Goal: Task Accomplishment & Management: Use online tool/utility

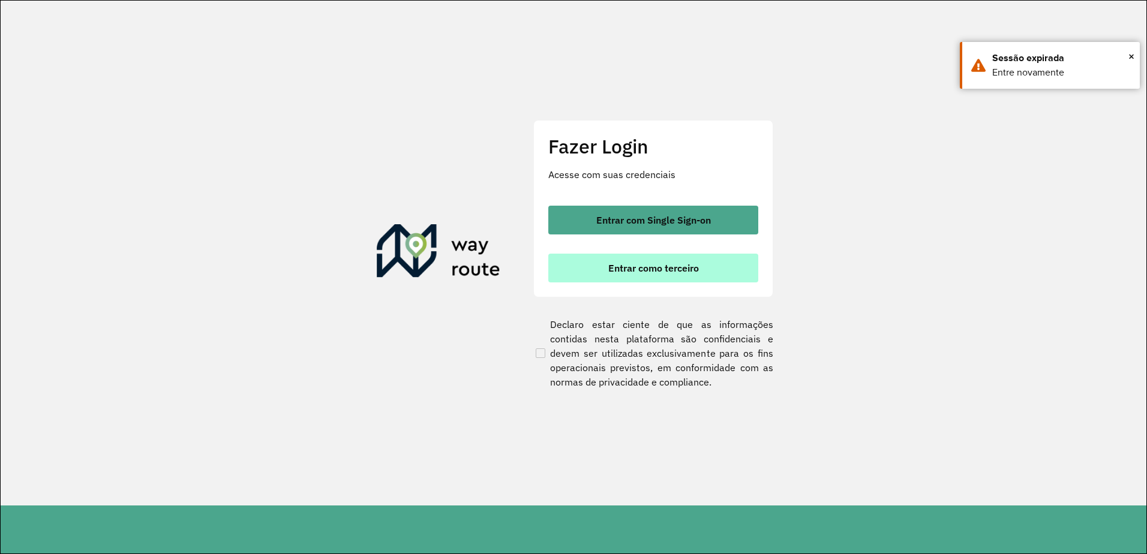
click at [650, 271] on span "Entrar como terceiro" at bounding box center [653, 268] width 91 height 10
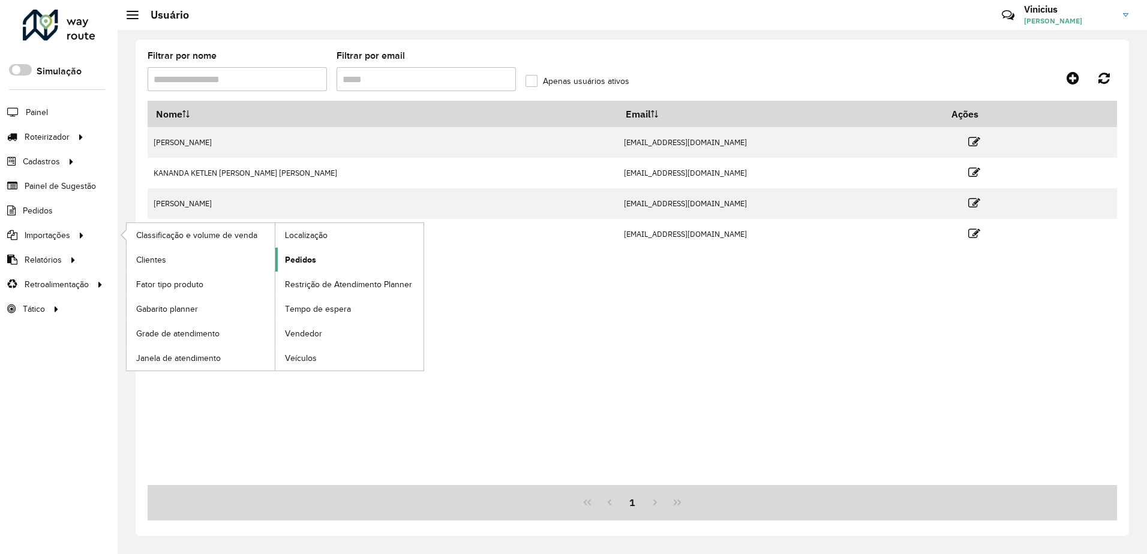
click at [323, 259] on link "Pedidos" at bounding box center [349, 260] width 148 height 24
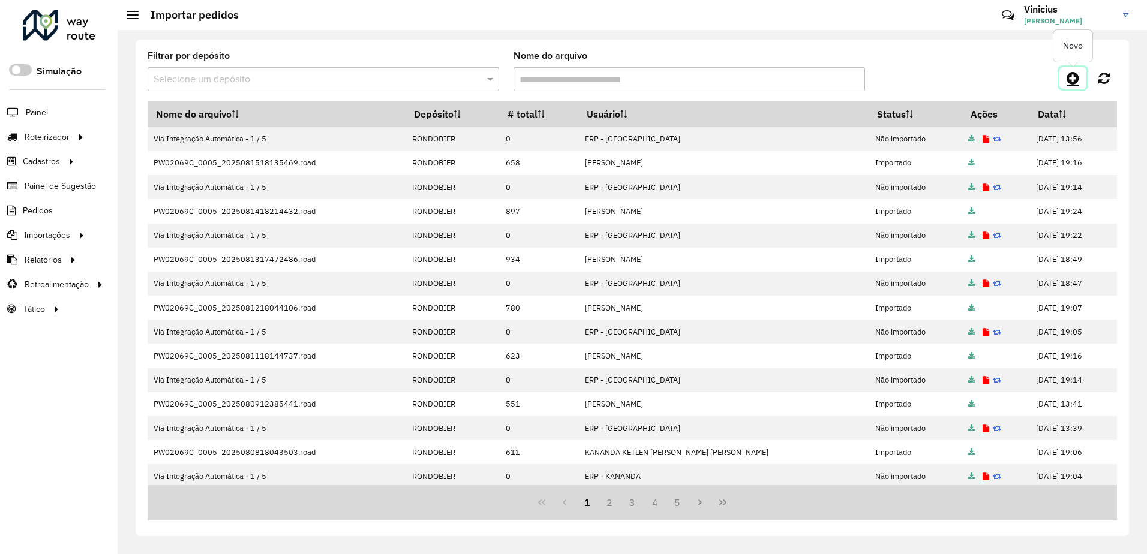
click at [1079, 77] on icon at bounding box center [1073, 78] width 13 height 14
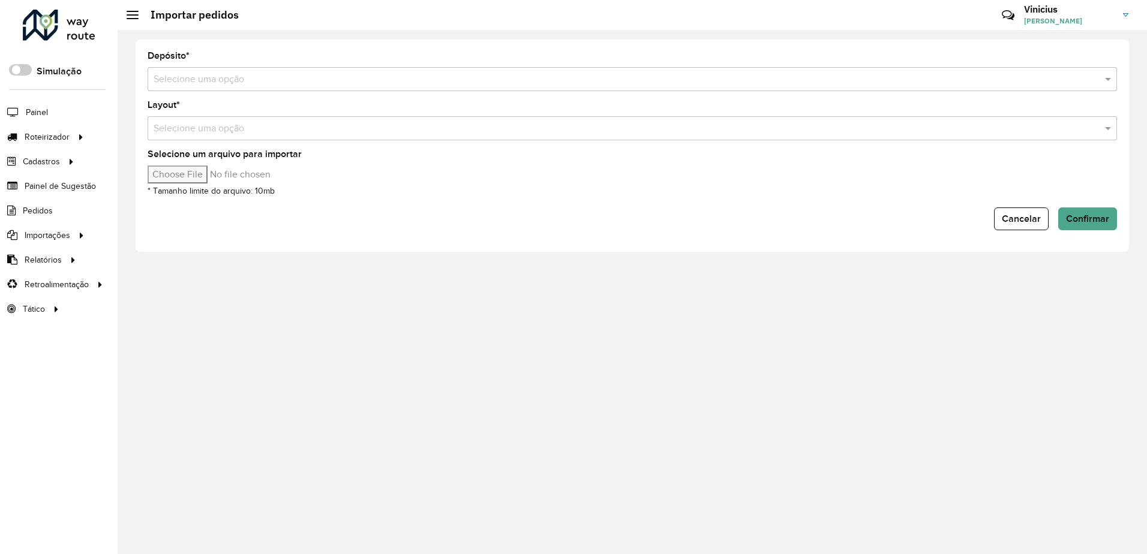
click at [428, 76] on input "text" at bounding box center [621, 80] width 934 height 14
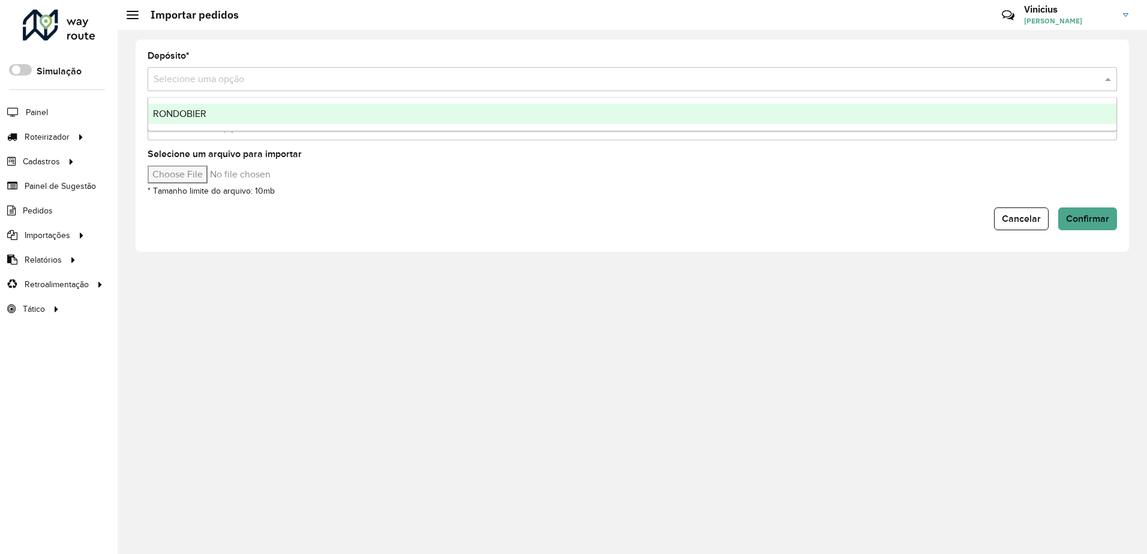
click at [425, 107] on div "RONDOBIER" at bounding box center [632, 114] width 969 height 20
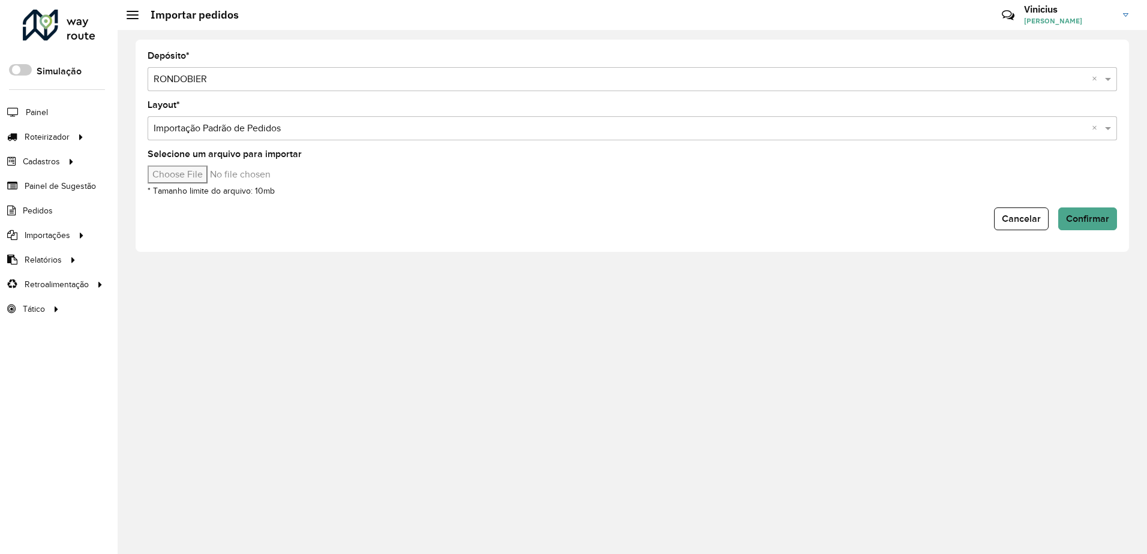
click at [208, 178] on input "Selecione um arquivo para importar" at bounding box center [250, 175] width 204 height 18
type input "**********"
click at [1105, 223] on span "Confirmar" at bounding box center [1087, 219] width 43 height 10
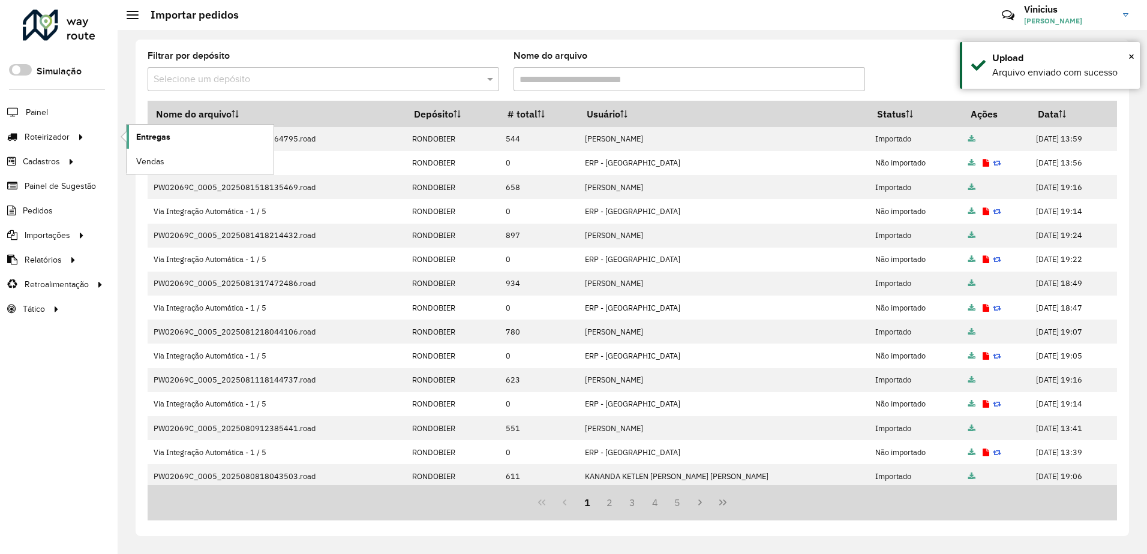
click at [156, 139] on span "Entregas" at bounding box center [153, 137] width 34 height 13
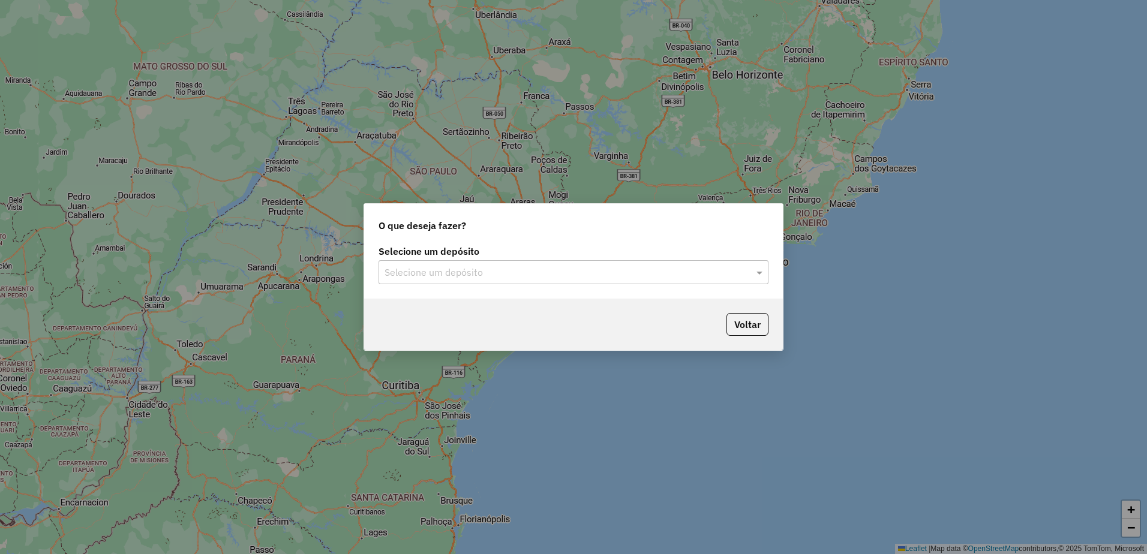
click at [502, 274] on input "text" at bounding box center [562, 273] width 354 height 14
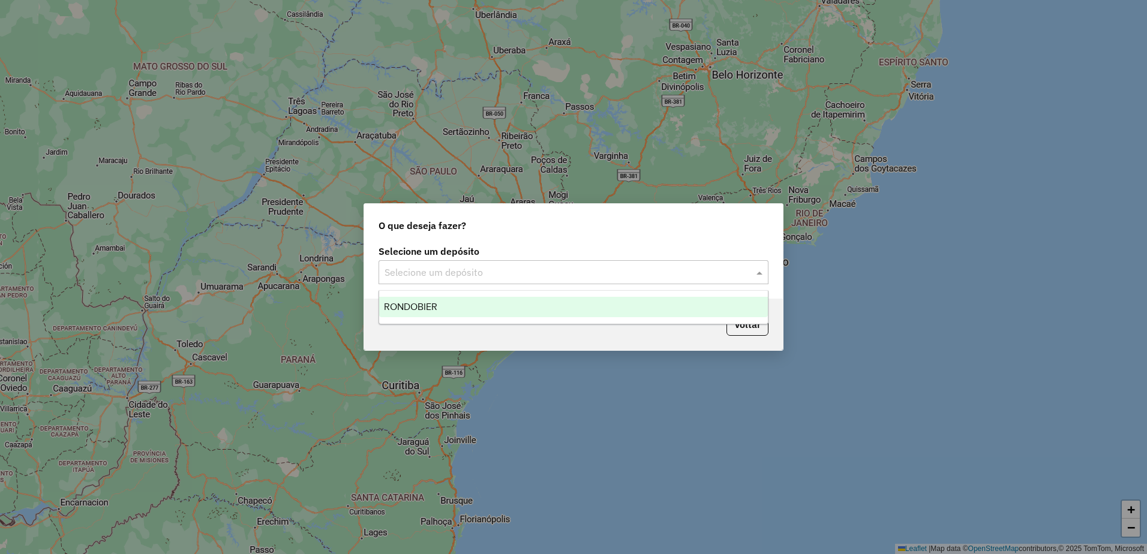
click at [506, 302] on div "RONDOBIER" at bounding box center [573, 307] width 389 height 20
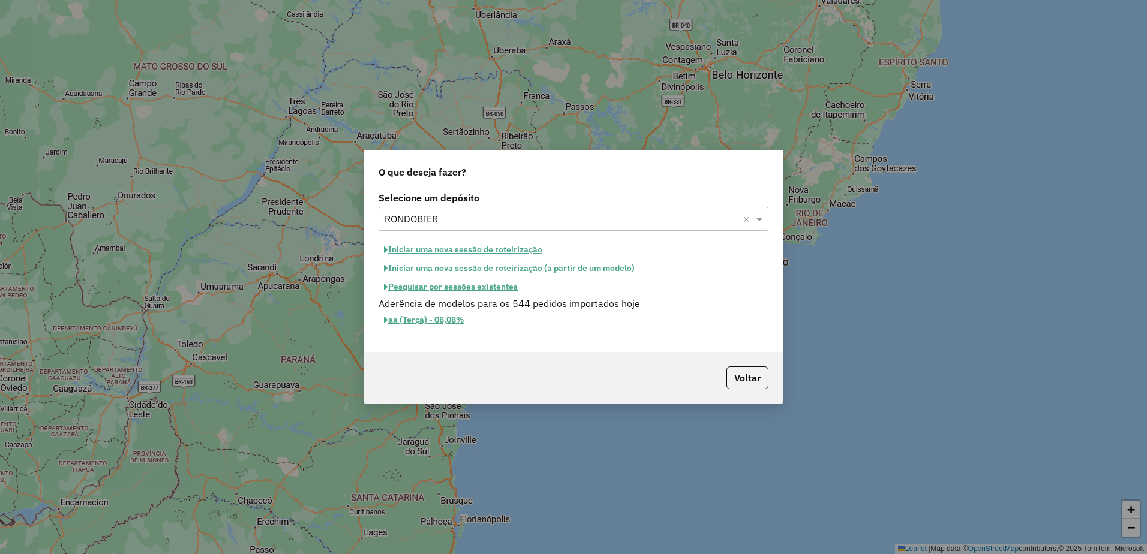
click at [433, 250] on button "Iniciar uma nova sessão de roteirização" at bounding box center [463, 250] width 169 height 19
select select "*"
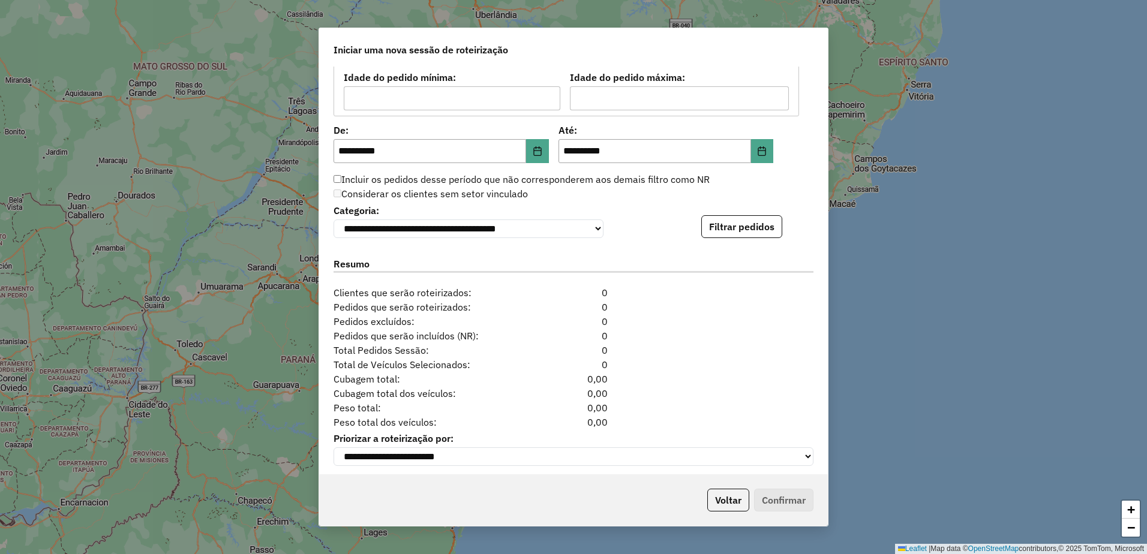
scroll to position [1114, 0]
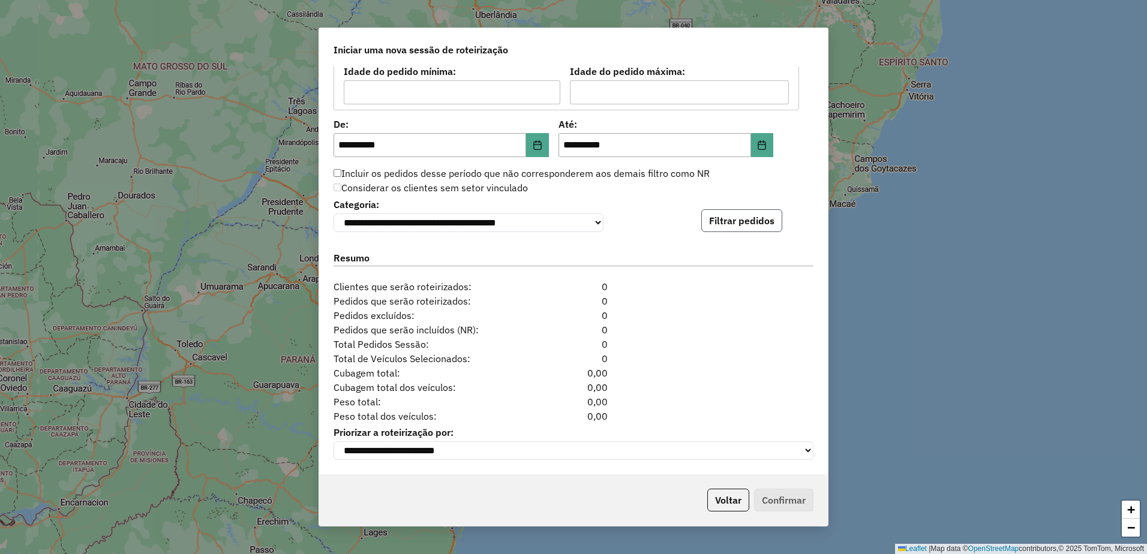
click at [762, 218] on button "Filtrar pedidos" at bounding box center [742, 220] width 81 height 23
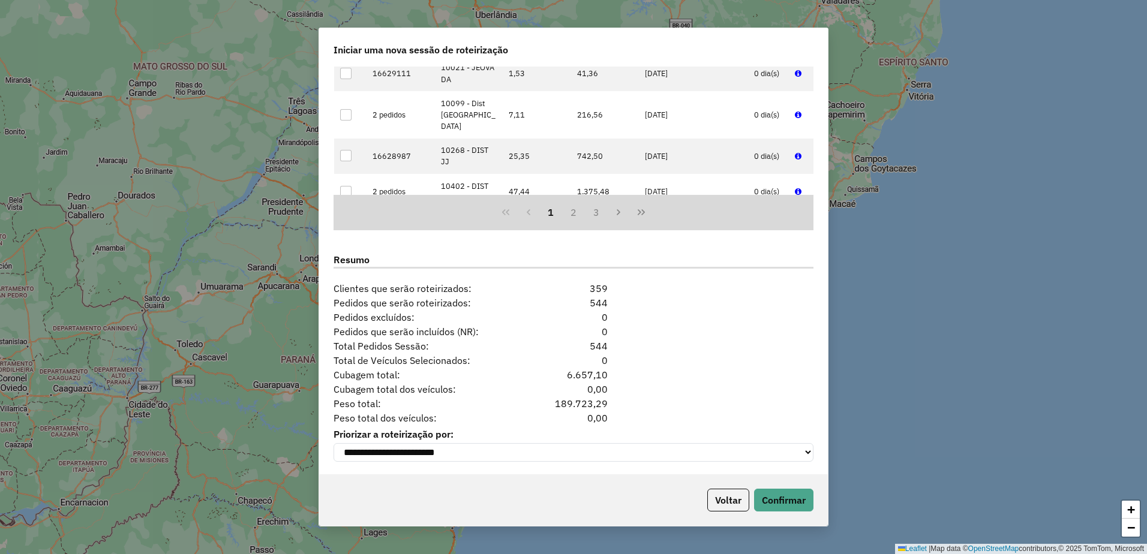
scroll to position [1362, 0]
click at [793, 507] on button "Confirmar" at bounding box center [783, 500] width 59 height 23
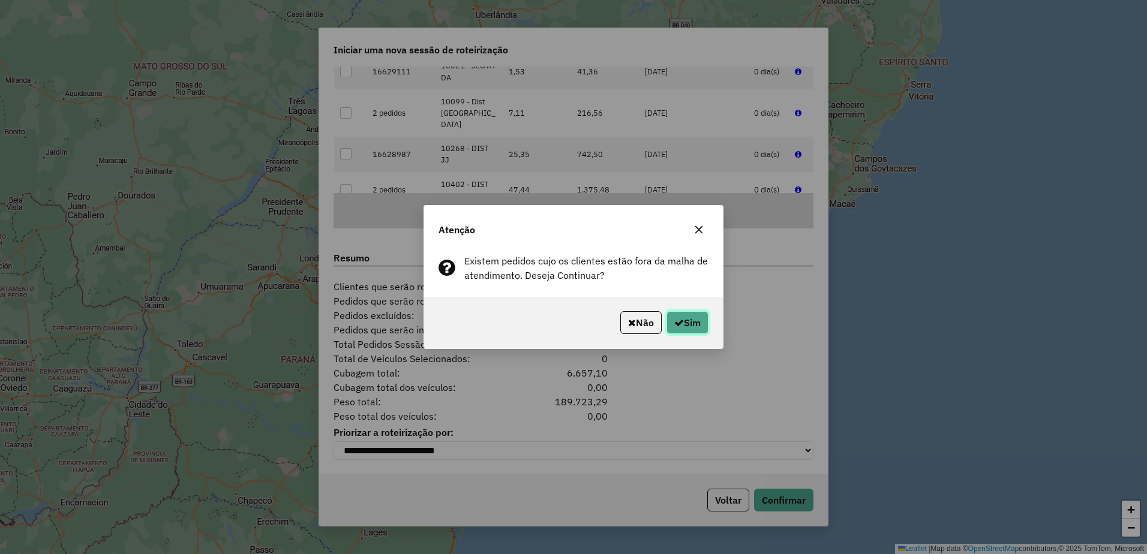
click at [687, 323] on button "Sim" at bounding box center [688, 322] width 42 height 23
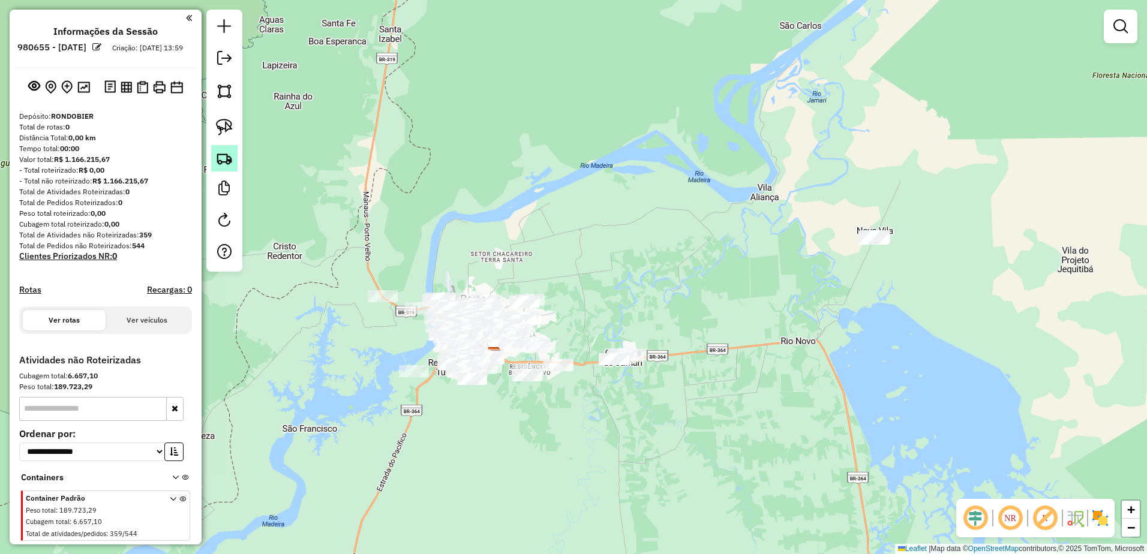
click at [233, 156] on link at bounding box center [224, 158] width 26 height 26
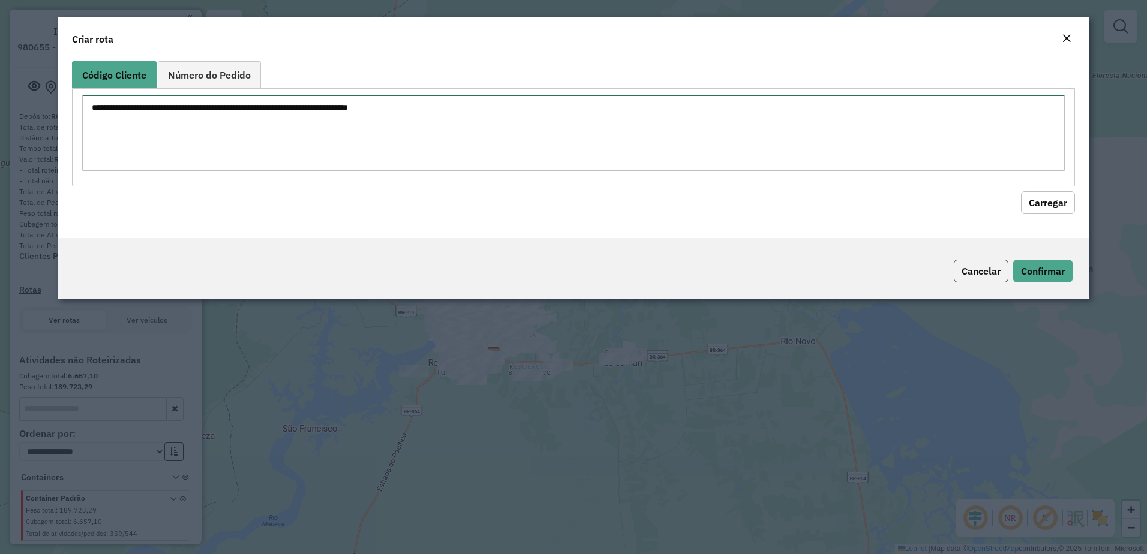
click at [388, 140] on textarea at bounding box center [574, 133] width 984 height 76
paste textarea "***** ***** ***** ***** ***** ***** ***** ***** *****"
type textarea "***** ***** ***** ***** ***** ***** ***** ***** *****"
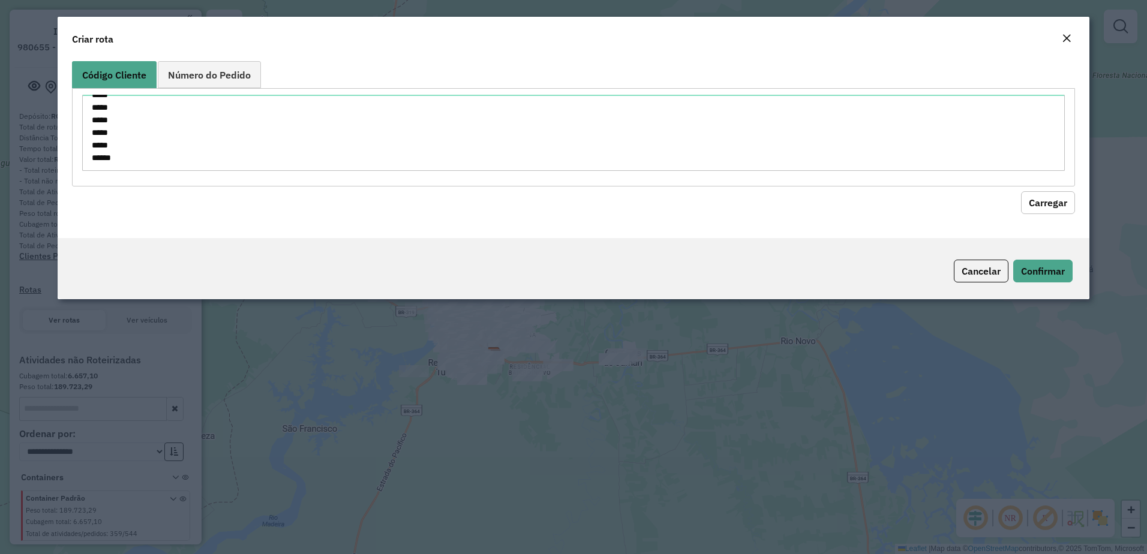
click at [1043, 199] on button "Carregar" at bounding box center [1048, 202] width 54 height 23
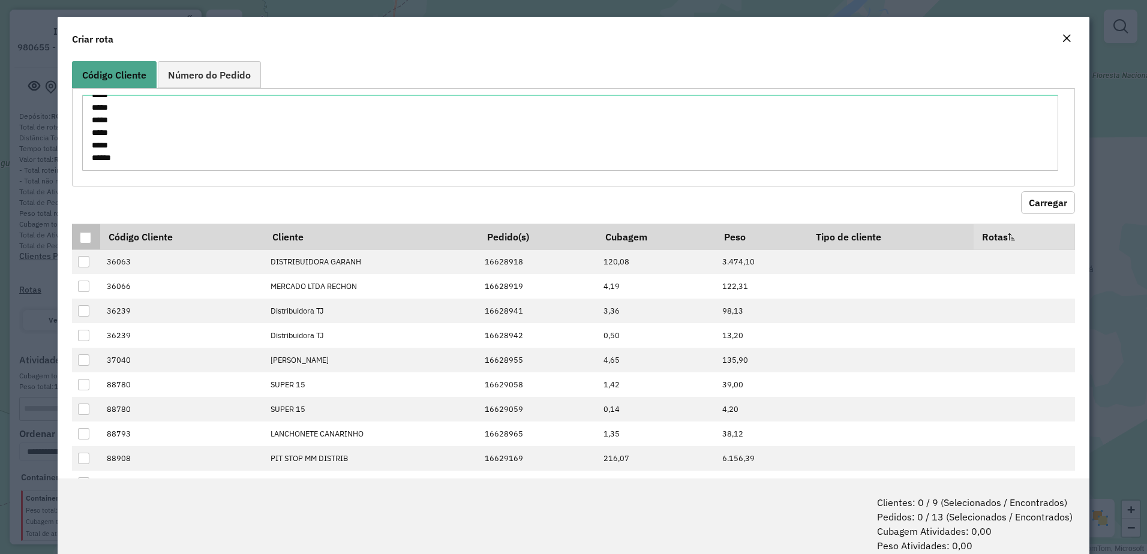
click at [86, 235] on div at bounding box center [85, 237] width 11 height 11
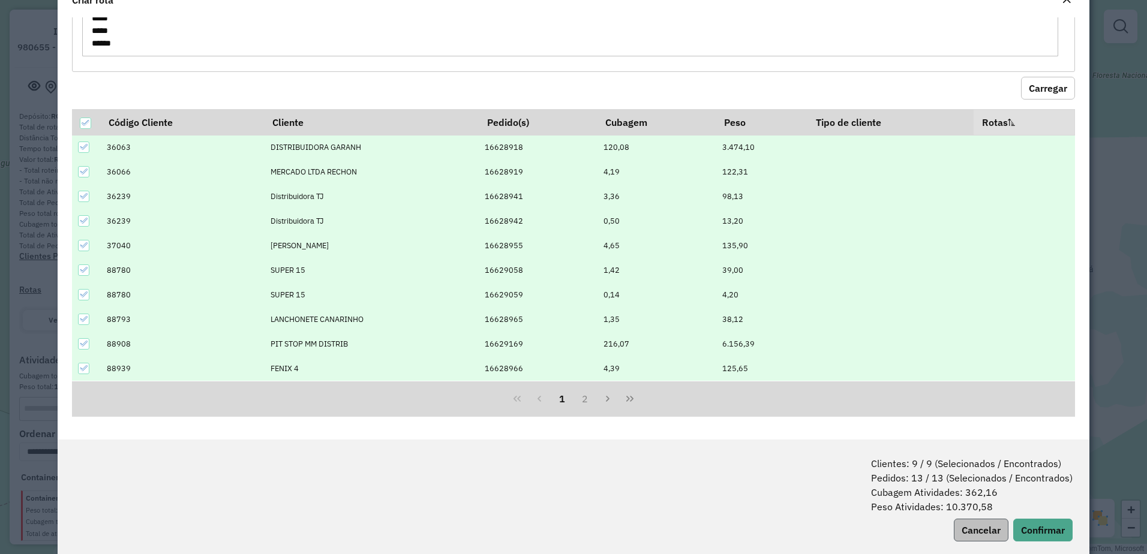
scroll to position [60, 0]
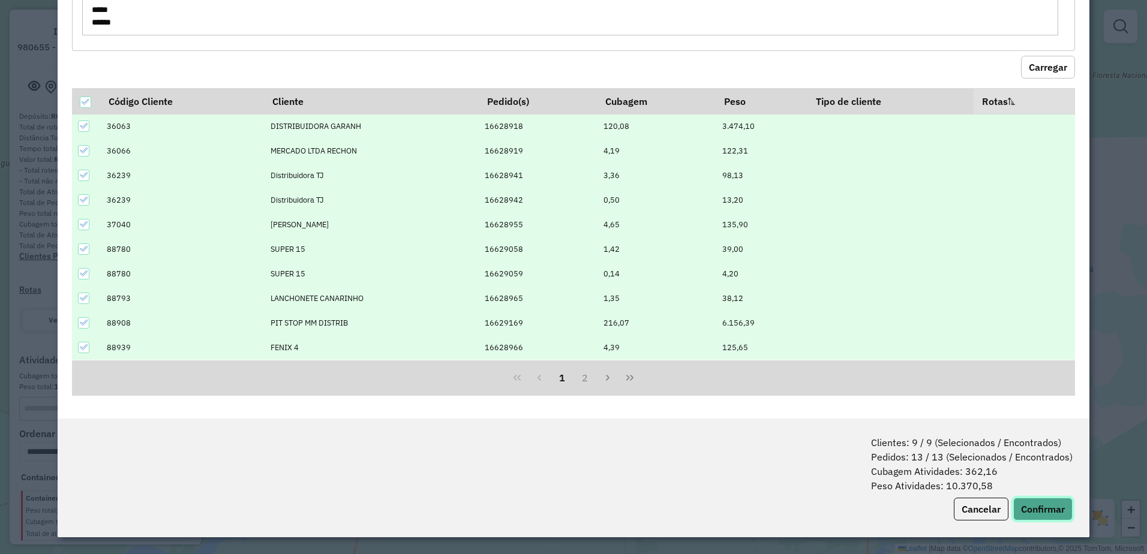
click at [1053, 505] on button "Confirmar" at bounding box center [1043, 509] width 59 height 23
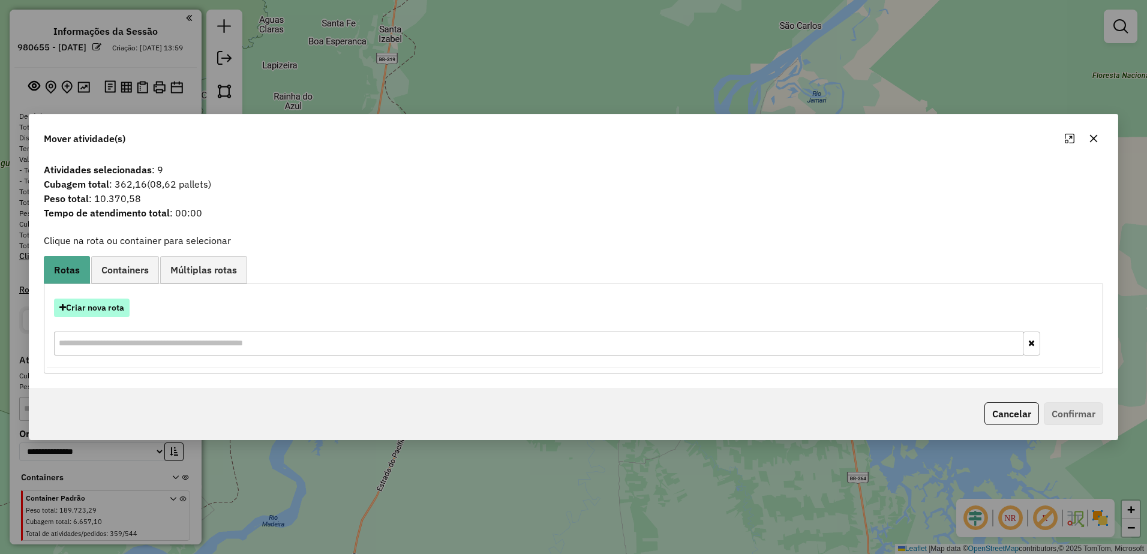
click at [112, 314] on button "Criar nova rota" at bounding box center [92, 308] width 76 height 19
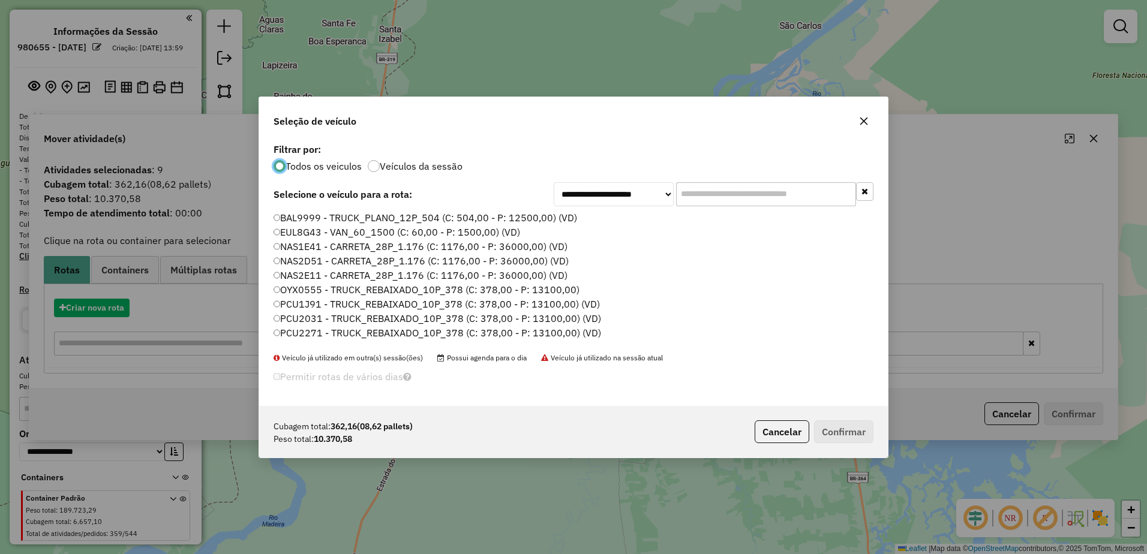
scroll to position [7, 4]
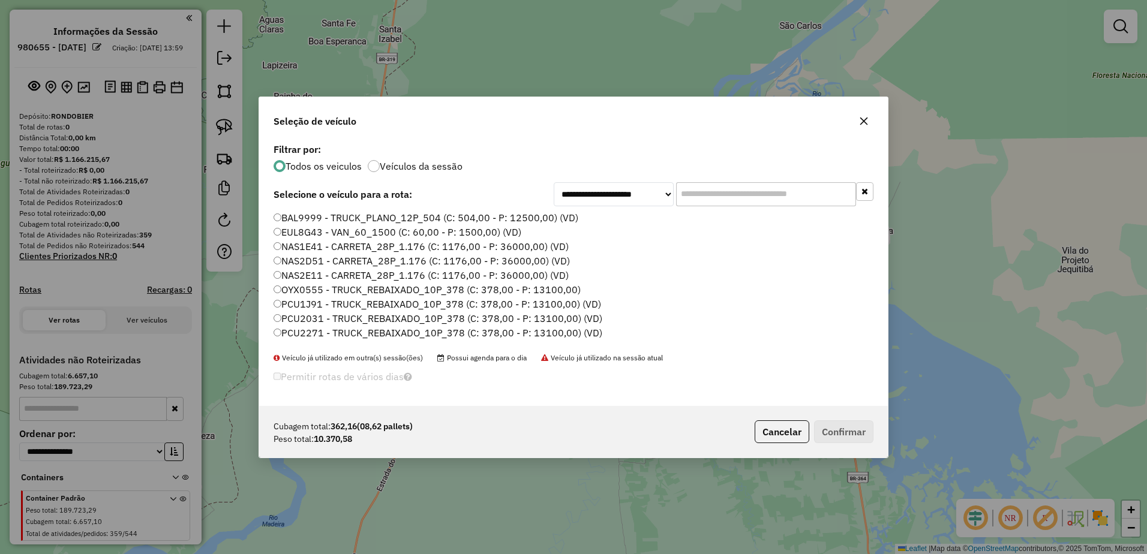
click at [762, 201] on input "text" at bounding box center [766, 194] width 180 height 24
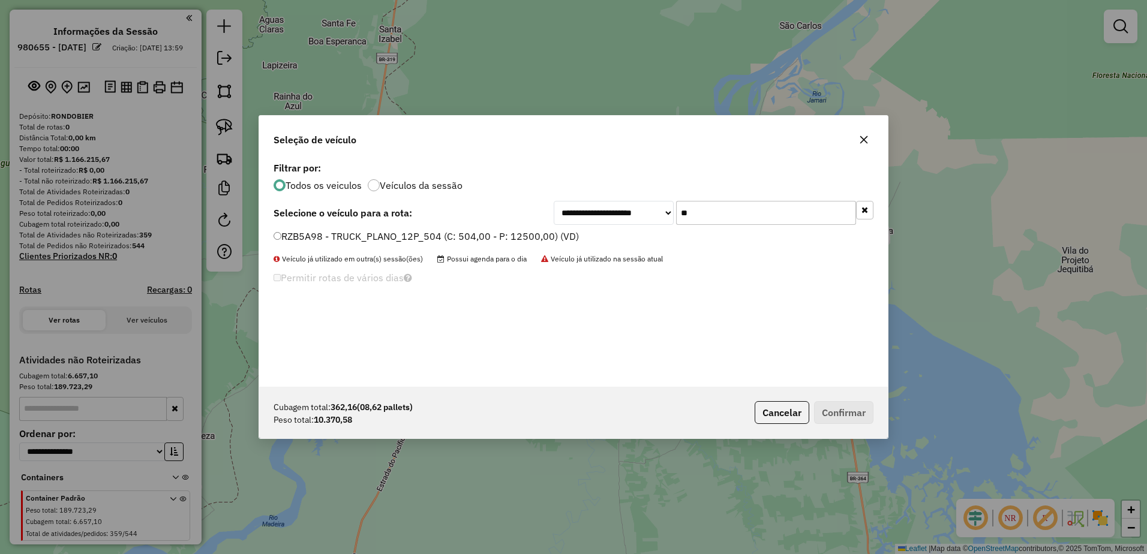
type input "**"
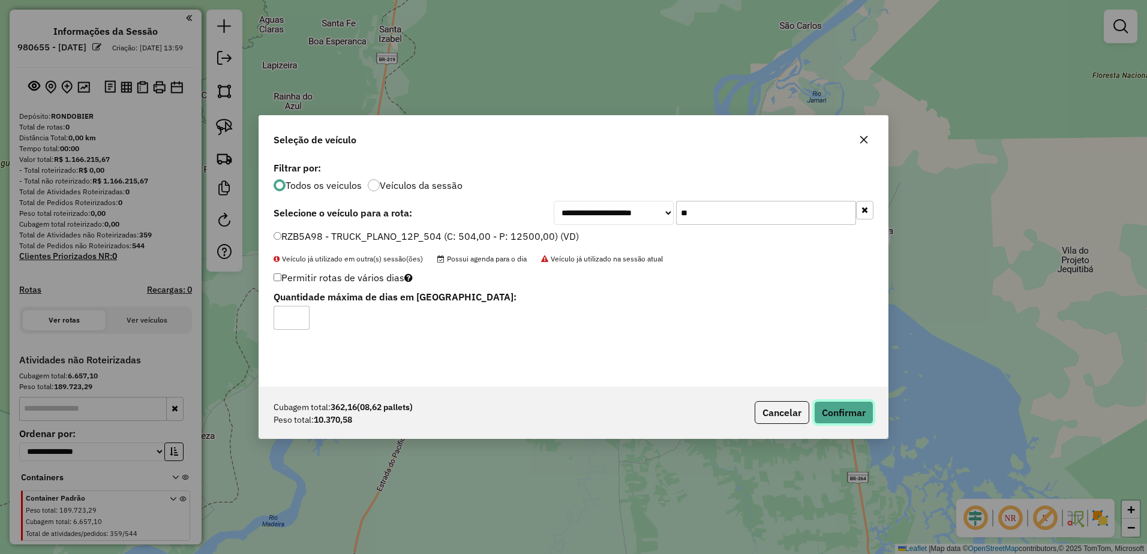
click at [850, 413] on button "Confirmar" at bounding box center [843, 412] width 59 height 23
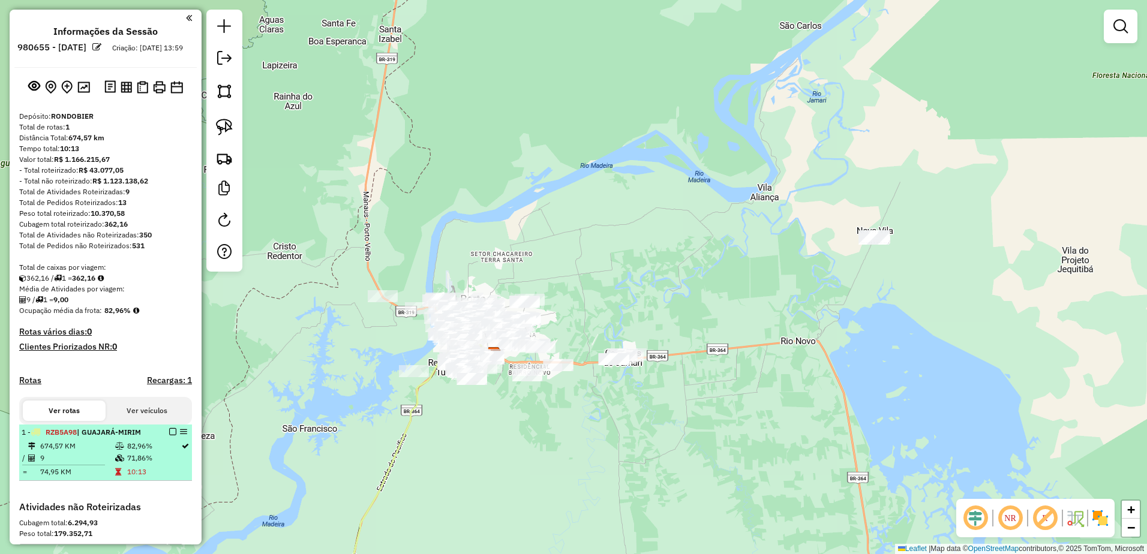
click at [170, 436] on em at bounding box center [172, 431] width 7 height 7
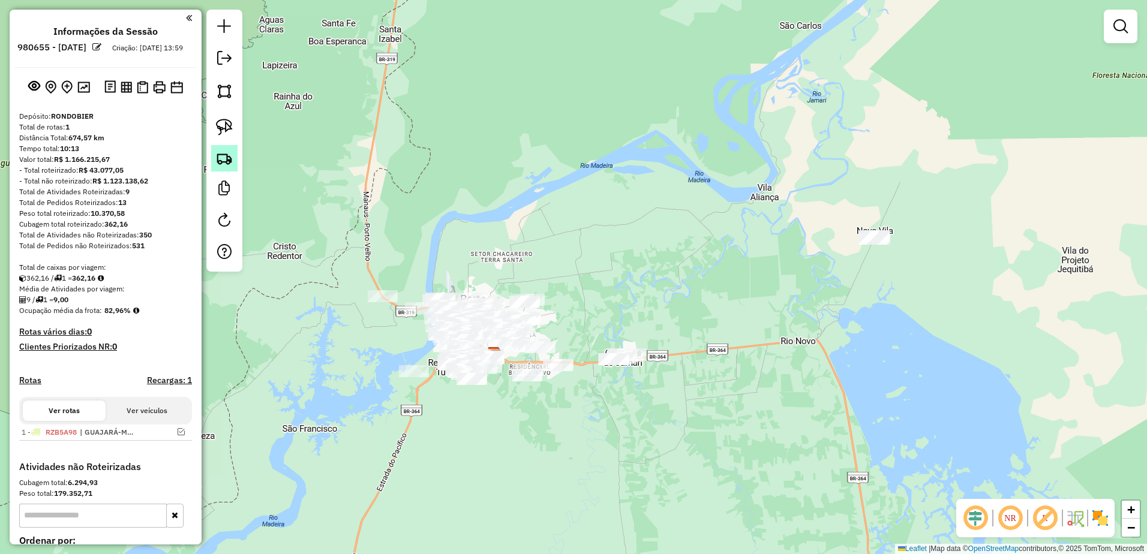
click at [227, 166] on img at bounding box center [224, 158] width 17 height 17
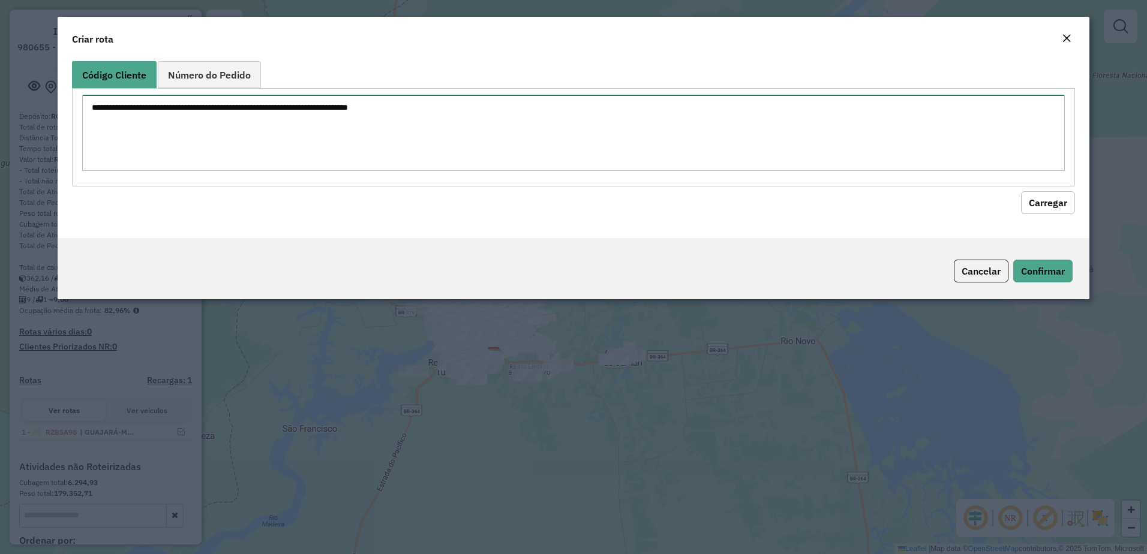
click at [380, 134] on textarea at bounding box center [574, 133] width 984 height 76
paste textarea "***** ***** ***** ***** ***** *****"
type textarea "***** ***** ***** ***** ***** *****"
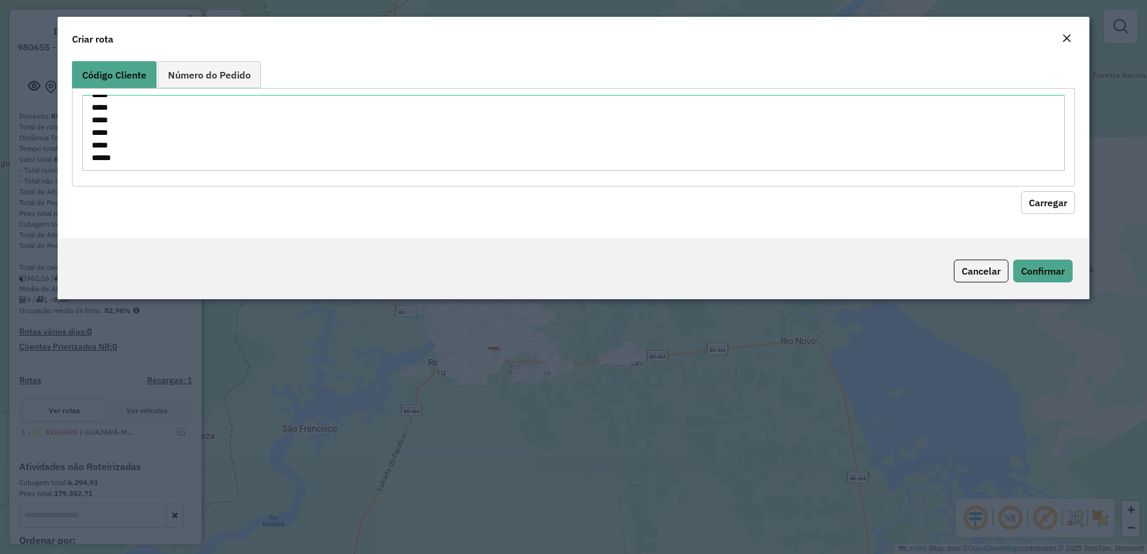
click at [1065, 197] on button "Carregar" at bounding box center [1048, 202] width 54 height 23
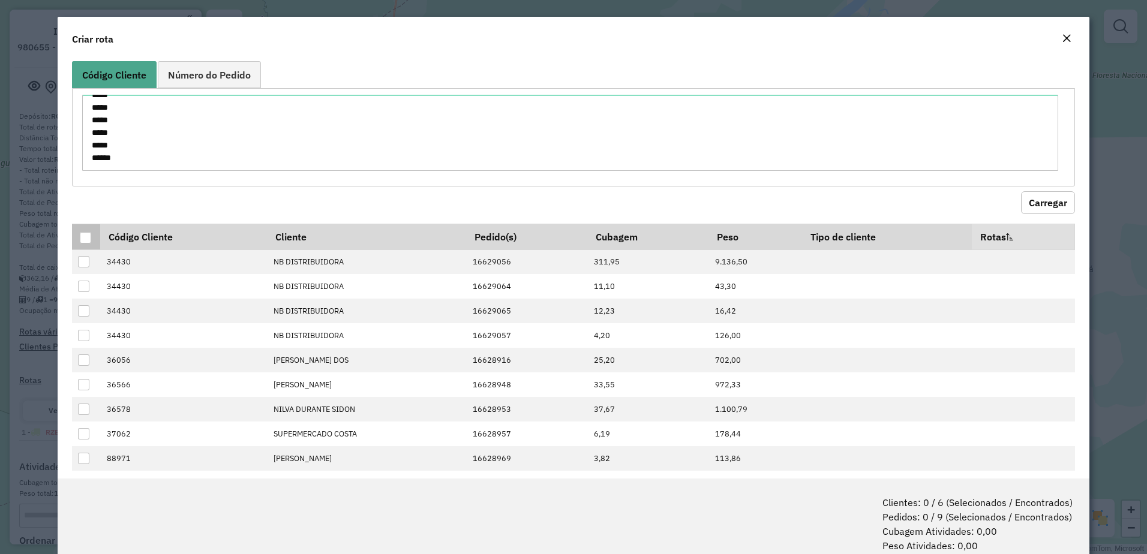
click at [89, 232] on div at bounding box center [85, 237] width 11 height 11
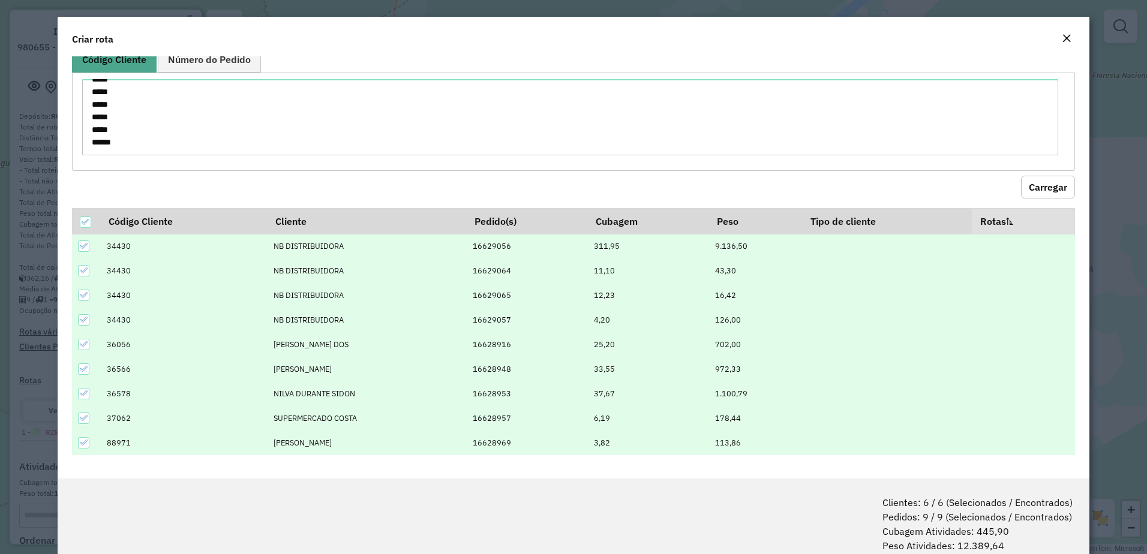
scroll to position [60, 0]
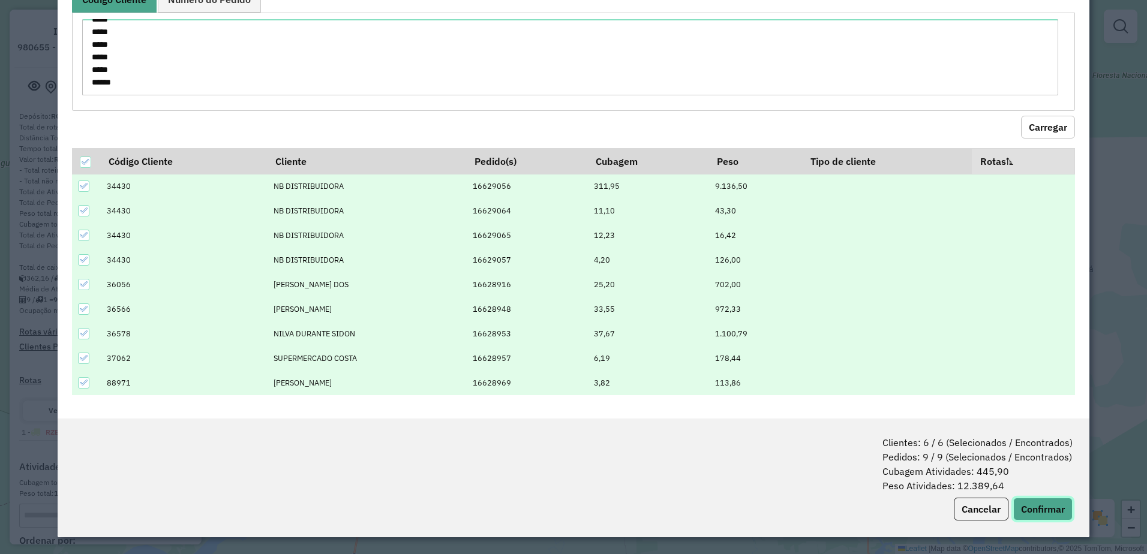
click at [1057, 509] on button "Confirmar" at bounding box center [1043, 509] width 59 height 23
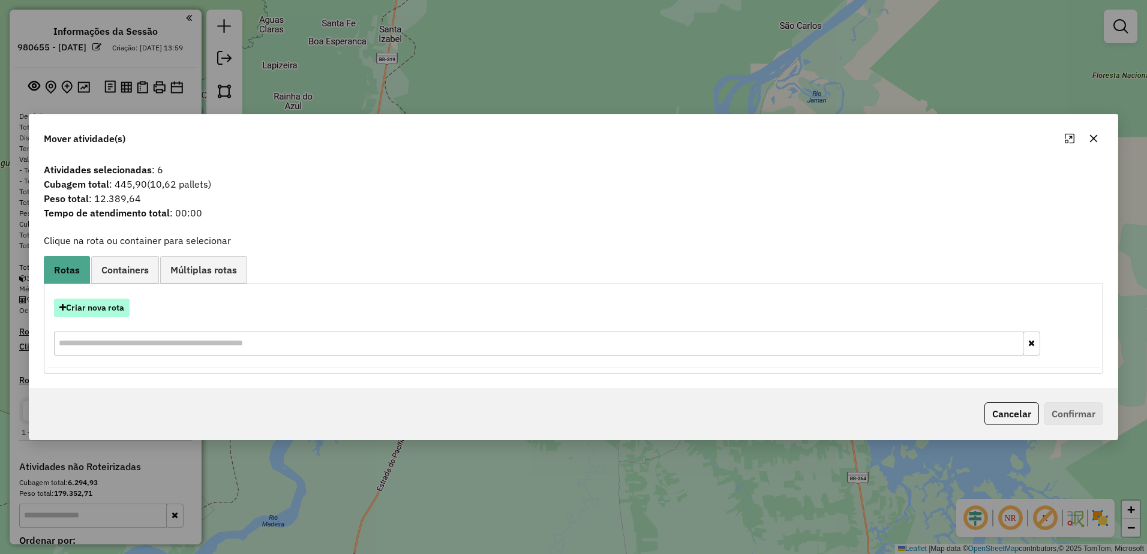
click at [98, 308] on button "Criar nova rota" at bounding box center [92, 308] width 76 height 19
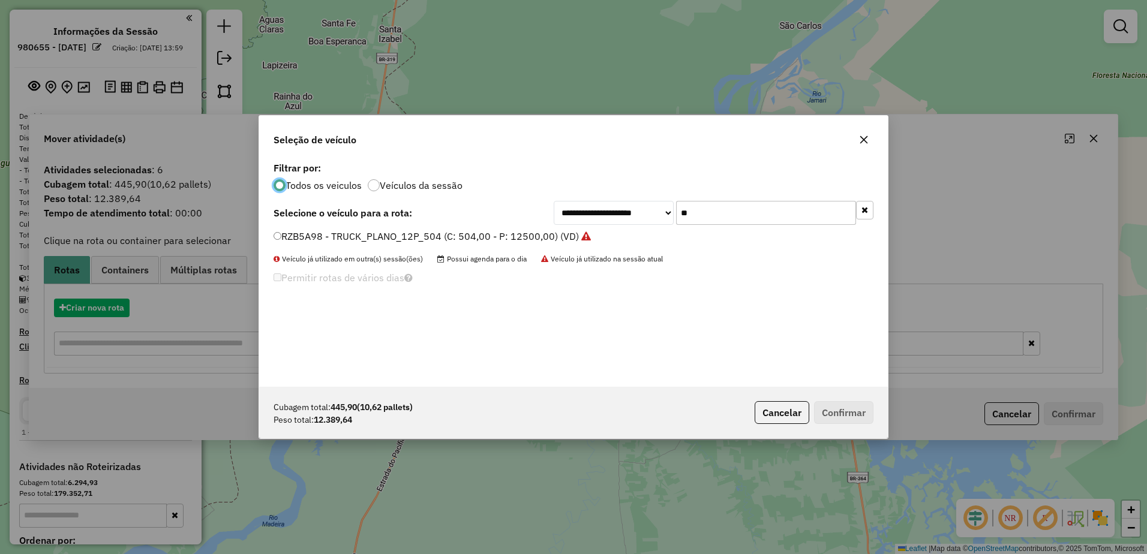
scroll to position [7, 4]
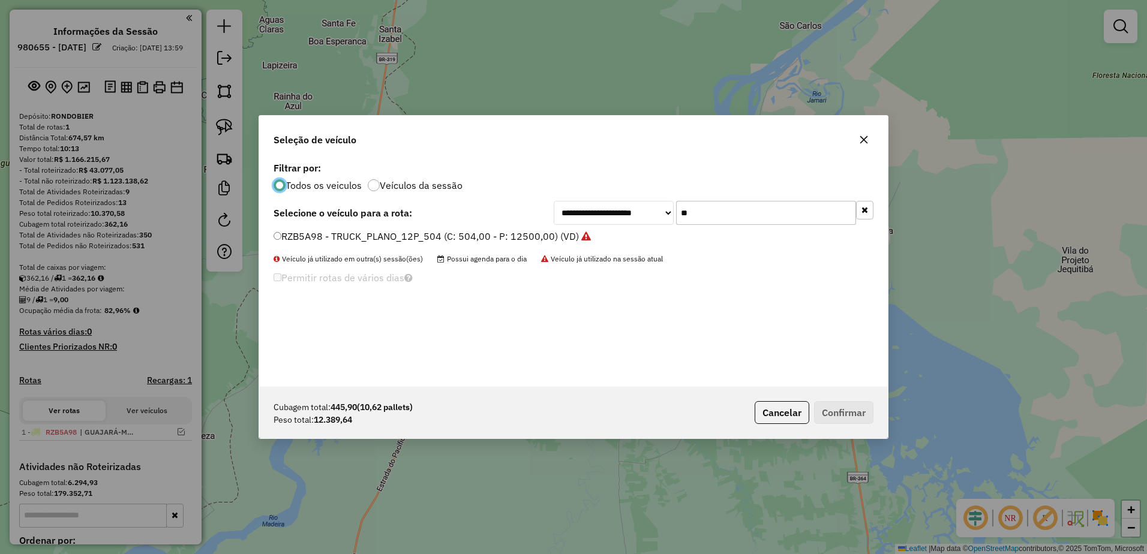
click at [705, 226] on div "**********" at bounding box center [573, 273] width 629 height 228
click at [705, 218] on input "**" at bounding box center [766, 213] width 180 height 24
type input "*"
type input "**"
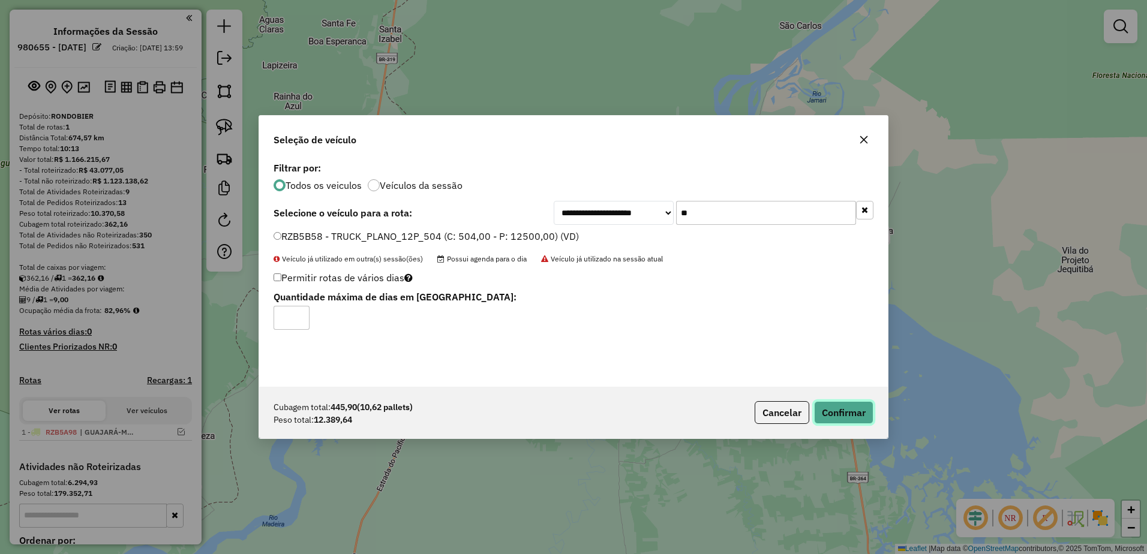
click at [844, 410] on button "Confirmar" at bounding box center [843, 412] width 59 height 23
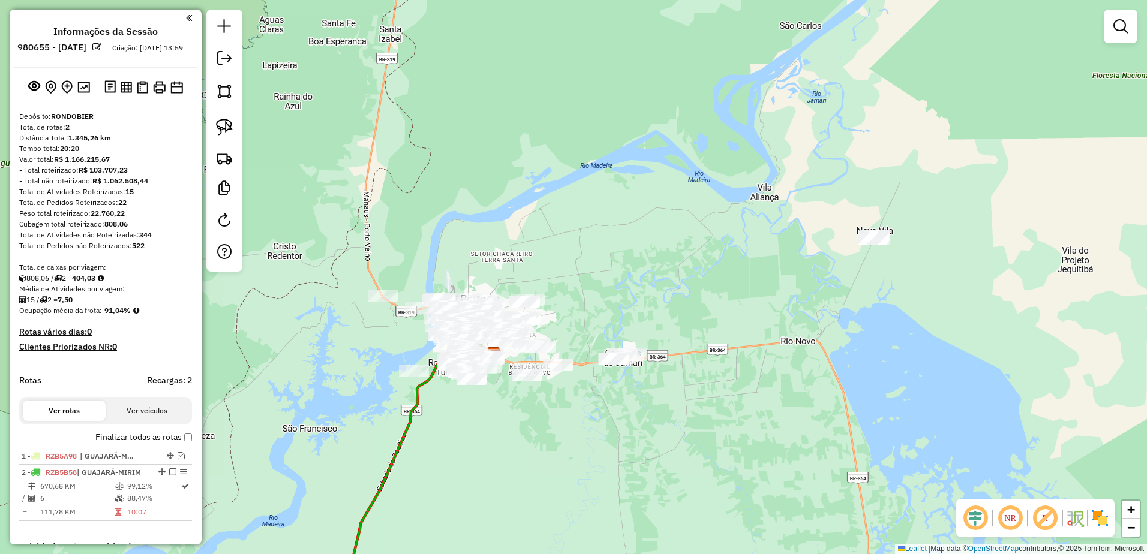
scroll to position [60, 0]
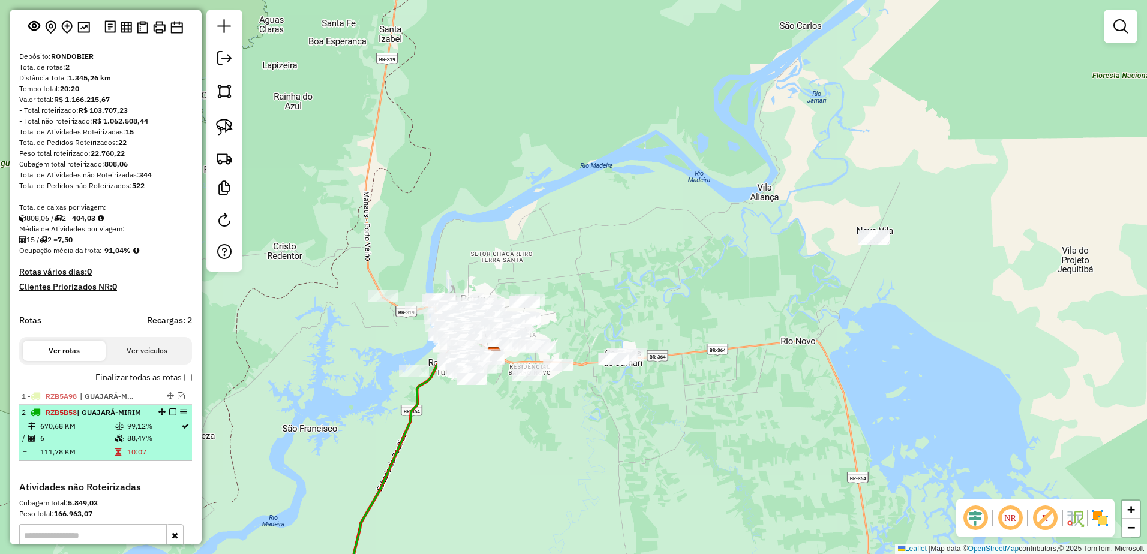
click at [98, 443] on td "6" at bounding box center [77, 439] width 75 height 12
select select "**********"
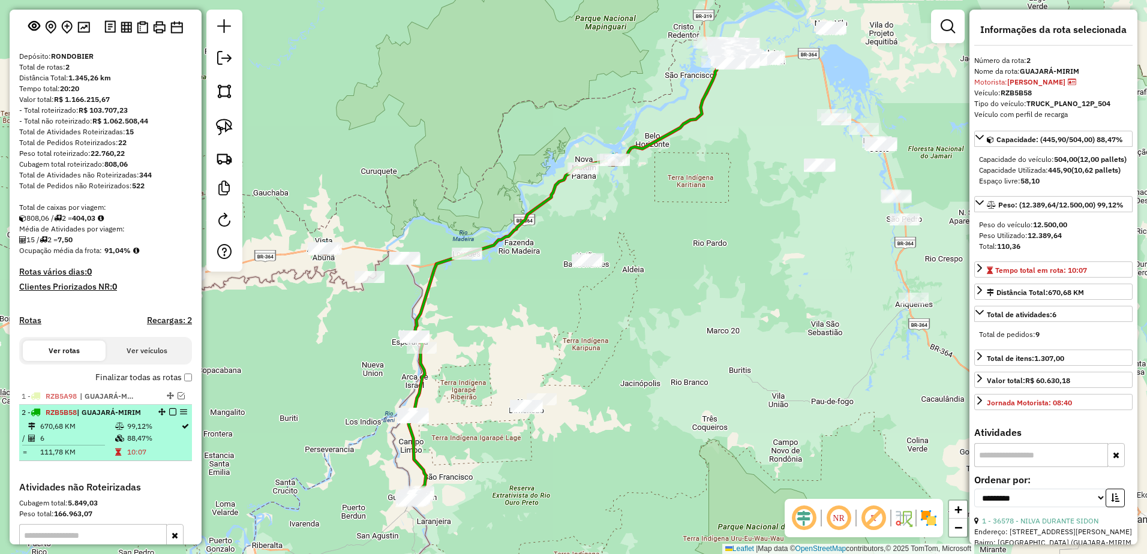
click at [169, 416] on em at bounding box center [172, 412] width 7 height 7
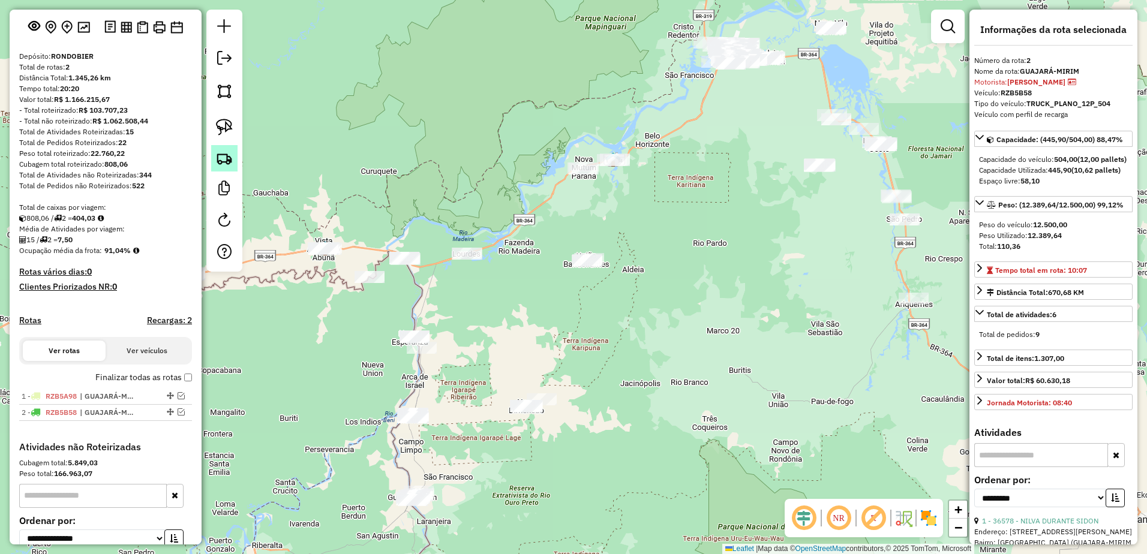
click at [226, 155] on img at bounding box center [224, 158] width 17 height 17
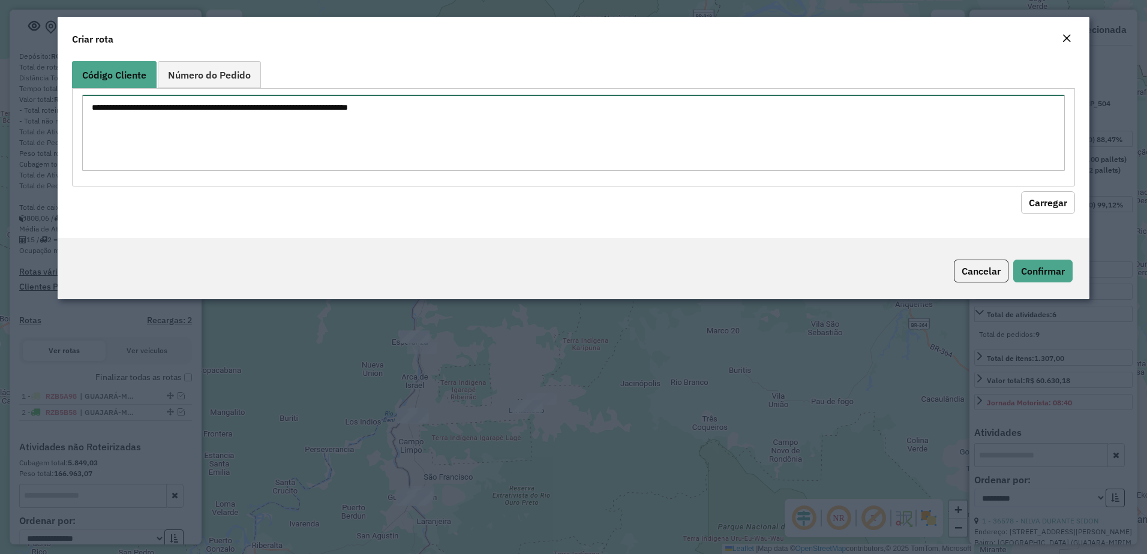
click at [317, 109] on textarea at bounding box center [574, 133] width 984 height 76
paste textarea "***** ***** ***** ***** ***** ***** ***** ***** ***** ***** ***** ***** *****"
type textarea "***** ***** ***** ***** ***** ***** ***** ***** ***** ***** ***** ***** *****"
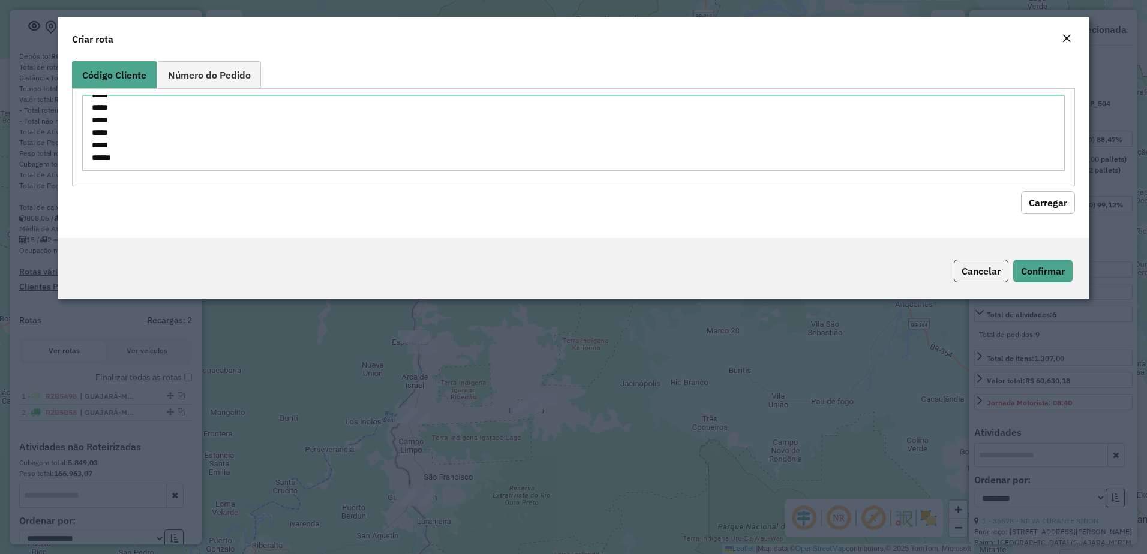
click at [1037, 205] on button "Carregar" at bounding box center [1048, 202] width 54 height 23
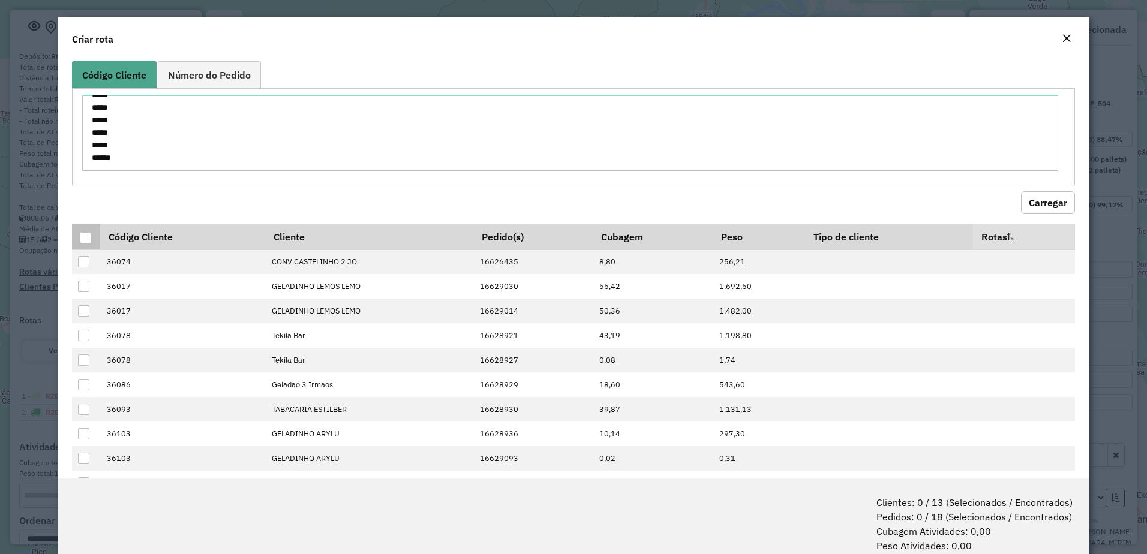
click at [85, 235] on div at bounding box center [85, 237] width 11 height 11
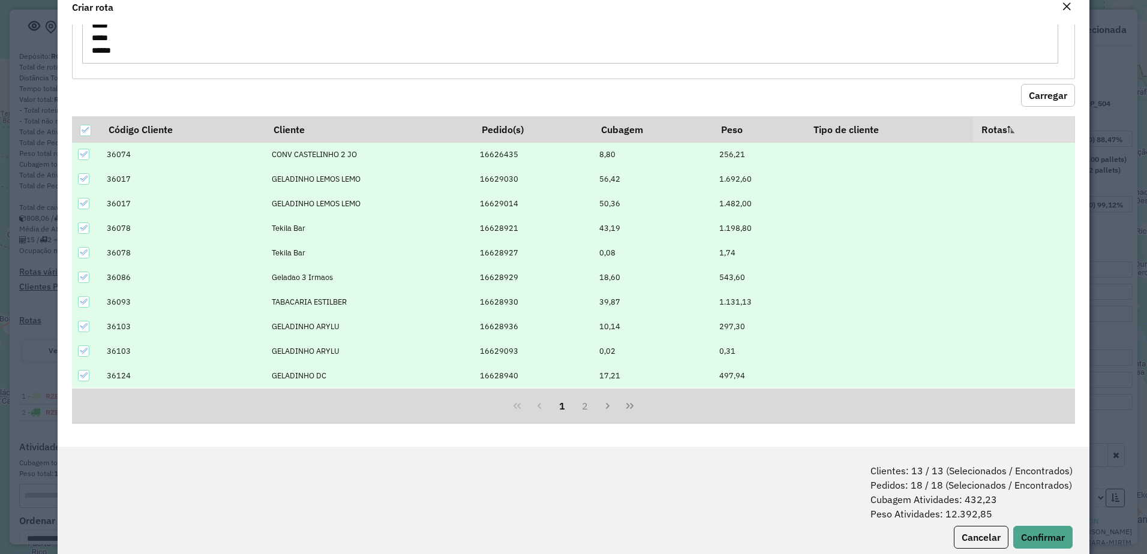
scroll to position [60, 0]
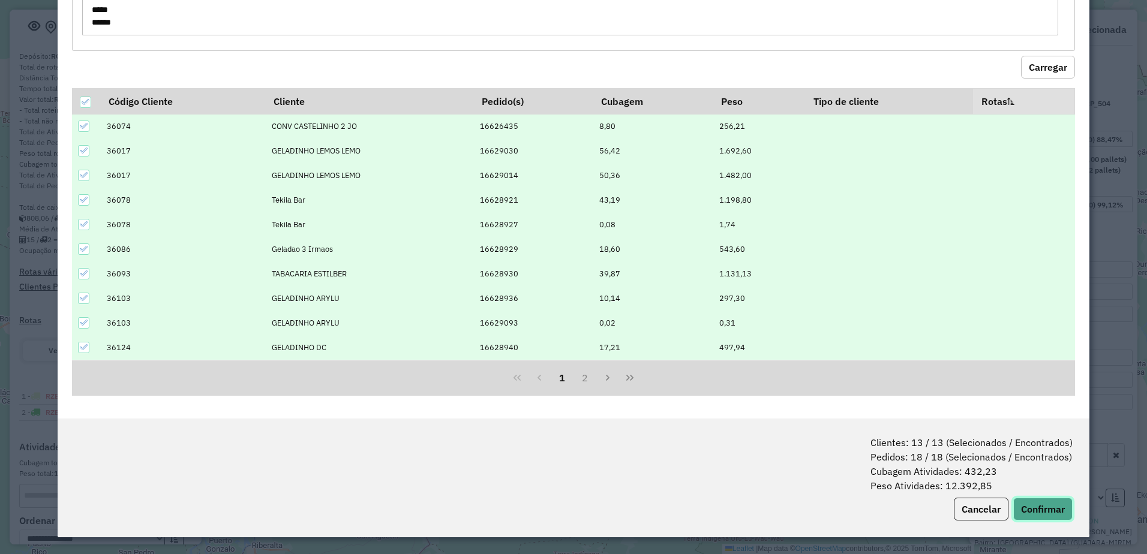
click at [1057, 509] on button "Confirmar" at bounding box center [1043, 509] width 59 height 23
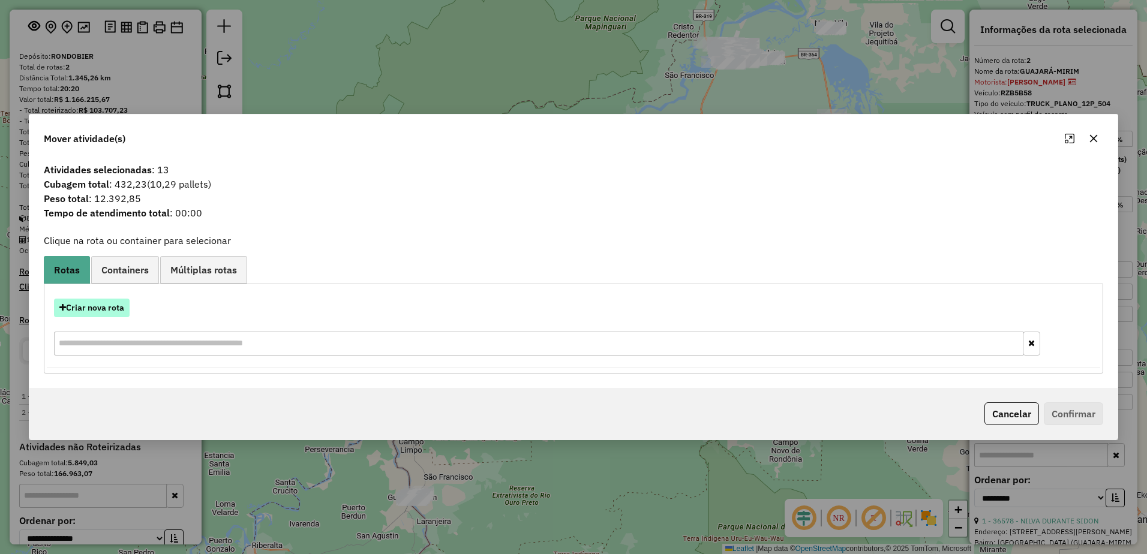
click at [98, 305] on button "Criar nova rota" at bounding box center [92, 308] width 76 height 19
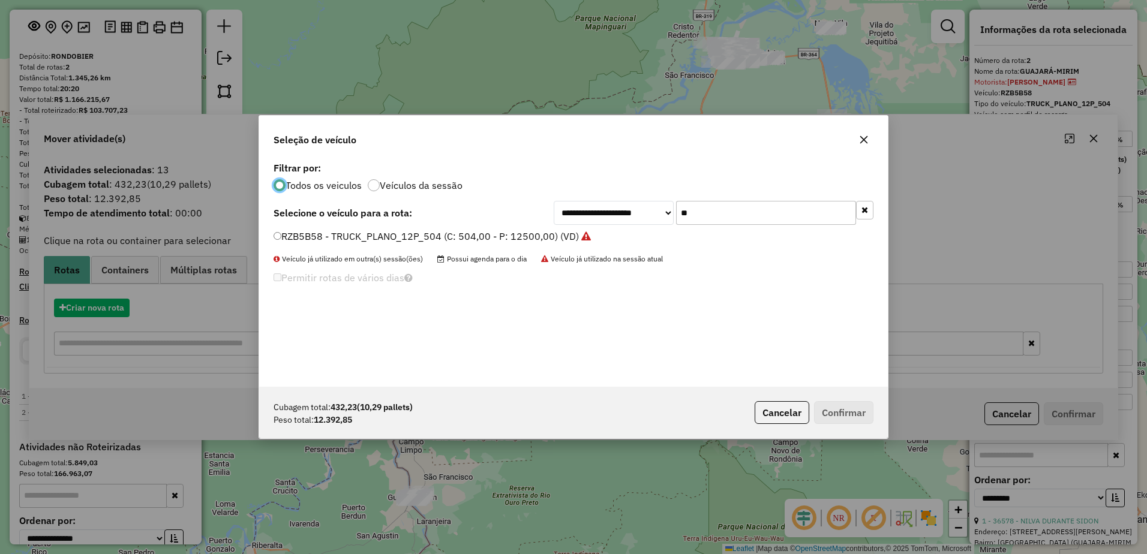
scroll to position [7, 4]
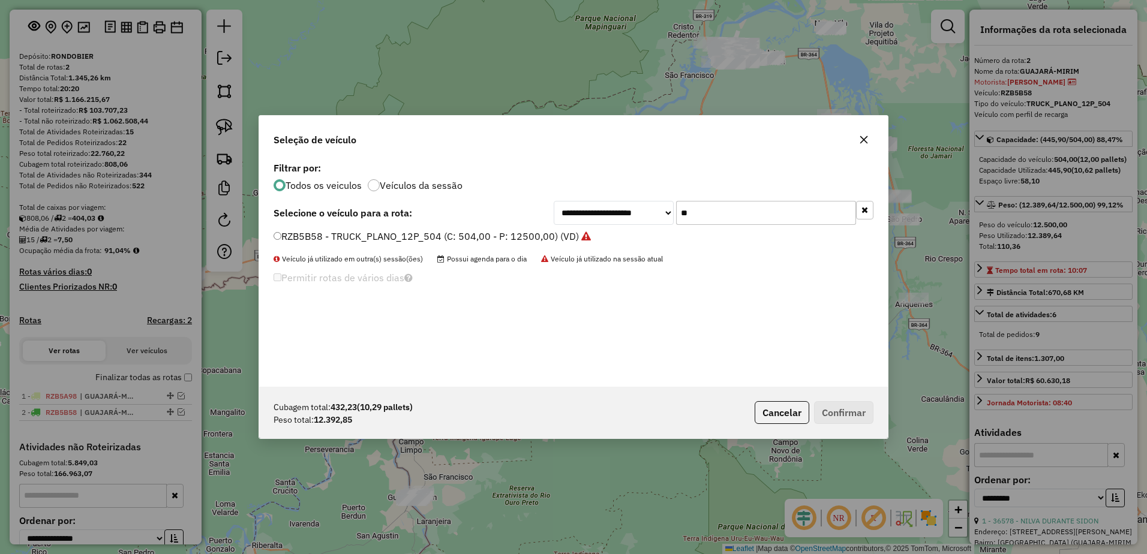
click at [751, 215] on input "**" at bounding box center [766, 213] width 180 height 24
type input "*"
type input "**"
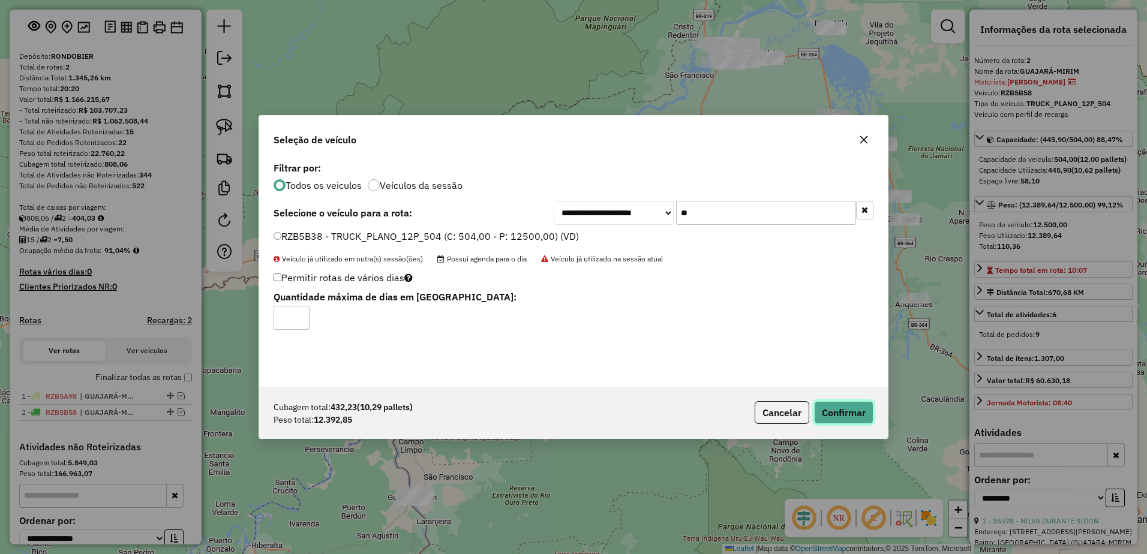
click at [867, 412] on button "Confirmar" at bounding box center [843, 412] width 59 height 23
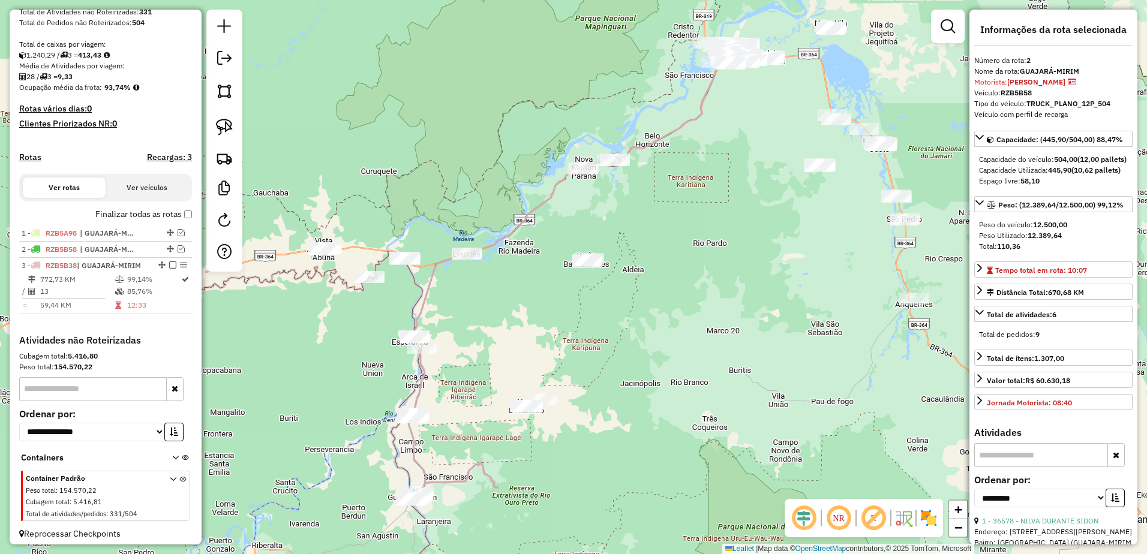
scroll to position [239, 0]
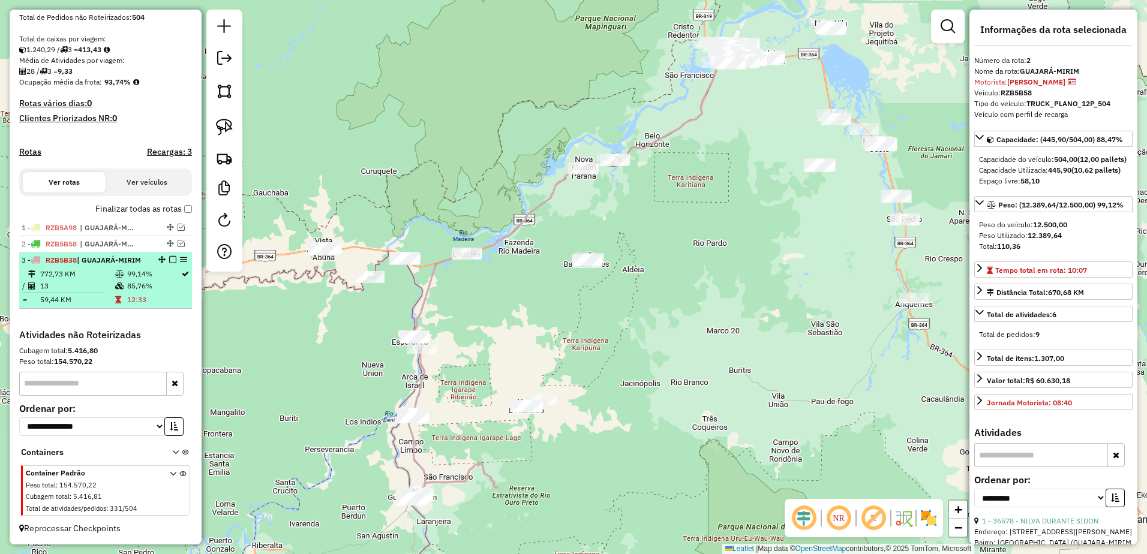
click at [169, 259] on em at bounding box center [172, 259] width 7 height 7
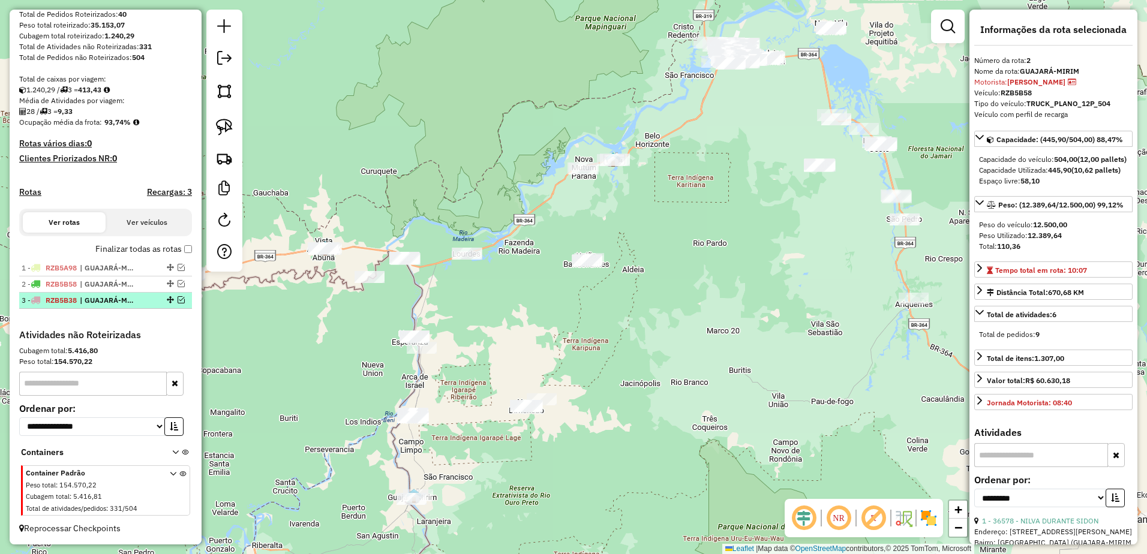
scroll to position [199, 0]
click at [138, 269] on div "1 - RZB5A98 | GUAJARÁ-MIRIM" at bounding box center [85, 268] width 127 height 11
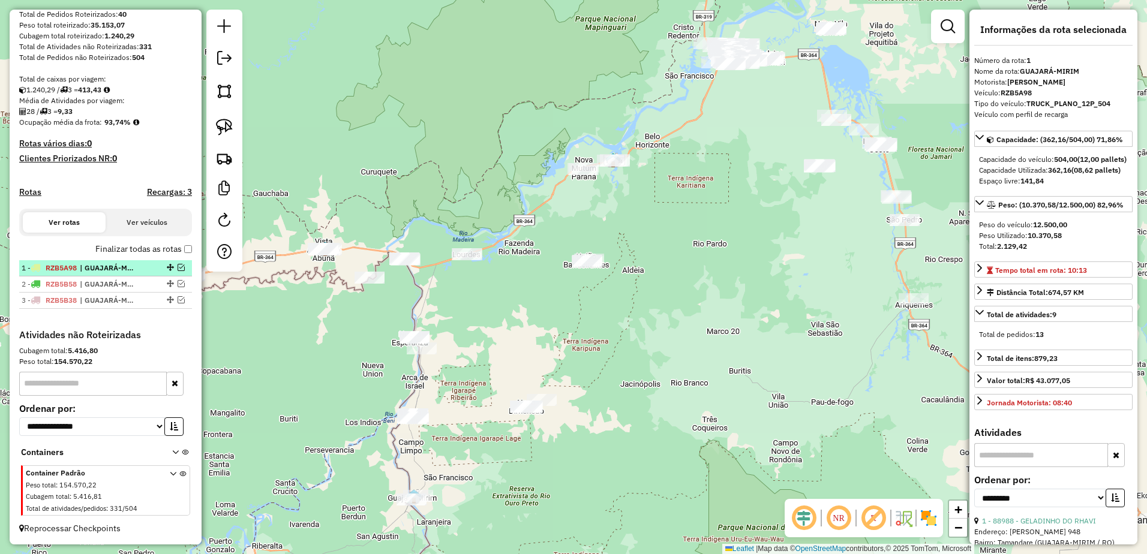
click at [104, 265] on span "| GUAJARÁ-MIRIM" at bounding box center [107, 268] width 55 height 11
click at [180, 266] on em at bounding box center [181, 267] width 7 height 7
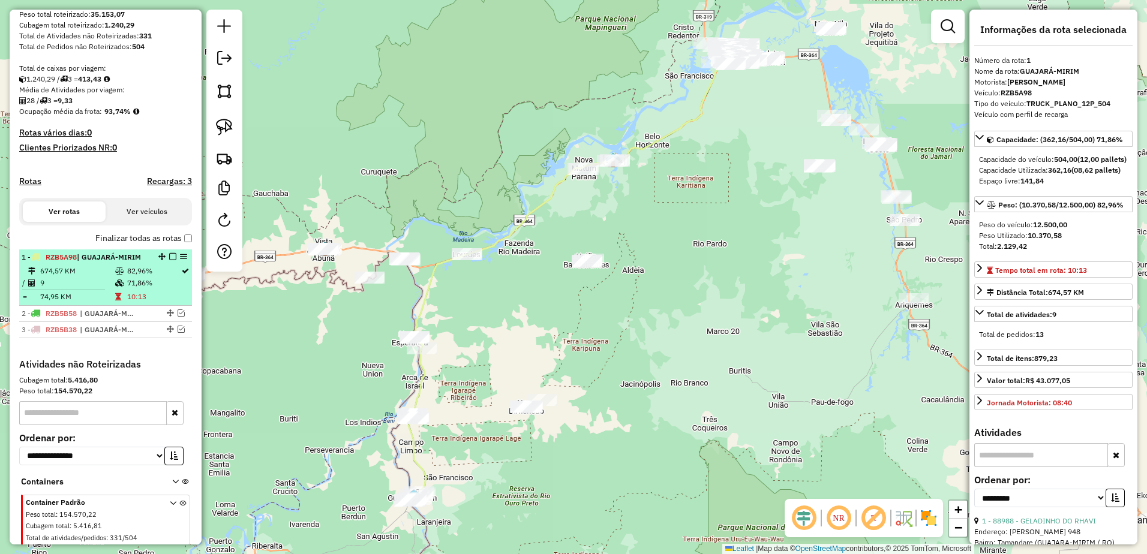
scroll to position [239, 0]
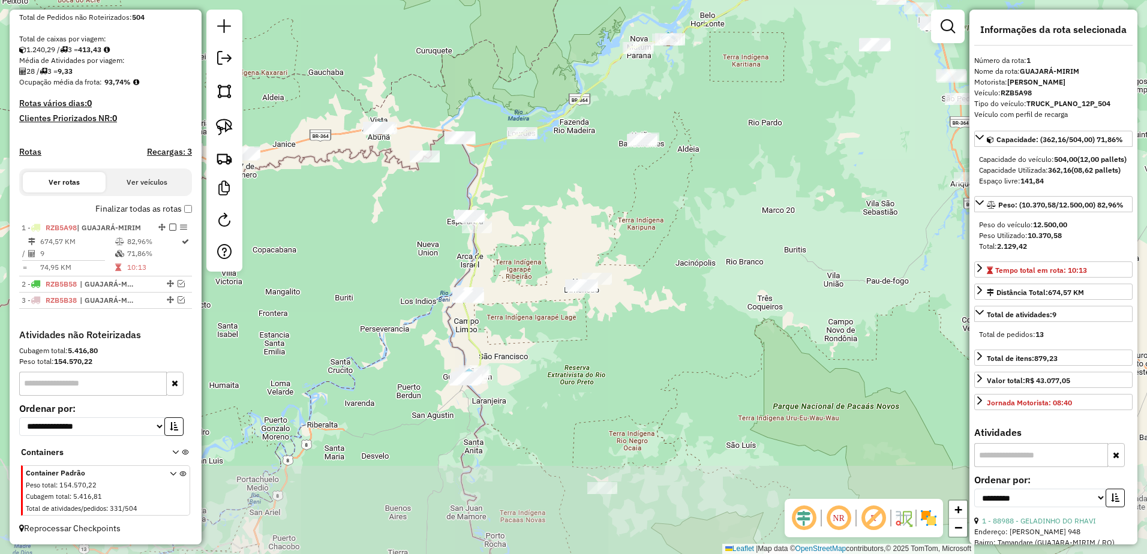
drag, startPoint x: 498, startPoint y: 488, endPoint x: 560, endPoint y: 352, distance: 149.8
click at [560, 352] on div "Janela de atendimento Grade de atendimento Capacidade Transportadoras Veículos …" at bounding box center [573, 277] width 1147 height 554
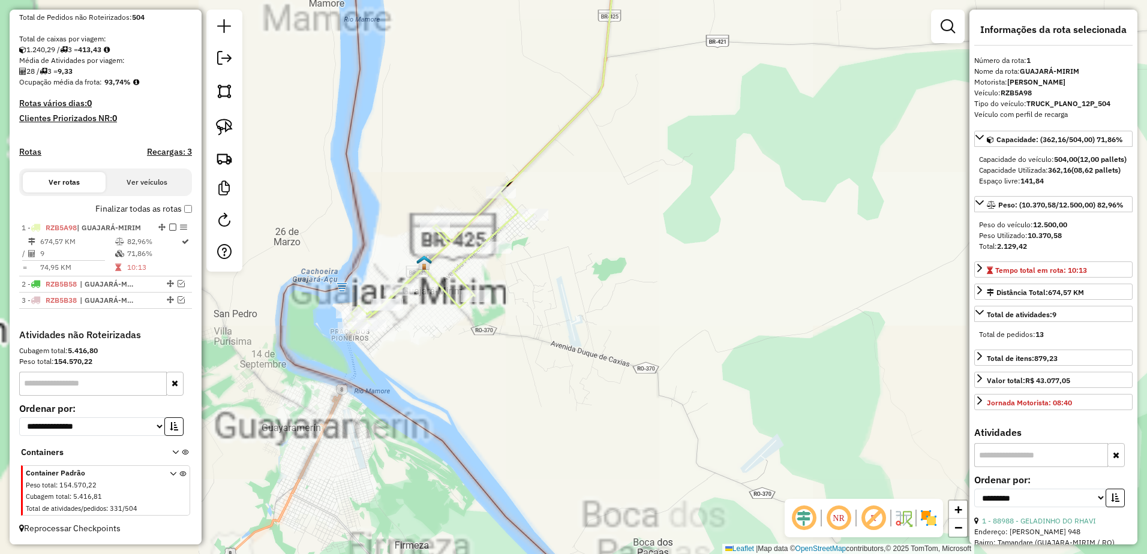
drag, startPoint x: 595, startPoint y: 339, endPoint x: 614, endPoint y: 337, distance: 19.9
click at [614, 337] on div "Janela de atendimento Grade de atendimento Capacidade Transportadoras Veículos …" at bounding box center [573, 277] width 1147 height 554
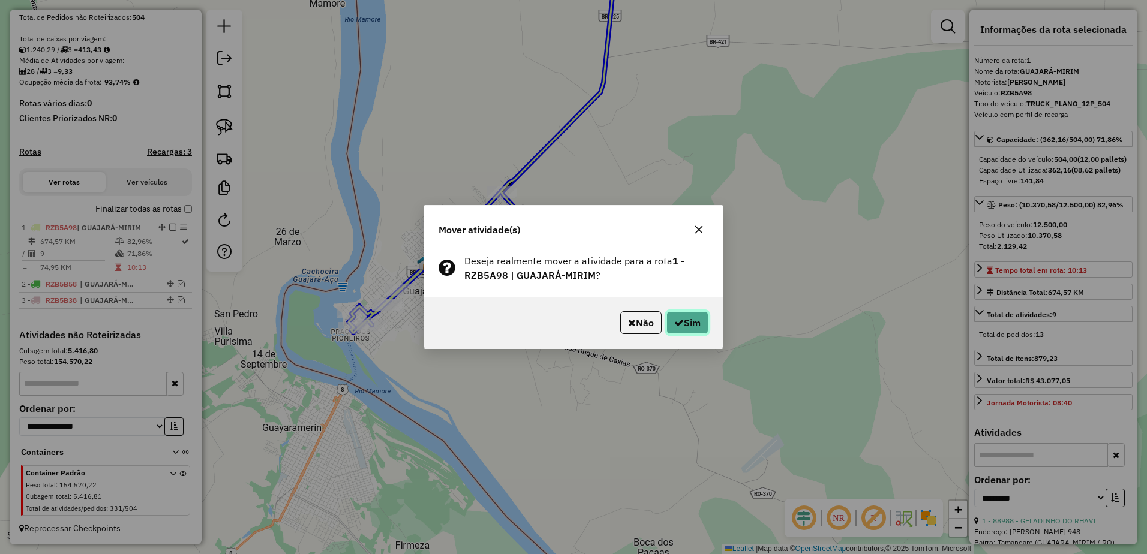
click at [694, 317] on button "Sim" at bounding box center [688, 322] width 42 height 23
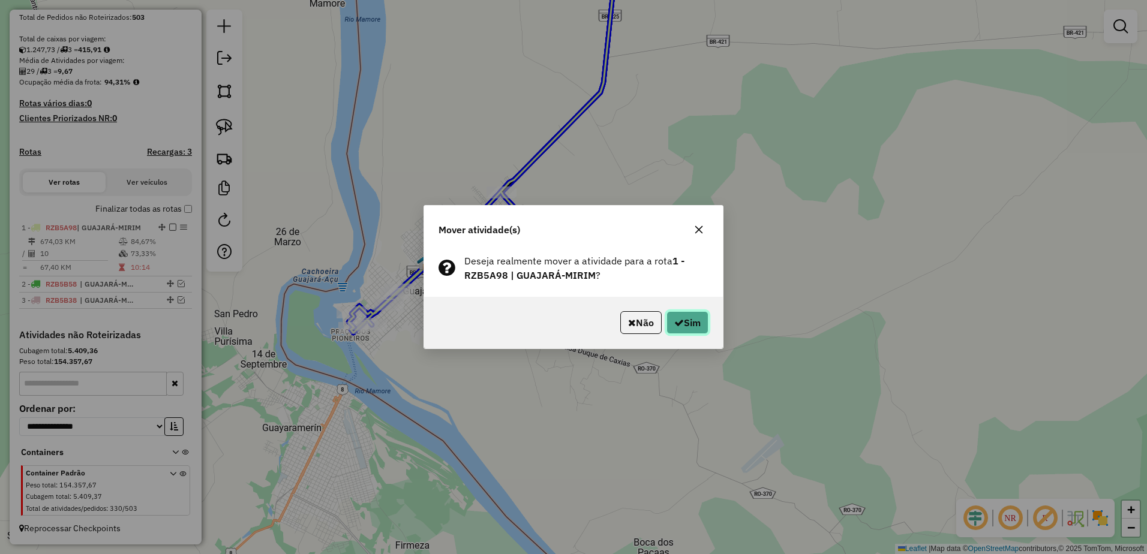
click at [694, 322] on button "Sim" at bounding box center [688, 322] width 42 height 23
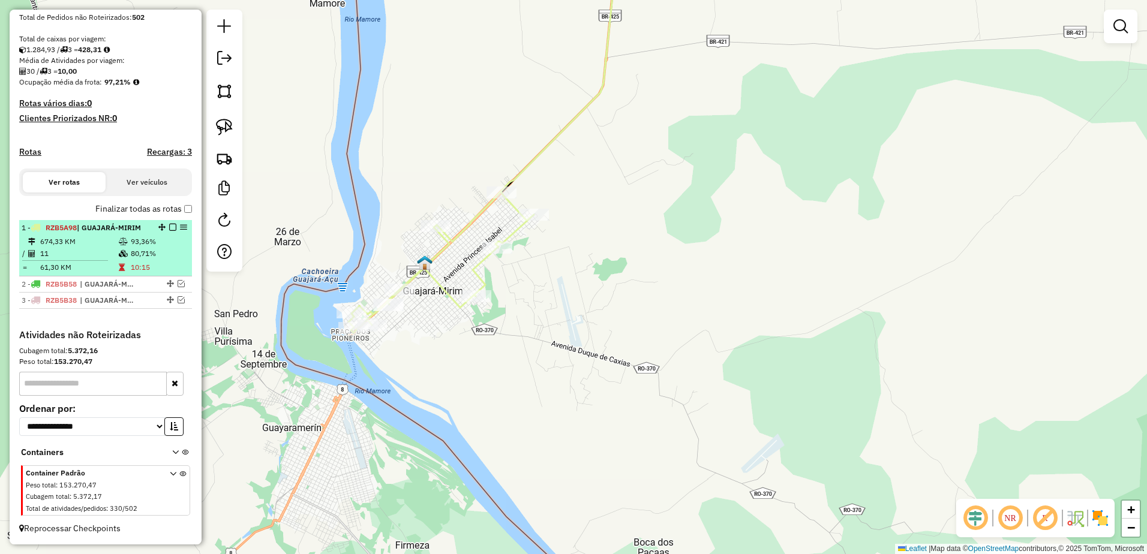
click at [74, 235] on li "1 - RZB5A98 | GUAJARÁ-MIRIM 674,33 KM 93,36% / 11 80,71% = 61,30 KM 10:15" at bounding box center [105, 248] width 173 height 56
select select "**********"
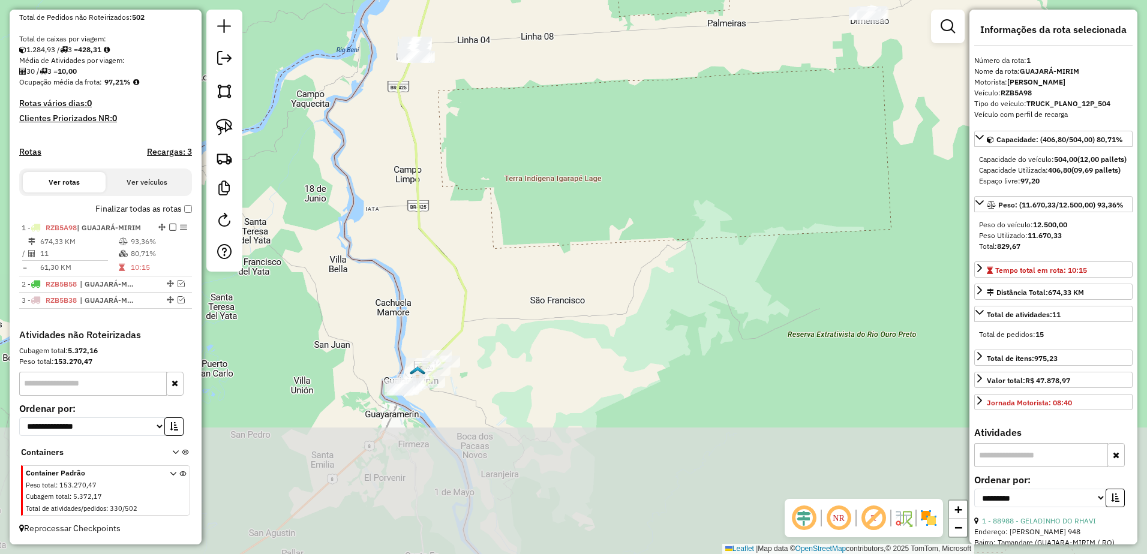
drag, startPoint x: 463, startPoint y: 455, endPoint x: 486, endPoint y: 251, distance: 205.9
click at [505, 230] on div "Janela de atendimento Grade de atendimento Capacidade Transportadoras Veículos …" at bounding box center [573, 277] width 1147 height 554
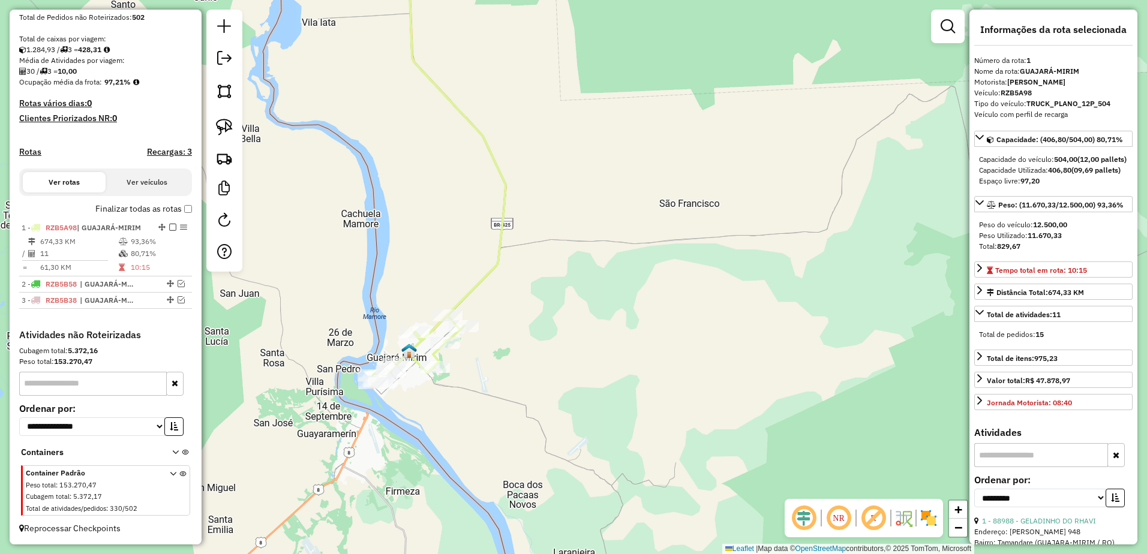
drag, startPoint x: 446, startPoint y: 286, endPoint x: 483, endPoint y: 166, distance: 126.2
click at [483, 166] on div "Janela de atendimento Grade de atendimento Capacidade Transportadoras Veículos …" at bounding box center [573, 277] width 1147 height 554
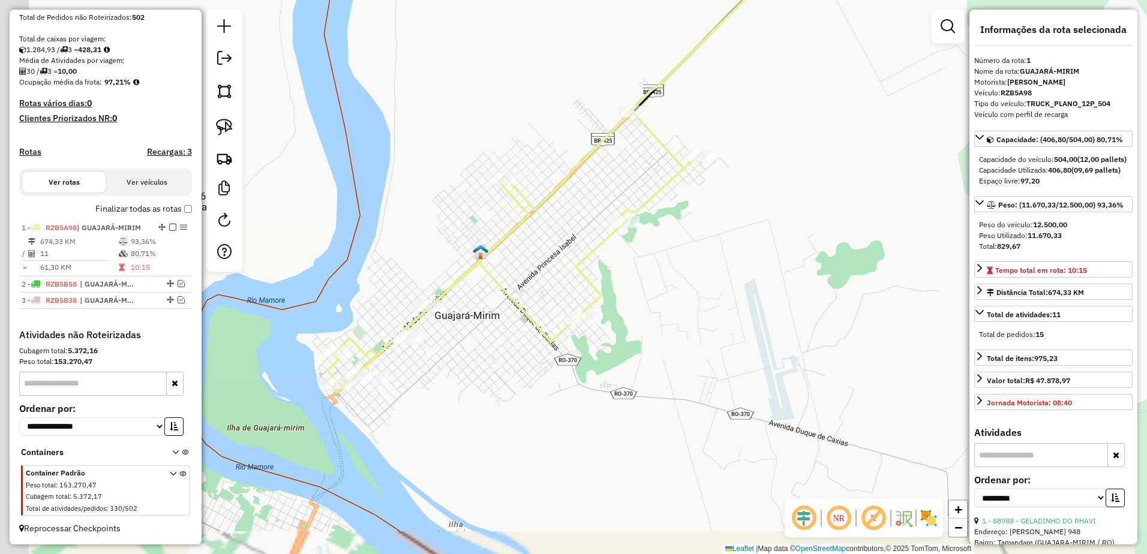
drag, startPoint x: 451, startPoint y: 279, endPoint x: 555, endPoint y: 119, distance: 190.4
click at [558, 118] on div "Janela de atendimento Grade de atendimento Capacidade Transportadoras Veículos …" at bounding box center [573, 277] width 1147 height 554
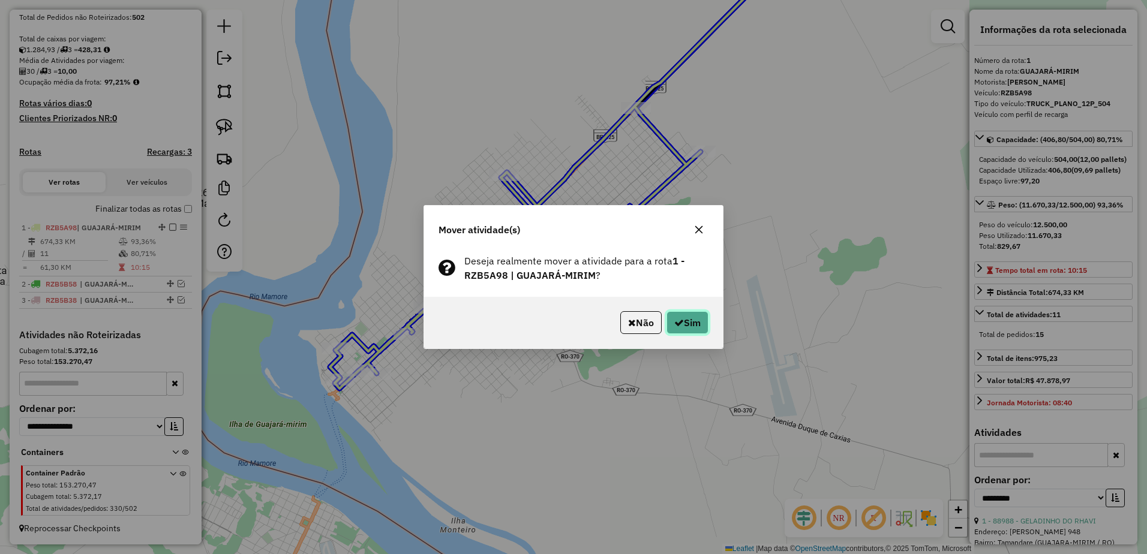
click at [691, 318] on button "Sim" at bounding box center [688, 322] width 42 height 23
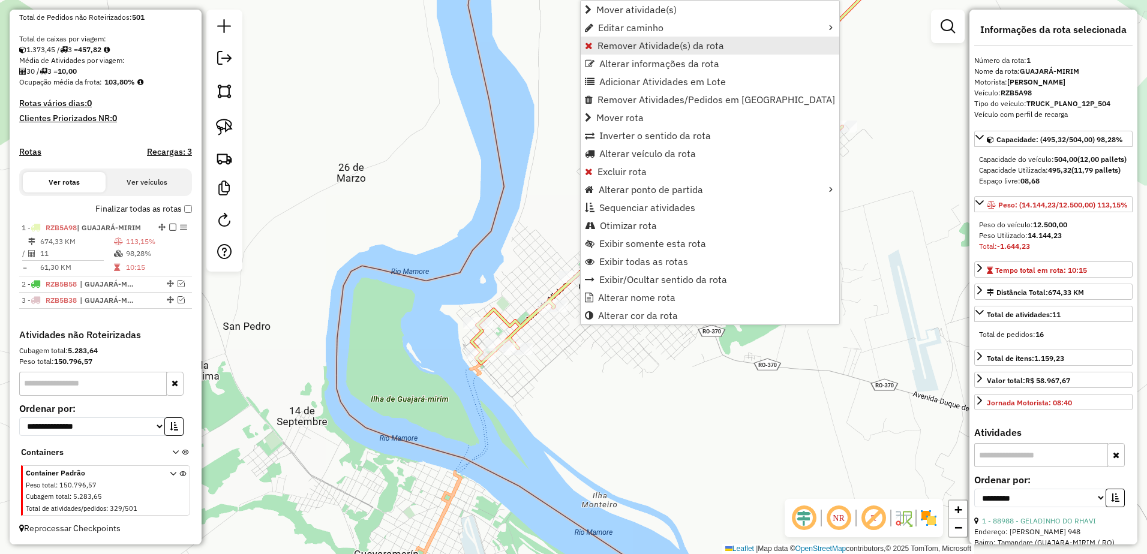
click at [612, 49] on span "Remover Atividade(s) da rota" at bounding box center [661, 46] width 127 height 10
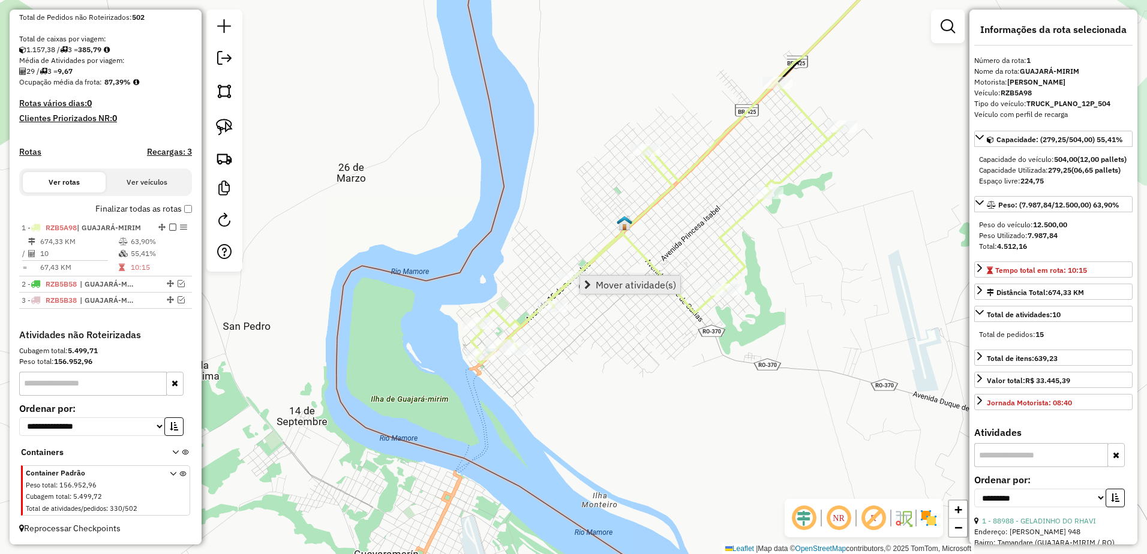
click at [594, 287] on link "Mover atividade(s)" at bounding box center [630, 285] width 100 height 18
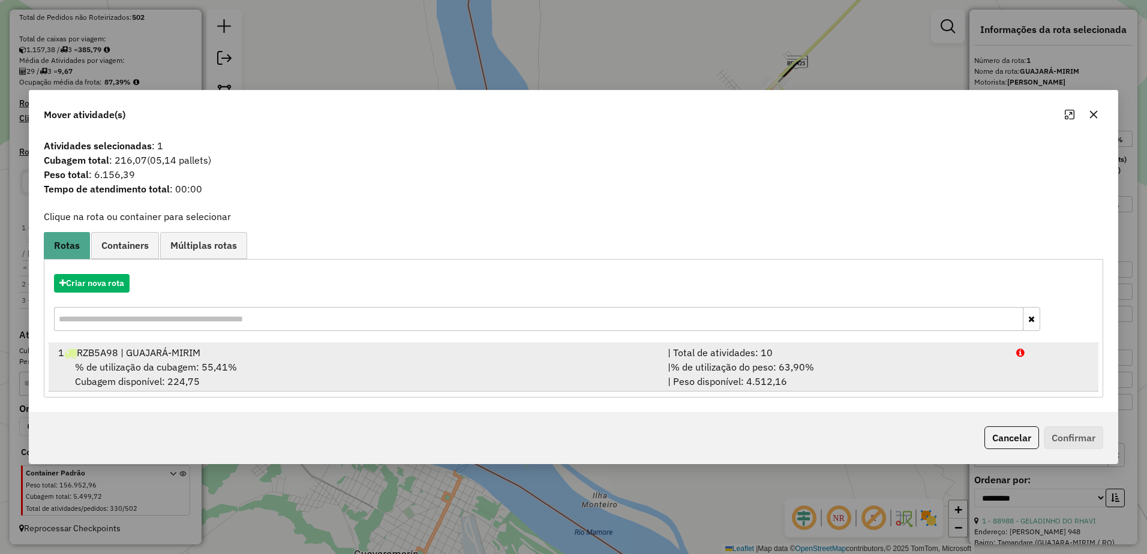
click at [409, 376] on div "% de utilização da cubagem: 55,41% Cubagem disponível: 224,75" at bounding box center [356, 374] width 610 height 29
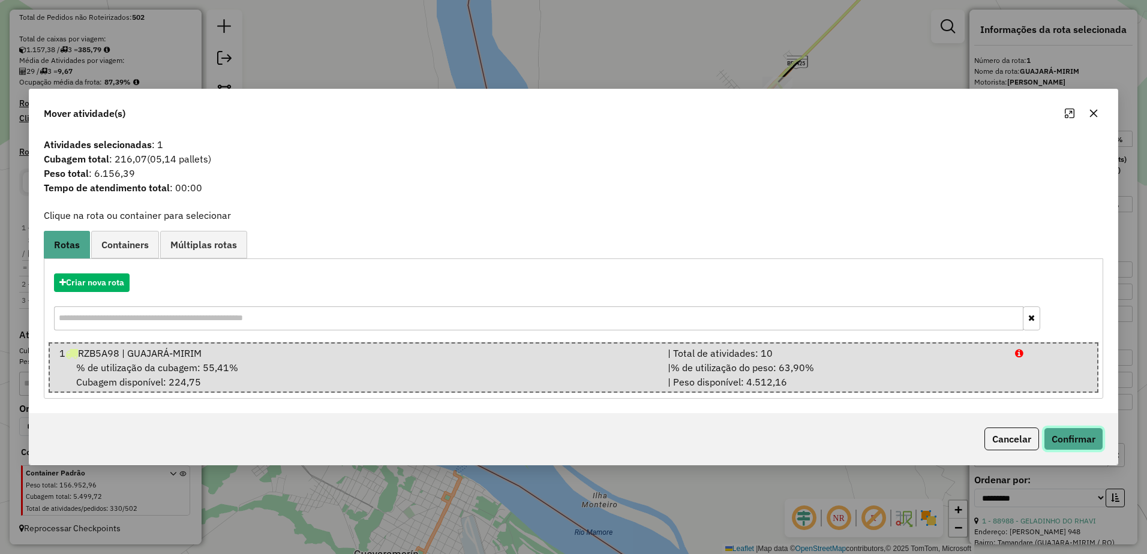
click at [1086, 440] on button "Confirmar" at bounding box center [1073, 439] width 59 height 23
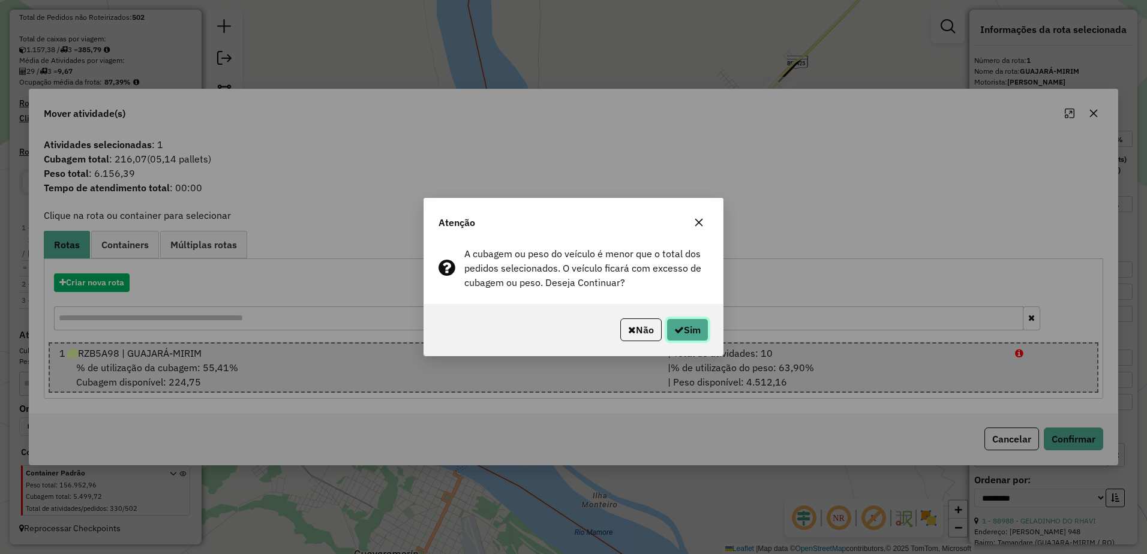
click at [708, 328] on button "Sim" at bounding box center [688, 330] width 42 height 23
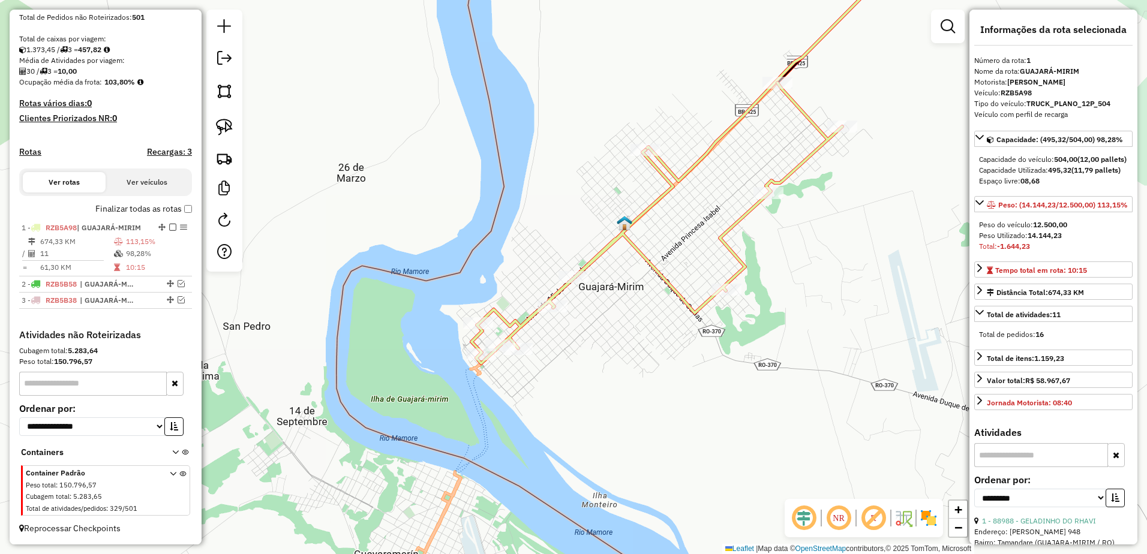
click at [613, 243] on icon at bounding box center [657, 223] width 371 height 281
click at [612, 243] on icon at bounding box center [657, 223] width 371 height 281
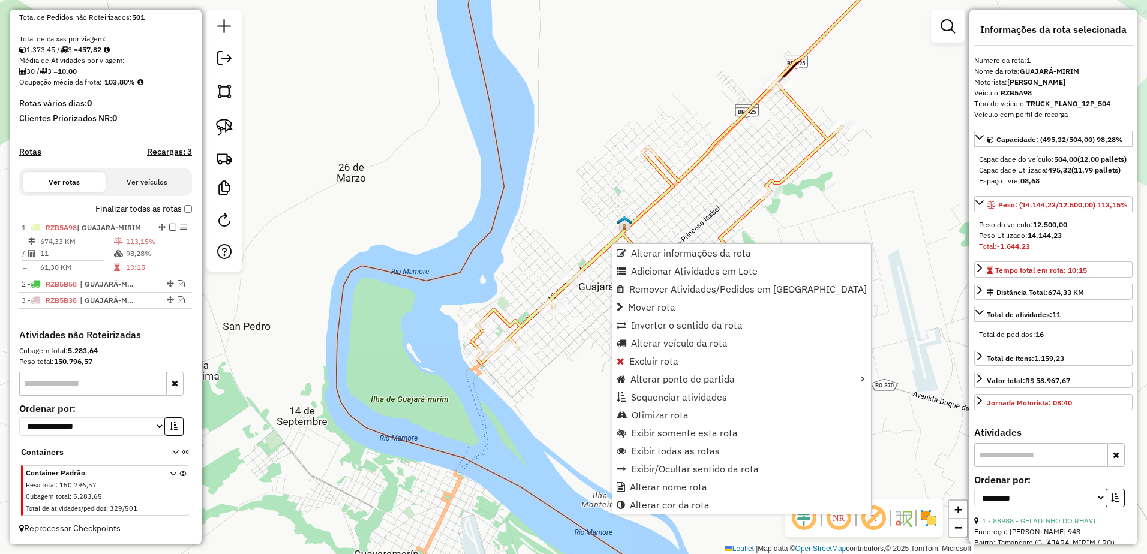
click at [526, 388] on div "Janela de atendimento Grade de atendimento Capacidade Transportadoras Veículos …" at bounding box center [573, 277] width 1147 height 554
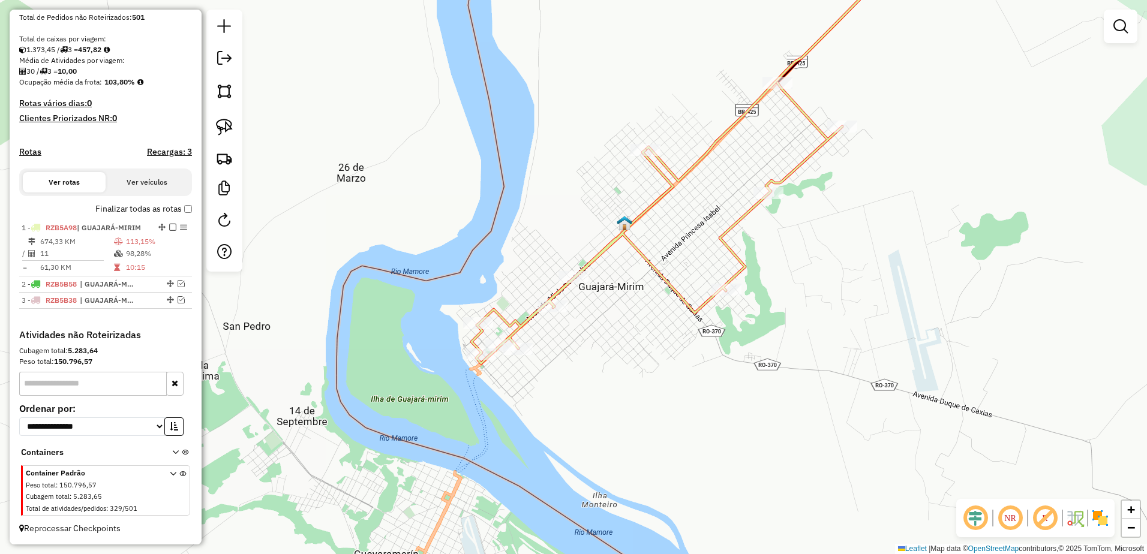
click at [742, 268] on icon at bounding box center [657, 223] width 371 height 281
select select "**********"
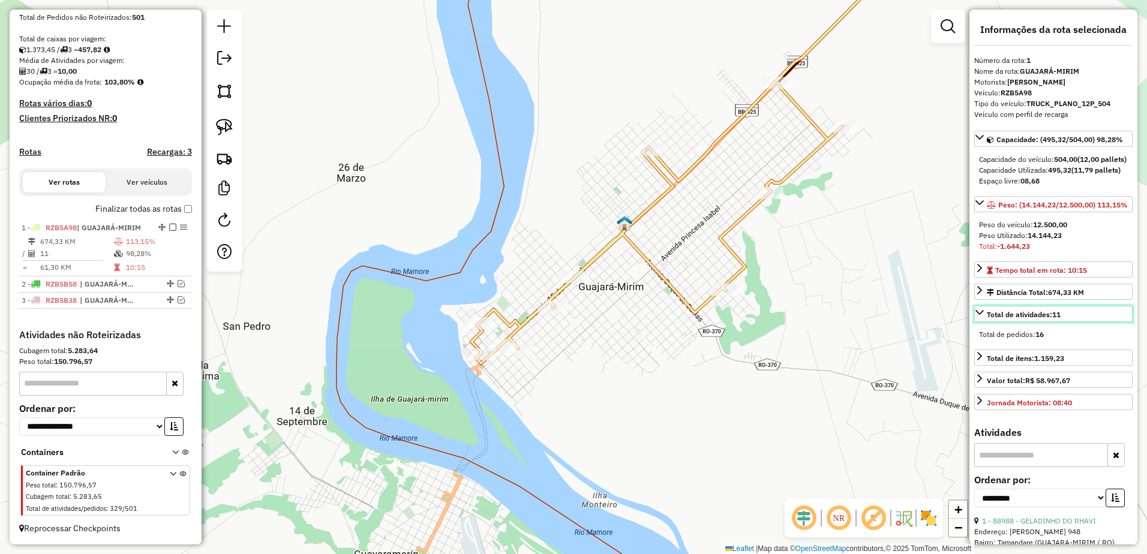
click at [1044, 319] on span "Total de atividades: 11" at bounding box center [1024, 314] width 74 height 9
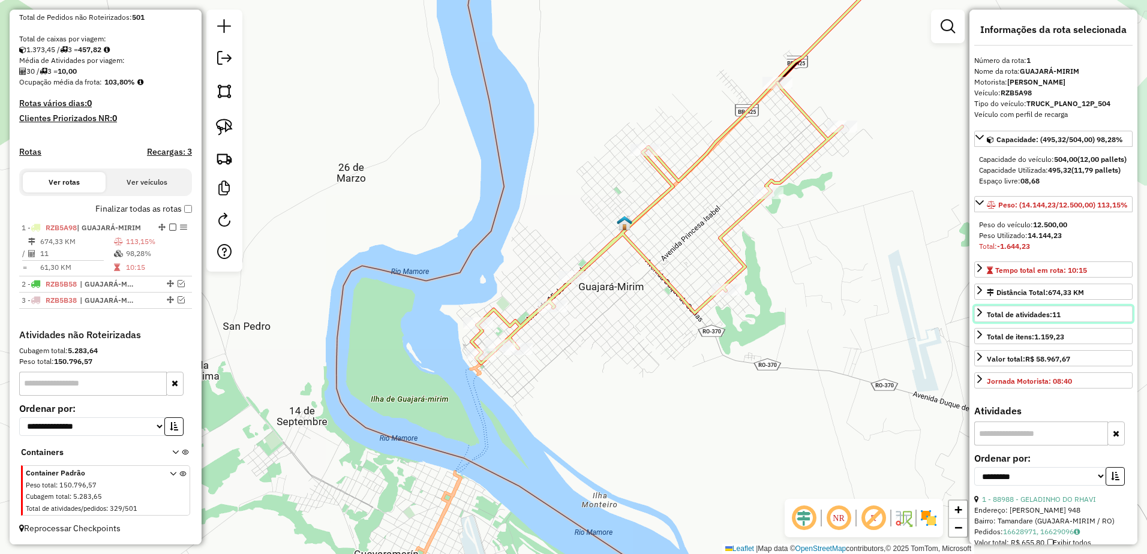
click at [1044, 319] on span "Total de atividades: 11" at bounding box center [1024, 314] width 74 height 9
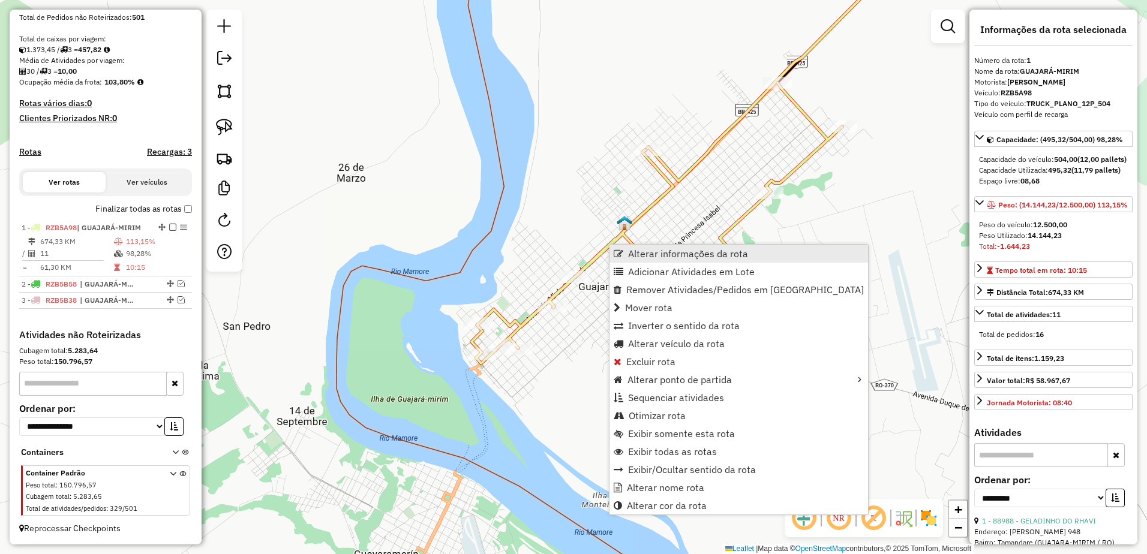
click at [700, 251] on span "Alterar informações da rota" at bounding box center [688, 254] width 120 height 10
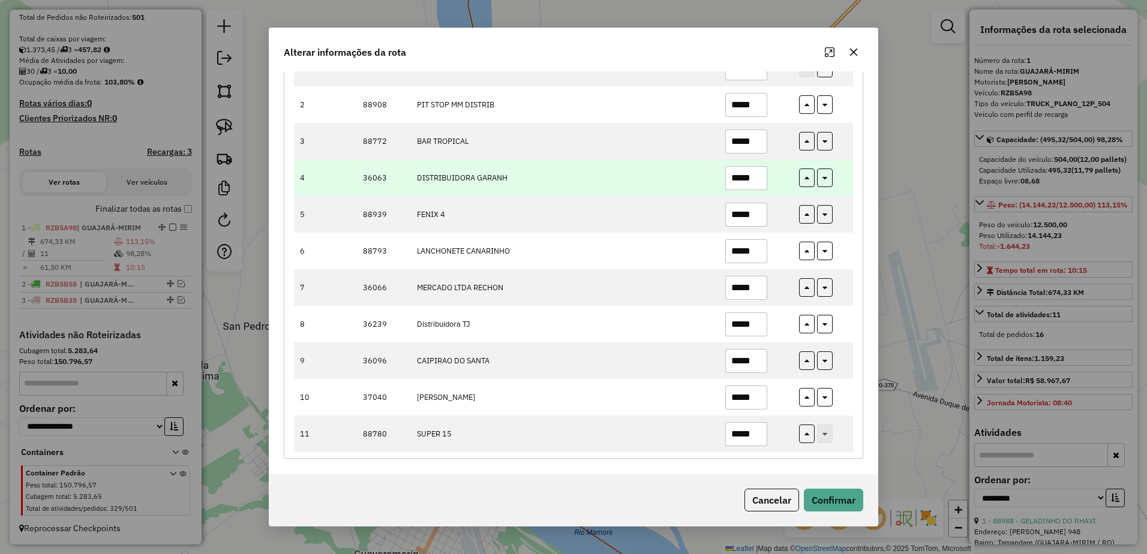
scroll to position [50, 0]
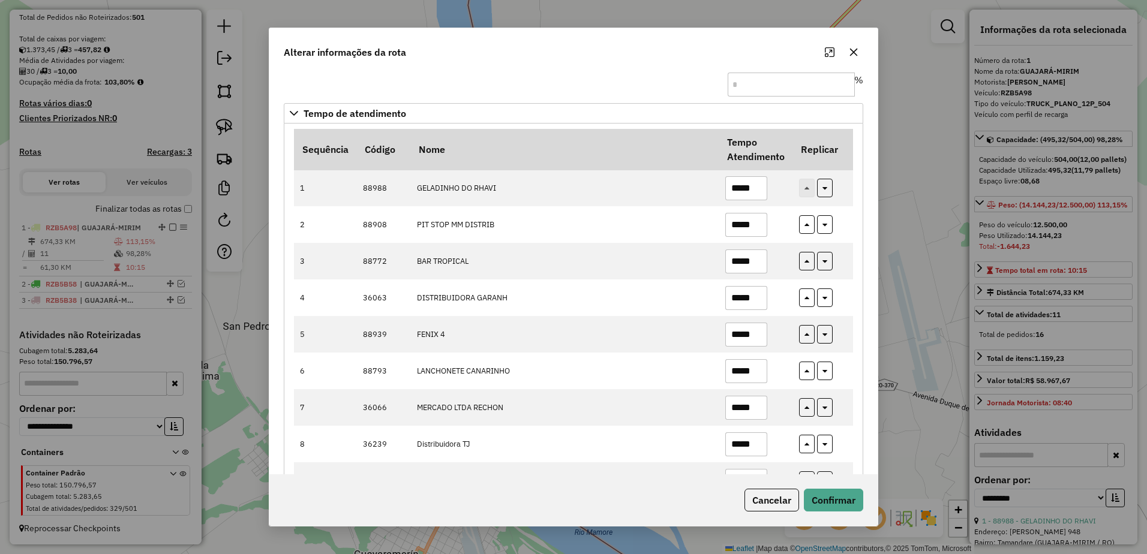
click at [859, 50] on icon "button" at bounding box center [854, 52] width 10 height 10
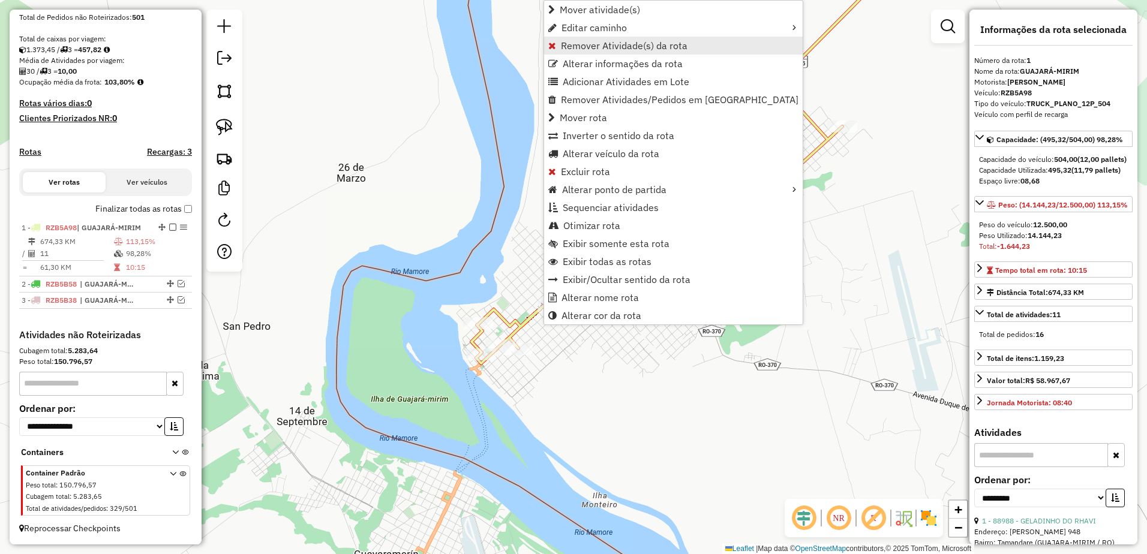
click at [585, 41] on span "Remover Atividade(s) da rota" at bounding box center [624, 46] width 127 height 10
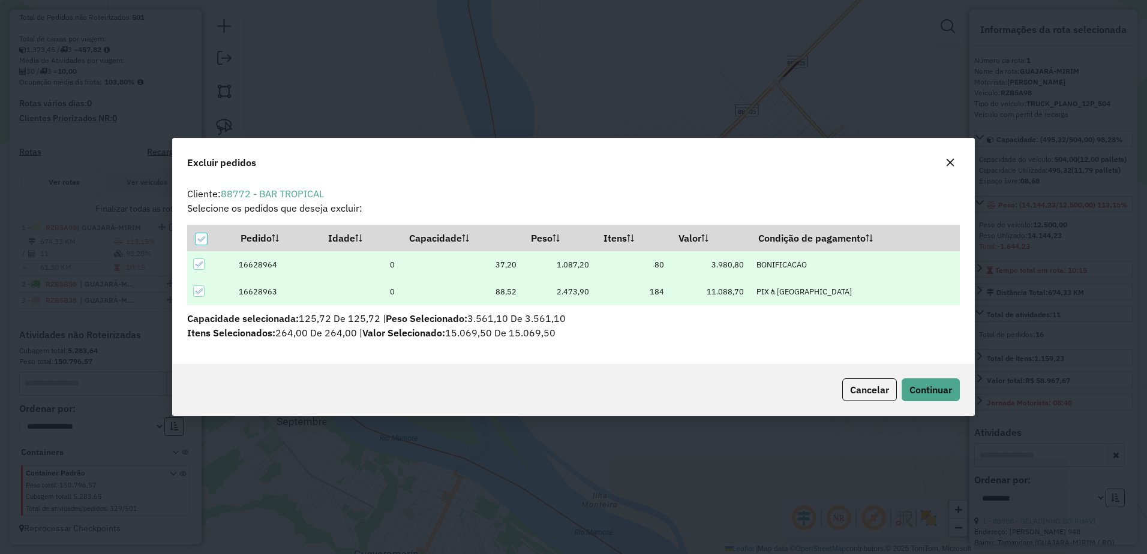
scroll to position [0, 0]
click at [949, 384] on span "Continuar" at bounding box center [931, 390] width 43 height 12
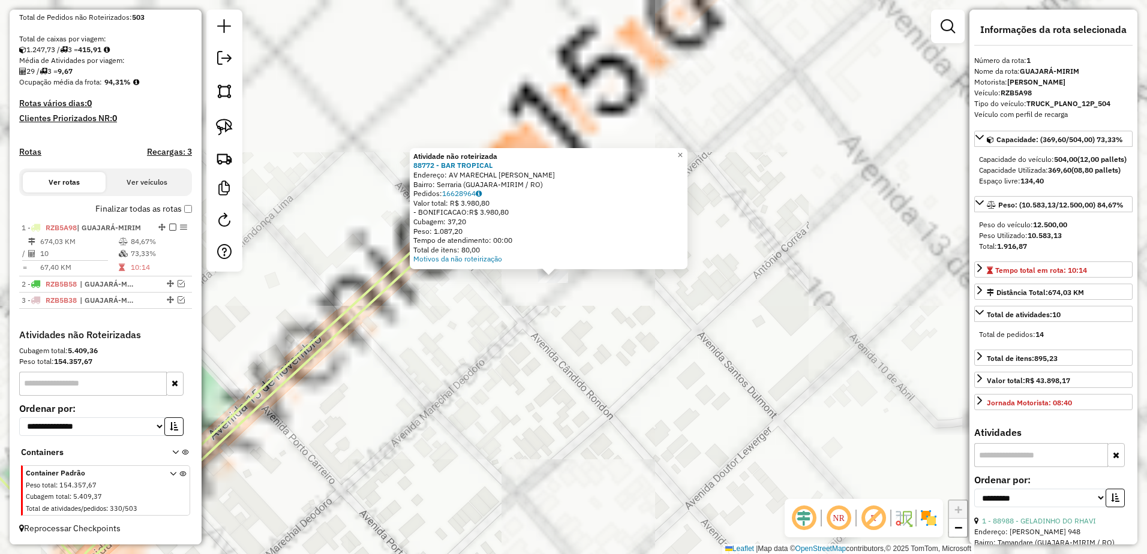
drag, startPoint x: 554, startPoint y: 266, endPoint x: 503, endPoint y: 497, distance: 237.2
click at [500, 498] on div "Atividade não roteirizada 88772 - BAR TROPICAL Endereço: AV MARECHAL DEODORO SN…" at bounding box center [573, 277] width 1147 height 554
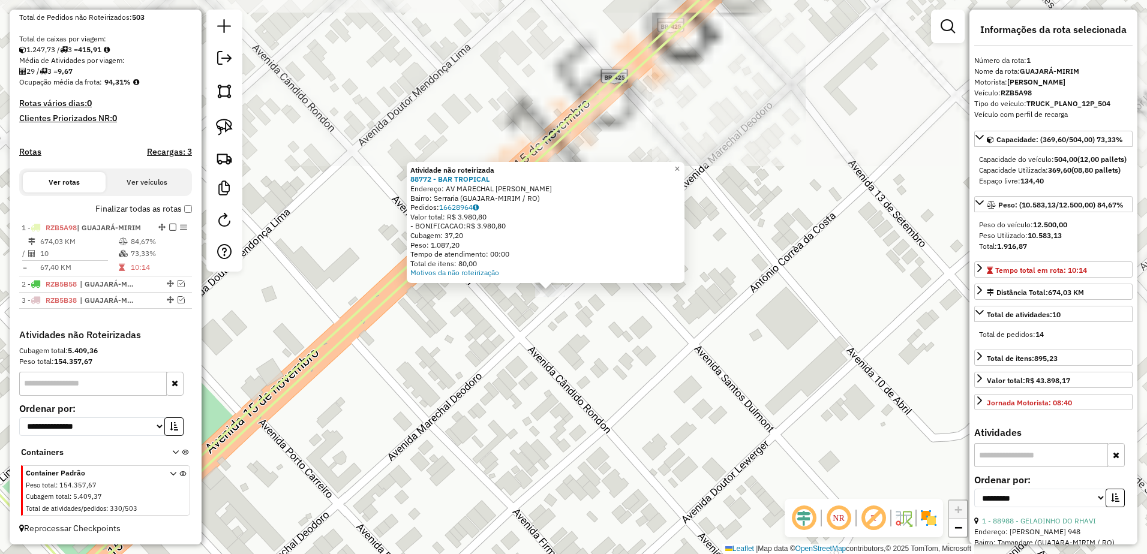
click at [580, 358] on div "Atividade não roteirizada 88772 - BAR TROPICAL Endereço: AV MARECHAL DEODORO SN…" at bounding box center [573, 277] width 1147 height 554
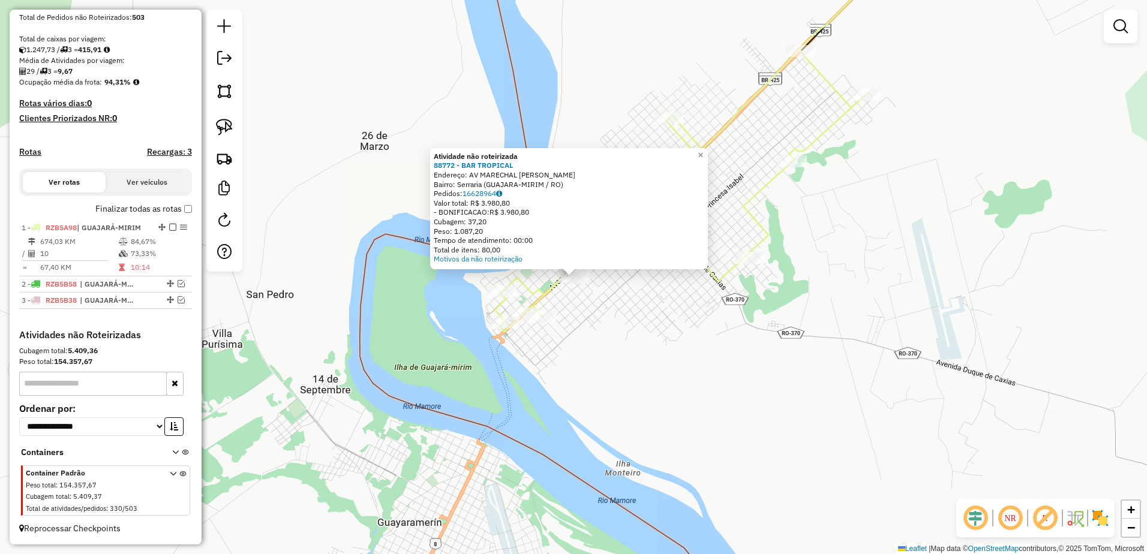
click at [580, 293] on div "Atividade não roteirizada 88772 - BAR TROPICAL Endereço: AV MARECHAL DEODORO SN…" at bounding box center [573, 277] width 1147 height 554
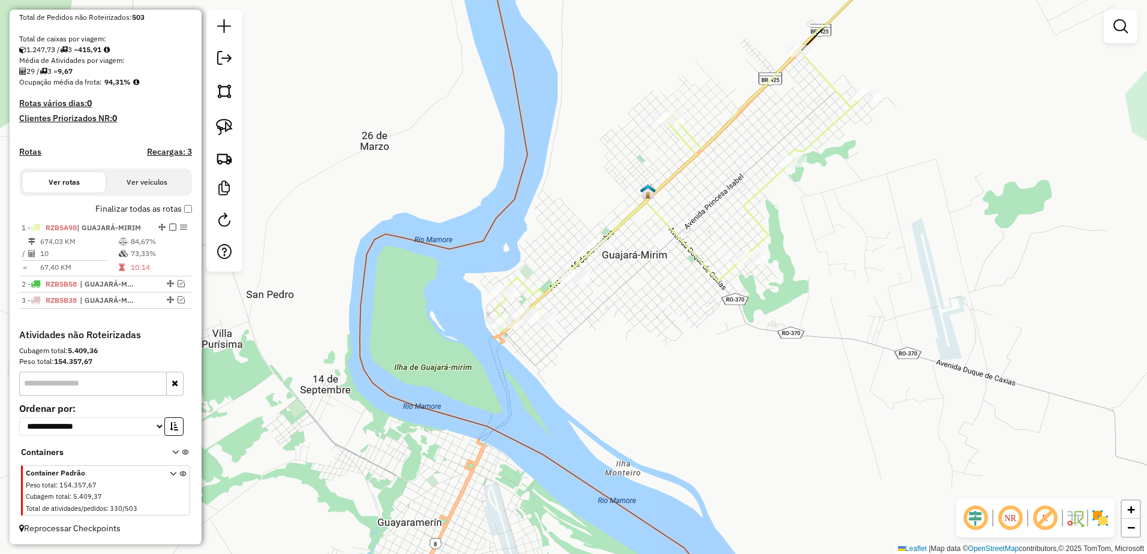
click at [641, 307] on div "Janela de atendimento Grade de atendimento Capacidade Transportadoras Veículos …" at bounding box center [573, 277] width 1147 height 554
select select "**********"
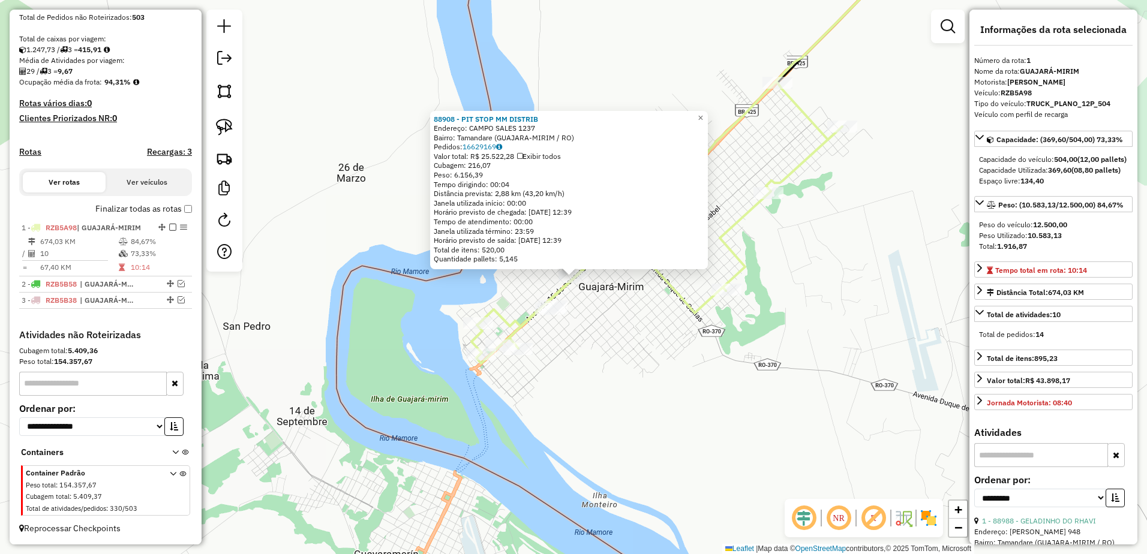
click at [602, 319] on div "88908 - PIT STOP MM DISTRIB Endereço: CAMPO SALES 1237 Bairro: Tamandare (GUAJA…" at bounding box center [573, 277] width 1147 height 554
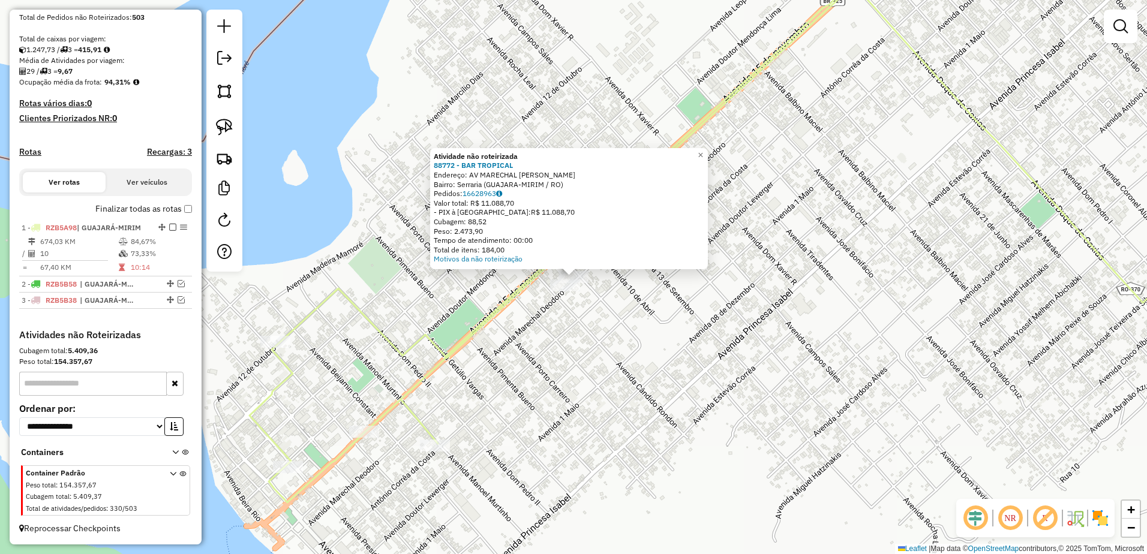
click at [611, 322] on div "Atividade não roteirizada 88772 - BAR TROPICAL Endereço: AV MARECHAL DEODORO SN…" at bounding box center [573, 277] width 1147 height 554
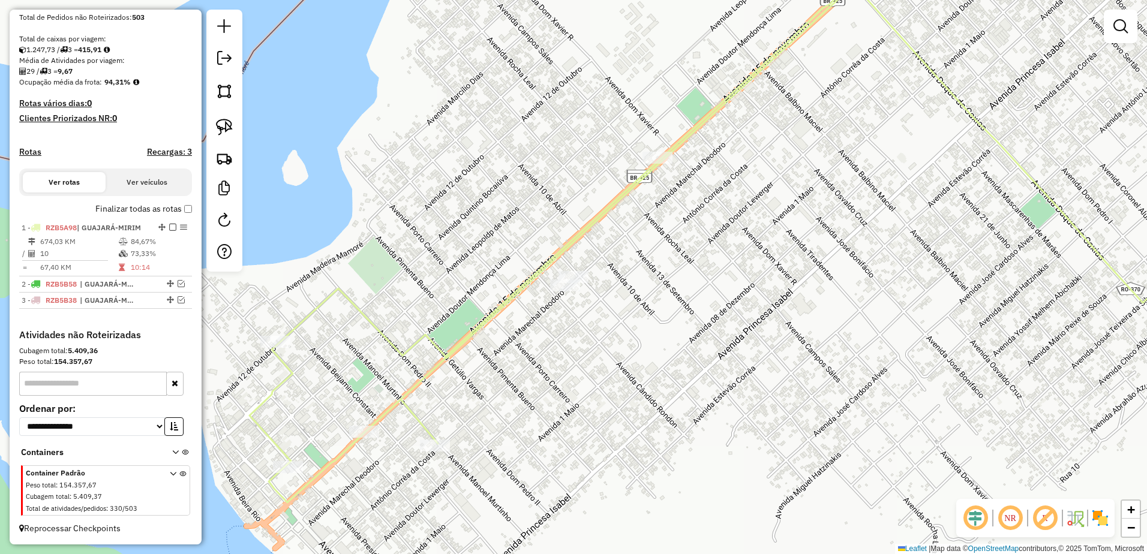
click at [563, 292] on div at bounding box center [565, 286] width 30 height 12
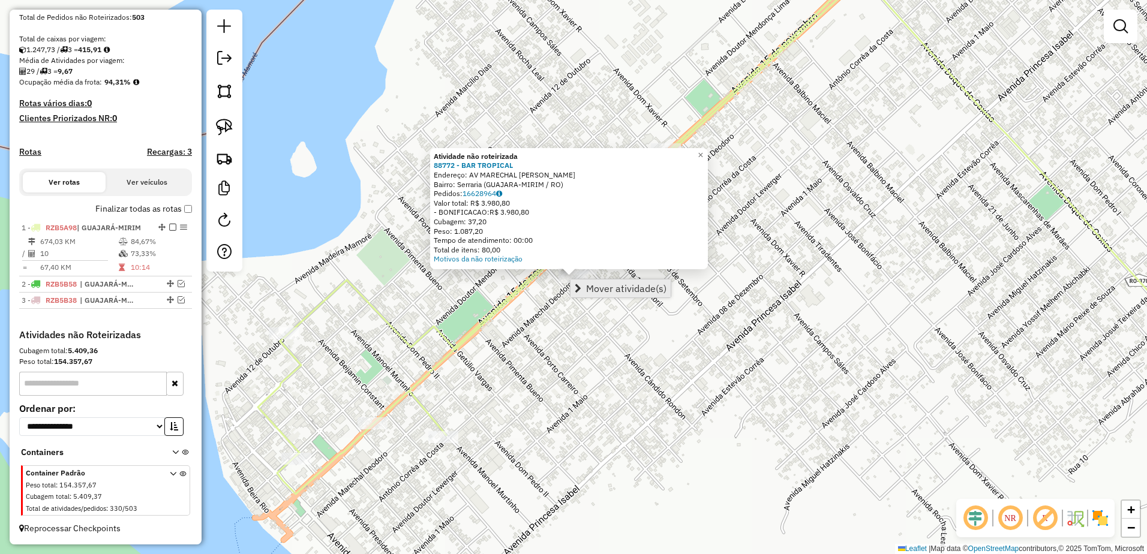
click at [581, 291] on span "Mover atividade(s)" at bounding box center [578, 289] width 7 height 10
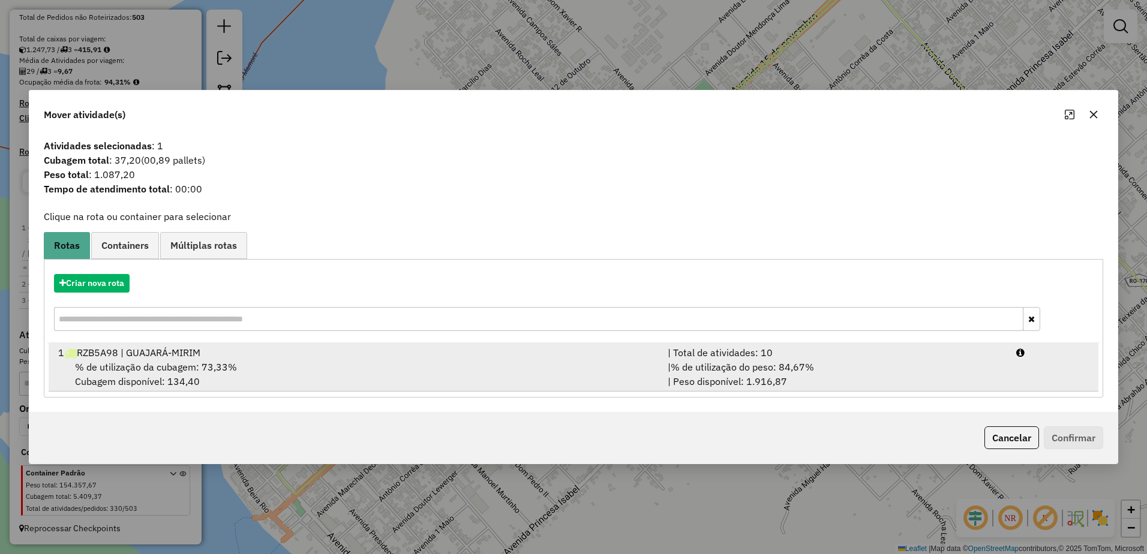
click at [424, 362] on div "% de utilização da cubagem: 73,33% Cubagem disponível: 134,40" at bounding box center [356, 374] width 610 height 29
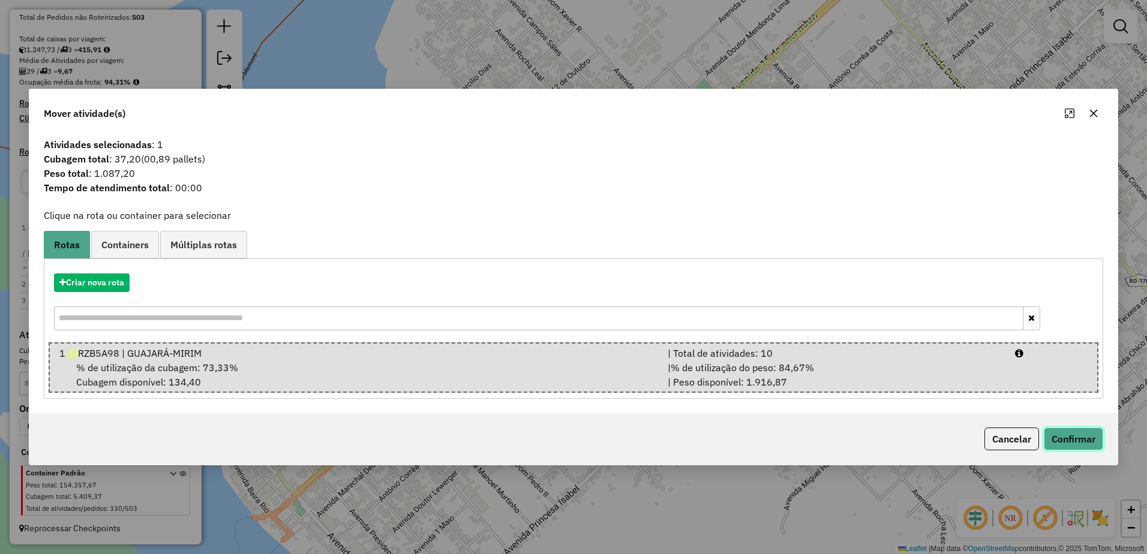
click at [1095, 442] on button "Confirmar" at bounding box center [1073, 439] width 59 height 23
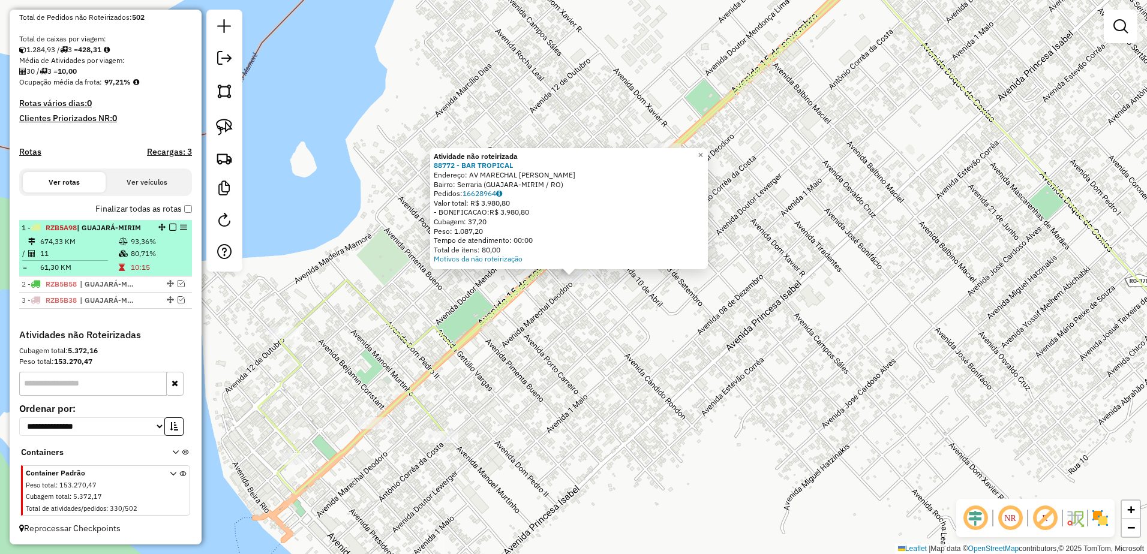
click at [79, 250] on td "11" at bounding box center [79, 254] width 79 height 12
select select "**********"
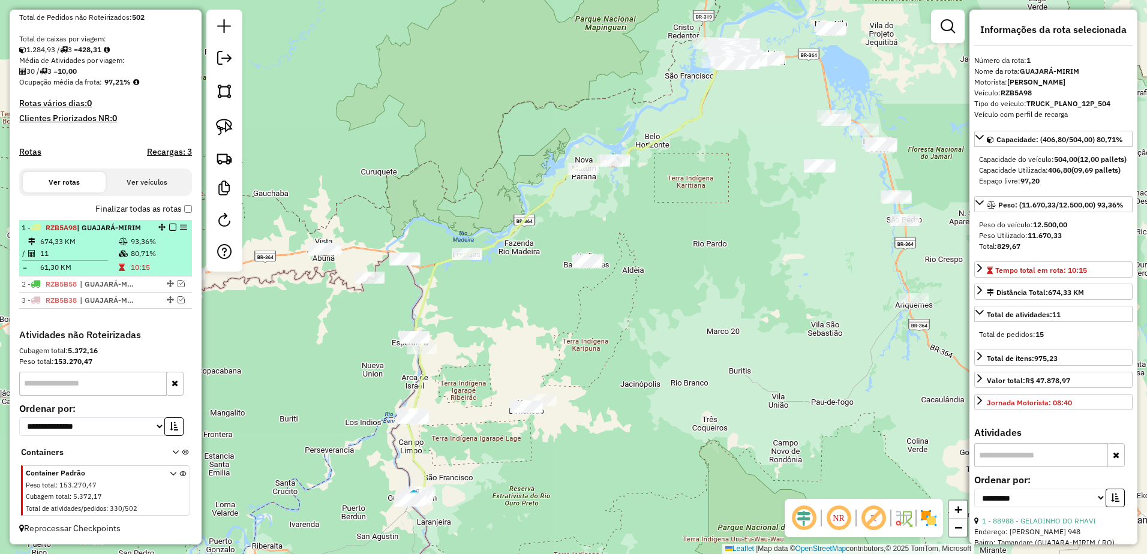
click at [169, 227] on em at bounding box center [172, 227] width 7 height 7
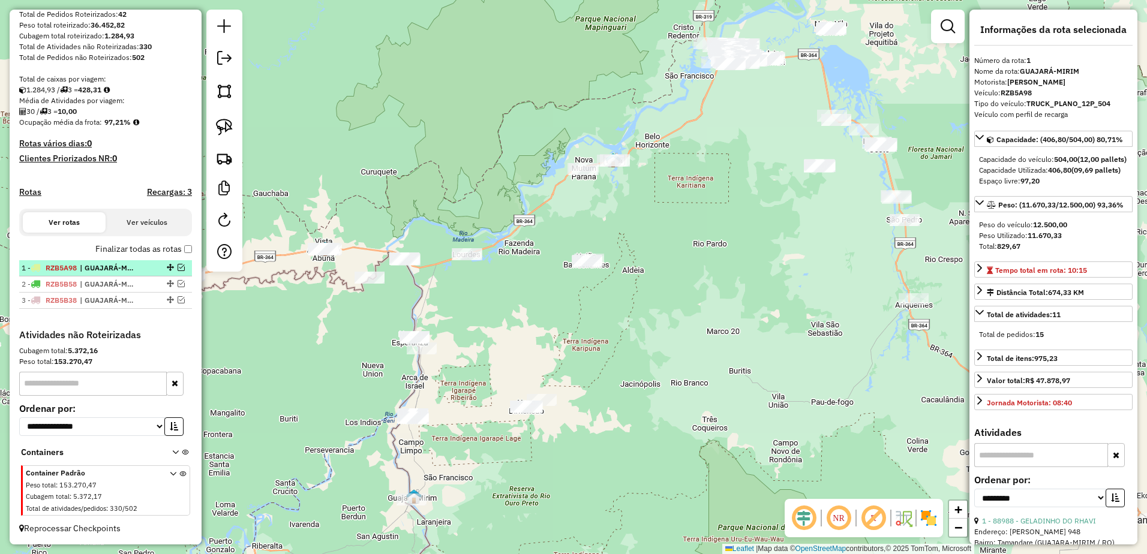
scroll to position [199, 0]
click at [126, 280] on span "| GUAJARÁ-MIRIM" at bounding box center [107, 284] width 55 height 11
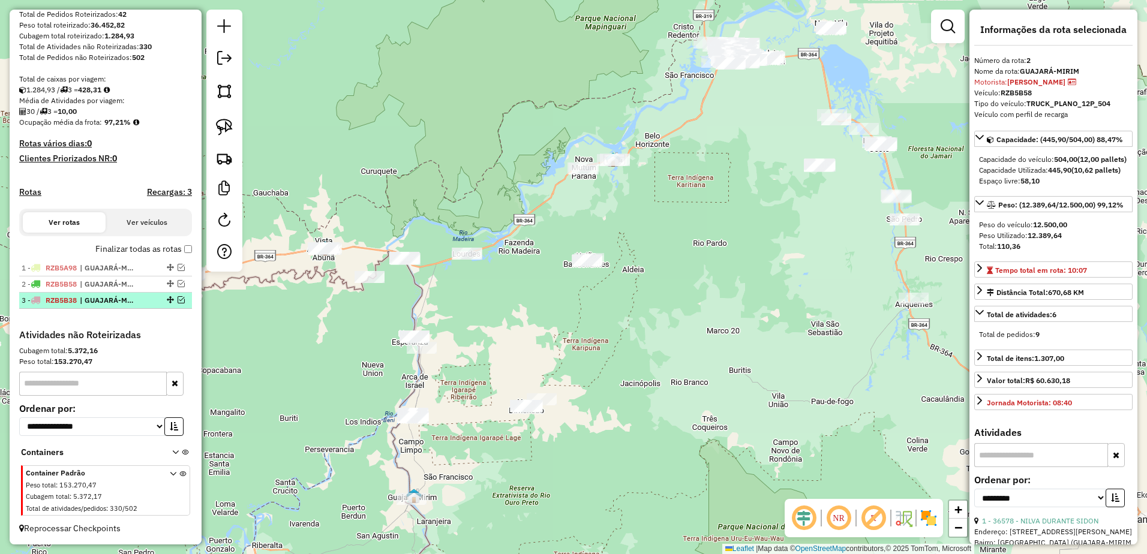
click at [145, 301] on div "3 - RZB5B38 | GUAJARÁ-MIRIM" at bounding box center [106, 300] width 168 height 11
click at [229, 162] on img at bounding box center [224, 158] width 17 height 17
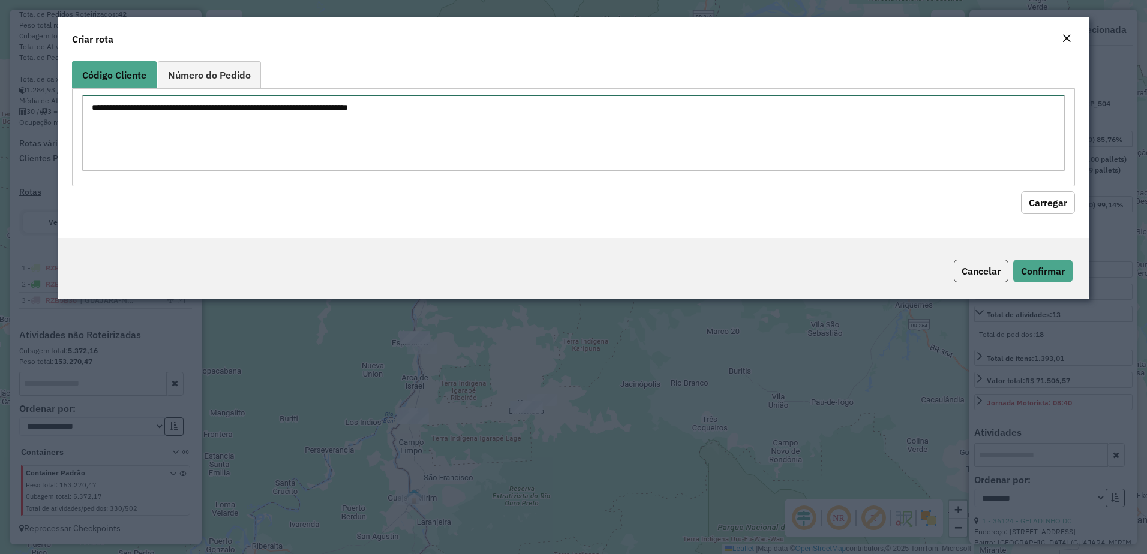
click at [356, 100] on textarea at bounding box center [574, 133] width 984 height 76
paste textarea "***** ***** ***** ***** ***** ***** ***** ***** ***** ***** *****"
type textarea "***** ***** ***** ***** ***** ***** ***** ***** ***** ***** *****"
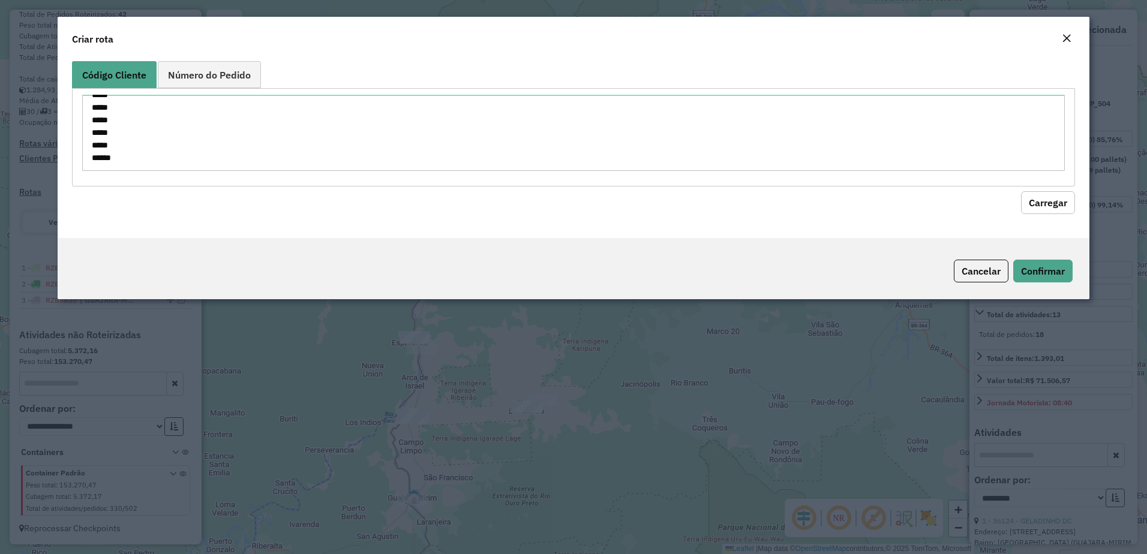
click at [1051, 194] on button "Carregar" at bounding box center [1048, 202] width 54 height 23
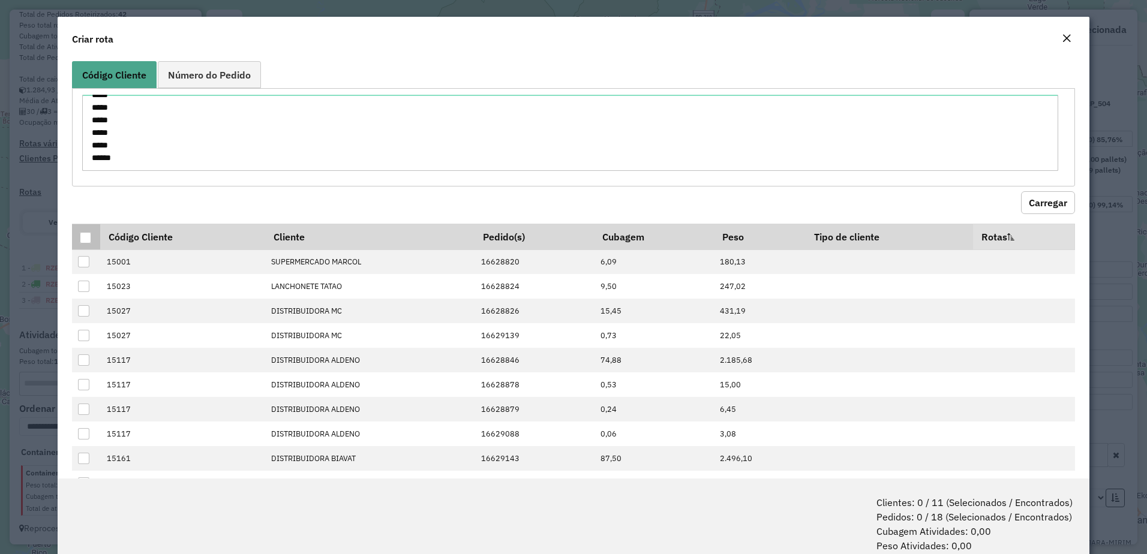
click at [80, 241] on div at bounding box center [85, 237] width 11 height 11
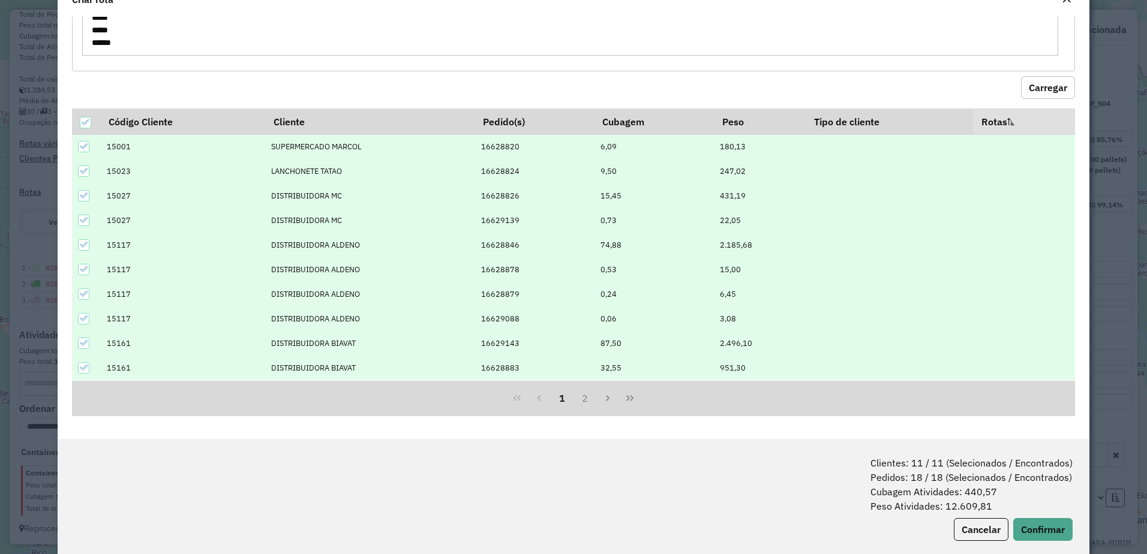
scroll to position [60, 0]
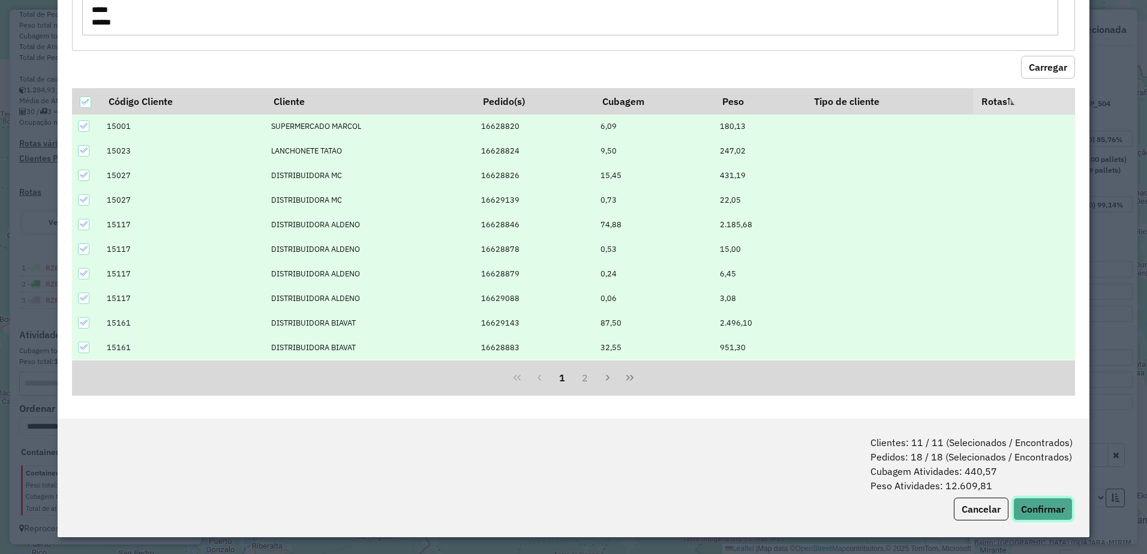
click at [1055, 508] on button "Confirmar" at bounding box center [1043, 509] width 59 height 23
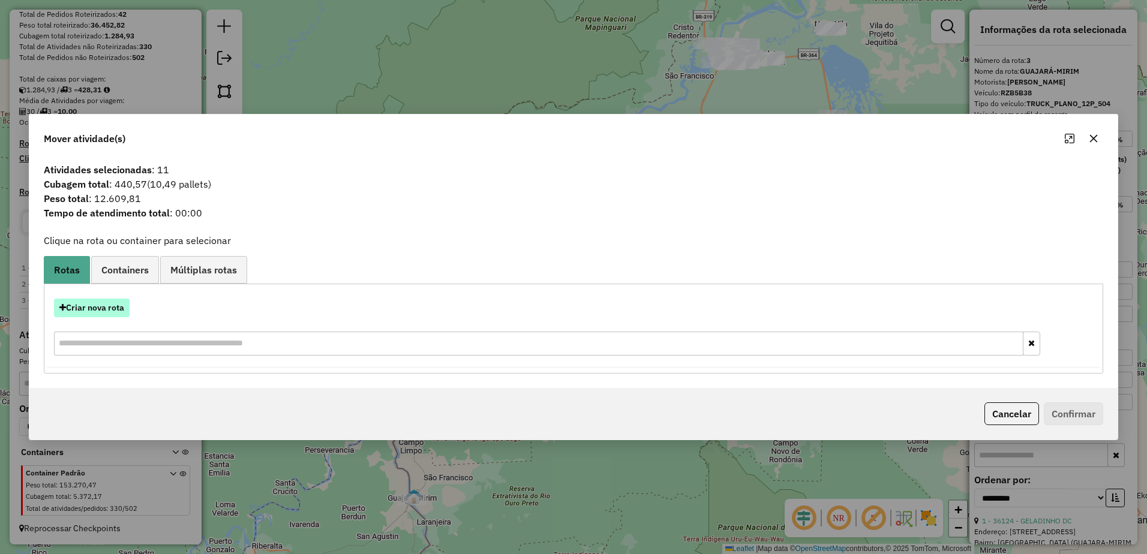
click at [116, 313] on button "Criar nova rota" at bounding box center [92, 308] width 76 height 19
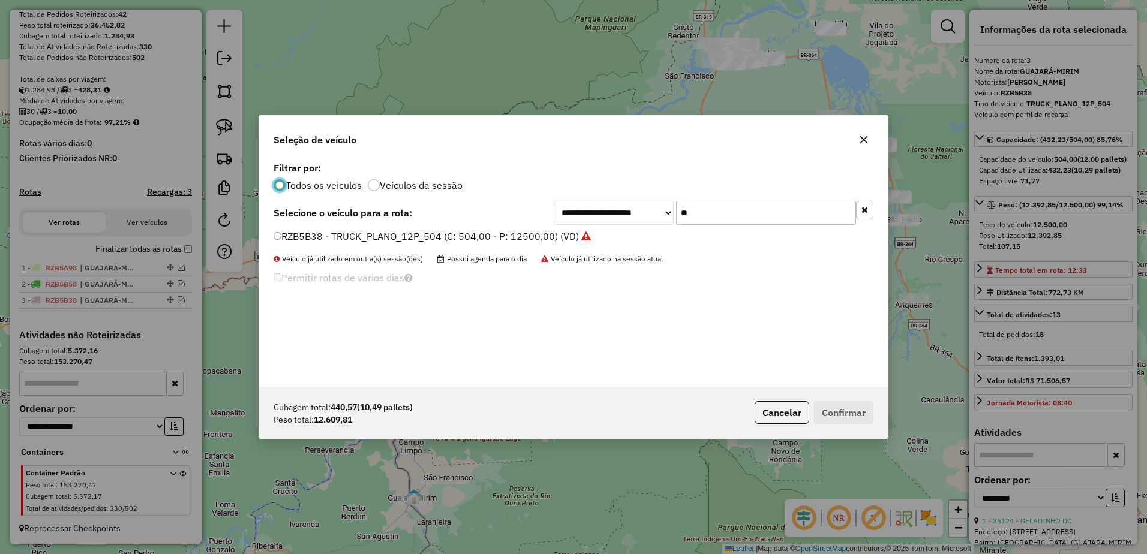
scroll to position [7, 4]
click at [708, 217] on input "**" at bounding box center [766, 213] width 180 height 24
type input "*"
type input "***"
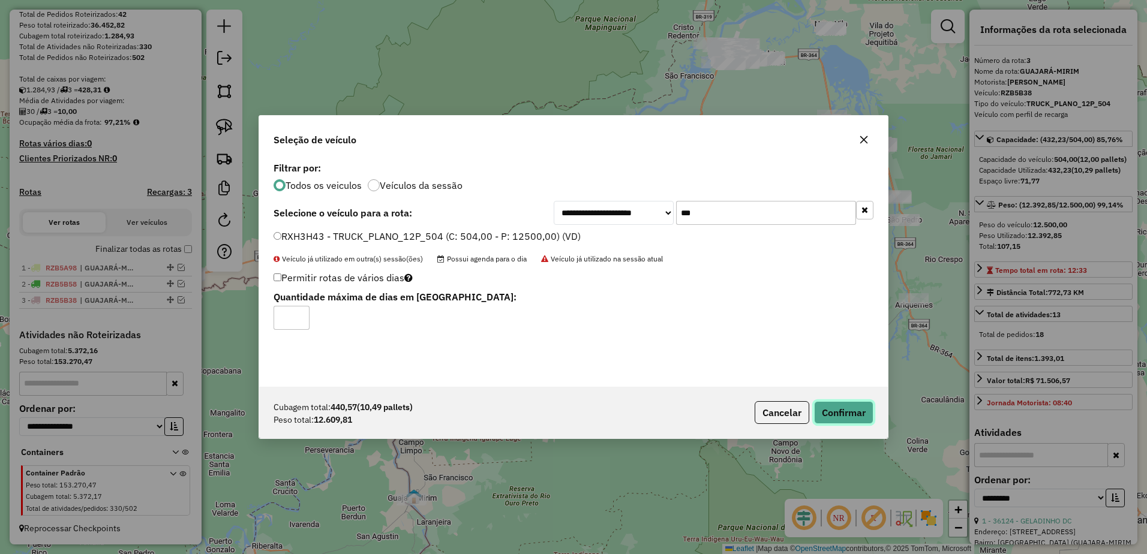
click at [859, 412] on button "Confirmar" at bounding box center [843, 412] width 59 height 23
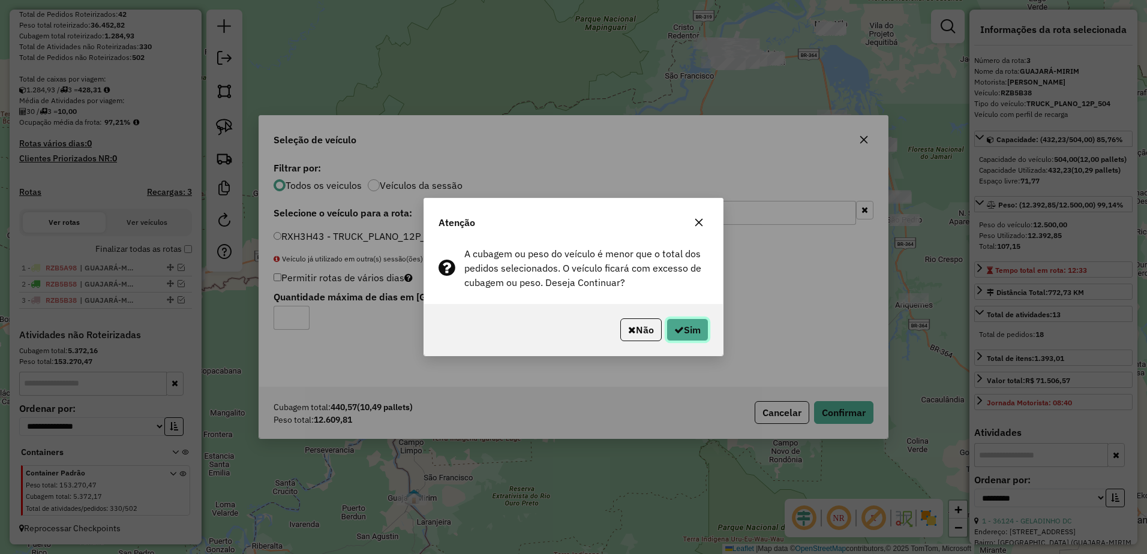
click at [693, 334] on button "Sim" at bounding box center [688, 330] width 42 height 23
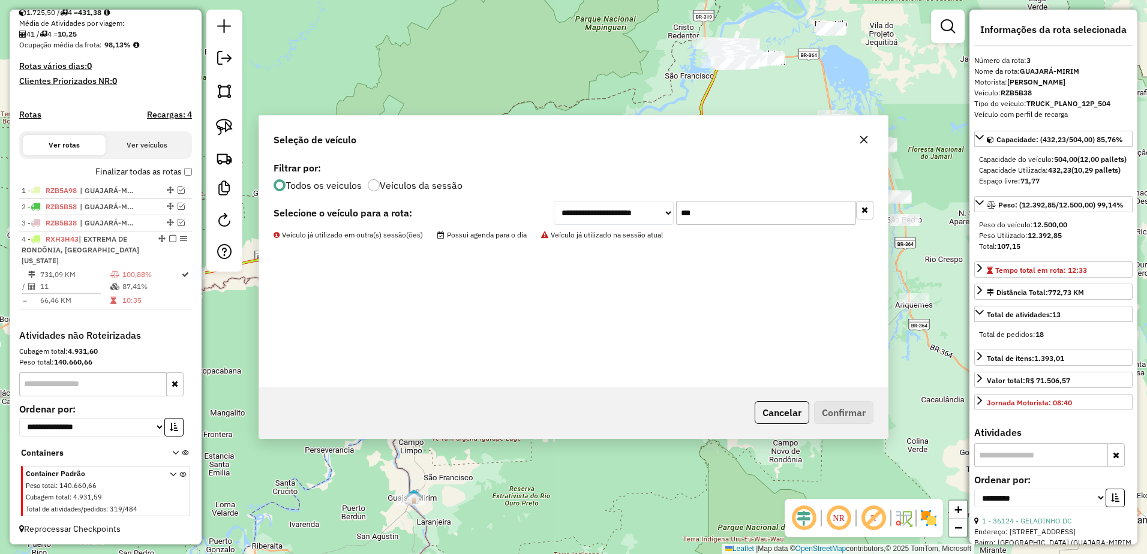
scroll to position [266, 0]
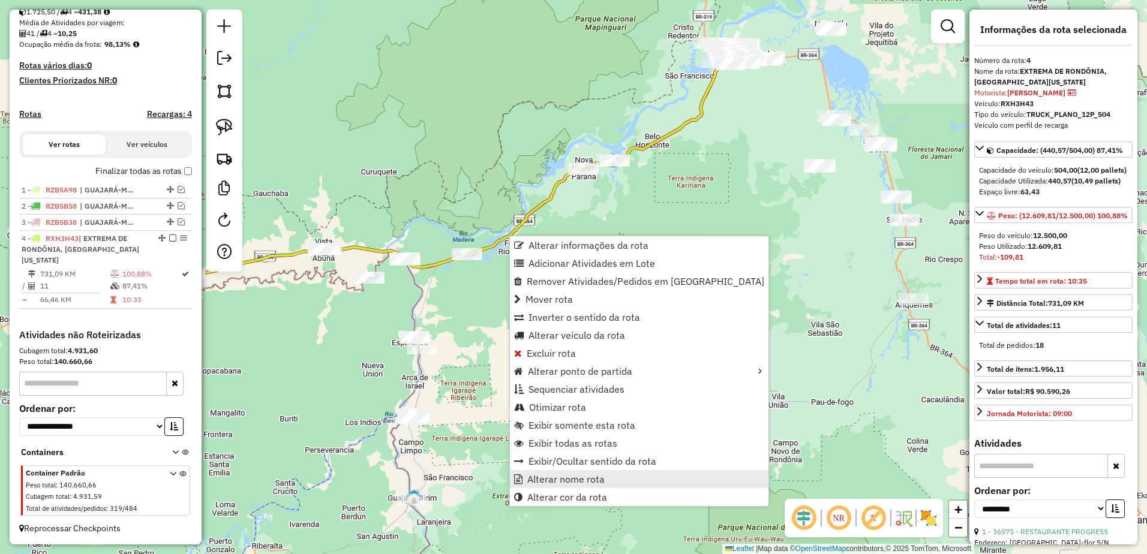
click at [584, 475] on span "Alterar nome rota" at bounding box center [565, 480] width 77 height 10
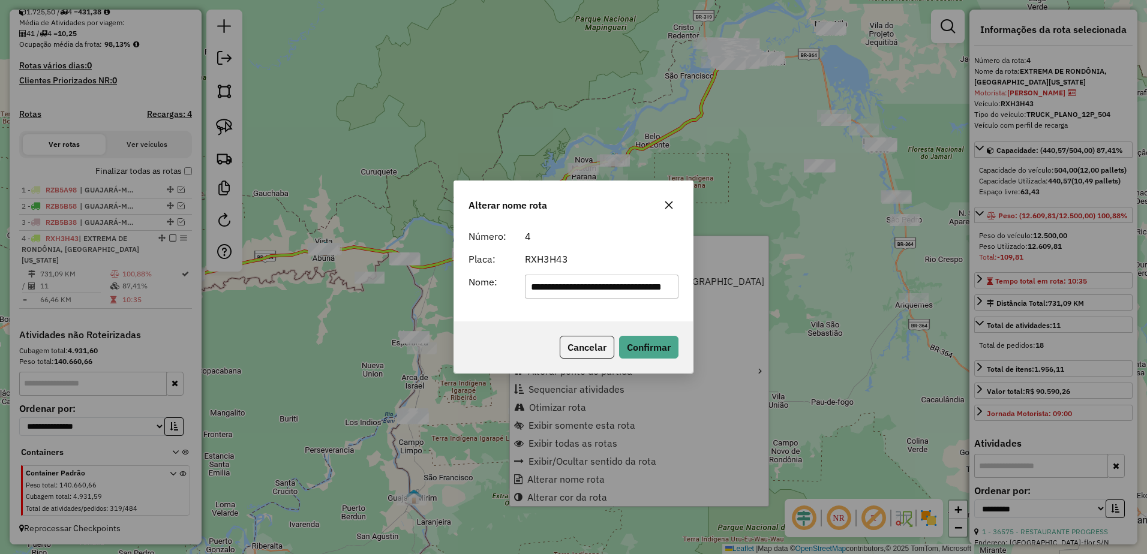
scroll to position [0, 55]
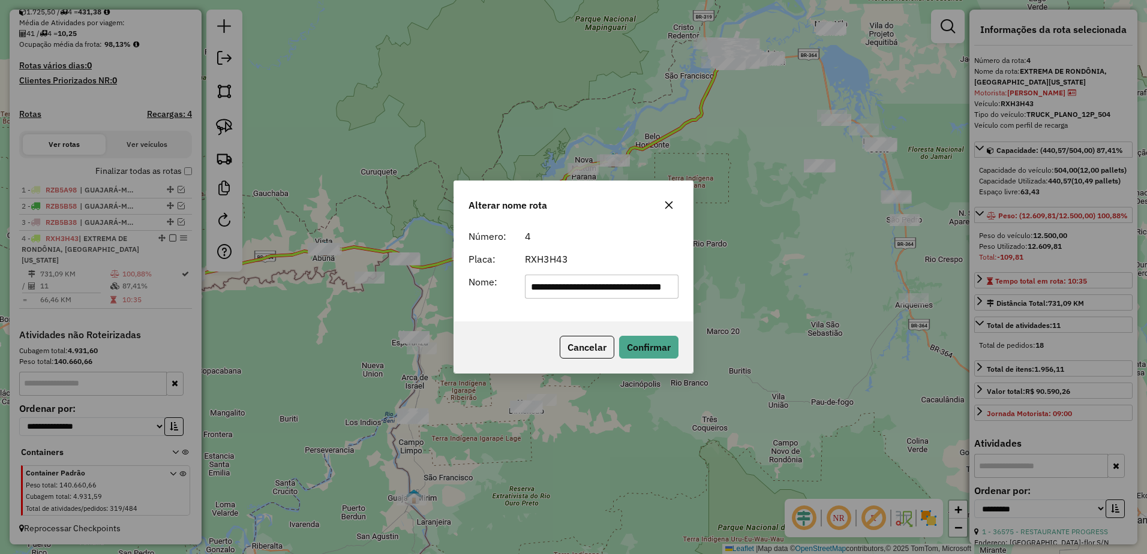
click at [592, 286] on input "**********" at bounding box center [602, 287] width 154 height 24
type input "**********"
click at [664, 346] on button "Confirmar" at bounding box center [648, 347] width 59 height 23
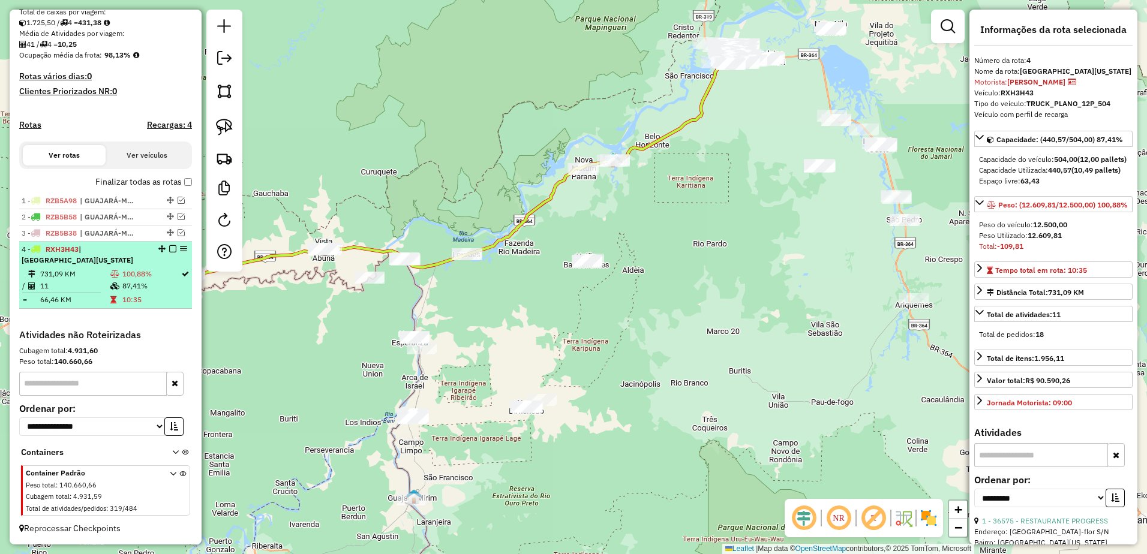
click at [169, 249] on em at bounding box center [172, 248] width 7 height 7
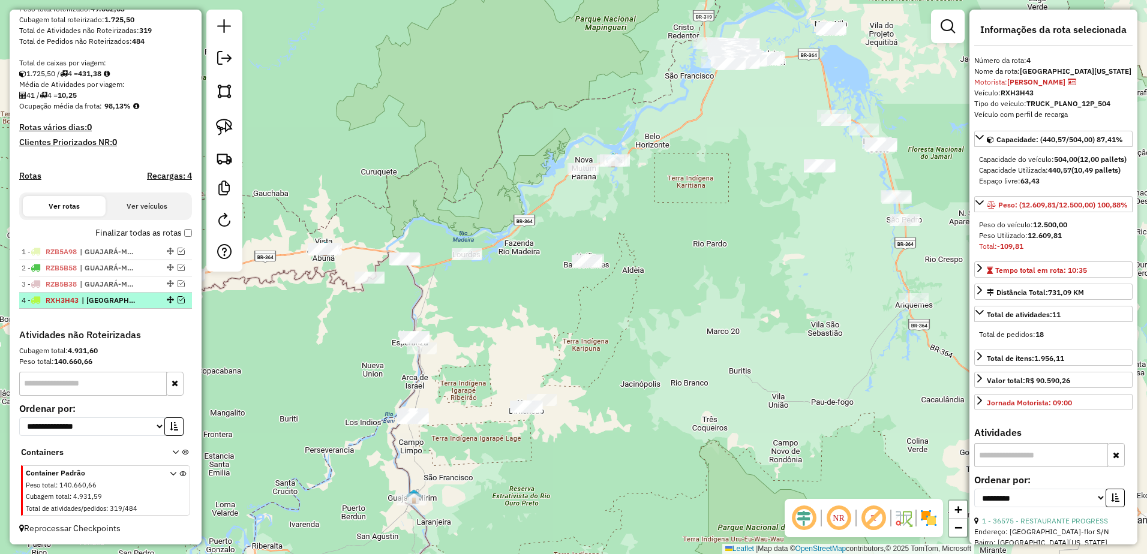
click at [130, 301] on span "| [GEOGRAPHIC_DATA][US_STATE]" at bounding box center [109, 300] width 55 height 11
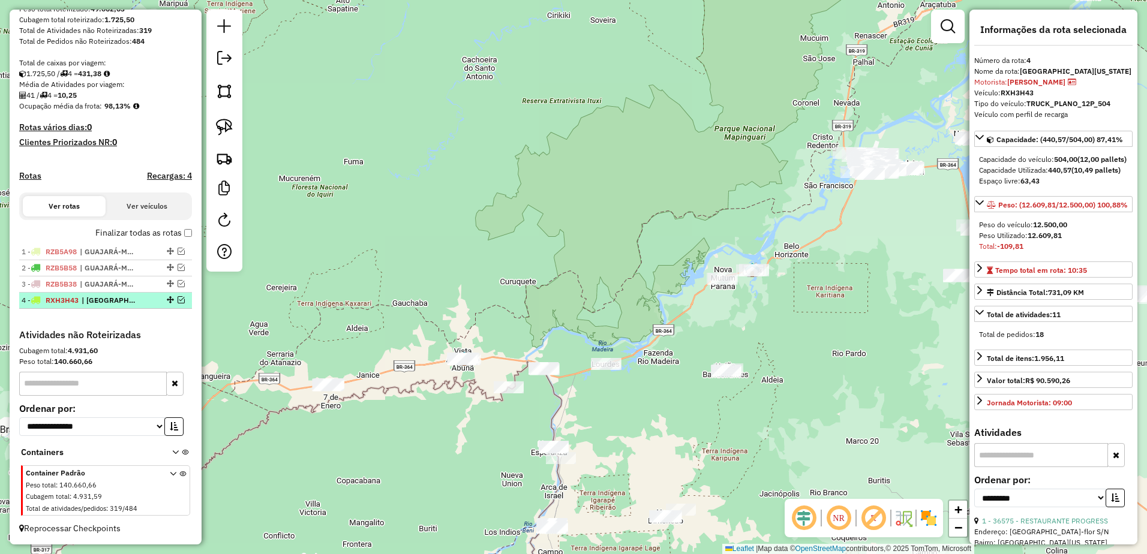
click at [179, 301] on em at bounding box center [181, 299] width 7 height 7
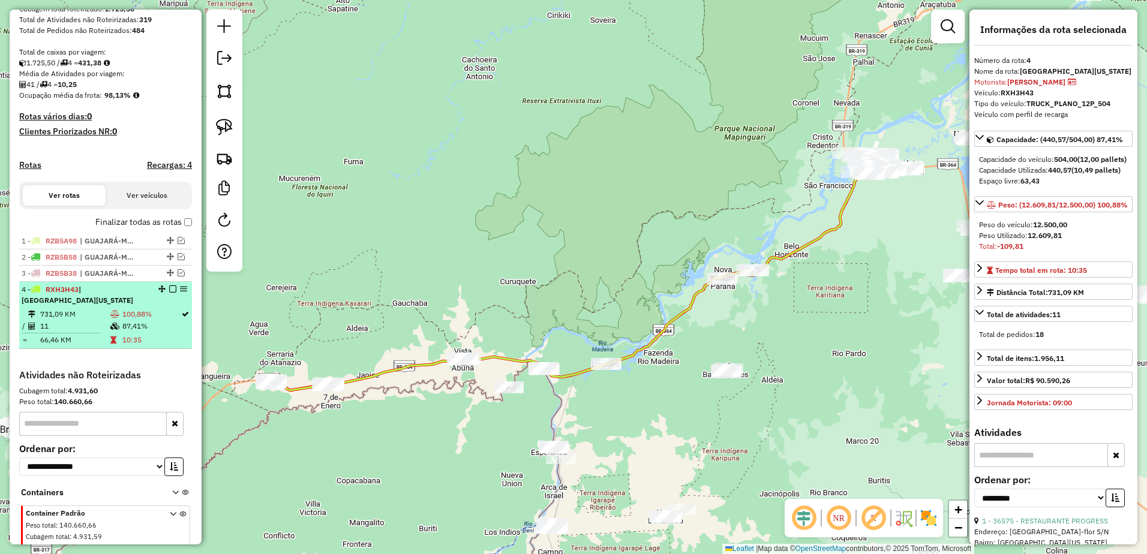
scroll to position [266, 0]
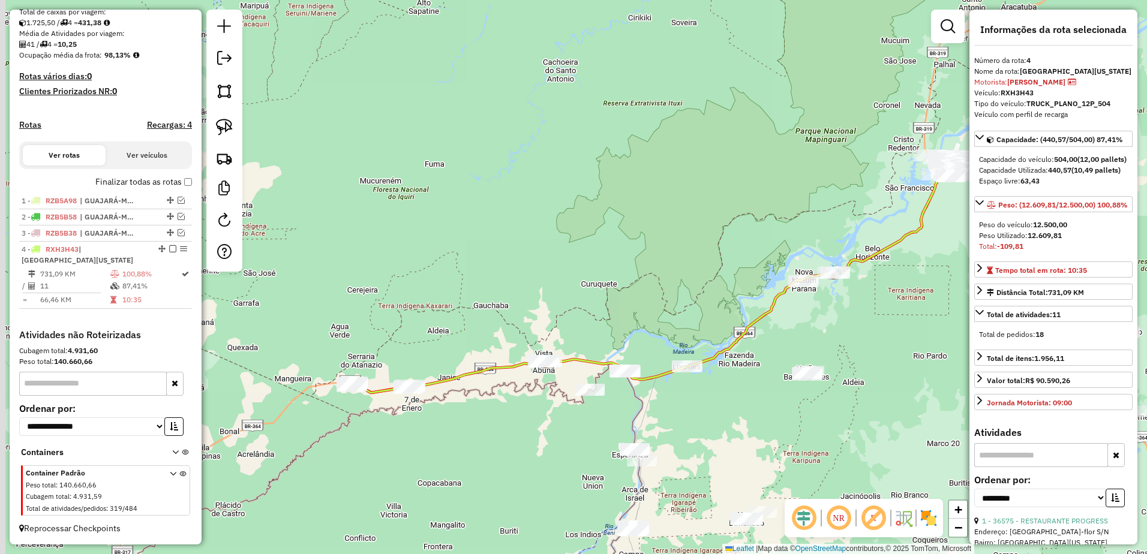
drag, startPoint x: 371, startPoint y: 437, endPoint x: 448, endPoint y: 428, distance: 77.3
click at [448, 428] on div "Janela de atendimento Grade de atendimento Capacidade Transportadoras Veículos …" at bounding box center [573, 277] width 1147 height 554
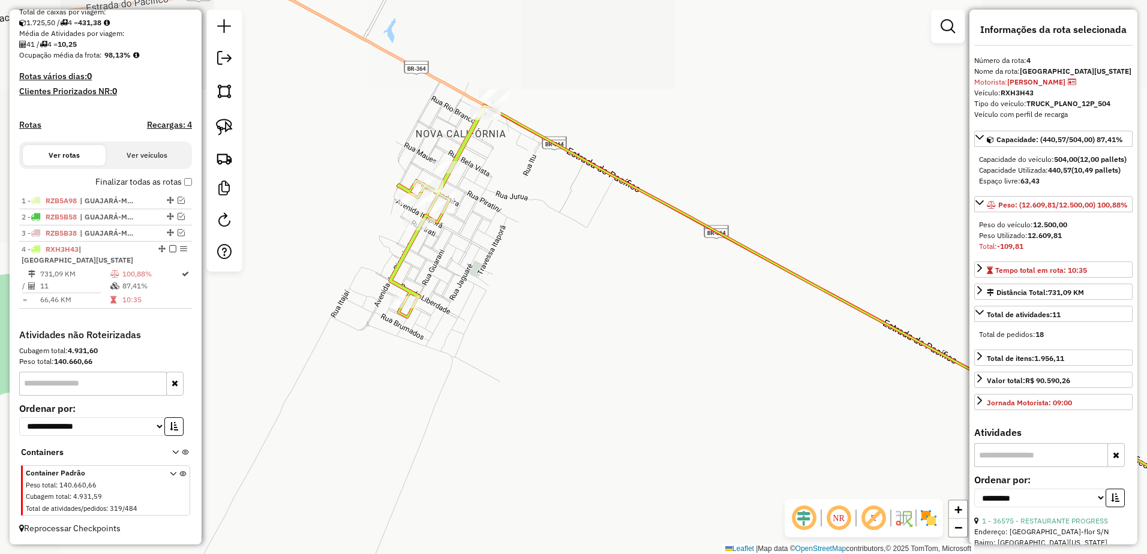
drag, startPoint x: 398, startPoint y: 368, endPoint x: 572, endPoint y: 485, distance: 210.5
click at [572, 485] on div "Janela de atendimento Grade de atendimento Capacidade Transportadoras Veículos …" at bounding box center [573, 277] width 1147 height 554
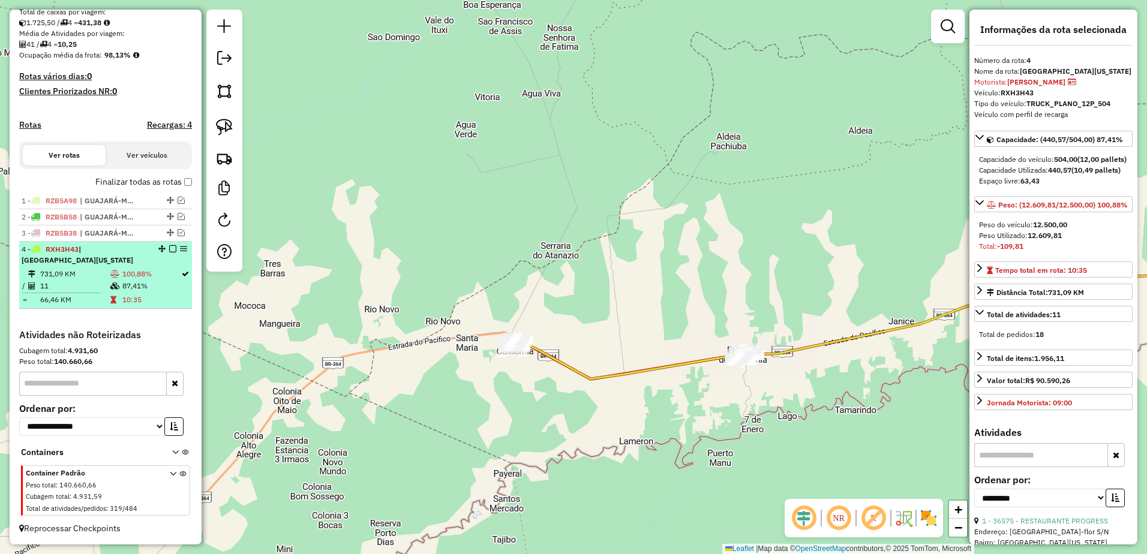
click at [169, 251] on em at bounding box center [172, 248] width 7 height 7
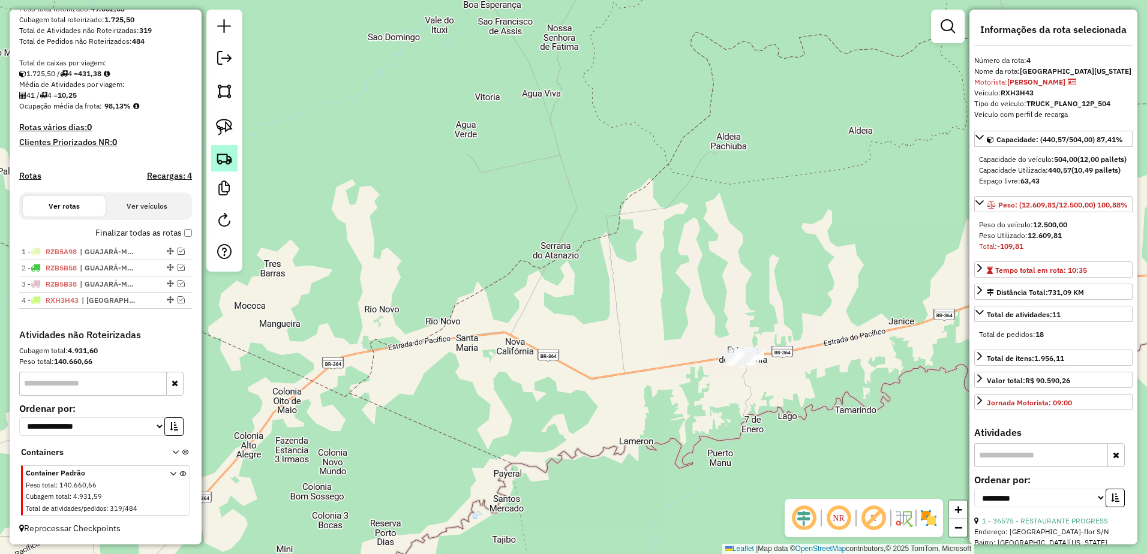
click at [221, 162] on img at bounding box center [224, 158] width 17 height 17
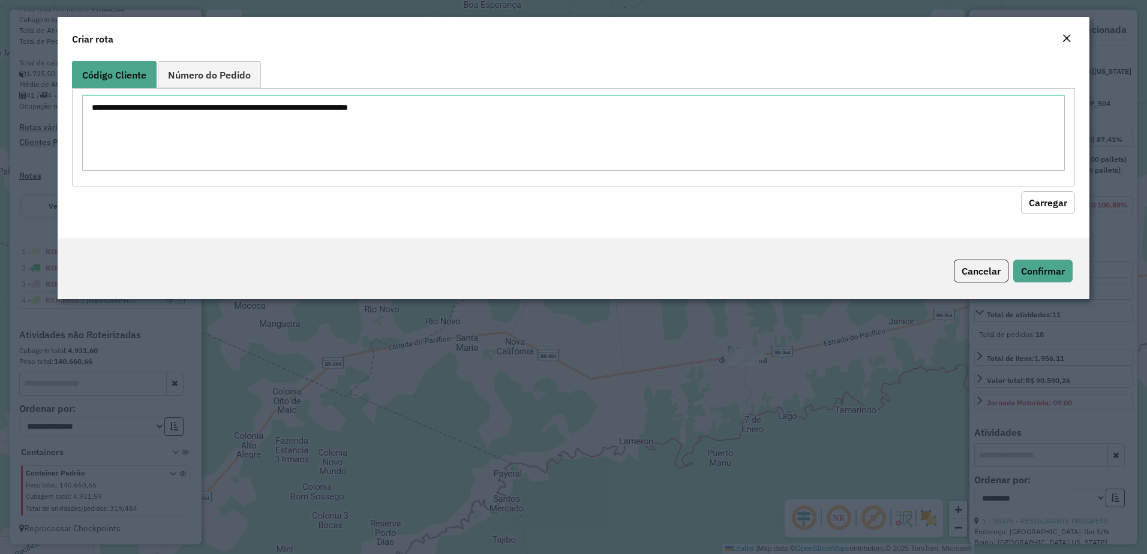
click at [494, 177] on div at bounding box center [574, 137] width 1004 height 98
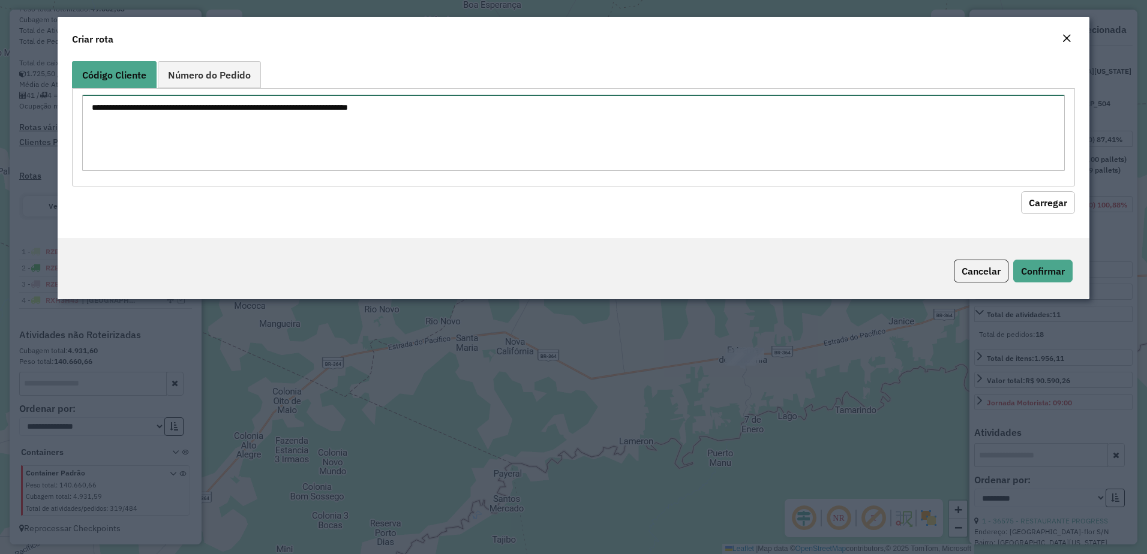
click at [488, 146] on textarea at bounding box center [574, 133] width 984 height 76
paste textarea "***** ***** ***** ***** ***** ***** ***** ***** ***** ***** ***** ***** ***** *…"
type textarea "***** ***** ***** ***** ***** ***** ***** ***** ***** ***** ***** ***** ***** *…"
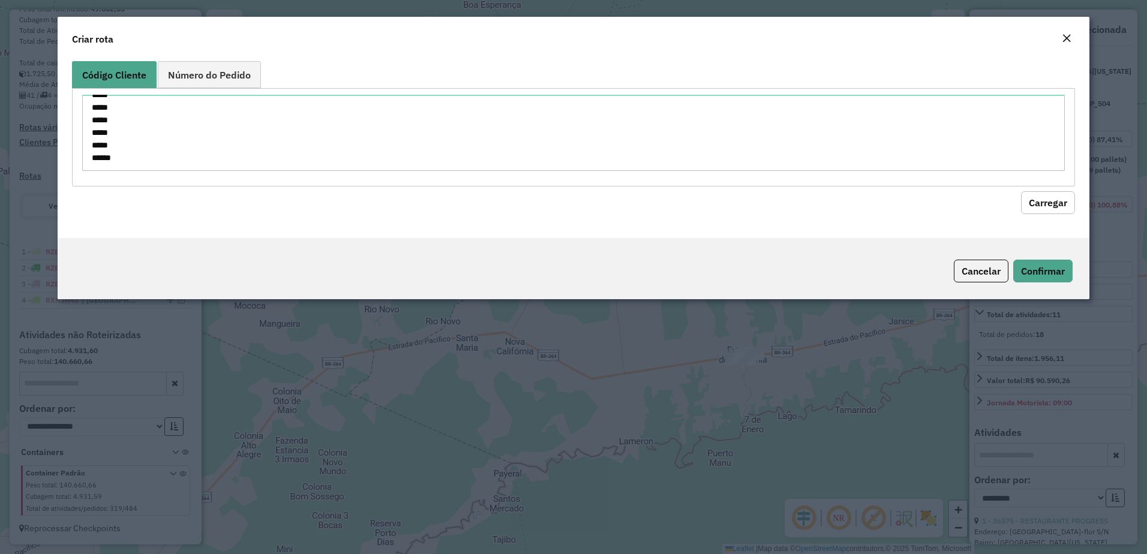
click at [1048, 208] on button "Carregar" at bounding box center [1048, 202] width 54 height 23
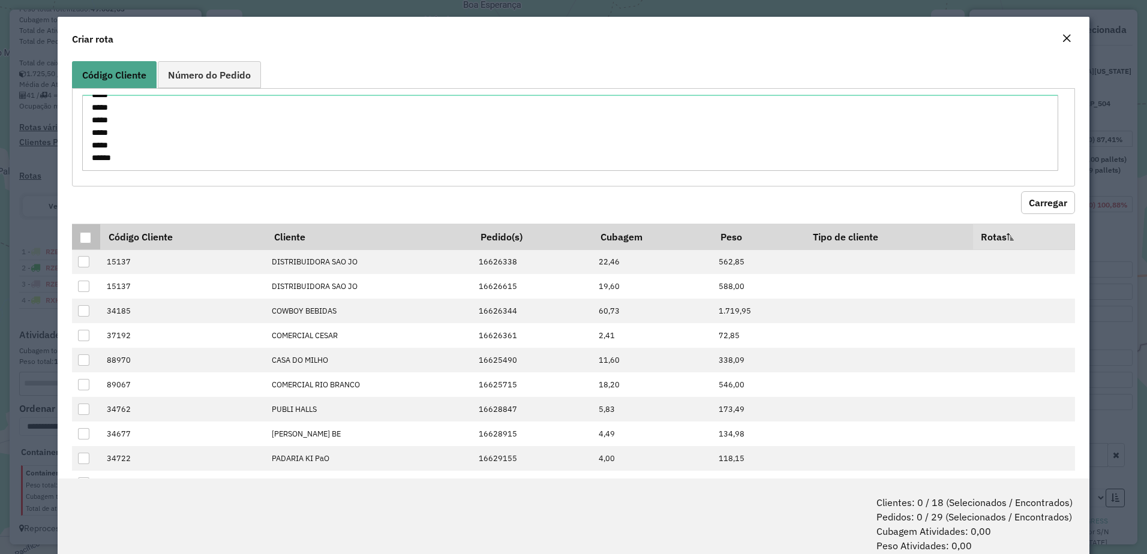
click at [80, 239] on div at bounding box center [85, 237] width 11 height 11
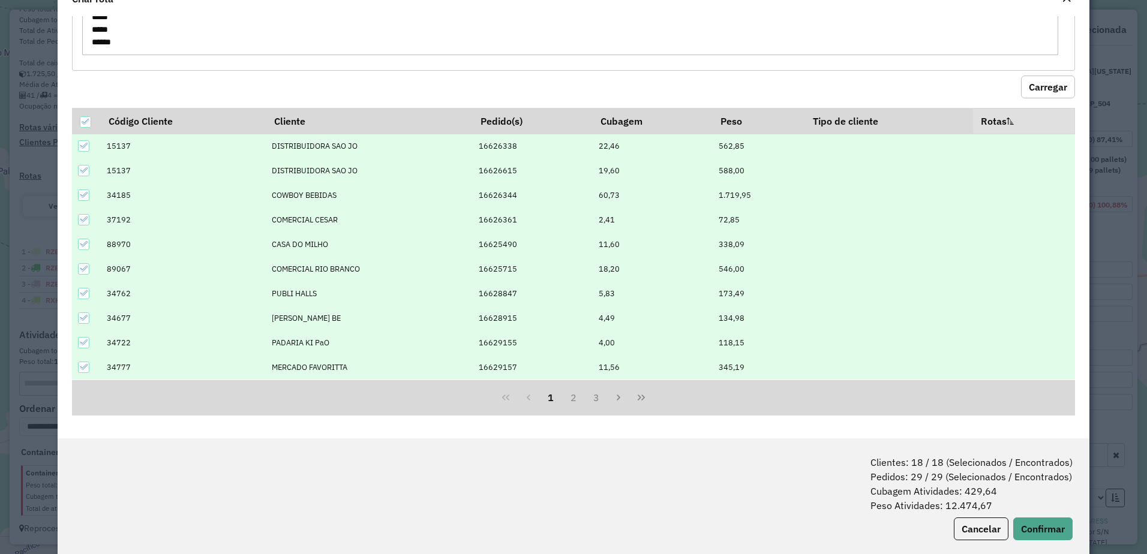
scroll to position [60, 0]
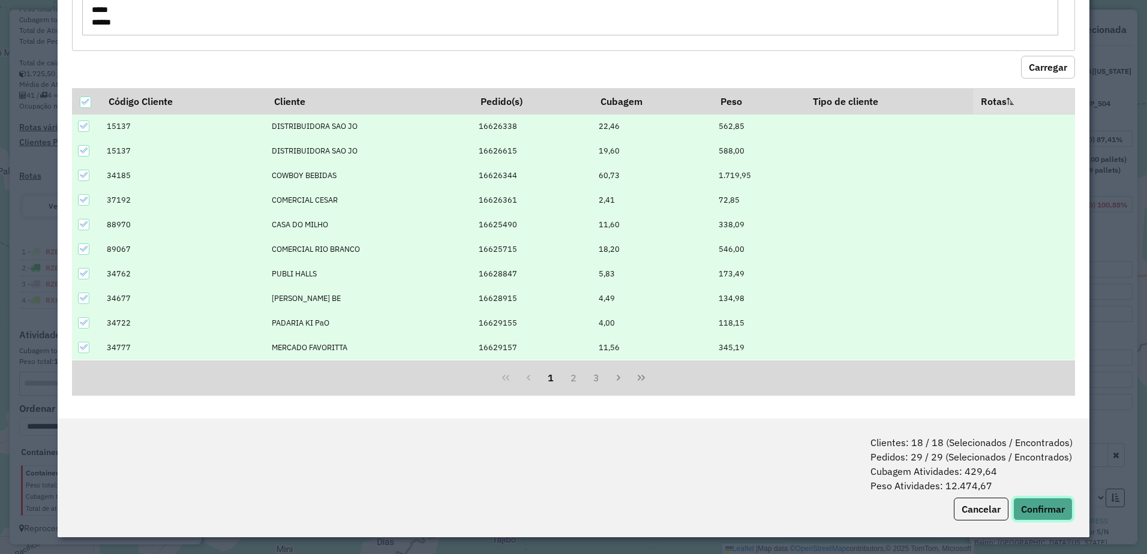
click at [1057, 511] on button "Confirmar" at bounding box center [1043, 509] width 59 height 23
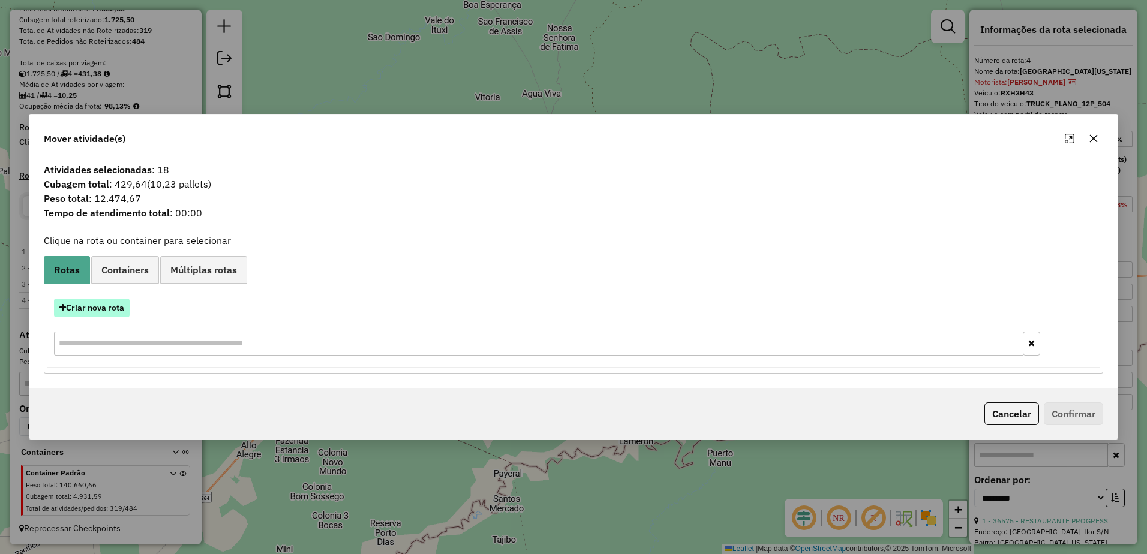
click at [107, 308] on button "Criar nova rota" at bounding box center [92, 308] width 76 height 19
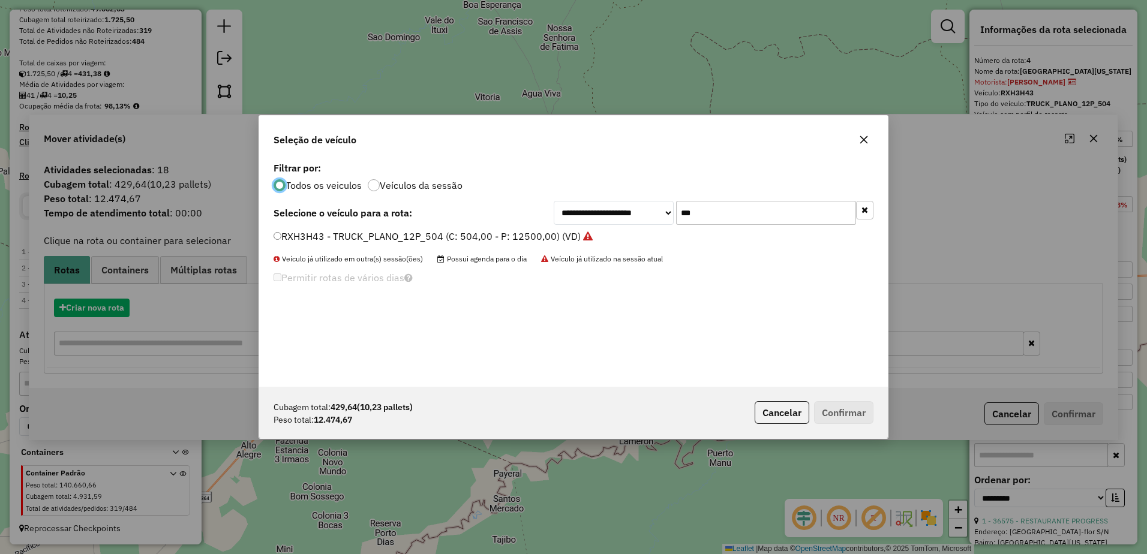
scroll to position [7, 4]
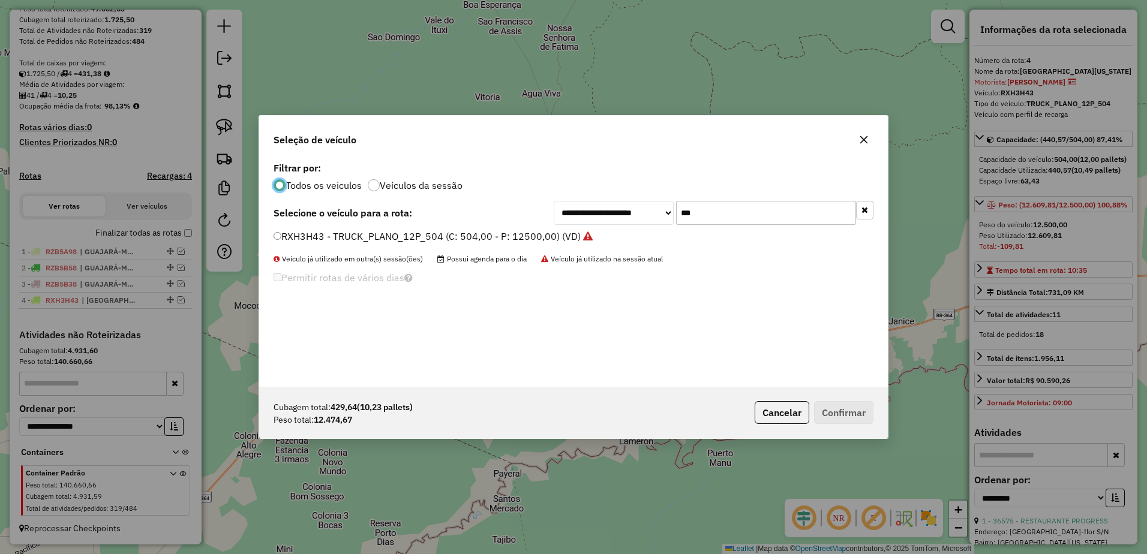
click at [746, 211] on input "***" at bounding box center [766, 213] width 180 height 24
type input "*"
type input "***"
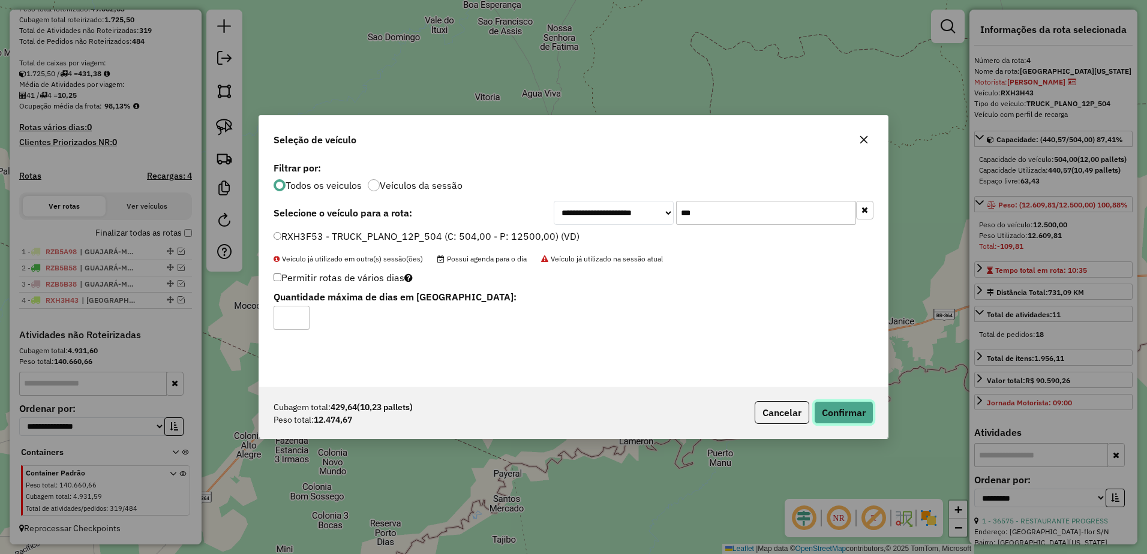
click at [849, 404] on button "Confirmar" at bounding box center [843, 412] width 59 height 23
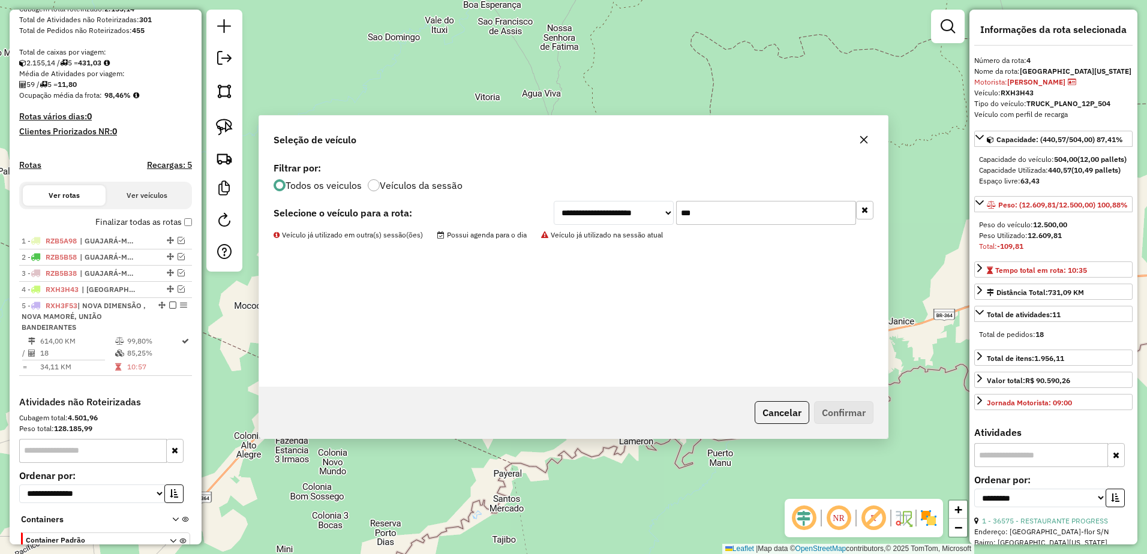
scroll to position [293, 0]
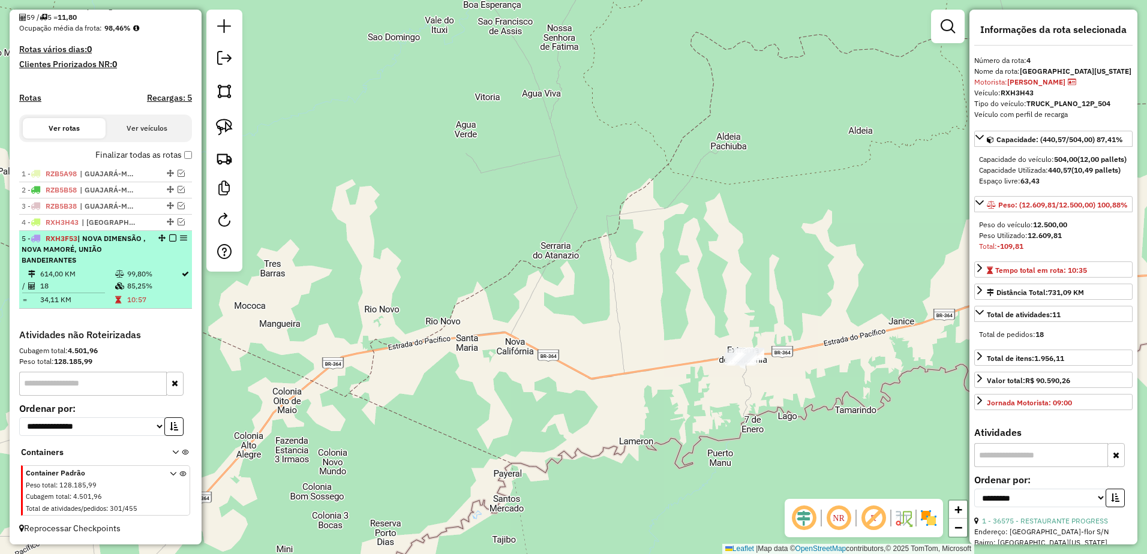
click at [116, 254] on div "5 - RXH3F53 | NOVA DIMENSÃO , NOVA MAMORÉ, UNIÃO BANDEIRANTES" at bounding box center [85, 249] width 127 height 32
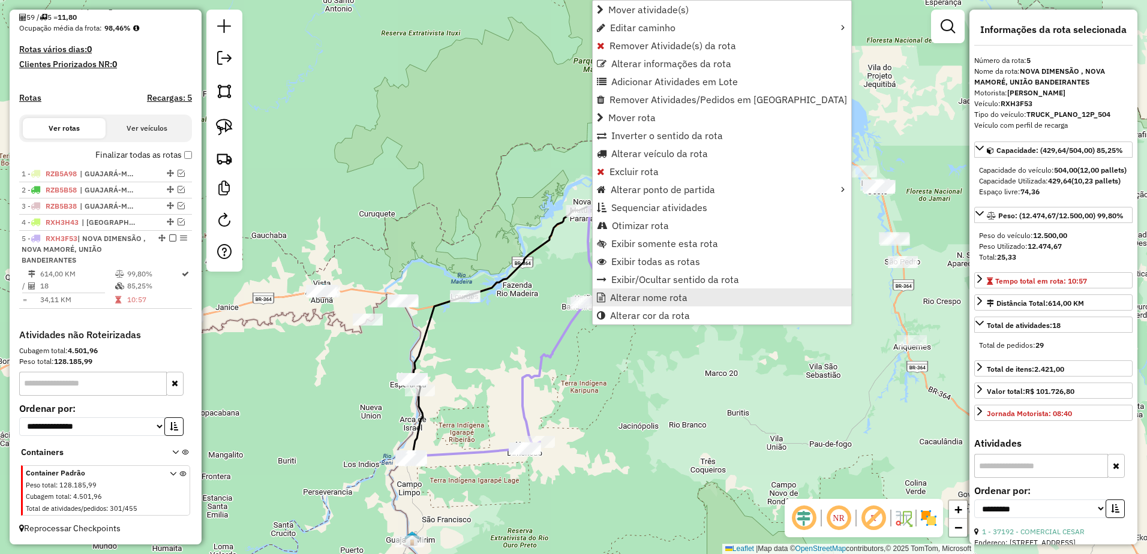
click at [651, 295] on span "Alterar nome rota" at bounding box center [648, 298] width 77 height 10
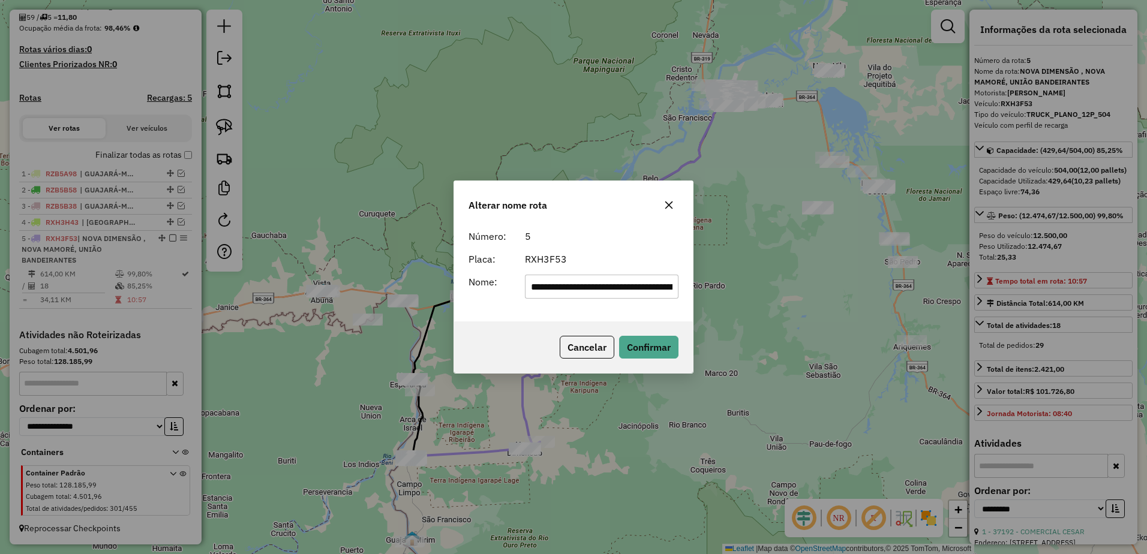
scroll to position [0, 116]
click at [675, 289] on input "**********" at bounding box center [602, 287] width 154 height 24
type input "**********"
click at [670, 347] on button "Confirmar" at bounding box center [648, 347] width 59 height 23
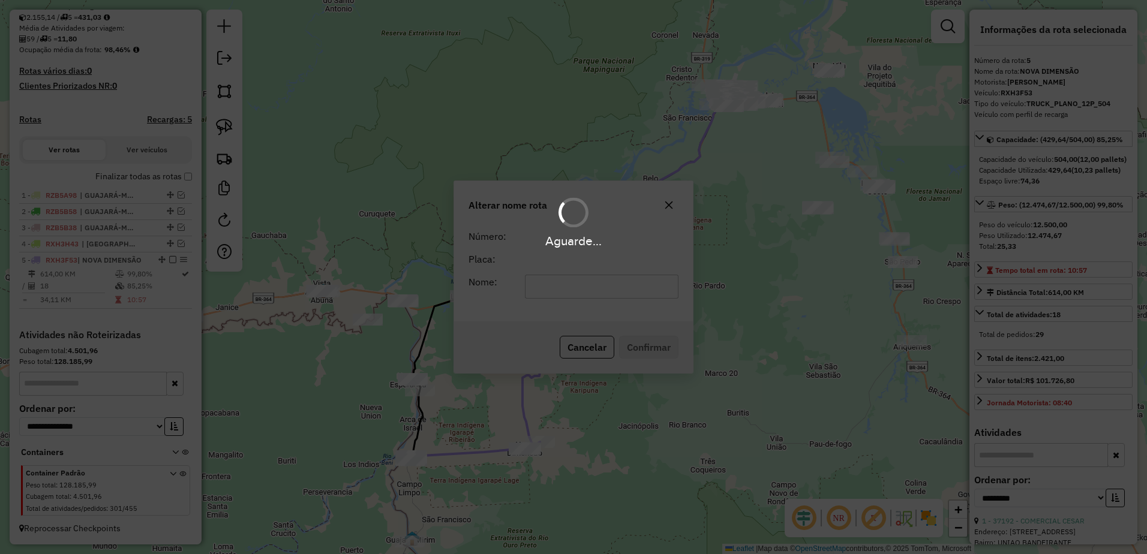
scroll to position [272, 0]
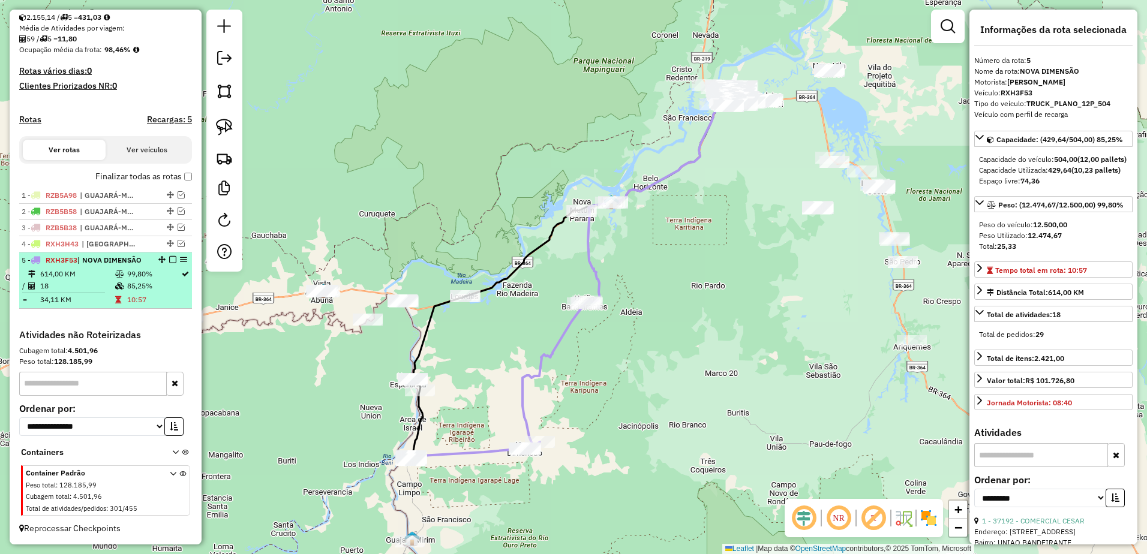
click at [169, 260] on em at bounding box center [172, 259] width 7 height 7
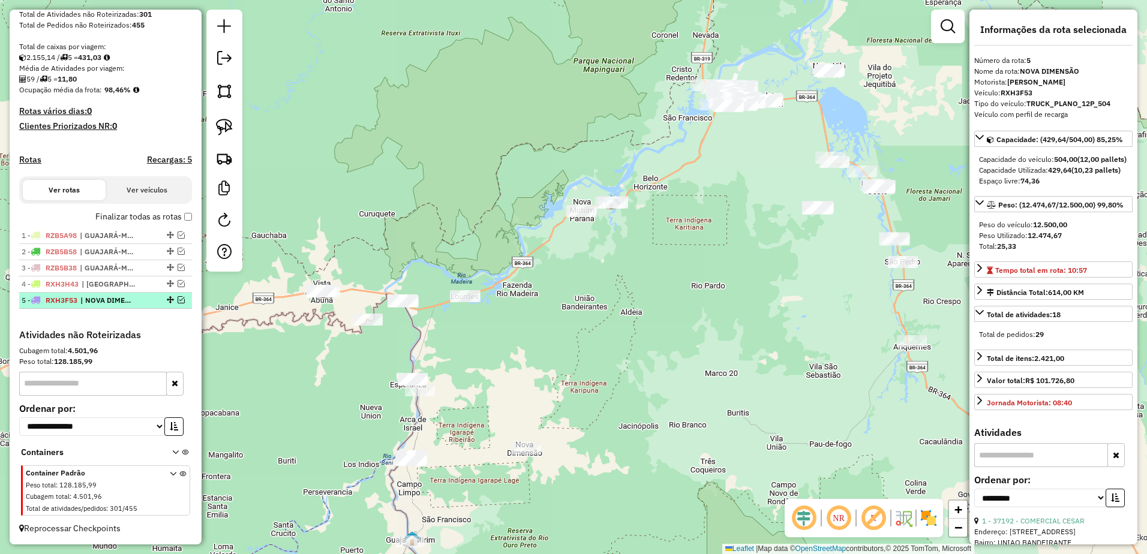
click at [98, 299] on span "| NOVA DIMENSÃO" at bounding box center [107, 300] width 55 height 11
click at [232, 160] on img at bounding box center [224, 158] width 17 height 17
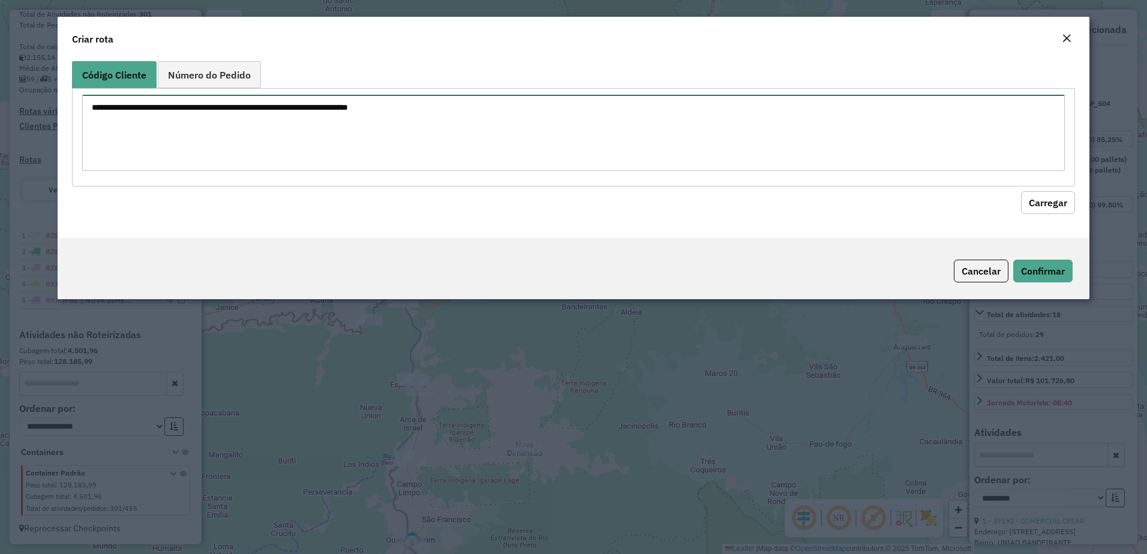
click at [426, 118] on textarea at bounding box center [574, 133] width 984 height 76
paste textarea "***** ***** ***** **** **** **** **** ***** ***** ***** ***** ***** ***** *****…"
type textarea "***** ***** ***** **** **** **** **** ***** ***** ***** ***** ***** ***** *****…"
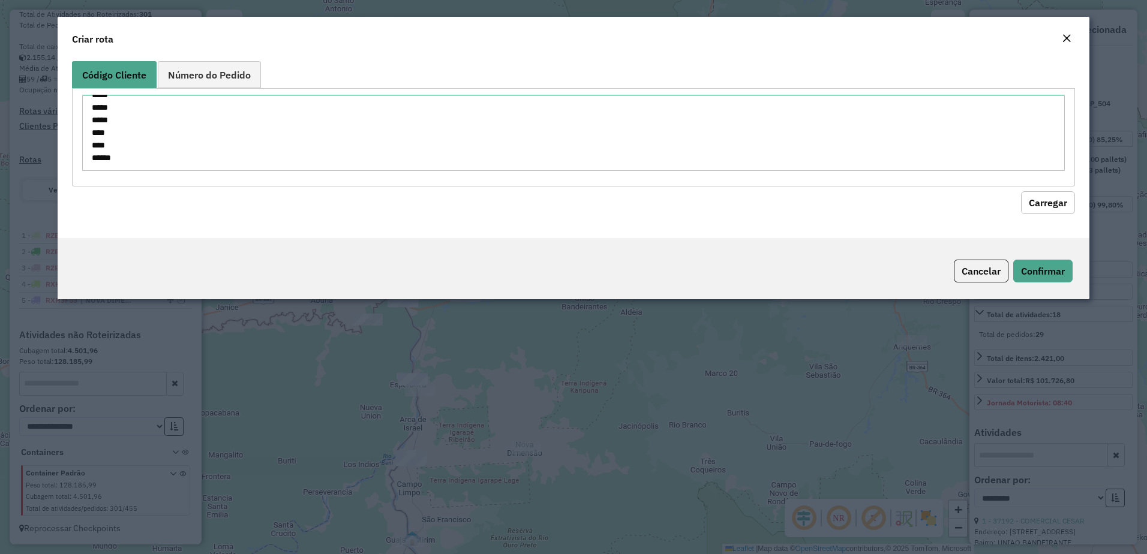
click at [1057, 203] on button "Carregar" at bounding box center [1048, 202] width 54 height 23
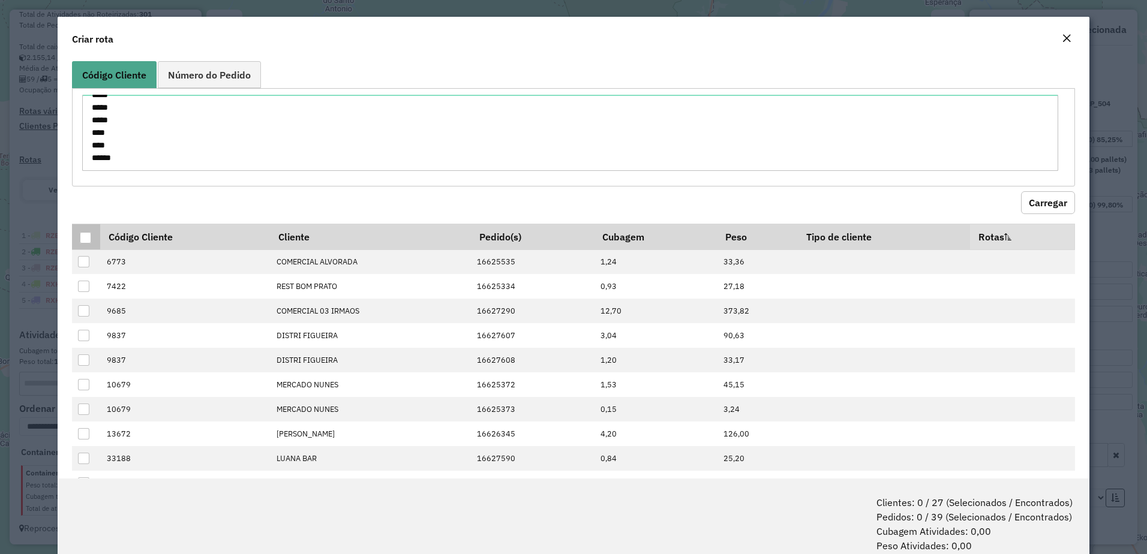
click at [86, 236] on div at bounding box center [85, 237] width 11 height 11
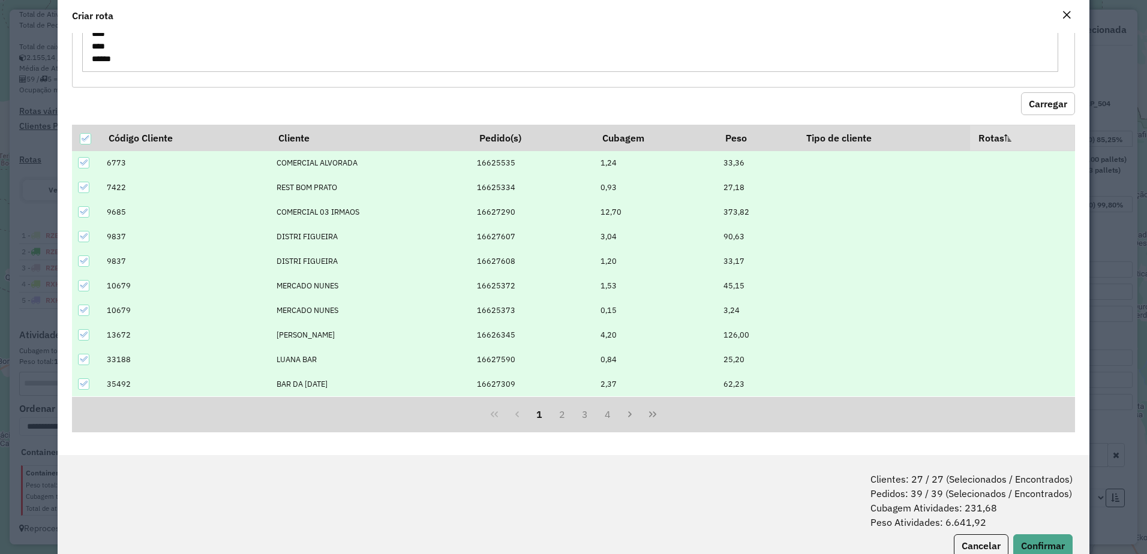
scroll to position [60, 0]
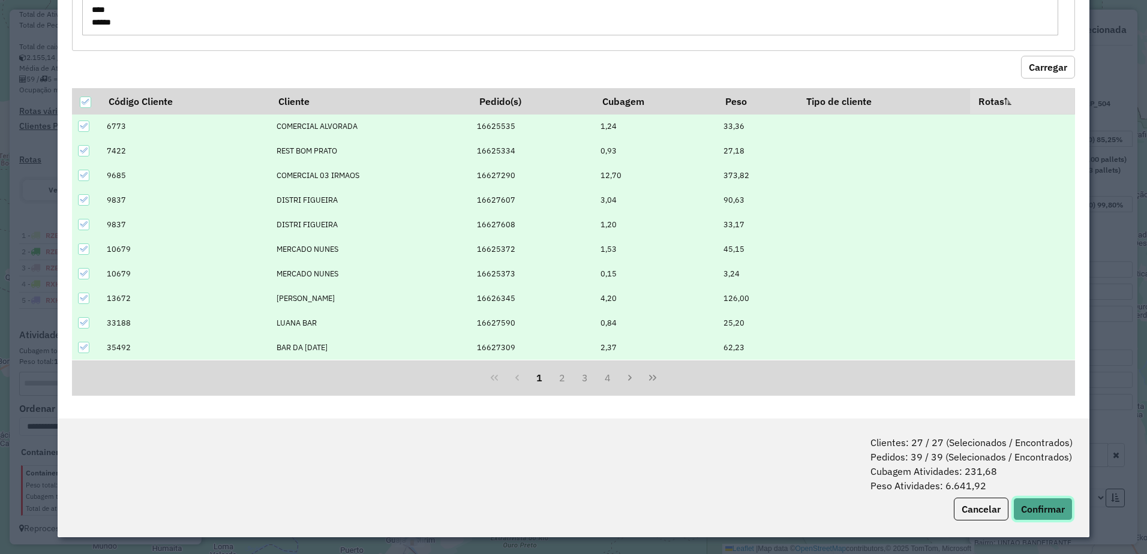
click at [1048, 504] on button "Confirmar" at bounding box center [1043, 509] width 59 height 23
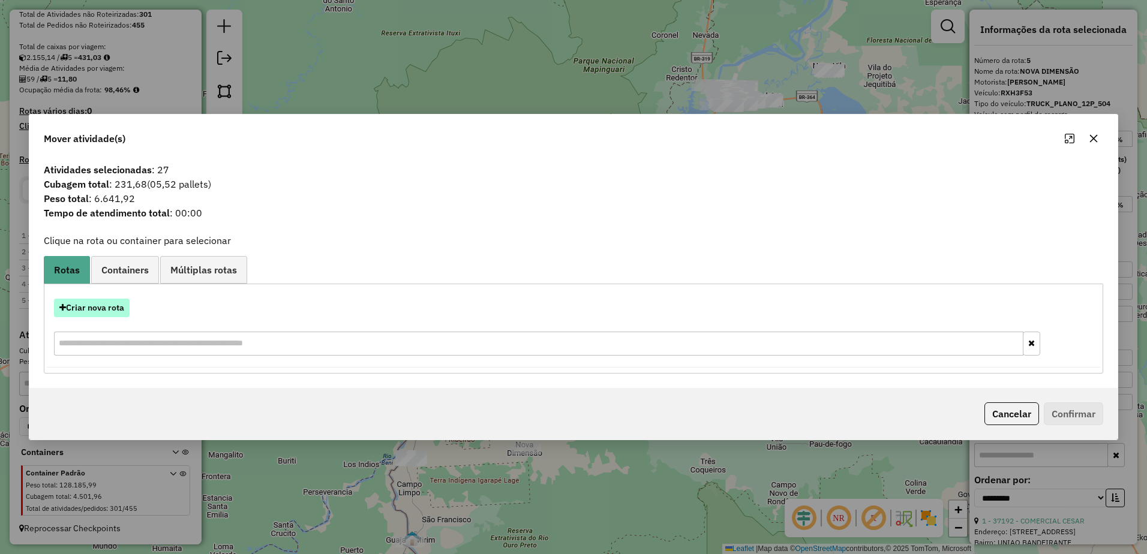
click at [103, 305] on button "Criar nova rota" at bounding box center [92, 308] width 76 height 19
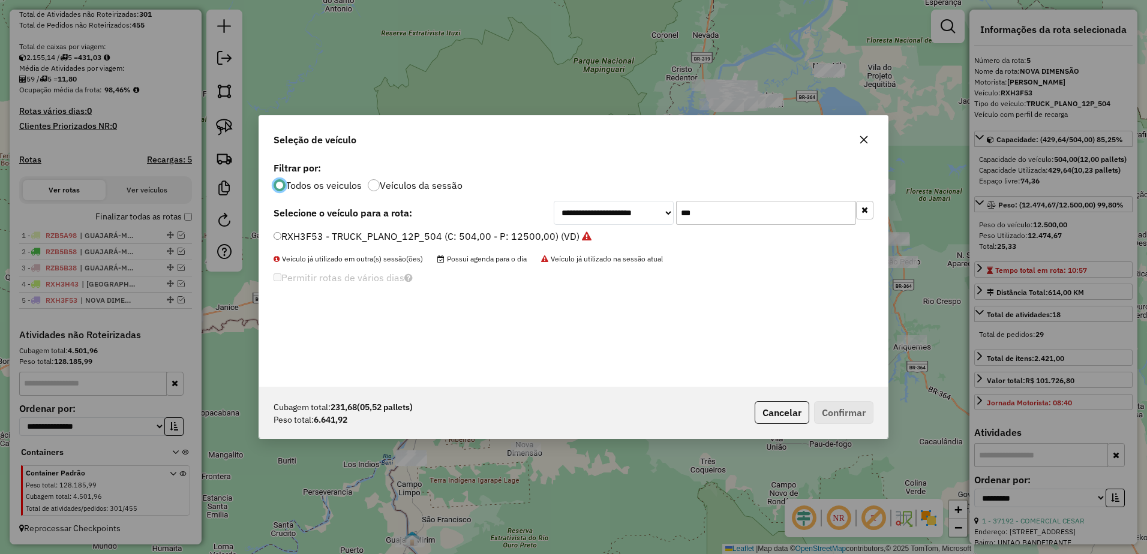
scroll to position [7, 4]
click at [703, 217] on input "***" at bounding box center [766, 213] width 180 height 24
type input "*"
type input "**"
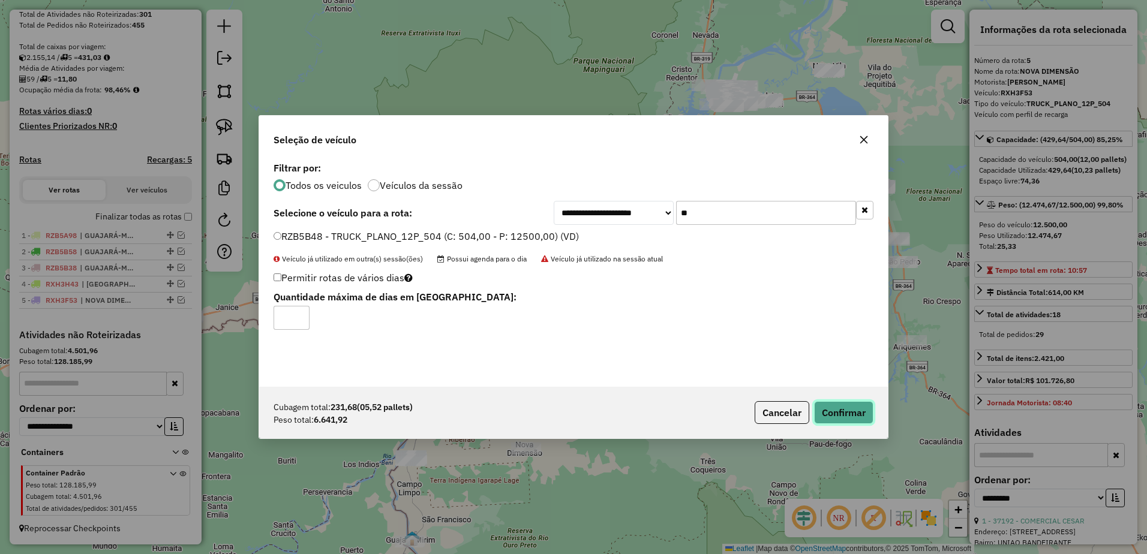
click at [838, 415] on button "Confirmar" at bounding box center [843, 412] width 59 height 23
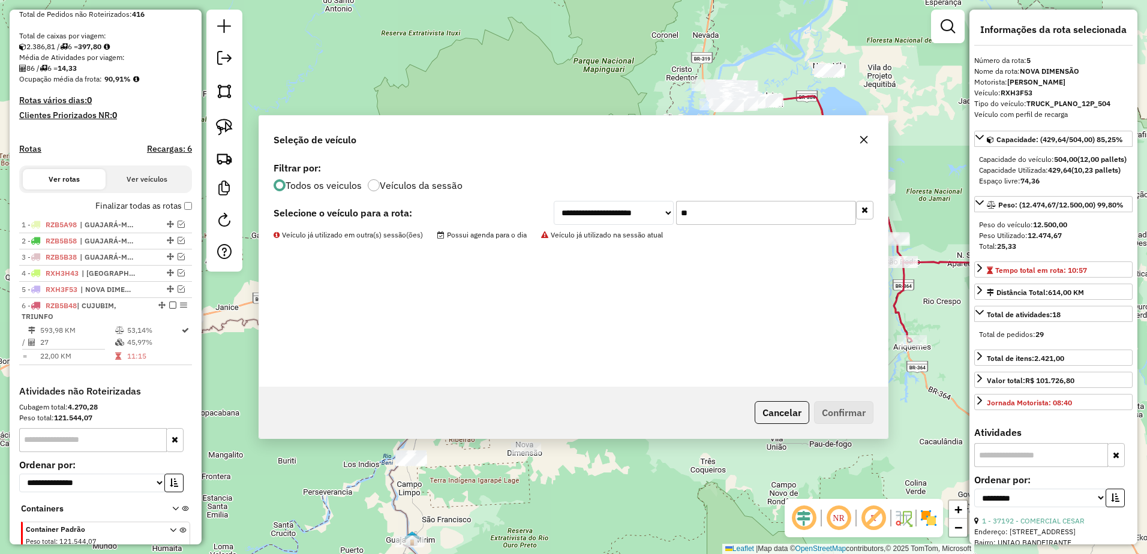
scroll to position [299, 0]
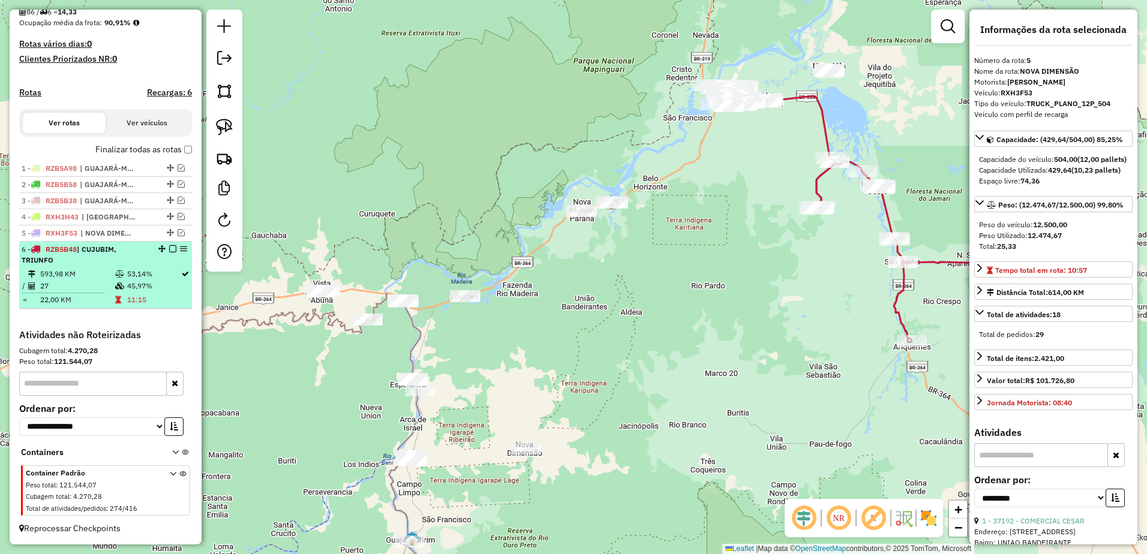
click at [103, 277] on td "593,98 KM" at bounding box center [77, 274] width 75 height 12
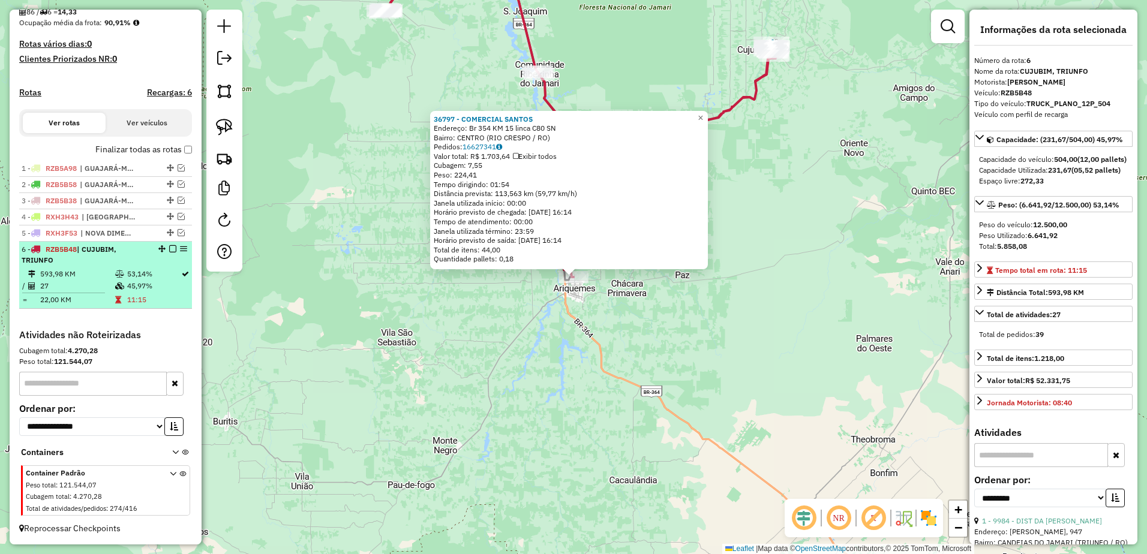
click at [169, 247] on em at bounding box center [172, 248] width 7 height 7
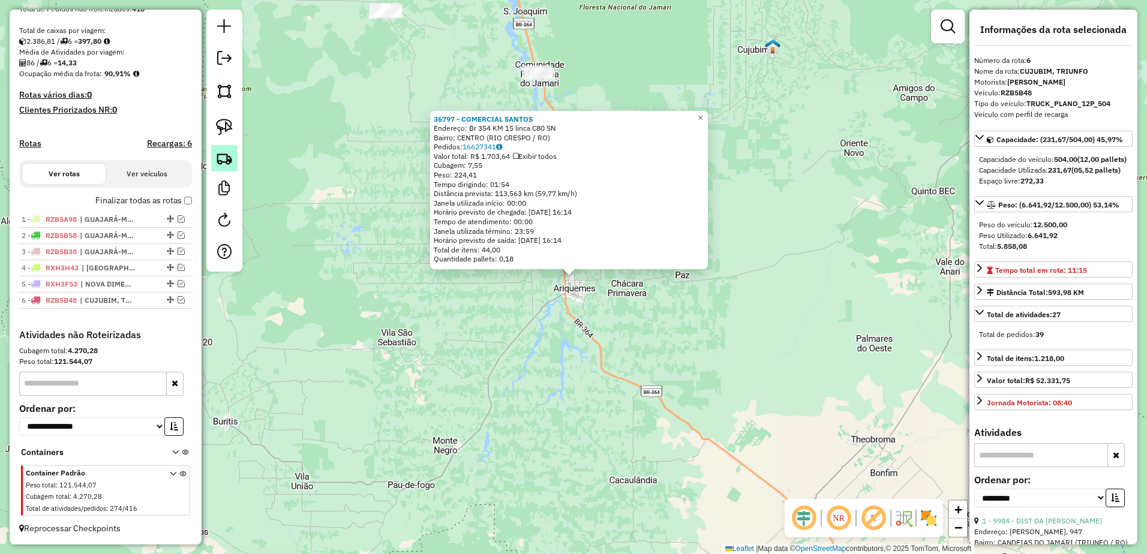
click at [225, 161] on img at bounding box center [224, 158] width 17 height 17
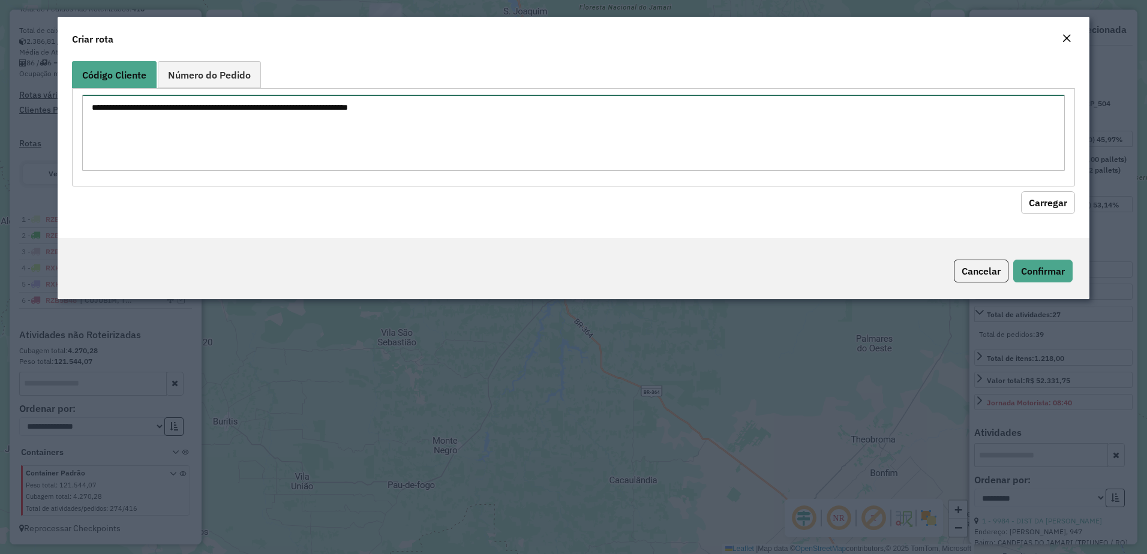
click at [452, 132] on textarea at bounding box center [574, 133] width 984 height 76
paste textarea "***** ***** ***** ***** ***** ***** ***** ***** ***** ***** ***** ***** ***** *…"
type textarea "***** ***** ***** ***** ***** ***** ***** ***** ***** ***** ***** ***** ***** *…"
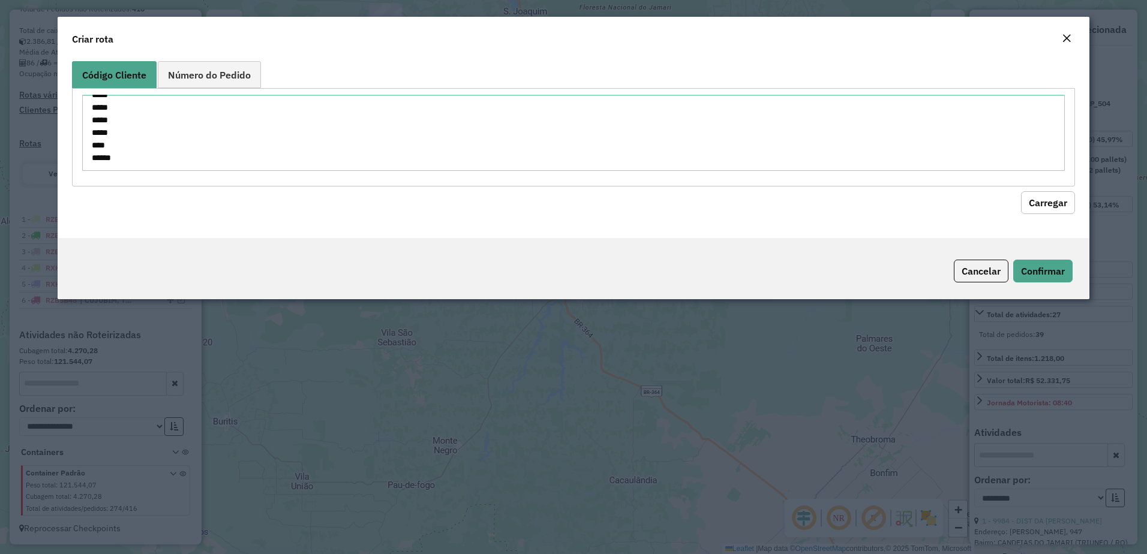
click at [1044, 202] on button "Carregar" at bounding box center [1048, 202] width 54 height 23
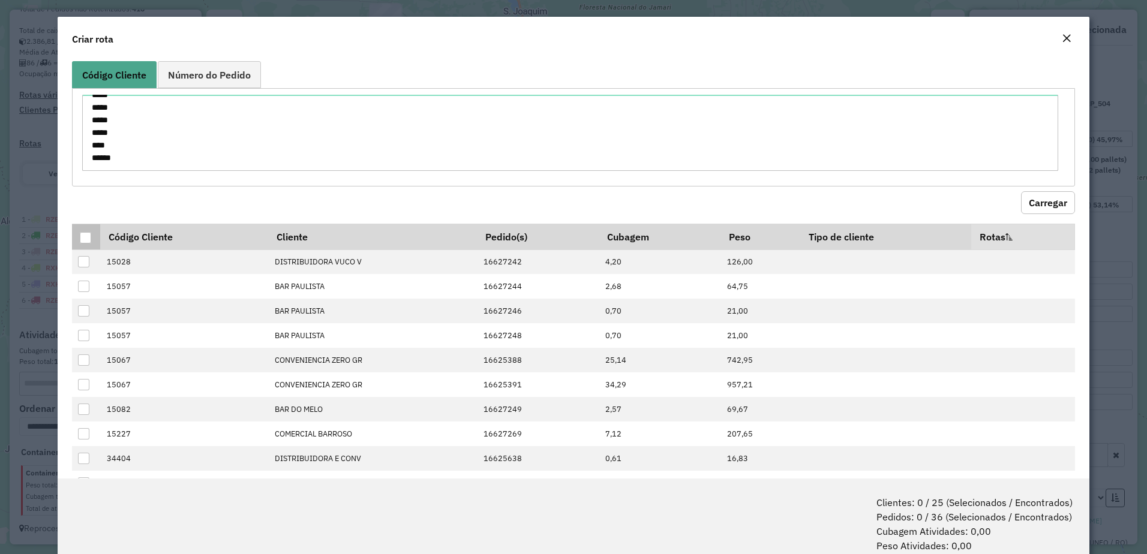
click at [85, 236] on div at bounding box center [85, 237] width 11 height 11
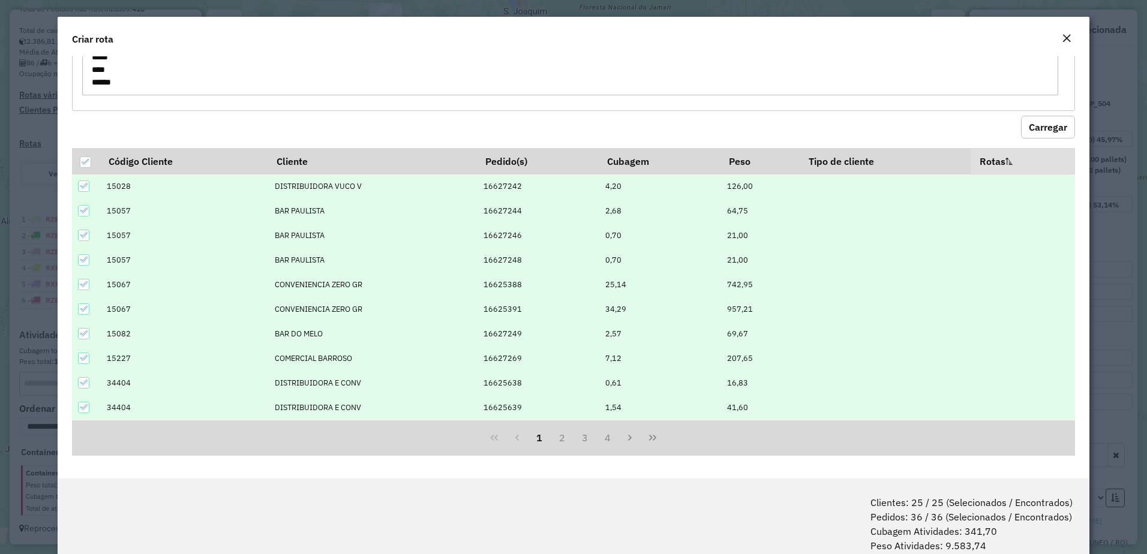
scroll to position [60, 0]
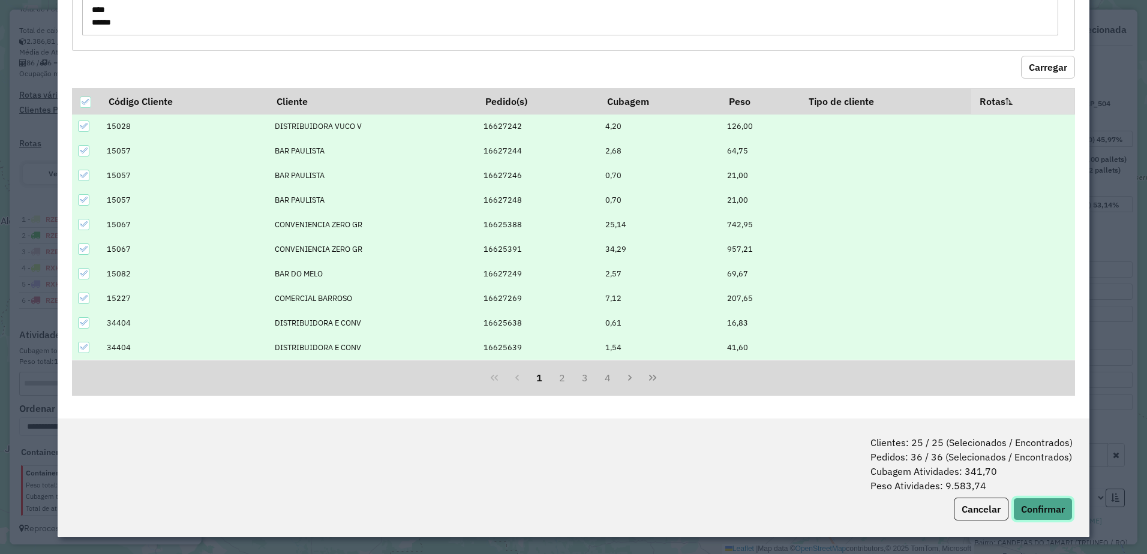
click at [1060, 505] on button "Confirmar" at bounding box center [1043, 509] width 59 height 23
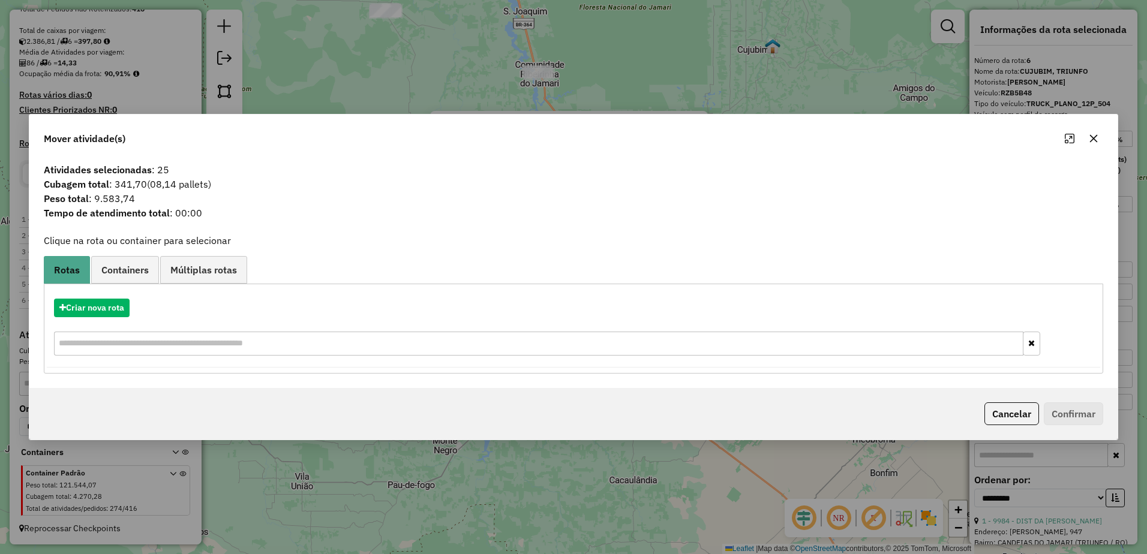
click at [111, 317] on div "Criar nova rota" at bounding box center [574, 329] width 1054 height 78
click at [97, 313] on button "Criar nova rota" at bounding box center [92, 308] width 76 height 19
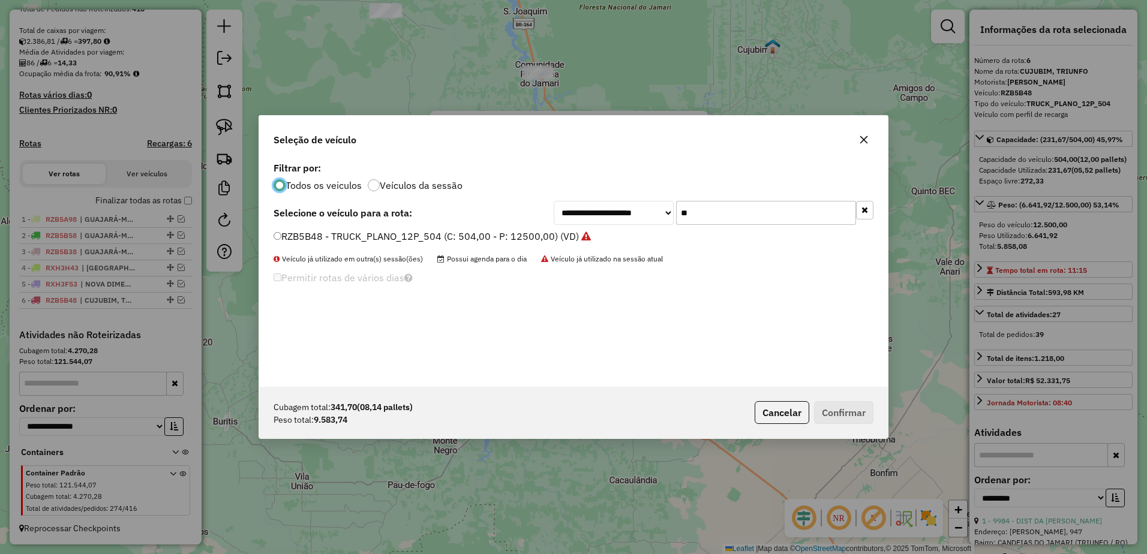
scroll to position [7, 4]
click at [720, 217] on input "**" at bounding box center [766, 213] width 180 height 24
type input "*"
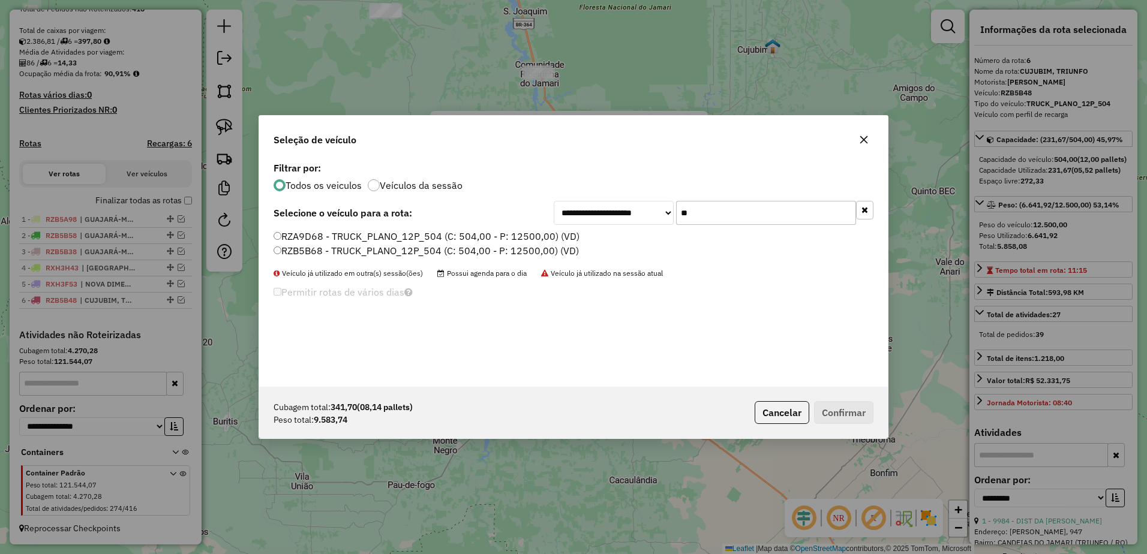
type input "**"
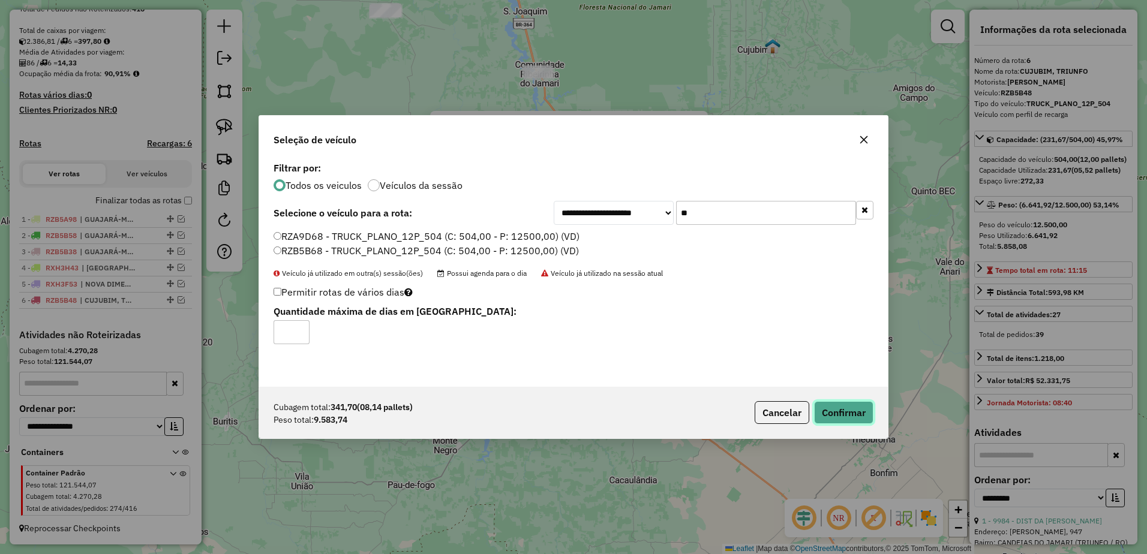
click at [863, 413] on button "Confirmar" at bounding box center [843, 412] width 59 height 23
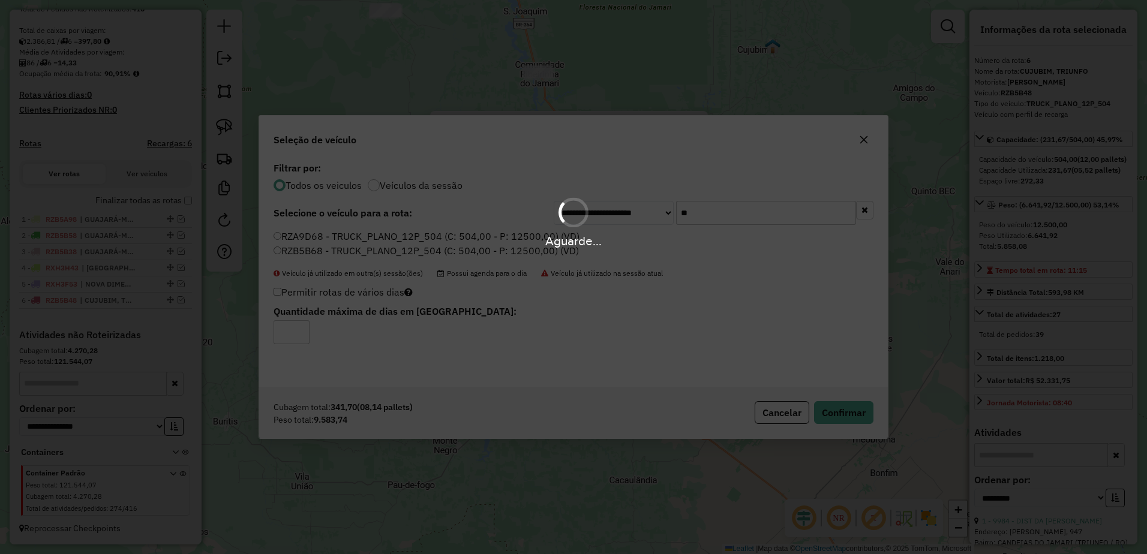
scroll to position [337, 0]
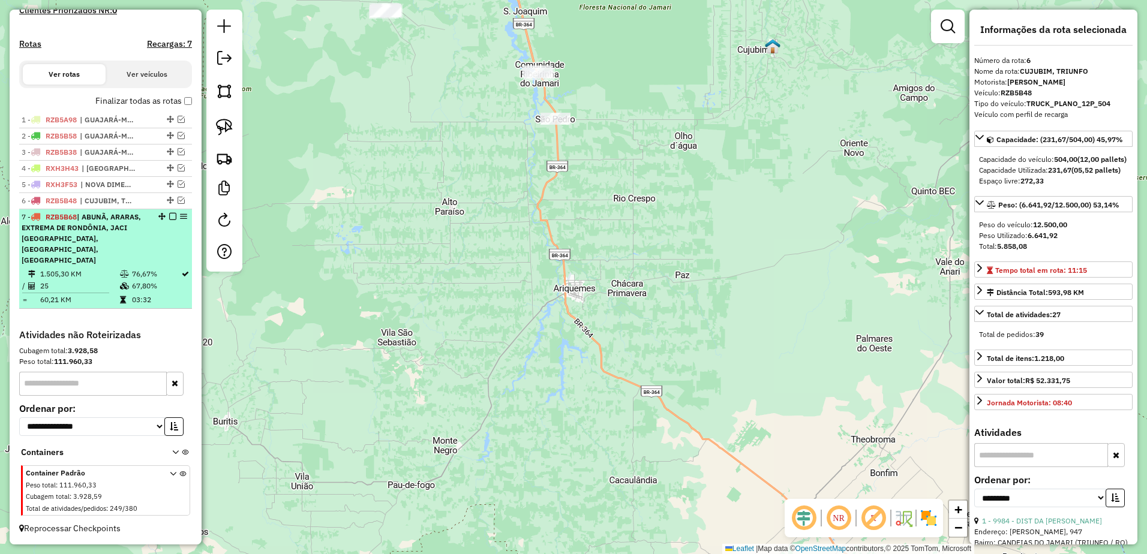
drag, startPoint x: 84, startPoint y: 271, endPoint x: 94, endPoint y: 262, distance: 12.8
click at [84, 271] on td "1.505,30 KM" at bounding box center [80, 274] width 80 height 12
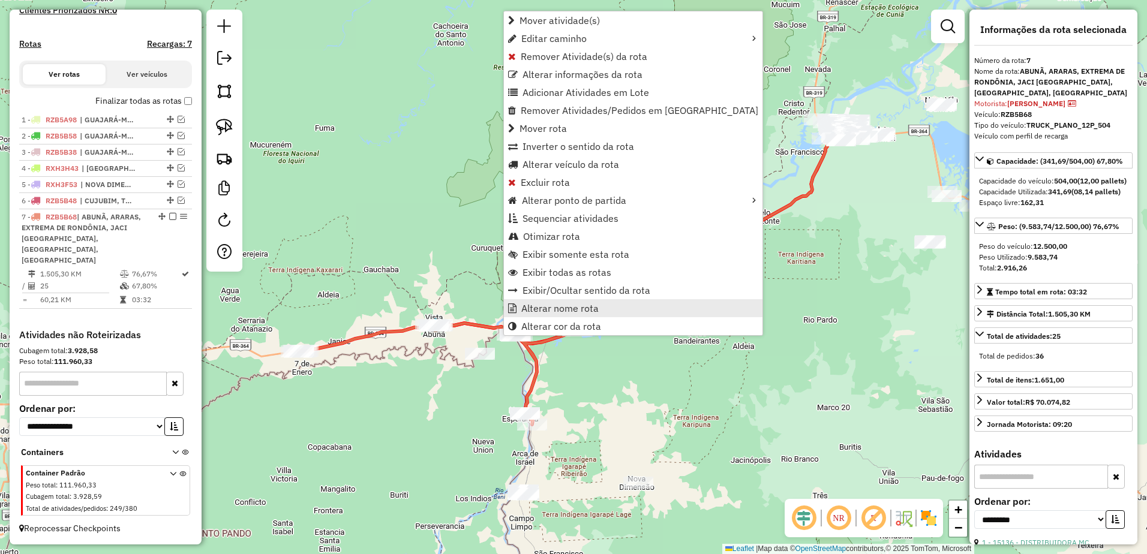
click at [595, 305] on span "Alterar nome rota" at bounding box center [559, 309] width 77 height 10
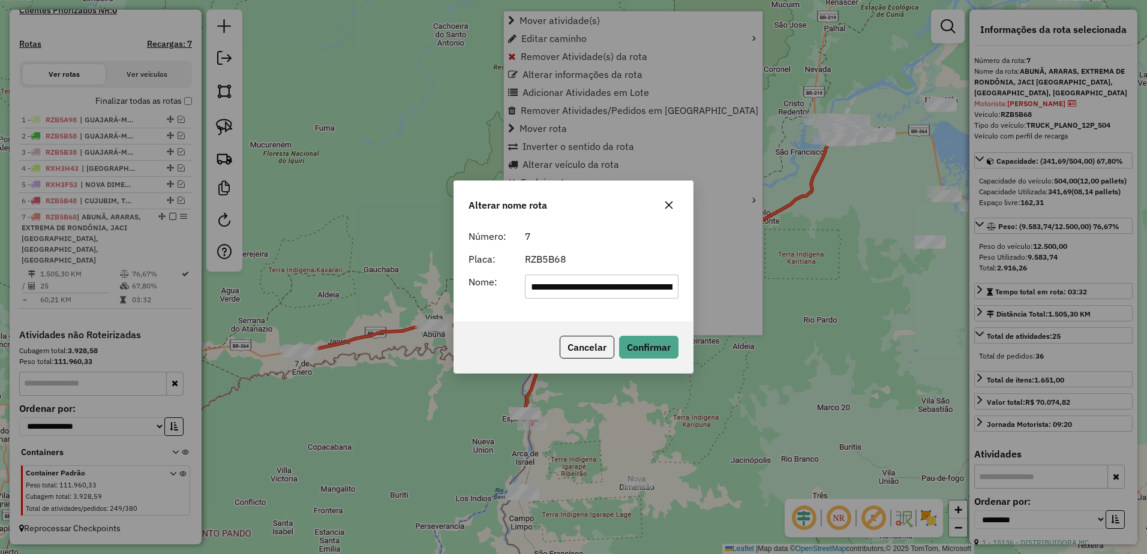
scroll to position [0, 283]
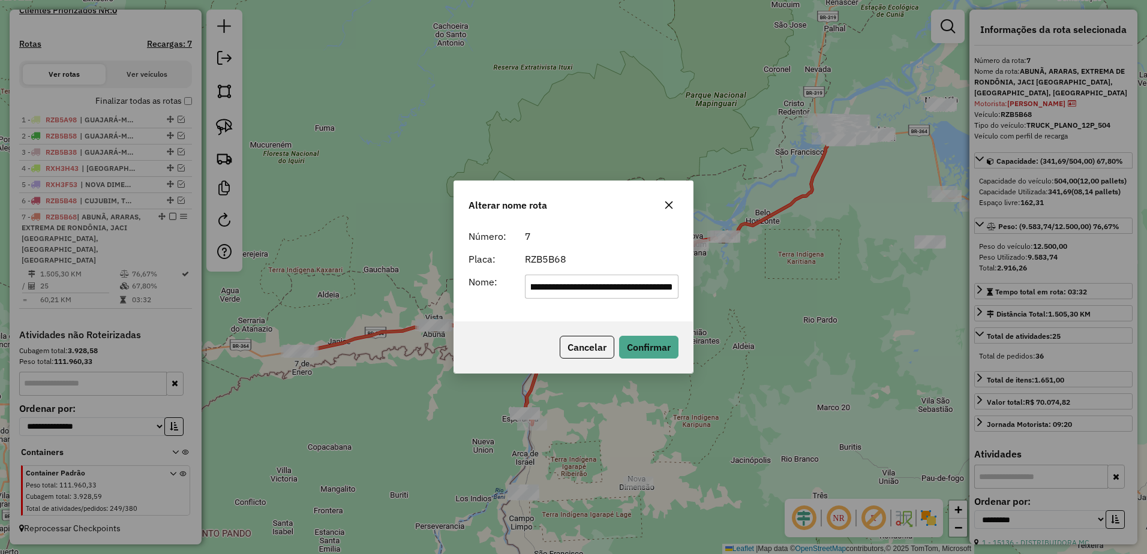
click at [612, 290] on input "**********" at bounding box center [602, 287] width 154 height 24
click at [565, 283] on input "**********" at bounding box center [602, 287] width 154 height 24
click at [573, 288] on input "**********" at bounding box center [602, 287] width 154 height 24
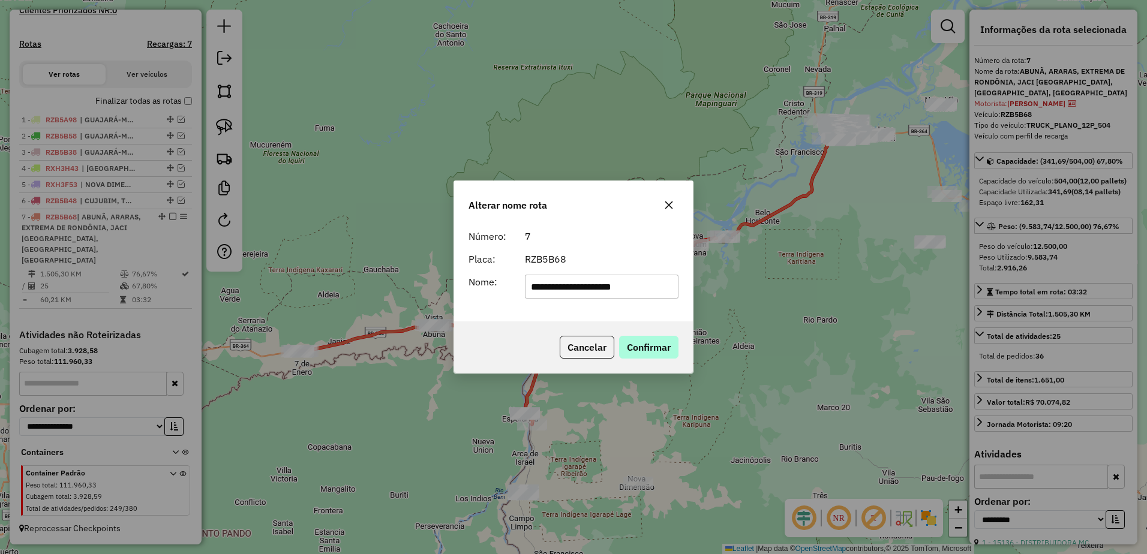
type input "**********"
click at [654, 347] on button "Confirmar" at bounding box center [648, 347] width 59 height 23
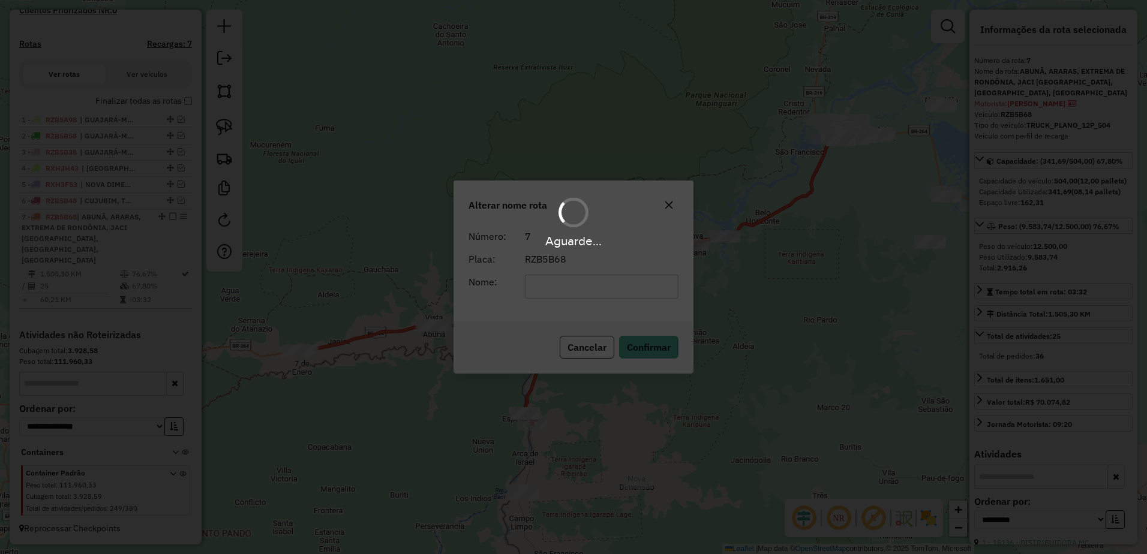
scroll to position [315, 0]
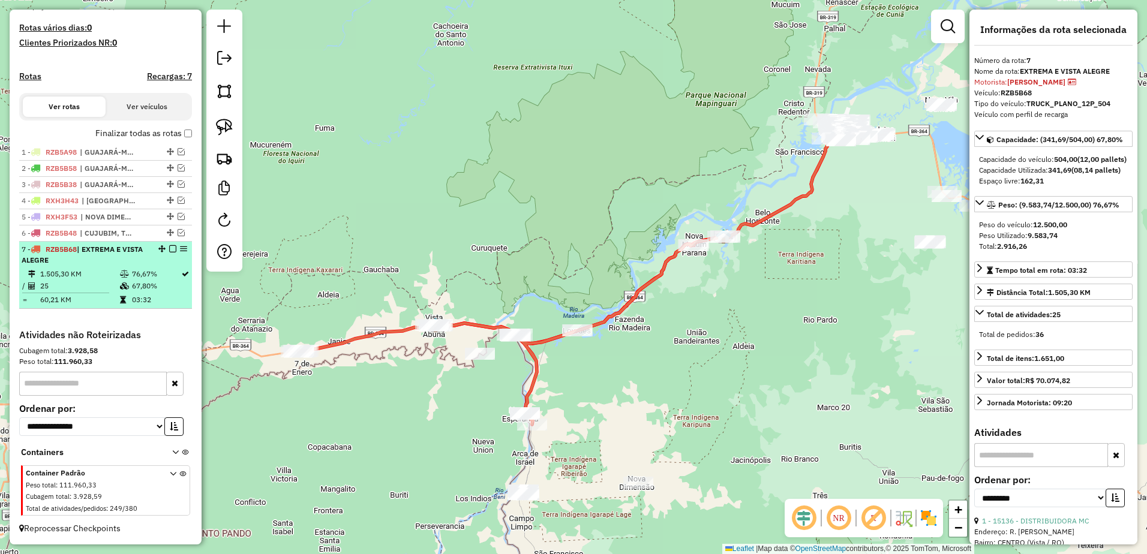
click at [170, 250] on em at bounding box center [172, 248] width 7 height 7
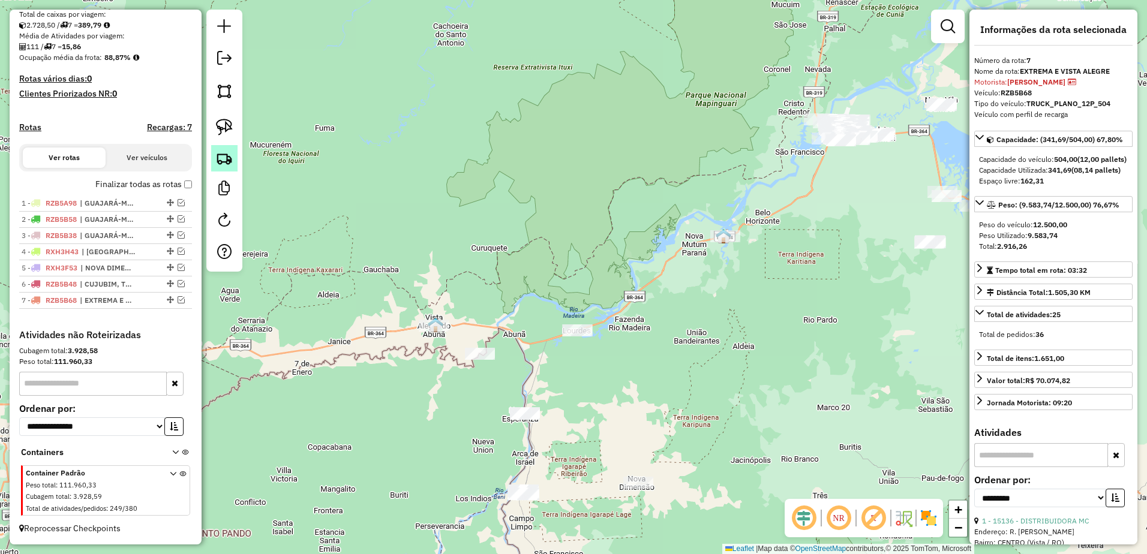
click at [217, 157] on img at bounding box center [224, 158] width 17 height 17
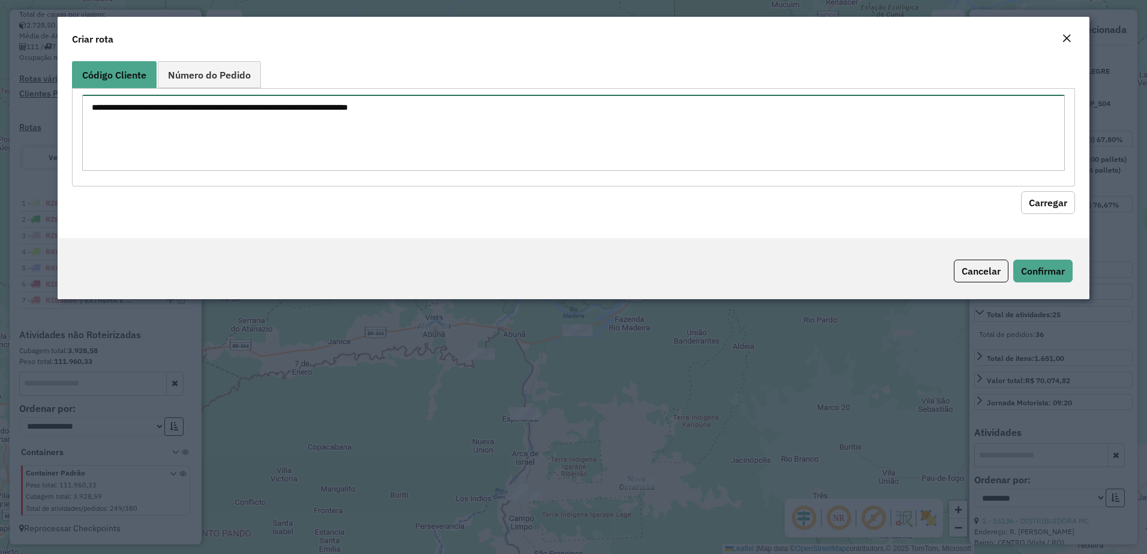
click at [373, 126] on textarea at bounding box center [574, 133] width 984 height 76
paste textarea "***** ***** ***** ***** ***** ***** ***** ***** ***** ***** ***** ***** ***** *…"
type textarea "***** ***** ***** ***** ***** ***** ***** ***** ***** ***** ***** ***** ***** *…"
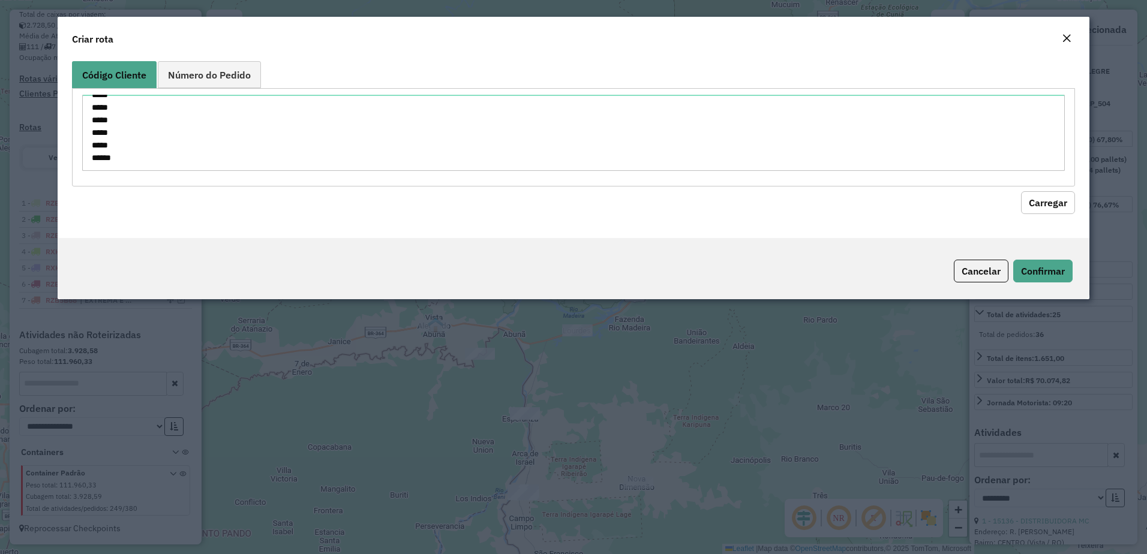
click at [1070, 202] on button "Carregar" at bounding box center [1048, 202] width 54 height 23
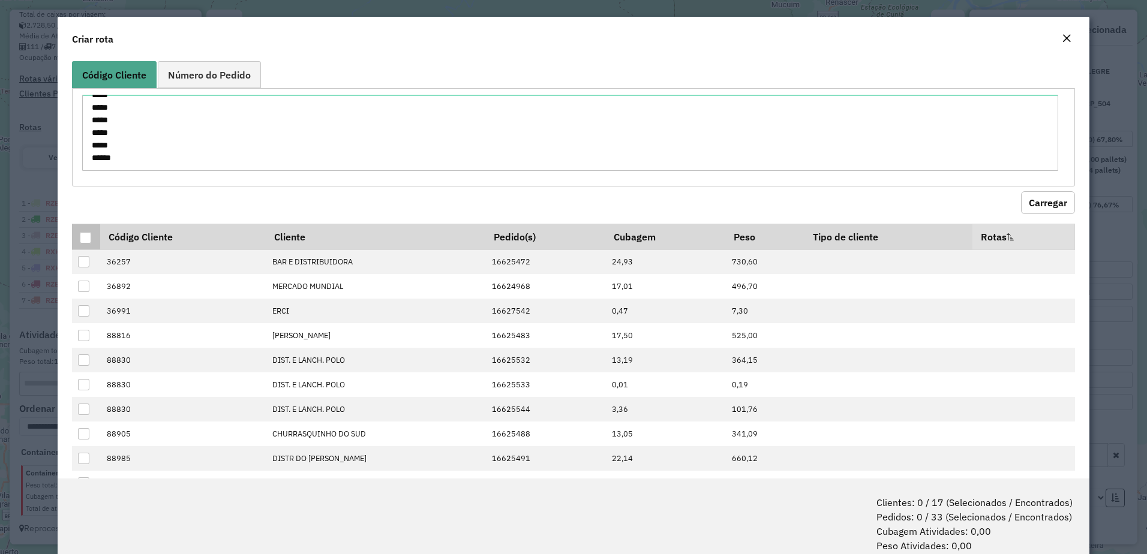
click at [84, 237] on div at bounding box center [85, 237] width 11 height 11
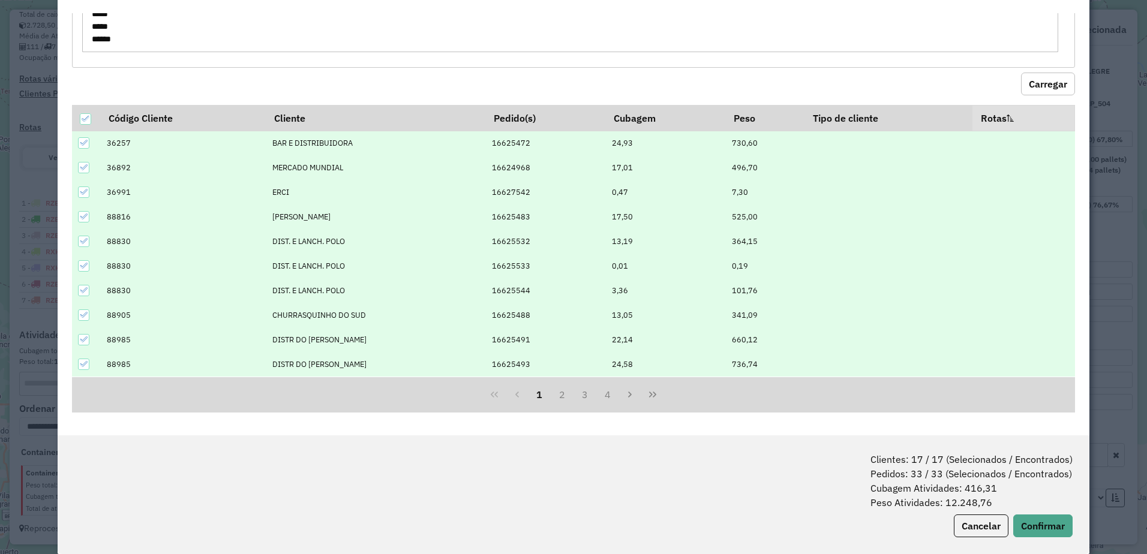
scroll to position [60, 0]
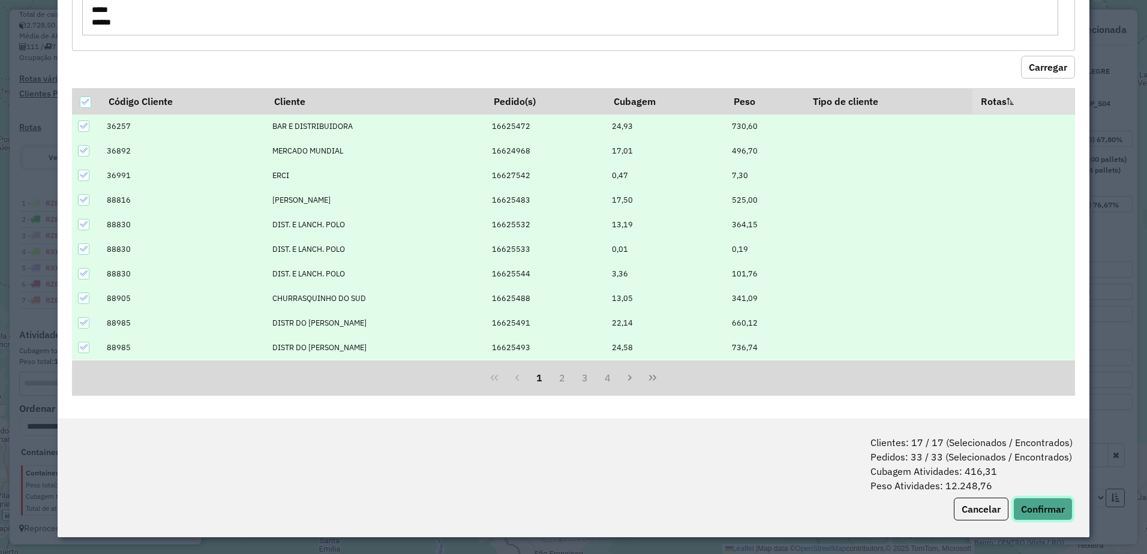
click at [1044, 507] on button "Confirmar" at bounding box center [1043, 509] width 59 height 23
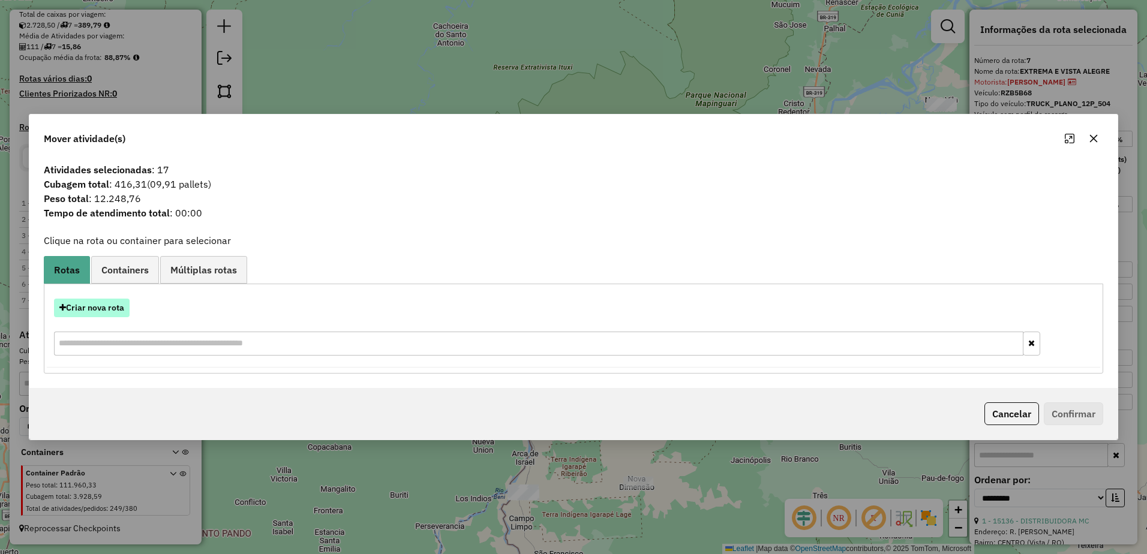
click at [97, 308] on button "Criar nova rota" at bounding box center [92, 308] width 76 height 19
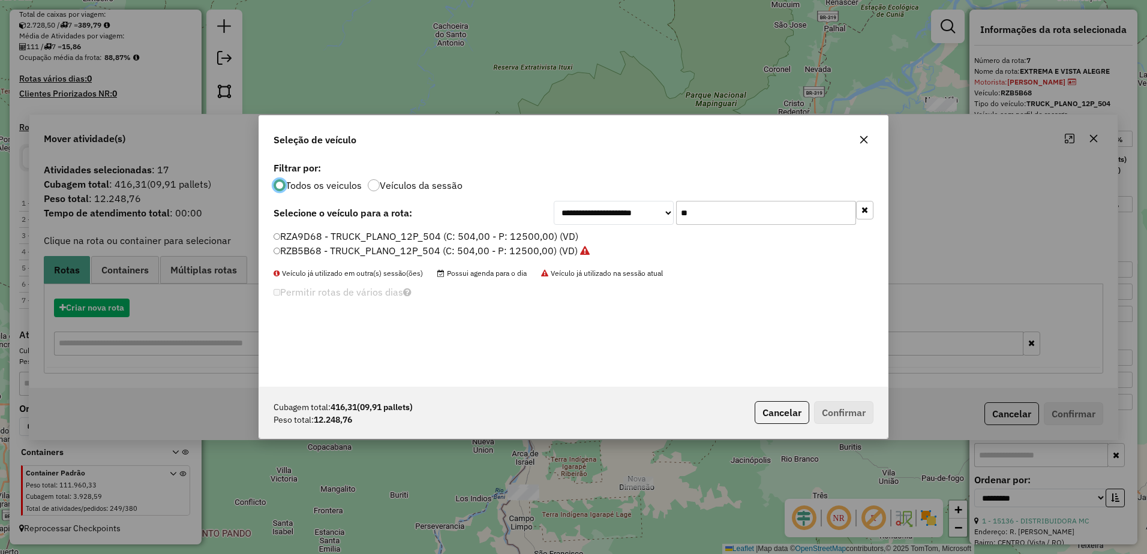
scroll to position [7, 4]
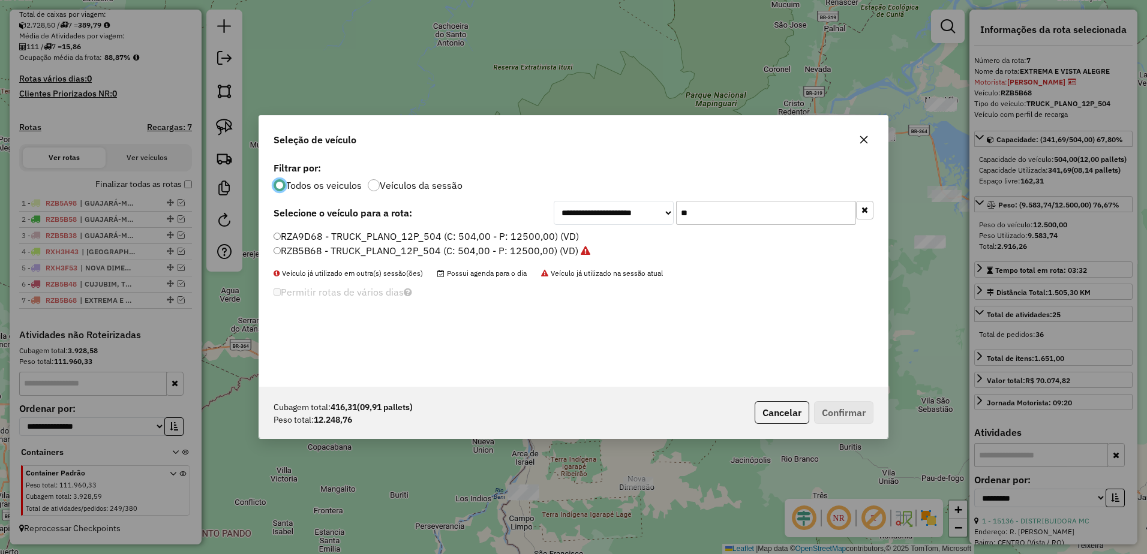
click at [772, 224] on input "**" at bounding box center [766, 213] width 180 height 24
type input "*"
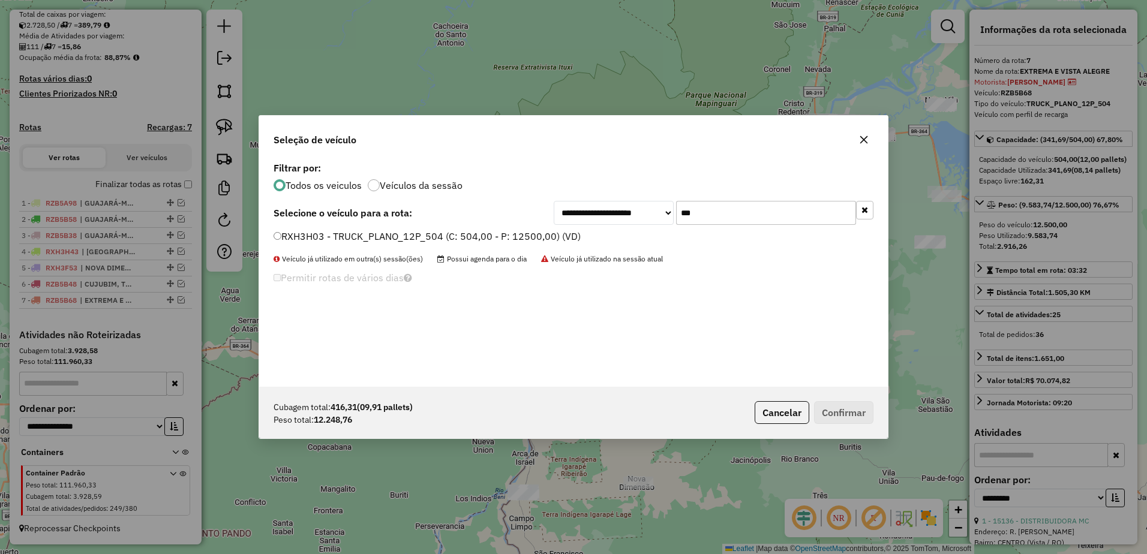
type input "***"
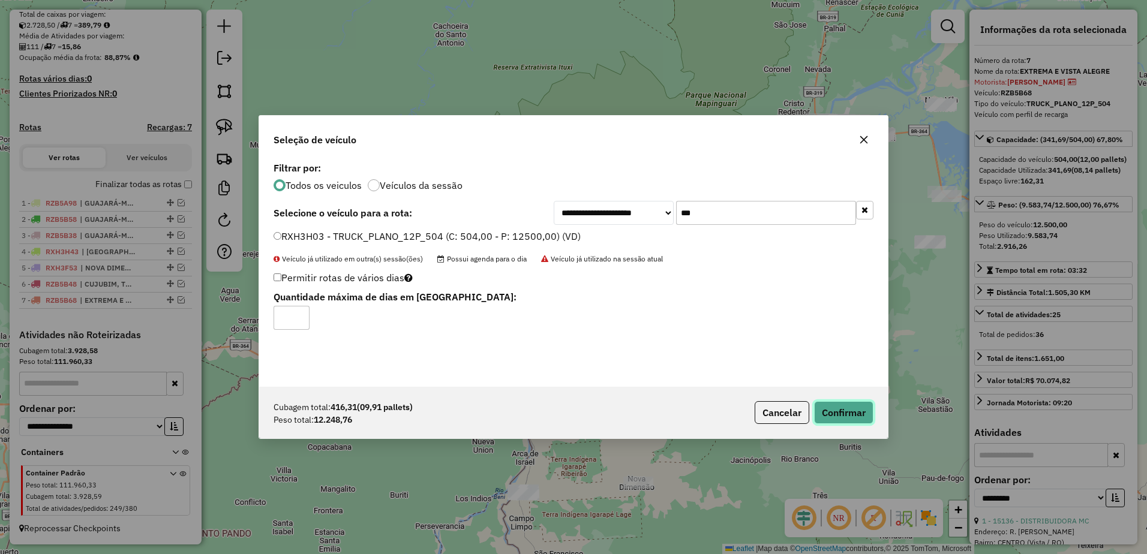
click at [845, 415] on button "Confirmar" at bounding box center [843, 412] width 59 height 23
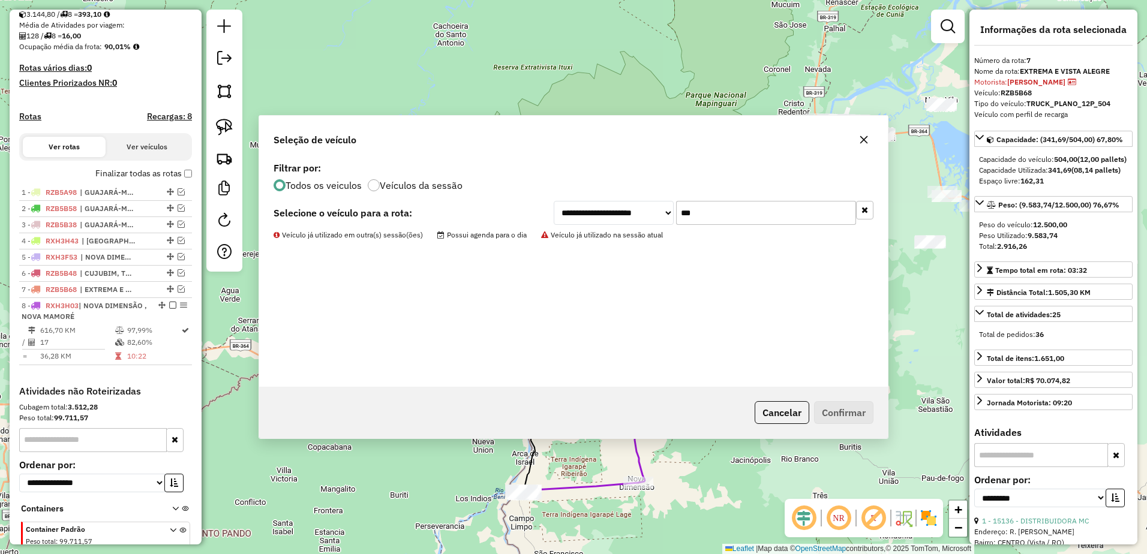
scroll to position [331, 0]
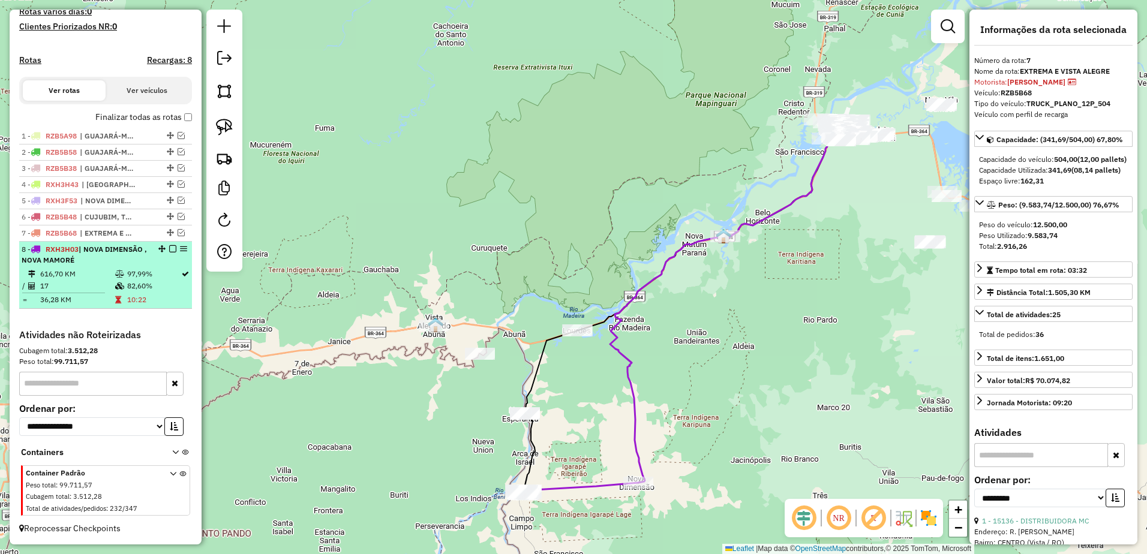
click at [107, 283] on td "17" at bounding box center [77, 286] width 75 height 12
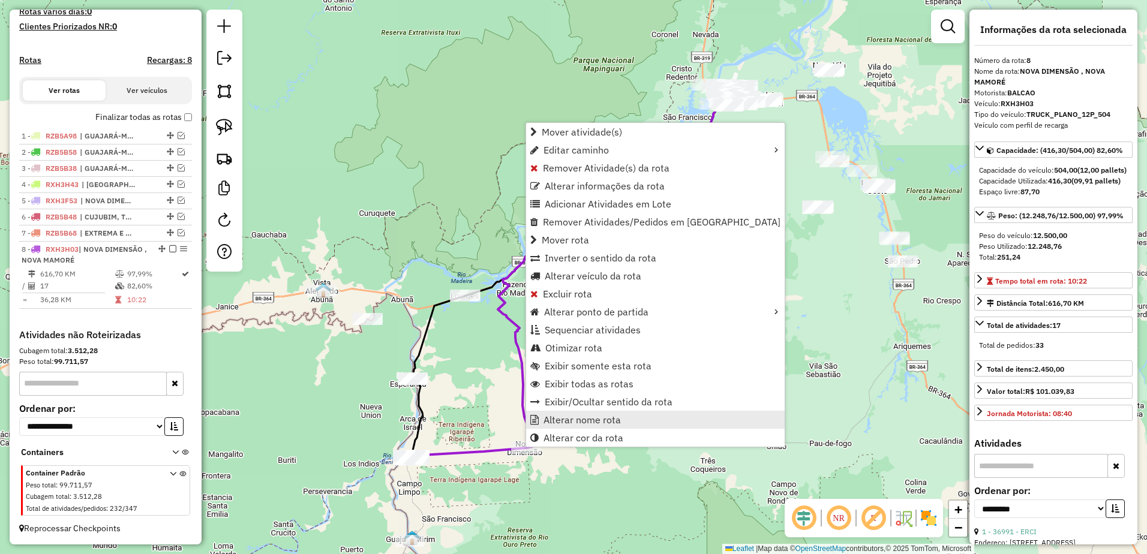
click at [574, 419] on span "Alterar nome rota" at bounding box center [582, 420] width 77 height 10
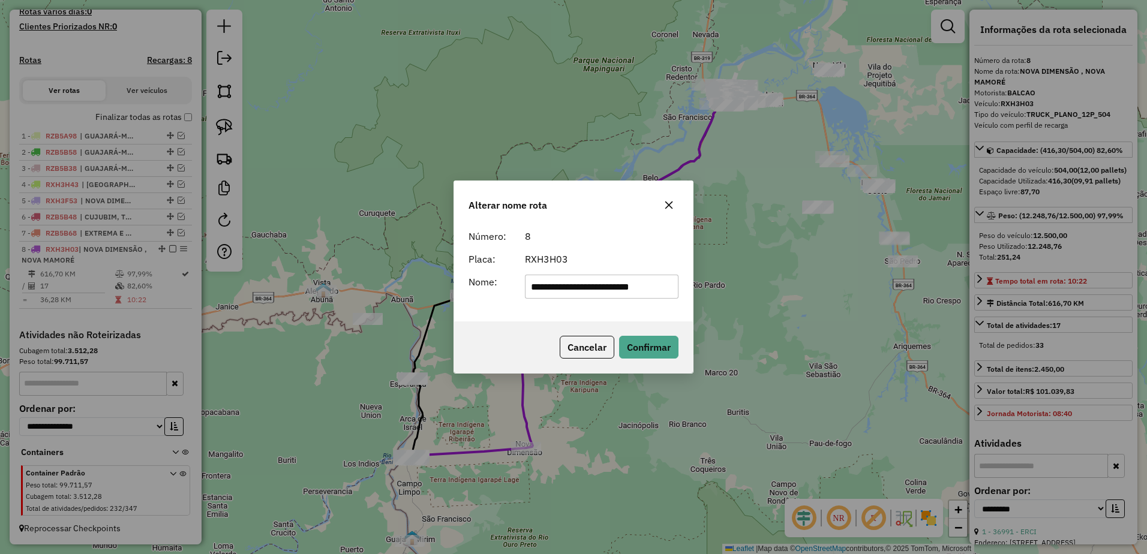
scroll to position [0, 9]
click at [605, 289] on input "**********" at bounding box center [602, 287] width 154 height 24
type input "**********"
click at [660, 345] on button "Confirmar" at bounding box center [648, 347] width 59 height 23
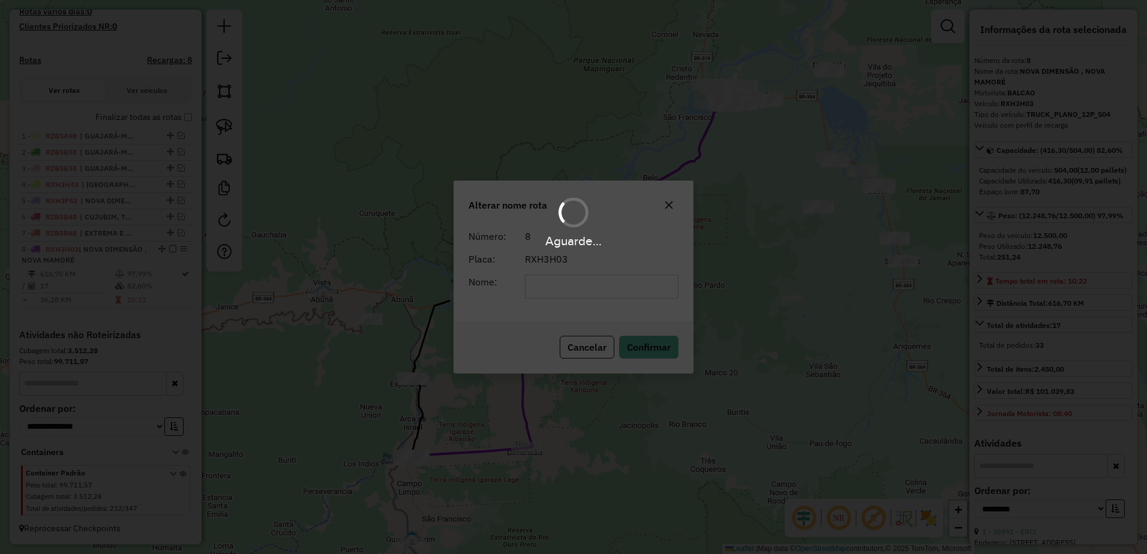
scroll to position [320, 0]
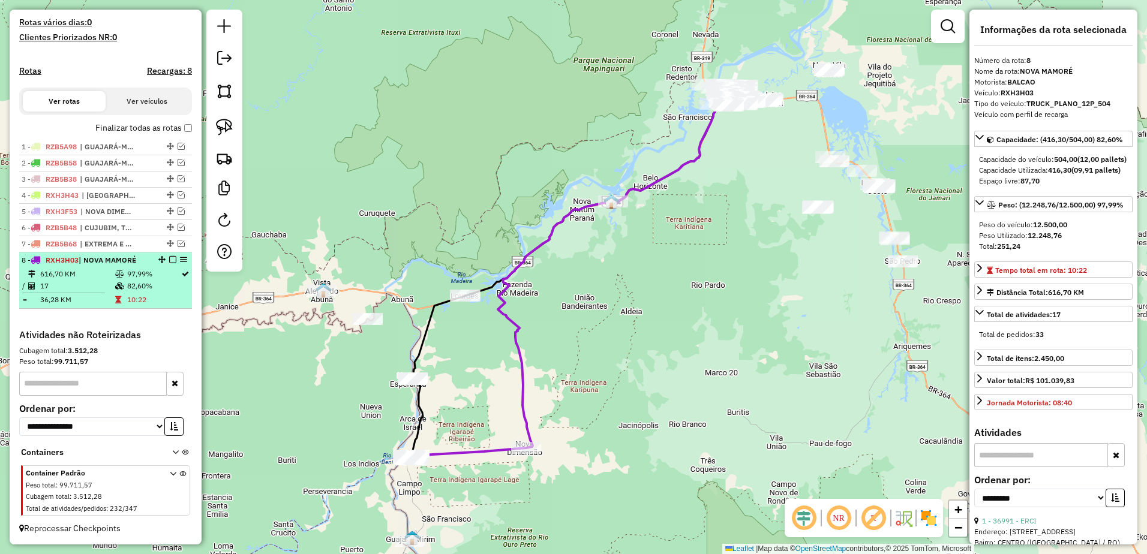
click at [169, 261] on em at bounding box center [172, 259] width 7 height 7
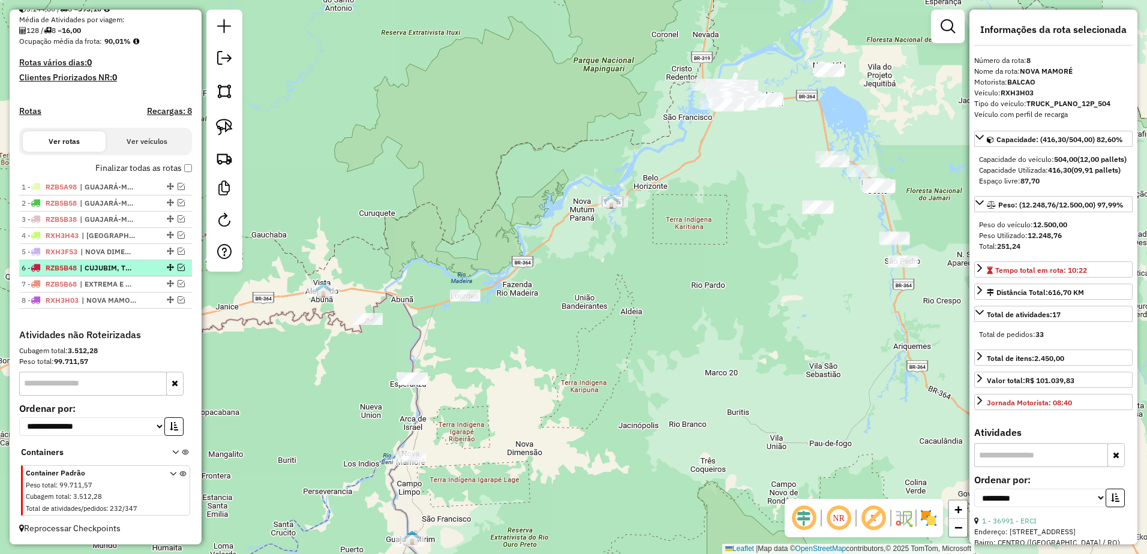
scroll to position [280, 0]
click at [137, 301] on span "| NOVA MAMORÉ" at bounding box center [109, 300] width 55 height 11
click at [227, 157] on img at bounding box center [224, 158] width 17 height 17
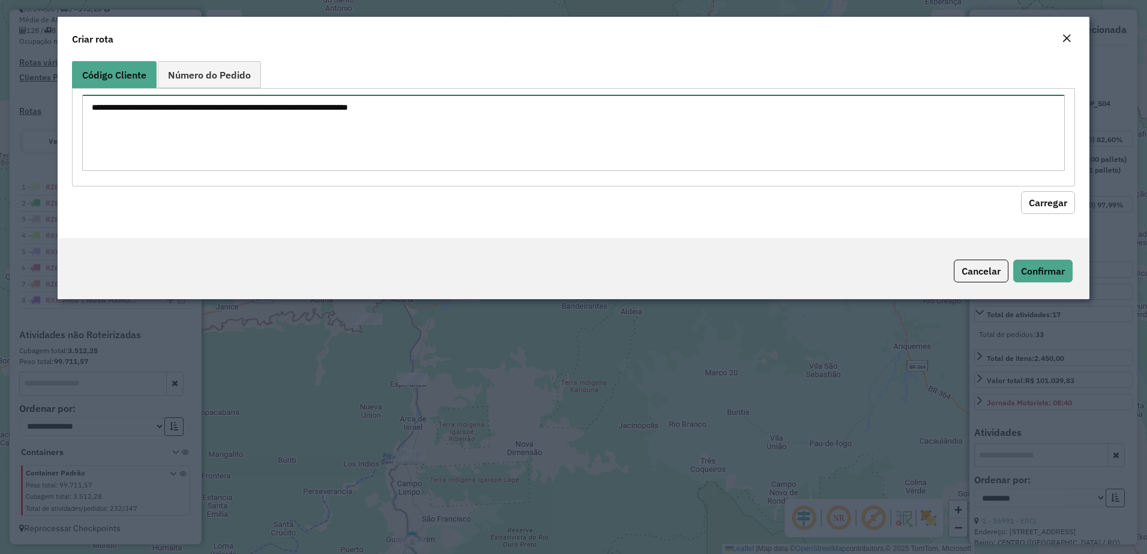
click at [352, 105] on textarea at bounding box center [574, 133] width 984 height 76
type textarea "*****"
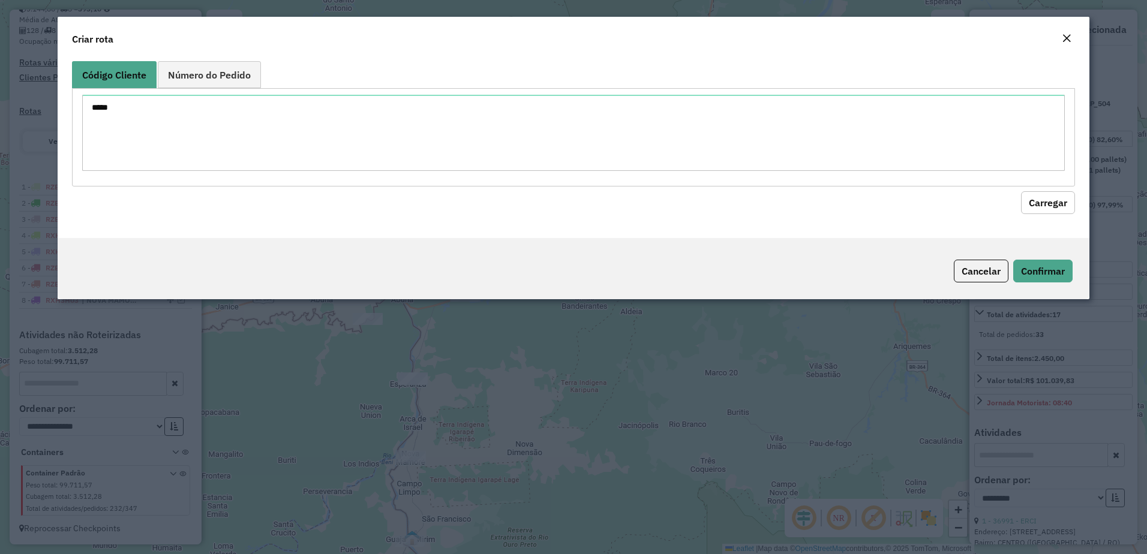
click at [1072, 208] on button "Carregar" at bounding box center [1048, 202] width 54 height 23
click at [1050, 201] on button "Carregar" at bounding box center [1048, 202] width 54 height 23
click at [1063, 199] on button "Carregar" at bounding box center [1048, 202] width 54 height 23
drag, startPoint x: 1055, startPoint y: 212, endPoint x: 1050, endPoint y: 197, distance: 15.8
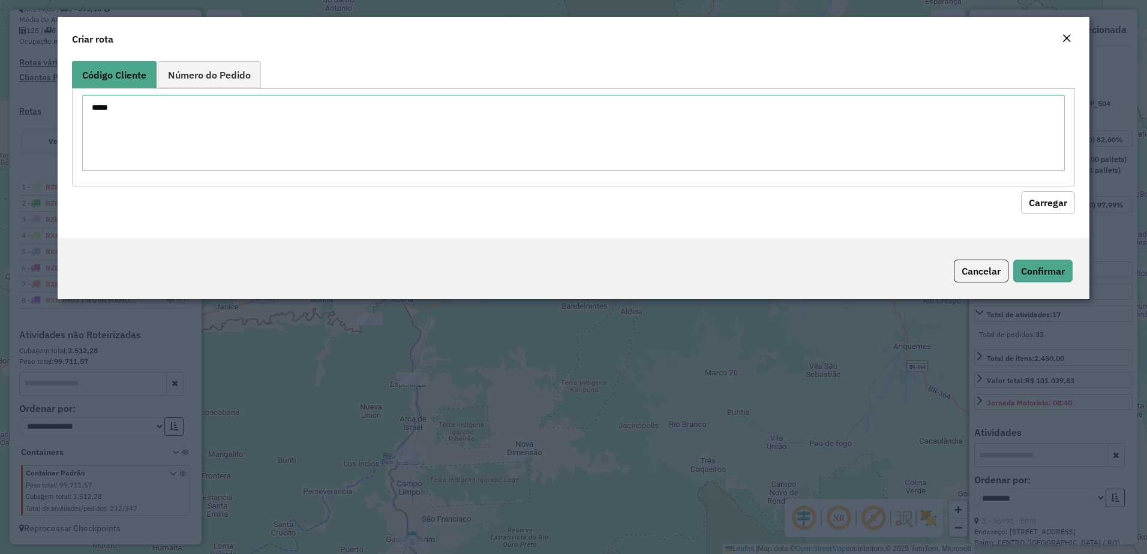
click at [1056, 212] on button "Carregar" at bounding box center [1048, 202] width 54 height 23
click at [1050, 197] on button "Carregar" at bounding box center [1048, 202] width 54 height 23
click at [1071, 35] on em "Close" at bounding box center [1067, 39] width 10 height 10
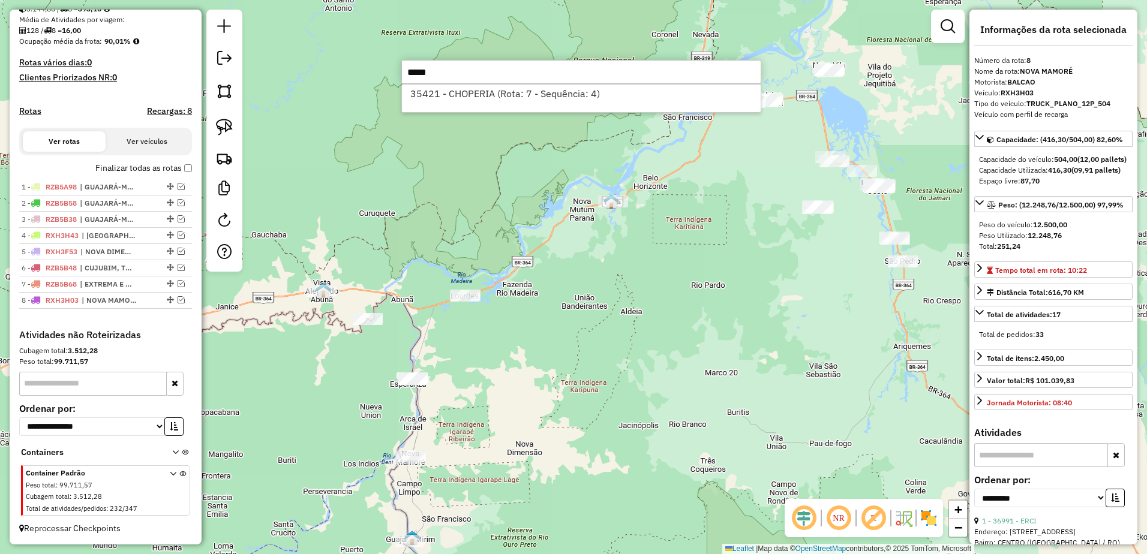
type input "*****"
click at [843, 106] on div "Janela de atendimento Grade de atendimento Capacidade Transportadoras Veículos …" at bounding box center [573, 277] width 1147 height 554
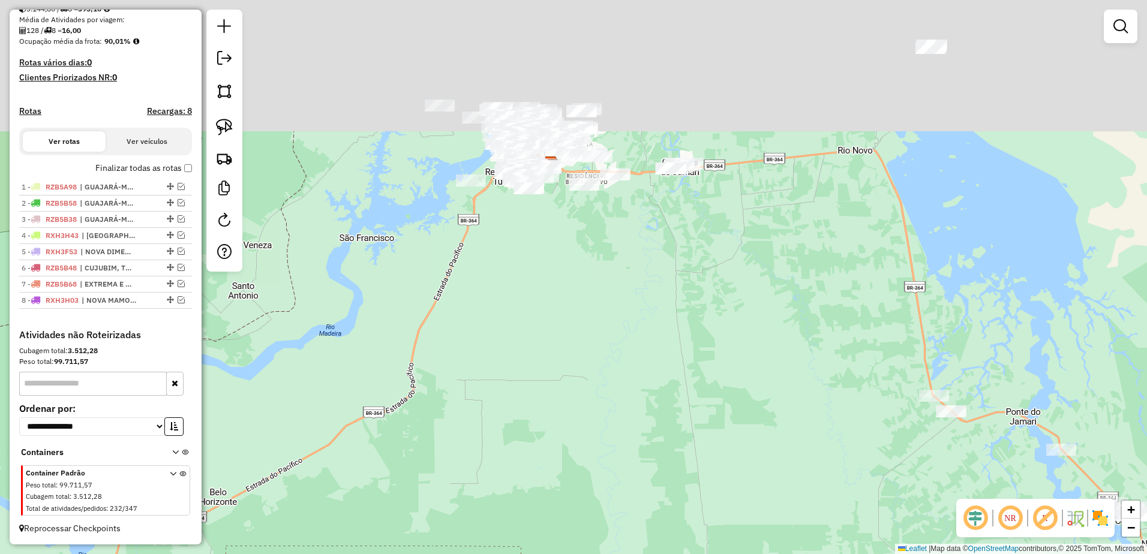
drag, startPoint x: 734, startPoint y: 163, endPoint x: 738, endPoint y: 311, distance: 147.7
click at [807, 375] on div "Janela de atendimento Grade de atendimento Capacidade Transportadoras Veículos …" at bounding box center [573, 277] width 1147 height 554
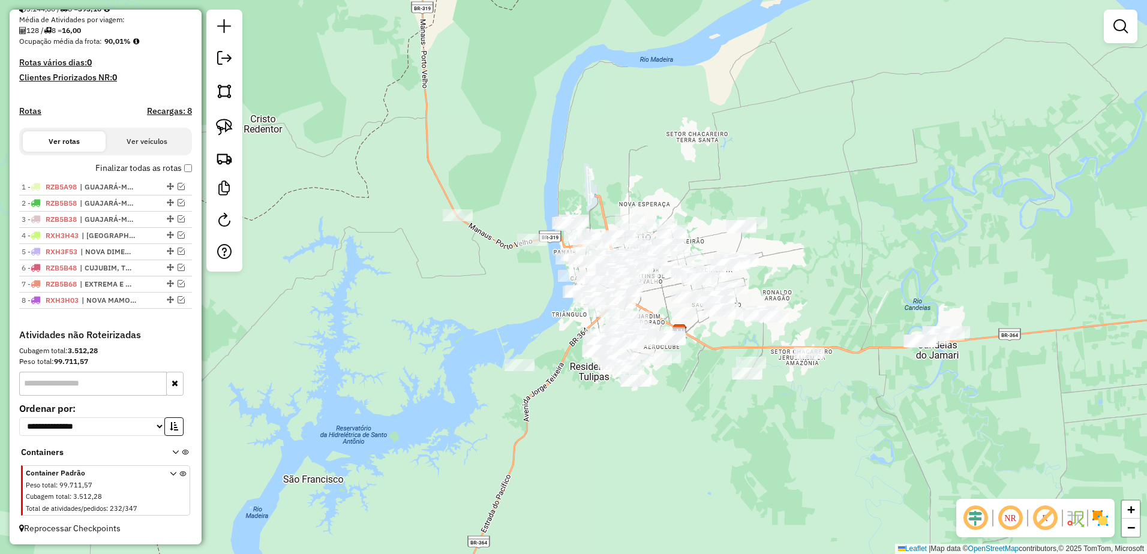
drag, startPoint x: 624, startPoint y: 257, endPoint x: 852, endPoint y: 481, distance: 318.7
click at [873, 497] on div "Janela de atendimento Grade de atendimento Capacidade Transportadoras Veículos …" at bounding box center [573, 277] width 1147 height 554
click at [1124, 31] on em at bounding box center [1121, 26] width 14 height 14
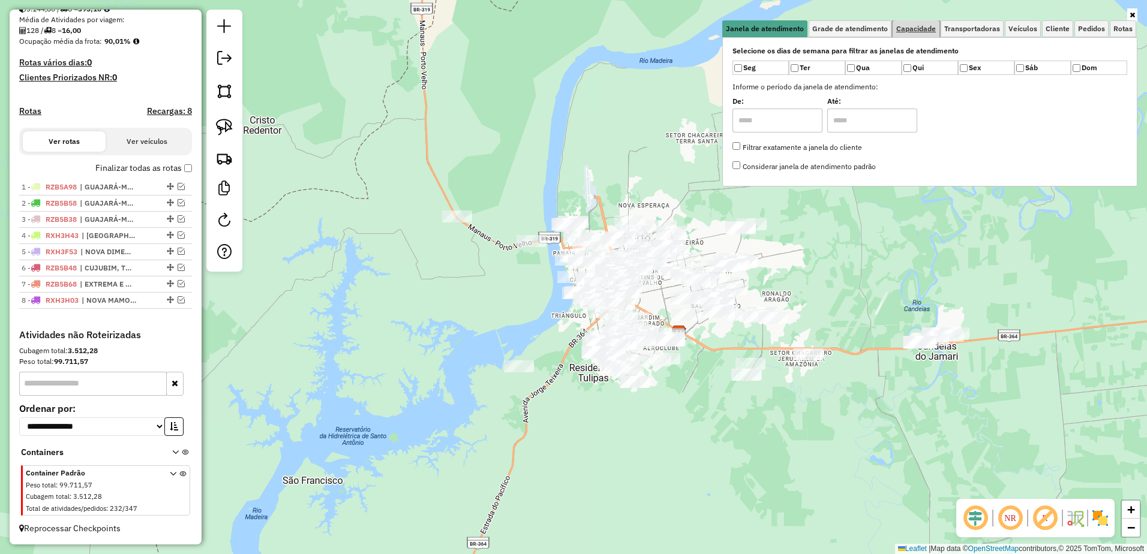
click at [921, 26] on span "Capacidade" at bounding box center [917, 28] width 40 height 7
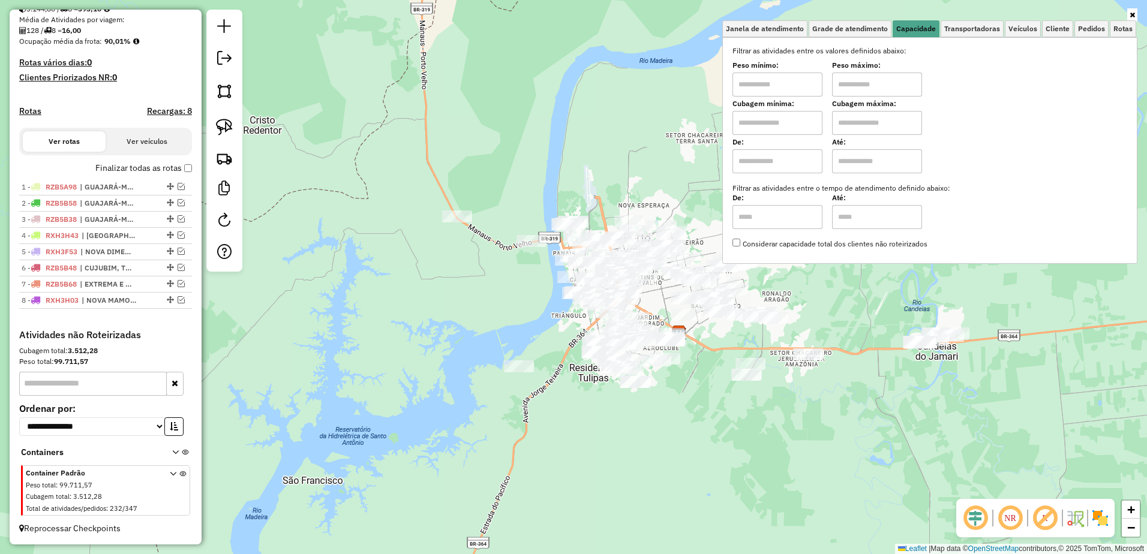
click at [814, 86] on input "text" at bounding box center [778, 85] width 90 height 24
type input "****"
click at [864, 83] on input "text" at bounding box center [877, 85] width 90 height 24
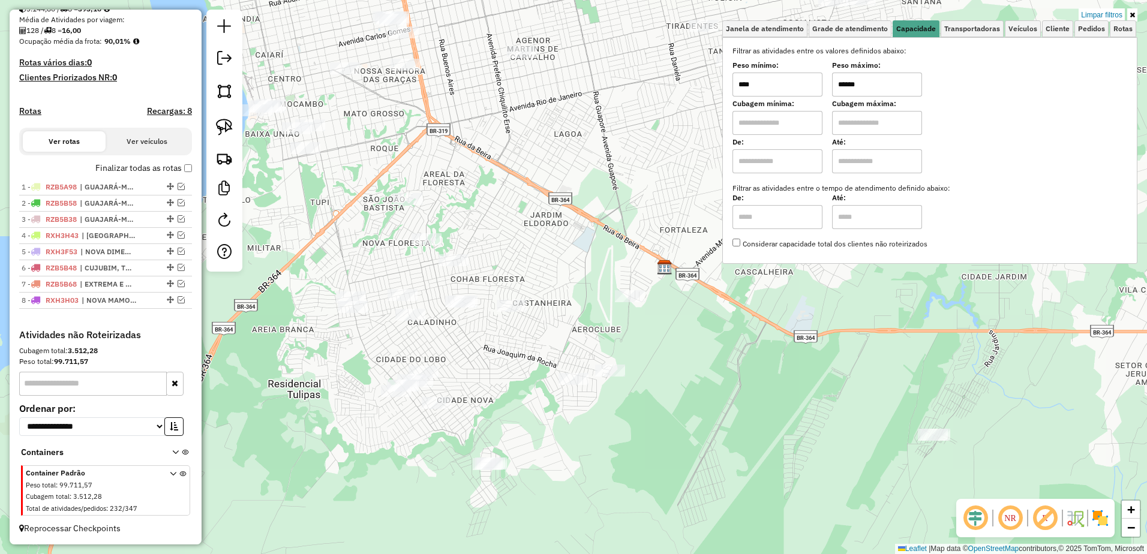
drag, startPoint x: 595, startPoint y: 392, endPoint x: 338, endPoint y: 195, distance: 324.1
click at [720, 439] on div "Limpar filtros Janela de atendimento Grade de atendimento Capacidade Transporta…" at bounding box center [573, 277] width 1147 height 554
click at [223, 117] on link at bounding box center [224, 127] width 26 height 26
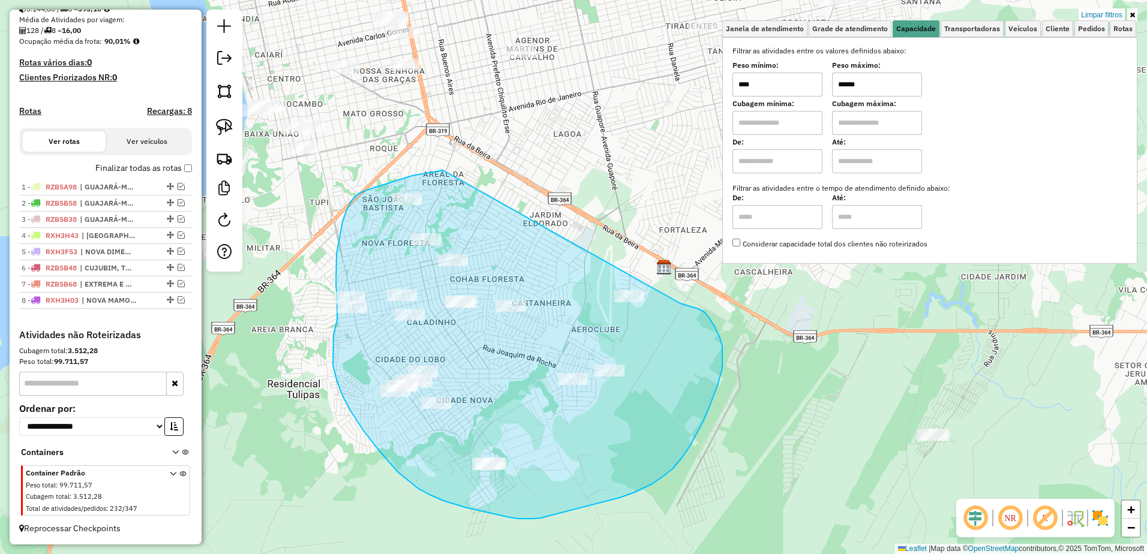
drag, startPoint x: 443, startPoint y: 170, endPoint x: 658, endPoint y: 295, distance: 248.2
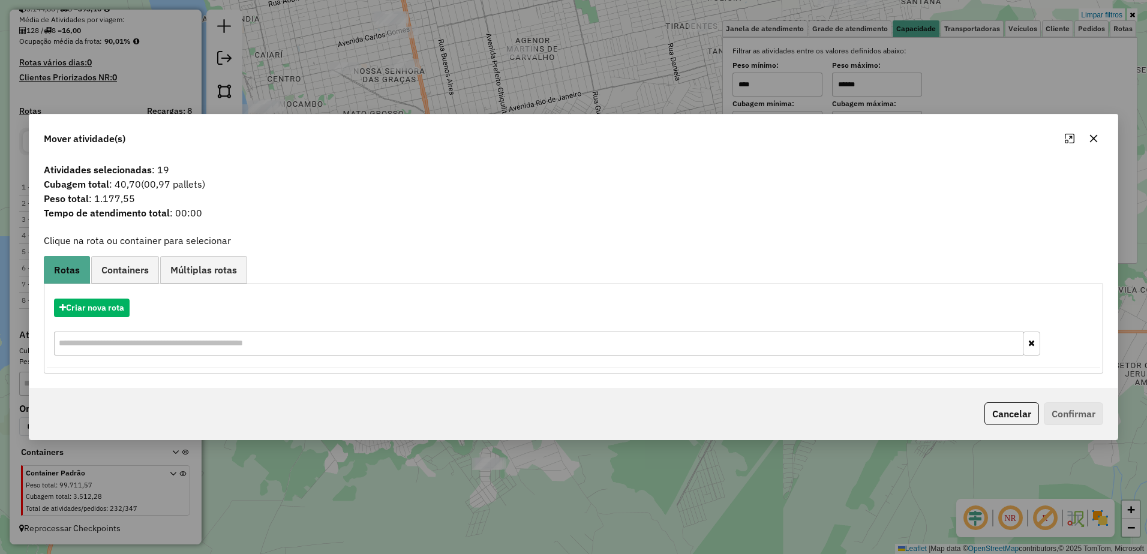
click at [1099, 132] on button "button" at bounding box center [1093, 138] width 19 height 19
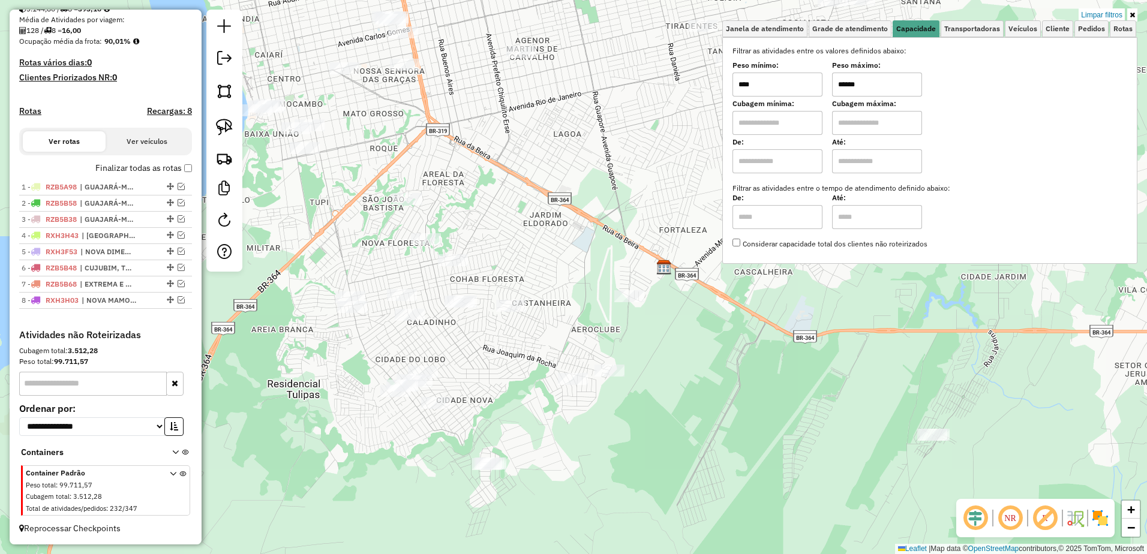
click at [897, 82] on input "******" at bounding box center [877, 85] width 90 height 24
click at [218, 126] on img at bounding box center [224, 127] width 17 height 17
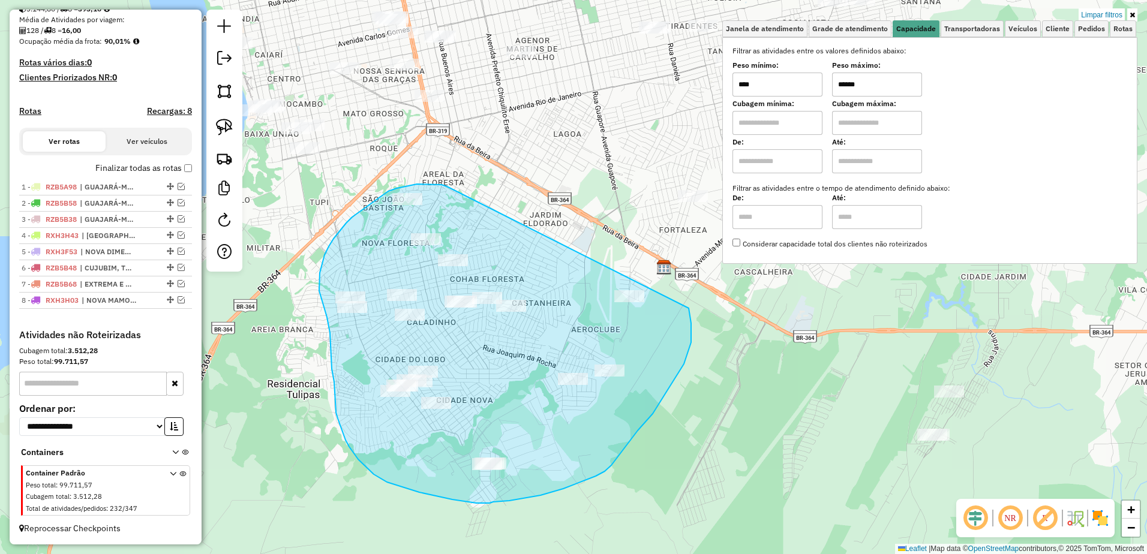
drag, startPoint x: 440, startPoint y: 185, endPoint x: 685, endPoint y: 293, distance: 268.2
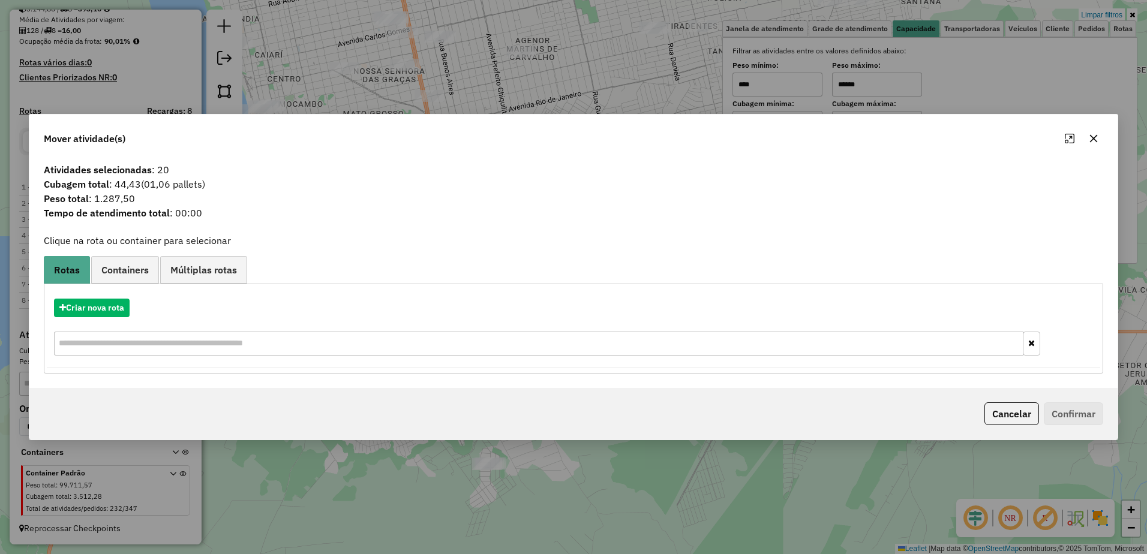
click at [1099, 134] on icon "button" at bounding box center [1094, 139] width 10 height 10
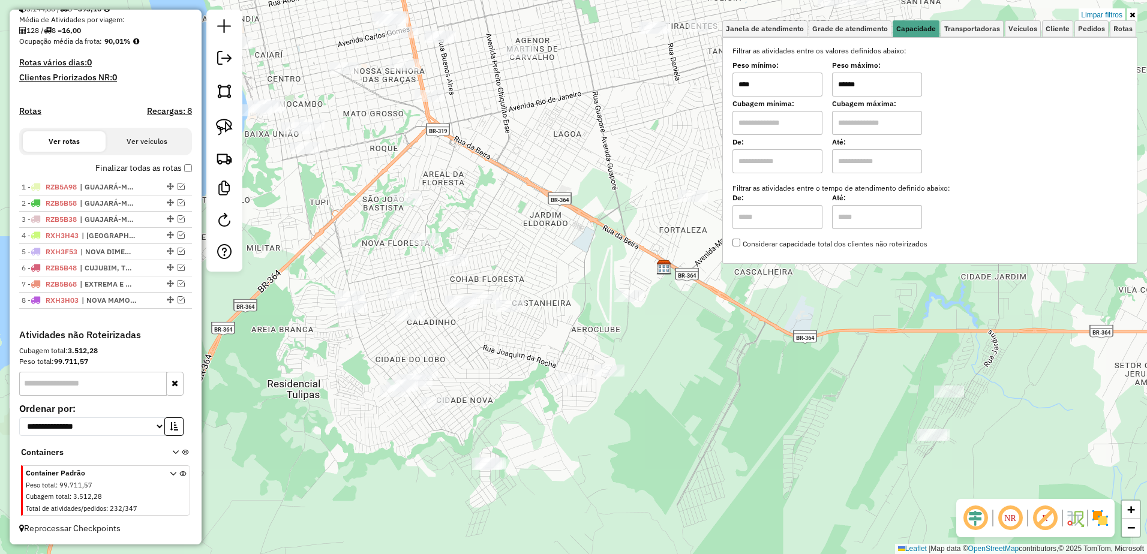
click at [919, 82] on input "******" at bounding box center [877, 85] width 90 height 24
type input "******"
click at [232, 124] on img at bounding box center [224, 127] width 17 height 17
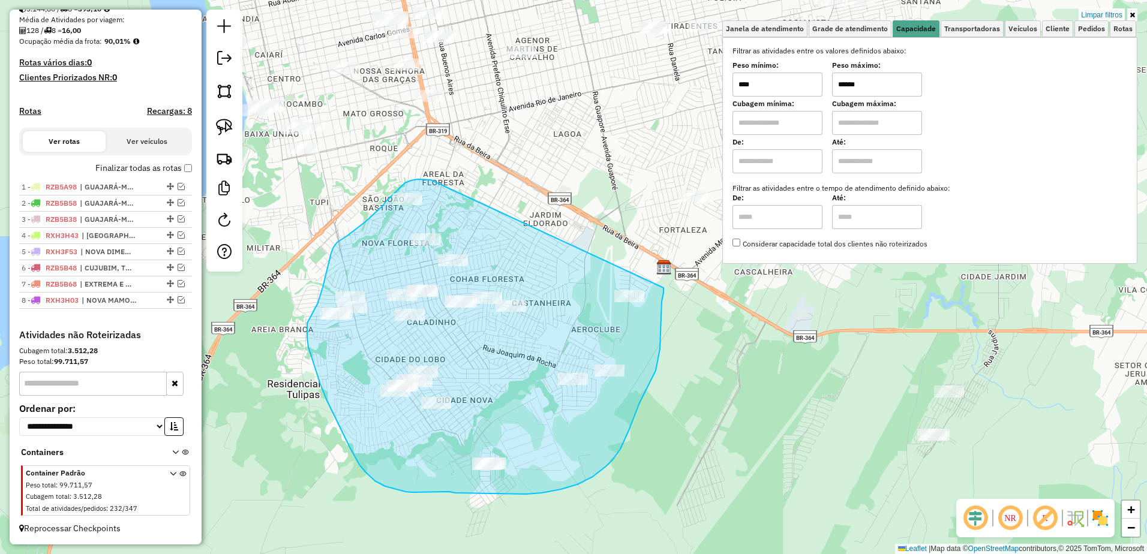
drag, startPoint x: 431, startPoint y: 180, endPoint x: 664, endPoint y: 288, distance: 256.7
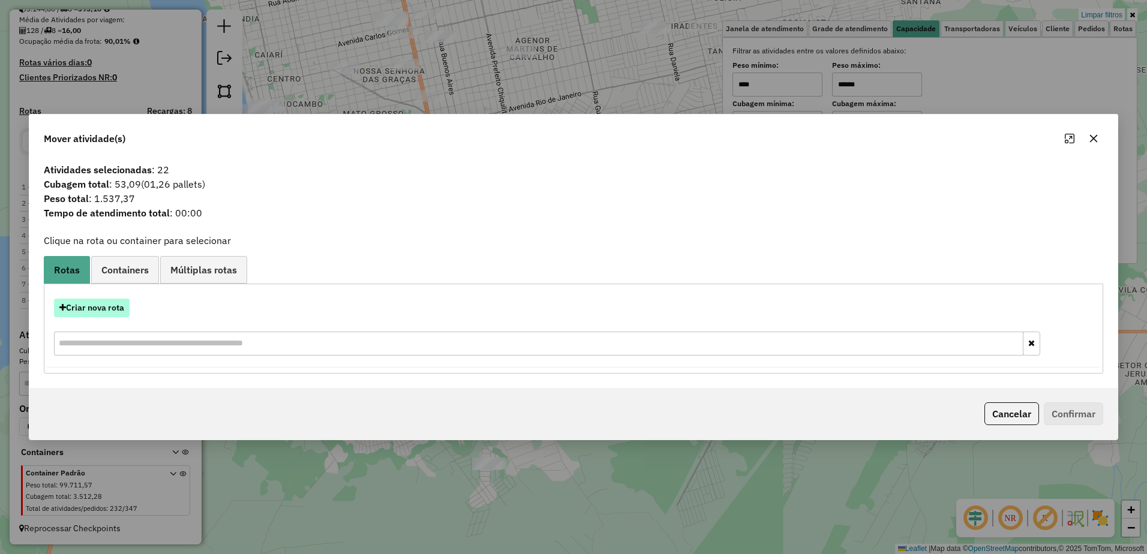
click at [112, 307] on button "Criar nova rota" at bounding box center [92, 308] width 76 height 19
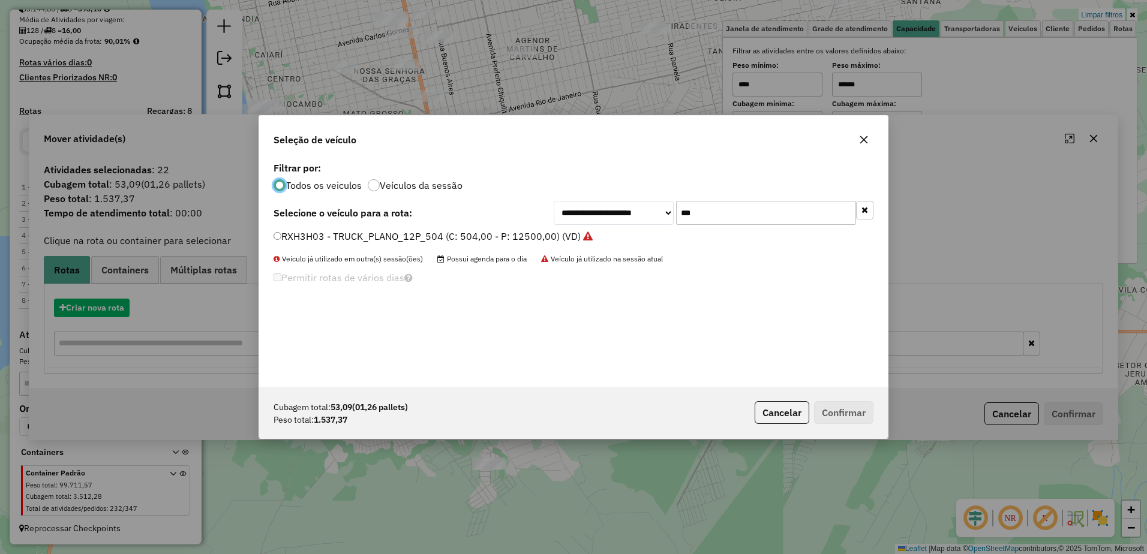
scroll to position [7, 4]
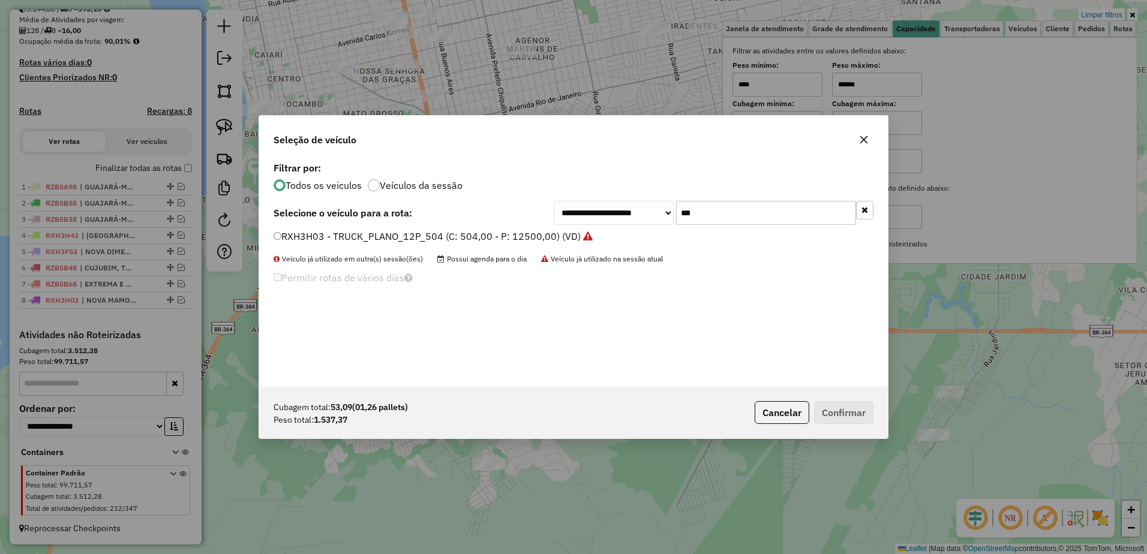
click at [773, 215] on input "***" at bounding box center [766, 213] width 180 height 24
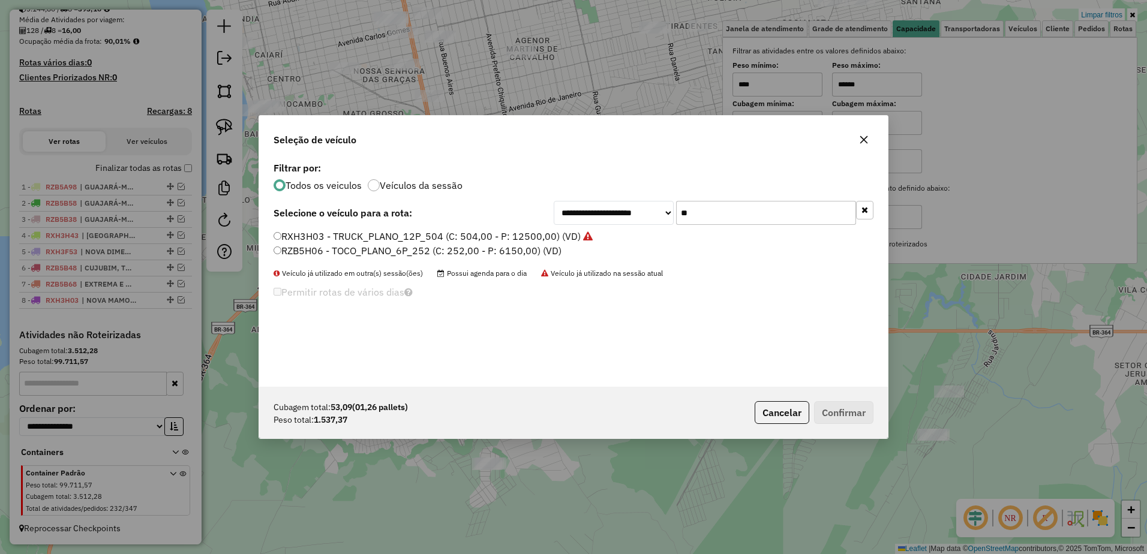
type input "*"
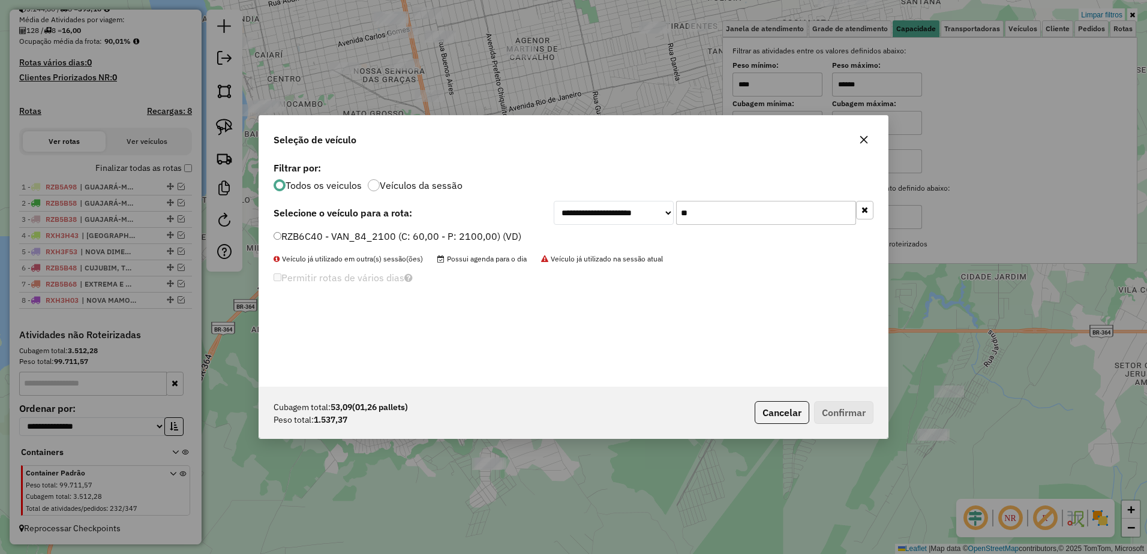
type input "**"
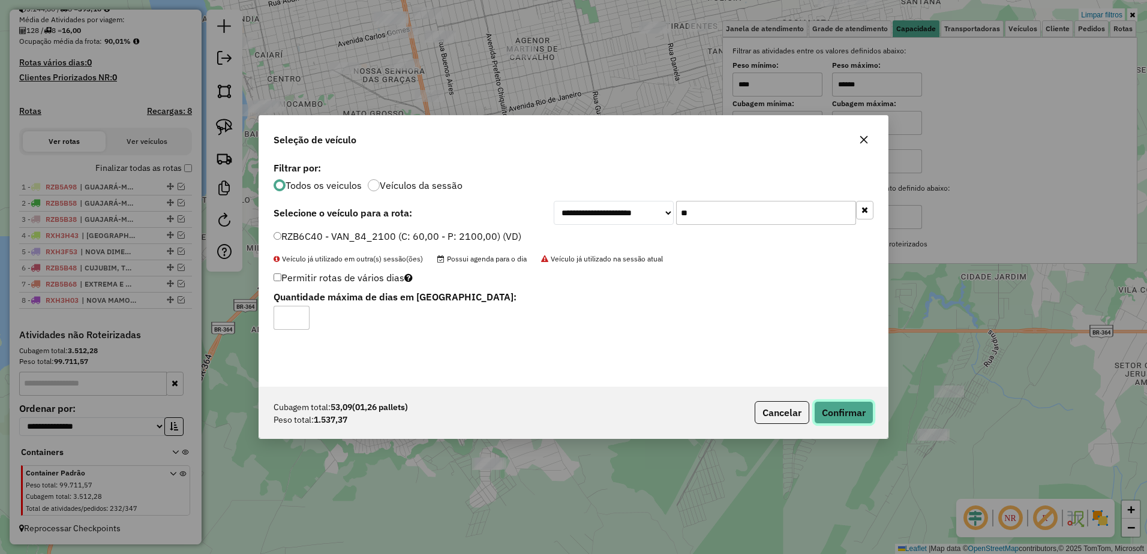
click at [865, 409] on button "Confirmar" at bounding box center [843, 412] width 59 height 23
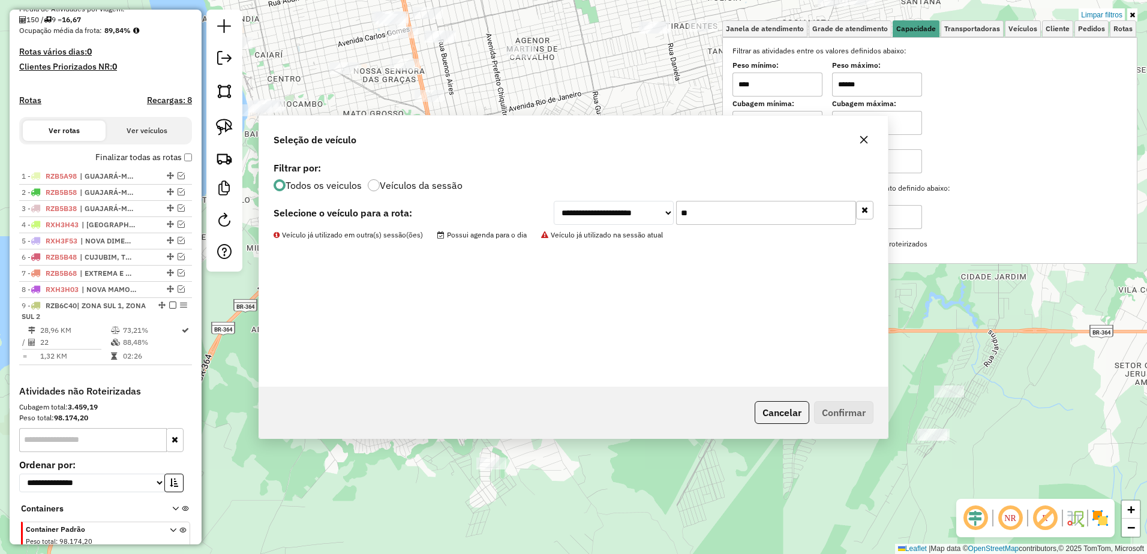
scroll to position [337, 0]
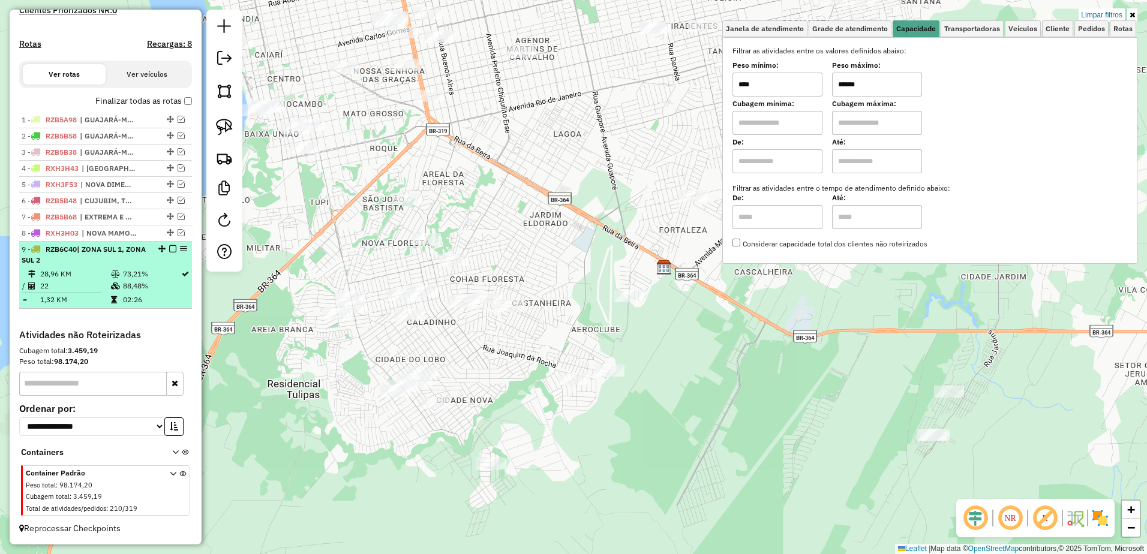
click at [91, 280] on td "28,96 KM" at bounding box center [75, 274] width 71 height 12
select select "**********"
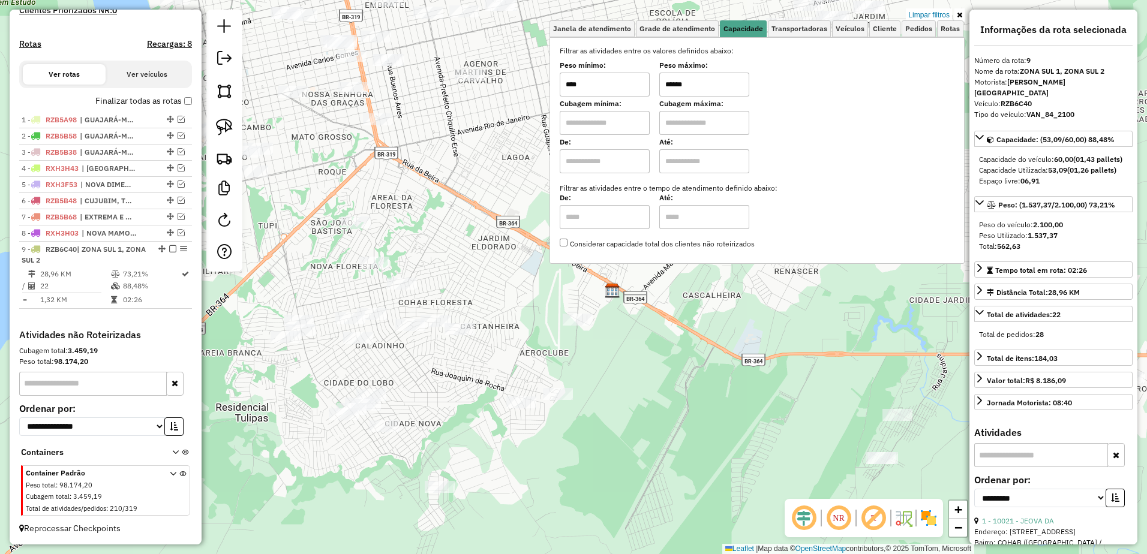
drag, startPoint x: 780, startPoint y: 331, endPoint x: 682, endPoint y: 393, distance: 116.5
click at [682, 393] on div "Limpar filtros Janela de atendimento Grade de atendimento Capacidade Transporta…" at bounding box center [573, 277] width 1147 height 554
click at [711, 85] on input "******" at bounding box center [705, 85] width 90 height 24
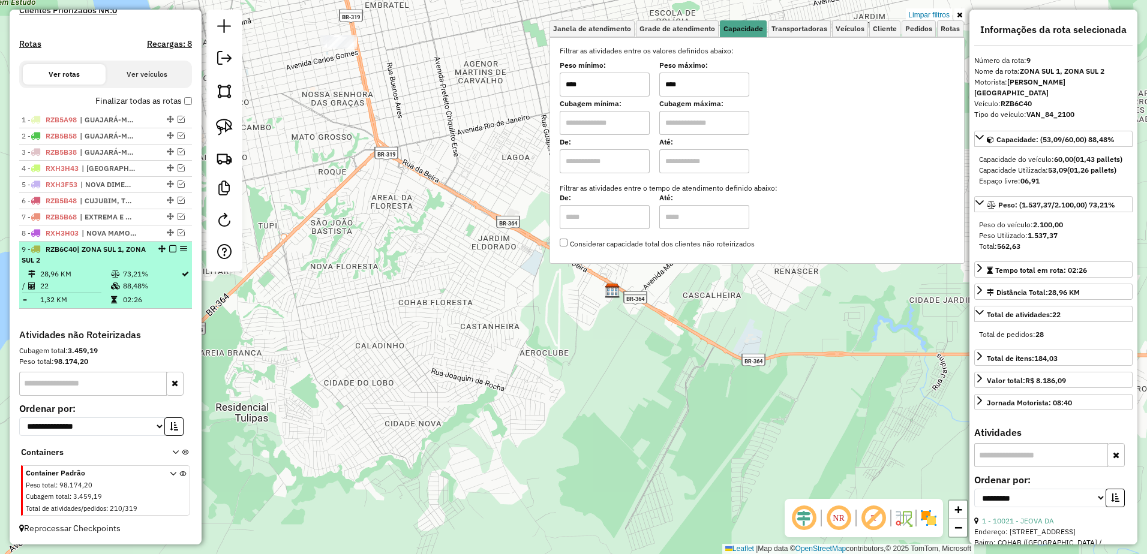
click at [102, 292] on td "22" at bounding box center [75, 286] width 71 height 12
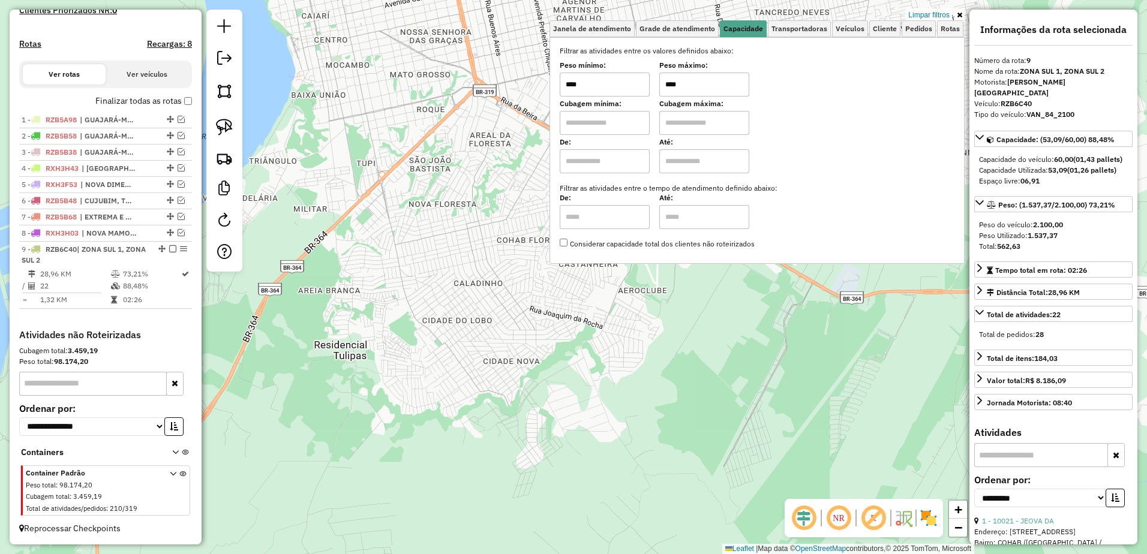
click at [696, 86] on input "****" at bounding box center [705, 85] width 90 height 24
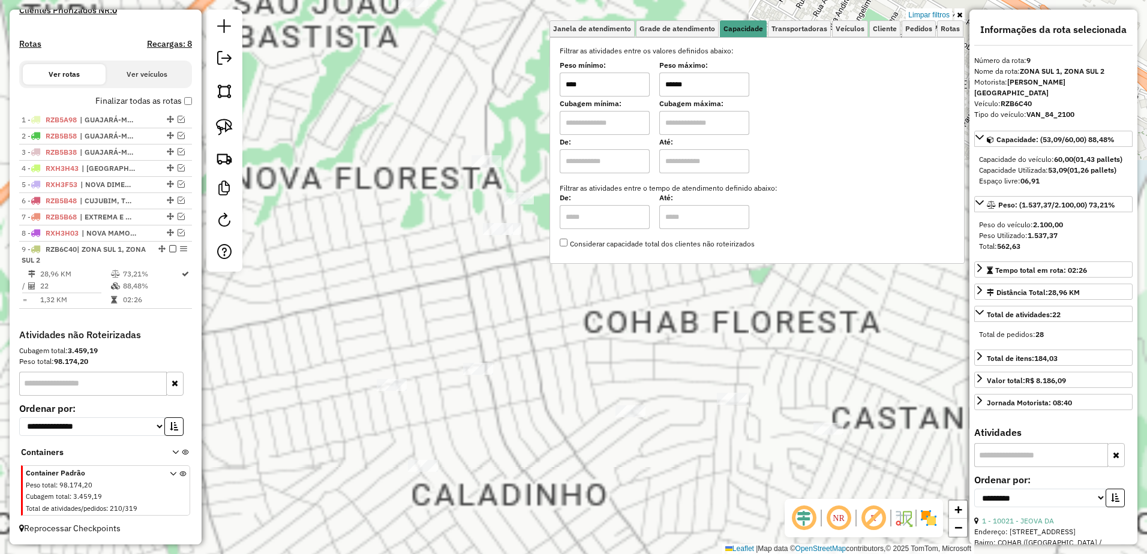
type input "******"
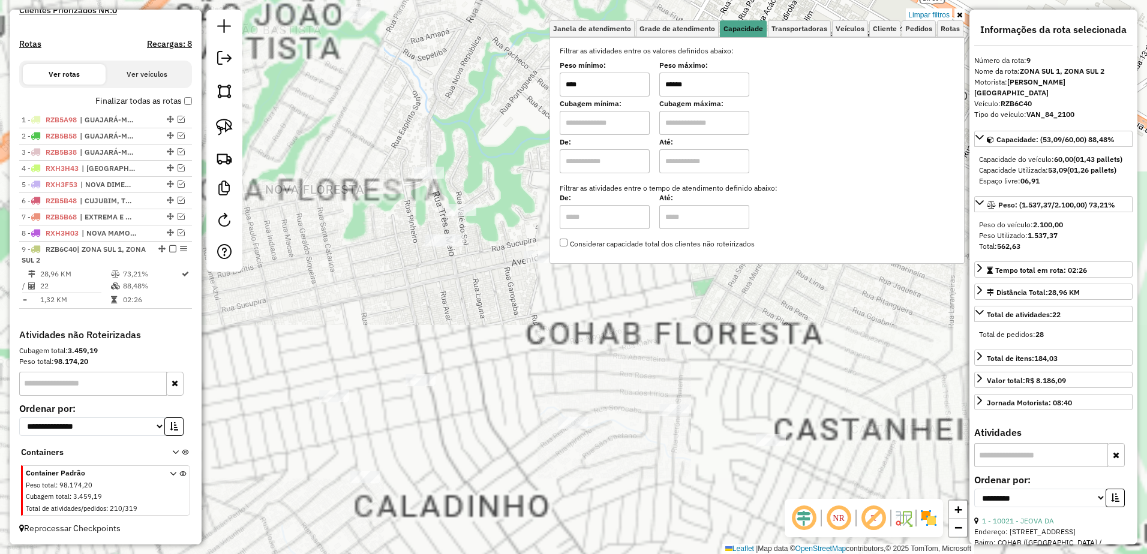
drag, startPoint x: 398, startPoint y: 275, endPoint x: 334, endPoint y: 293, distance: 67.3
click at [334, 293] on div "Limpar filtros Janela de atendimento Grade de atendimento Capacidade Transporta…" at bounding box center [573, 277] width 1147 height 554
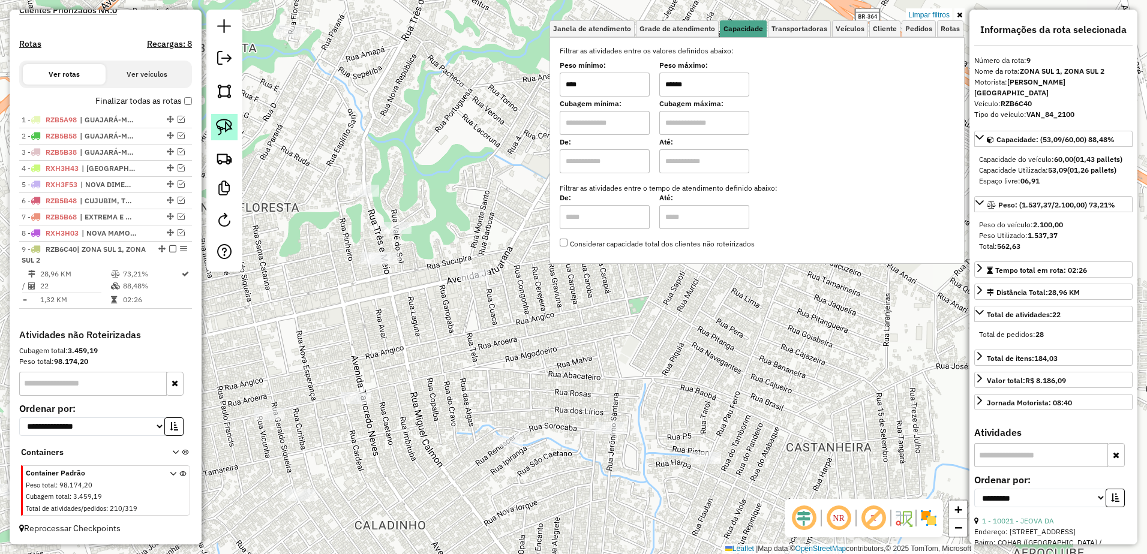
click at [218, 128] on img at bounding box center [224, 127] width 17 height 17
drag, startPoint x: 422, startPoint y: 215, endPoint x: 445, endPoint y: 302, distance: 90.0
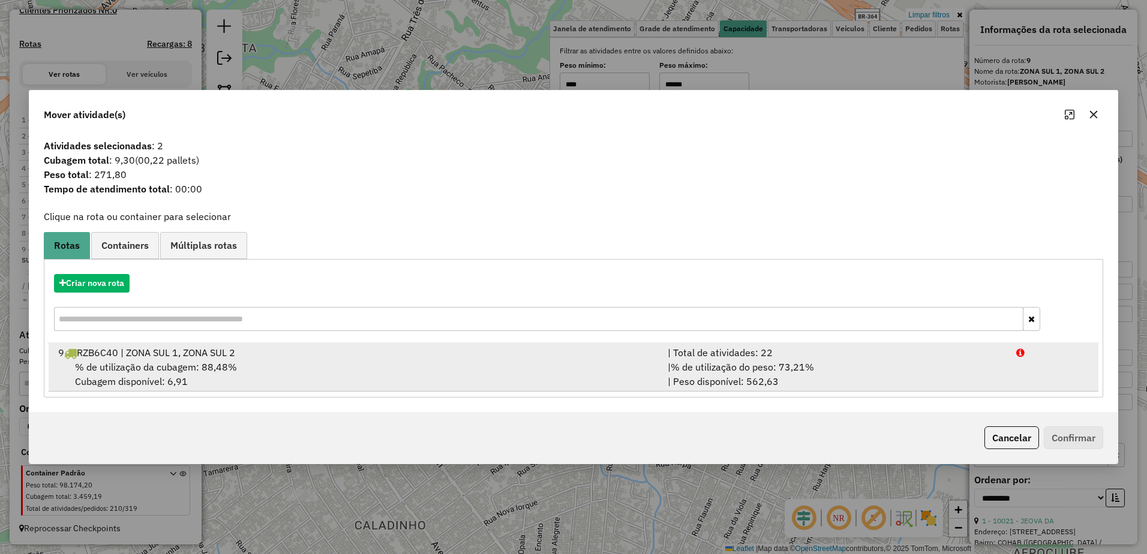
click at [347, 372] on div "% de utilização da cubagem: 88,48% Cubagem disponível: 6,91" at bounding box center [356, 374] width 610 height 29
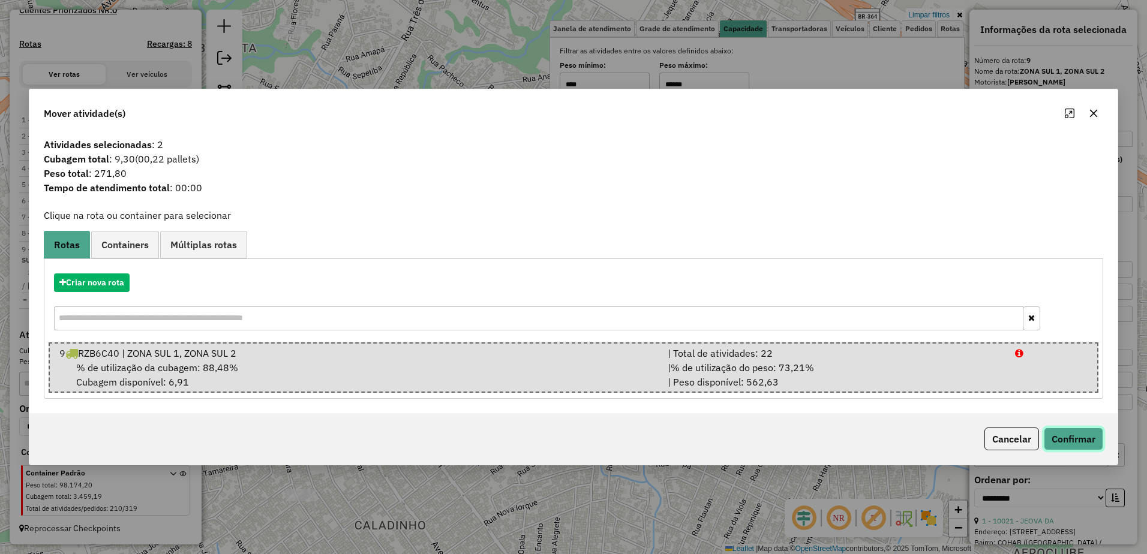
click at [1091, 436] on button "Confirmar" at bounding box center [1073, 439] width 59 height 23
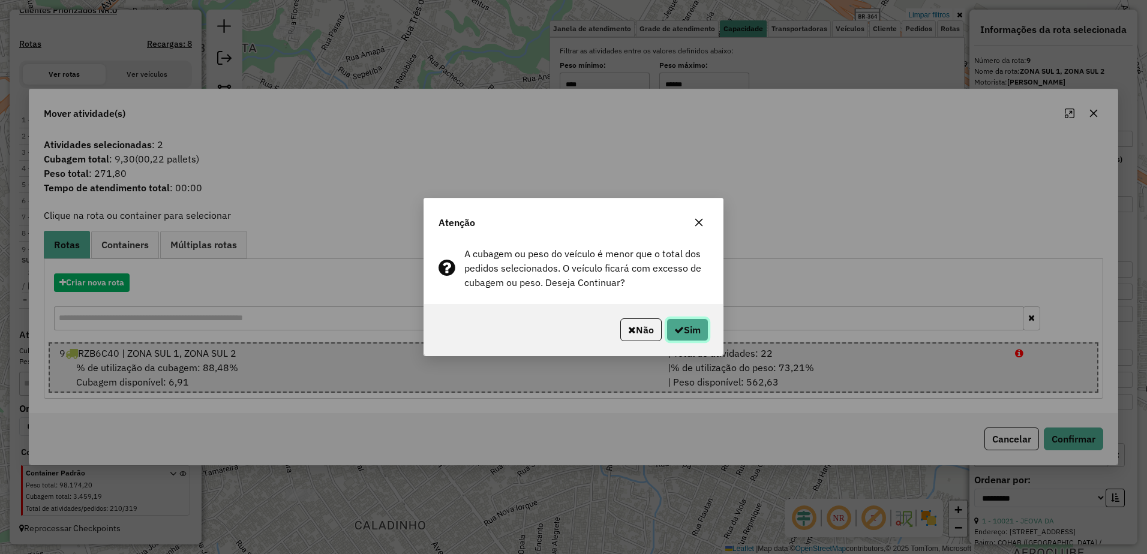
click at [699, 330] on button "Sim" at bounding box center [688, 330] width 42 height 23
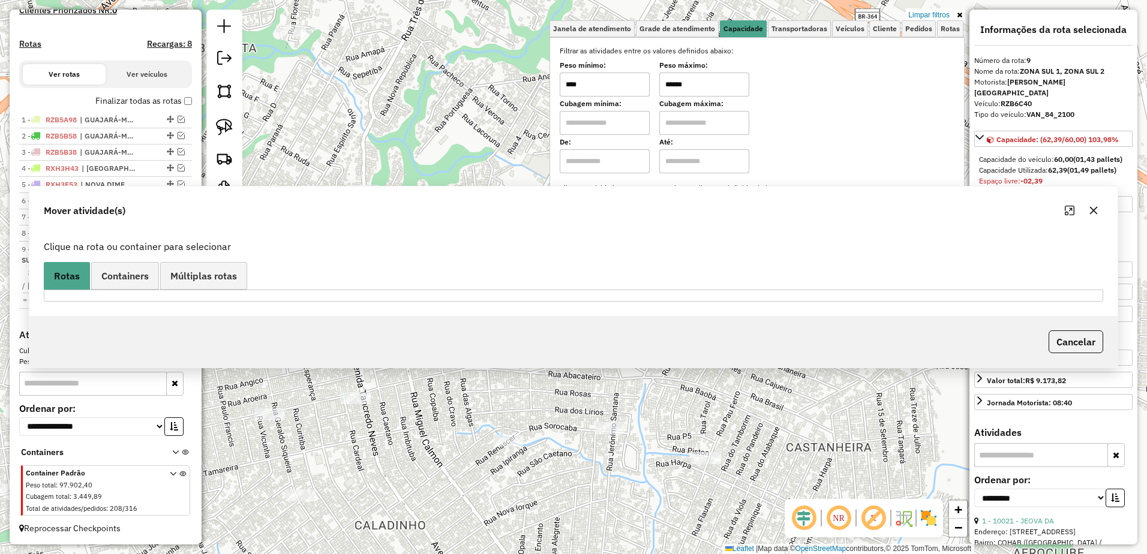
scroll to position [347, 0]
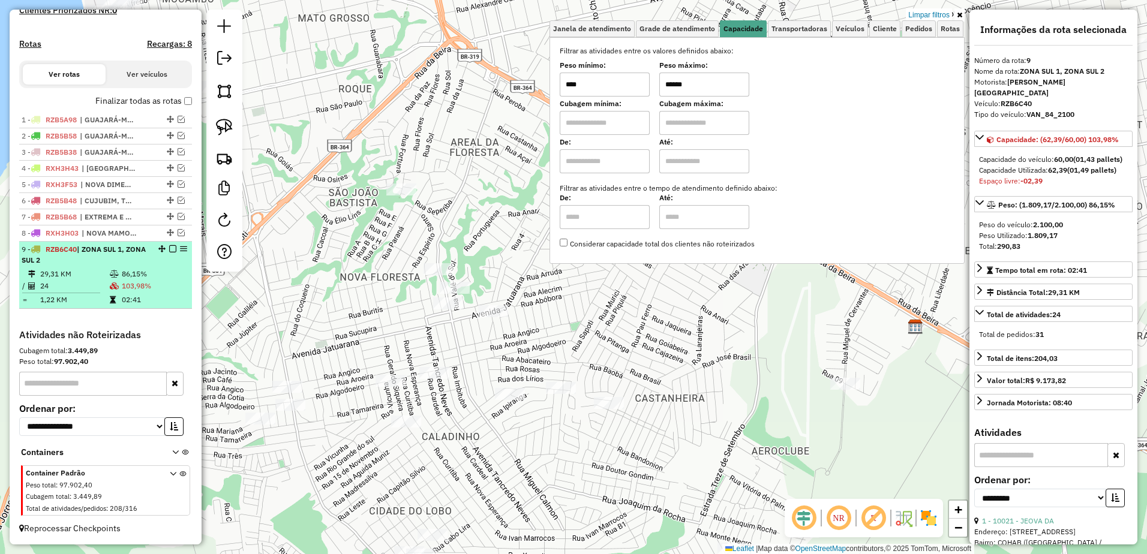
click at [130, 259] on div "9 - RZB6C40 | ZONA SUL 1, ZONA SUL 2" at bounding box center [85, 255] width 127 height 22
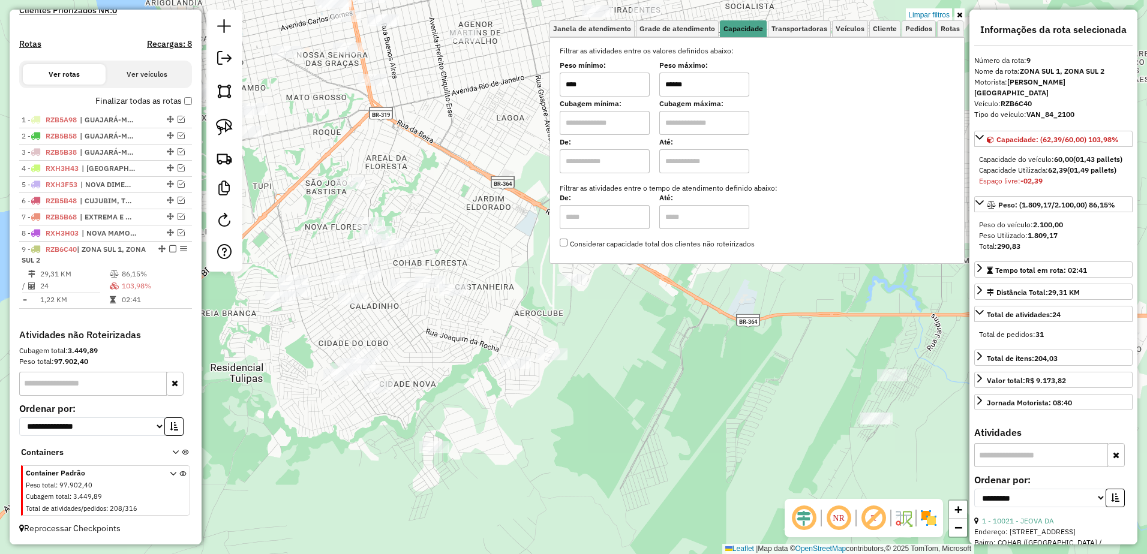
drag, startPoint x: 587, startPoint y: 340, endPoint x: 498, endPoint y: 362, distance: 92.1
click at [498, 362] on div "Limpar filtros Janela de atendimento Grade de atendimento Capacidade Transporta…" at bounding box center [573, 277] width 1147 height 554
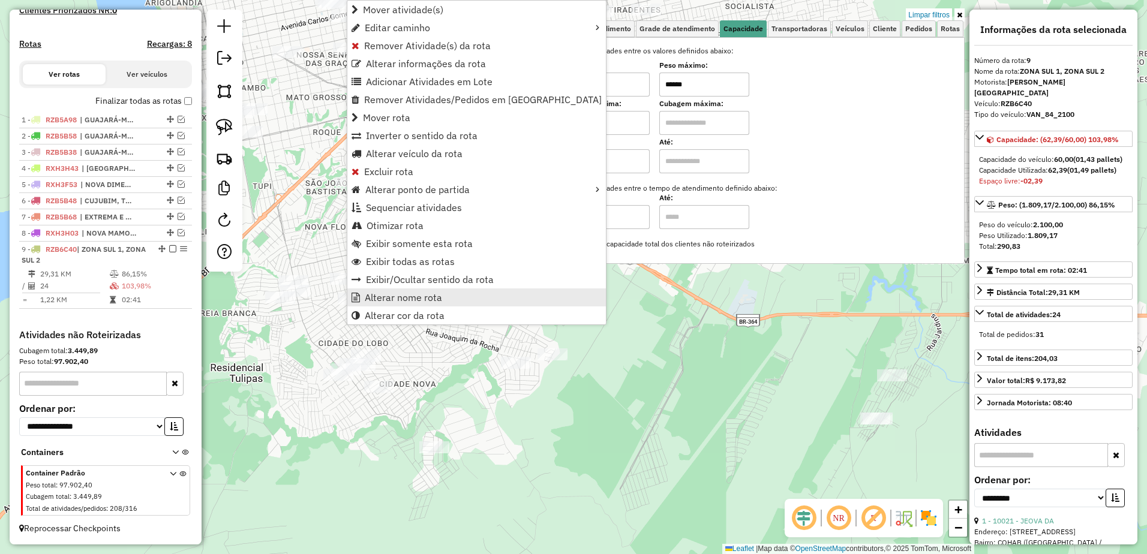
click at [434, 298] on span "Alterar nome rota" at bounding box center [403, 298] width 77 height 10
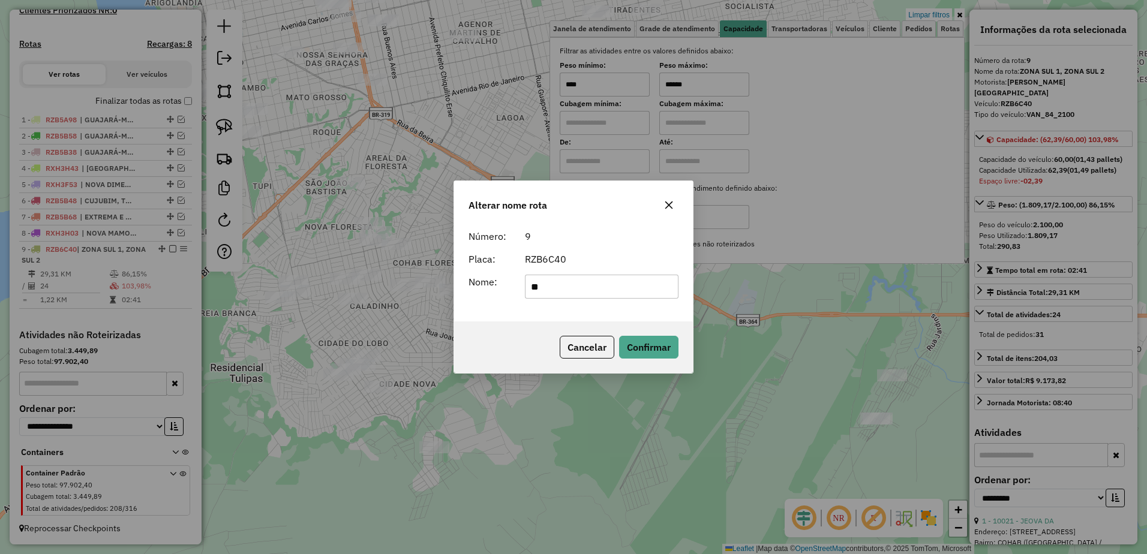
type input "*"
type input "**********"
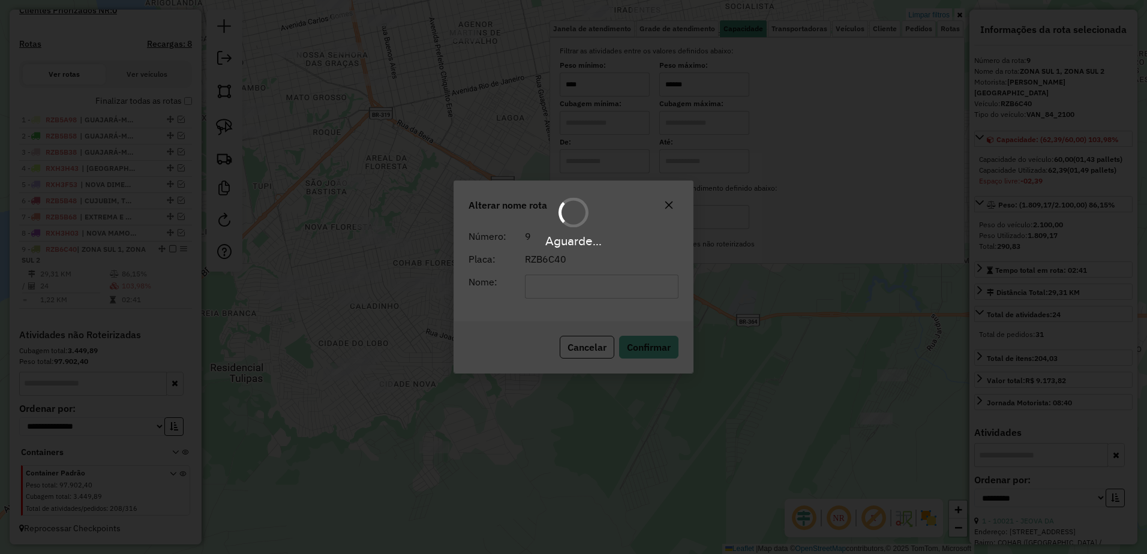
scroll to position [337, 0]
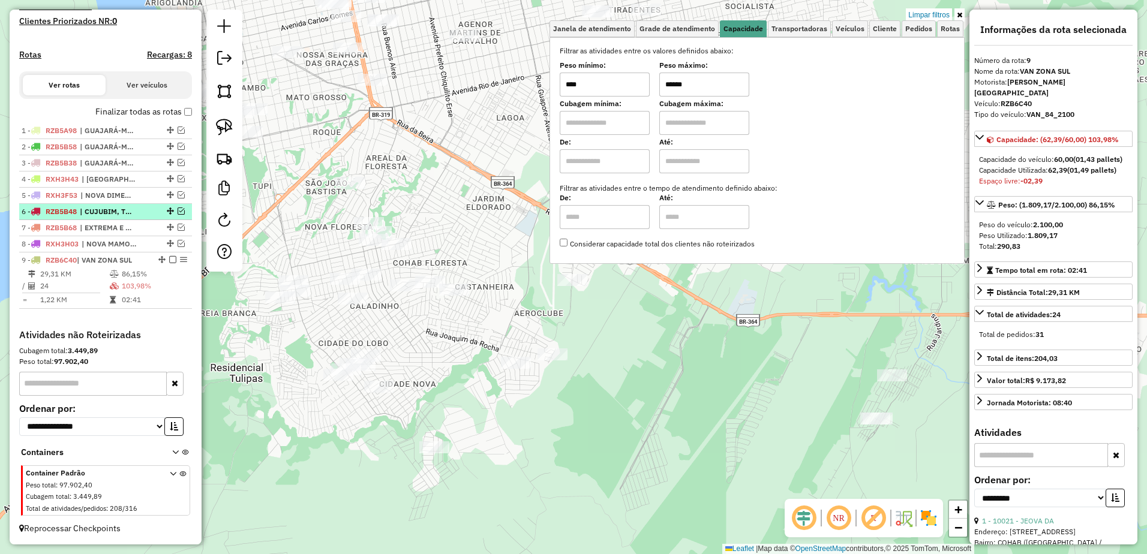
click at [169, 258] on em at bounding box center [172, 259] width 7 height 7
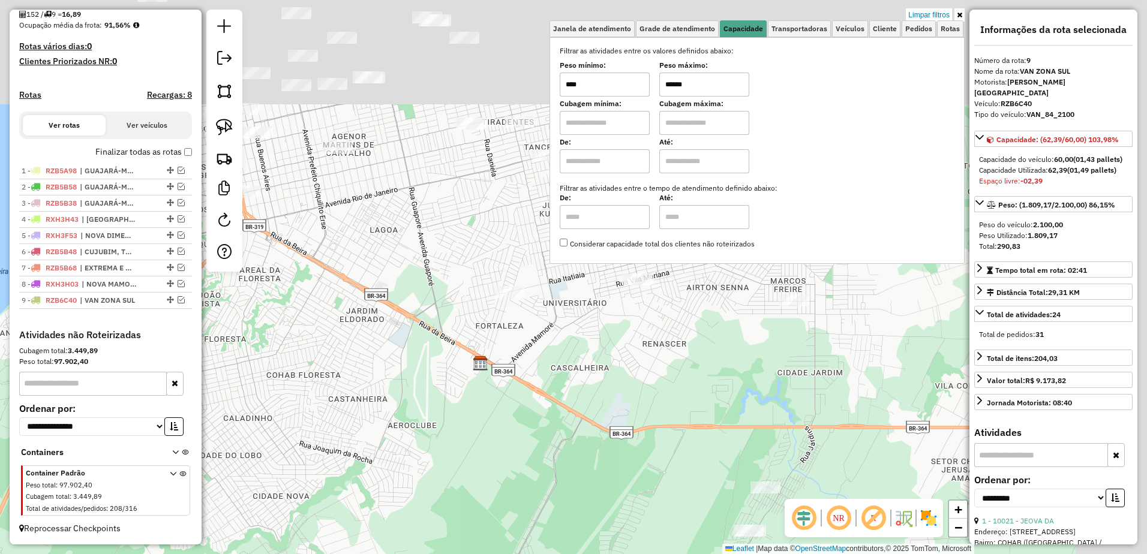
drag, startPoint x: 524, startPoint y: 328, endPoint x: 398, endPoint y: 434, distance: 165.3
click at [398, 440] on div "Limpar filtros Janela de atendimento Grade de atendimento Capacidade Transporta…" at bounding box center [573, 277] width 1147 height 554
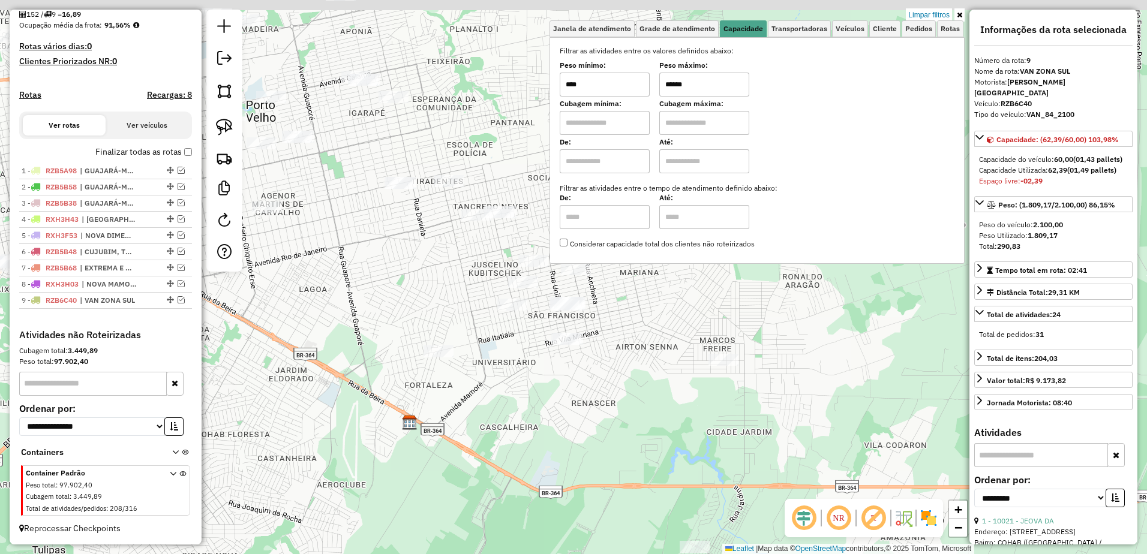
drag, startPoint x: 516, startPoint y: 404, endPoint x: 506, endPoint y: 416, distance: 15.8
click at [506, 416] on div "Limpar filtros Janela de atendimento Grade de atendimento Capacidade Transporta…" at bounding box center [573, 277] width 1147 height 554
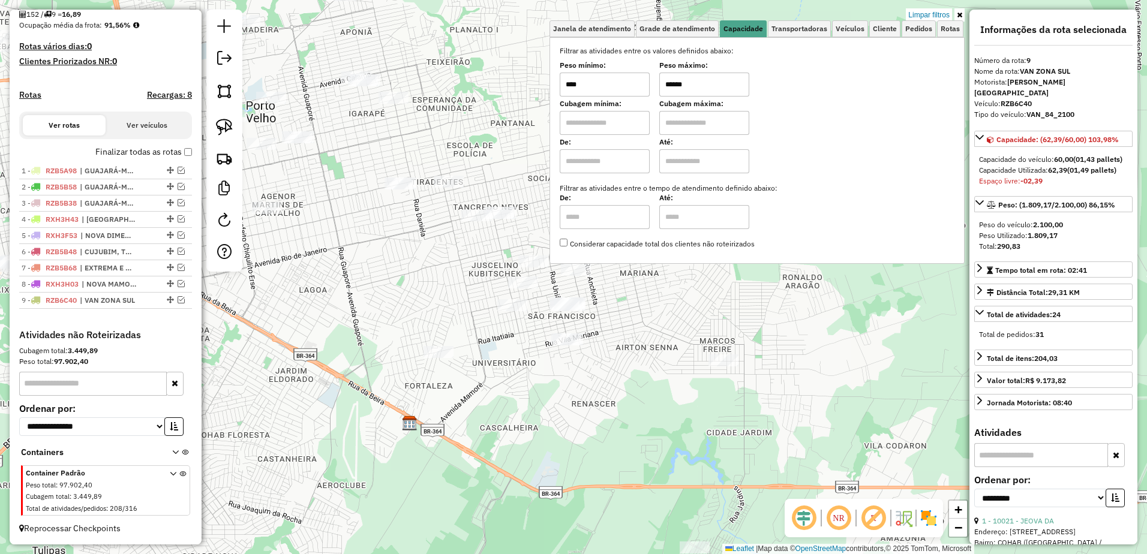
click at [725, 81] on input "******" at bounding box center [705, 85] width 90 height 24
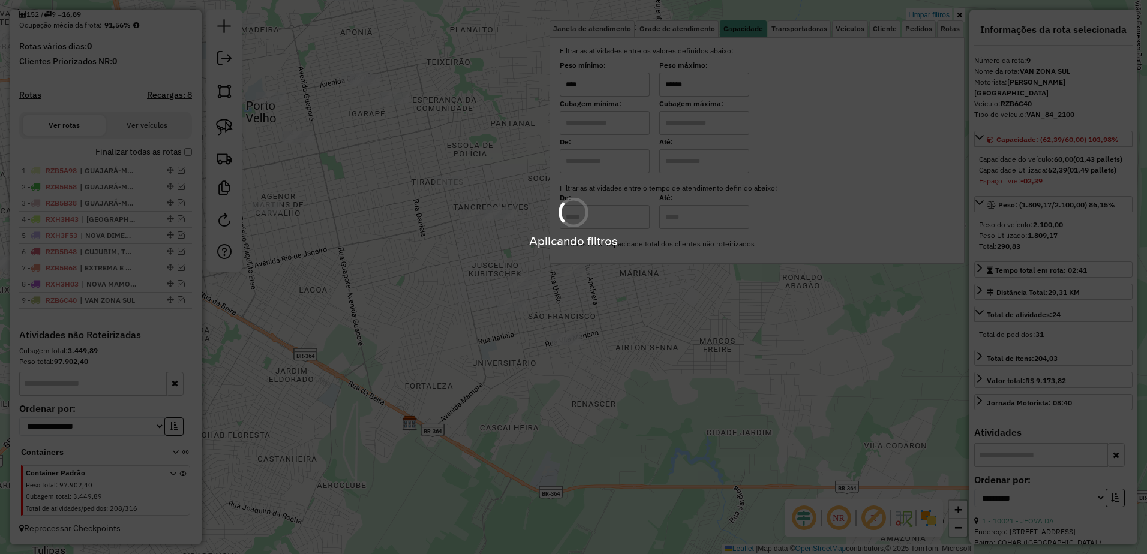
type input "******"
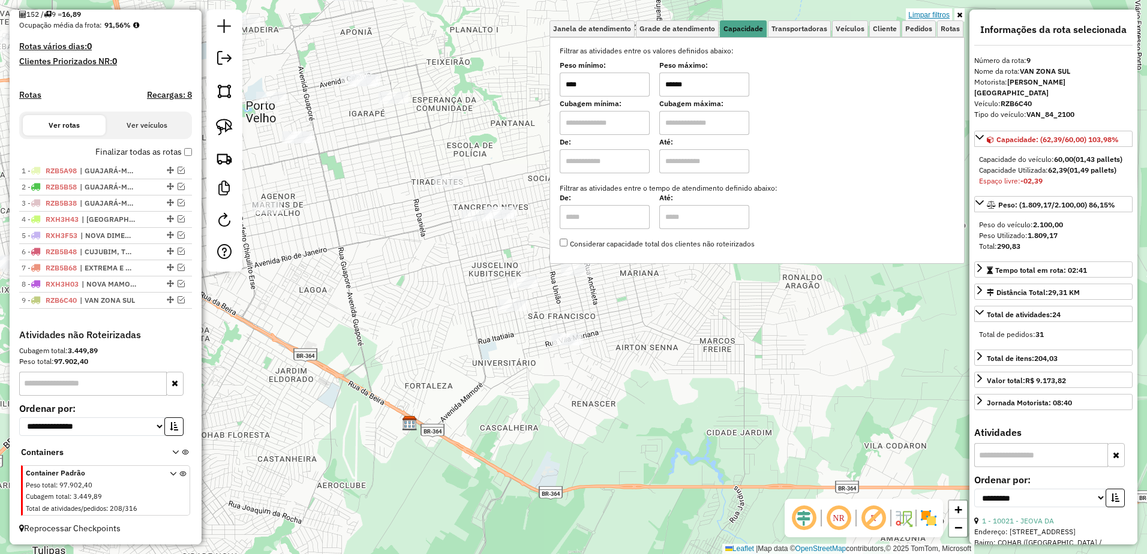
click at [931, 14] on link "Limpar filtros" at bounding box center [929, 14] width 46 height 13
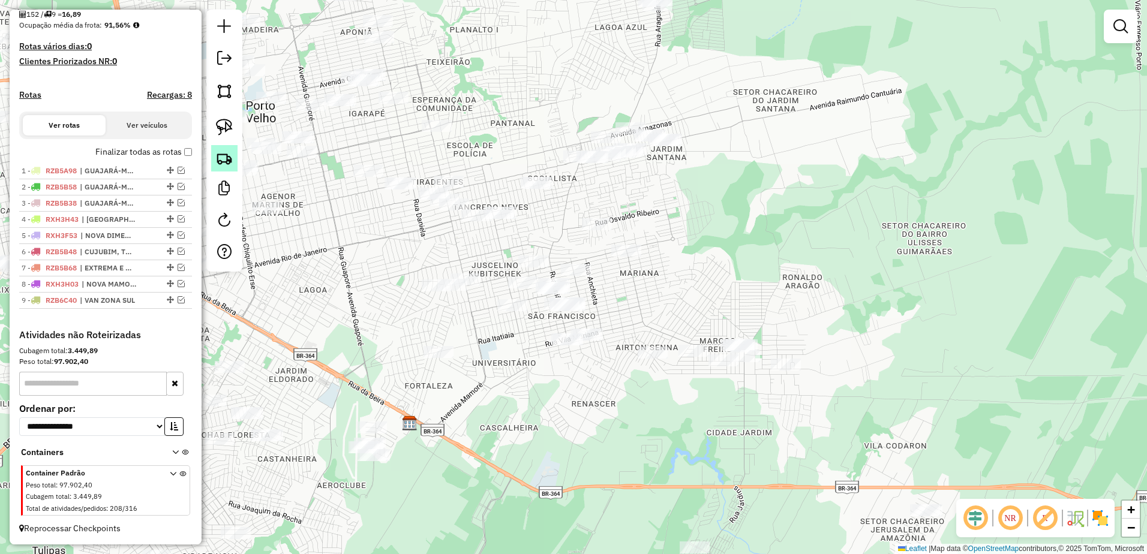
click at [232, 166] on img at bounding box center [224, 158] width 17 height 17
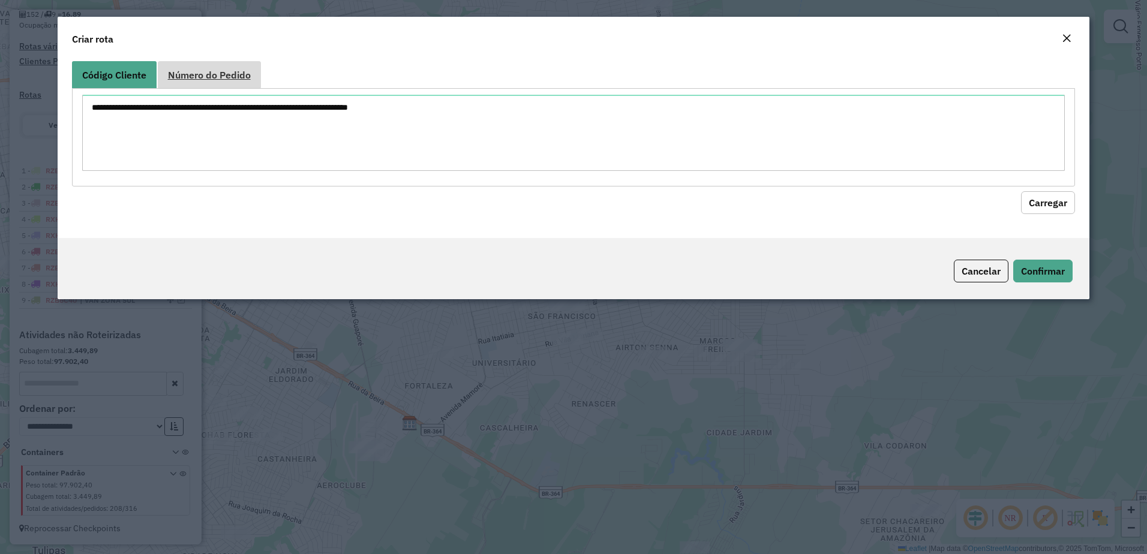
click at [203, 67] on link "Número do Pedido" at bounding box center [209, 74] width 103 height 27
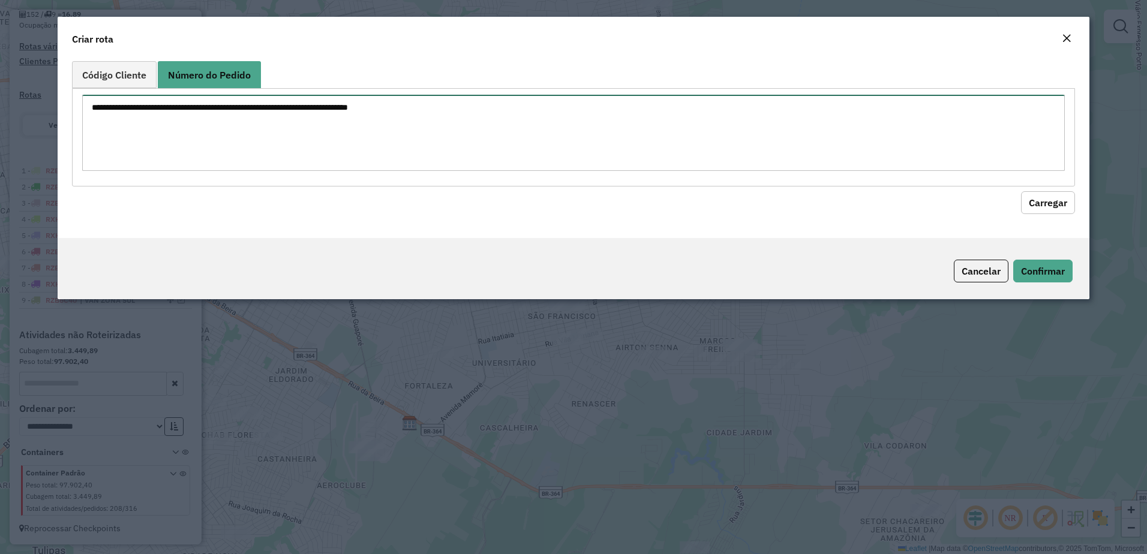
click at [176, 118] on textarea at bounding box center [574, 133] width 984 height 76
paste textarea "****** ****** ****** ****** ****** ****** ****** ******"
type textarea "****** ****** ****** ****** ****** ****** ****** ******"
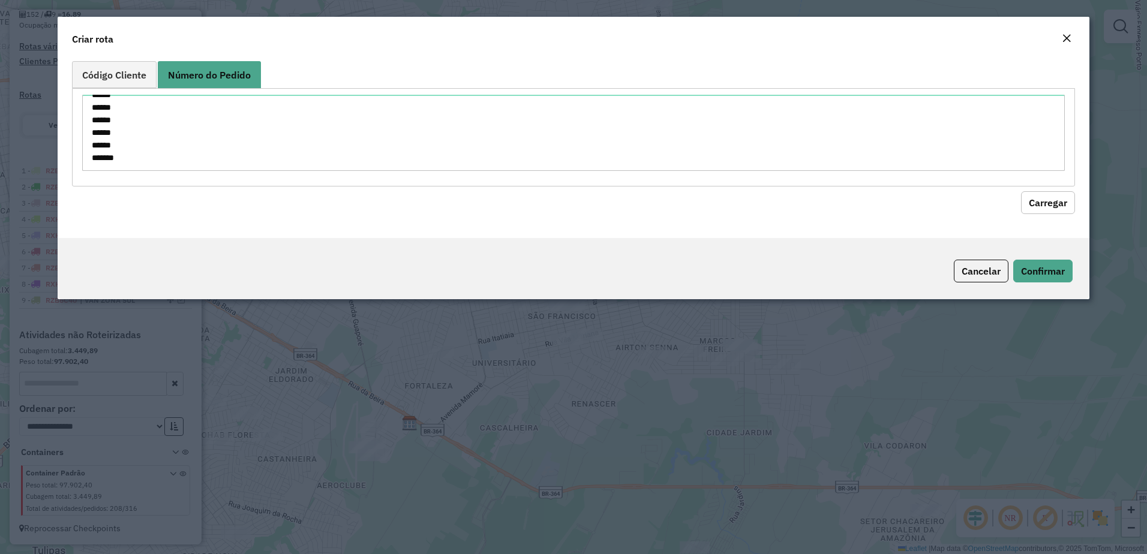
click at [1057, 206] on button "Carregar" at bounding box center [1048, 202] width 54 height 23
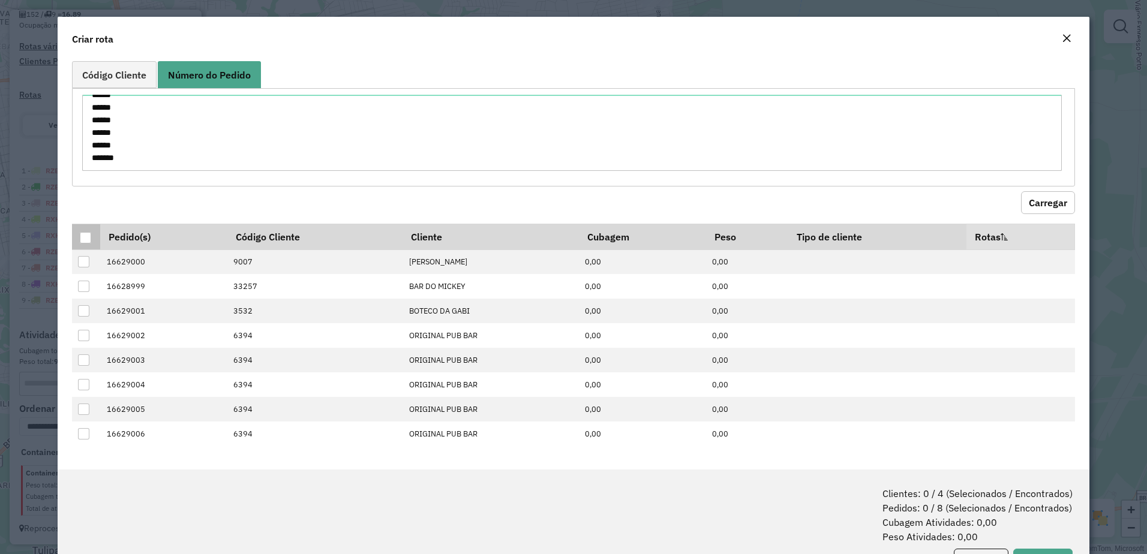
click at [86, 236] on div at bounding box center [85, 237] width 11 height 11
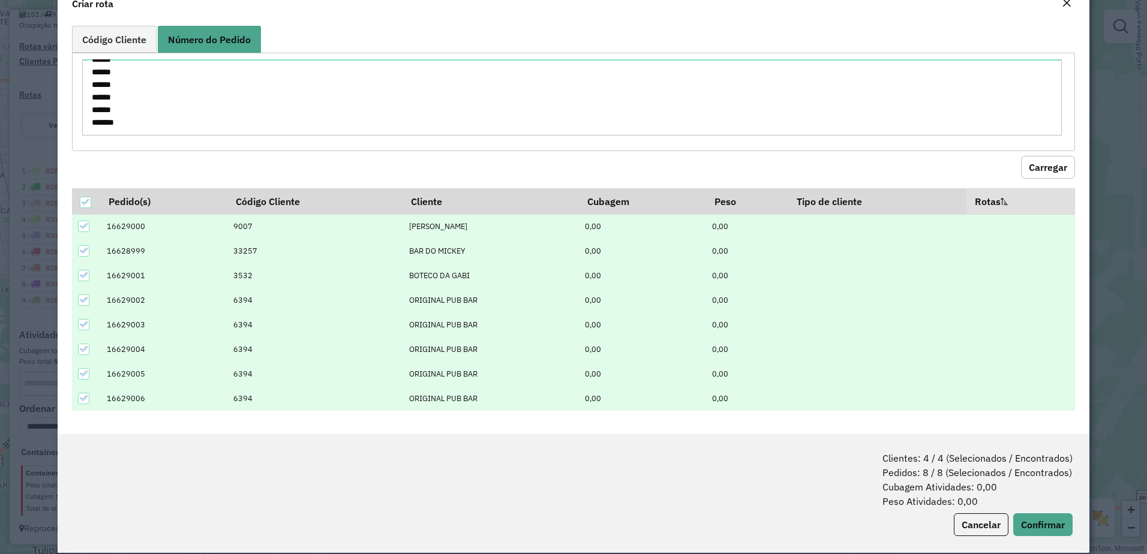
scroll to position [51, 0]
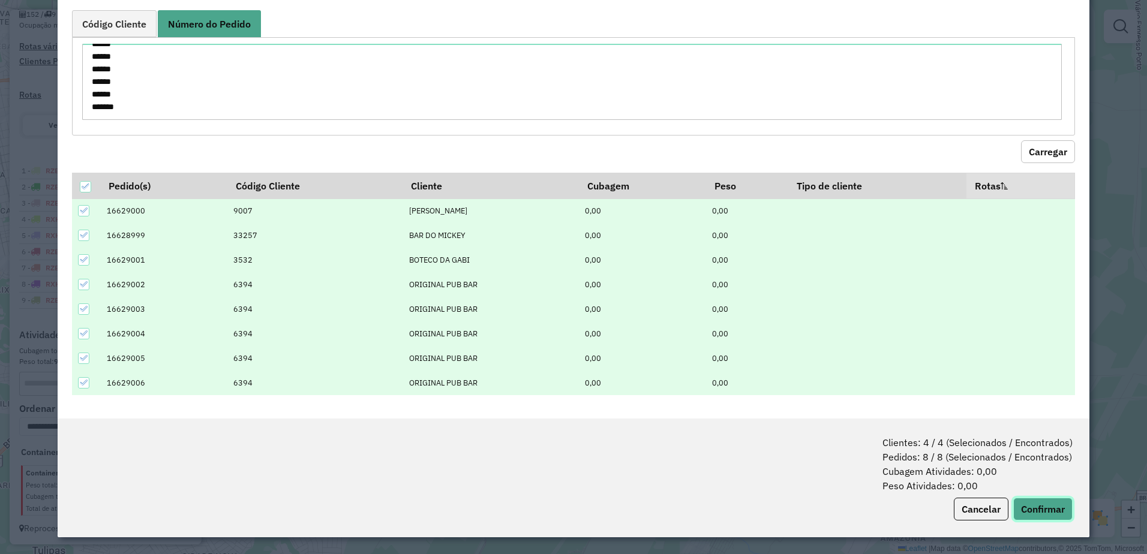
click at [1062, 506] on button "Confirmar" at bounding box center [1043, 509] width 59 height 23
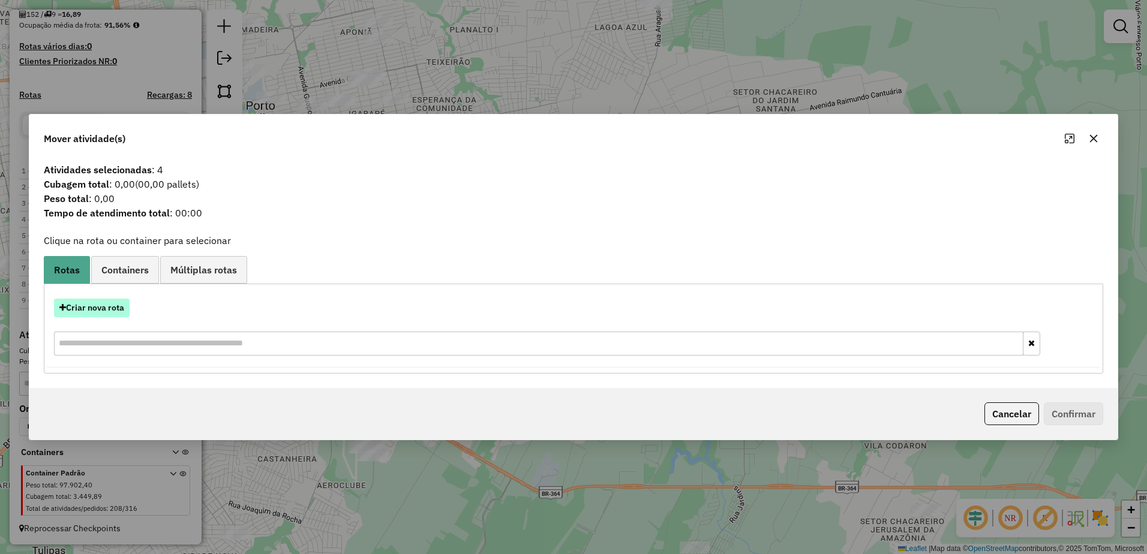
click at [93, 314] on button "Criar nova rota" at bounding box center [92, 308] width 76 height 19
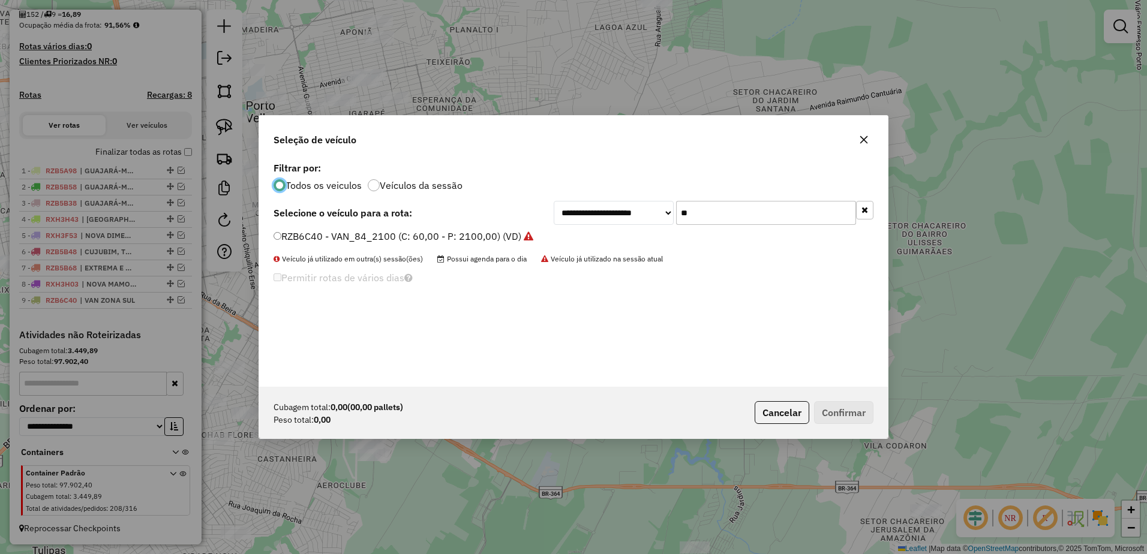
scroll to position [7, 4]
click at [723, 209] on input "**" at bounding box center [766, 213] width 180 height 24
type input "*"
type input "***"
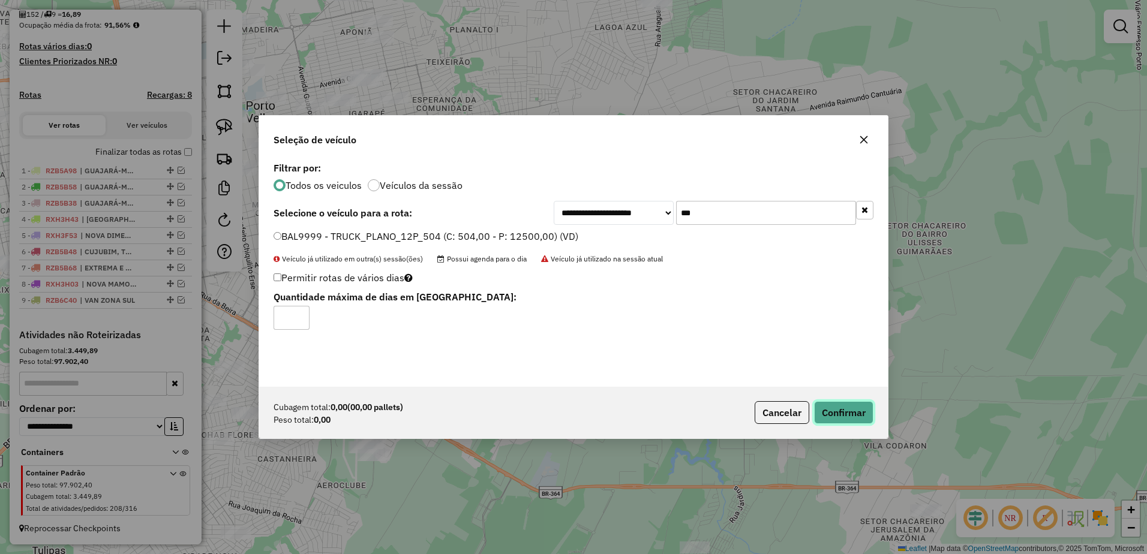
click at [848, 407] on button "Confirmar" at bounding box center [843, 412] width 59 height 23
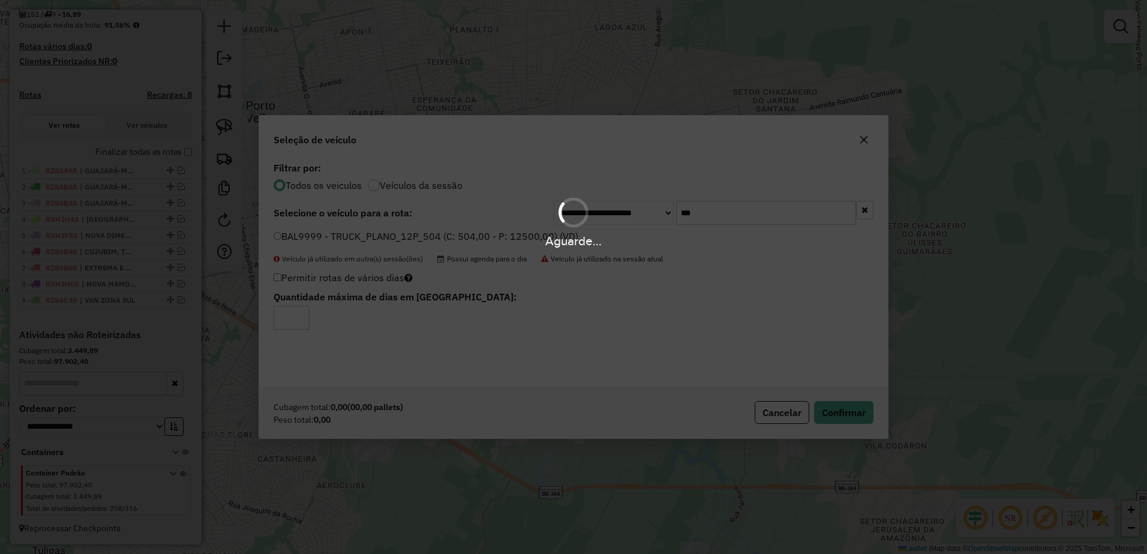
scroll to position [362, 0]
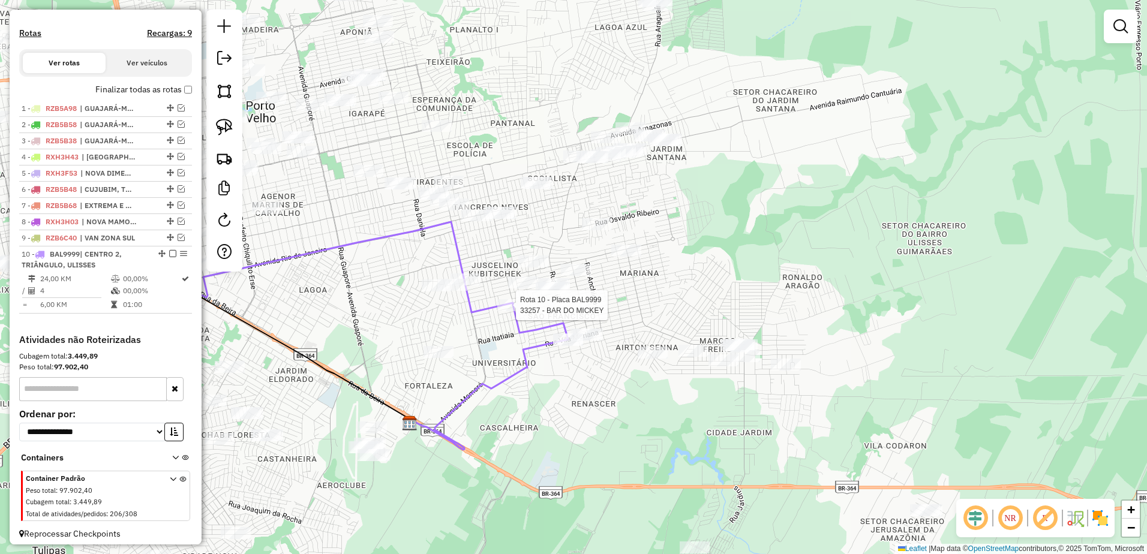
select select "**********"
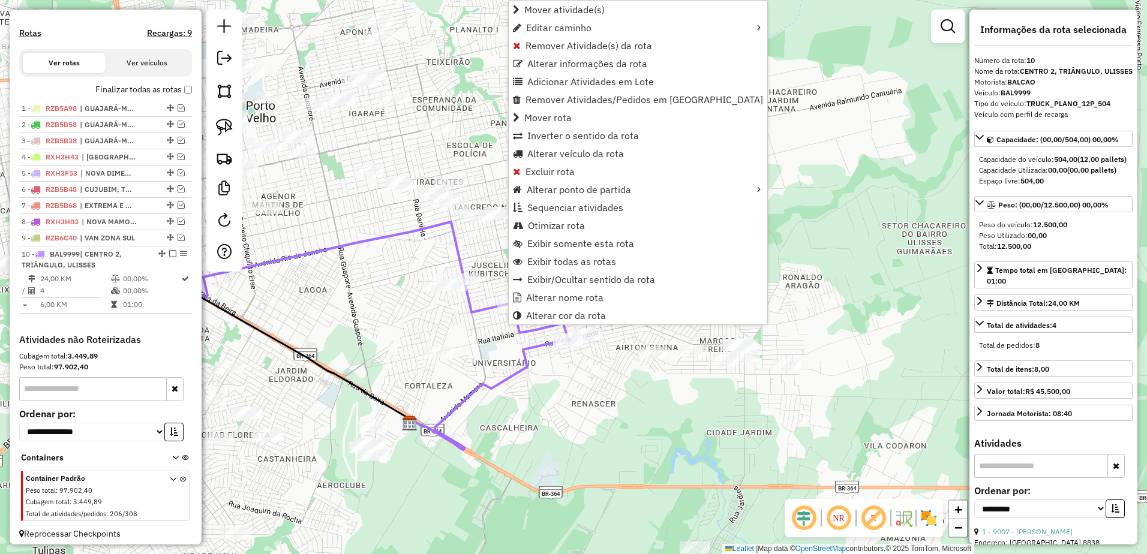
scroll to position [379, 0]
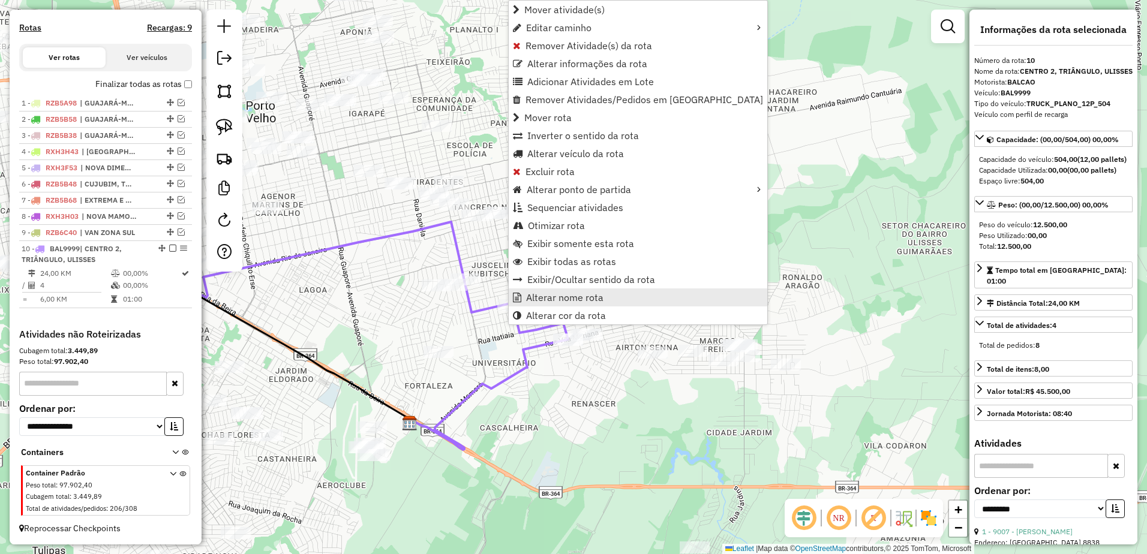
click at [610, 302] on link "Alterar nome rota" at bounding box center [638, 298] width 259 height 18
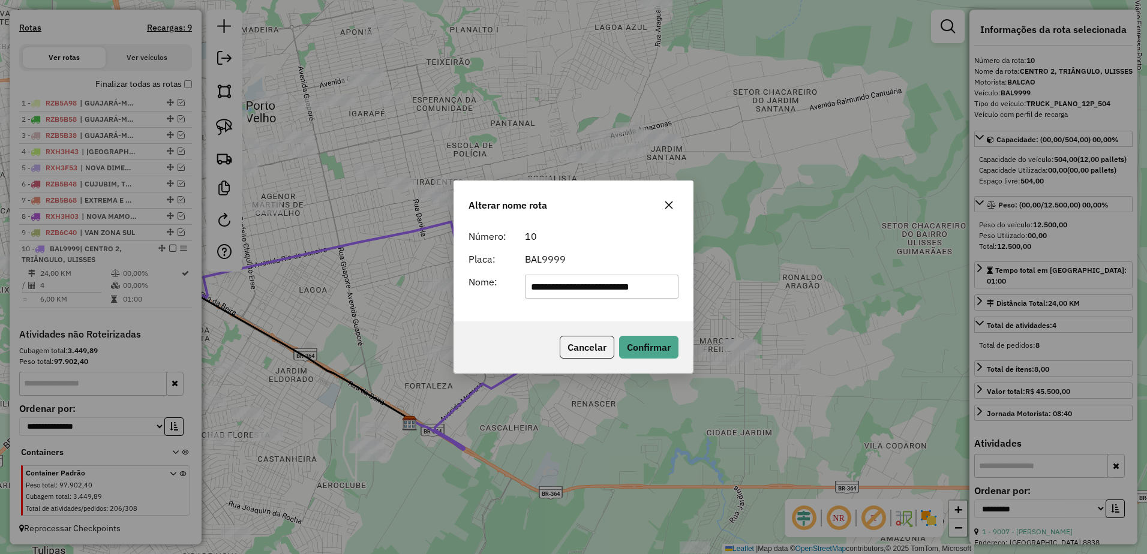
scroll to position [0, 0]
type input "*"
type input "********"
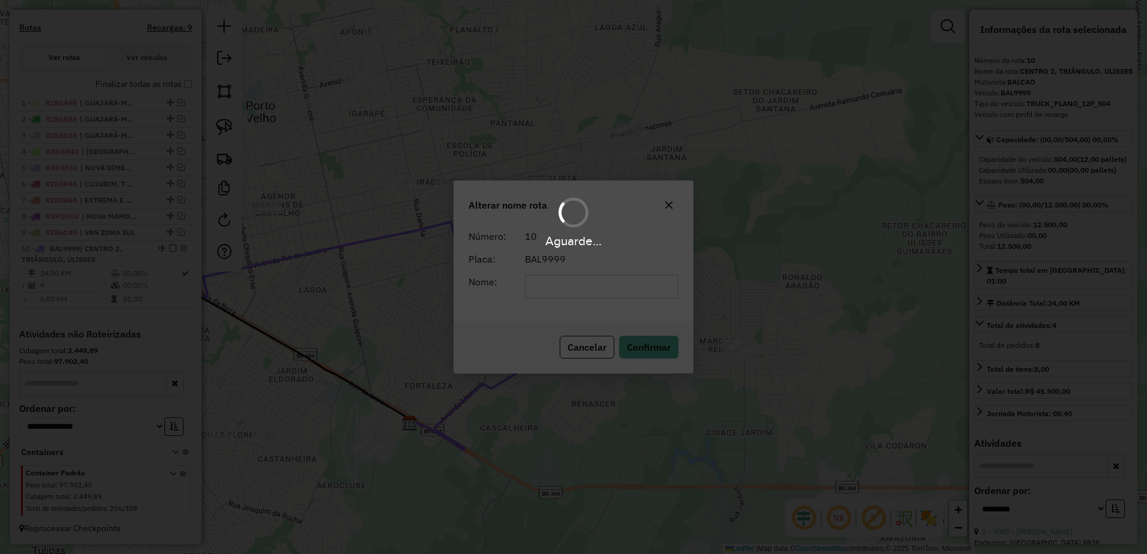
scroll to position [368, 0]
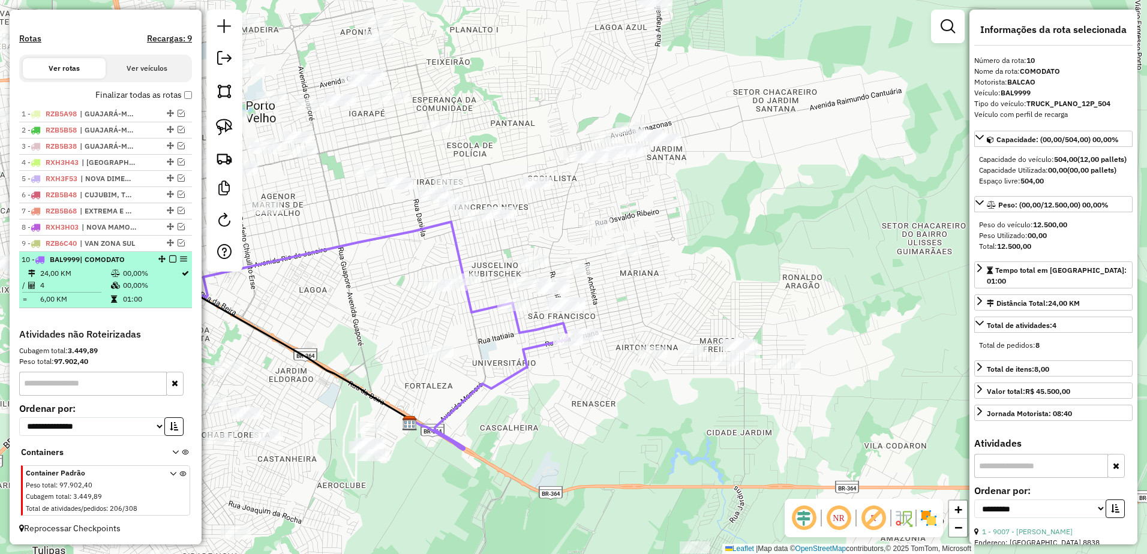
click at [111, 296] on icon at bounding box center [114, 299] width 6 height 7
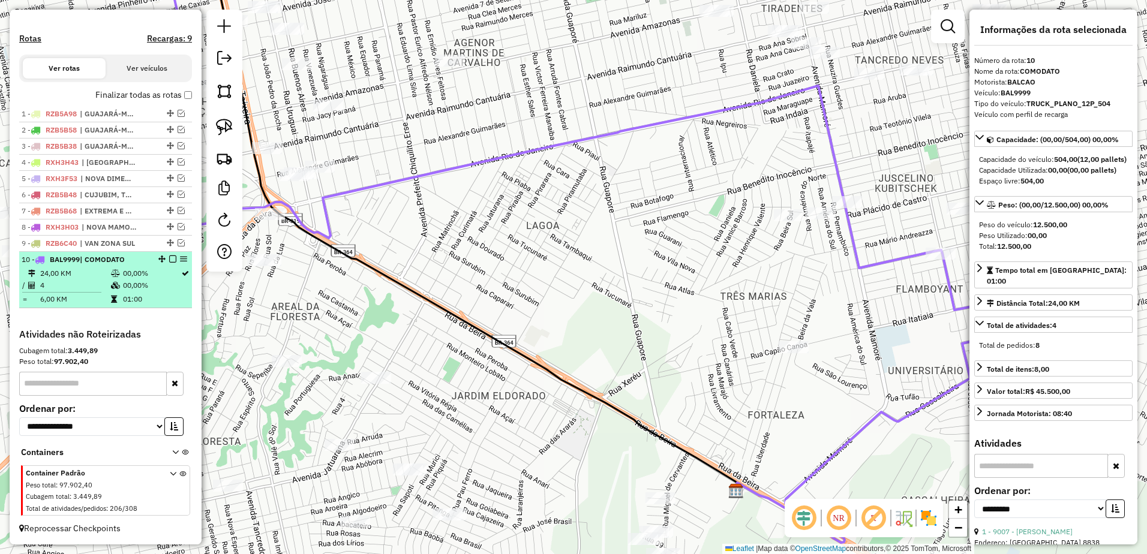
click at [169, 258] on em at bounding box center [172, 259] width 7 height 7
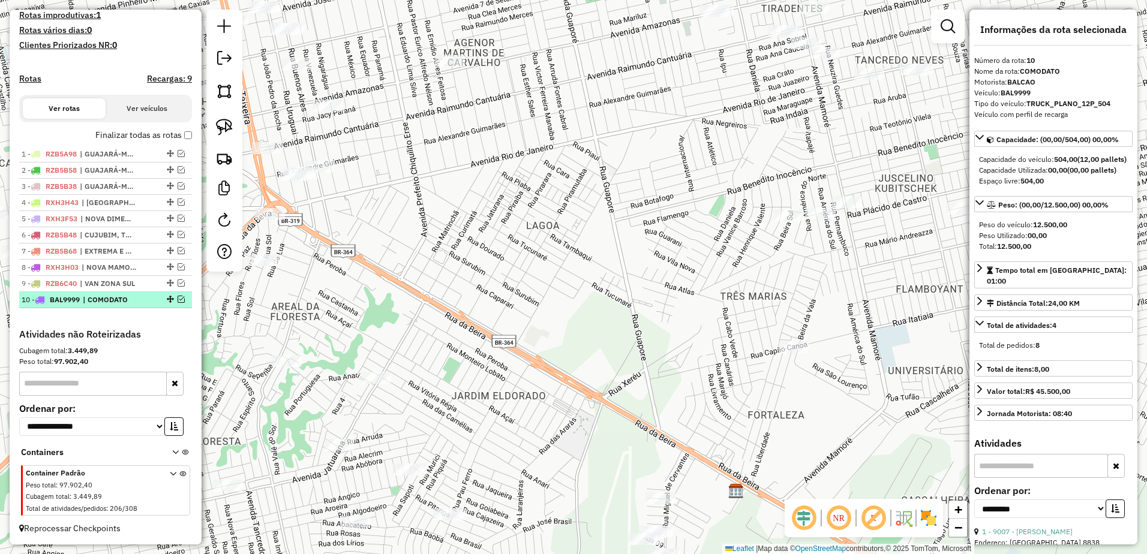
click at [178, 298] on em at bounding box center [181, 299] width 7 height 7
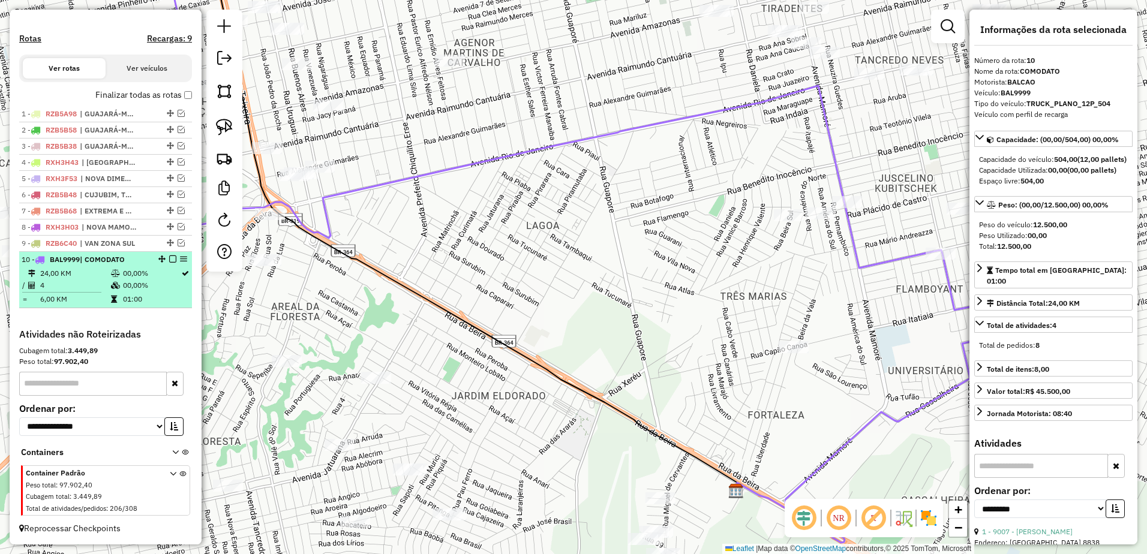
click at [82, 292] on table "24,00 KM 00,00% / 4 00,00% = 6,00 KM 01:00" at bounding box center [106, 287] width 168 height 38
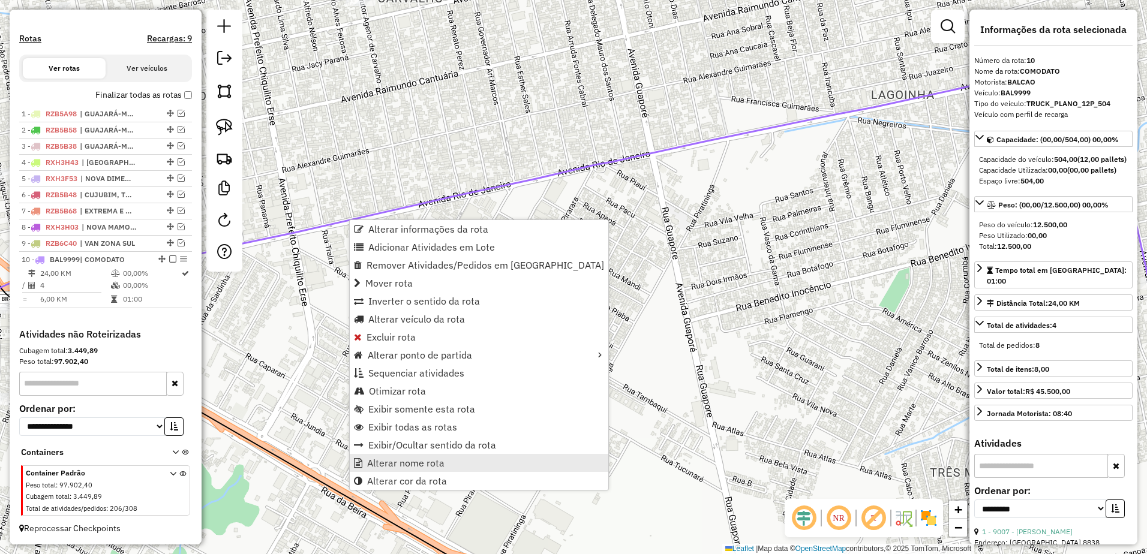
click at [406, 464] on span "Alterar nome rota" at bounding box center [405, 463] width 77 height 10
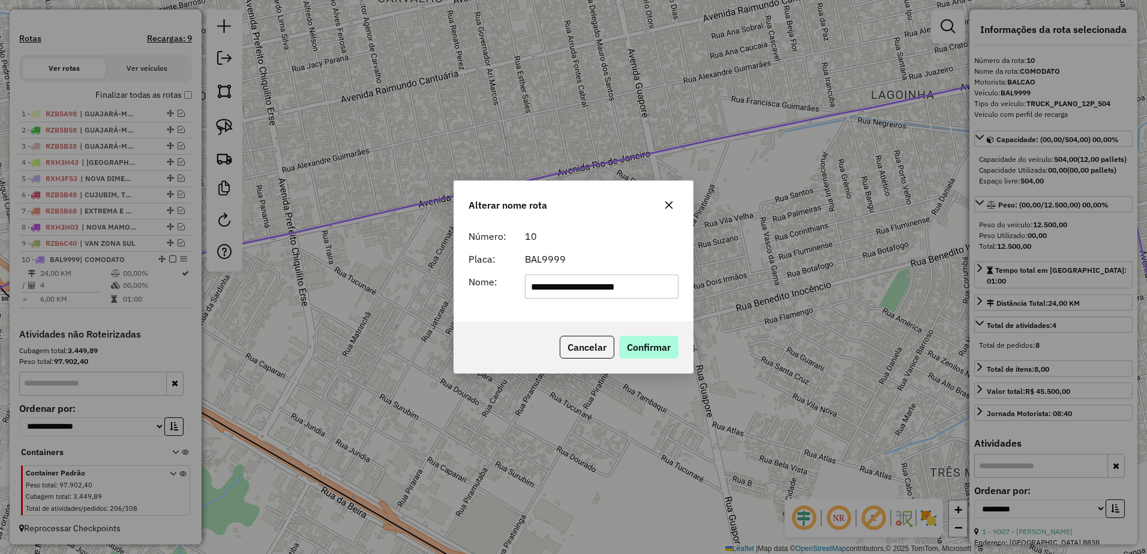
type input "**********"
click at [660, 340] on button "Confirmar" at bounding box center [648, 347] width 59 height 23
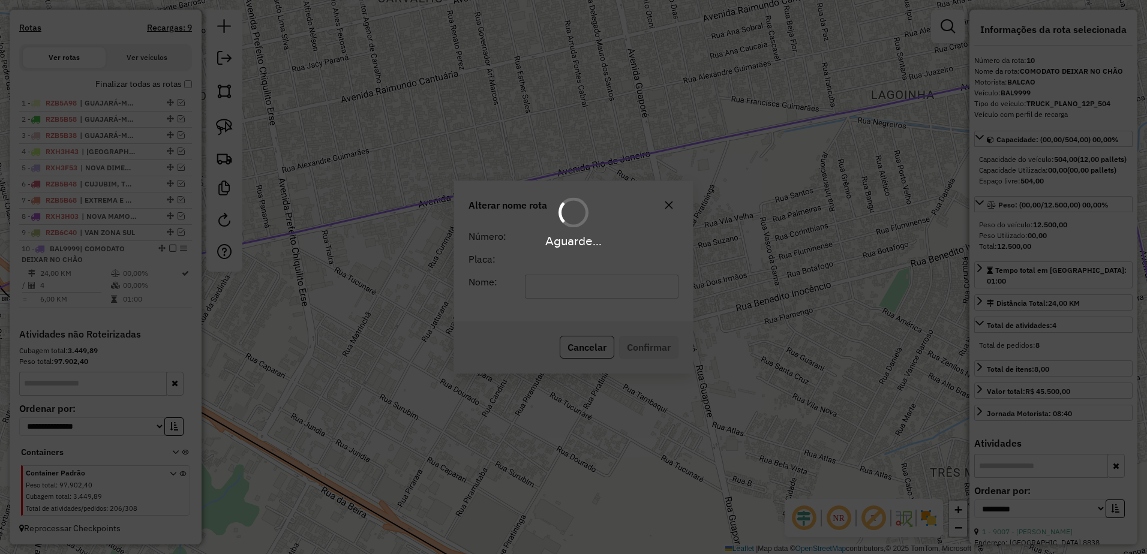
scroll to position [379, 0]
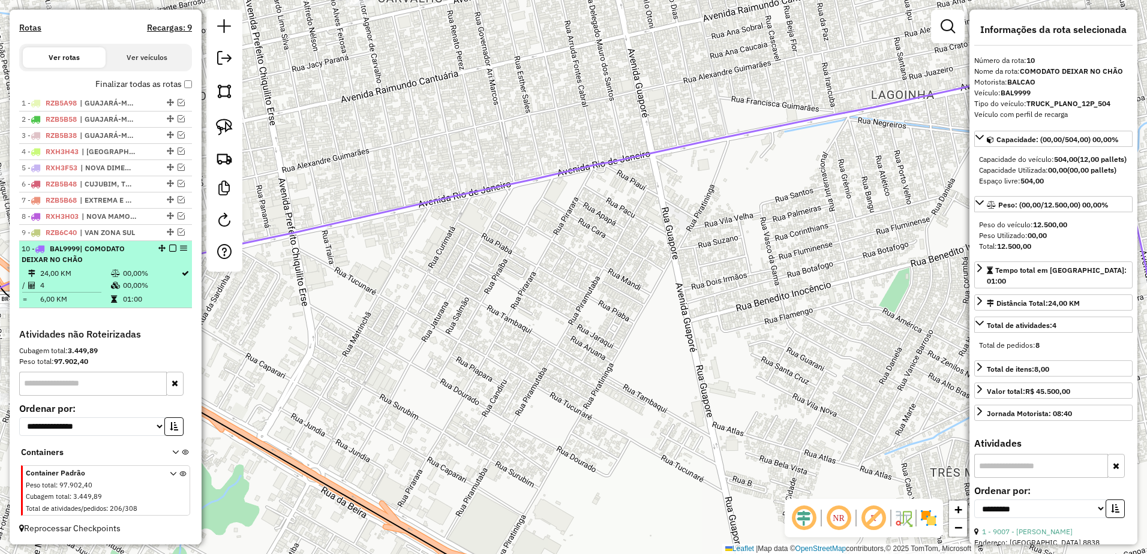
click at [170, 248] on em at bounding box center [172, 248] width 7 height 7
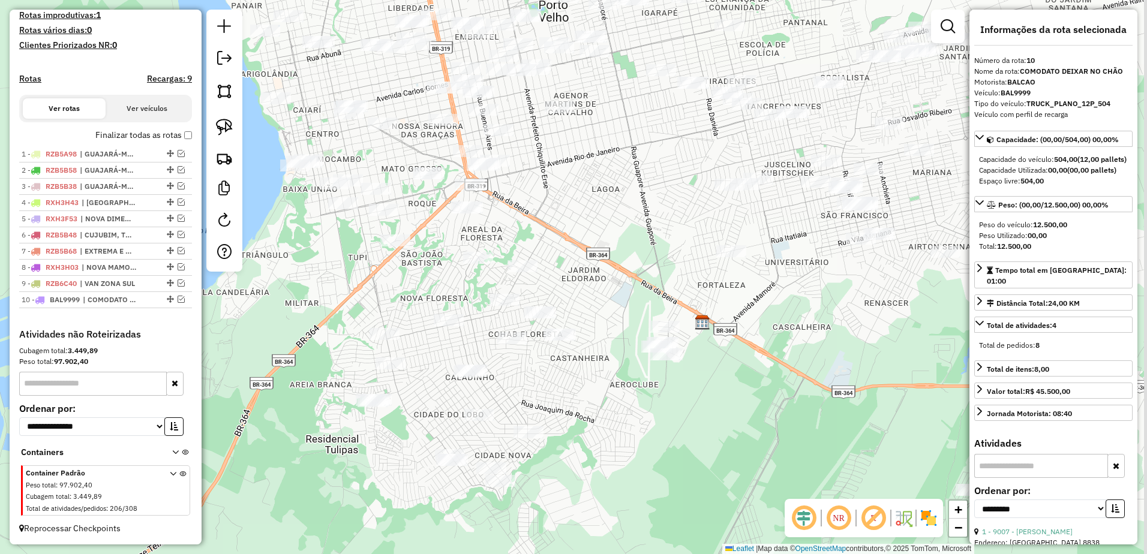
drag, startPoint x: 825, startPoint y: 236, endPoint x: 683, endPoint y: 260, distance: 143.6
click at [683, 260] on div "Janela de atendimento Grade de atendimento Capacidade Transportadoras Veículos …" at bounding box center [573, 277] width 1147 height 554
drag, startPoint x: 945, startPoint y: 26, endPoint x: 940, endPoint y: 31, distance: 6.8
click at [945, 26] on em at bounding box center [948, 26] width 14 height 14
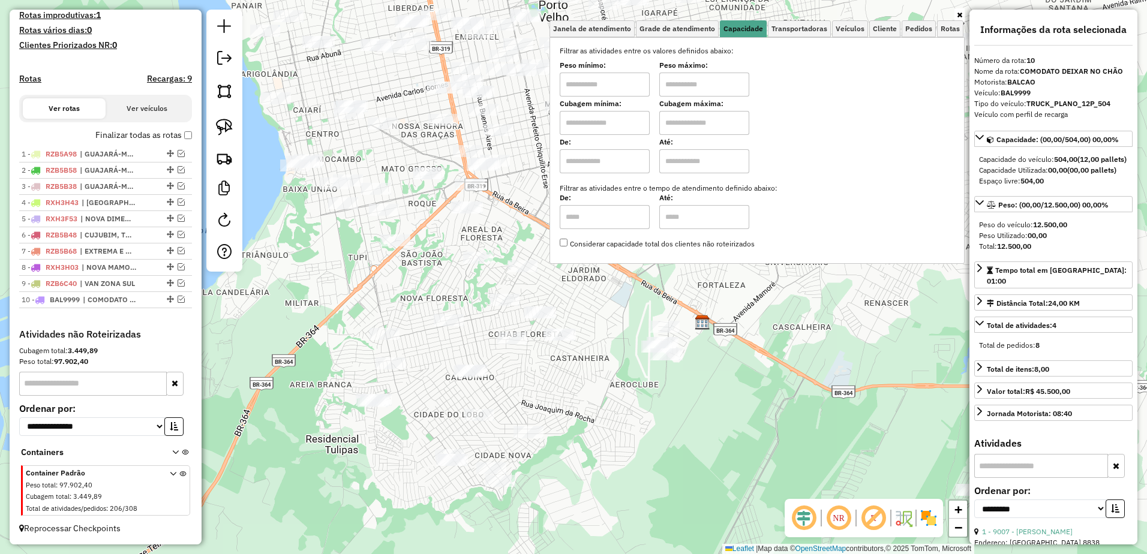
click at [622, 84] on input "text" at bounding box center [605, 85] width 90 height 24
type input "****"
click at [704, 81] on input "text" at bounding box center [705, 85] width 90 height 24
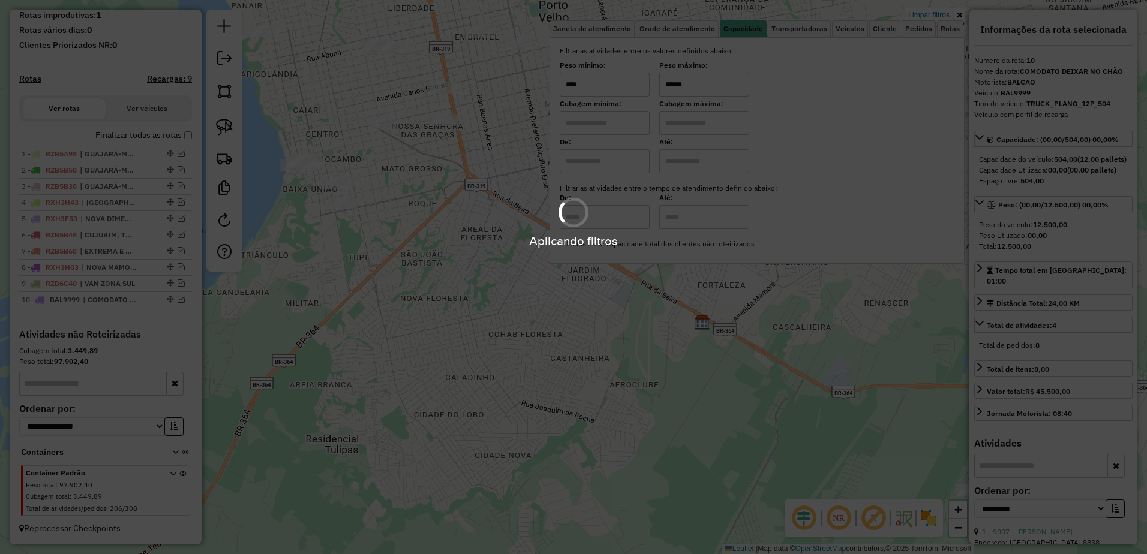
click at [693, 347] on hb-app "Aplicando filtros Pop-up bloqueado! Seu navegador bloqueou automáticamente a ab…" at bounding box center [573, 277] width 1147 height 554
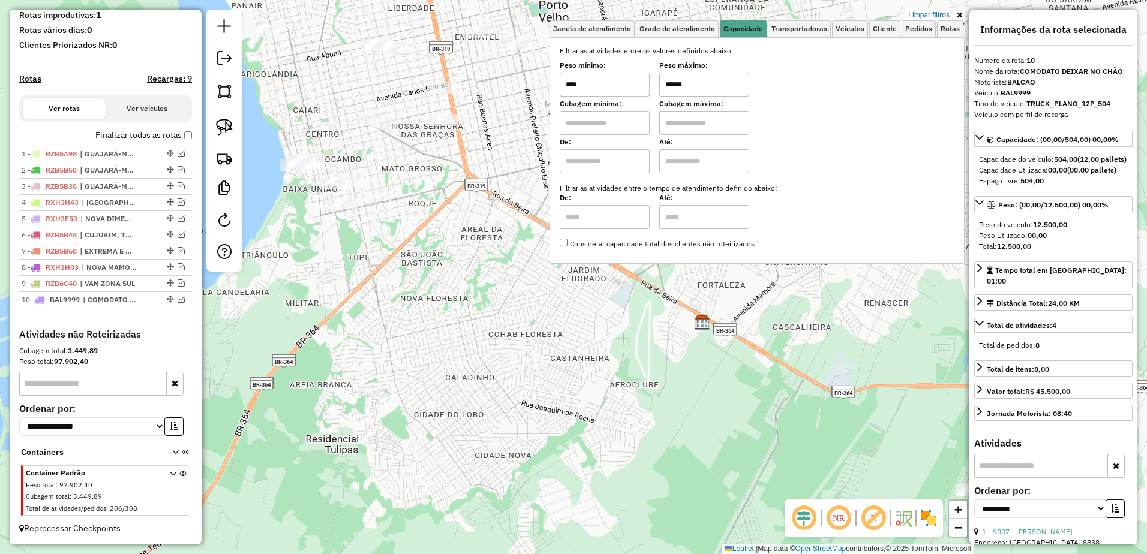
click at [801, 277] on div "Limpar filtros Janela de atendimento Grade de atendimento Capacidade Transporta…" at bounding box center [573, 277] width 1147 height 554
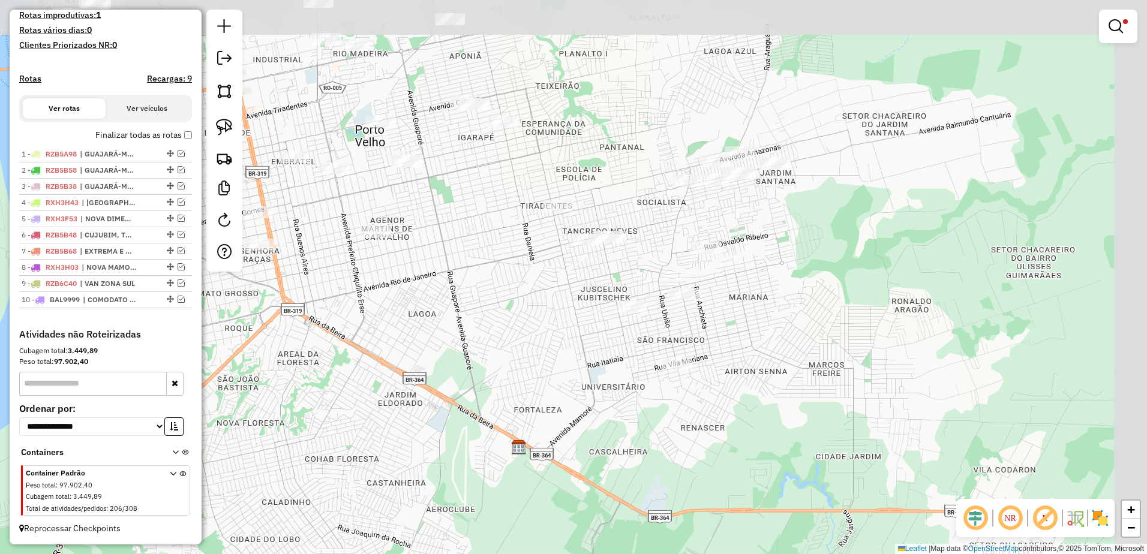
drag, startPoint x: 805, startPoint y: 275, endPoint x: 616, endPoint y: 404, distance: 229.4
click at [616, 404] on div "Limpar filtros Janela de atendimento Grade de atendimento Capacidade Transporta…" at bounding box center [573, 277] width 1147 height 554
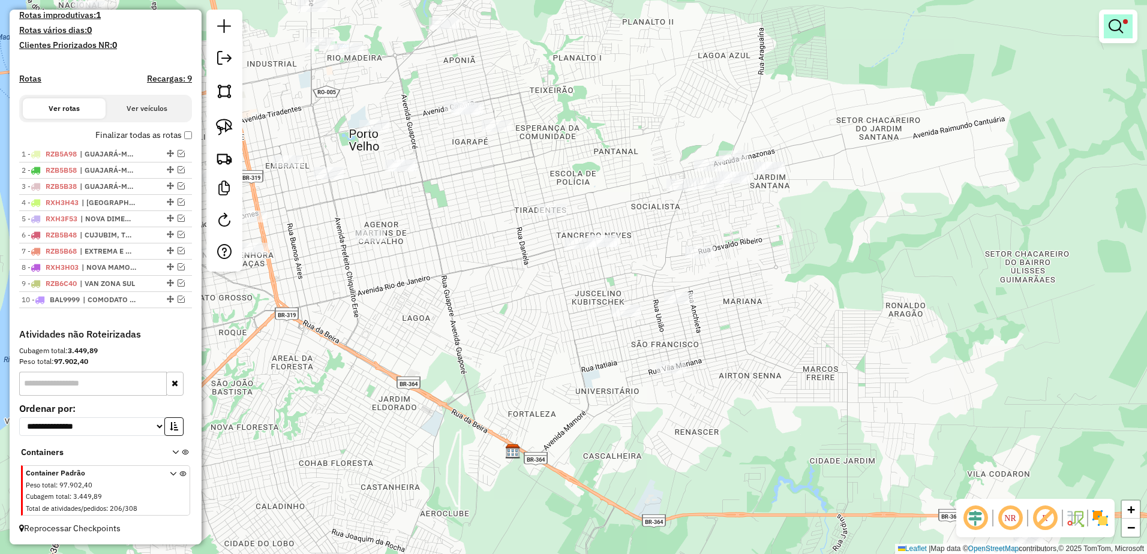
click at [1116, 23] on em at bounding box center [1116, 26] width 14 height 14
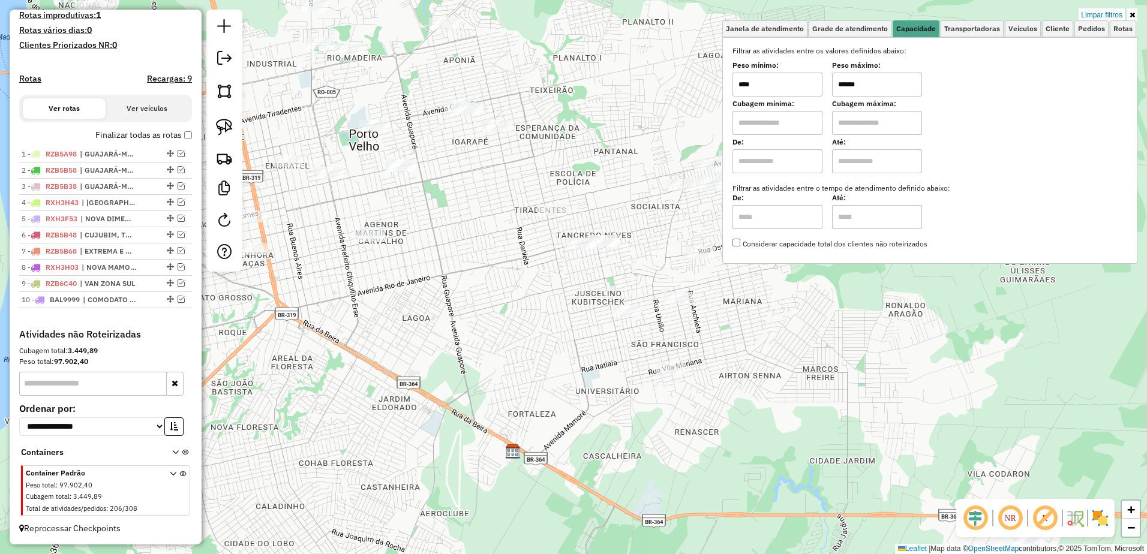
click at [871, 86] on input "******" at bounding box center [877, 85] width 90 height 24
click at [730, 327] on div "Limpar filtros Janela de atendimento Grade de atendimento Capacidade Transporta…" at bounding box center [573, 277] width 1147 height 554
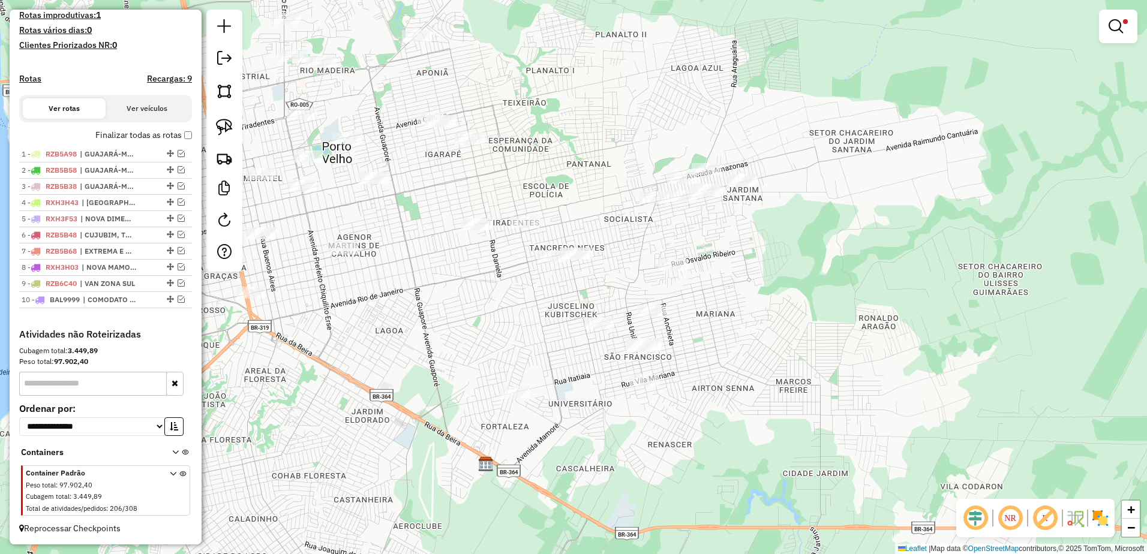
drag, startPoint x: 816, startPoint y: 333, endPoint x: 756, endPoint y: 359, distance: 65.3
click at [756, 359] on div "Limpar filtros Janela de atendimento Grade de atendimento Capacidade Transporta…" at bounding box center [573, 277] width 1147 height 554
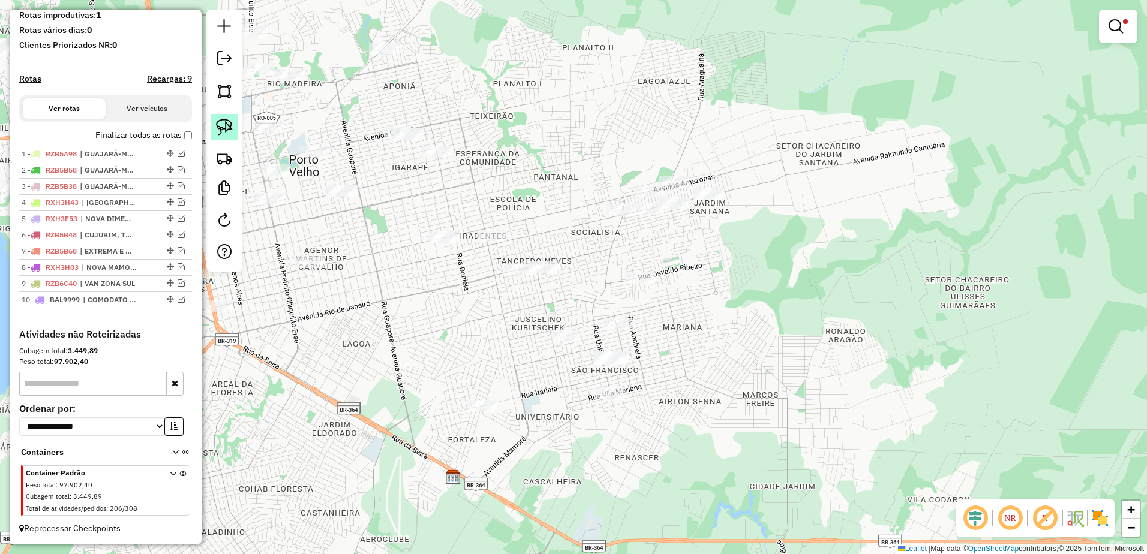
click at [219, 123] on img at bounding box center [224, 127] width 17 height 17
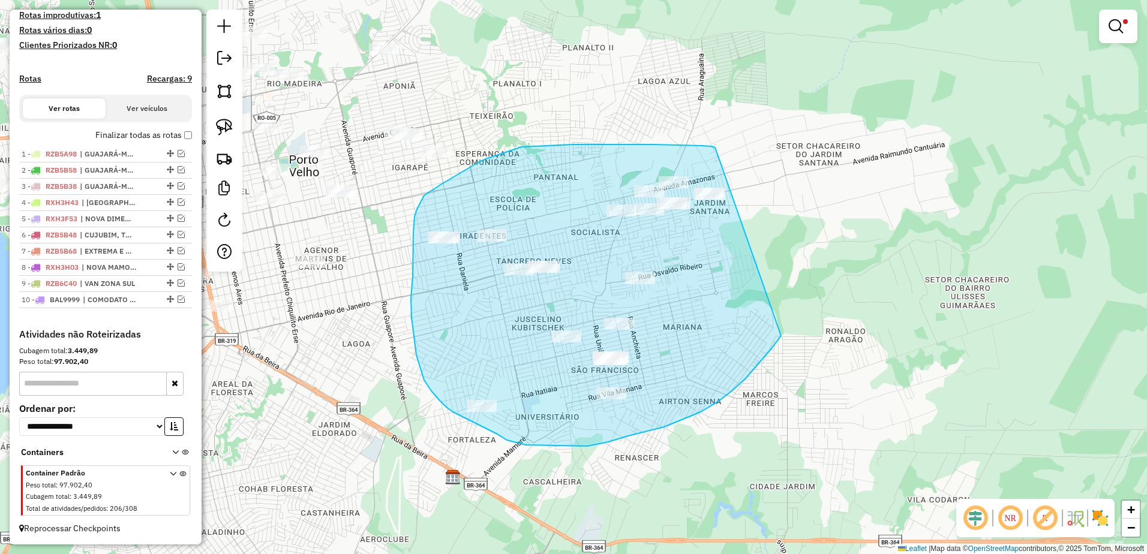
drag, startPoint x: 702, startPoint y: 146, endPoint x: 802, endPoint y: 305, distance: 188.2
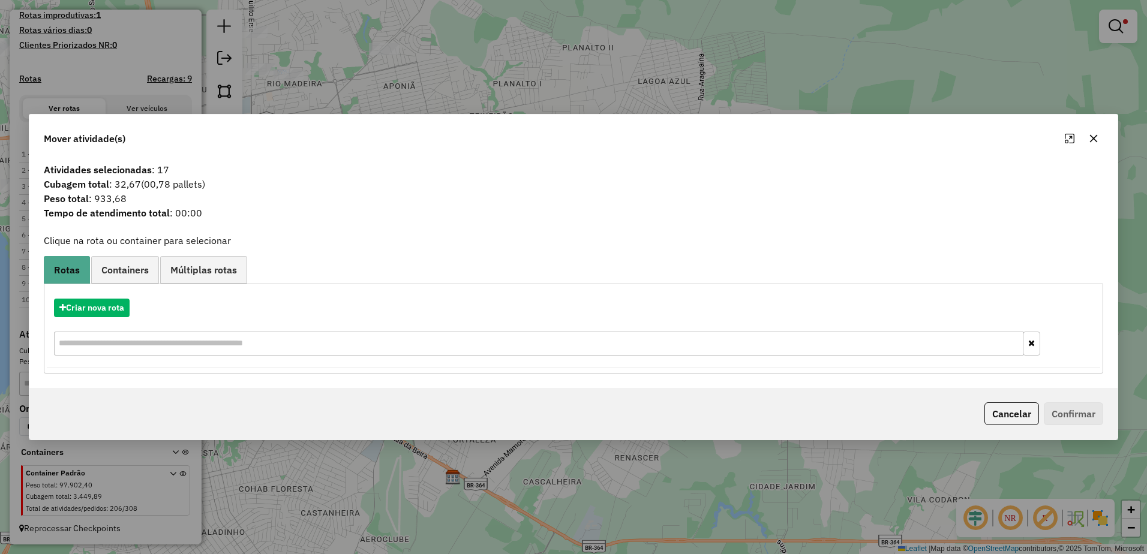
click at [1098, 136] on icon "button" at bounding box center [1094, 139] width 10 height 10
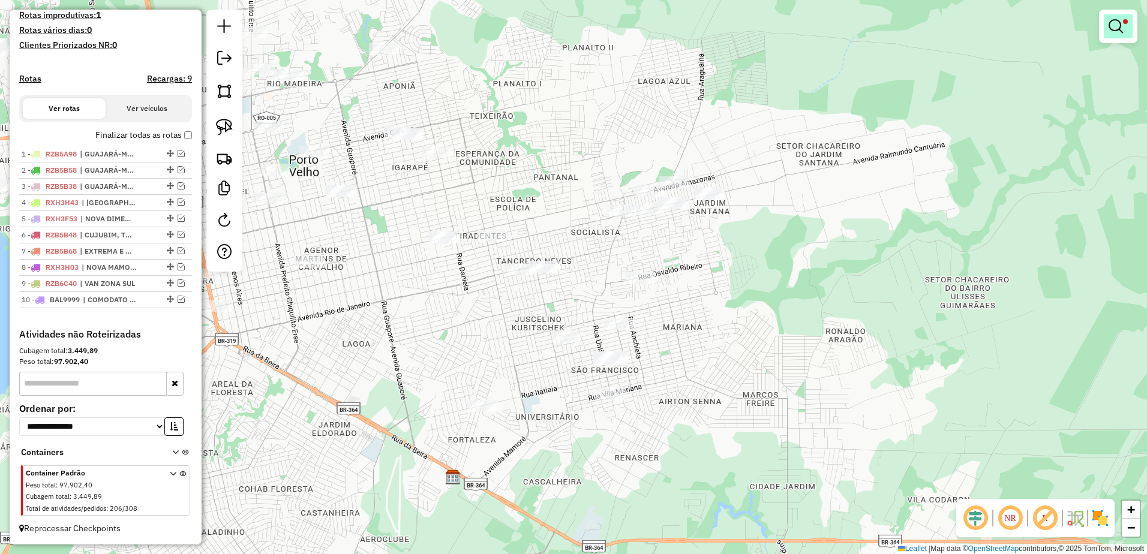
click at [1114, 18] on link at bounding box center [1118, 26] width 29 height 24
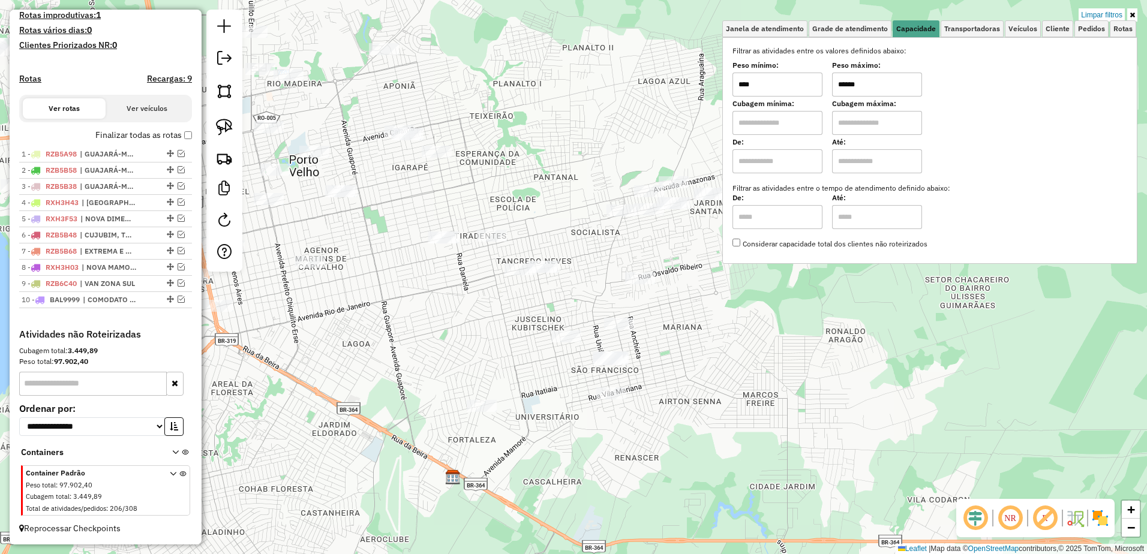
click at [879, 92] on input "******" at bounding box center [877, 85] width 90 height 24
type input "******"
click at [735, 315] on div "Limpar filtros Janela de atendimento Grade de atendimento Capacidade Transporta…" at bounding box center [573, 277] width 1147 height 554
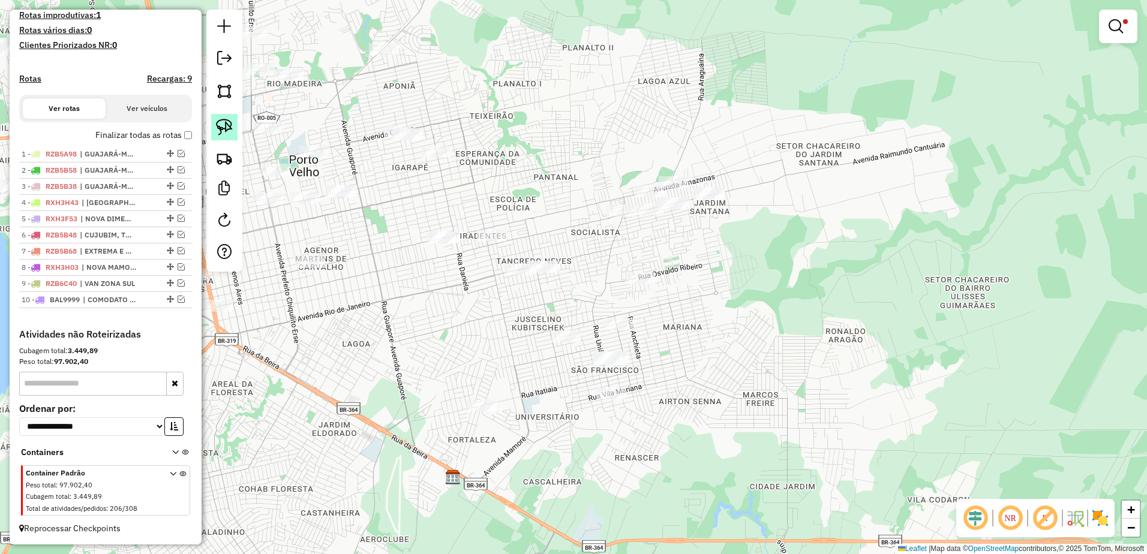
click at [219, 130] on body "Aplicando filtros Pop-up bloqueado! Seu navegador bloqueou automáticamente a ab…" at bounding box center [573, 277] width 1147 height 554
click at [233, 131] on link at bounding box center [224, 127] width 26 height 26
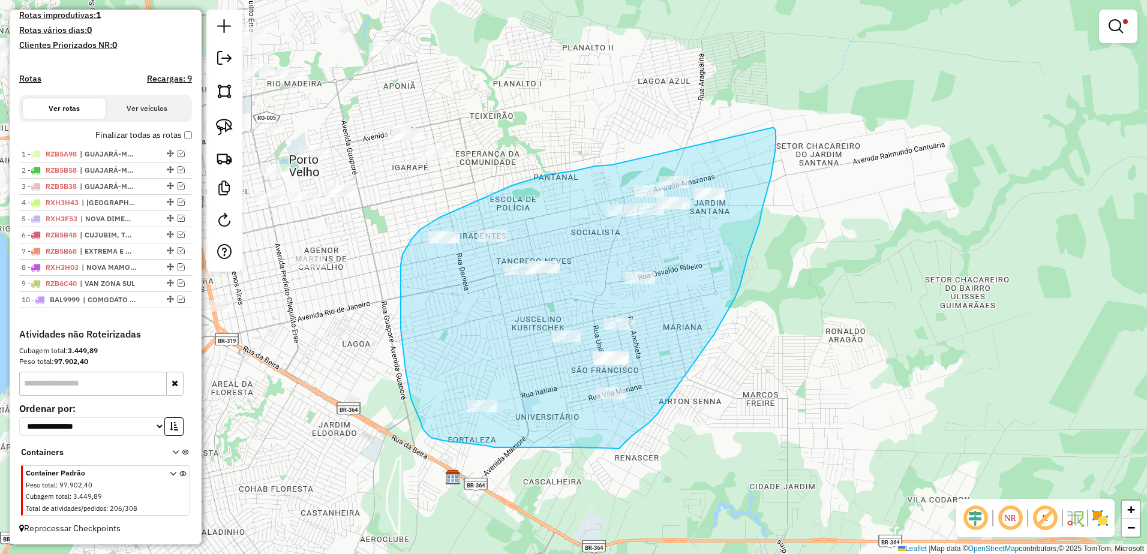
drag, startPoint x: 612, startPoint y: 165, endPoint x: 772, endPoint y: 128, distance: 164.5
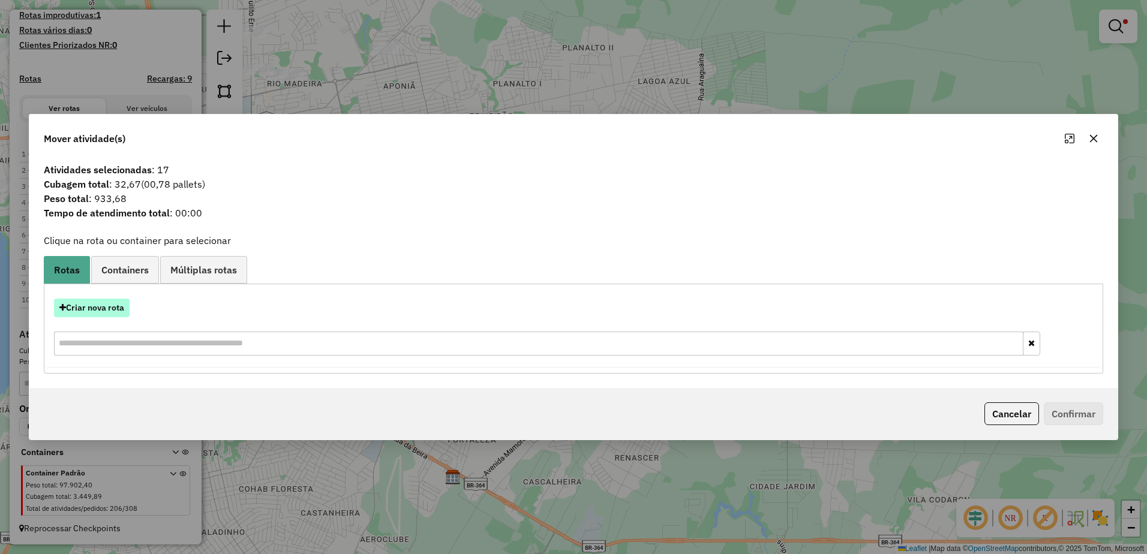
click at [59, 314] on button "Criar nova rota" at bounding box center [92, 308] width 76 height 19
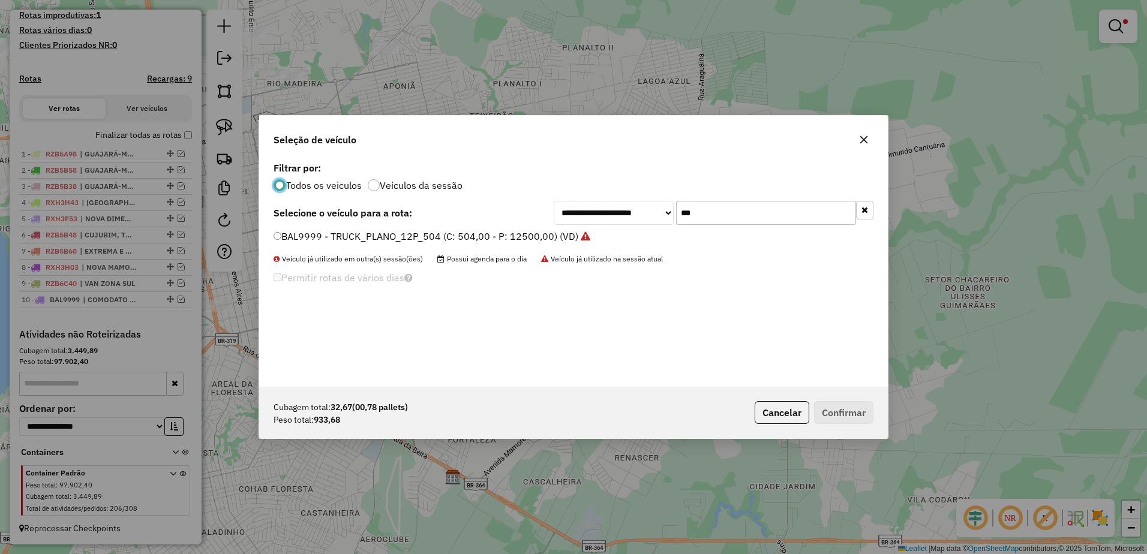
scroll to position [7, 4]
click at [709, 217] on input "***" at bounding box center [766, 213] width 180 height 24
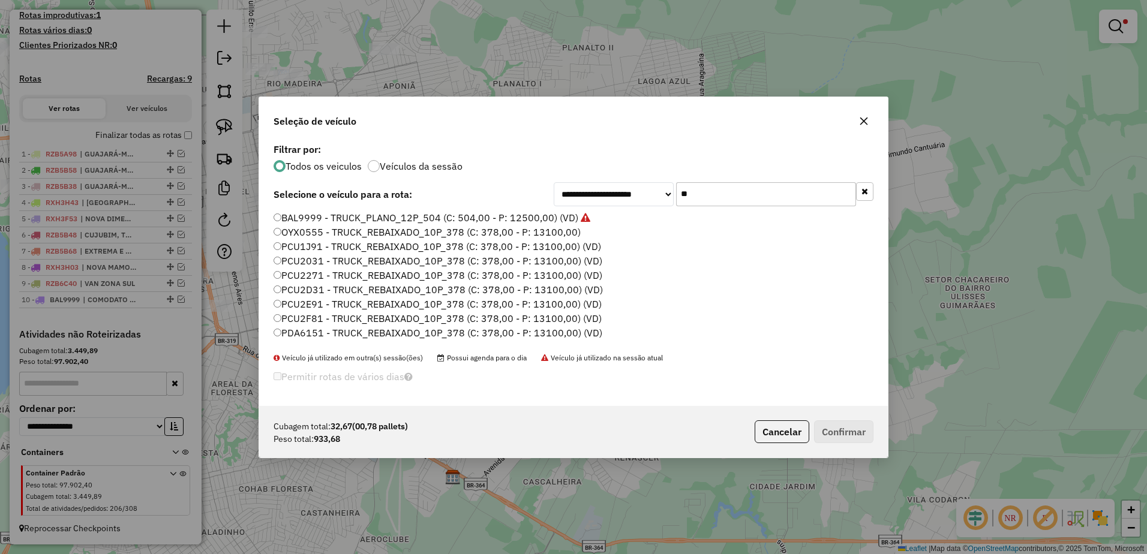
type input "*"
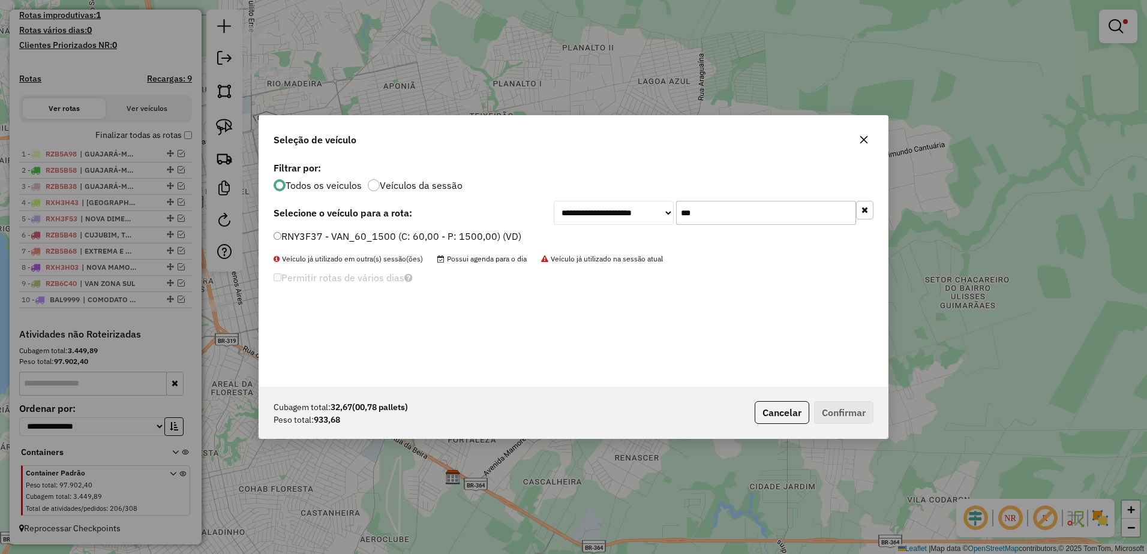
type input "***"
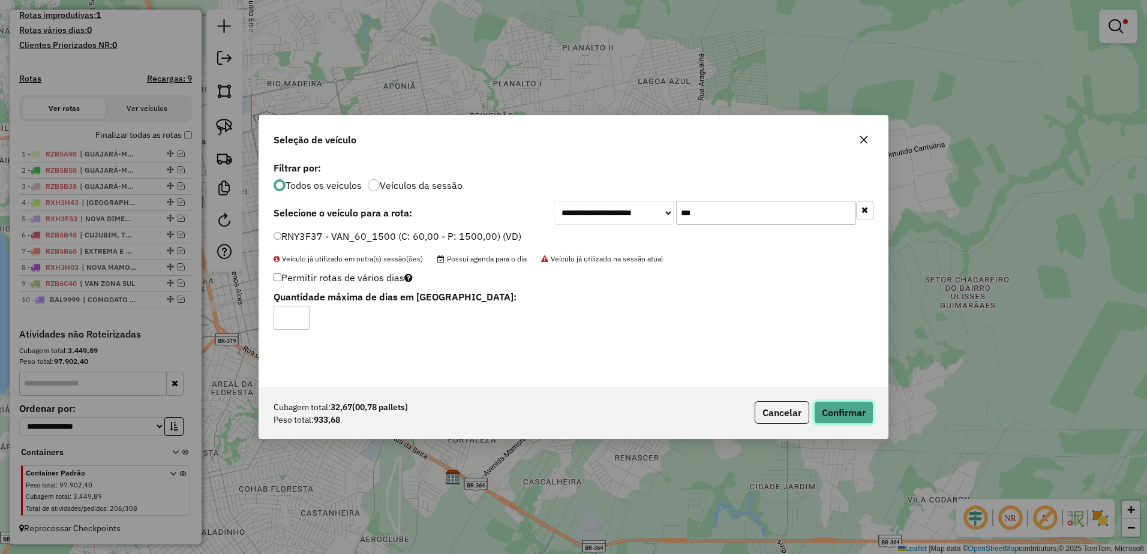
click at [866, 413] on button "Confirmar" at bounding box center [843, 412] width 59 height 23
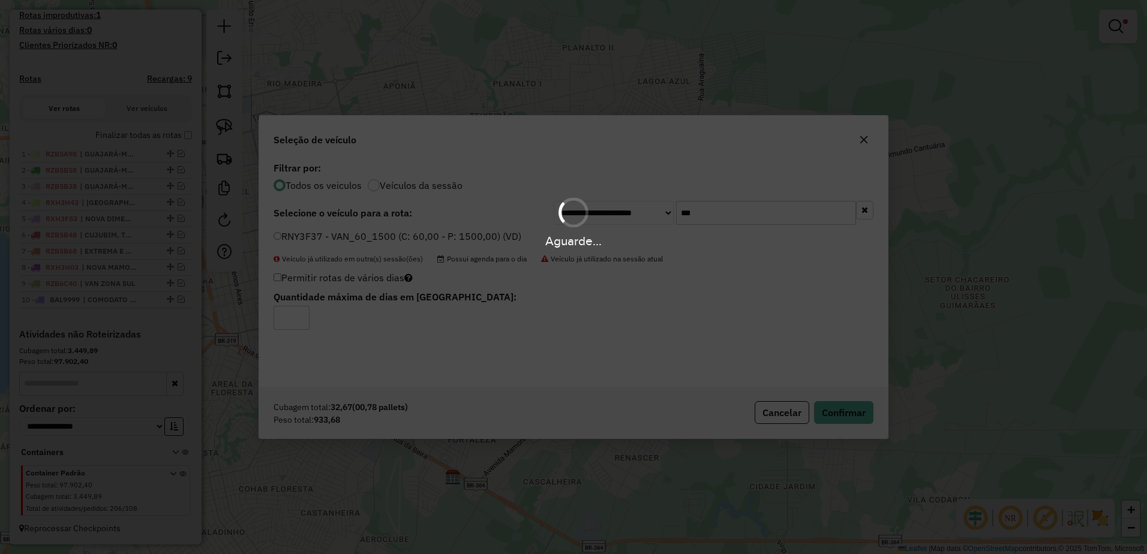
scroll to position [379, 0]
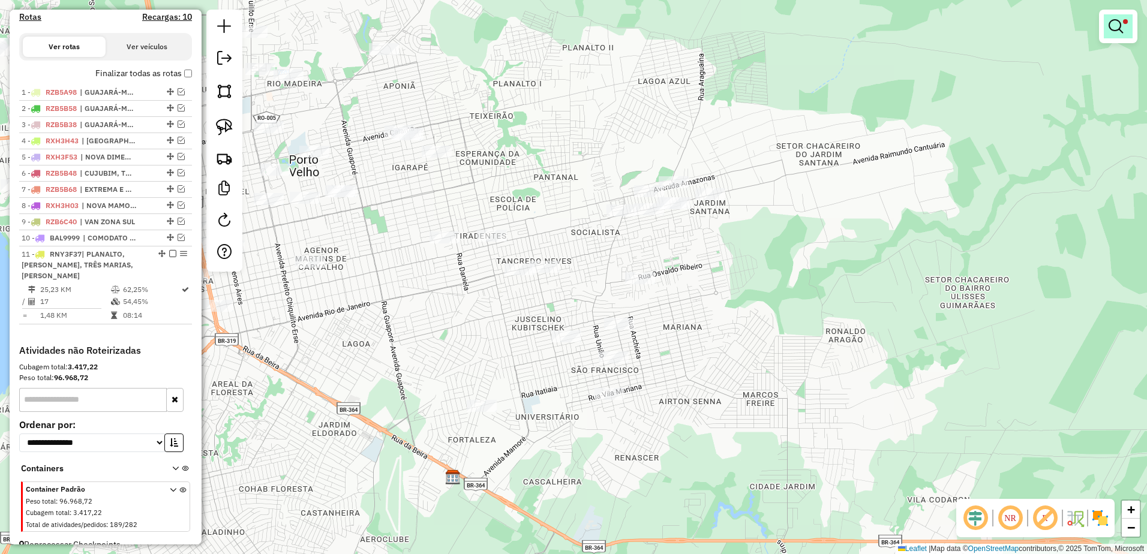
click at [1111, 34] on link at bounding box center [1118, 26] width 29 height 24
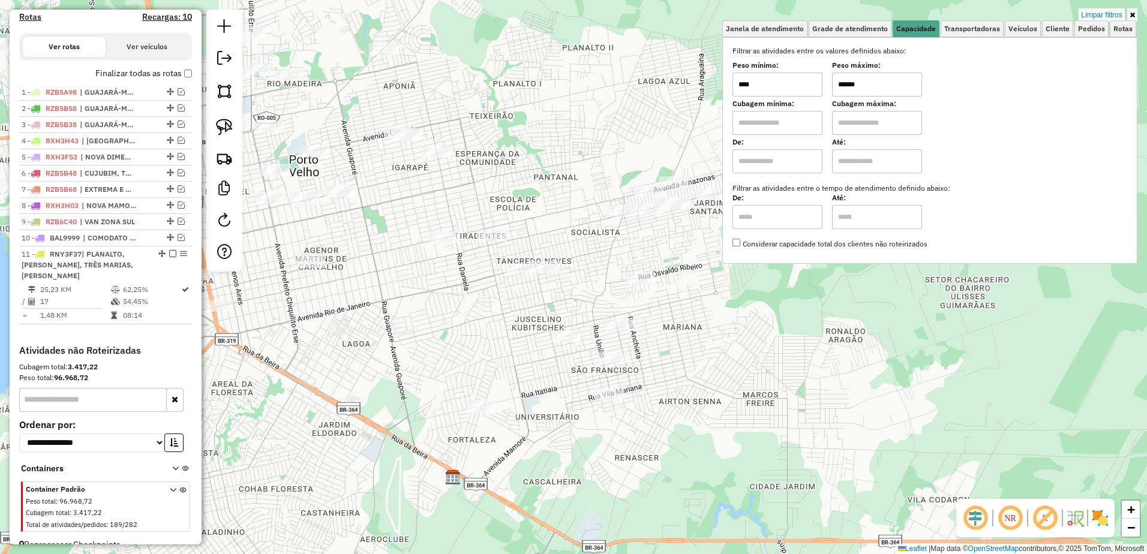
click at [879, 88] on input "******" at bounding box center [877, 85] width 90 height 24
type input "******"
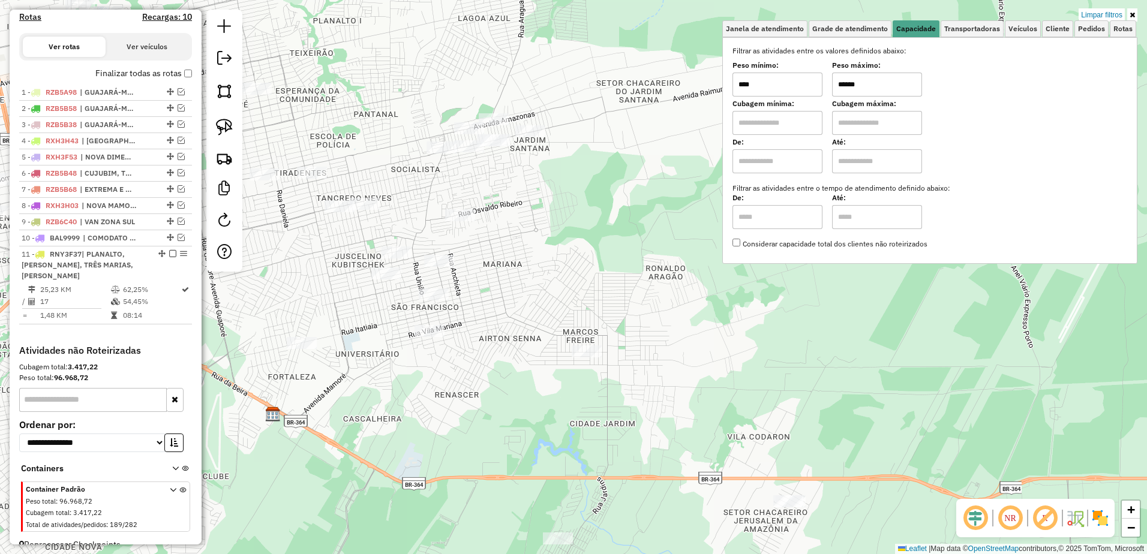
drag, startPoint x: 804, startPoint y: 394, endPoint x: 624, endPoint y: 331, distance: 190.7
click at [624, 331] on div "Limpar filtros Janela de atendimento Grade de atendimento Capacidade Transporta…" at bounding box center [573, 277] width 1147 height 554
select select "**********"
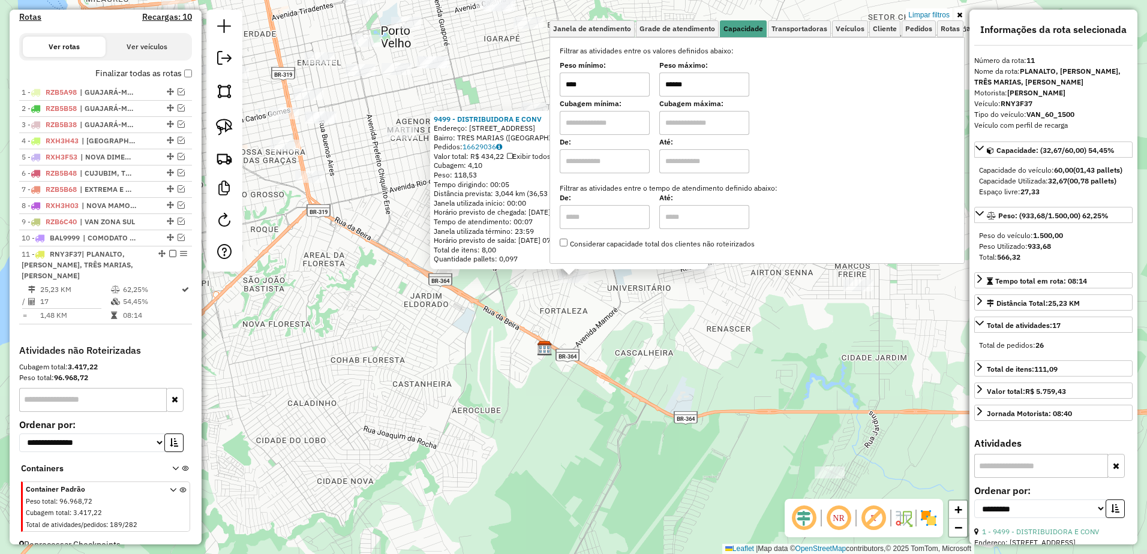
scroll to position [406, 0]
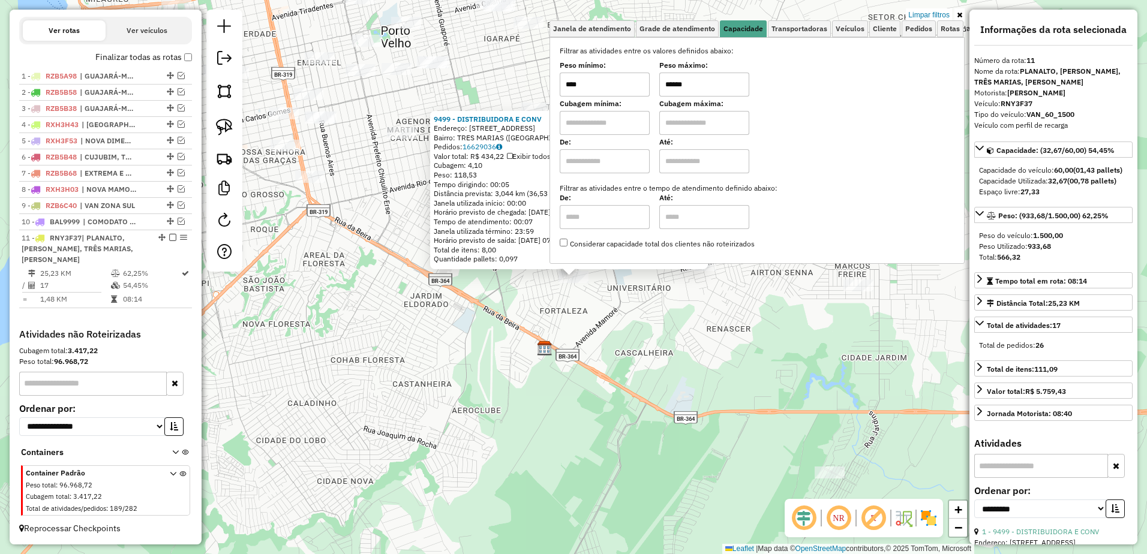
click at [670, 341] on div "9499 - DISTRIBUIDORA E CONV Endereço: R CAPAO DA CANOA, 232 Bairro: TRES MARIAS…" at bounding box center [573, 277] width 1147 height 554
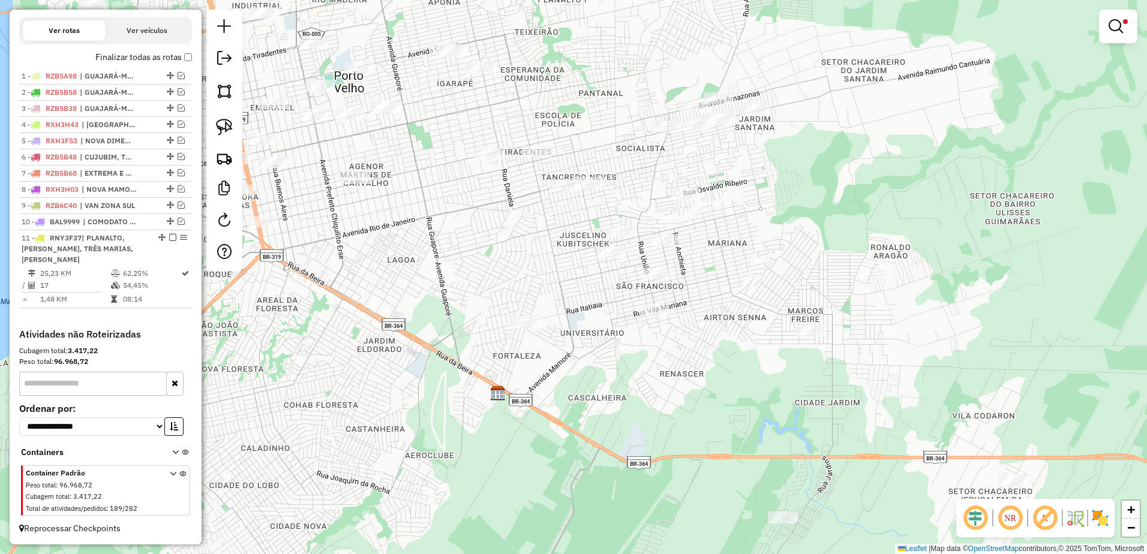
drag, startPoint x: 772, startPoint y: 320, endPoint x: 705, endPoint y: 370, distance: 84.0
click at [716, 380] on div "Limpar filtros Janela de atendimento Grade de atendimento Capacidade Transporta…" at bounding box center [573, 277] width 1147 height 554
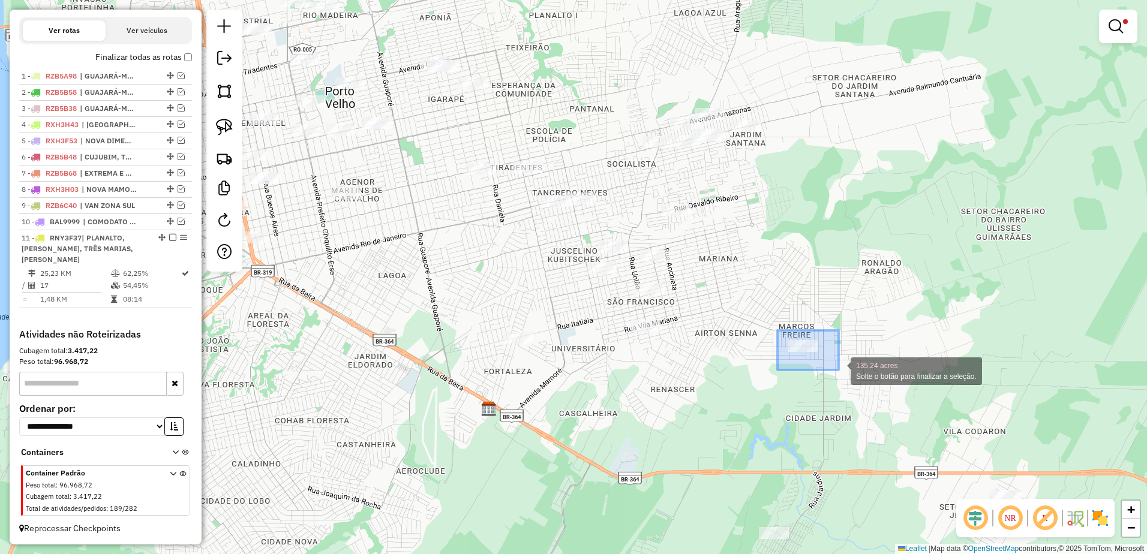
drag, startPoint x: 826, startPoint y: 361, endPoint x: 841, endPoint y: 374, distance: 20.0
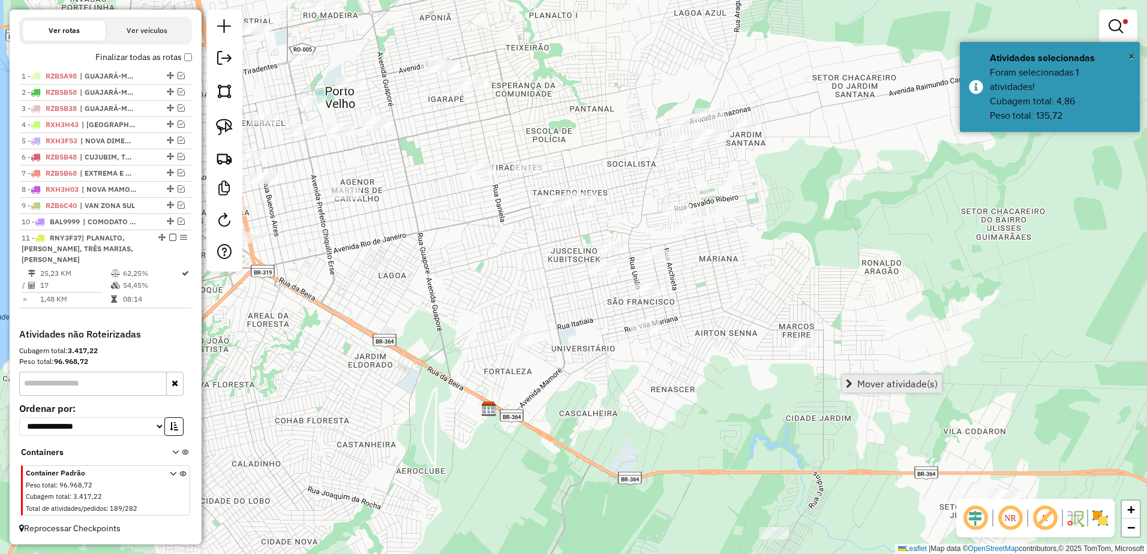
click at [878, 389] on span "Mover atividade(s)" at bounding box center [898, 384] width 80 height 10
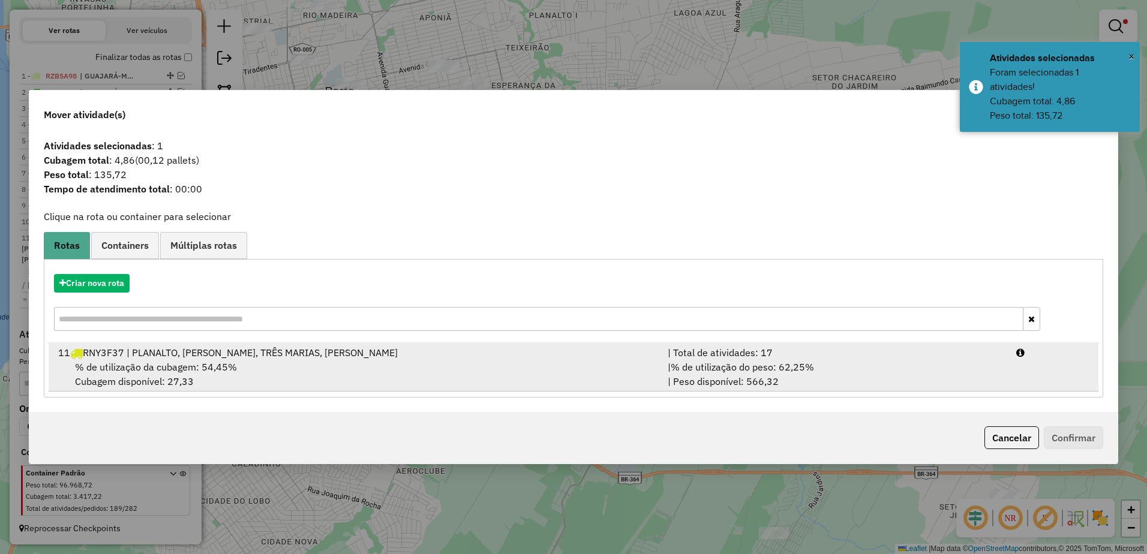
click at [389, 364] on div "% de utilização da cubagem: 54,45% Cubagem disponível: 27,33" at bounding box center [356, 374] width 610 height 29
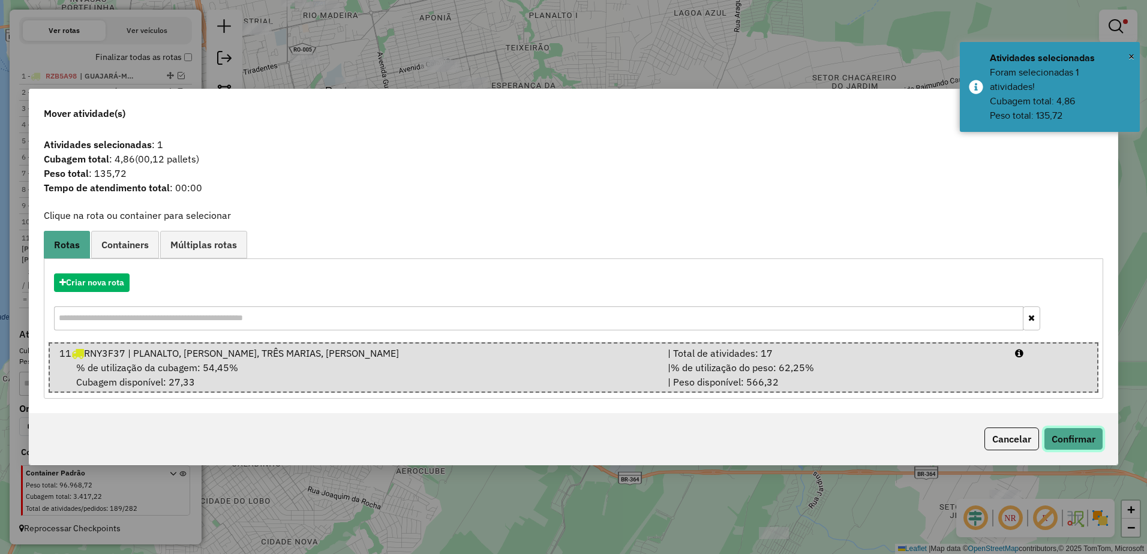
click at [1092, 443] on button "Confirmar" at bounding box center [1073, 439] width 59 height 23
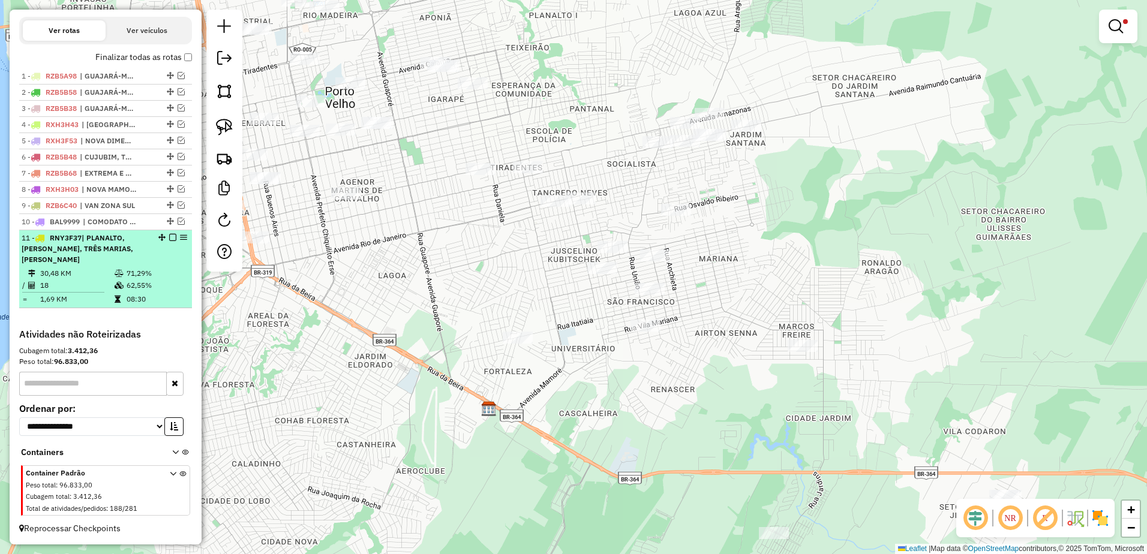
click at [68, 291] on td "18" at bounding box center [77, 286] width 74 height 12
select select "**********"
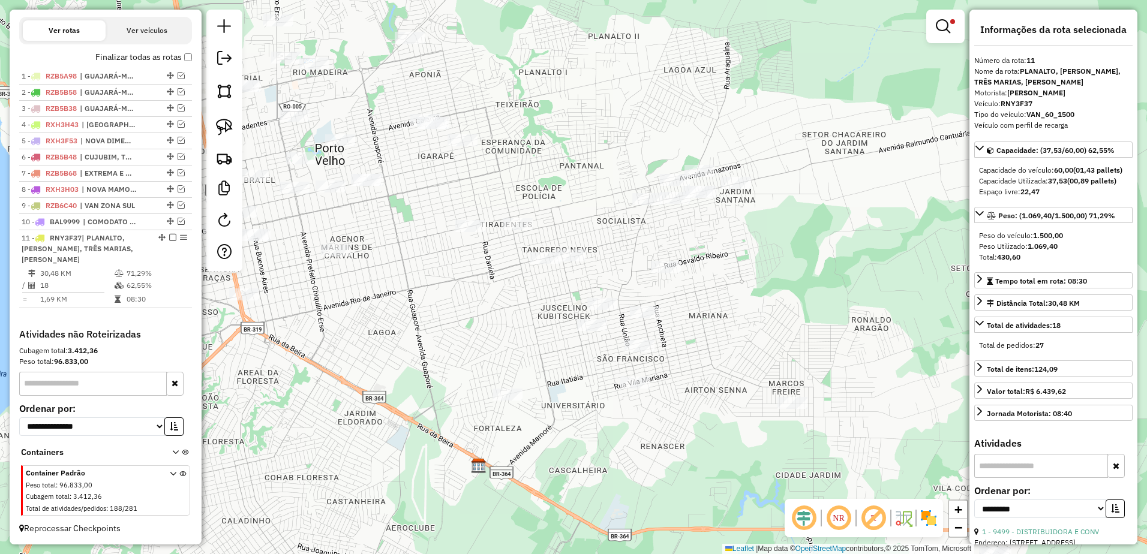
drag, startPoint x: 711, startPoint y: 262, endPoint x: 730, endPoint y: 317, distance: 58.1
click at [730, 317] on div "Limpar filtros Janela de atendimento Grade de atendimento Capacidade Transporta…" at bounding box center [573, 277] width 1147 height 554
drag, startPoint x: 600, startPoint y: 295, endPoint x: 621, endPoint y: 311, distance: 26.5
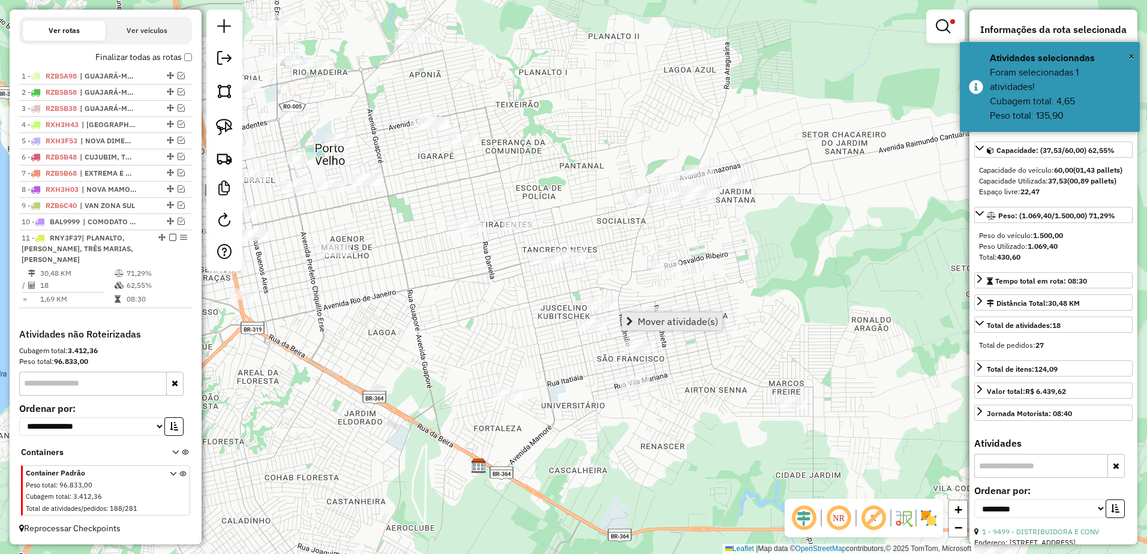
click at [649, 317] on span "Mover atividade(s)" at bounding box center [678, 322] width 80 height 10
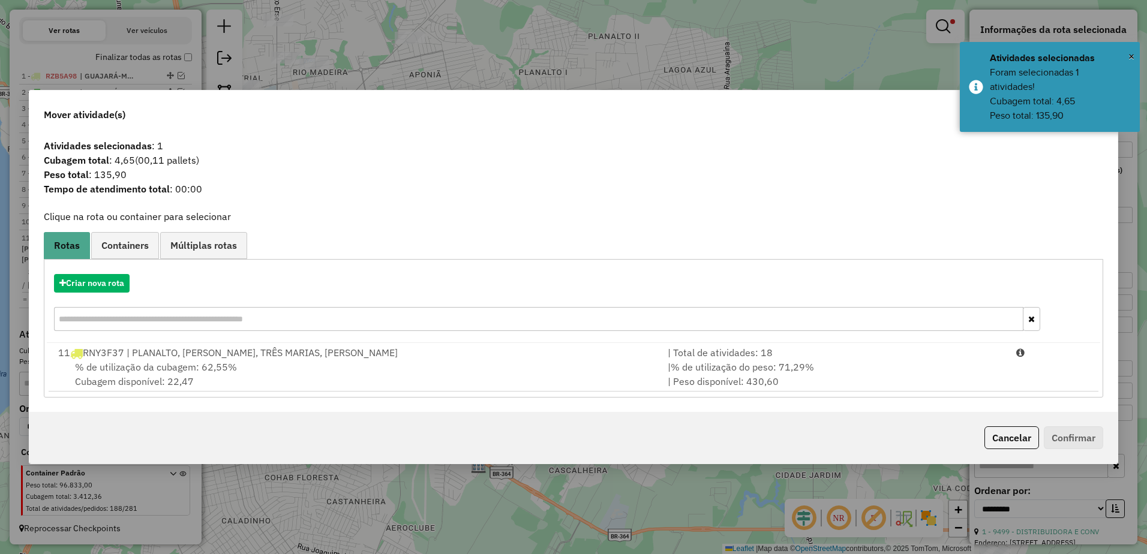
click at [443, 380] on div "% de utilização da cubagem: 62,55% Cubagem disponível: 22,47" at bounding box center [356, 374] width 610 height 29
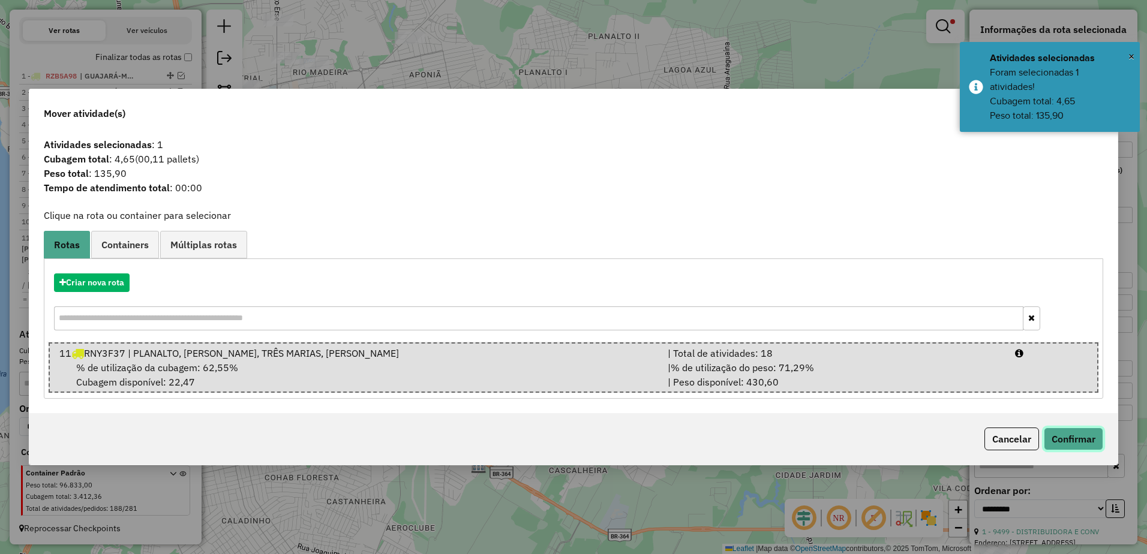
click at [1093, 439] on button "Confirmar" at bounding box center [1073, 439] width 59 height 23
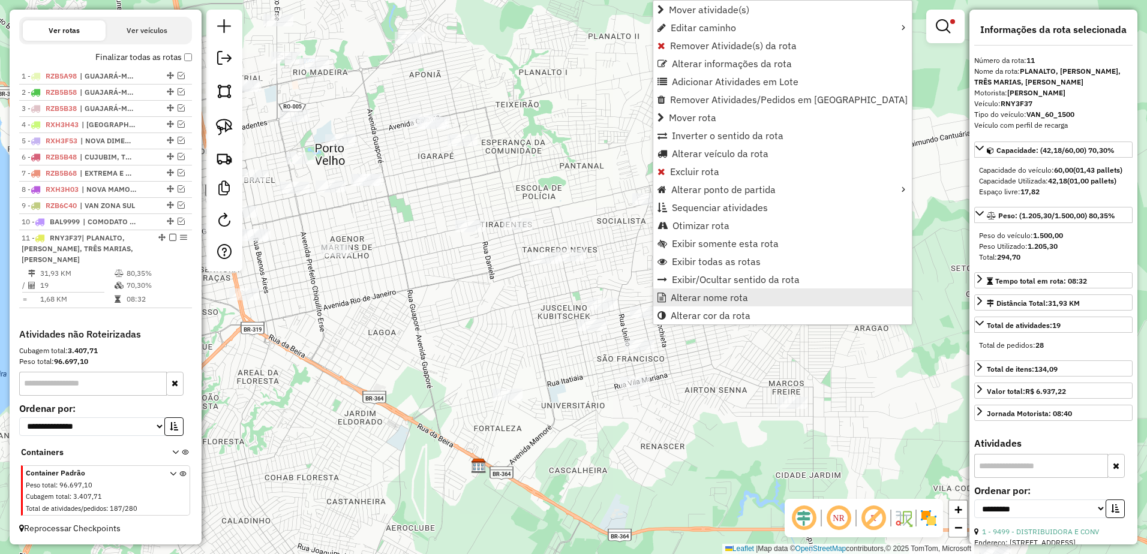
click at [706, 298] on span "Alterar nome rota" at bounding box center [709, 298] width 77 height 10
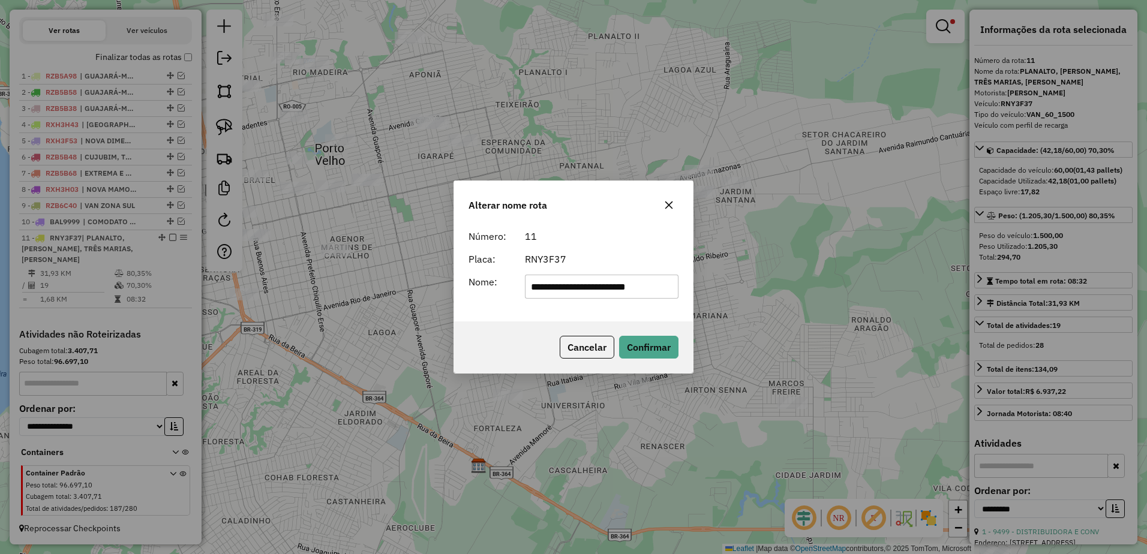
scroll to position [0, 0]
type input "*"
type input "**********"
click at [657, 344] on button "Confirmar" at bounding box center [648, 347] width 59 height 23
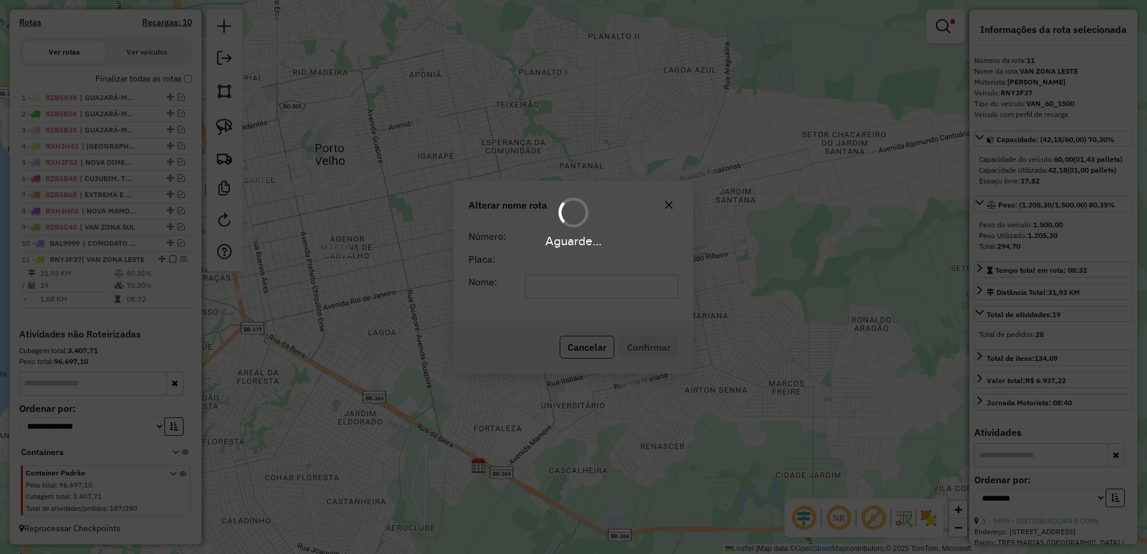
scroll to position [395, 0]
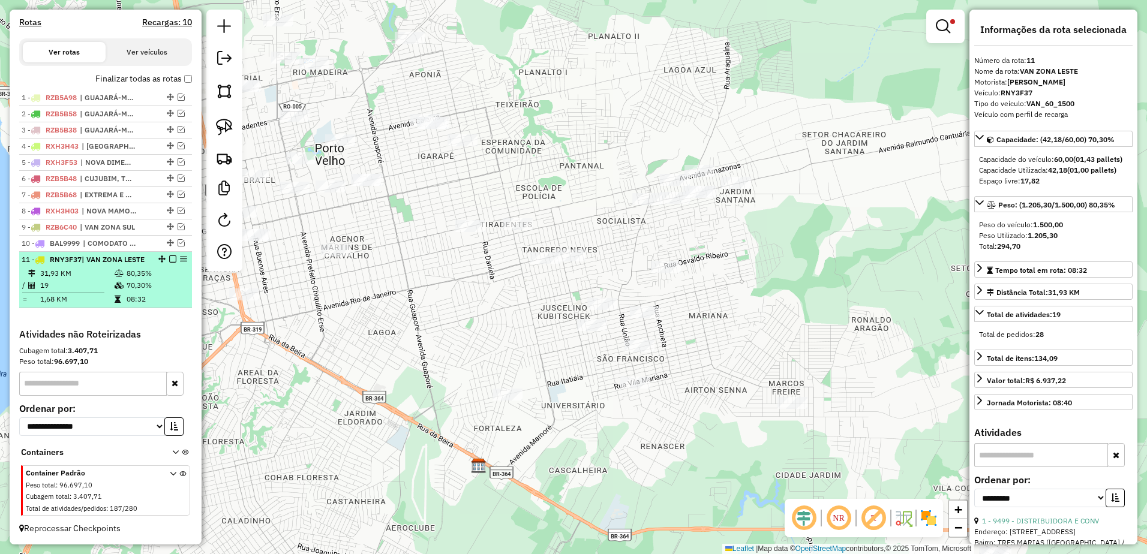
click at [169, 256] on em at bounding box center [172, 259] width 7 height 7
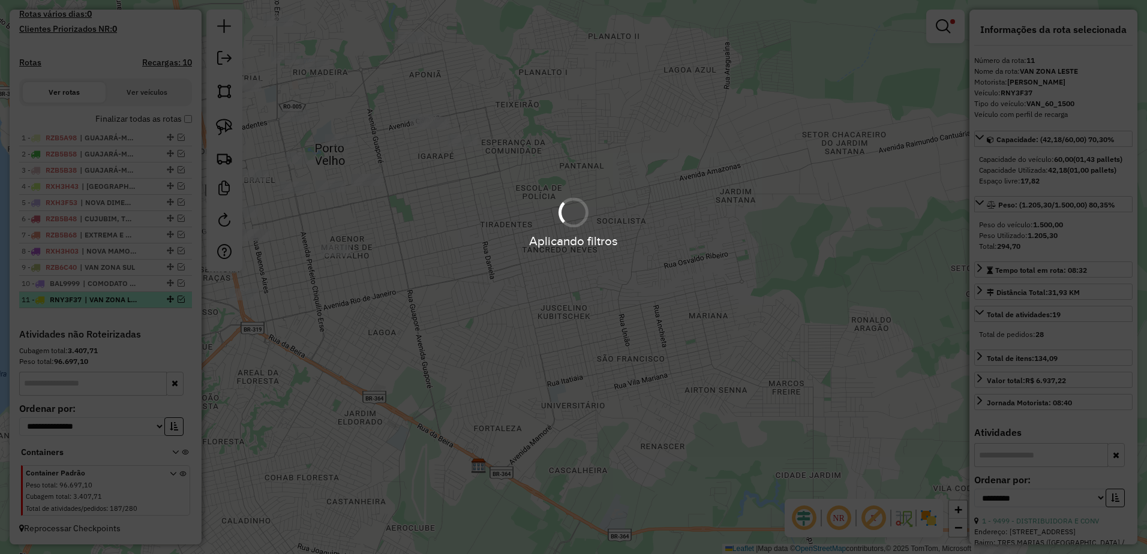
scroll to position [344, 0]
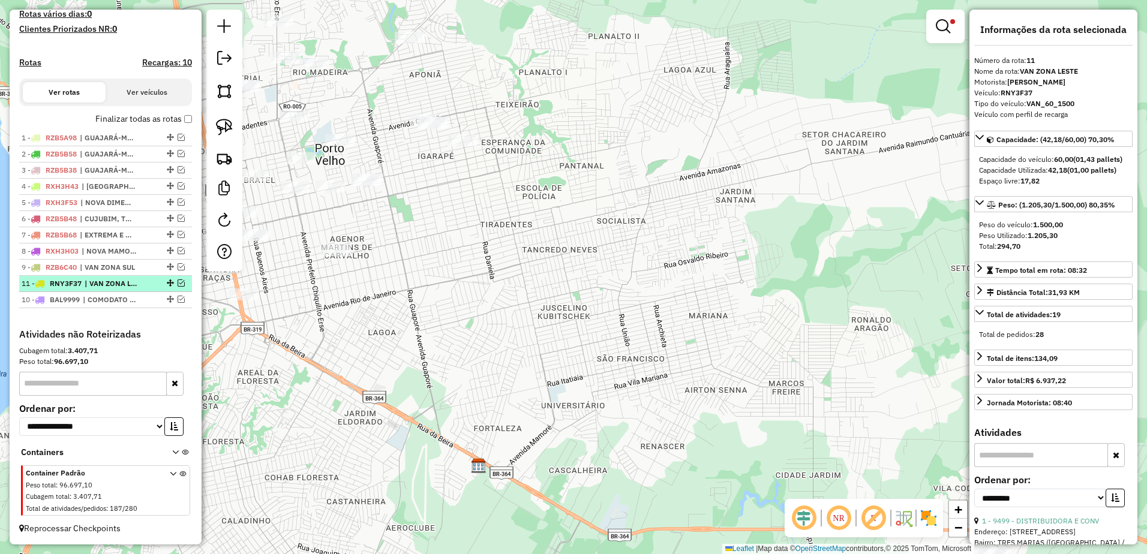
drag, startPoint x: 167, startPoint y: 299, endPoint x: 168, endPoint y: 278, distance: 21.0
click at [558, 269] on div "Limpar filtros Janela de atendimento Grade de atendimento Capacidade Transporta…" at bounding box center [573, 277] width 1147 height 554
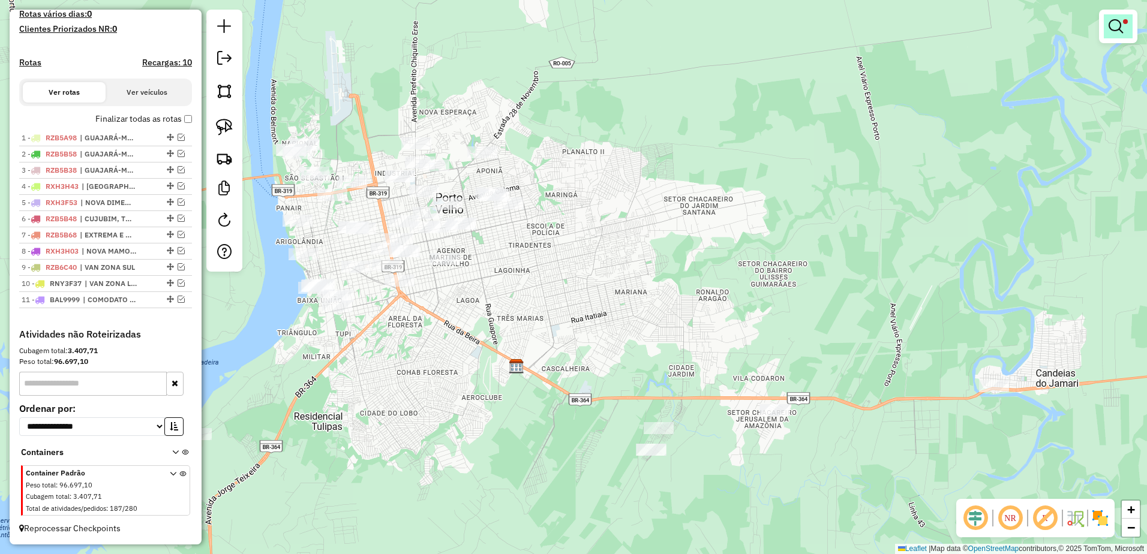
click at [1120, 23] on em at bounding box center [1116, 26] width 14 height 14
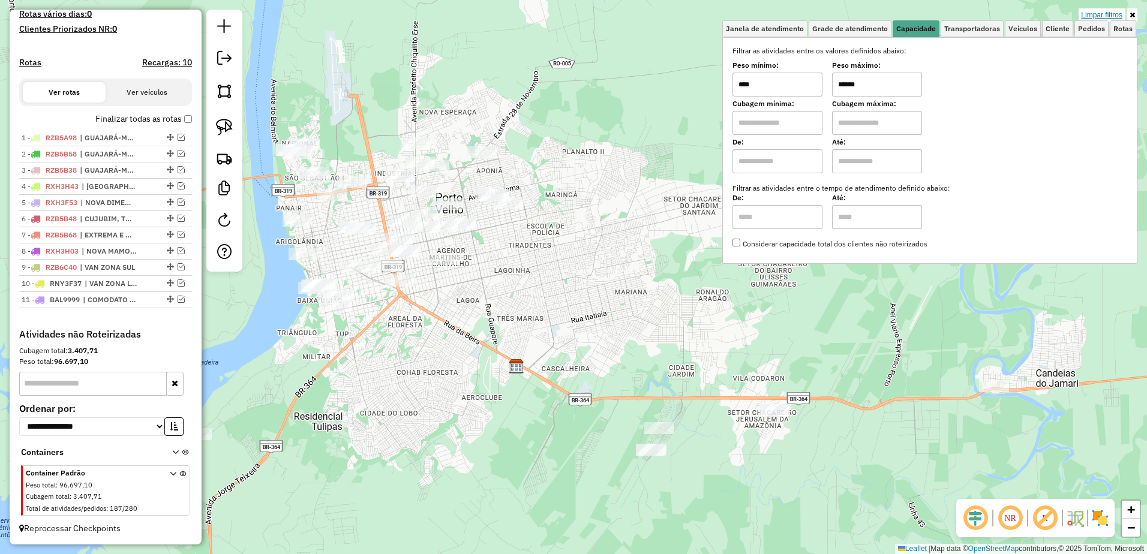
click at [1113, 13] on link "Limpar filtros" at bounding box center [1102, 14] width 46 height 13
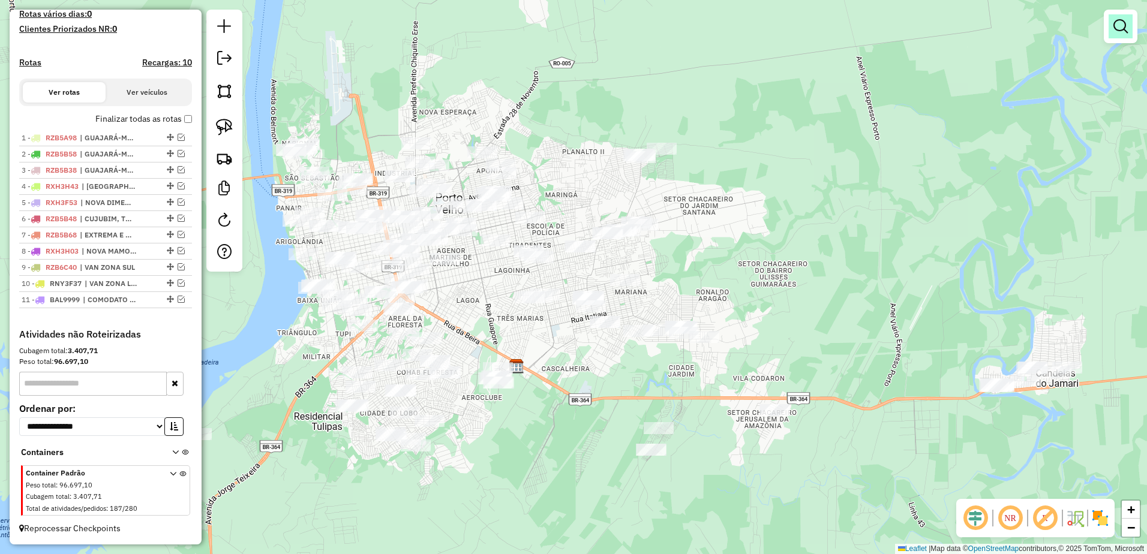
click at [1129, 35] on link at bounding box center [1121, 26] width 24 height 24
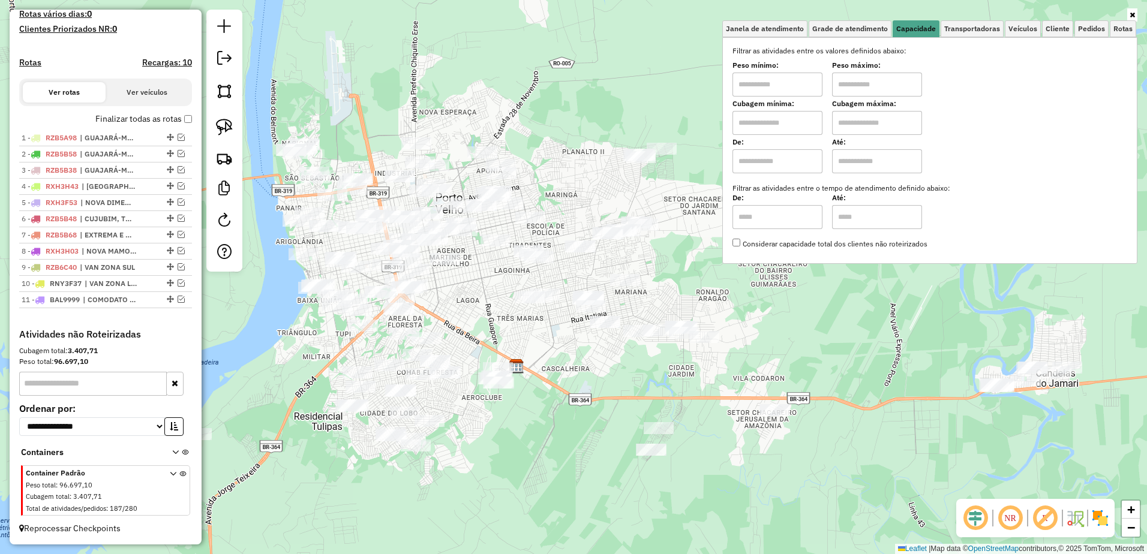
click at [777, 91] on input "text" at bounding box center [778, 85] width 90 height 24
type input "*******"
click at [910, 86] on input "text" at bounding box center [877, 85] width 90 height 24
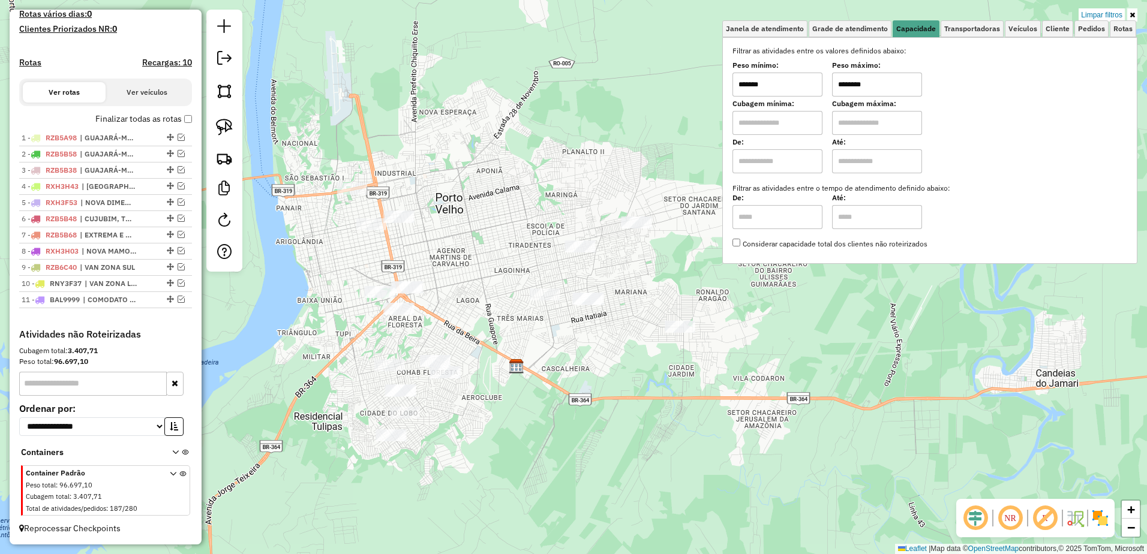
type input "********"
click at [651, 274] on div "Limpar filtros Janela de atendimento Grade de atendimento Capacidade Transporta…" at bounding box center [573, 277] width 1147 height 554
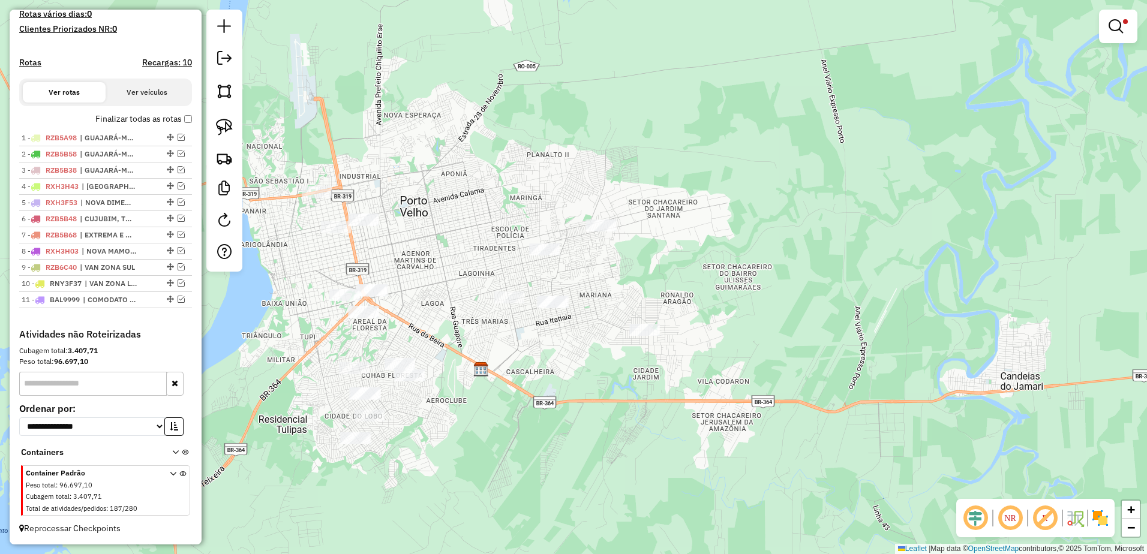
drag, startPoint x: 651, startPoint y: 274, endPoint x: 612, endPoint y: 277, distance: 39.1
click at [612, 277] on div "Limpar filtros Janela de atendimento Grade de atendimento Capacidade Transporta…" at bounding box center [573, 277] width 1147 height 554
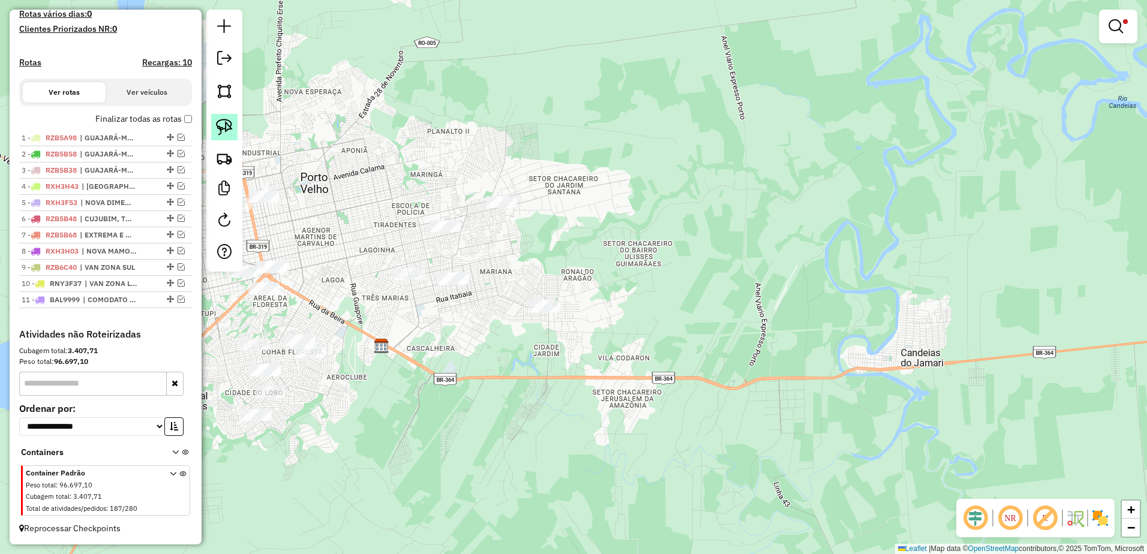
click at [224, 130] on img at bounding box center [224, 127] width 17 height 17
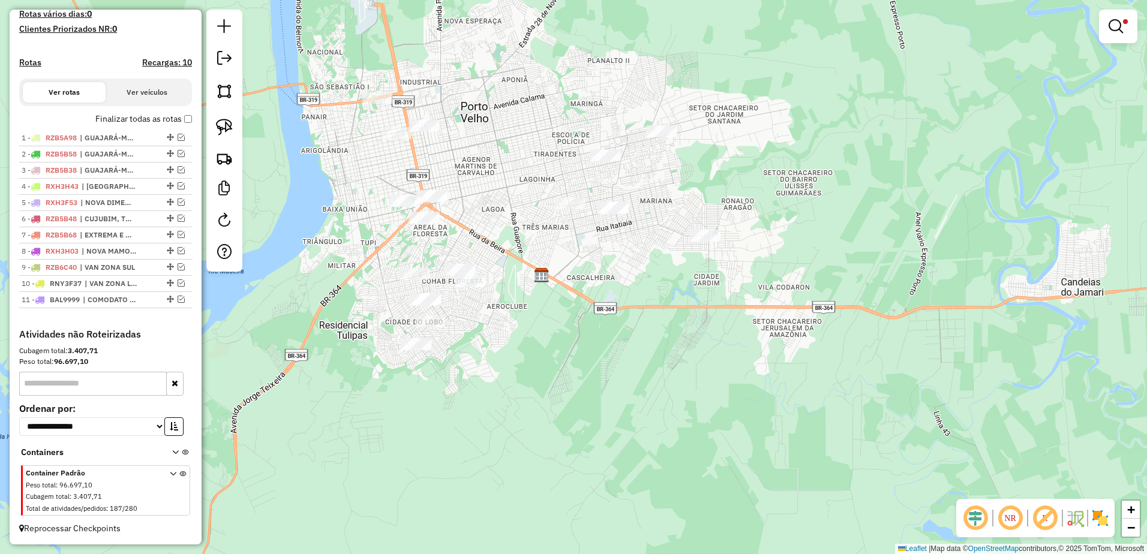
drag, startPoint x: 412, startPoint y: 188, endPoint x: 572, endPoint y: 117, distance: 175.2
click at [572, 117] on div "Limpar filtros Janela de atendimento Grade de atendimento Capacidade Transporta…" at bounding box center [573, 277] width 1147 height 554
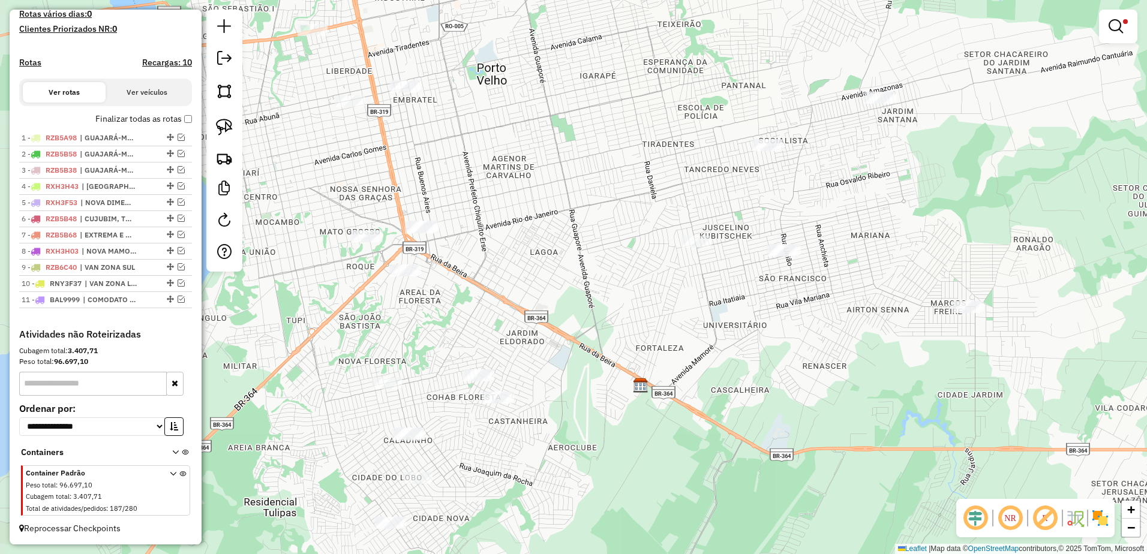
drag, startPoint x: 532, startPoint y: 176, endPoint x: 673, endPoint y: 172, distance: 140.5
click at [673, 172] on div "Limpar filtros Janela de atendimento Grade de atendimento Capacidade Transporta…" at bounding box center [573, 277] width 1147 height 554
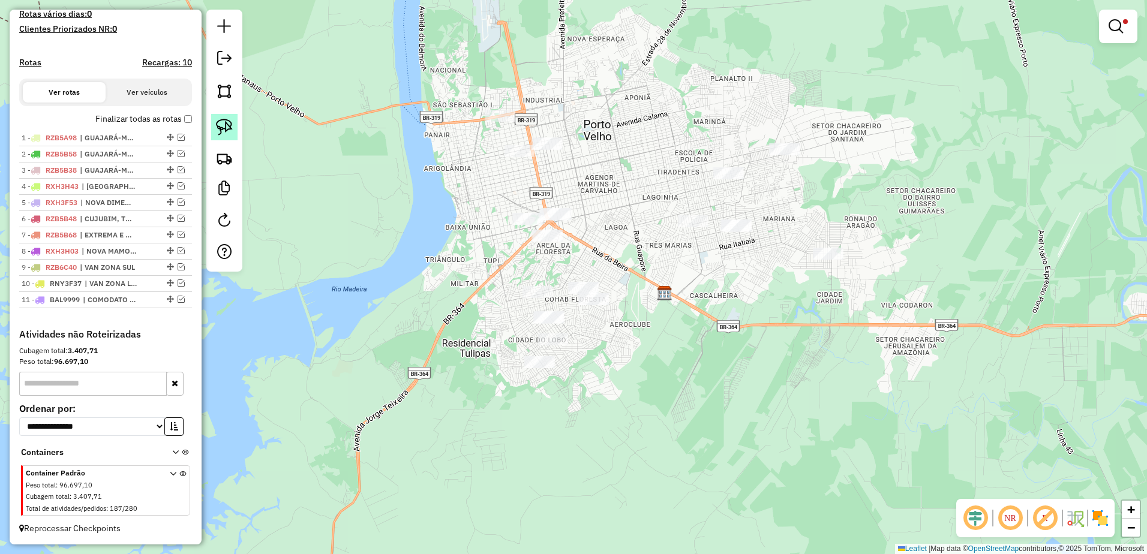
click at [232, 127] on img at bounding box center [224, 127] width 17 height 17
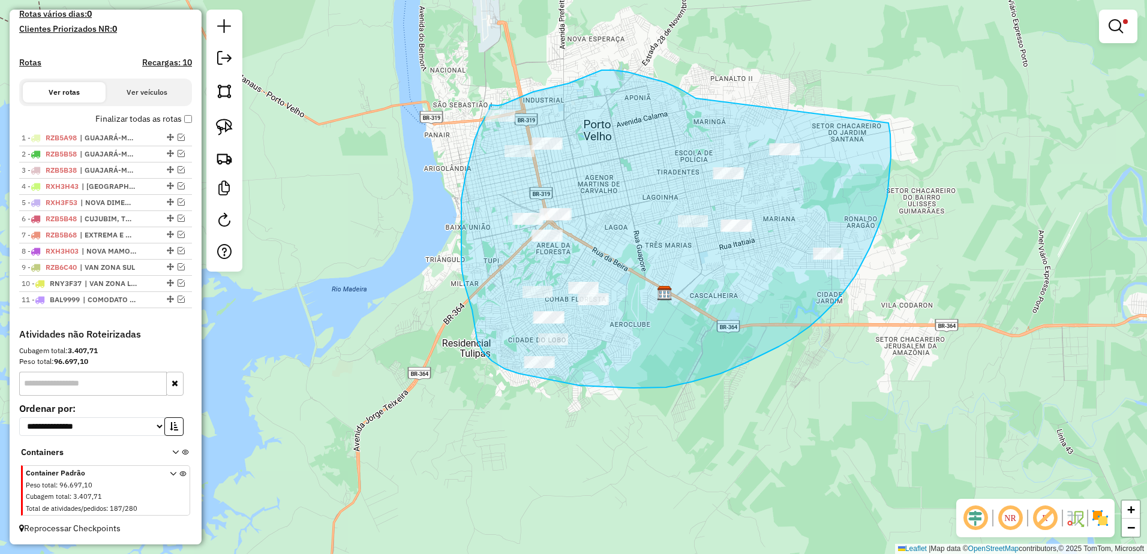
drag, startPoint x: 690, startPoint y: 94, endPoint x: 889, endPoint y: 121, distance: 200.5
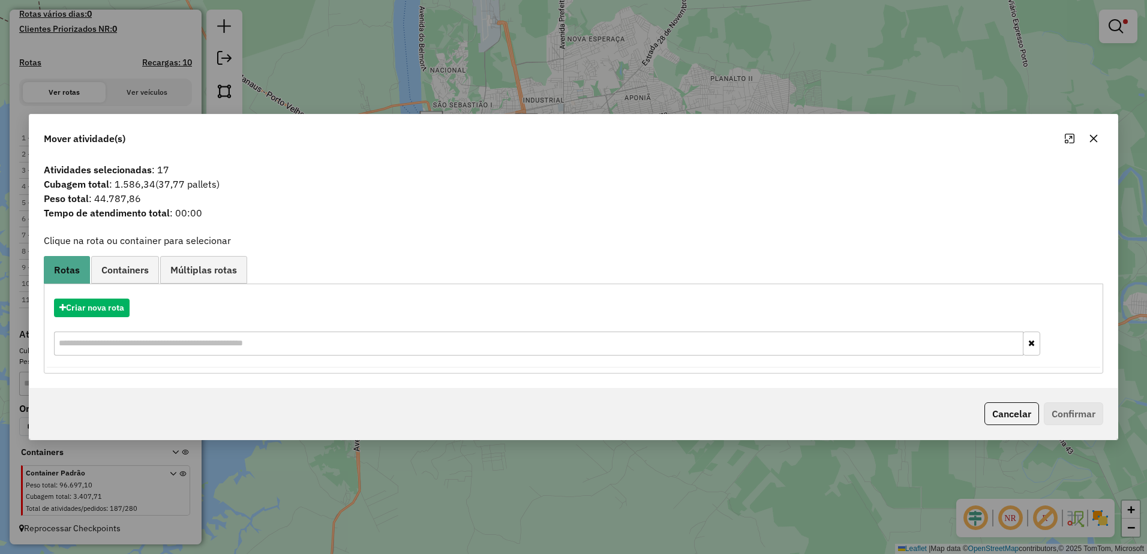
click at [1099, 136] on icon "button" at bounding box center [1094, 139] width 10 height 10
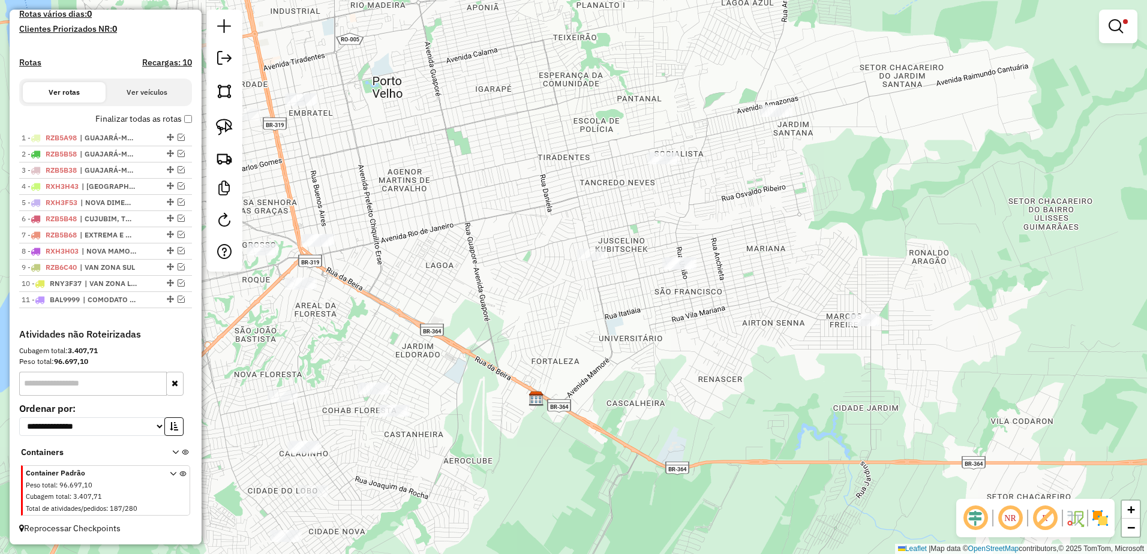
drag, startPoint x: 795, startPoint y: 188, endPoint x: 781, endPoint y: 197, distance: 16.5
click at [781, 197] on div "Limpar filtros Janela de atendimento Grade de atendimento Capacidade Transporta…" at bounding box center [573, 277] width 1147 height 554
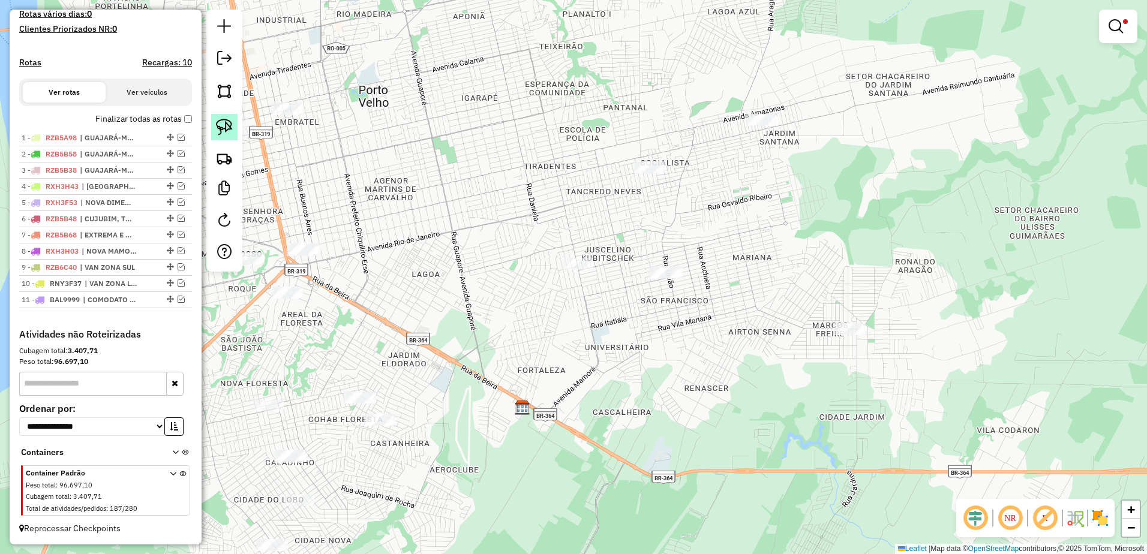
click at [220, 124] on img at bounding box center [224, 127] width 17 height 17
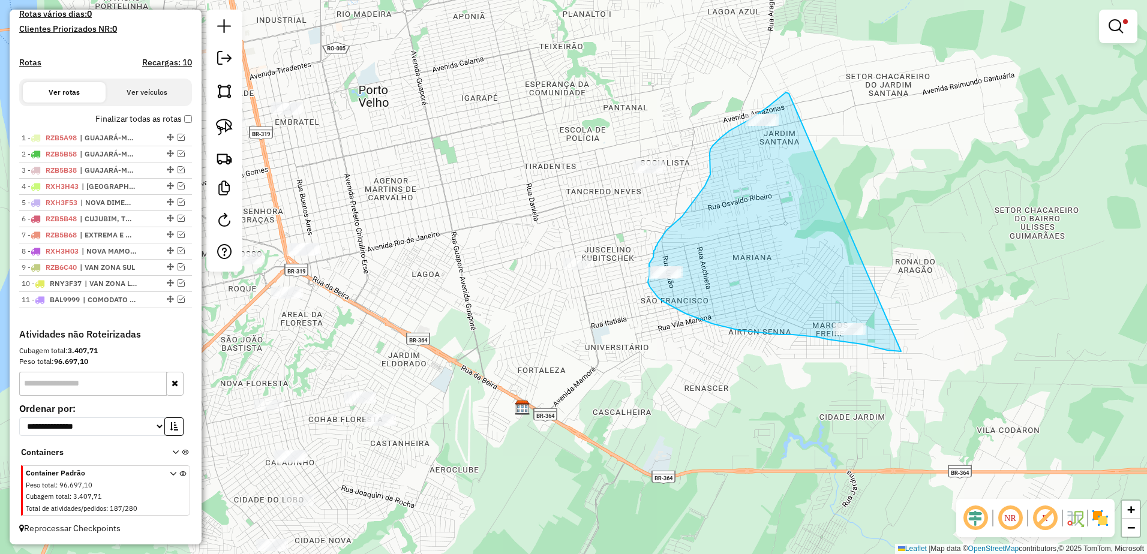
drag, startPoint x: 786, startPoint y: 92, endPoint x: 901, endPoint y: 352, distance: 283.7
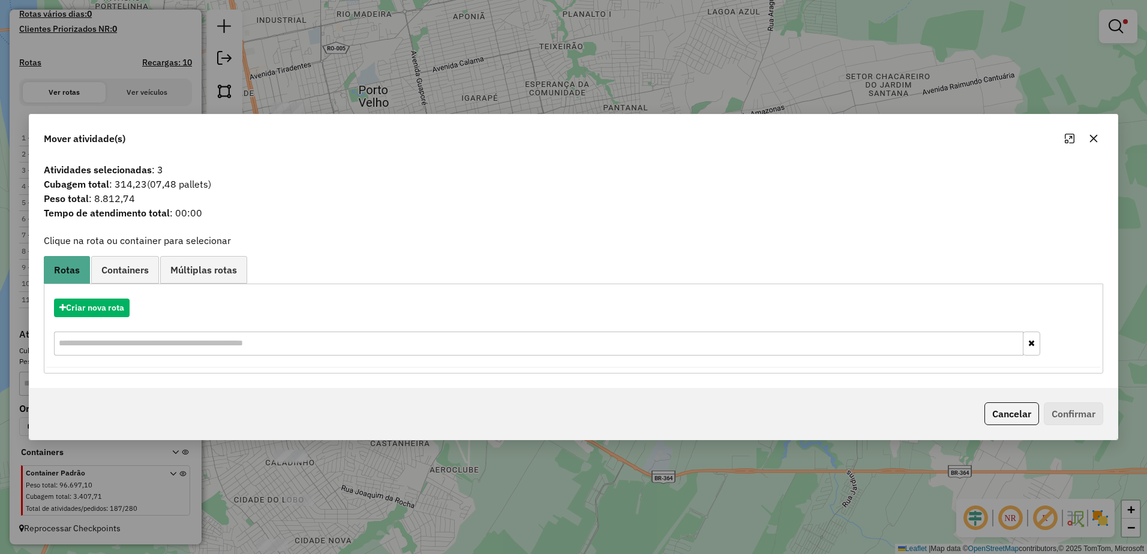
click at [1095, 134] on icon "button" at bounding box center [1094, 139] width 10 height 10
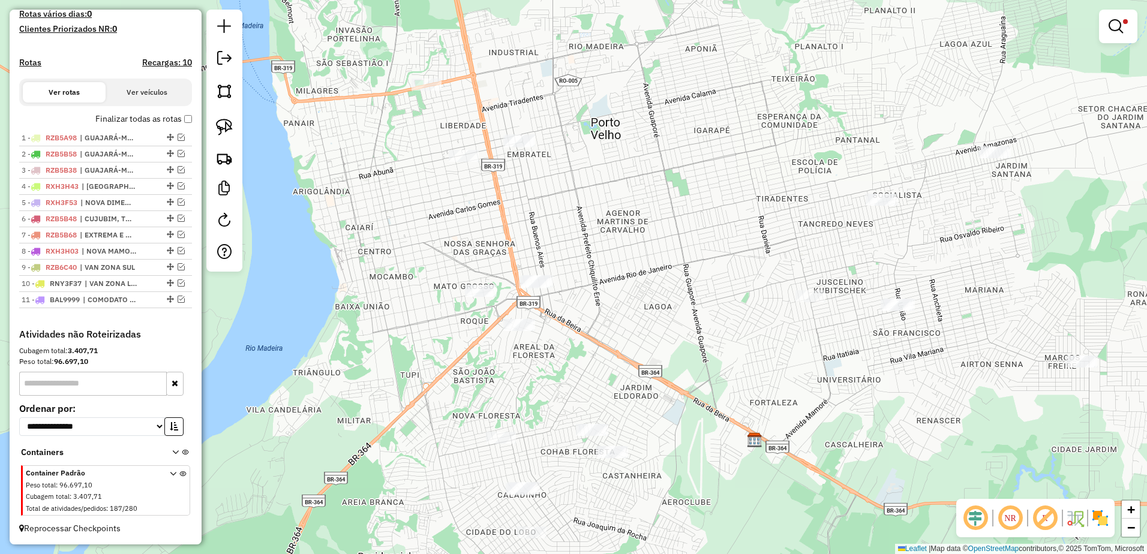
drag, startPoint x: 385, startPoint y: 215, endPoint x: 290, endPoint y: 175, distance: 102.4
click at [604, 239] on div "Limpar filtros Janela de atendimento Grade de atendimento Capacidade Transporta…" at bounding box center [573, 277] width 1147 height 554
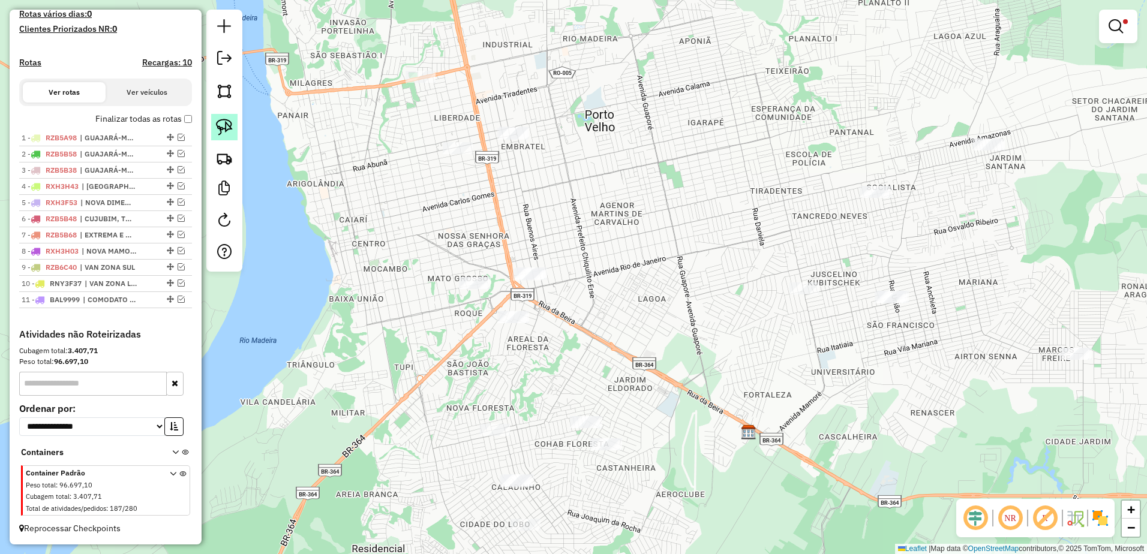
click at [228, 123] on img at bounding box center [224, 127] width 17 height 17
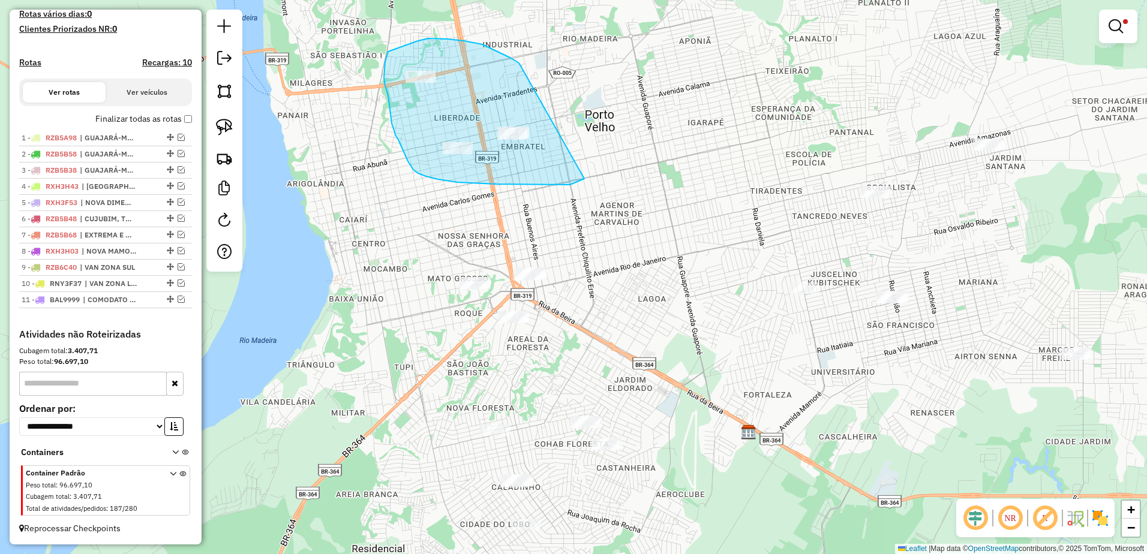
drag, startPoint x: 503, startPoint y: 55, endPoint x: 584, endPoint y: 179, distance: 148.3
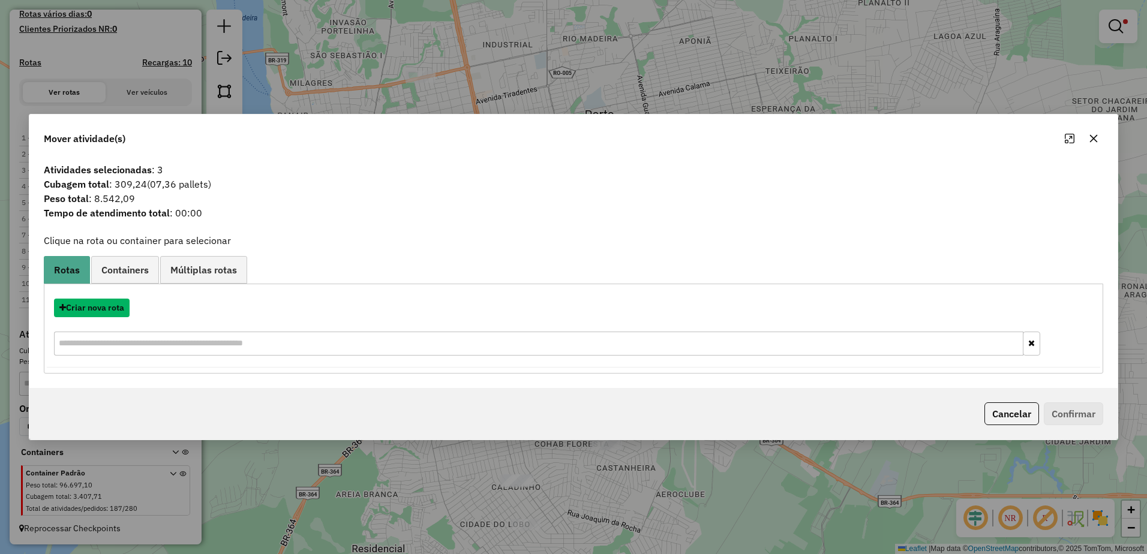
click at [113, 317] on button "Criar nova rota" at bounding box center [92, 308] width 76 height 19
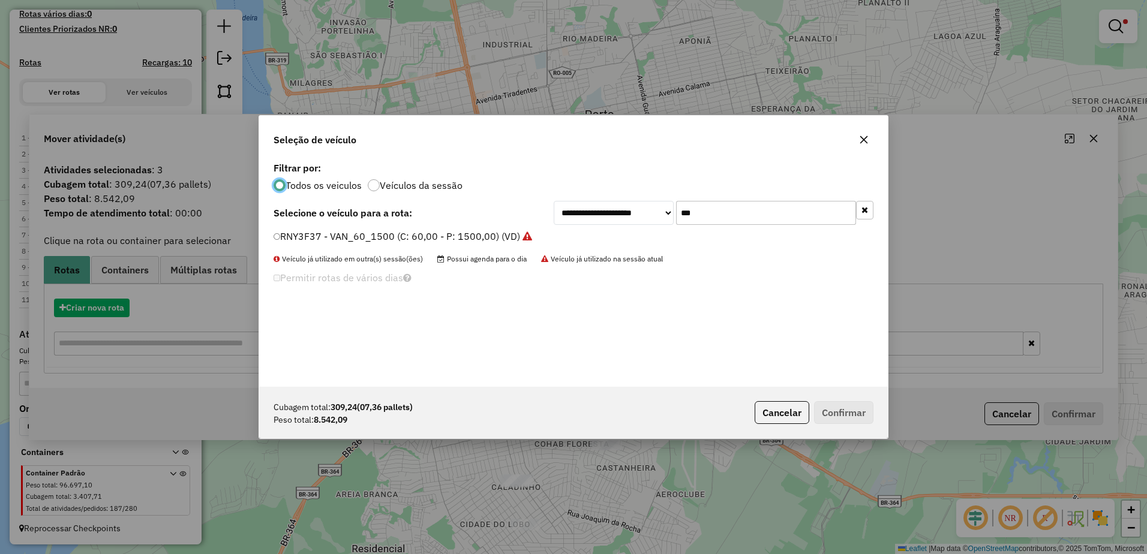
scroll to position [7, 4]
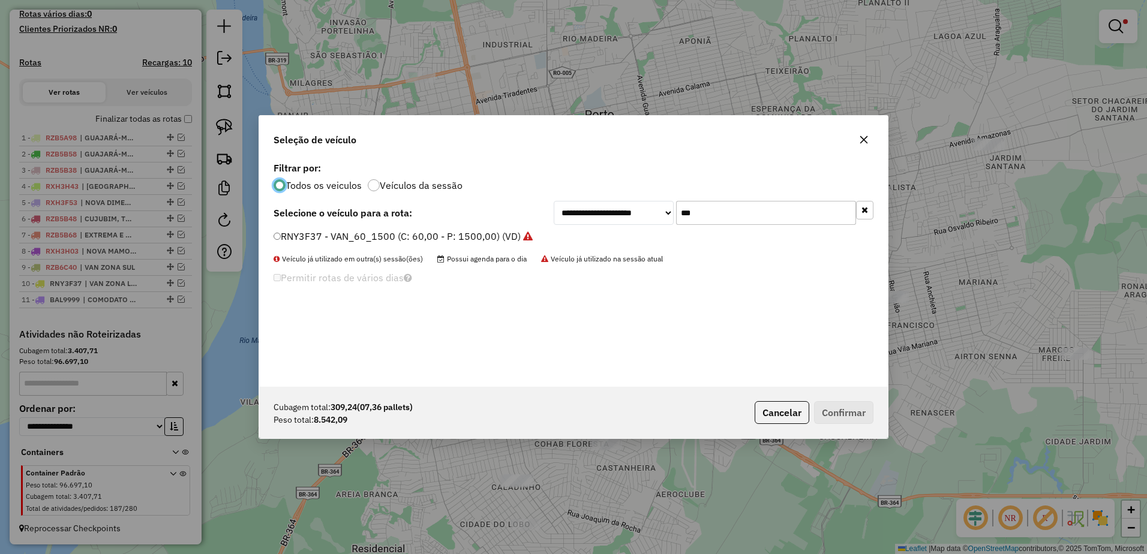
click at [768, 213] on input "***" at bounding box center [766, 213] width 180 height 24
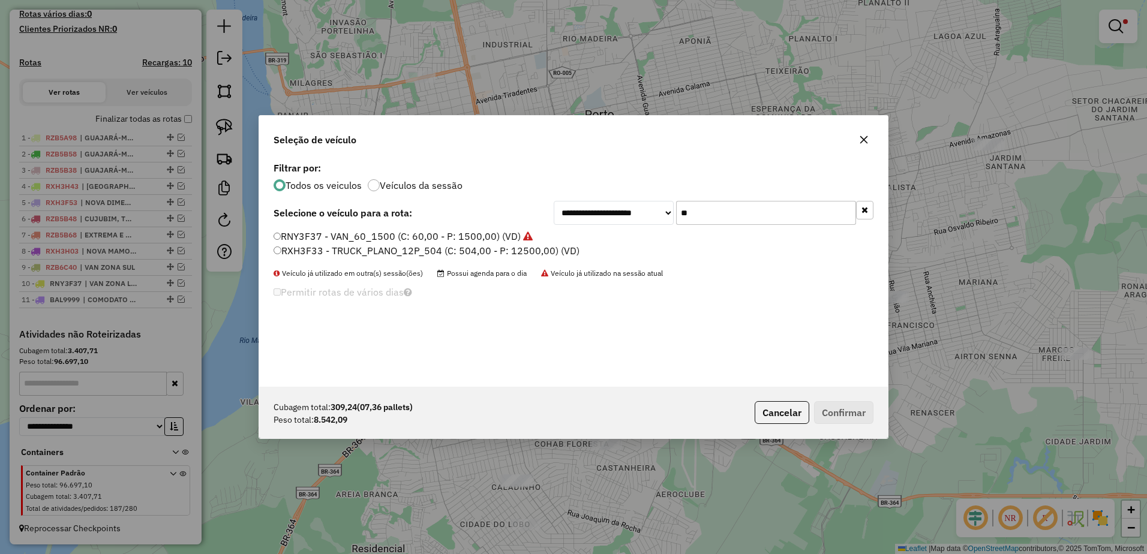
type input "*"
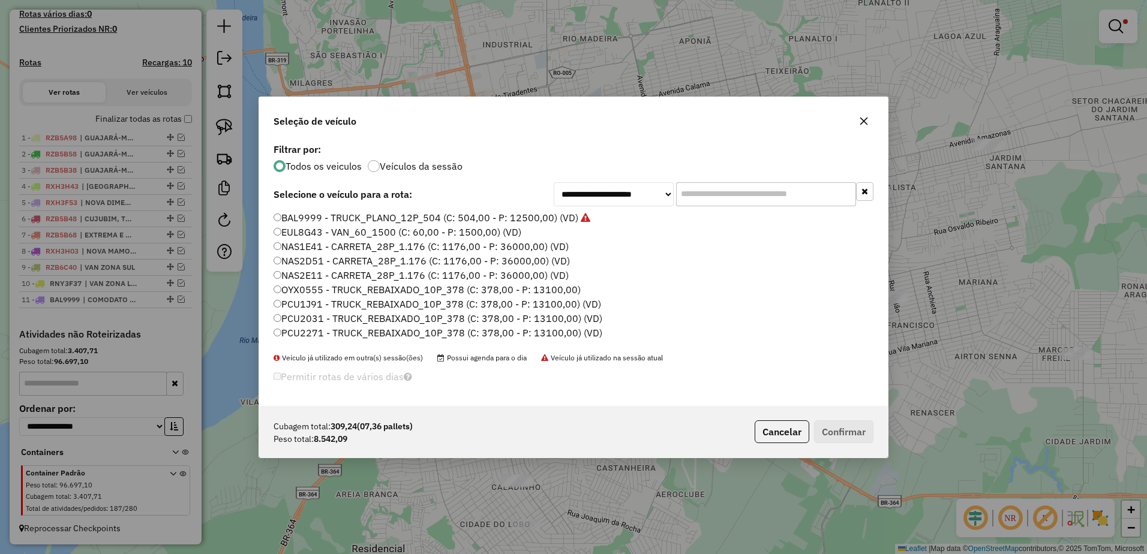
click at [865, 124] on icon "button" at bounding box center [864, 121] width 10 height 10
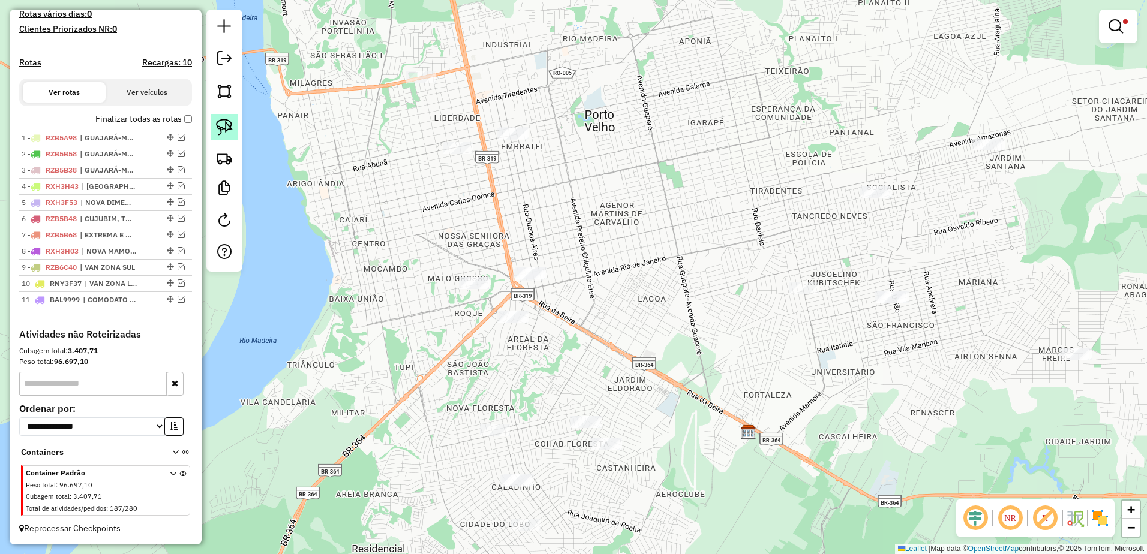
click at [224, 127] on img at bounding box center [224, 127] width 17 height 17
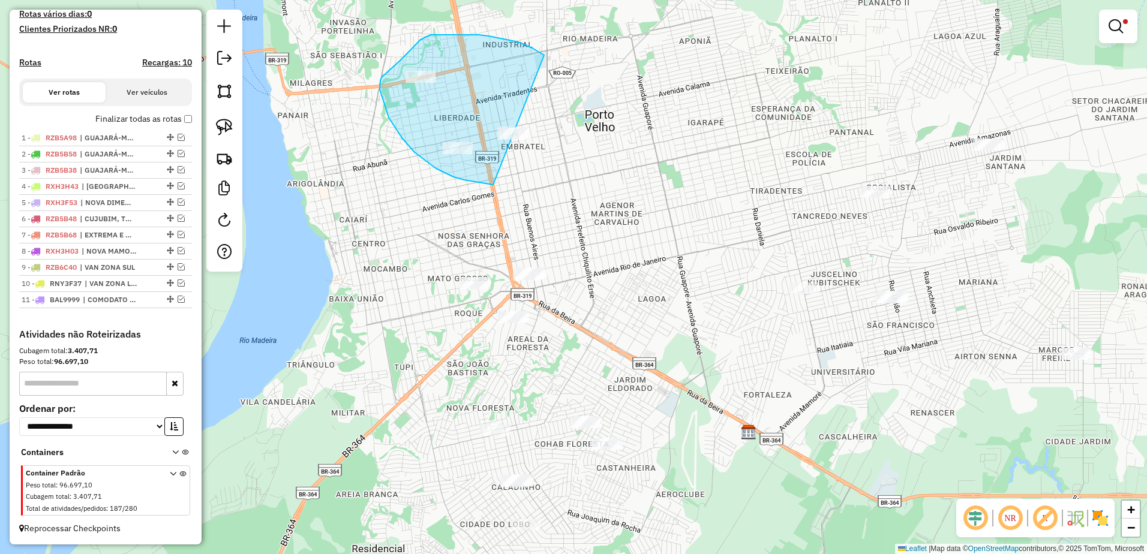
drag, startPoint x: 511, startPoint y: 41, endPoint x: 574, endPoint y: 177, distance: 150.3
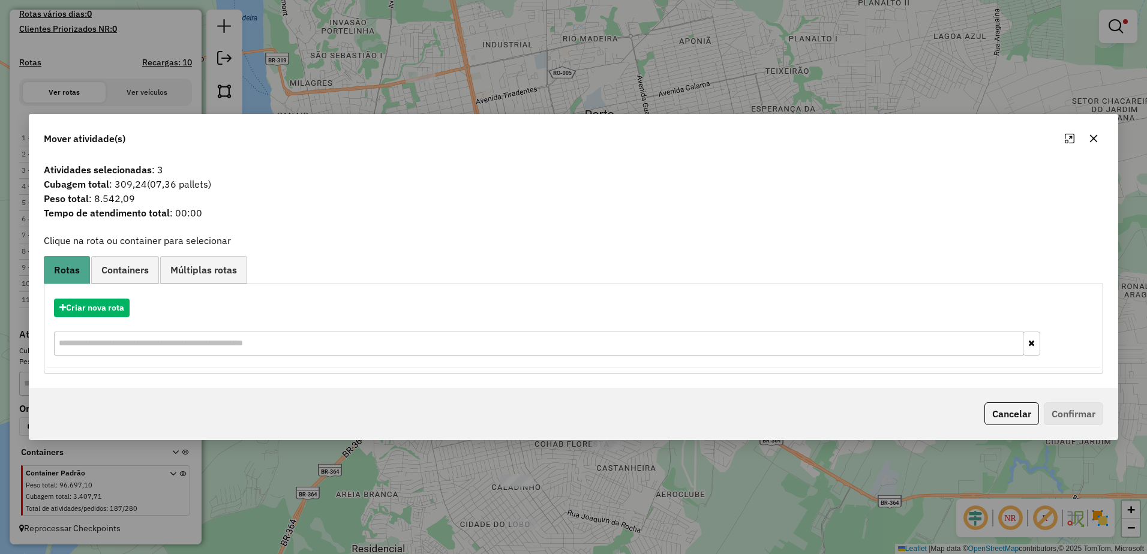
click at [1092, 135] on icon "button" at bounding box center [1094, 139] width 10 height 10
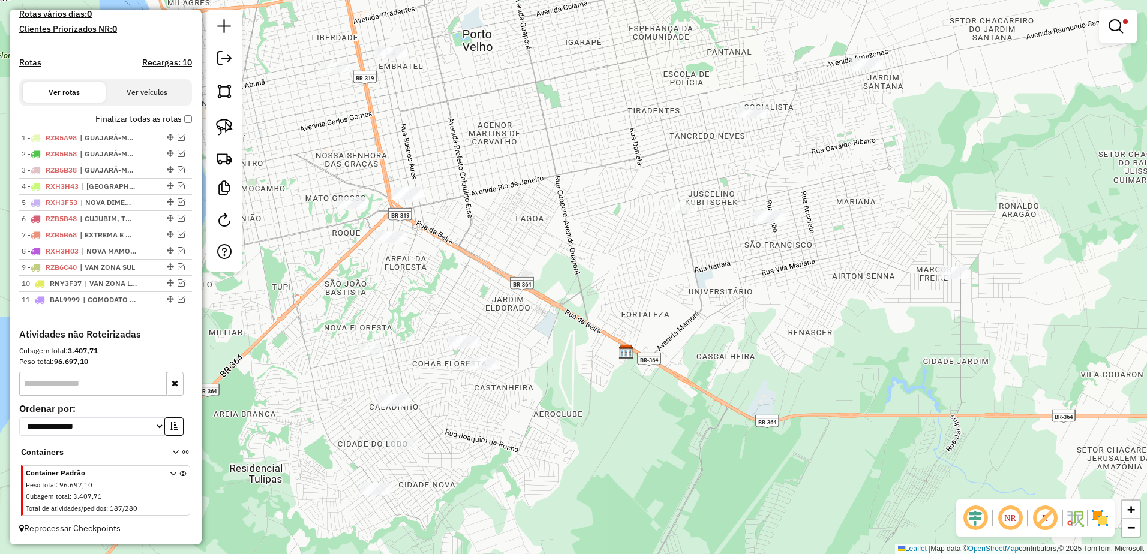
drag, startPoint x: 936, startPoint y: 326, endPoint x: 813, endPoint y: 246, distance: 146.5
click at [813, 246] on div "Limpar filtros Janela de atendimento Grade de atendimento Capacidade Transporta…" at bounding box center [573, 277] width 1147 height 554
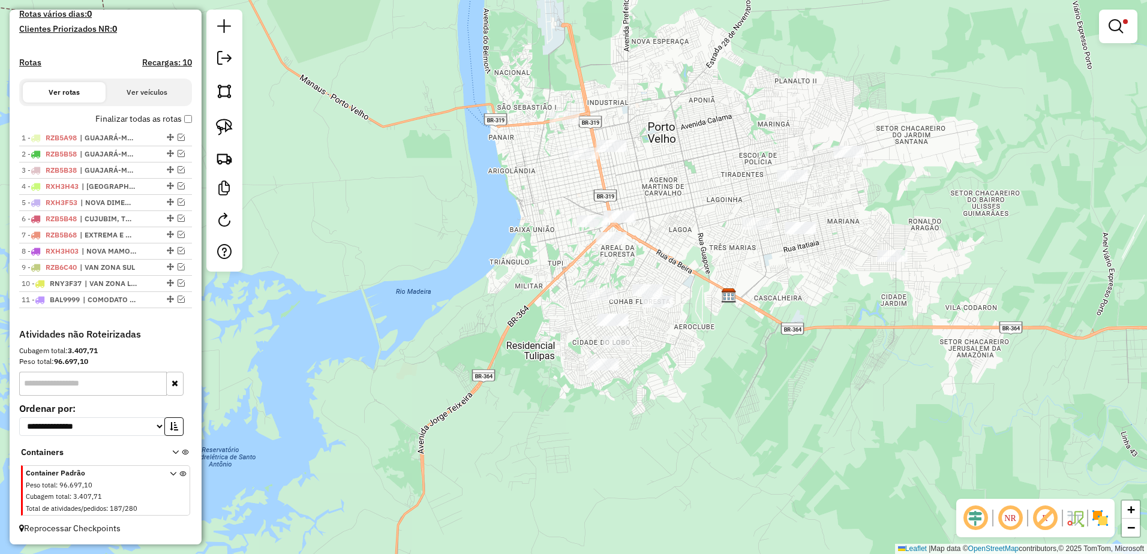
drag, startPoint x: 897, startPoint y: 187, endPoint x: 865, endPoint y: 211, distance: 40.2
click at [865, 211] on div "Limpar filtros Janela de atendimento Grade de atendimento Capacidade Transporta…" at bounding box center [573, 277] width 1147 height 554
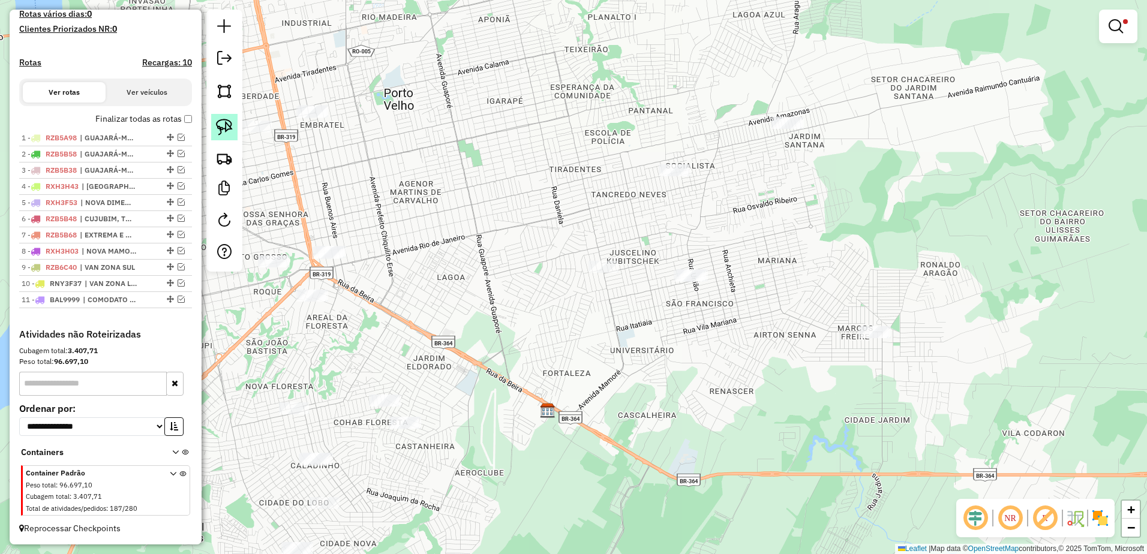
click at [222, 129] on img at bounding box center [224, 127] width 17 height 17
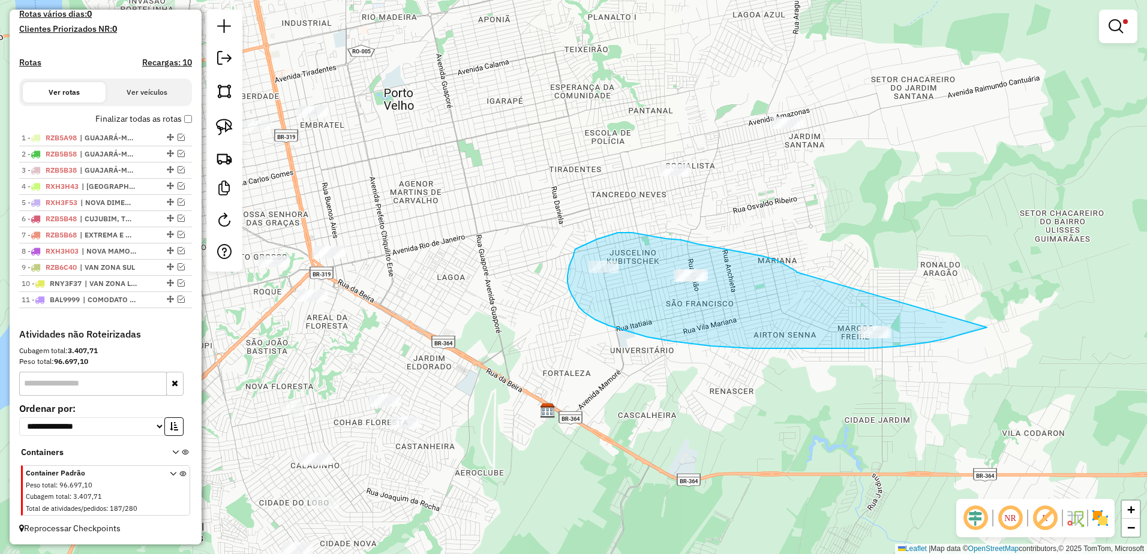
drag, startPoint x: 786, startPoint y: 265, endPoint x: 987, endPoint y: 328, distance: 210.5
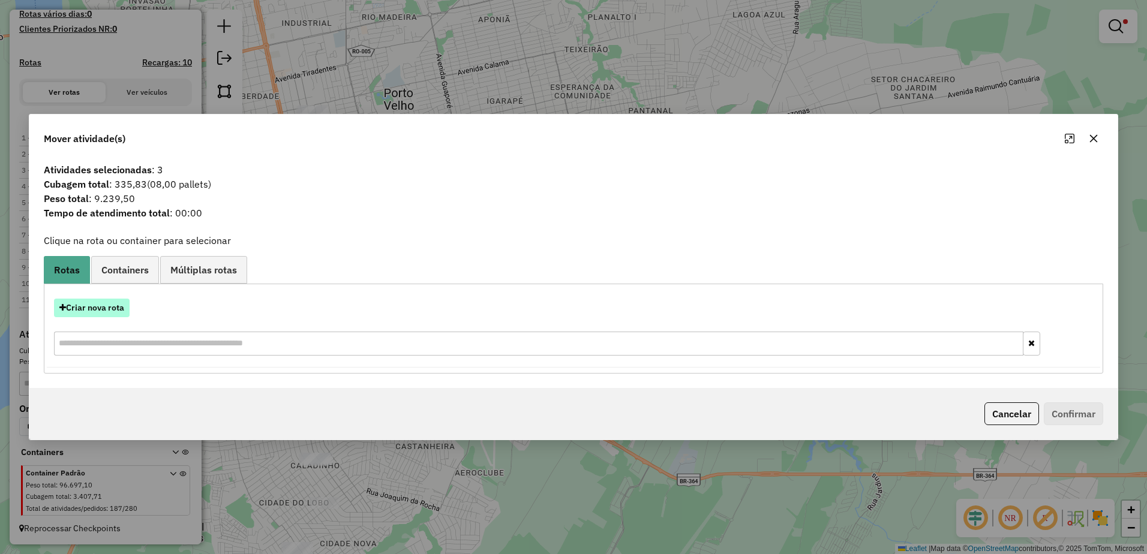
click at [95, 315] on button "Criar nova rota" at bounding box center [92, 308] width 76 height 19
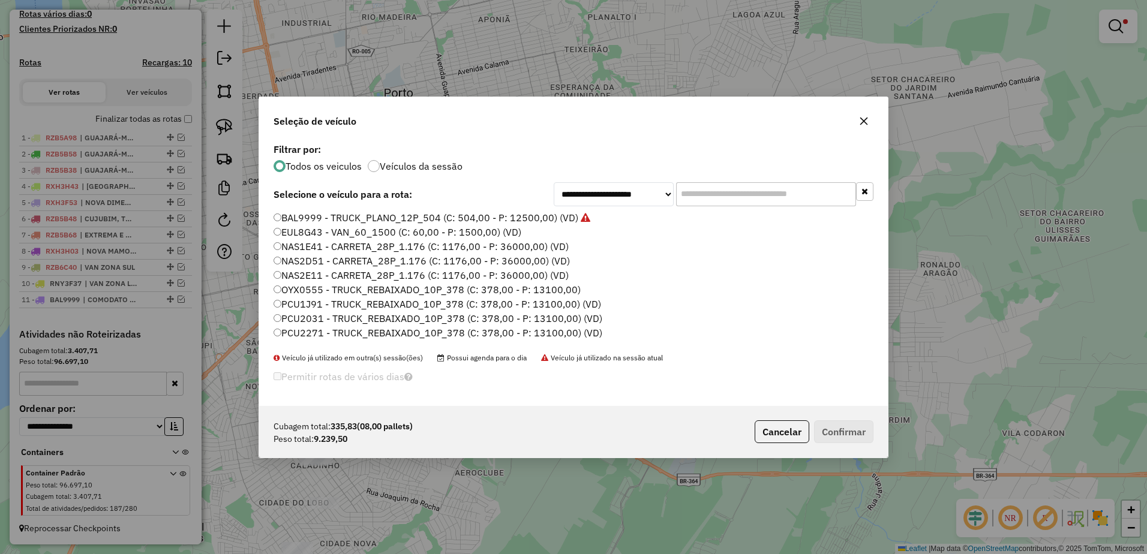
click at [762, 192] on input "text" at bounding box center [766, 194] width 180 height 24
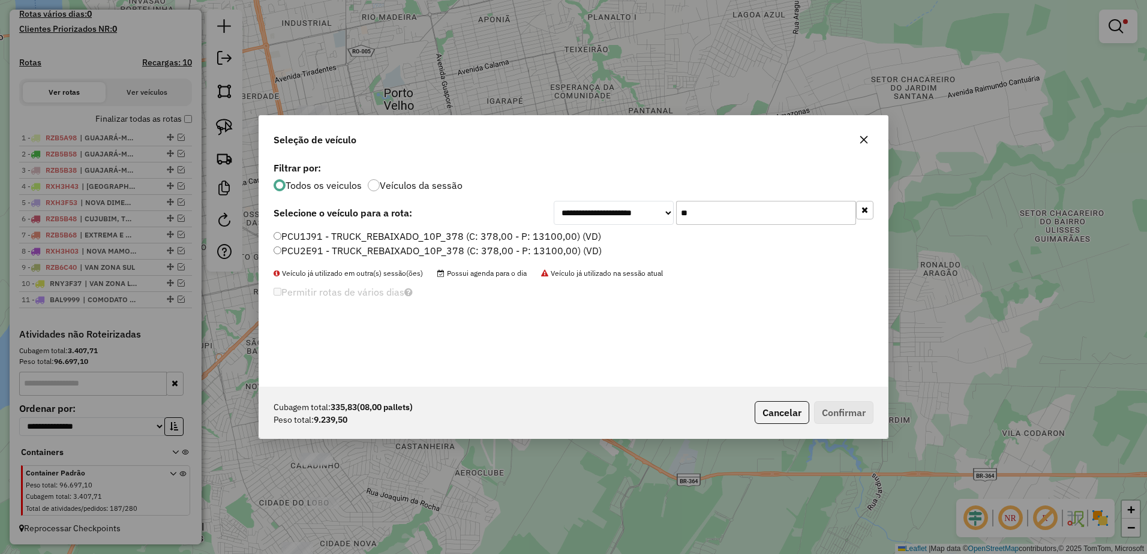
type input "**"
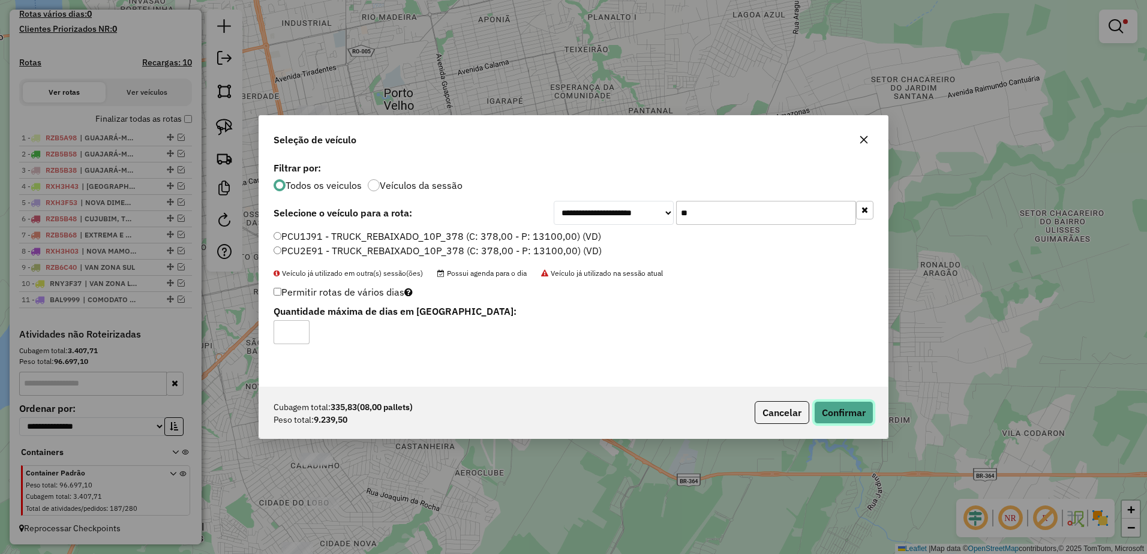
click at [854, 413] on button "Confirmar" at bounding box center [843, 412] width 59 height 23
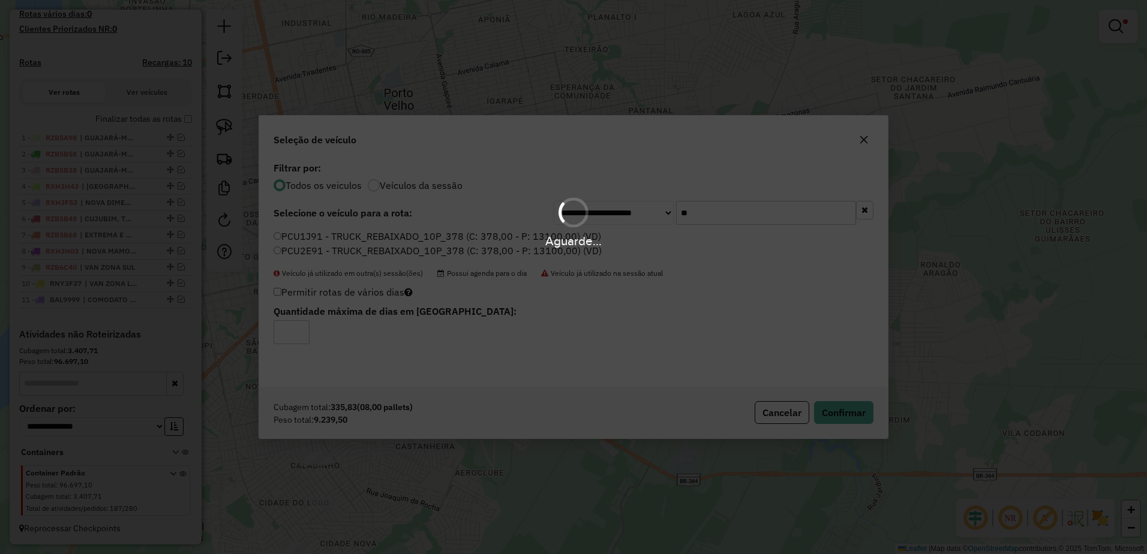
scroll to position [406, 0]
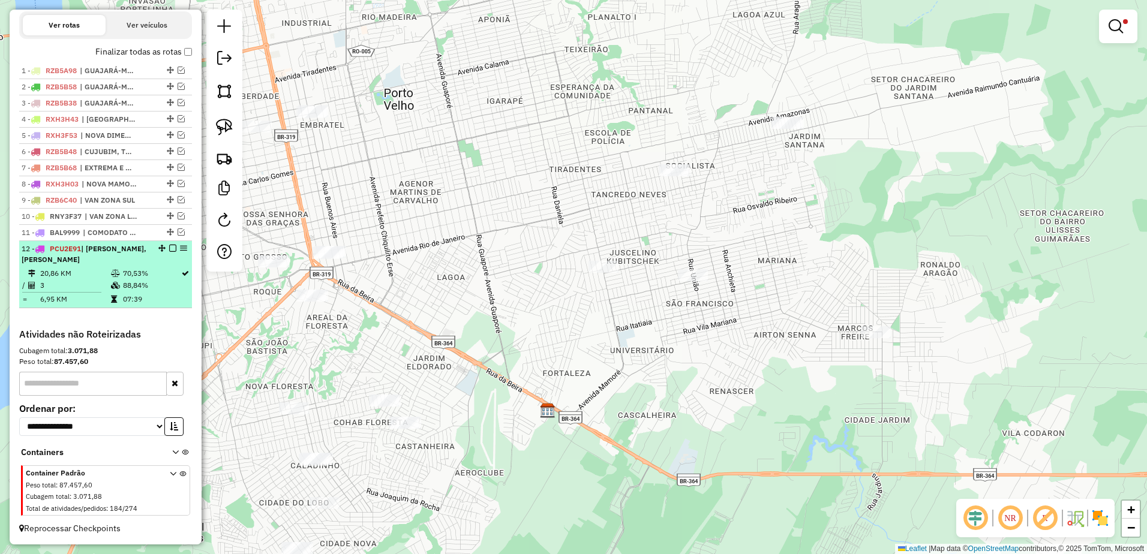
click at [111, 277] on icon at bounding box center [115, 273] width 9 height 7
select select "**********"
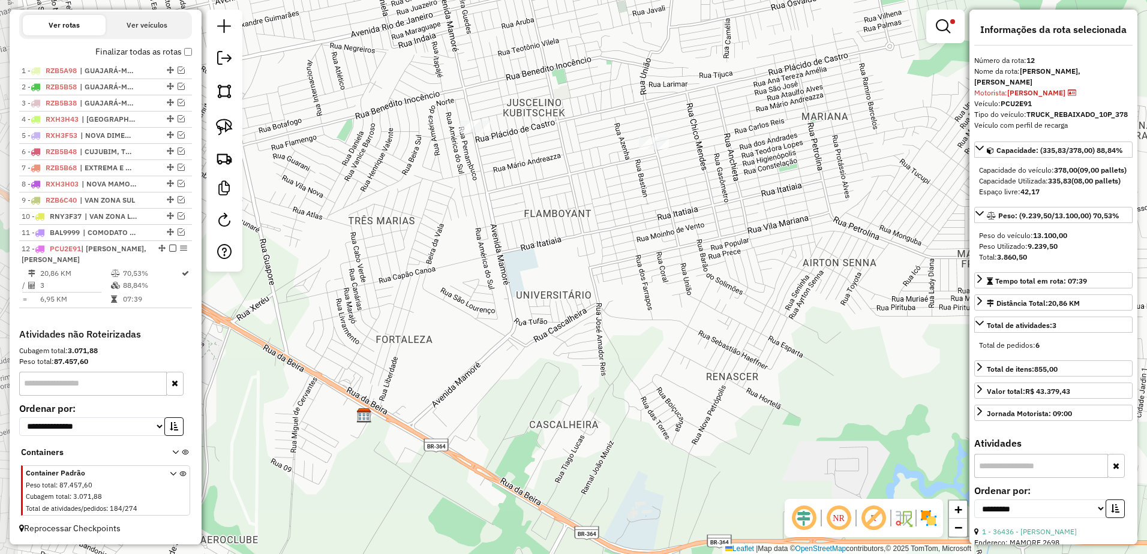
drag, startPoint x: 580, startPoint y: 284, endPoint x: 620, endPoint y: 335, distance: 64.9
click at [620, 335] on div "Limpar filtros Janela de atendimento Grade de atendimento Capacidade Transporta…" at bounding box center [573, 277] width 1147 height 554
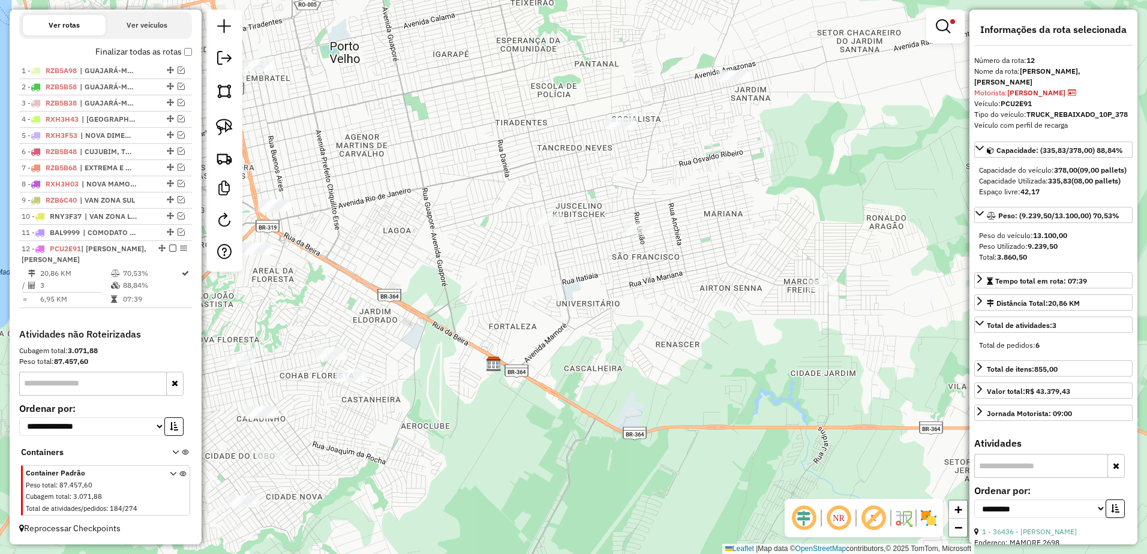
drag, startPoint x: 605, startPoint y: 265, endPoint x: 613, endPoint y: 270, distance: 9.5
click at [613, 270] on div "Limpar filtros Janela de atendimento Grade de atendimento Capacidade Transporta…" at bounding box center [573, 277] width 1147 height 554
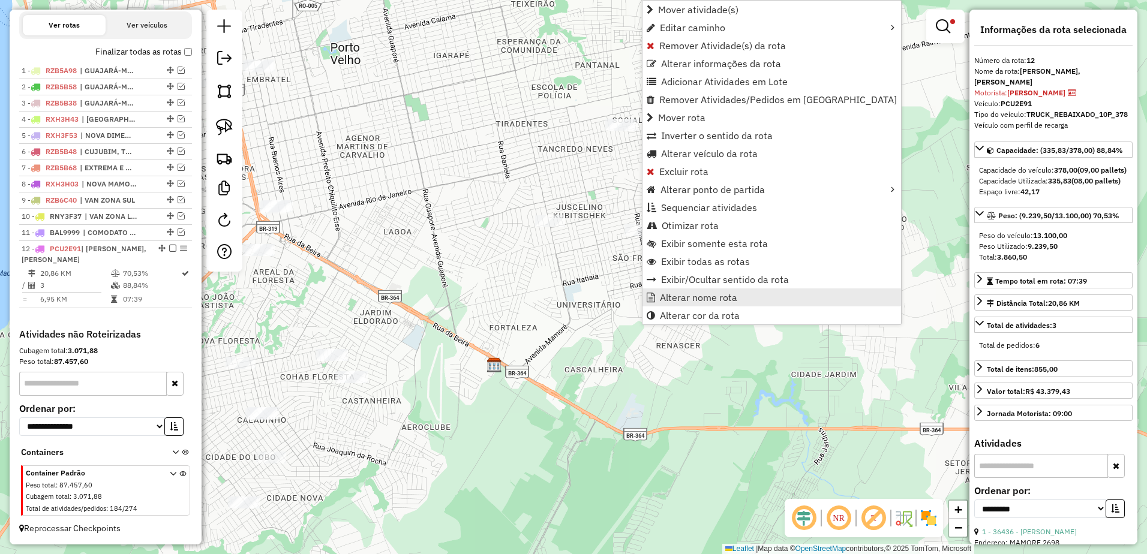
click at [712, 302] on span "Alterar nome rota" at bounding box center [698, 298] width 77 height 10
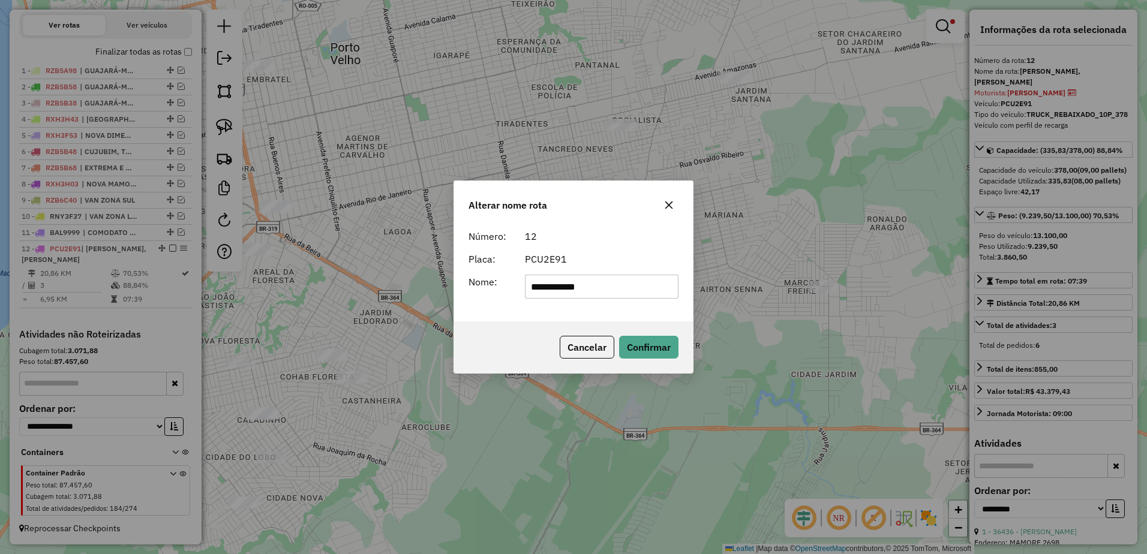
type input "**********"
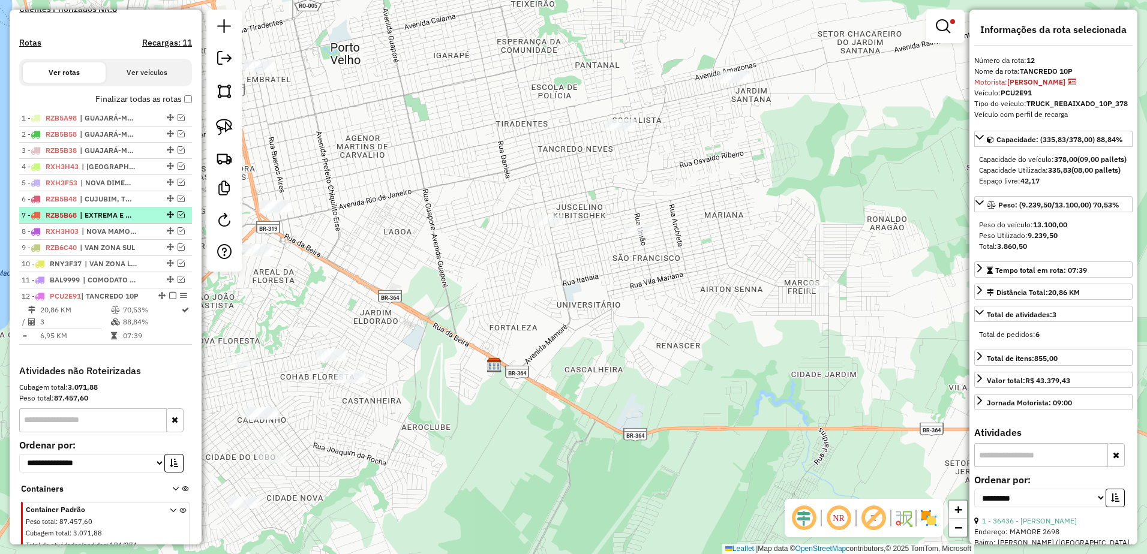
scroll to position [301, 0]
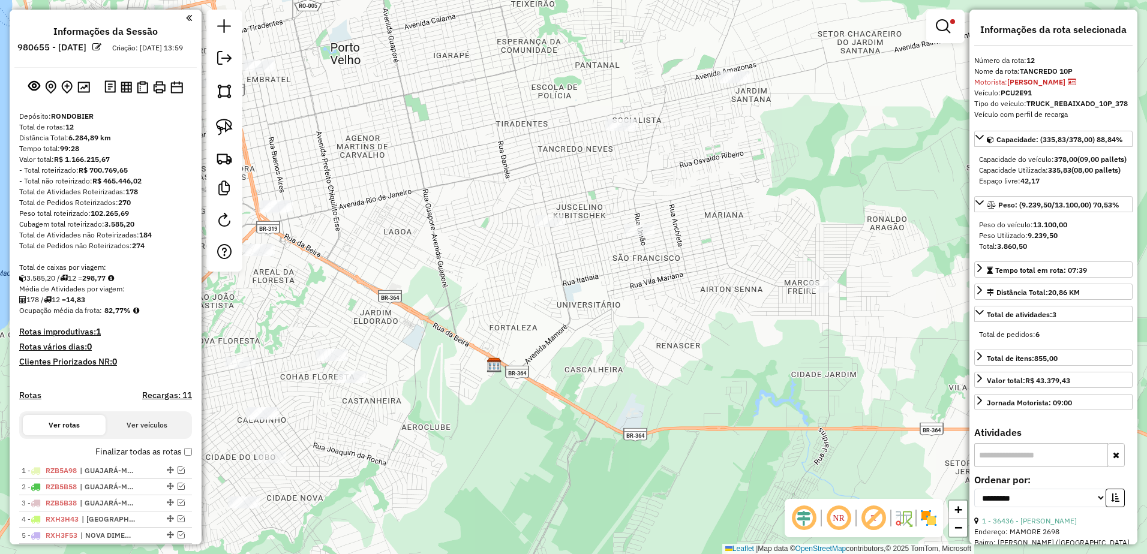
select select "**********"
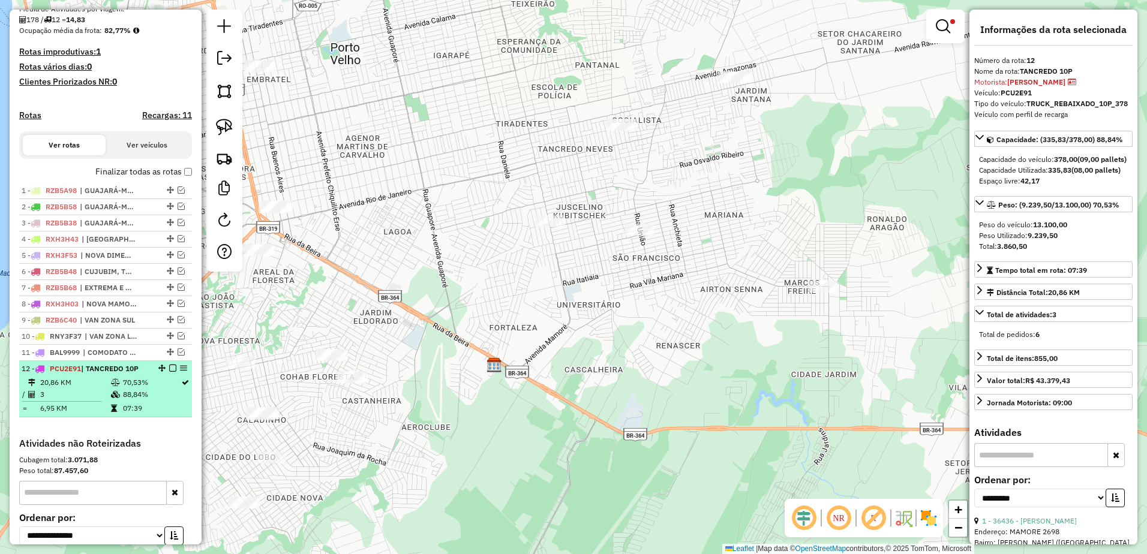
click at [169, 372] on em at bounding box center [172, 368] width 7 height 7
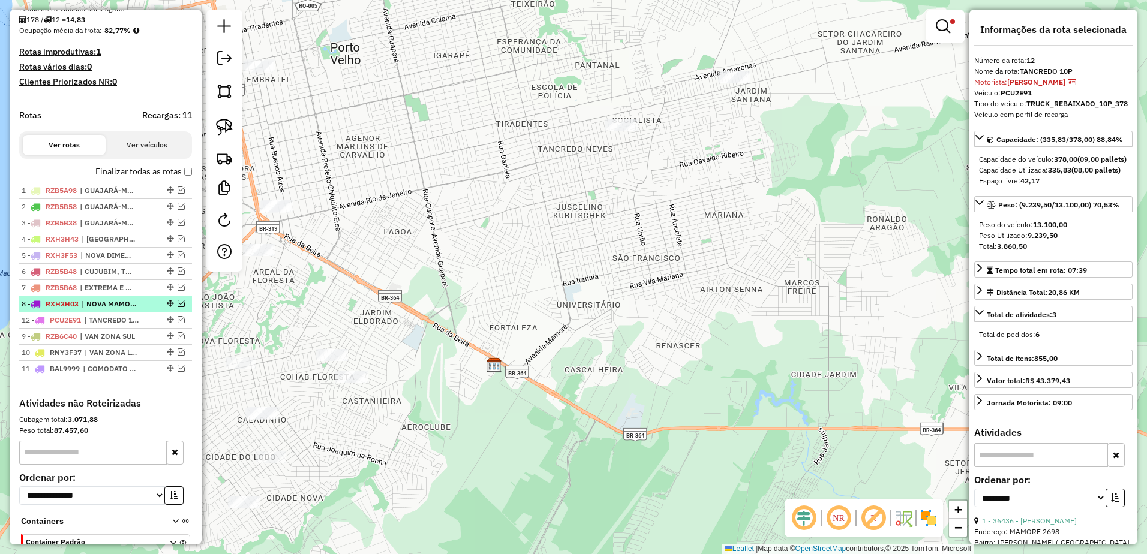
drag, startPoint x: 166, startPoint y: 382, endPoint x: 161, endPoint y: 317, distance: 65.0
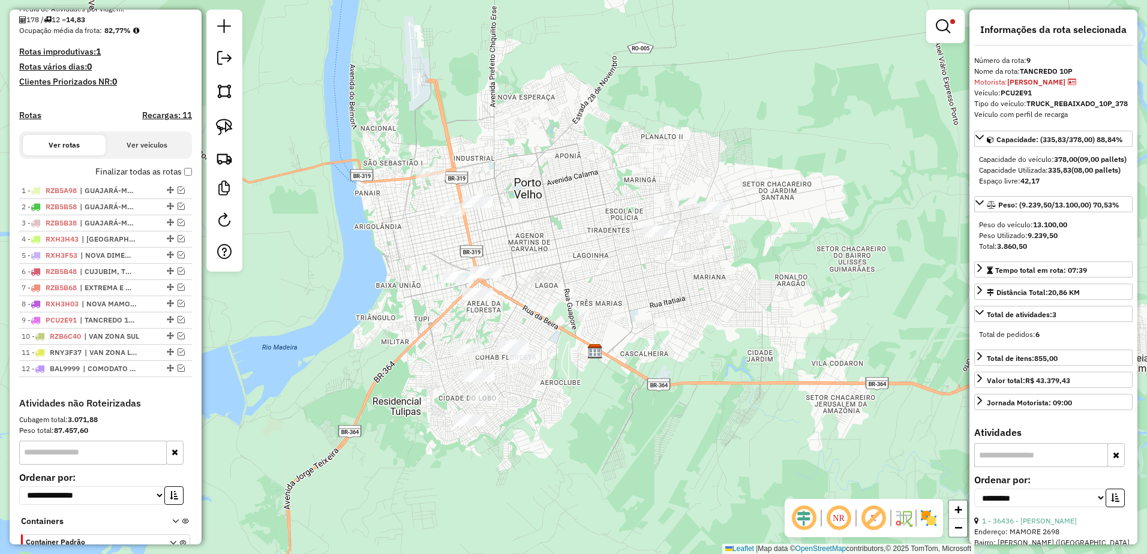
drag, startPoint x: 632, startPoint y: 322, endPoint x: 705, endPoint y: 313, distance: 73.7
click at [705, 313] on div "Limpar filtros Janela de atendimento Grade de atendimento Capacidade Transporta…" at bounding box center [573, 277] width 1147 height 554
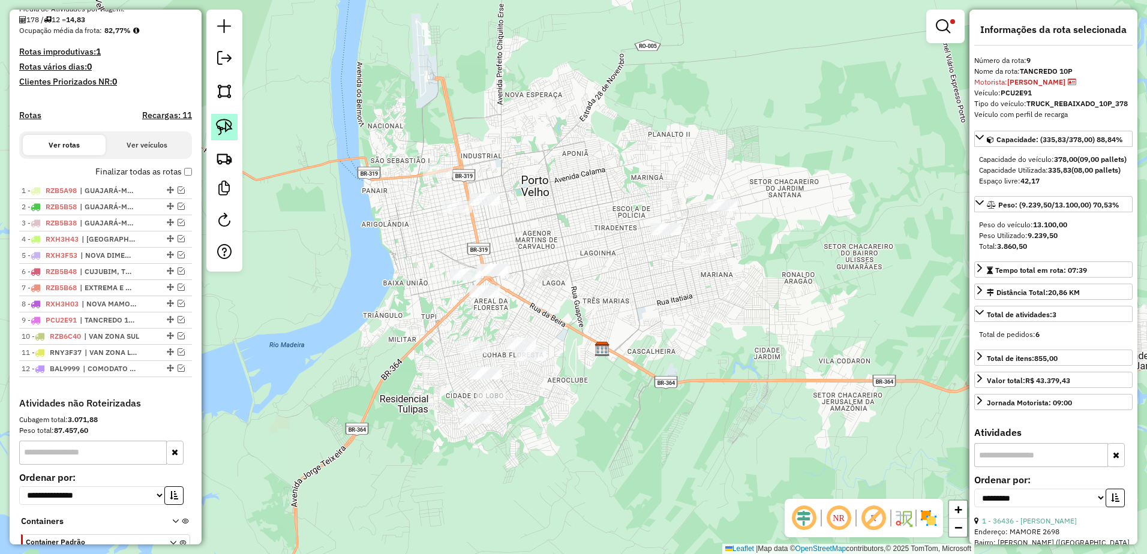
drag, startPoint x: 223, startPoint y: 131, endPoint x: 232, endPoint y: 136, distance: 10.7
click at [223, 131] on img at bounding box center [224, 127] width 17 height 17
drag, startPoint x: 503, startPoint y: 365, endPoint x: 522, endPoint y: 426, distance: 64.2
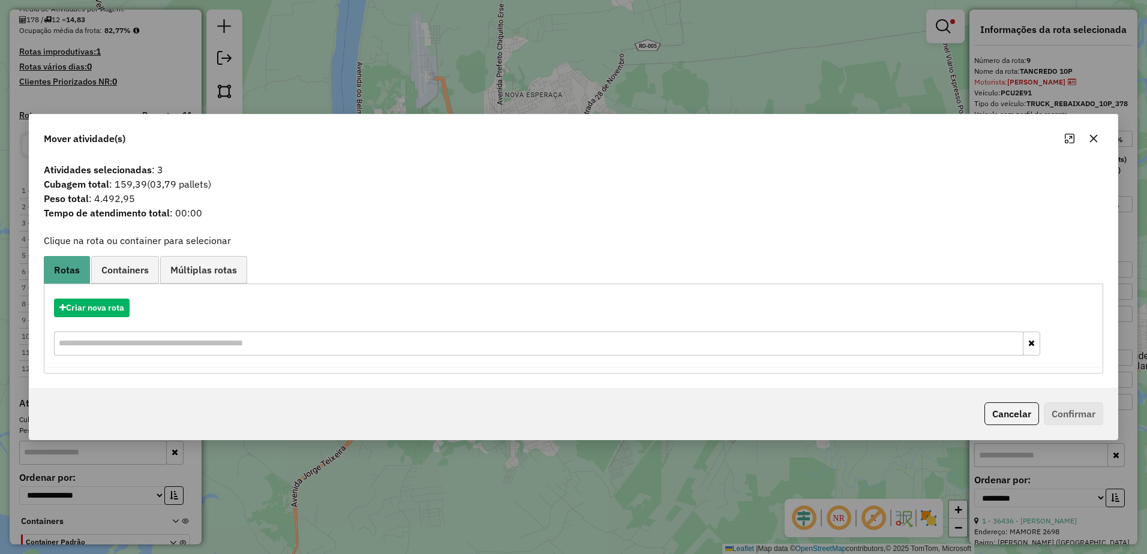
click at [1096, 137] on icon "button" at bounding box center [1094, 139] width 10 height 10
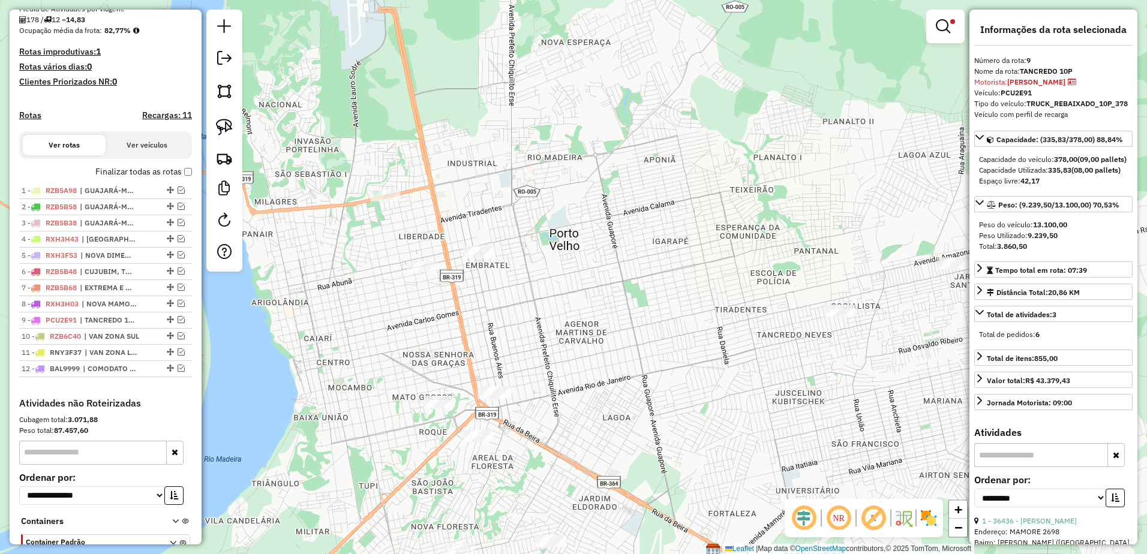
drag, startPoint x: 495, startPoint y: 283, endPoint x: 546, endPoint y: 262, distance: 55.4
click at [742, 352] on div "Limpar filtros Janela de atendimento Grade de atendimento Capacidade Transporta…" at bounding box center [573, 277] width 1147 height 554
click at [235, 126] on link at bounding box center [224, 127] width 26 height 26
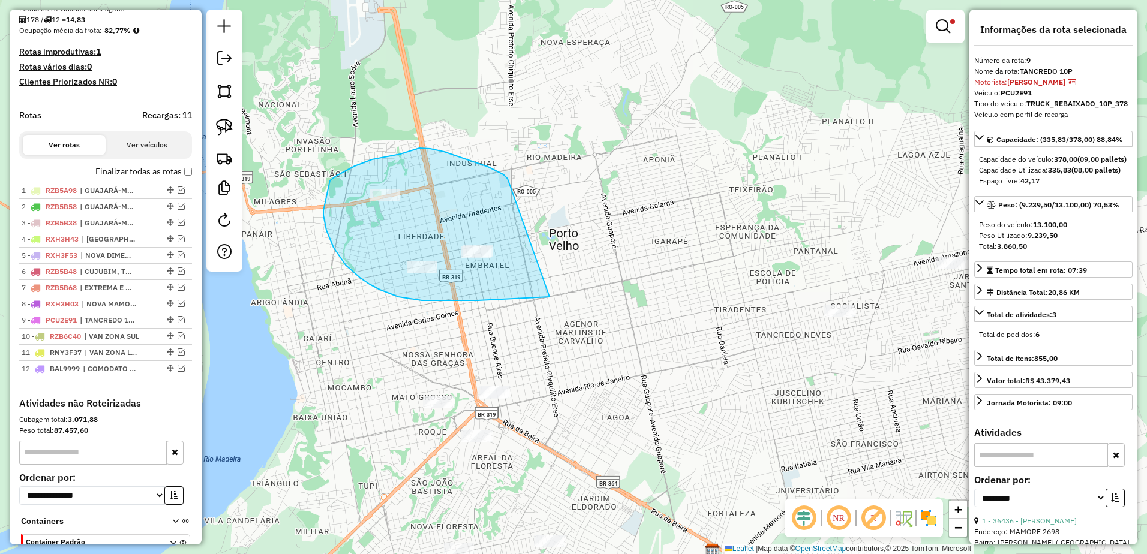
drag, startPoint x: 508, startPoint y: 179, endPoint x: 561, endPoint y: 295, distance: 128.1
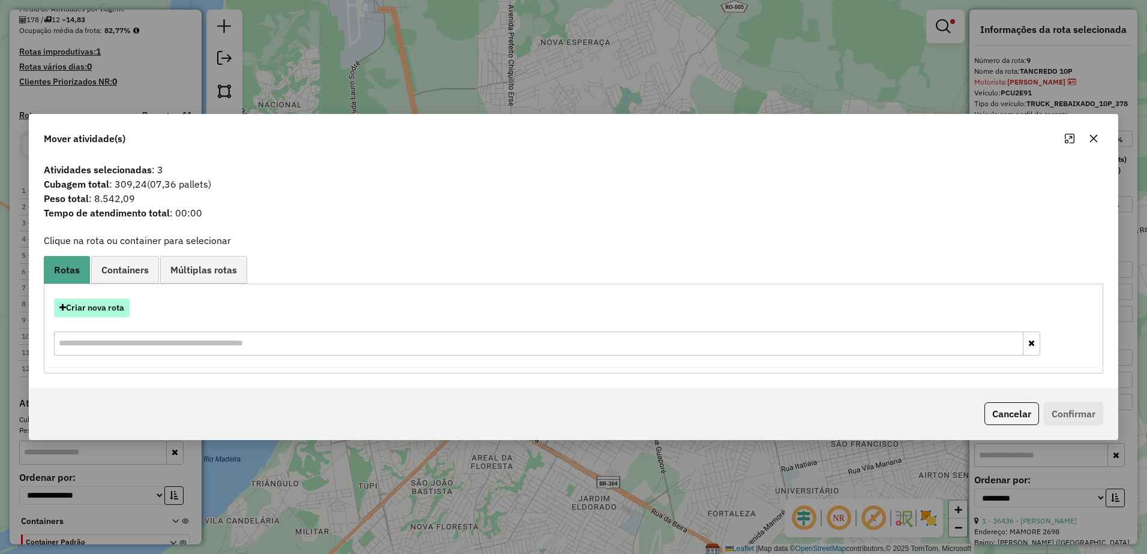
click at [106, 312] on button "Criar nova rota" at bounding box center [92, 308] width 76 height 19
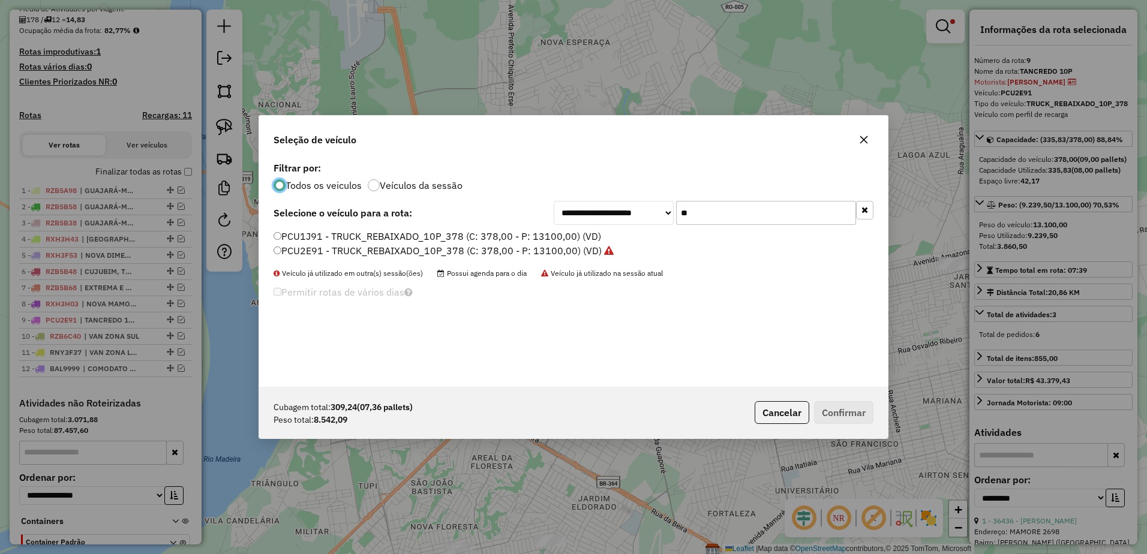
scroll to position [7, 4]
click at [730, 211] on input "**" at bounding box center [766, 213] width 180 height 24
type input "*"
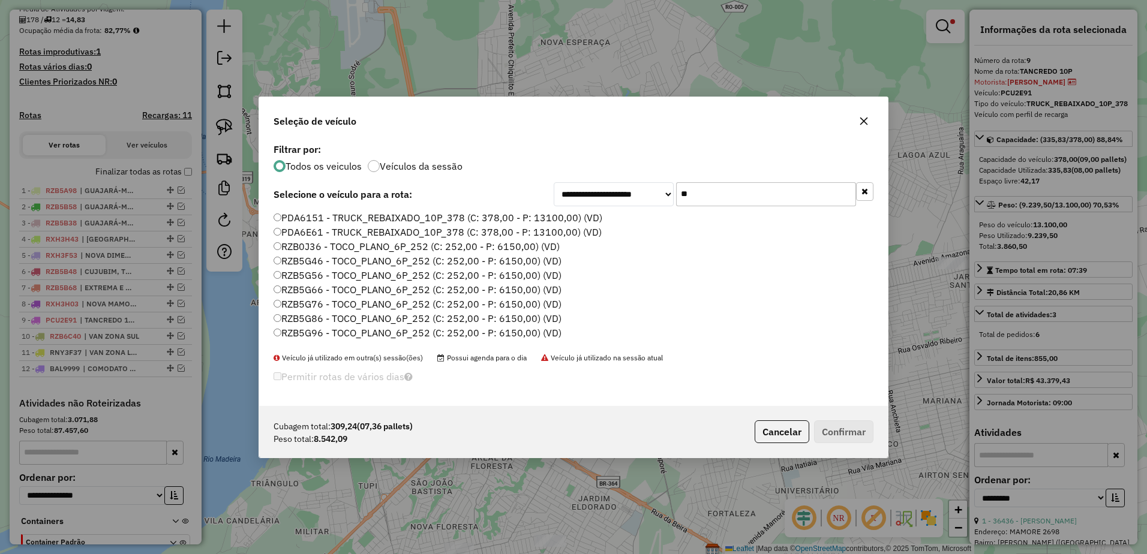
type input "*"
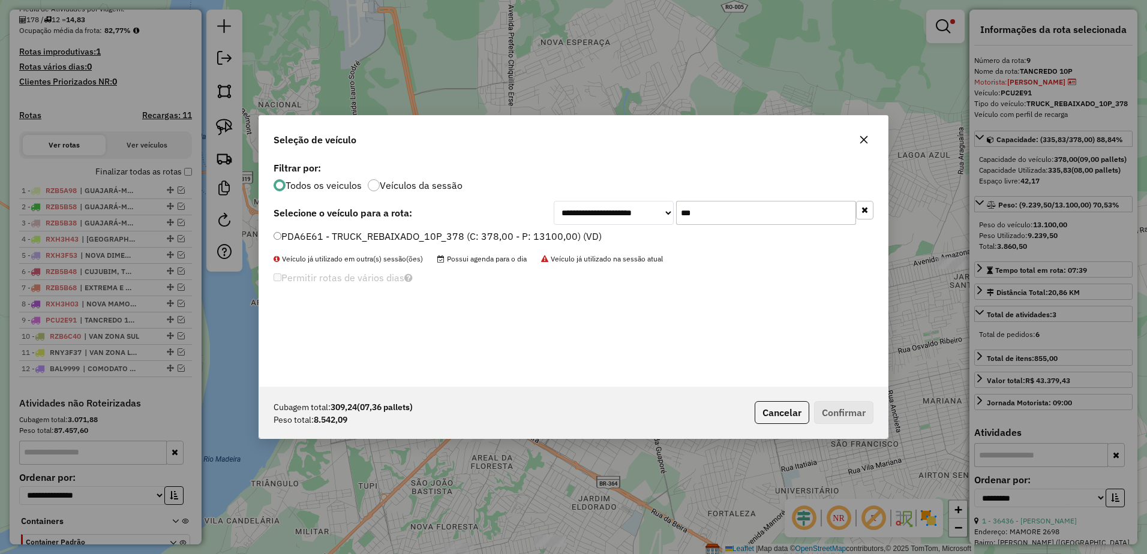
type input "***"
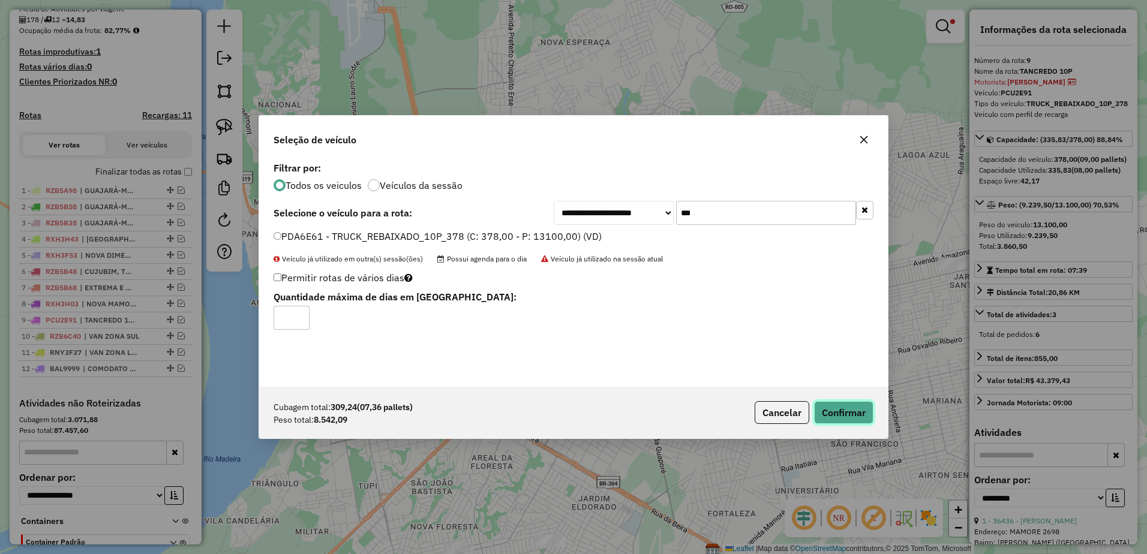
click at [855, 407] on button "Confirmar" at bounding box center [843, 412] width 59 height 23
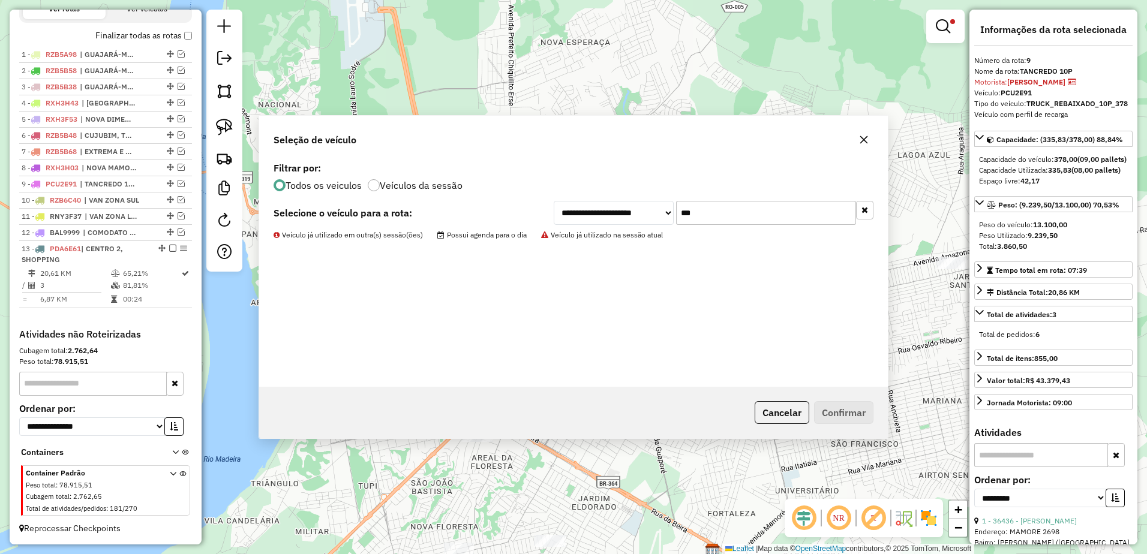
scroll to position [427, 0]
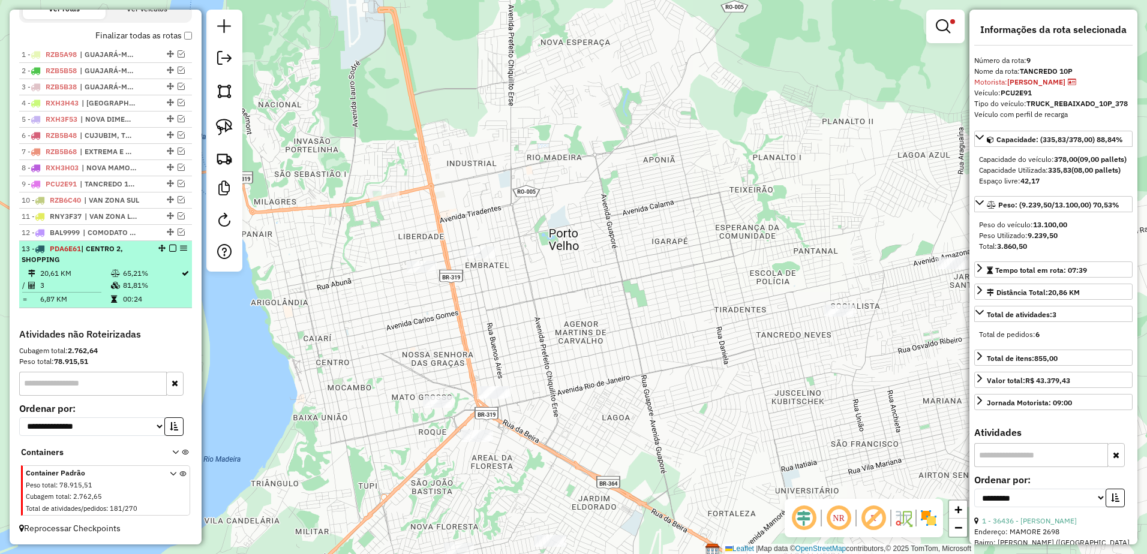
click at [90, 283] on td "3" at bounding box center [75, 286] width 71 height 12
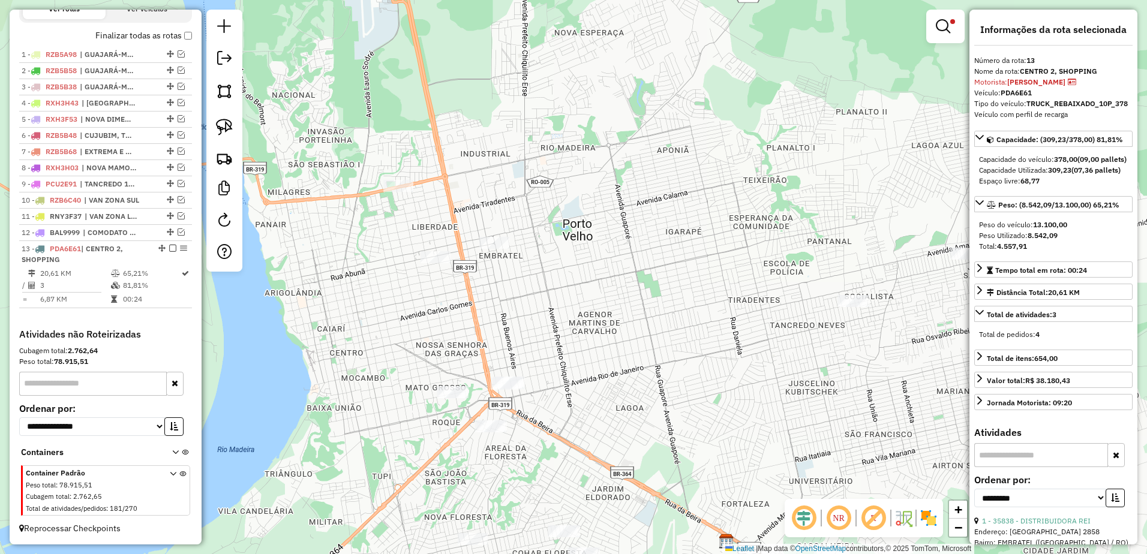
drag, startPoint x: 553, startPoint y: 201, endPoint x: 565, endPoint y: 295, distance: 94.9
click at [565, 295] on div "Limpar filtros Janela de atendimento Grade de atendimento Capacidade Transporta…" at bounding box center [573, 277] width 1147 height 554
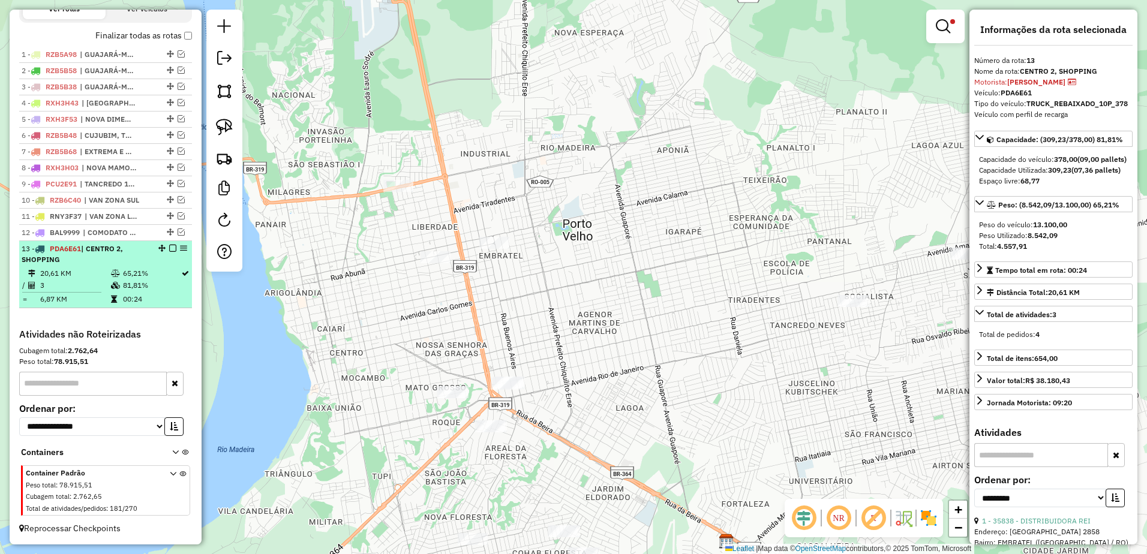
click at [92, 271] on td "20,61 KM" at bounding box center [75, 274] width 71 height 12
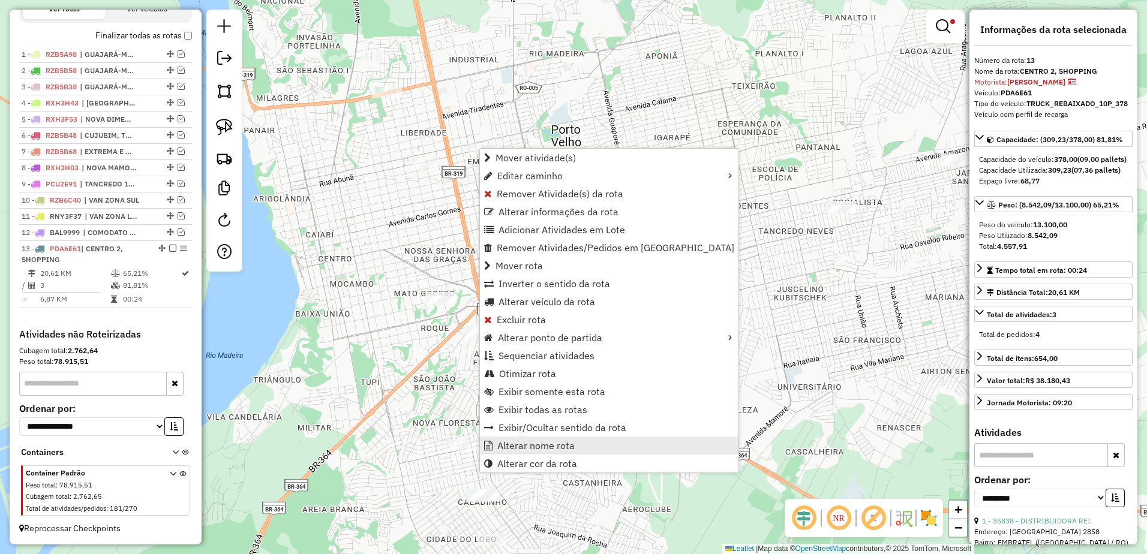
click at [587, 449] on link "Alterar nome rota" at bounding box center [609, 446] width 259 height 18
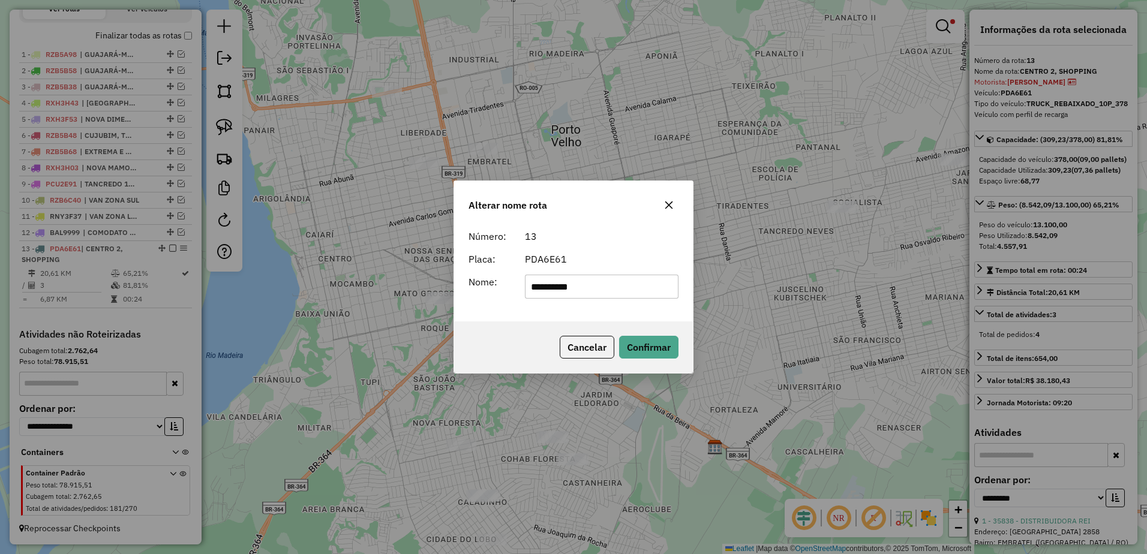
type input "**********"
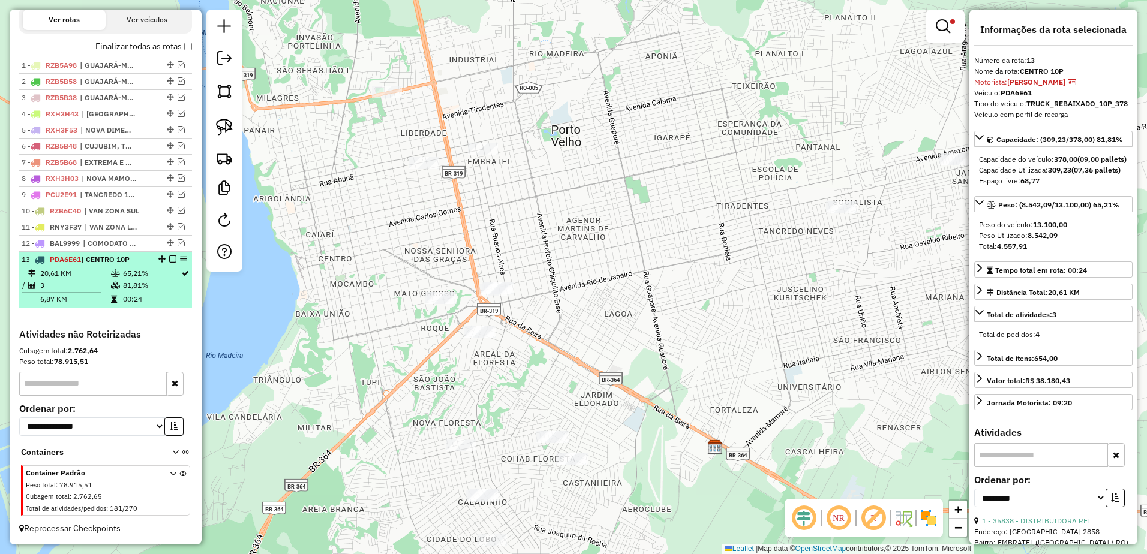
scroll to position [296, 0]
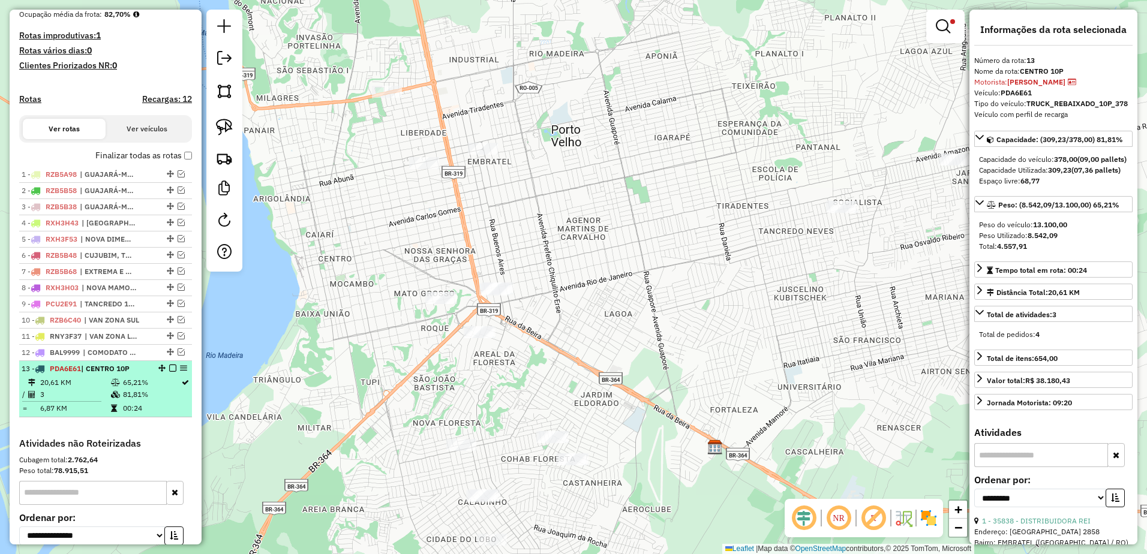
click at [170, 372] on em at bounding box center [172, 368] width 7 height 7
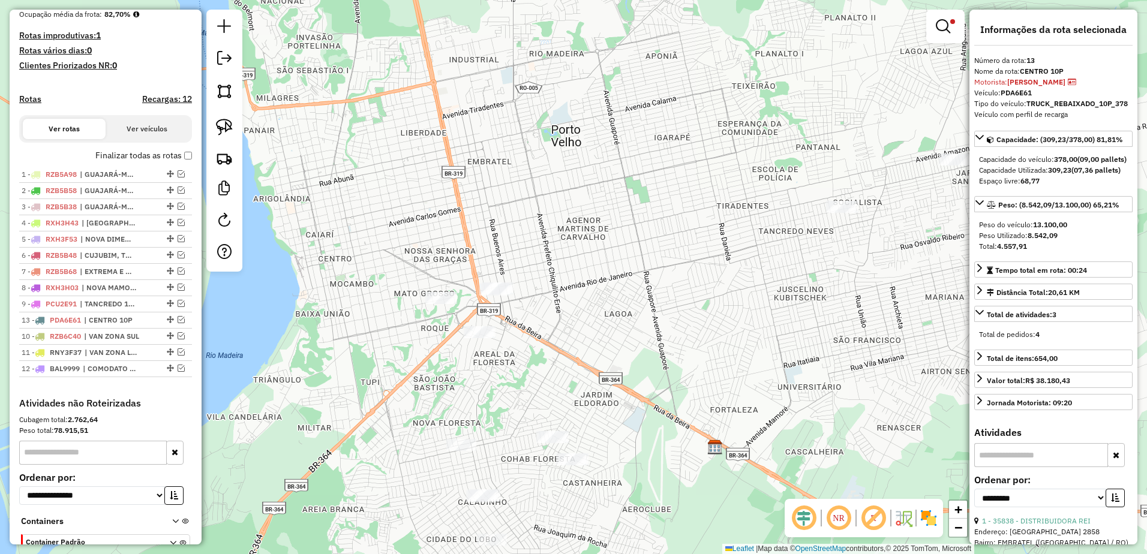
drag, startPoint x: 166, startPoint y: 383, endPoint x: 162, endPoint y: 326, distance: 56.6
click at [628, 311] on div "Limpar filtros Janela de atendimento Grade de atendimento Capacidade Transporta…" at bounding box center [573, 277] width 1147 height 554
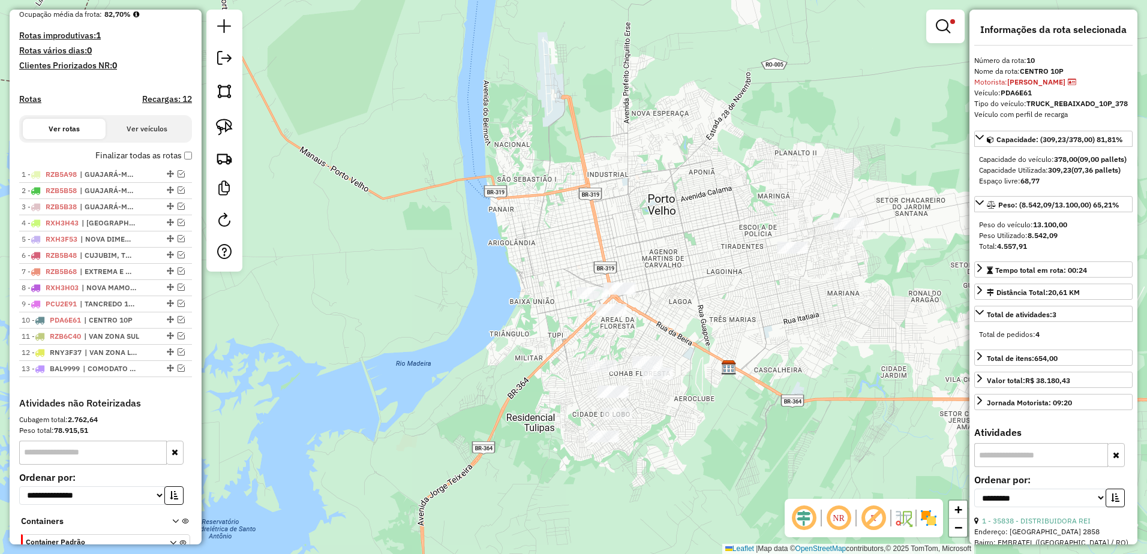
click at [724, 310] on div "Limpar filtros Janela de atendimento Grade de atendimento Capacidade Transporta…" at bounding box center [573, 277] width 1147 height 554
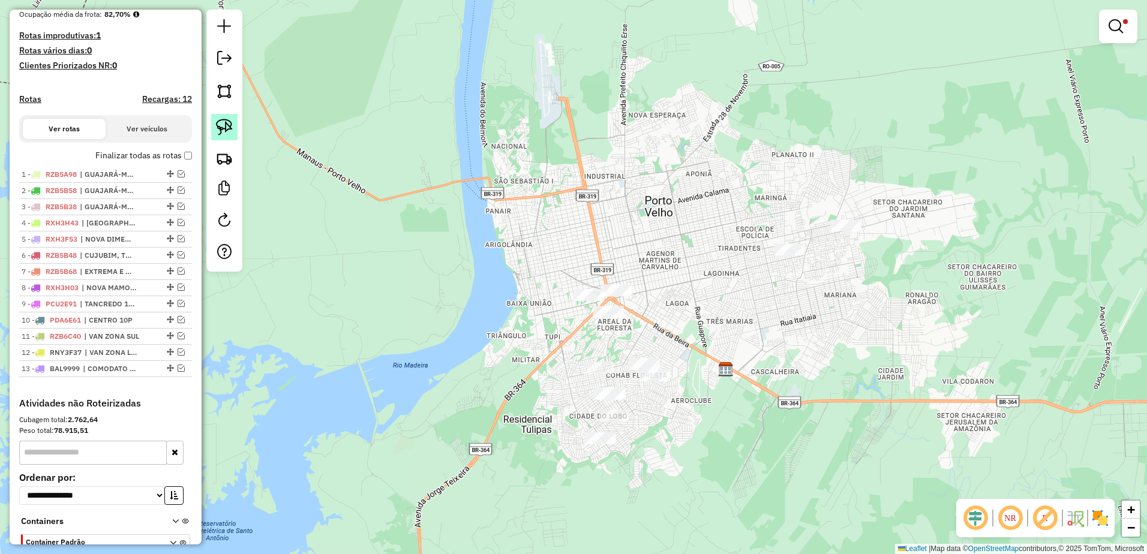
click at [232, 122] on img at bounding box center [224, 127] width 17 height 17
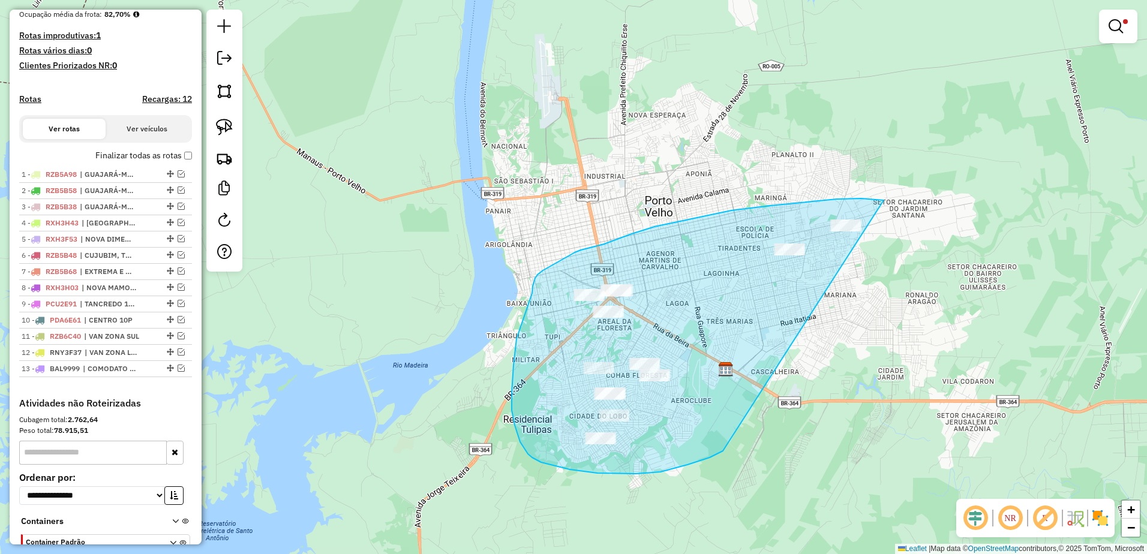
drag, startPoint x: 884, startPoint y: 200, endPoint x: 870, endPoint y: 343, distance: 143.5
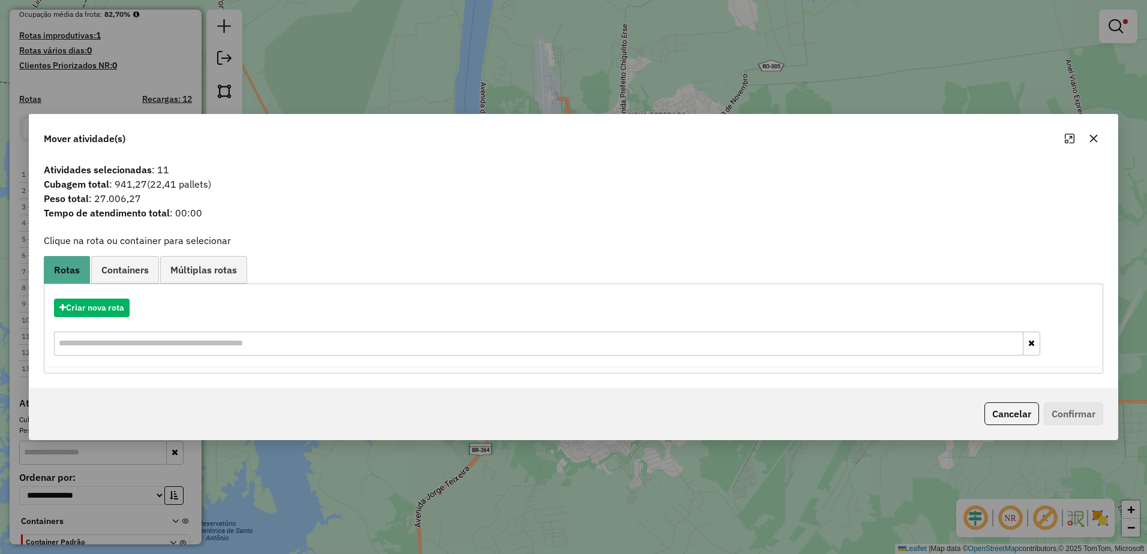
click at [1096, 136] on icon "button" at bounding box center [1094, 139] width 10 height 10
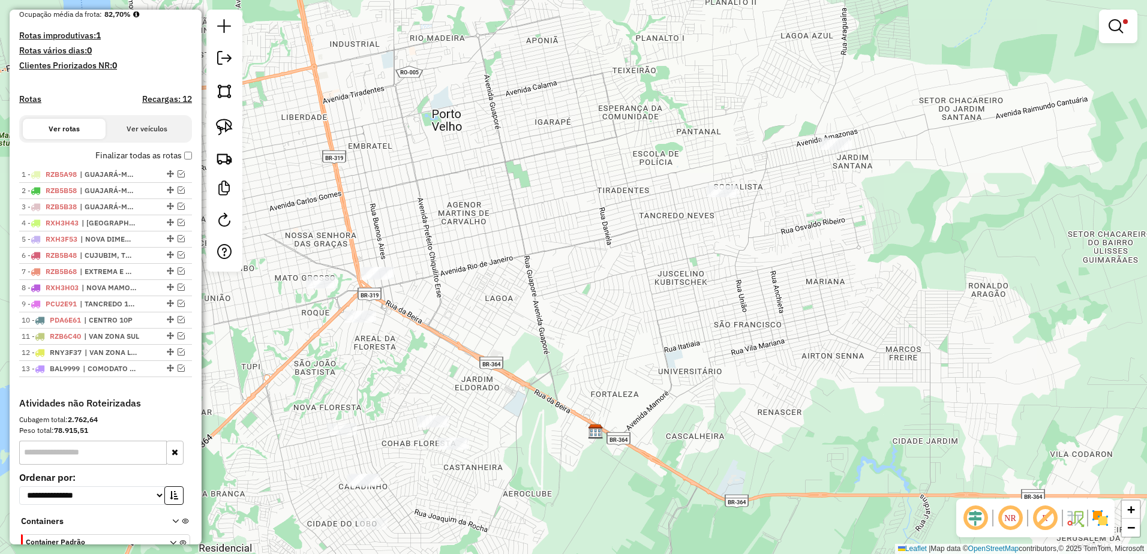
drag, startPoint x: 781, startPoint y: 285, endPoint x: 666, endPoint y: 290, distance: 115.9
click at [666, 290] on div "Limpar filtros Janela de atendimento Grade de atendimento Capacidade Transporta…" at bounding box center [573, 277] width 1147 height 554
drag, startPoint x: 505, startPoint y: 388, endPoint x: 554, endPoint y: 328, distance: 77.6
click at [554, 328] on div "Limpar filtros Janela de atendimento Grade de atendimento Capacidade Transporta…" at bounding box center [573, 277] width 1147 height 554
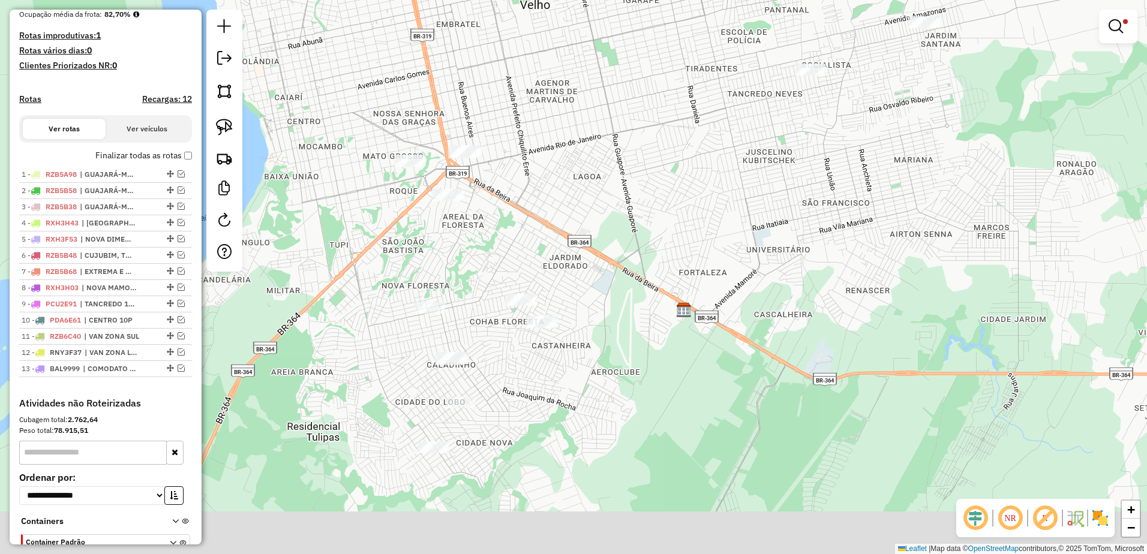
drag, startPoint x: 593, startPoint y: 233, endPoint x: 610, endPoint y: 209, distance: 29.5
click at [610, 209] on div "Limpar filtros Janela de atendimento Grade de atendimento Capacidade Transporta…" at bounding box center [573, 277] width 1147 height 554
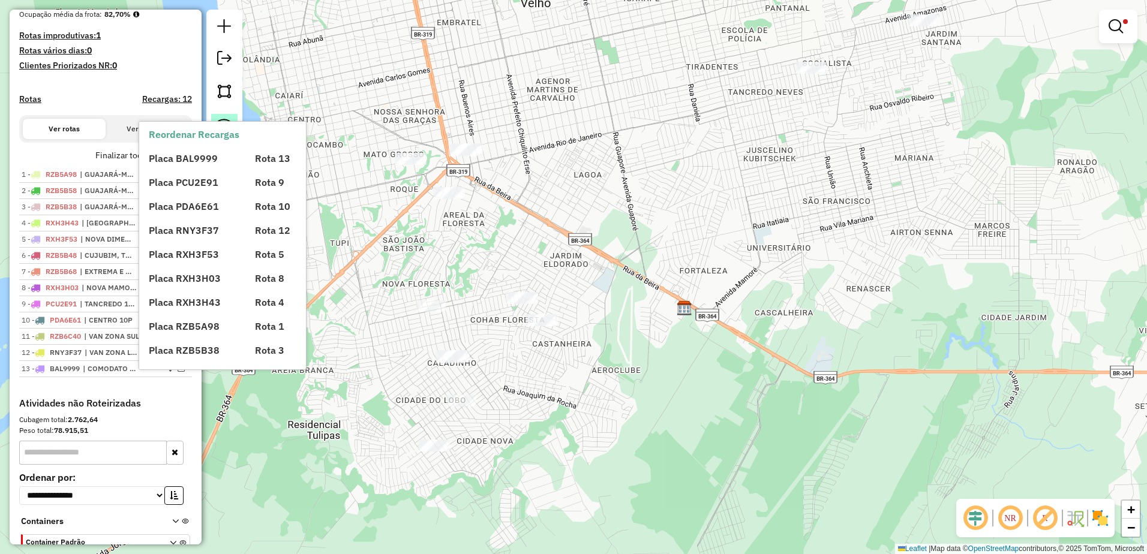
click at [227, 128] on strong "Reordenar Recargas" at bounding box center [194, 134] width 91 height 12
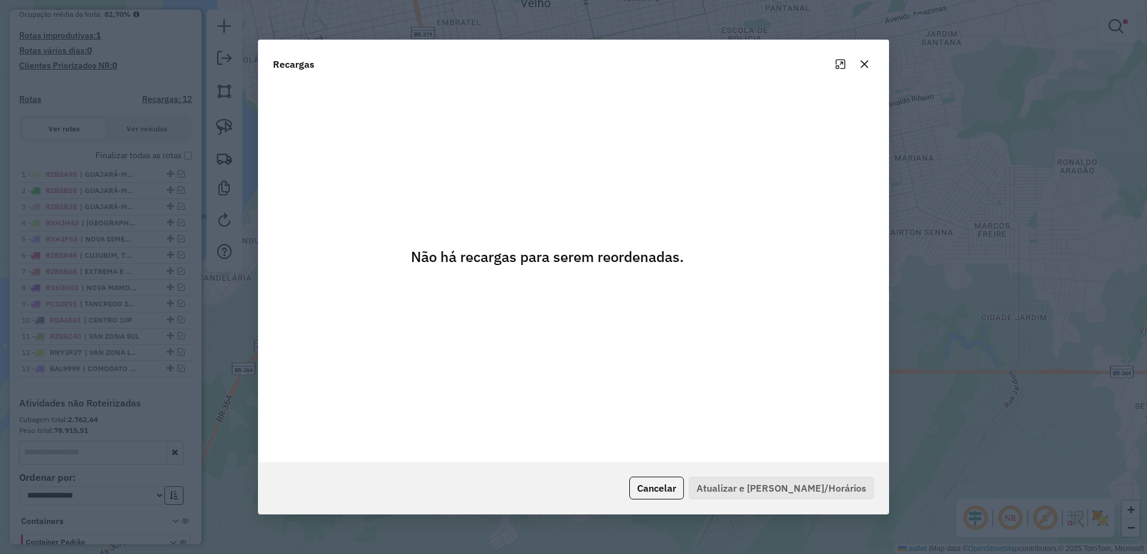
click at [868, 62] on icon "button" at bounding box center [865, 64] width 10 height 10
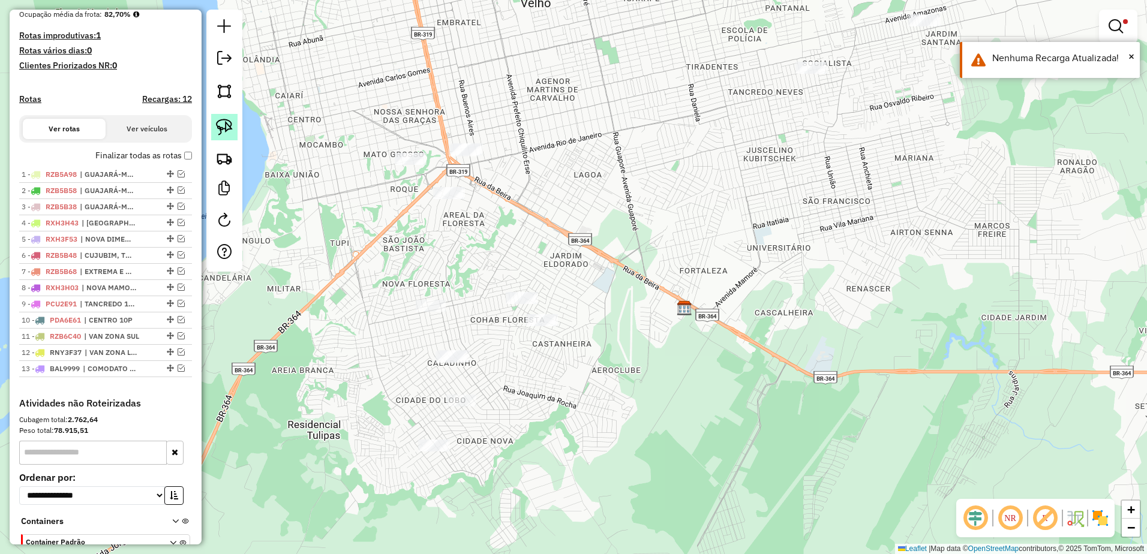
click at [221, 122] on img at bounding box center [224, 127] width 17 height 17
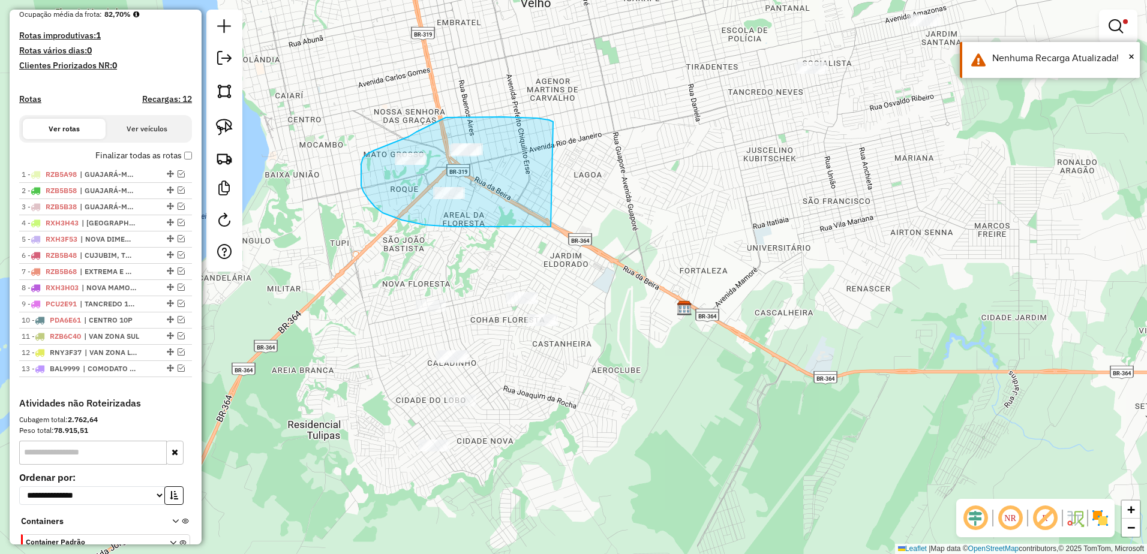
drag, startPoint x: 553, startPoint y: 122, endPoint x: 551, endPoint y: 223, distance: 100.8
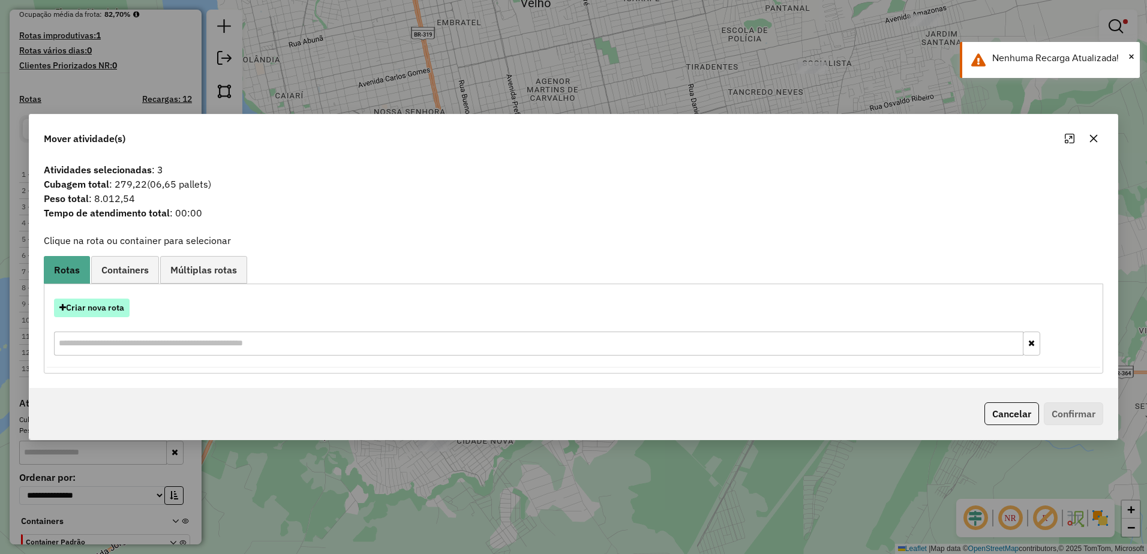
click at [111, 307] on button "Criar nova rota" at bounding box center [92, 308] width 76 height 19
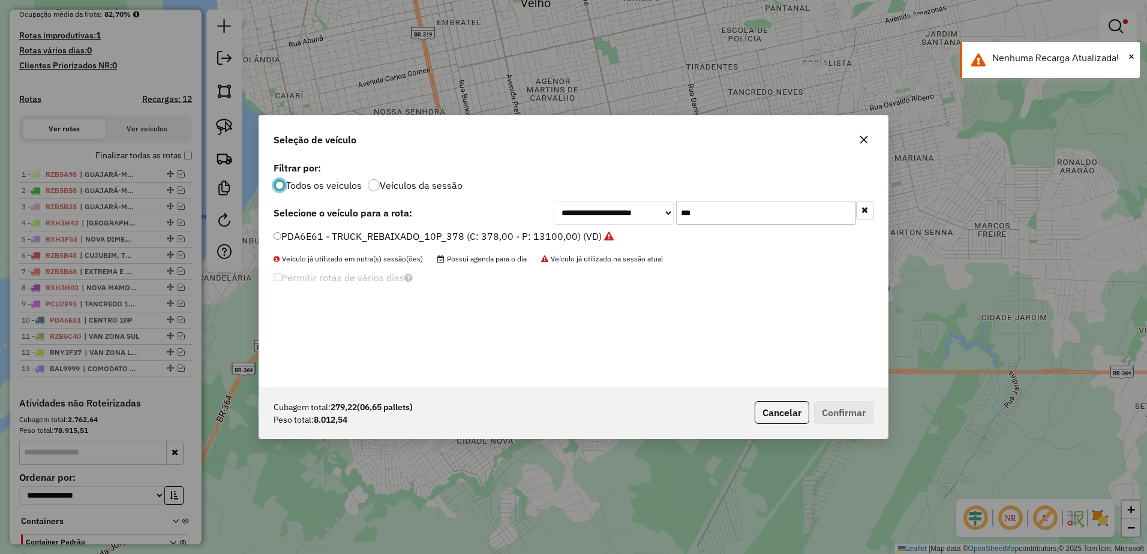
scroll to position [7, 4]
click at [735, 208] on input "***" at bounding box center [766, 213] width 180 height 24
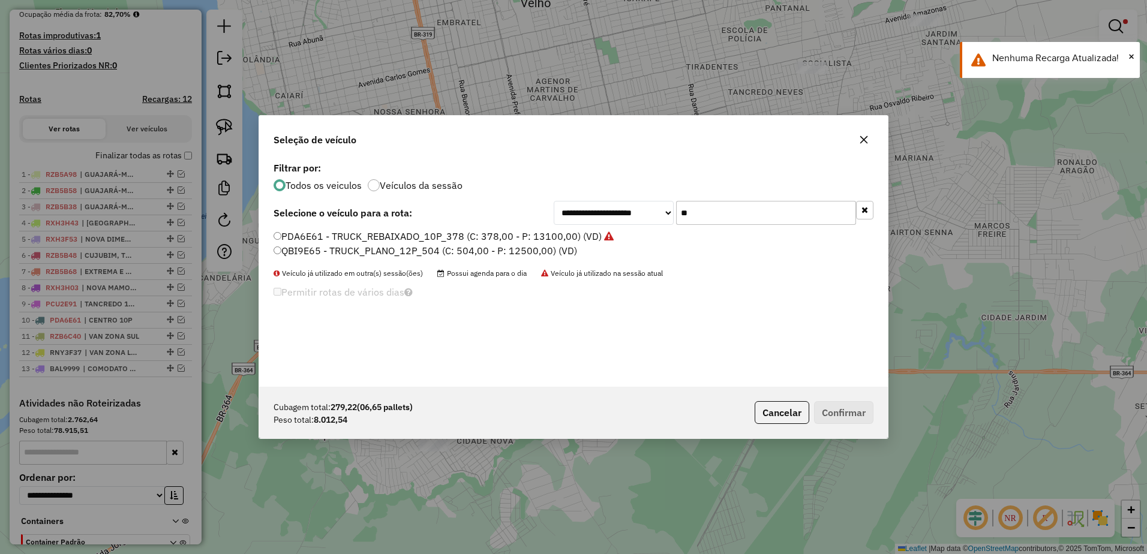
type input "*"
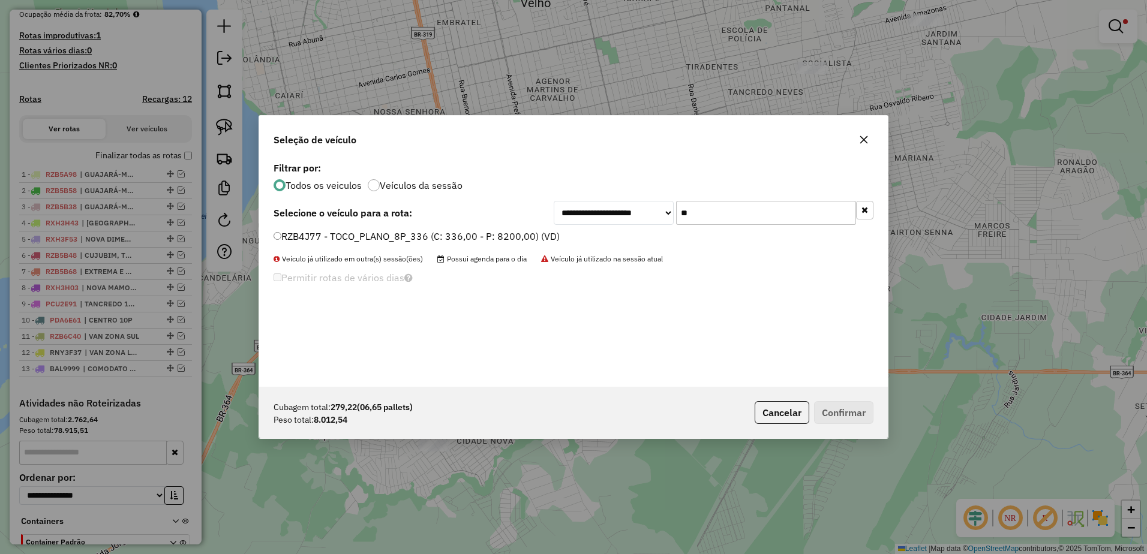
type input "**"
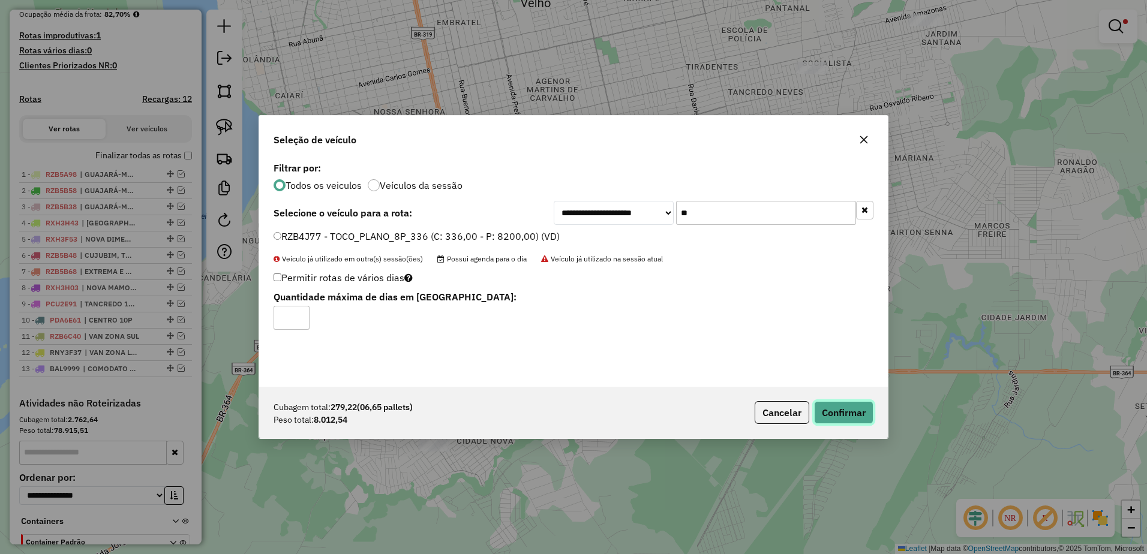
click at [853, 417] on button "Confirmar" at bounding box center [843, 412] width 59 height 23
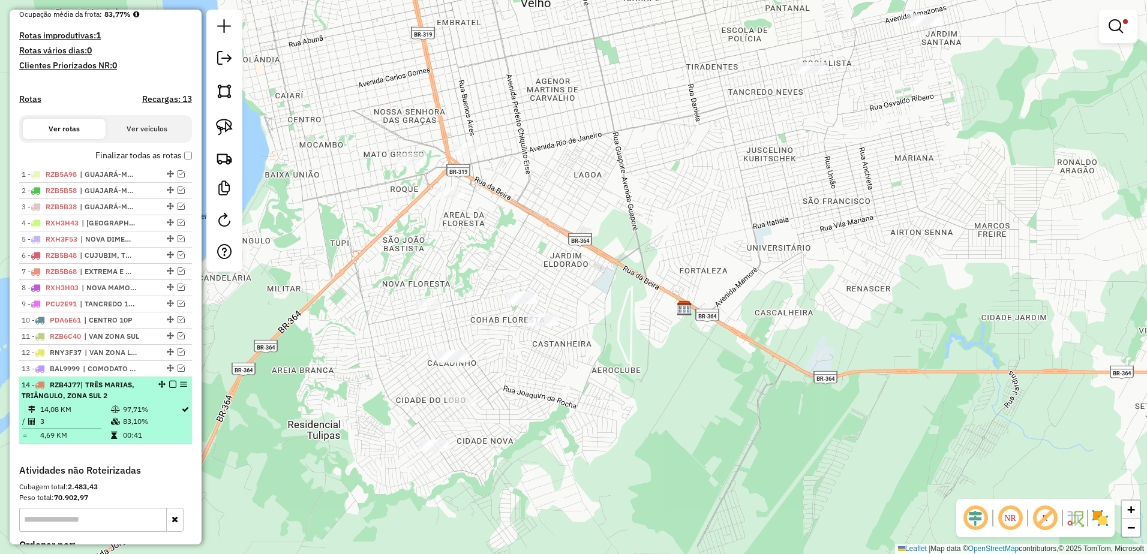
click at [94, 428] on td "3" at bounding box center [75, 422] width 71 height 12
select select "**********"
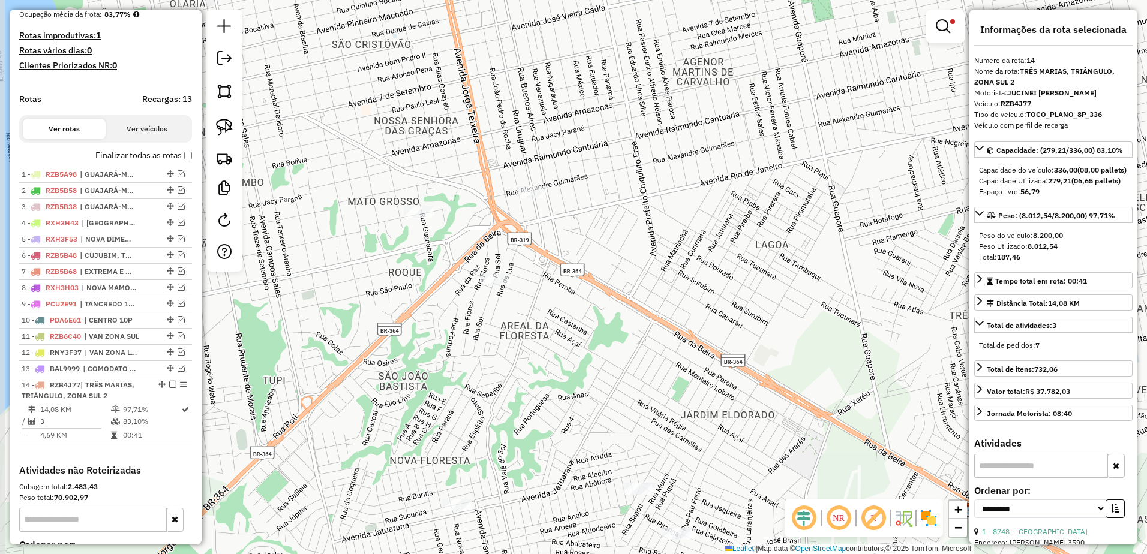
drag, startPoint x: 527, startPoint y: 224, endPoint x: 701, endPoint y: 308, distance: 193.0
click at [701, 308] on div "Limpar filtros Janela de atendimento Grade de atendimento Capacidade Transporta…" at bounding box center [573, 277] width 1147 height 554
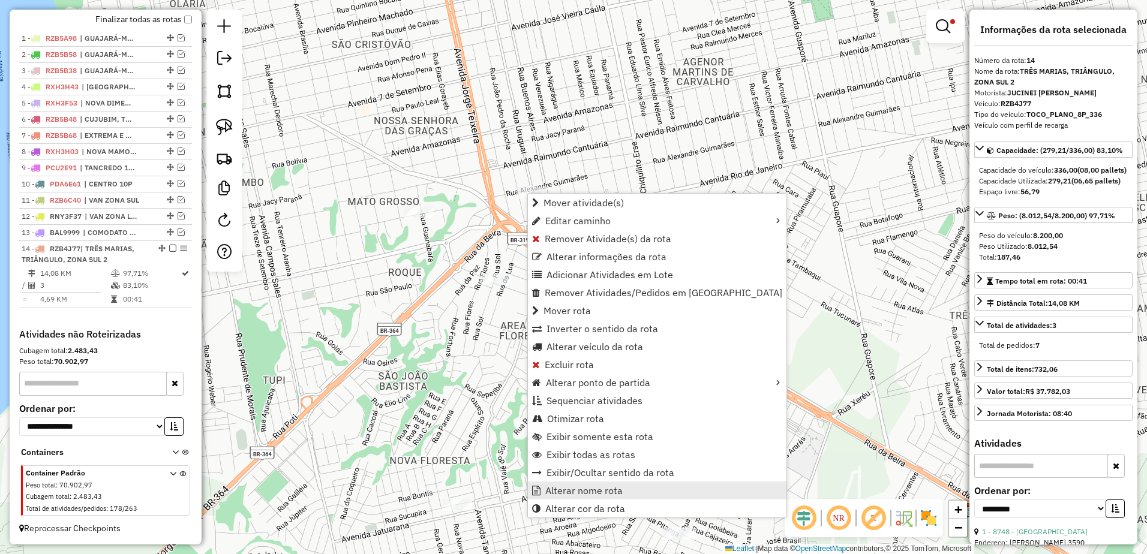
click at [583, 489] on span "Alterar nome rota" at bounding box center [583, 491] width 77 height 10
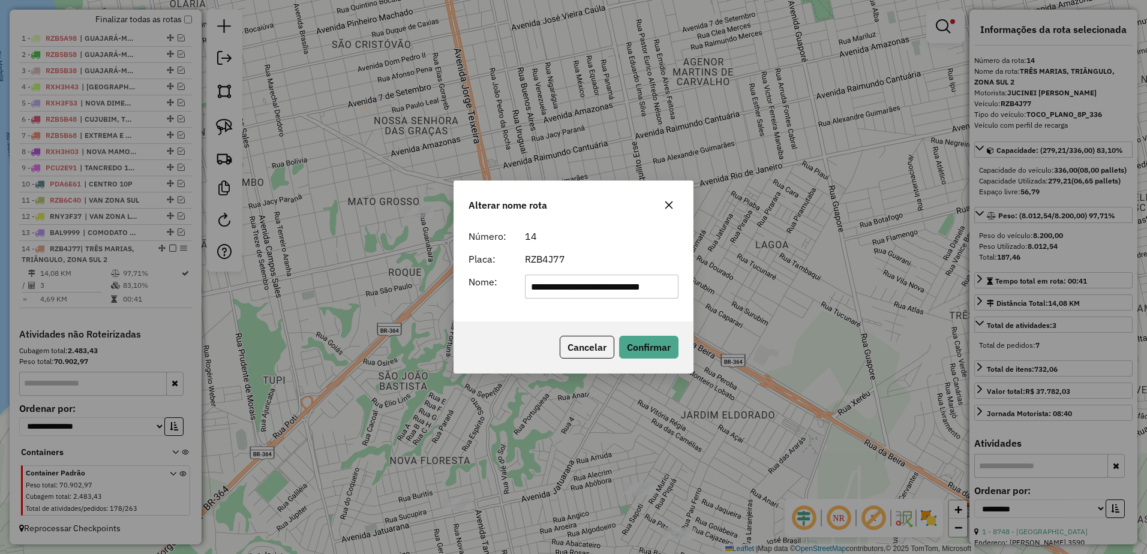
scroll to position [0, 0]
type input "**********"
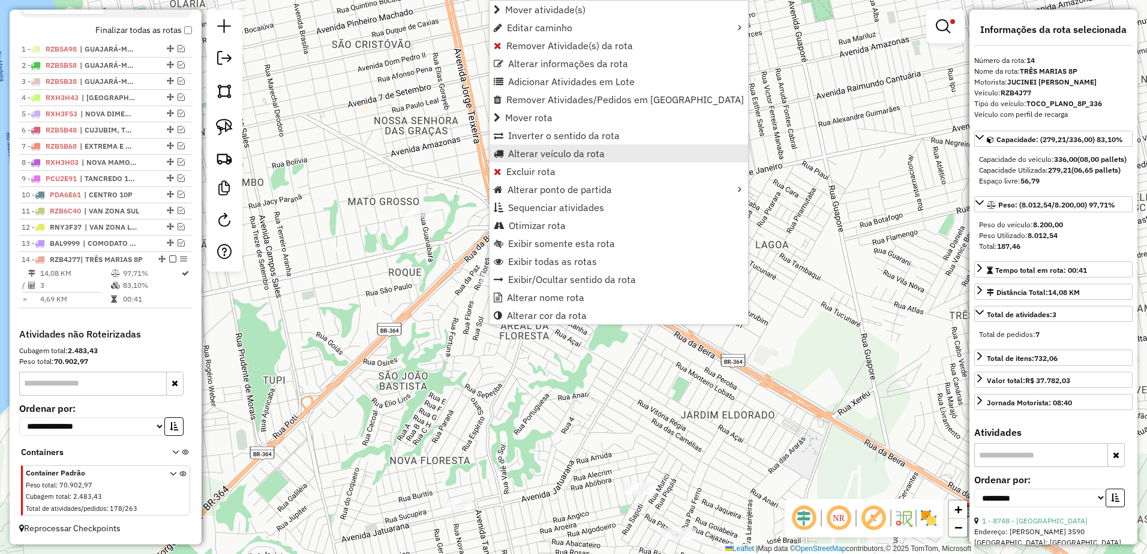
click at [540, 153] on span "Alterar veículo da rota" at bounding box center [556, 154] width 97 height 10
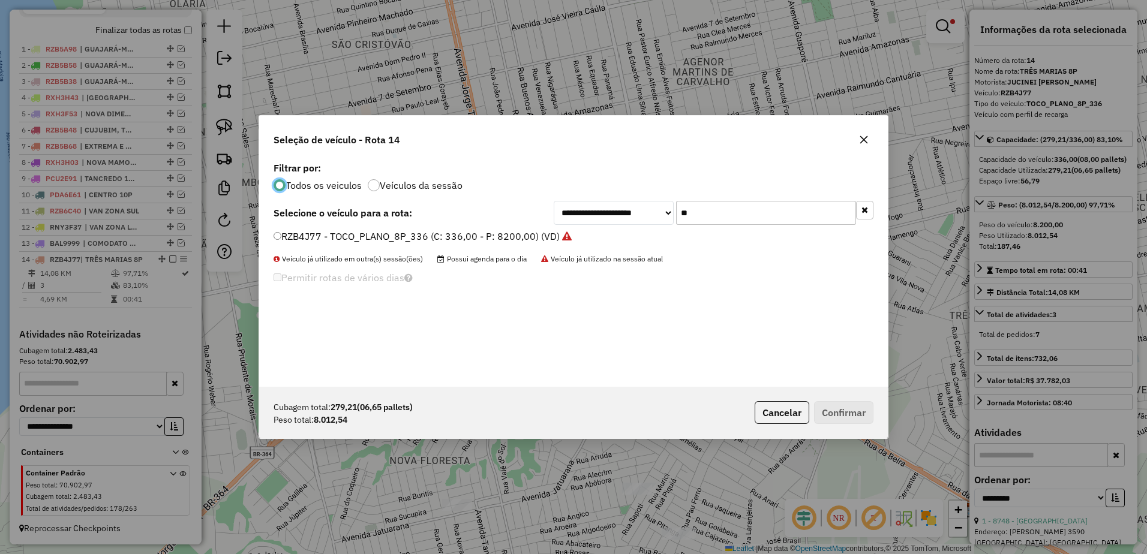
scroll to position [7, 4]
click at [716, 213] on input "**" at bounding box center [766, 213] width 180 height 24
type input "*"
type input "**"
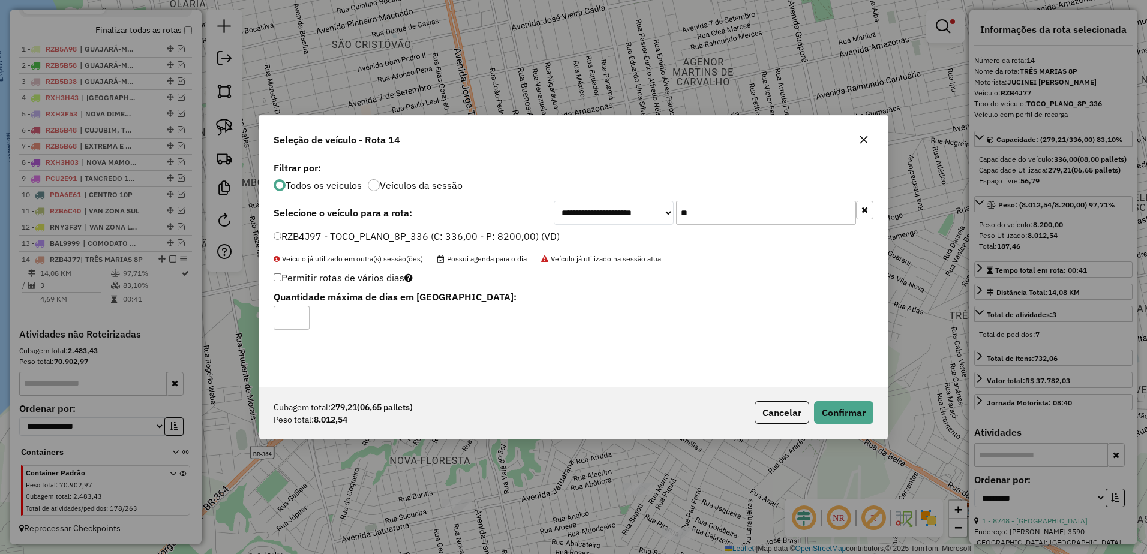
click at [872, 136] on button "button" at bounding box center [864, 139] width 19 height 19
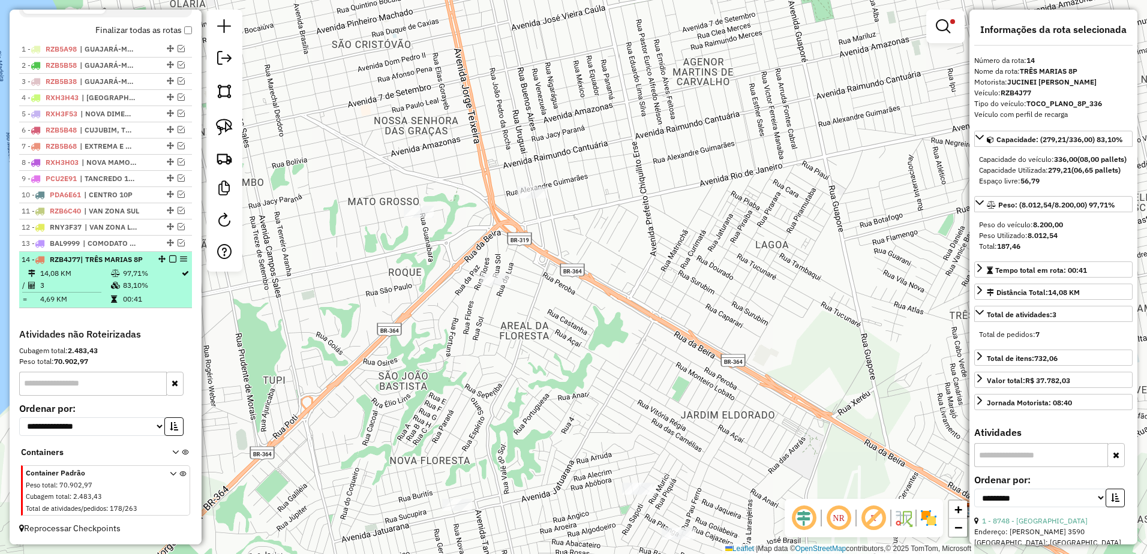
click at [76, 293] on hr at bounding box center [61, 292] width 79 height 1
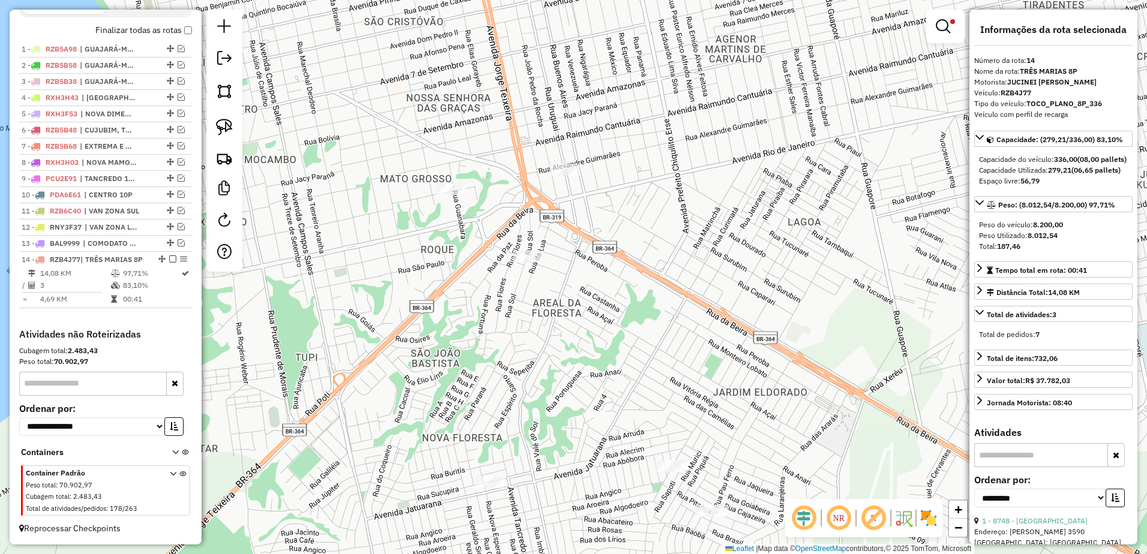
drag, startPoint x: 505, startPoint y: 273, endPoint x: 712, endPoint y: 335, distance: 215.5
click at [712, 335] on div "Limpar filtros Janela de atendimento Grade de atendimento Capacidade Transporta…" at bounding box center [573, 277] width 1147 height 554
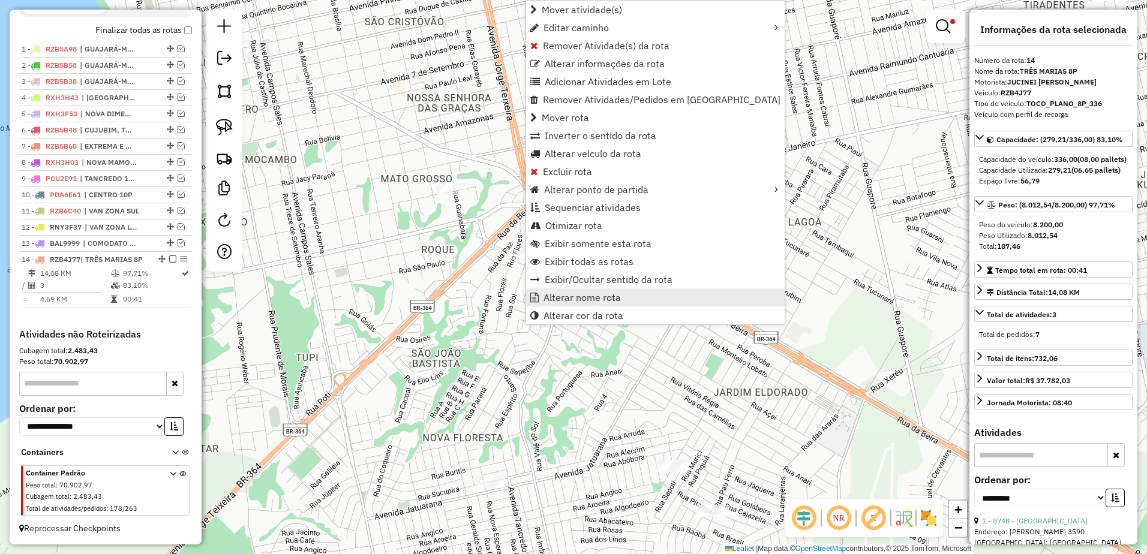
click at [596, 298] on span "Alterar nome rota" at bounding box center [582, 298] width 77 height 10
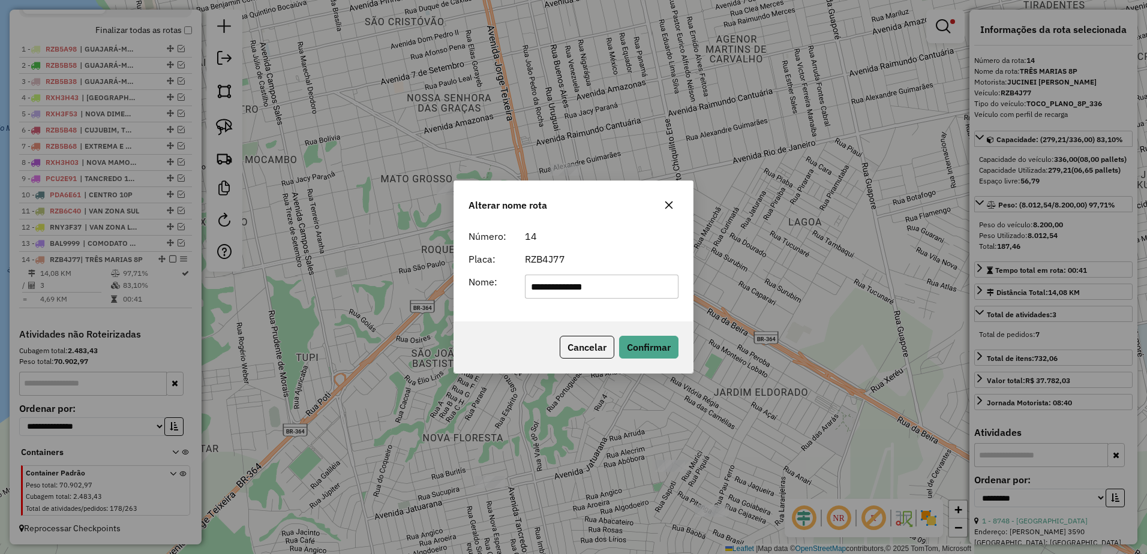
click at [556, 287] on input "**********" at bounding box center [602, 287] width 154 height 24
type input "*********"
click at [650, 340] on button "Confirmar" at bounding box center [648, 347] width 59 height 23
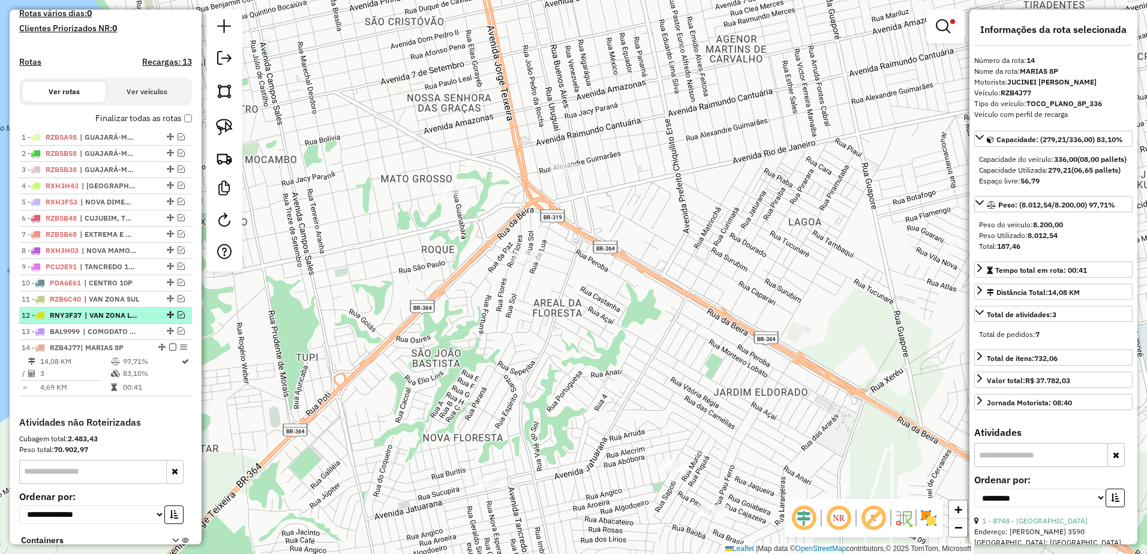
scroll to position [313, 0]
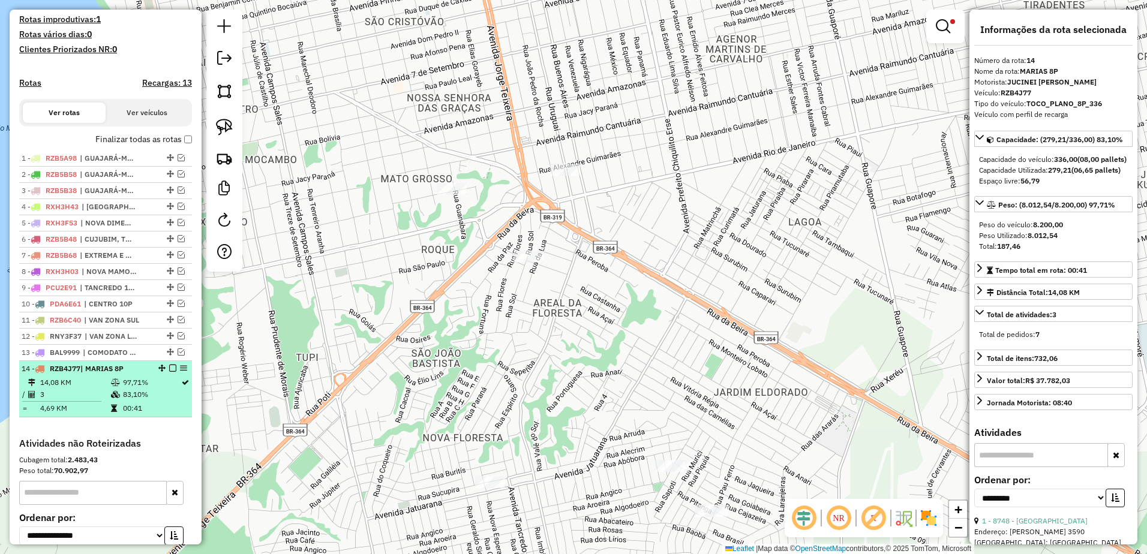
click at [173, 372] on div at bounding box center [169, 368] width 36 height 7
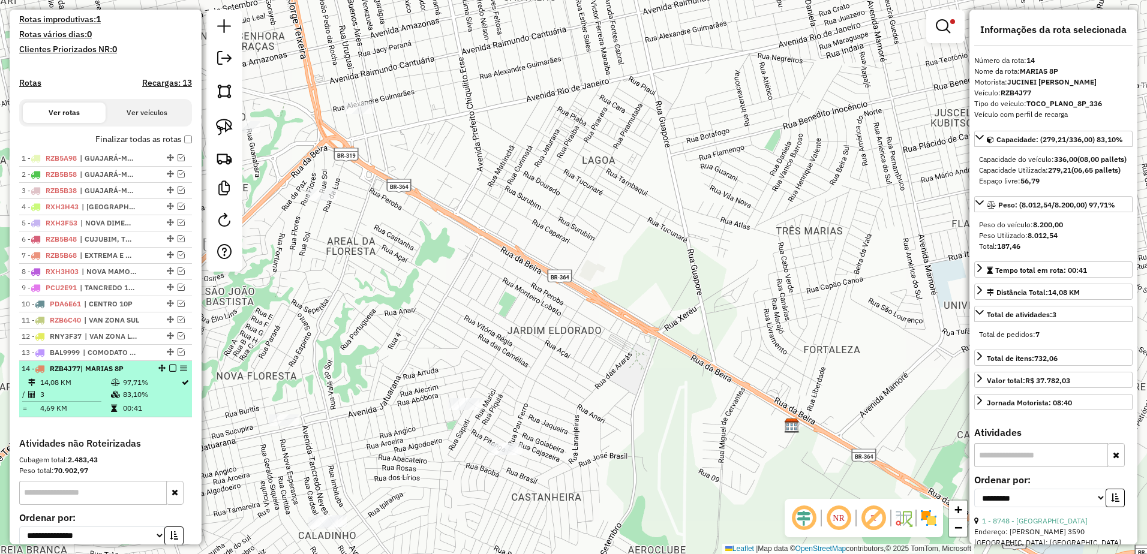
click at [169, 372] on em at bounding box center [172, 368] width 7 height 7
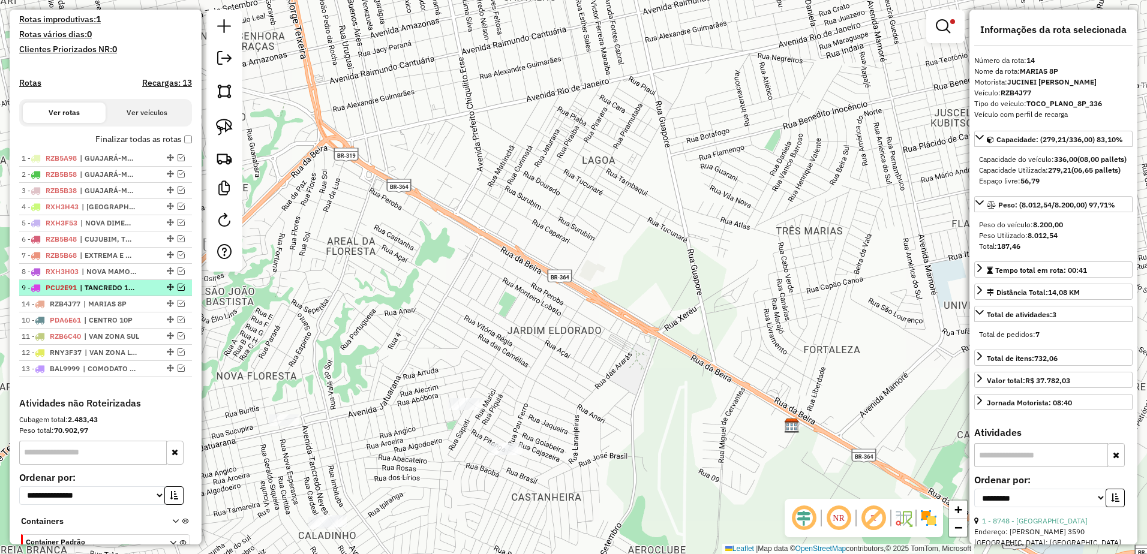
drag, startPoint x: 165, startPoint y: 380, endPoint x: 164, endPoint y: 301, distance: 79.8
click at [151, 291] on div at bounding box center [169, 287] width 36 height 7
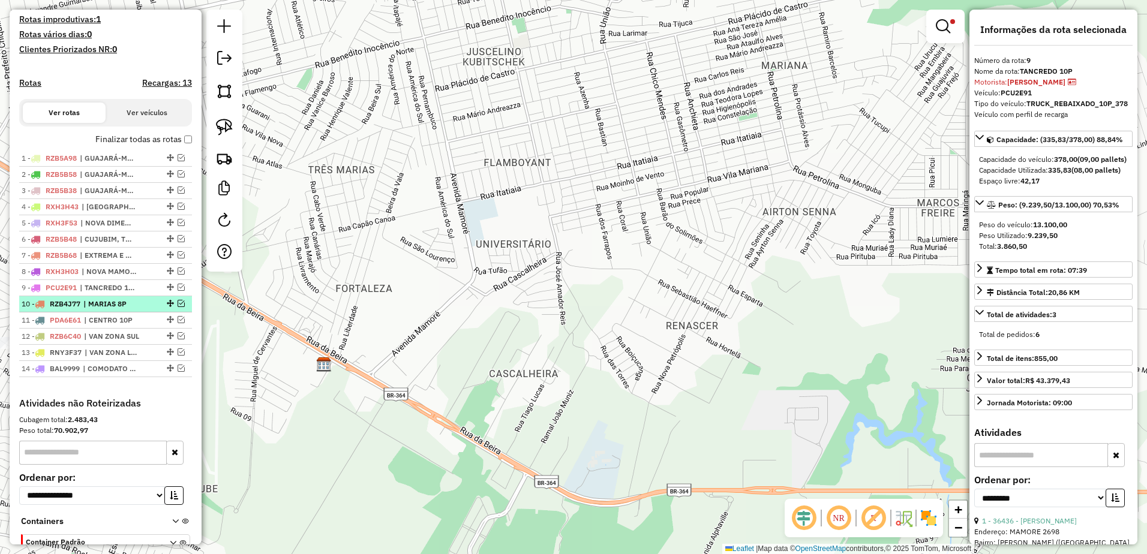
drag, startPoint x: 169, startPoint y: 299, endPoint x: 169, endPoint y: 314, distance: 15.0
click at [169, 314] on ul "1 - RZB5A98 | GUAJARÁ-MIRIM 2 - RZB5B58 | GUAJARÁ-MIRIM 3 - RZB5B38 | GUAJARÁ-M…" at bounding box center [105, 264] width 173 height 227
drag, startPoint x: 167, startPoint y: 298, endPoint x: 167, endPoint y: 319, distance: 21.6
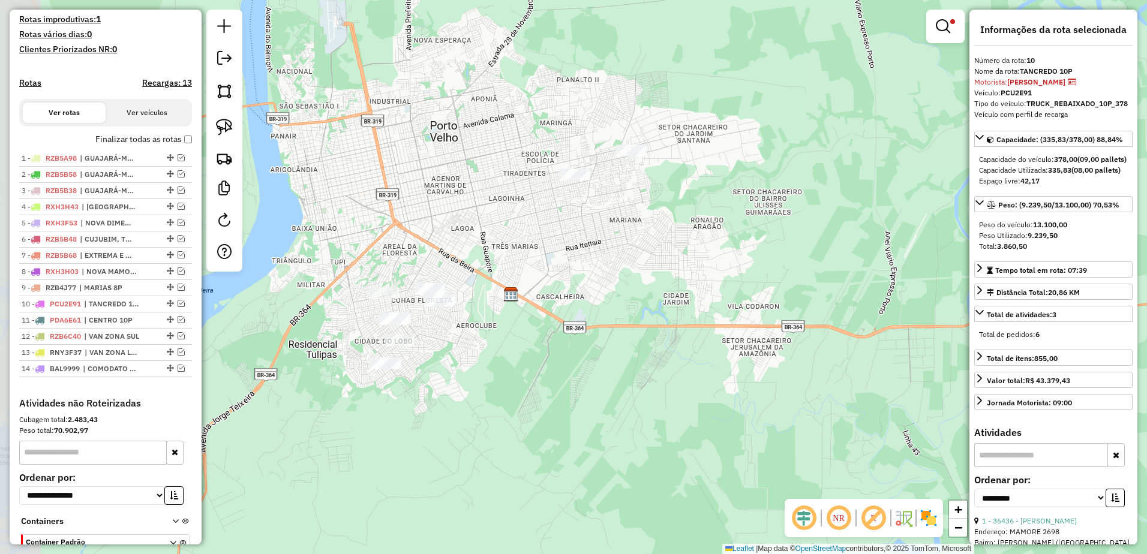
drag, startPoint x: 496, startPoint y: 296, endPoint x: 548, endPoint y: 284, distance: 53.7
click at [548, 284] on div "Limpar filtros Janela de atendimento Grade de atendimento Capacidade Transporta…" at bounding box center [573, 277] width 1147 height 554
click at [224, 125] on img at bounding box center [224, 127] width 17 height 17
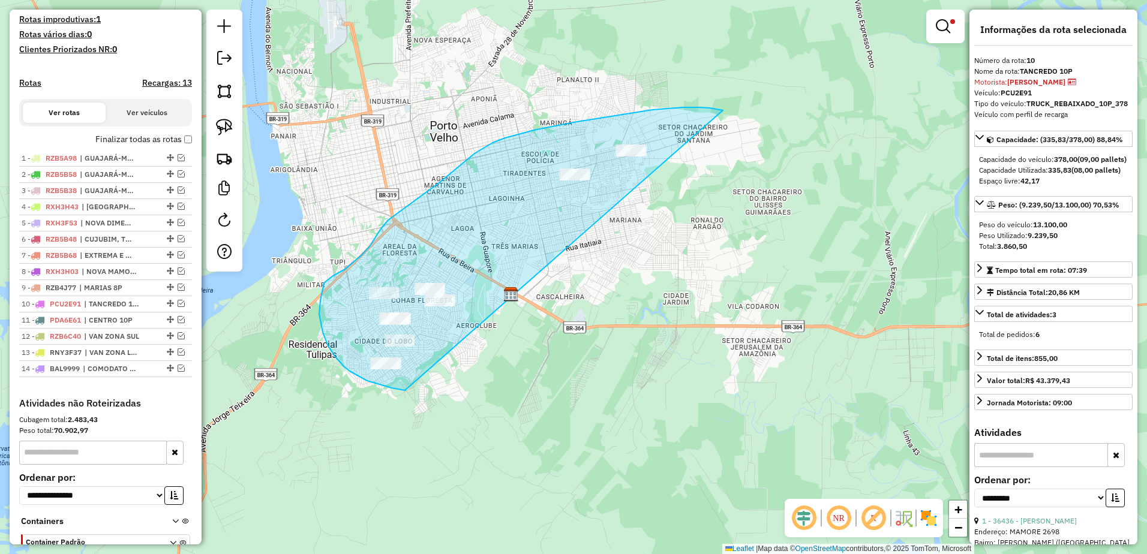
drag, startPoint x: 699, startPoint y: 107, endPoint x: 604, endPoint y: 367, distance: 276.4
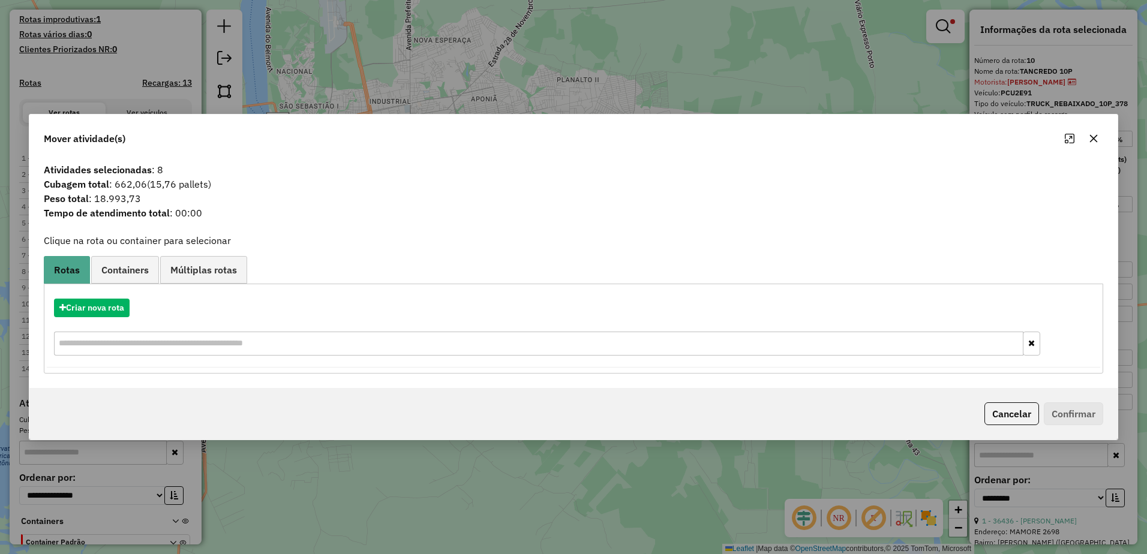
click at [1093, 140] on icon "button" at bounding box center [1094, 139] width 8 height 8
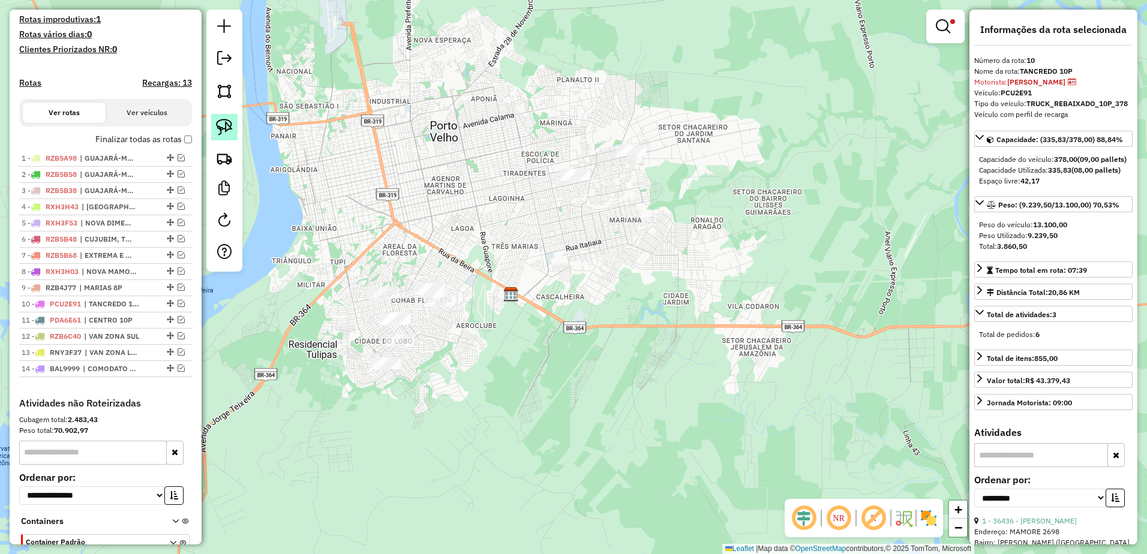
click at [229, 127] on img at bounding box center [224, 127] width 17 height 17
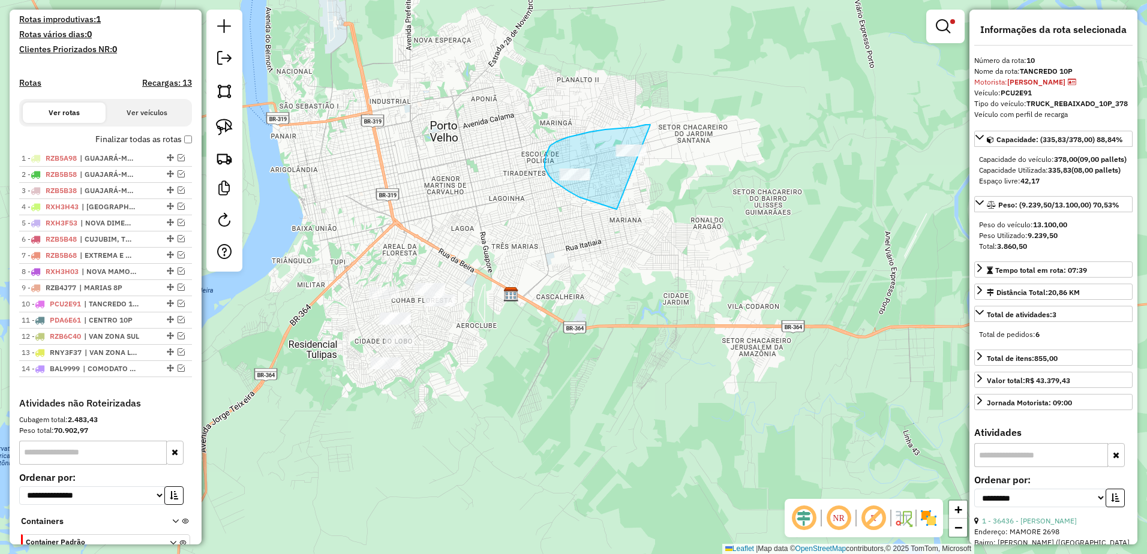
drag, startPoint x: 651, startPoint y: 125, endPoint x: 727, endPoint y: 206, distance: 111.7
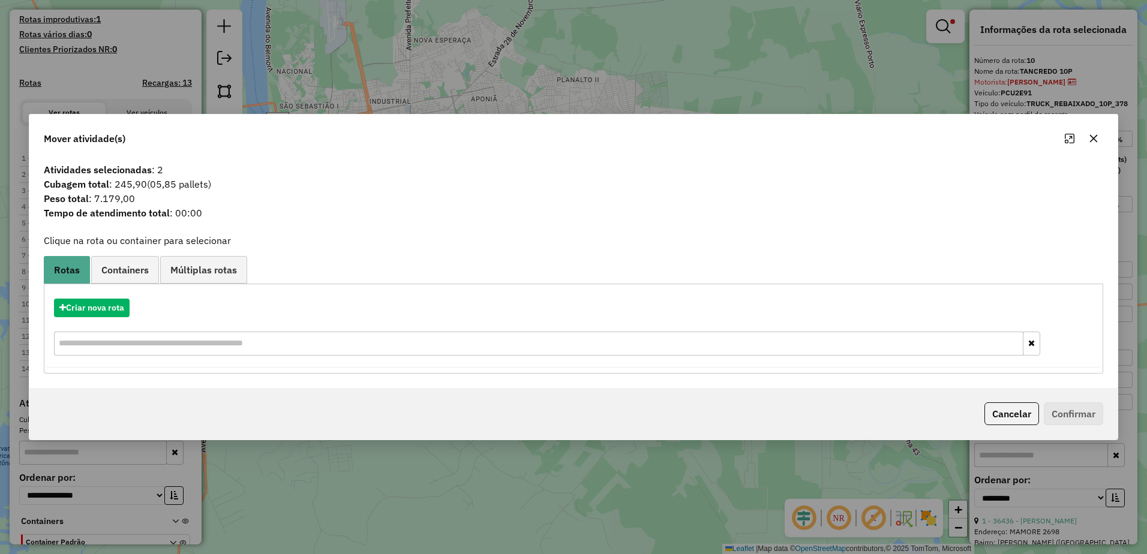
click at [121, 318] on div "Criar nova rota" at bounding box center [574, 329] width 1054 height 78
click at [124, 309] on button "Criar nova rota" at bounding box center [92, 308] width 76 height 19
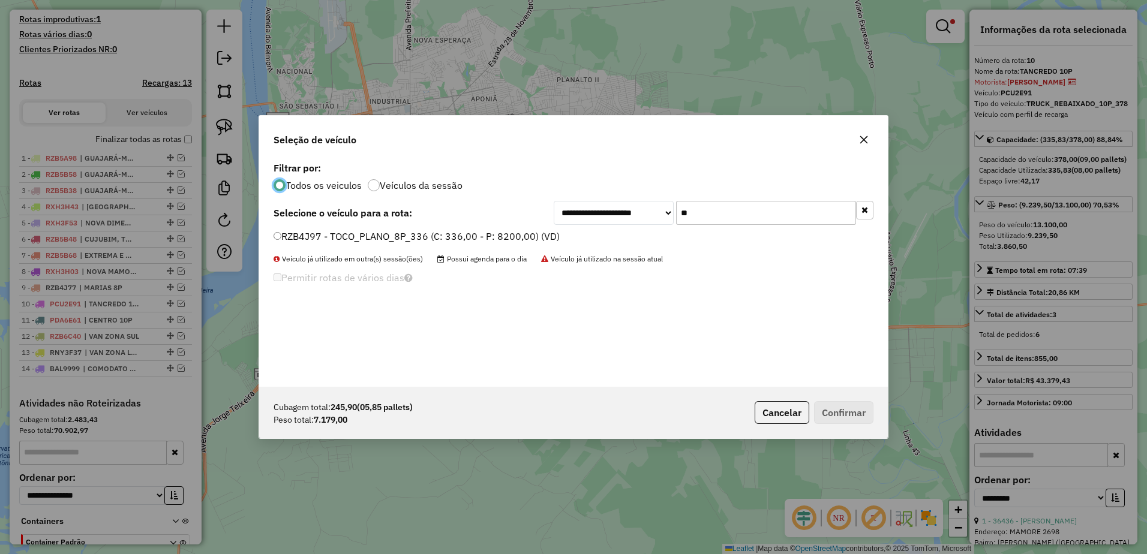
scroll to position [7, 4]
click at [739, 217] on input "**" at bounding box center [766, 213] width 180 height 24
type input "*"
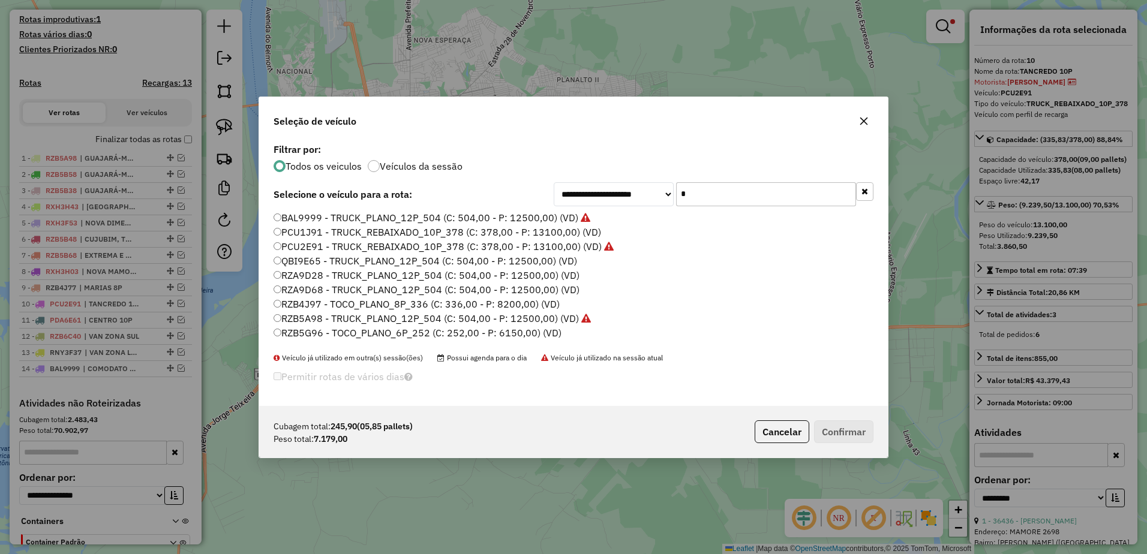
type input "**"
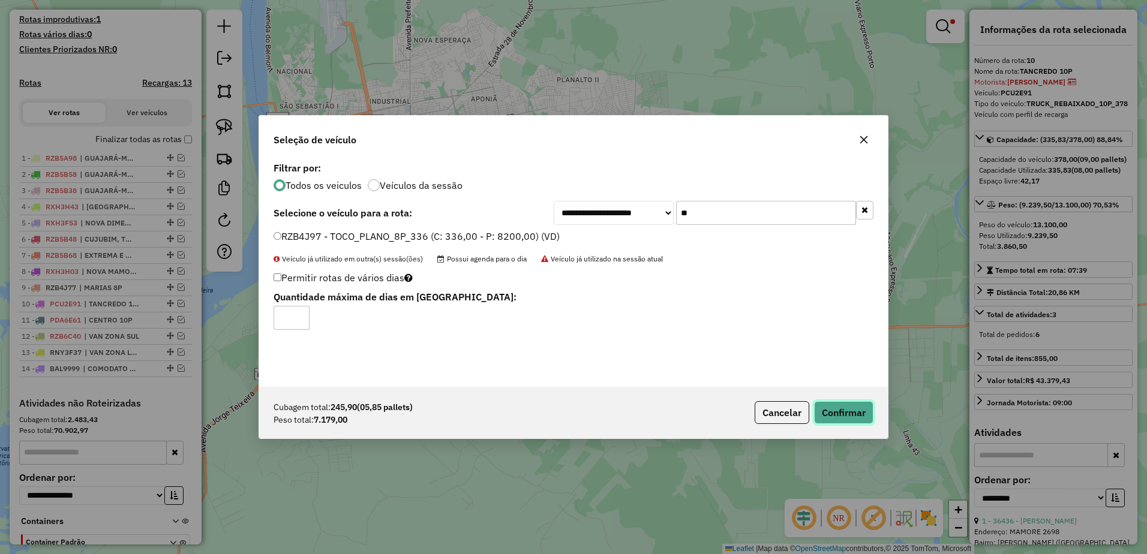
click at [850, 414] on button "Confirmar" at bounding box center [843, 412] width 59 height 23
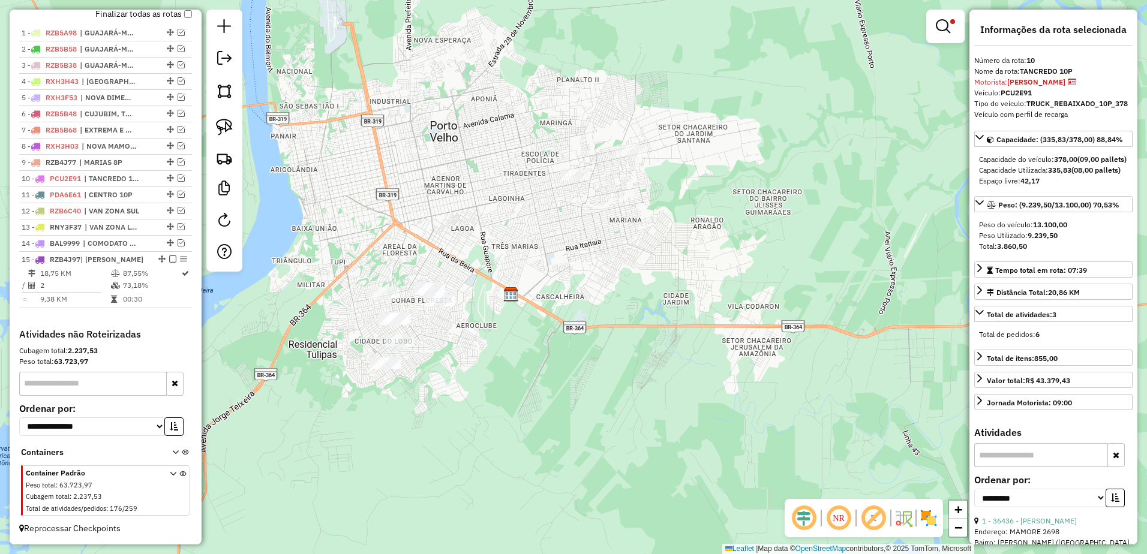
scroll to position [460, 0]
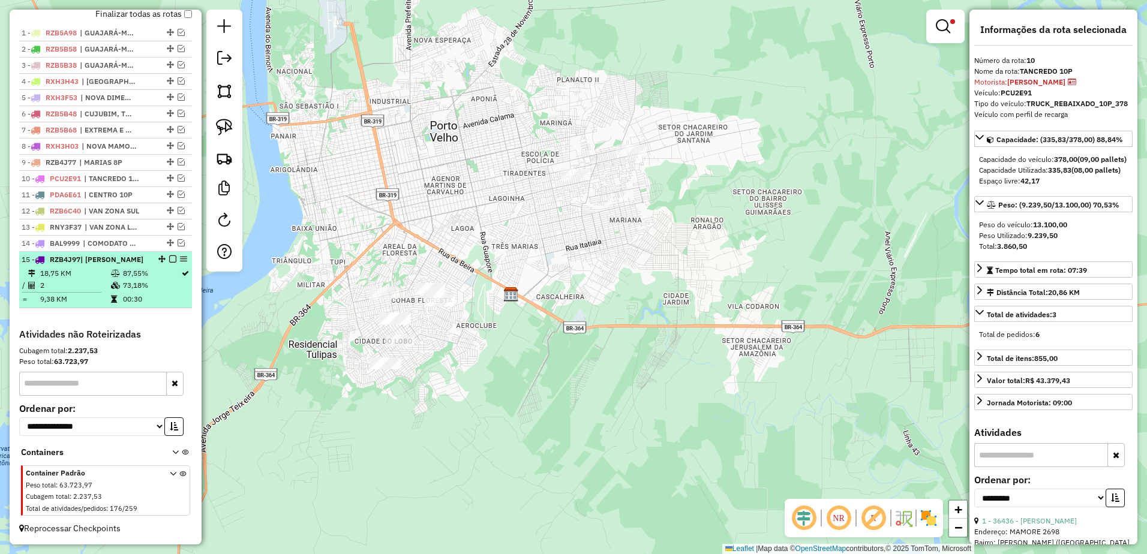
click at [95, 292] on hr at bounding box center [61, 292] width 79 height 1
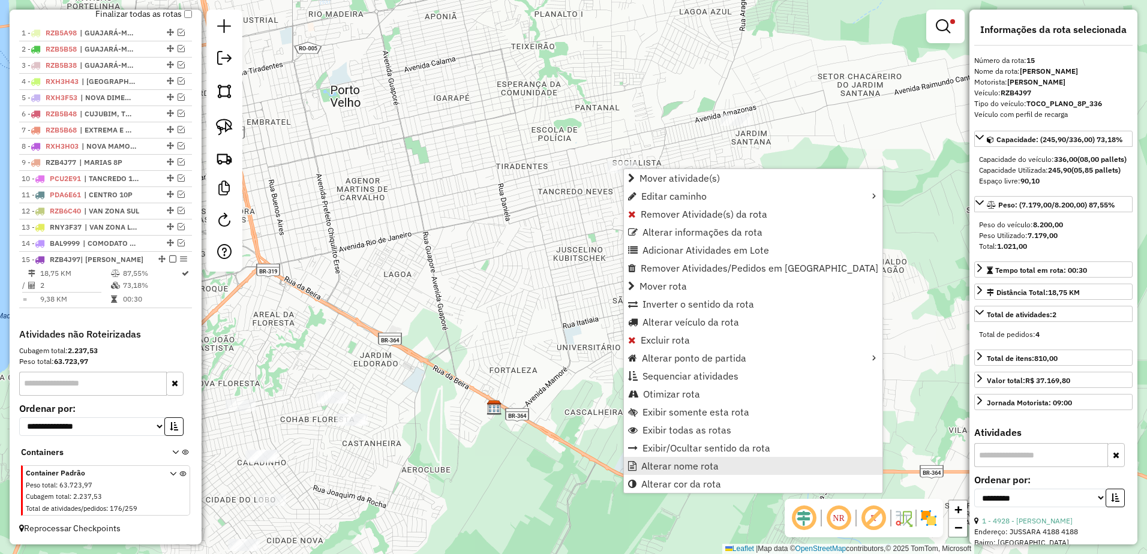
click at [691, 467] on span "Alterar nome rota" at bounding box center [680, 466] width 77 height 10
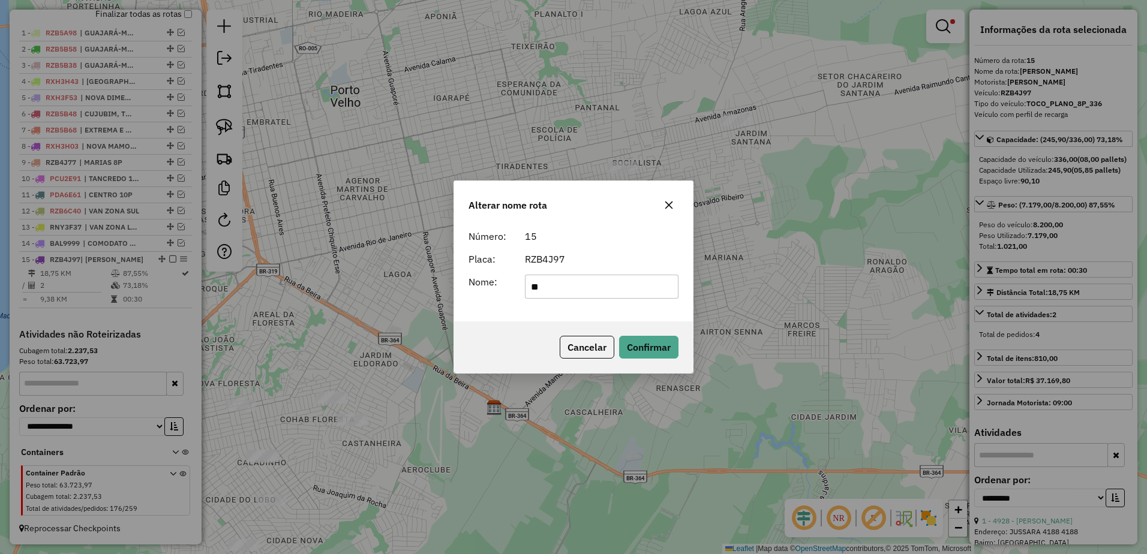
type input "*"
type input "********"
click at [663, 342] on button "Confirmar" at bounding box center [648, 347] width 59 height 23
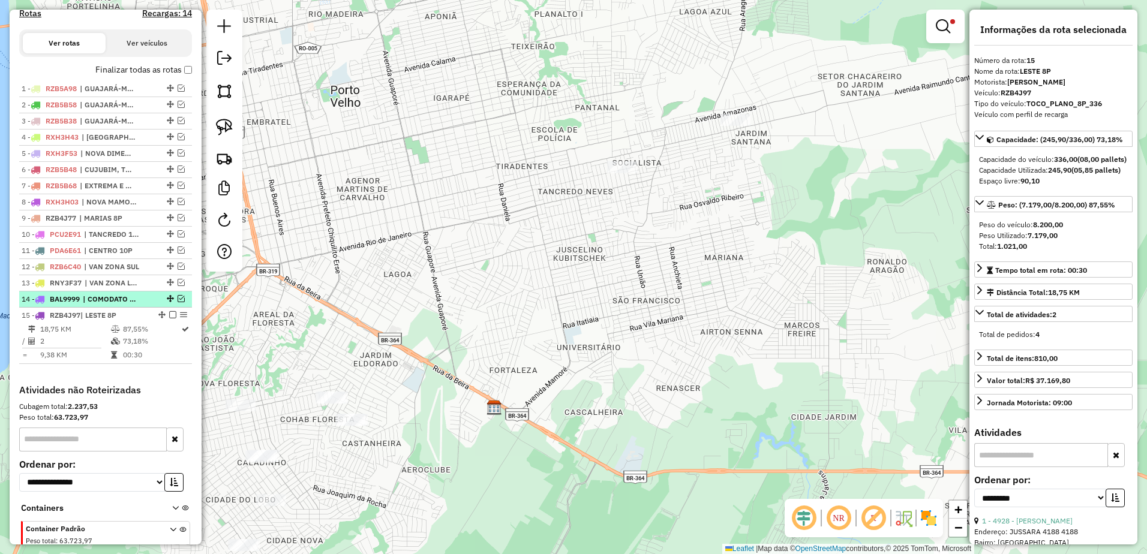
scroll to position [269, 0]
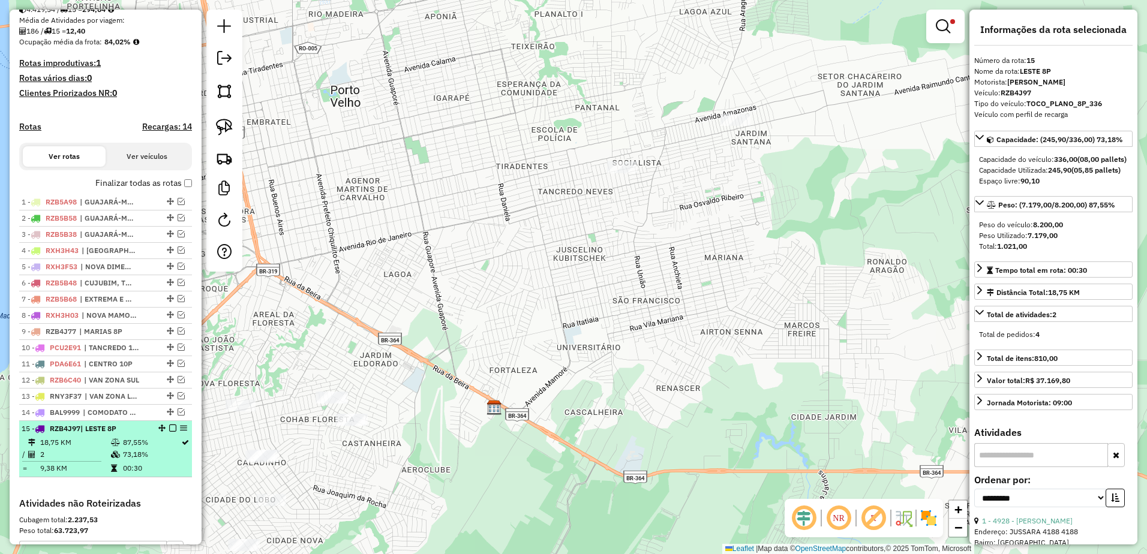
click at [169, 432] on em at bounding box center [172, 428] width 7 height 7
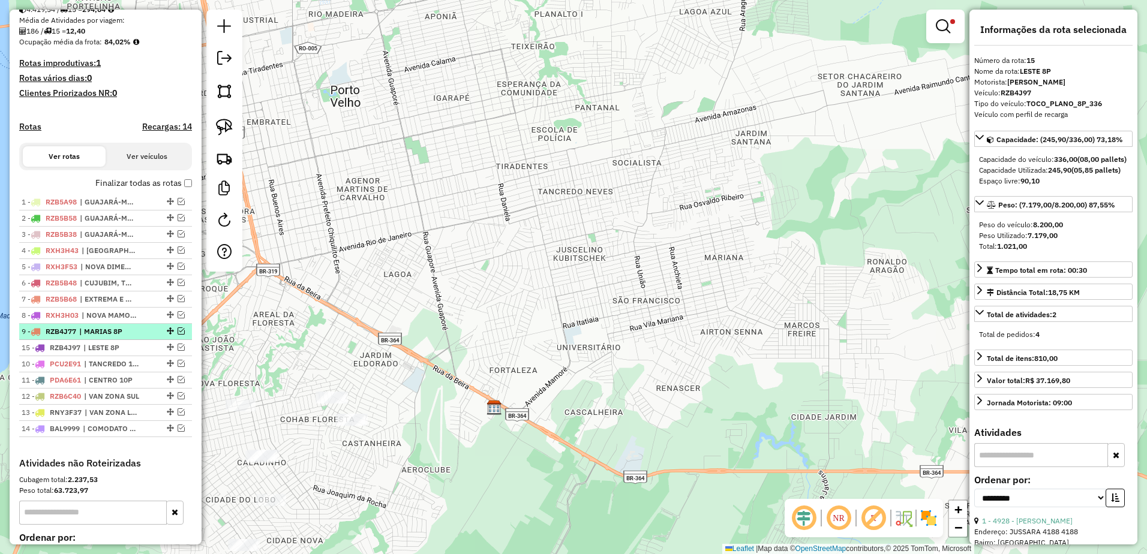
drag, startPoint x: 167, startPoint y: 439, endPoint x: 164, endPoint y: 349, distance: 89.5
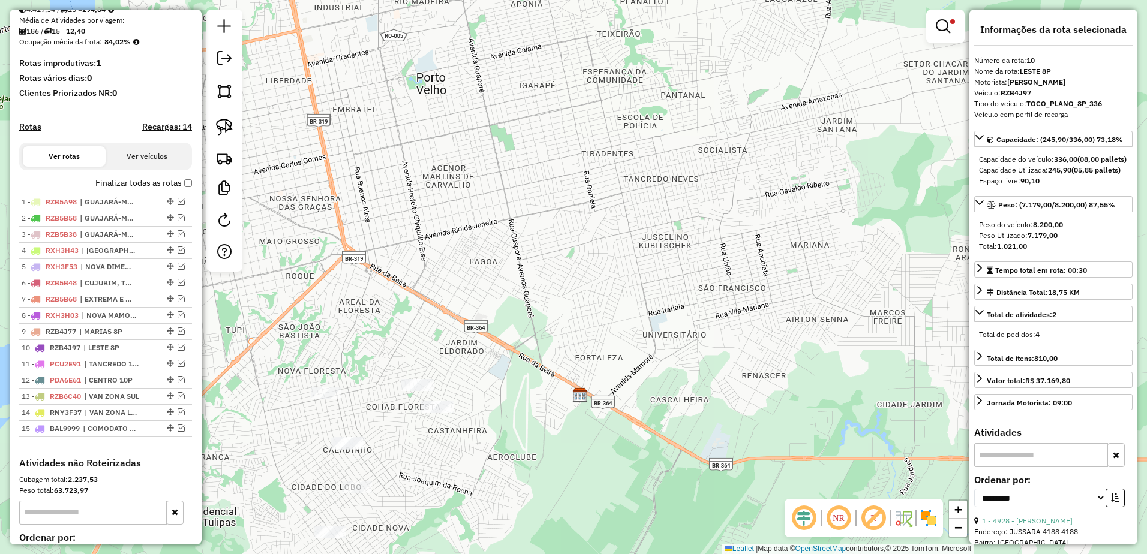
drag, startPoint x: 575, startPoint y: 391, endPoint x: 639, endPoint y: 387, distance: 63.7
click at [639, 387] on div "Limpar filtros Janela de atendimento Grade de atendimento Capacidade Transporta…" at bounding box center [573, 277] width 1147 height 554
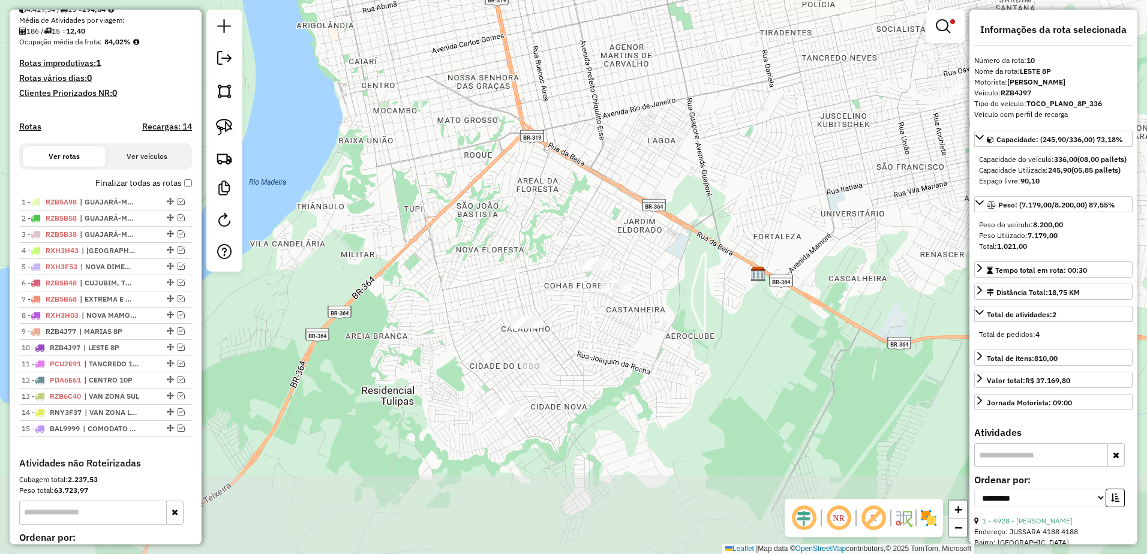
drag, startPoint x: 678, startPoint y: 344, endPoint x: 692, endPoint y: 293, distance: 53.0
click at [692, 293] on div "Limpar filtros Janela de atendimento Grade de atendimento Capacidade Transporta…" at bounding box center [573, 277] width 1147 height 554
drag, startPoint x: 229, startPoint y: 124, endPoint x: 251, endPoint y: 134, distance: 24.7
click at [229, 124] on img at bounding box center [224, 127] width 17 height 17
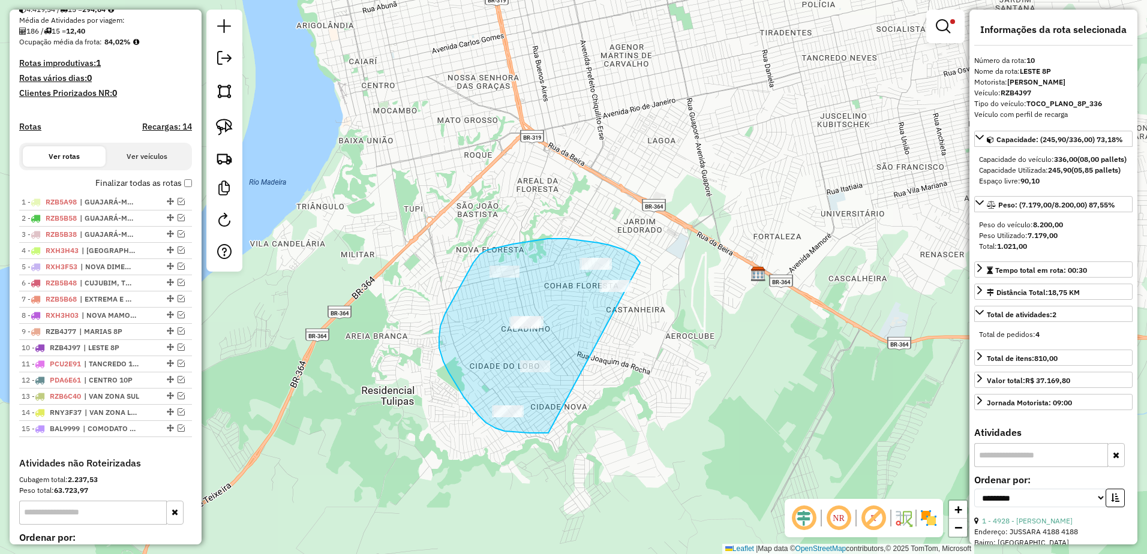
drag, startPoint x: 640, startPoint y: 263, endPoint x: 707, endPoint y: 393, distance: 146.3
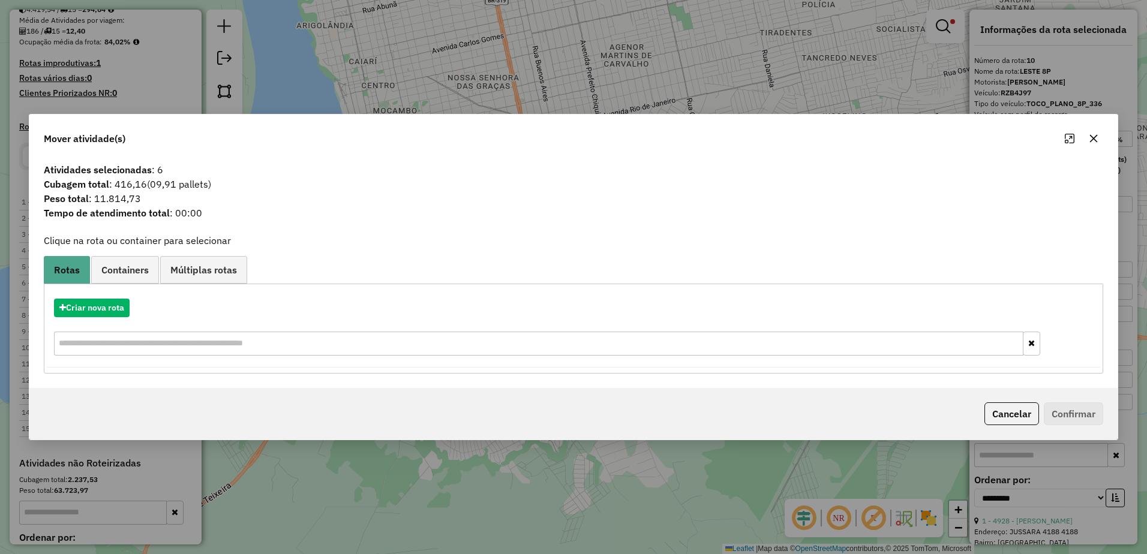
click at [1094, 138] on icon "button" at bounding box center [1094, 139] width 8 height 8
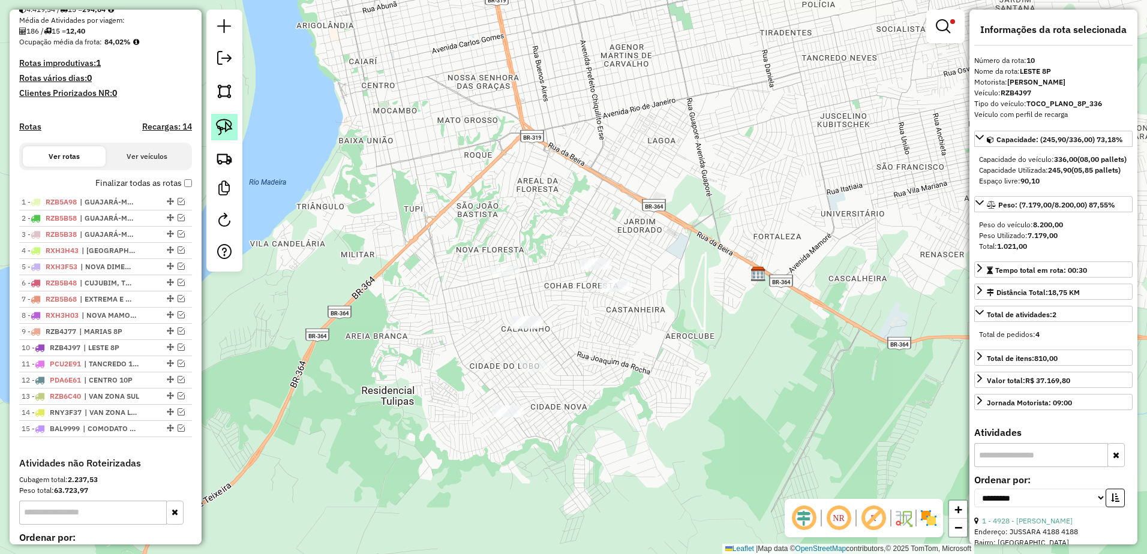
click at [230, 125] on img at bounding box center [224, 127] width 17 height 17
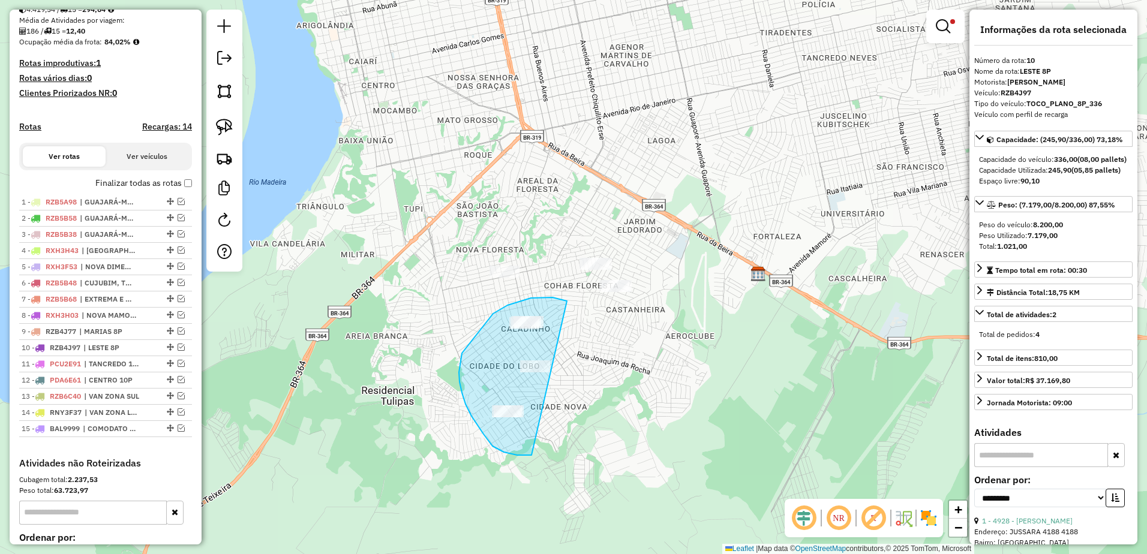
drag, startPoint x: 508, startPoint y: 305, endPoint x: 611, endPoint y: 435, distance: 165.7
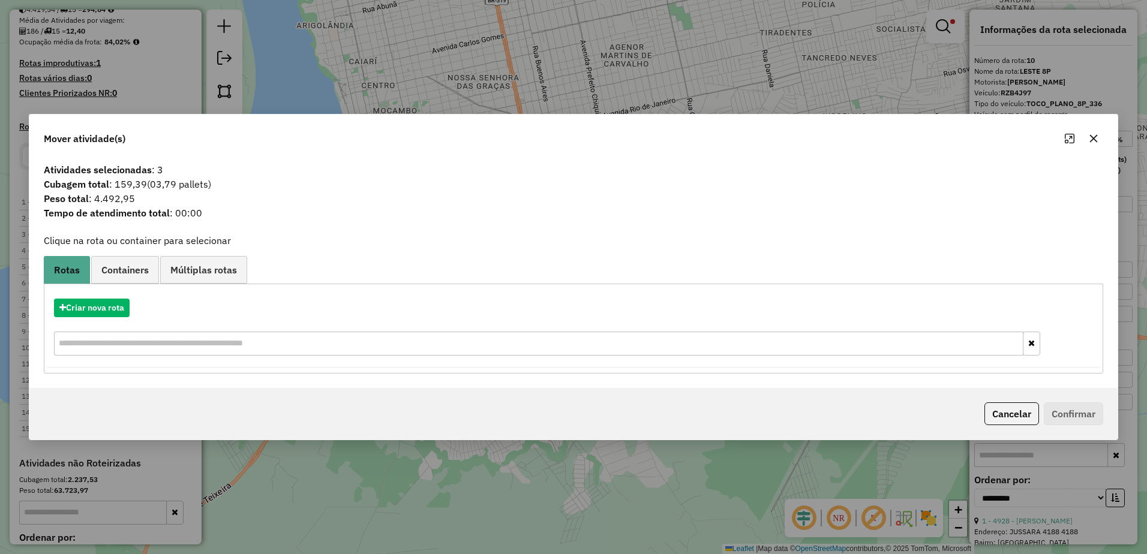
click at [1099, 130] on button "button" at bounding box center [1093, 138] width 19 height 19
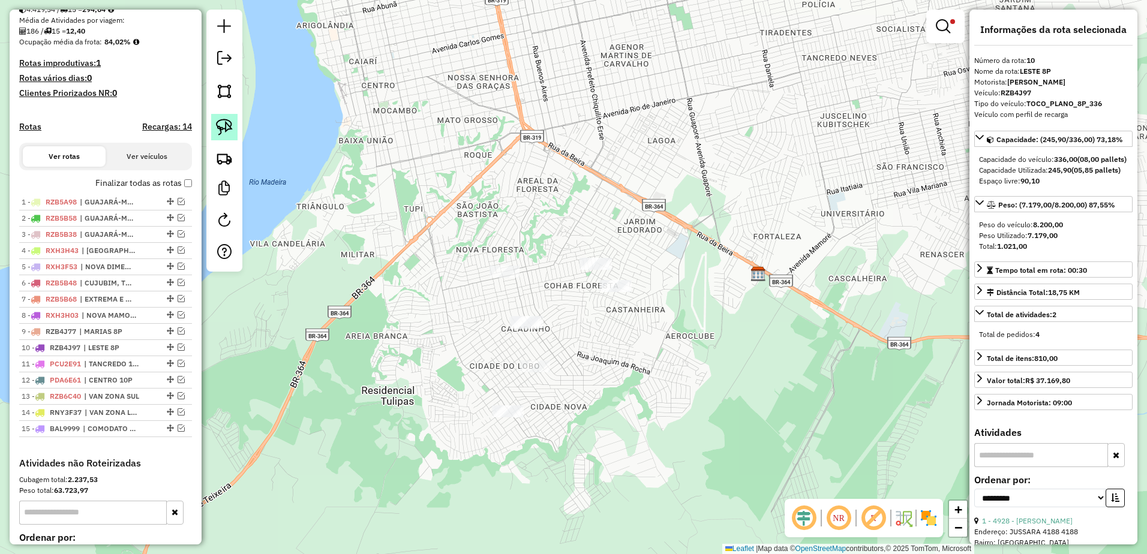
click at [235, 130] on link at bounding box center [224, 127] width 26 height 26
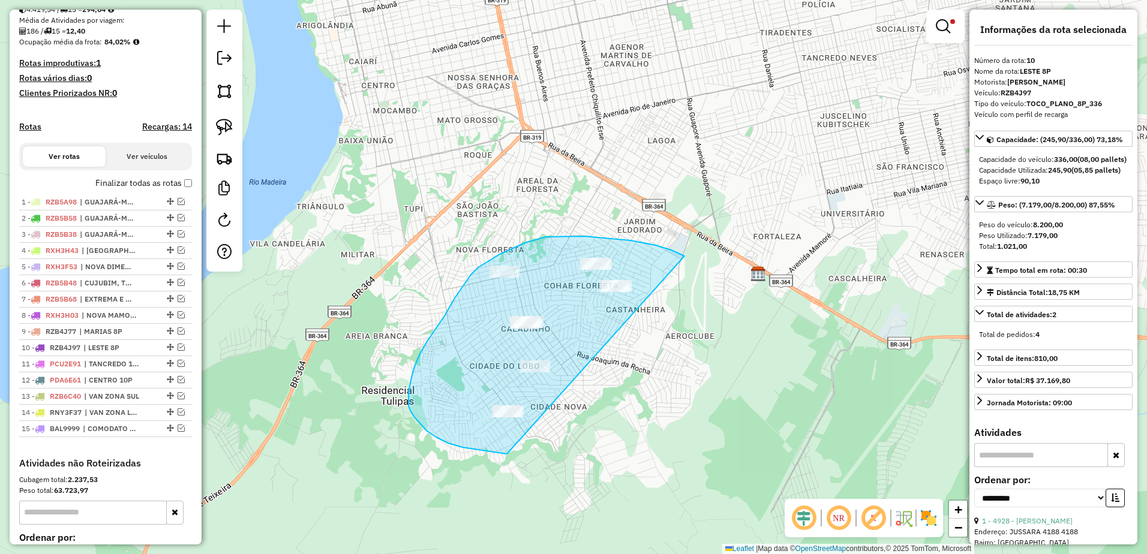
drag, startPoint x: 685, startPoint y: 256, endPoint x: 738, endPoint y: 423, distance: 175.2
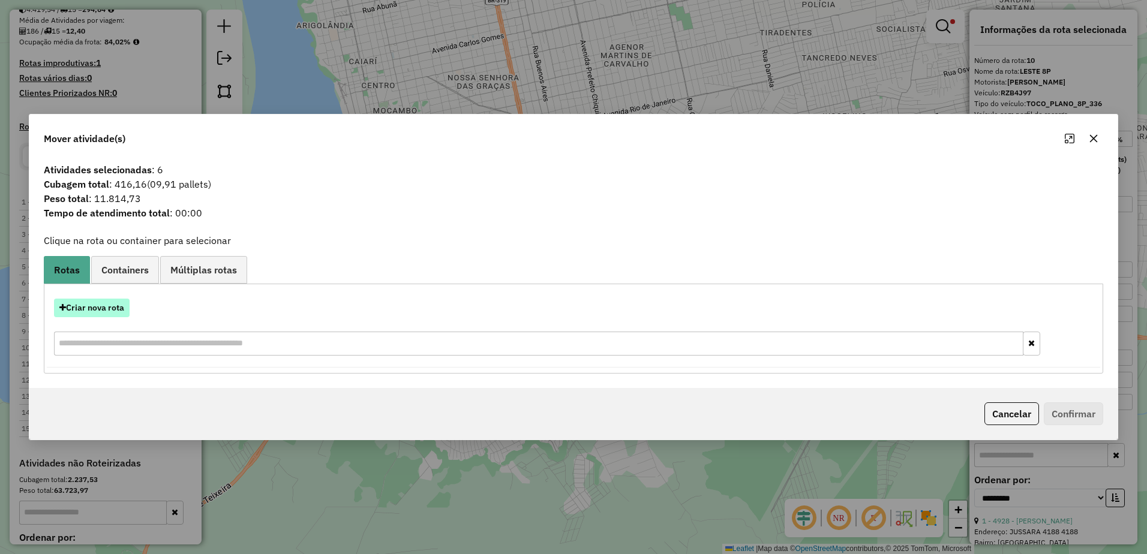
click at [126, 313] on button "Criar nova rota" at bounding box center [92, 308] width 76 height 19
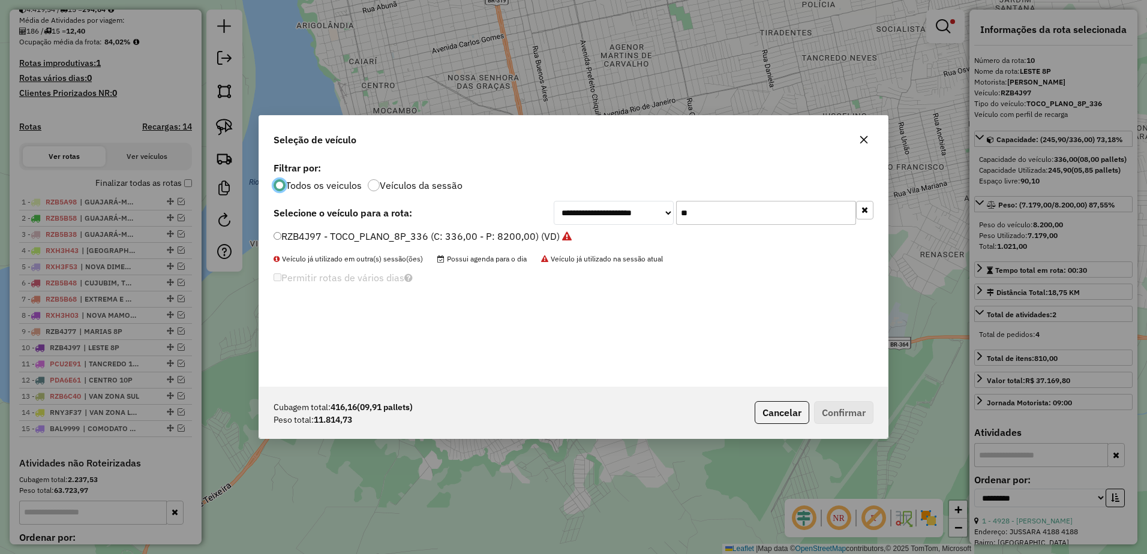
scroll to position [7, 4]
click at [729, 214] on input "**" at bounding box center [766, 213] width 180 height 24
type input "*"
type input "***"
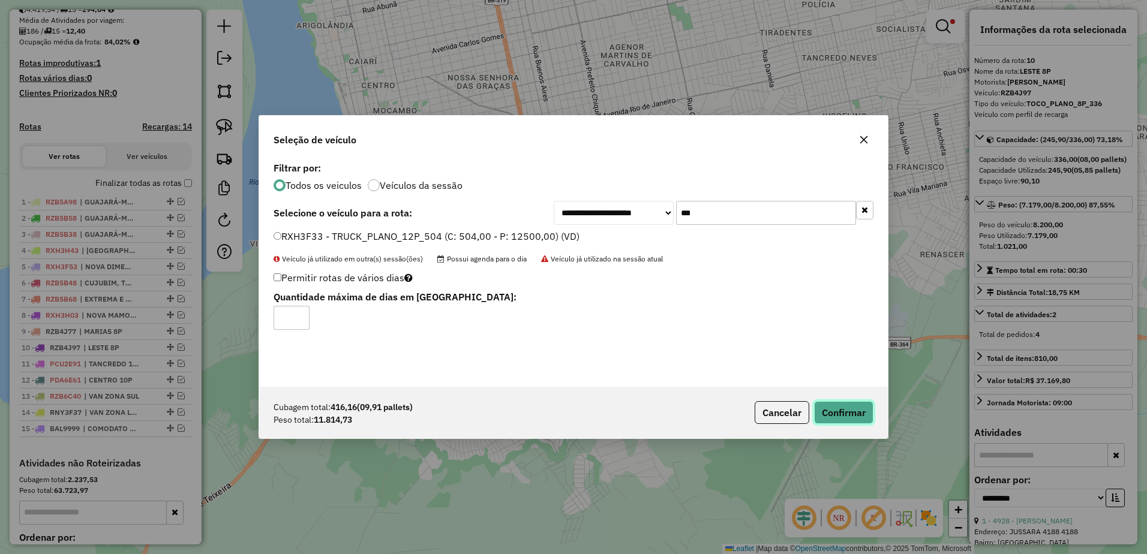
click at [860, 419] on button "Confirmar" at bounding box center [843, 412] width 59 height 23
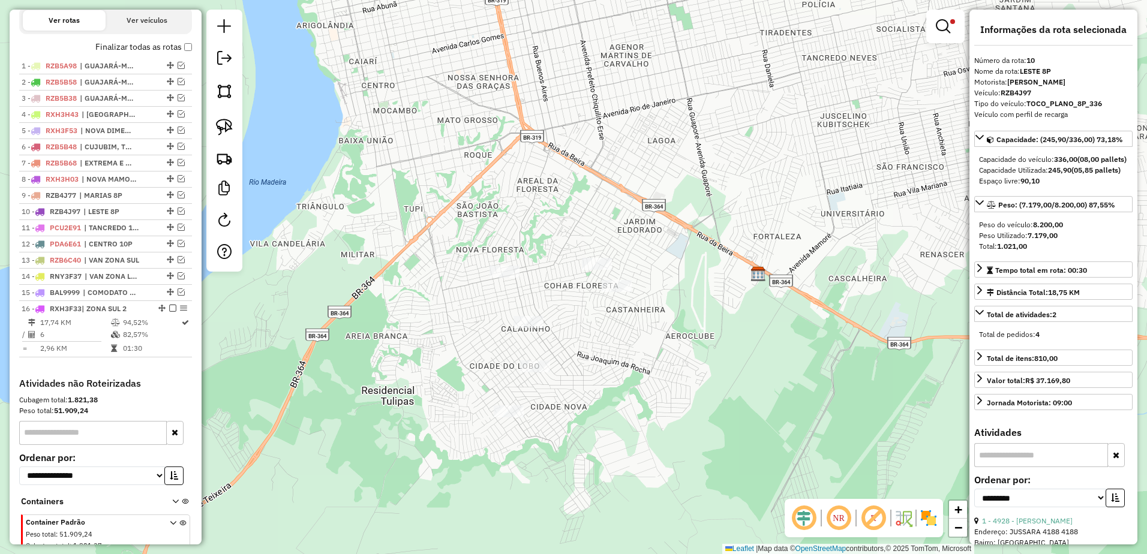
scroll to position [465, 0]
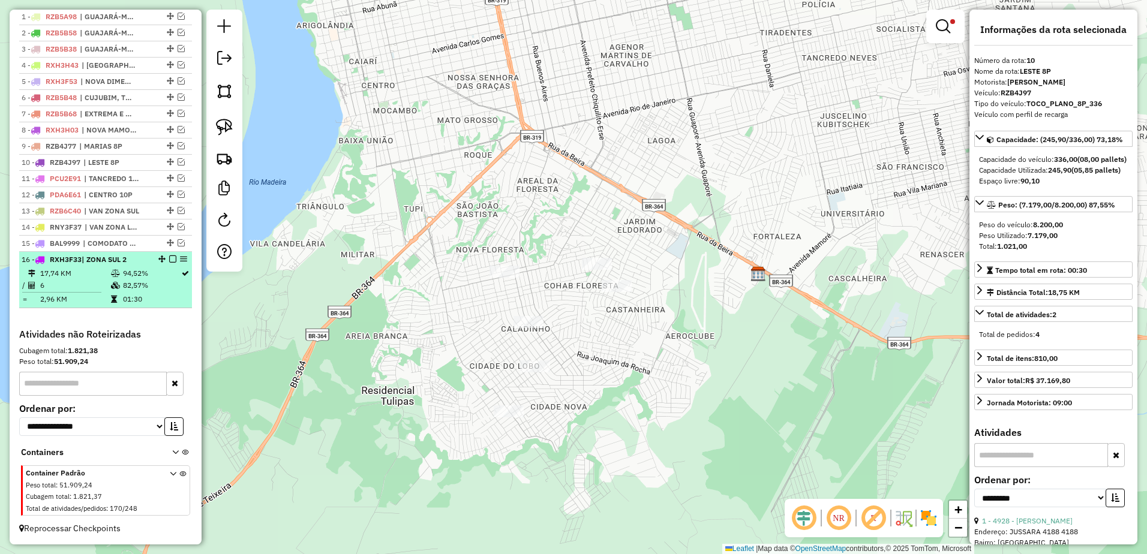
click at [74, 288] on td "6" at bounding box center [75, 286] width 71 height 12
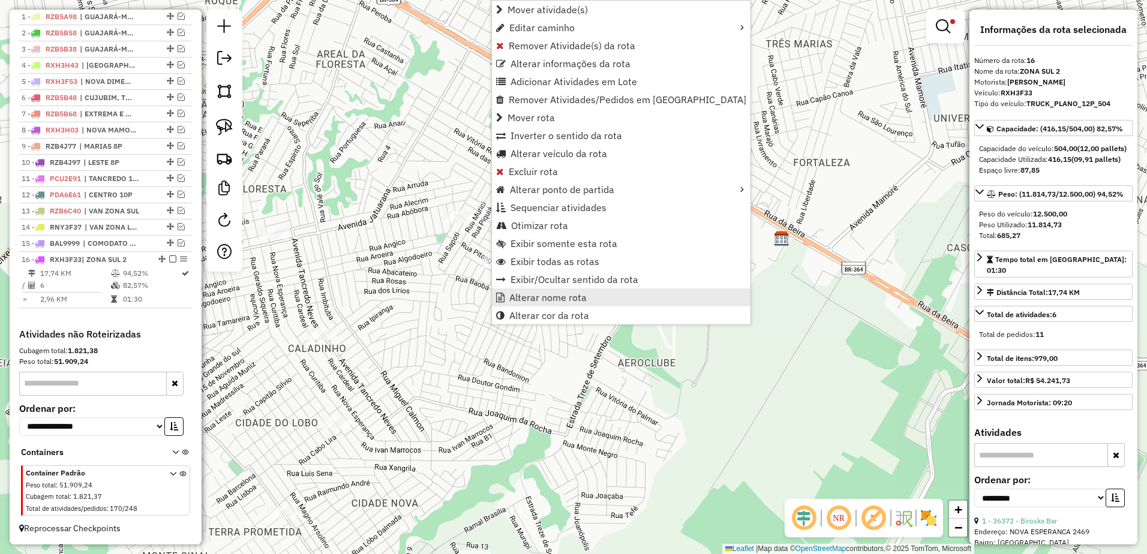
click at [530, 295] on span "Alterar nome rota" at bounding box center [547, 298] width 77 height 10
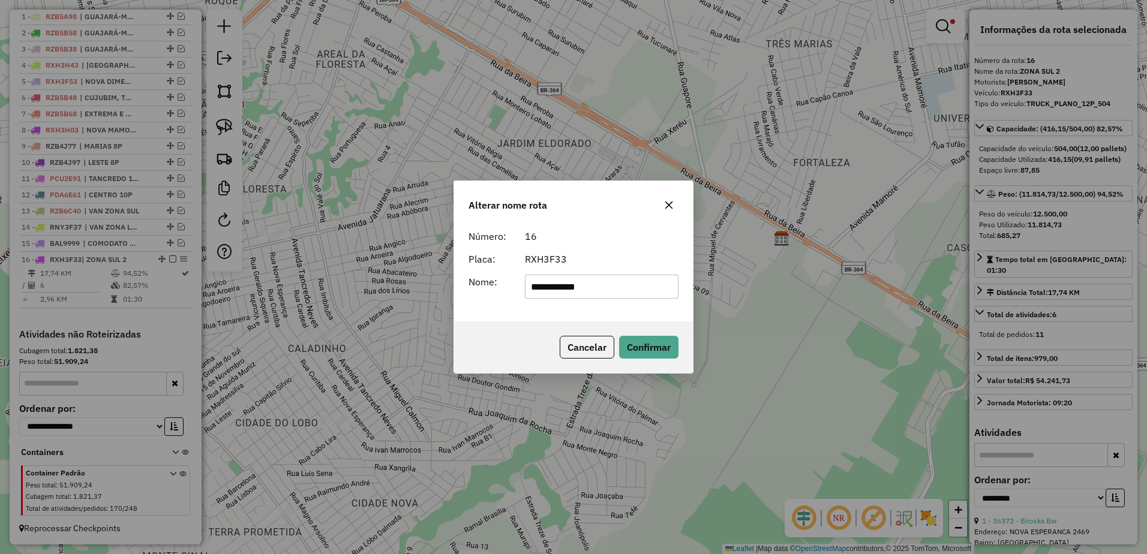
type input "**********"
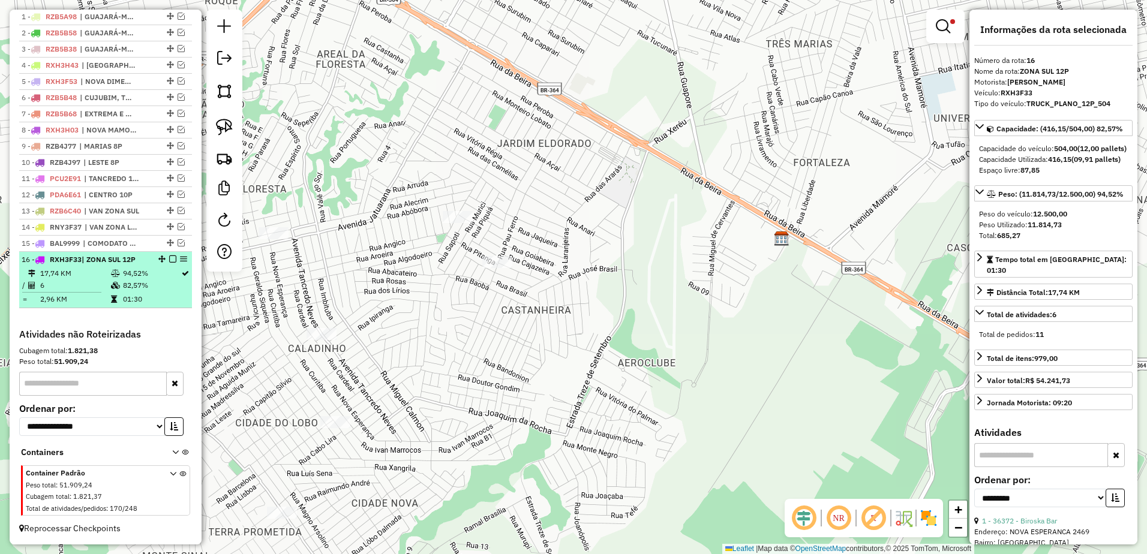
scroll to position [345, 0]
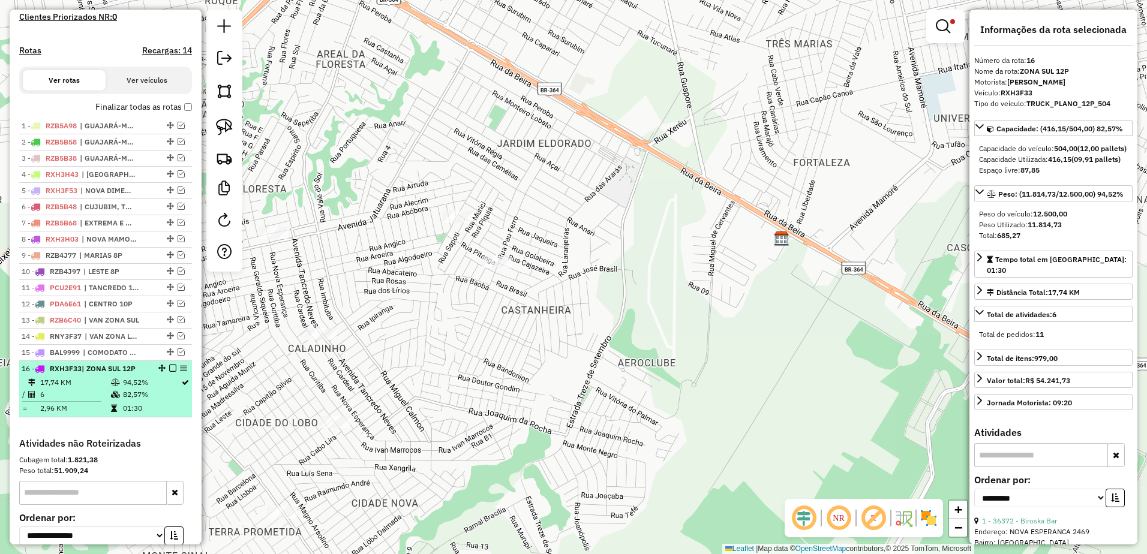
click at [169, 372] on em at bounding box center [172, 368] width 7 height 7
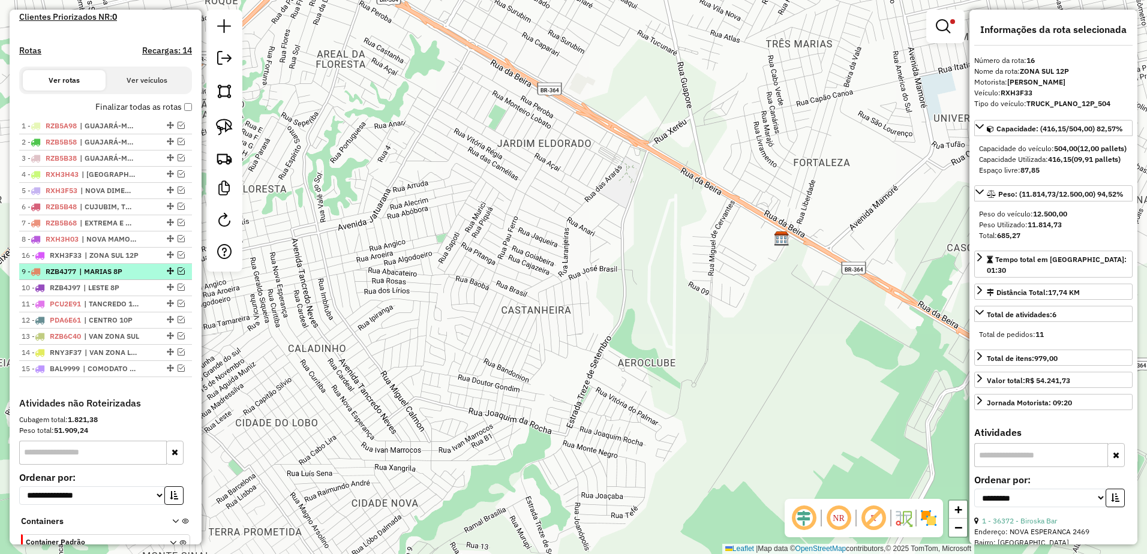
drag, startPoint x: 166, startPoint y: 383, endPoint x: 155, endPoint y: 266, distance: 116.9
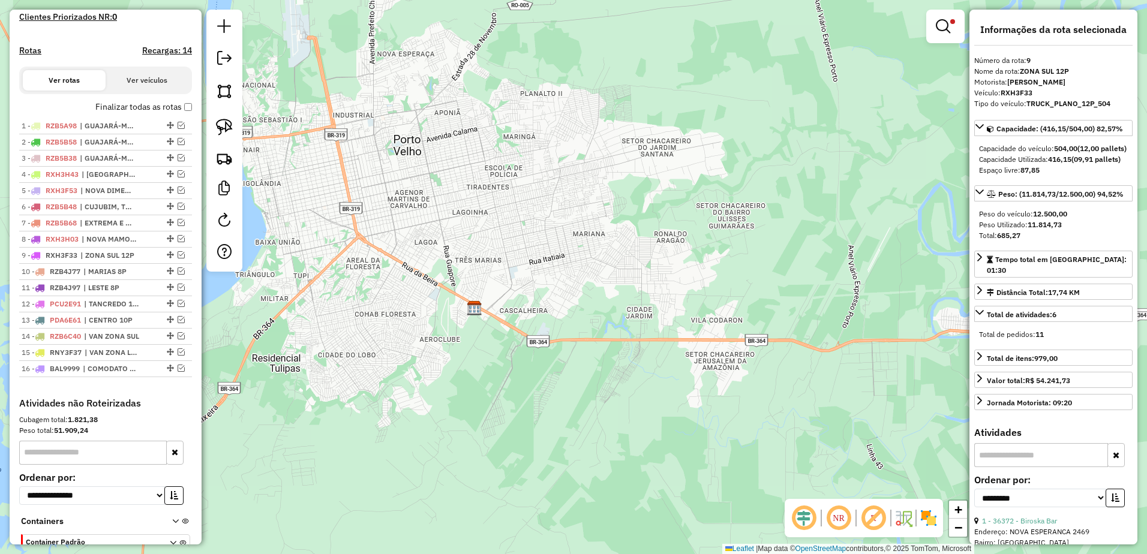
click at [735, 187] on div "Limpar filtros Janela de atendimento Grade de atendimento Capacidade Transporta…" at bounding box center [573, 277] width 1147 height 554
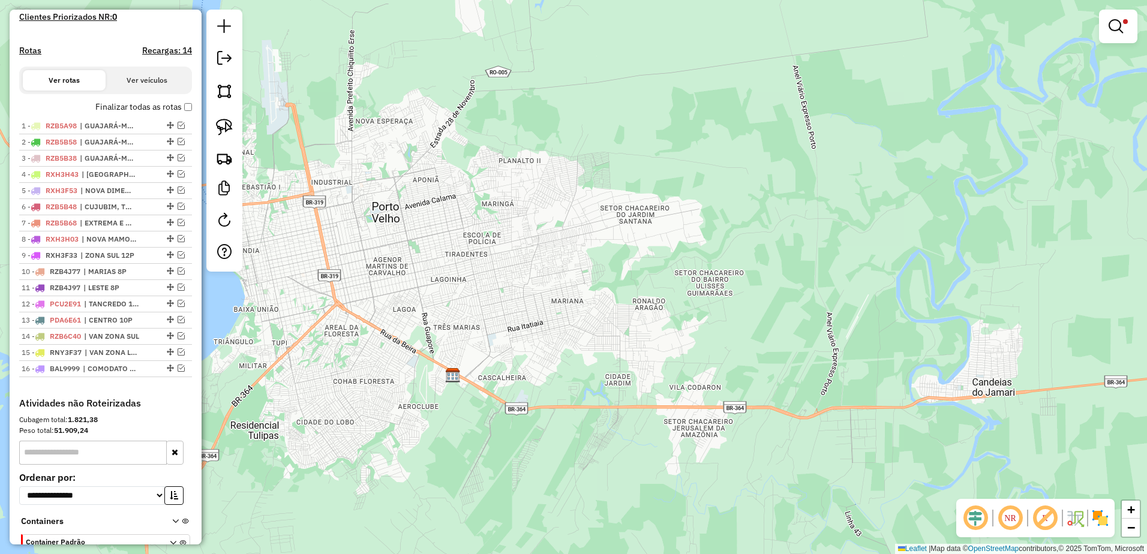
drag, startPoint x: 728, startPoint y: 250, endPoint x: 695, endPoint y: 289, distance: 51.6
click at [695, 289] on div "Limpar filtros Janela de atendimento Grade de atendimento Capacidade Transporta…" at bounding box center [573, 277] width 1147 height 554
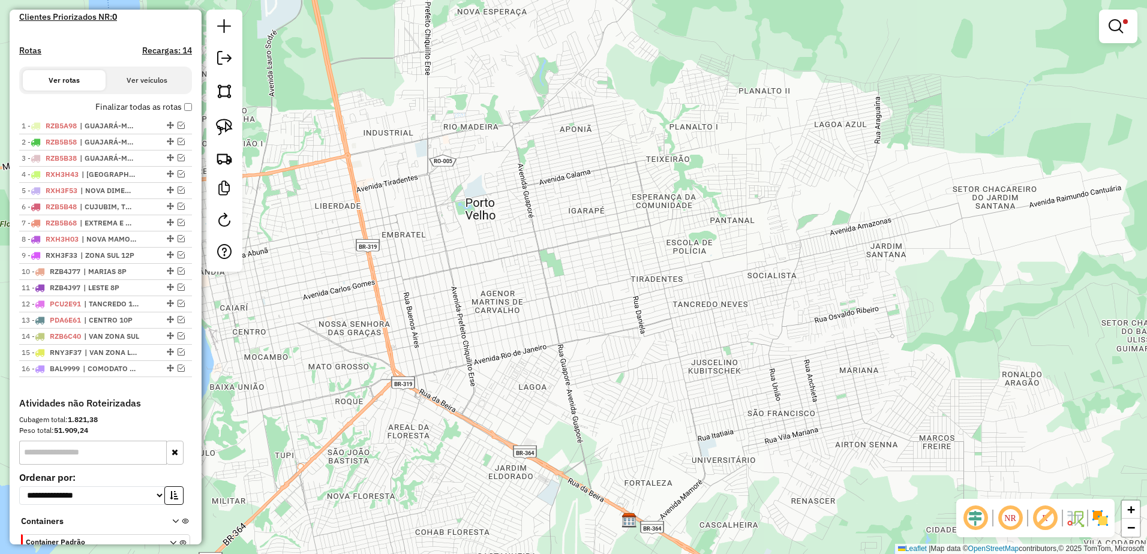
drag, startPoint x: 709, startPoint y: 281, endPoint x: 728, endPoint y: 278, distance: 19.4
click at [728, 278] on div "Limpar filtros Janela de atendimento Grade de atendimento Capacidade Transporta…" at bounding box center [573, 277] width 1147 height 554
click at [1117, 19] on em at bounding box center [1116, 26] width 14 height 14
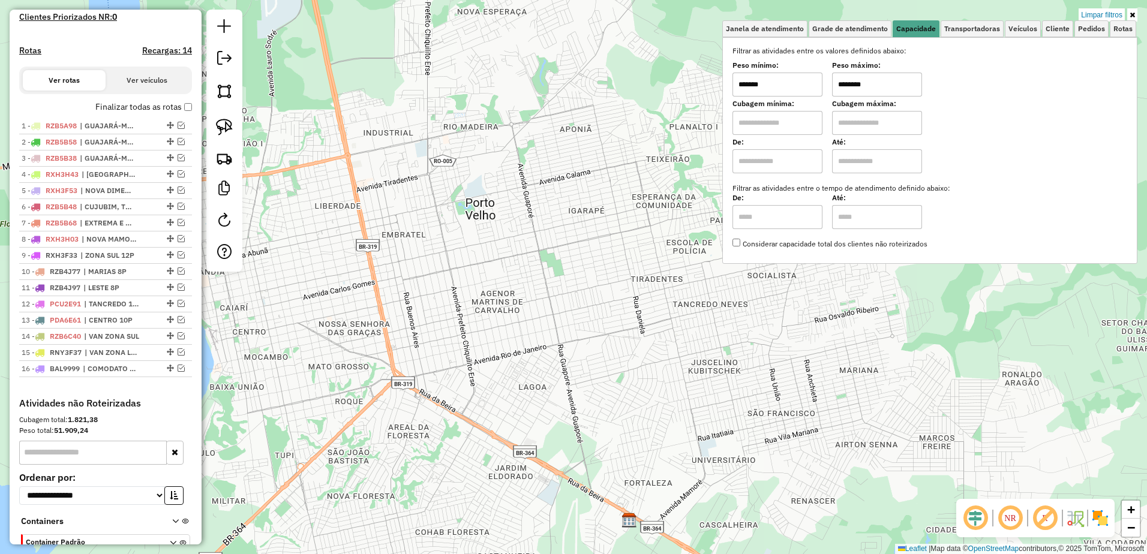
drag, startPoint x: 1095, startPoint y: 12, endPoint x: 1079, endPoint y: 21, distance: 18.0
click at [1095, 12] on link "Limpar filtros" at bounding box center [1102, 14] width 46 height 13
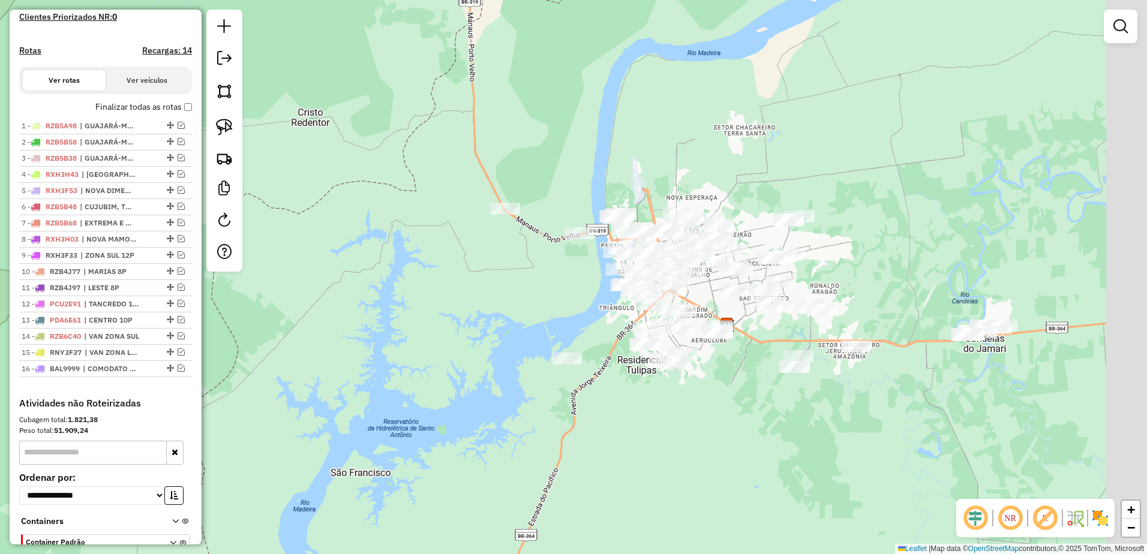
drag, startPoint x: 906, startPoint y: 240, endPoint x: 861, endPoint y: 243, distance: 45.1
click at [861, 243] on div "Janela de atendimento Grade de atendimento Capacidade Transportadoras Veículos …" at bounding box center [573, 277] width 1147 height 554
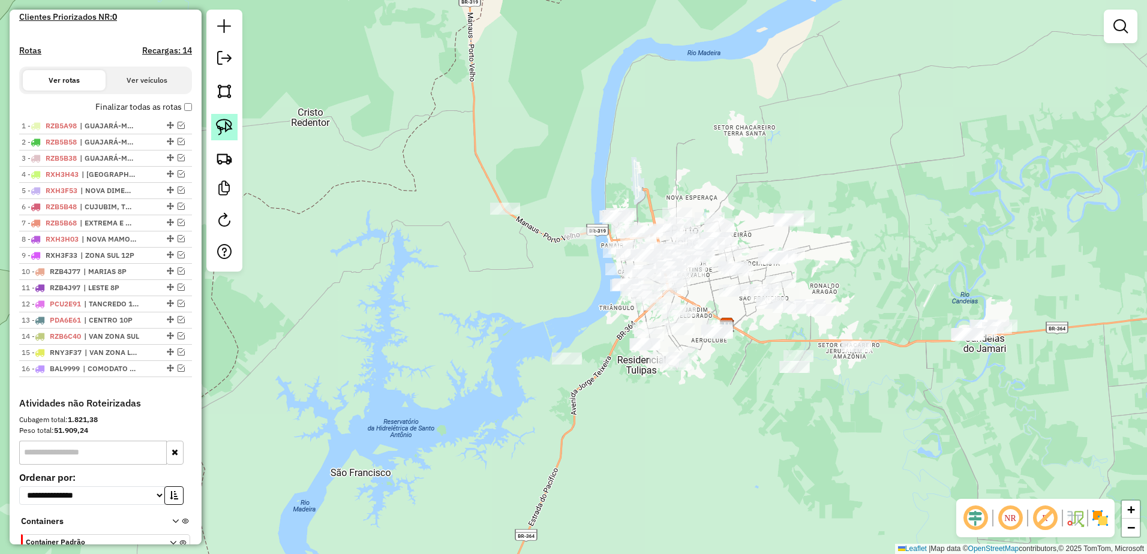
click at [227, 131] on img at bounding box center [224, 127] width 17 height 17
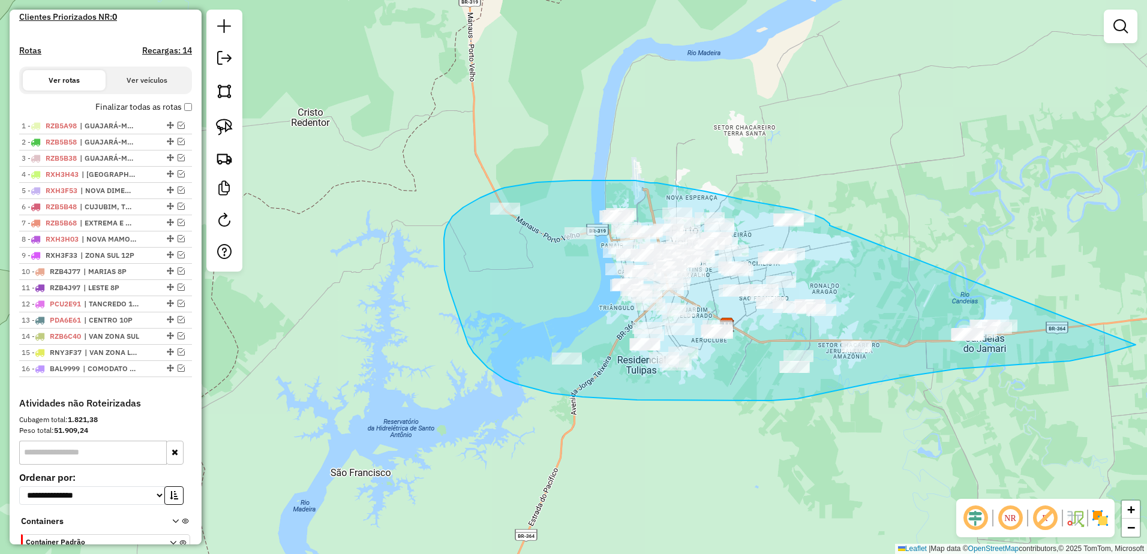
drag, startPoint x: 830, startPoint y: 226, endPoint x: 1149, endPoint y: 323, distance: 333.9
click at [1147, 323] on html "Aguarde... Pop-up bloqueado! Seu navegador bloqueou automáticamente a abertura …" at bounding box center [573, 277] width 1147 height 554
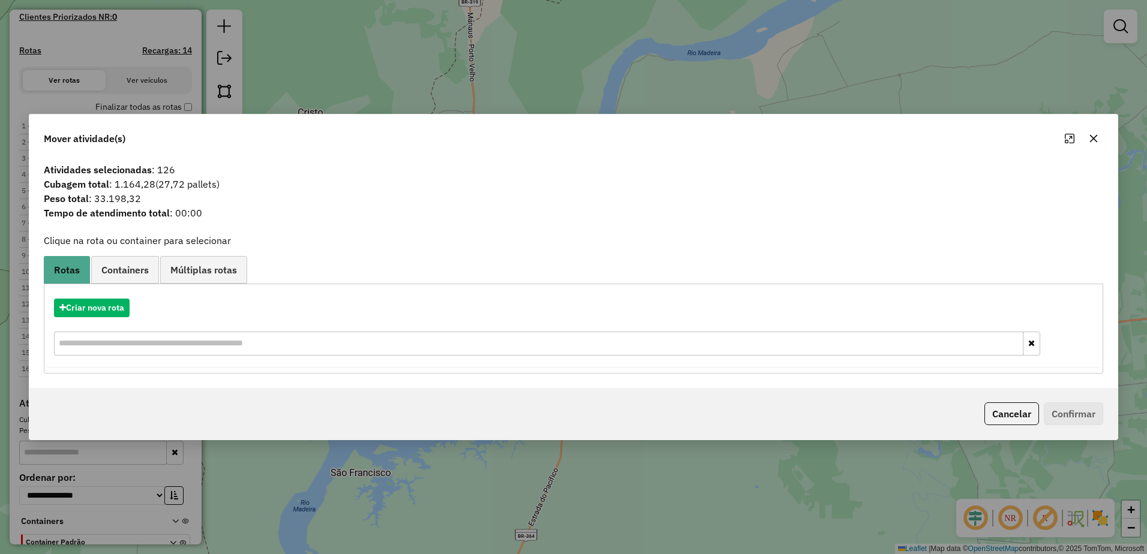
click at [1095, 139] on icon "button" at bounding box center [1094, 139] width 10 height 10
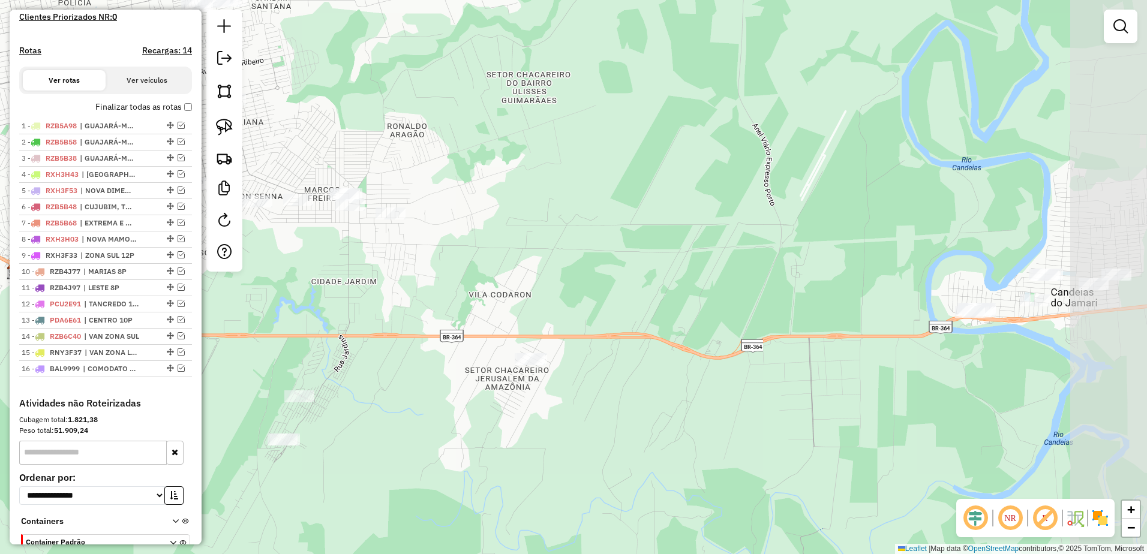
drag, startPoint x: 904, startPoint y: 278, endPoint x: 480, endPoint y: 23, distance: 495.3
click at [480, 23] on div "Janela de atendimento Grade de atendimento Capacidade Transportadoras Veículos …" at bounding box center [573, 277] width 1147 height 554
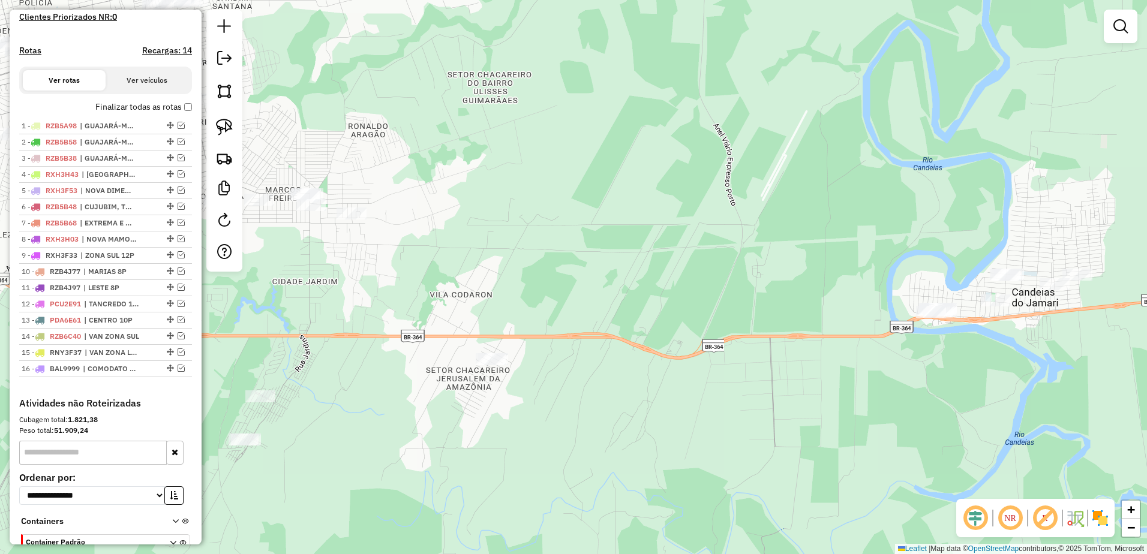
drag, startPoint x: 753, startPoint y: 112, endPoint x: 723, endPoint y: 113, distance: 29.4
click at [723, 113] on div "Janela de atendimento Grade de atendimento Capacidade Transportadoras Veículos …" at bounding box center [573, 277] width 1147 height 554
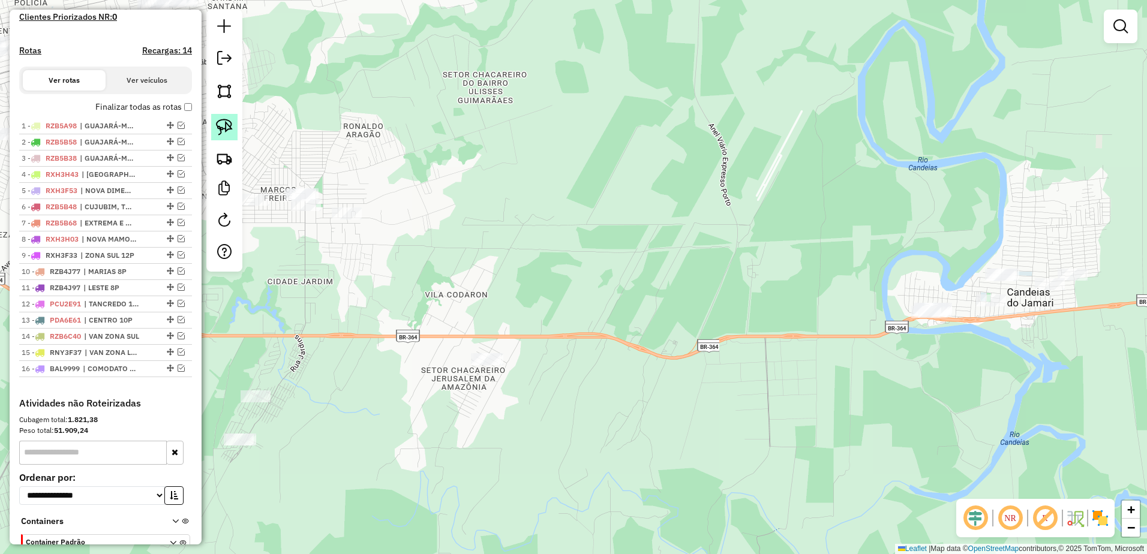
click at [222, 128] on img at bounding box center [224, 127] width 17 height 17
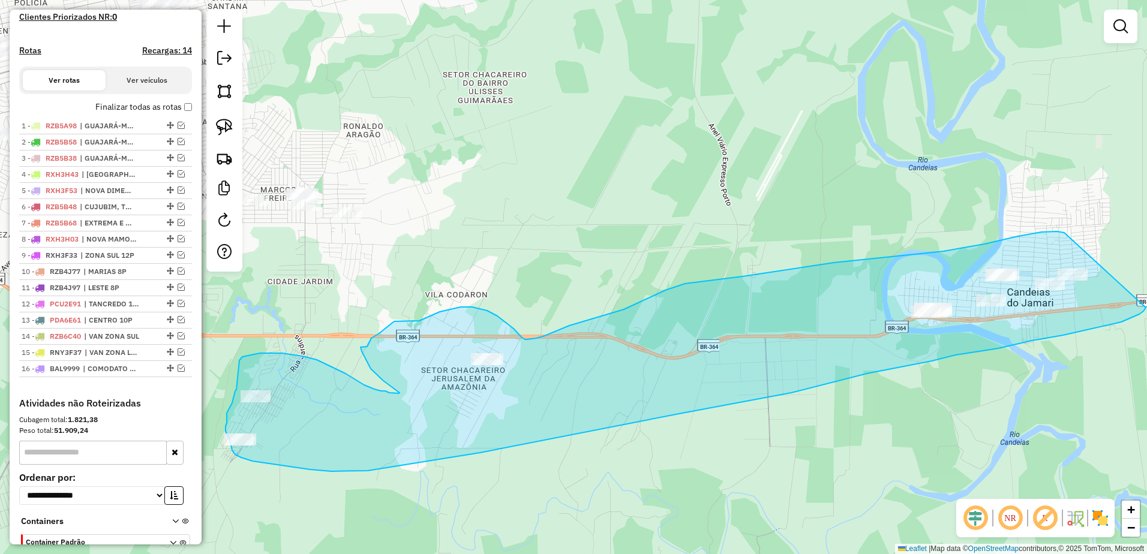
drag, startPoint x: 1065, startPoint y: 233, endPoint x: 1149, endPoint y: 292, distance: 103.4
click at [1147, 292] on html "Aguarde... Pop-up bloqueado! Seu navegador bloqueou automáticamente a abertura …" at bounding box center [573, 277] width 1147 height 554
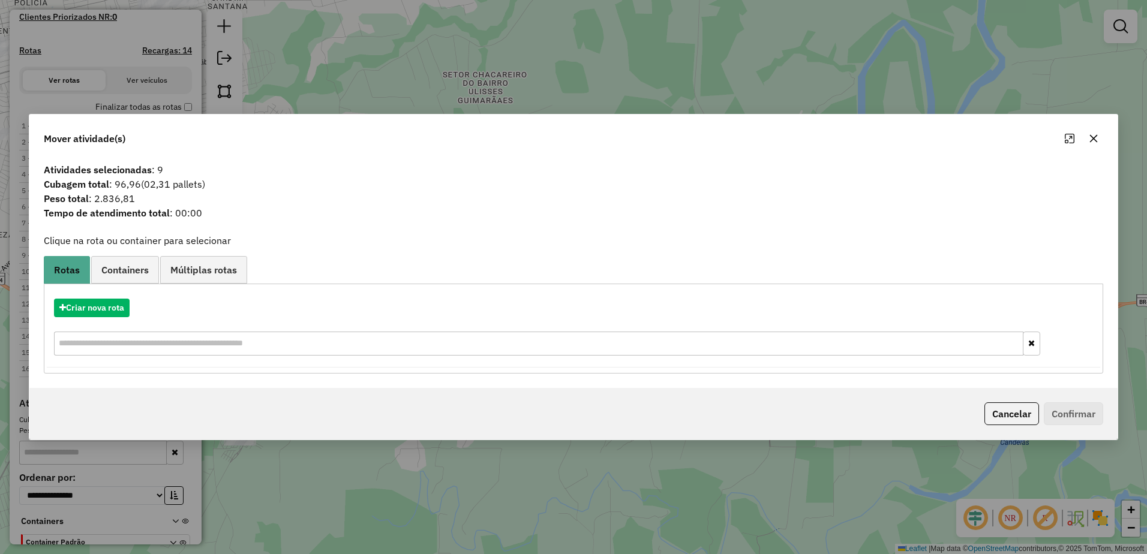
click at [1095, 135] on icon "button" at bounding box center [1094, 139] width 10 height 10
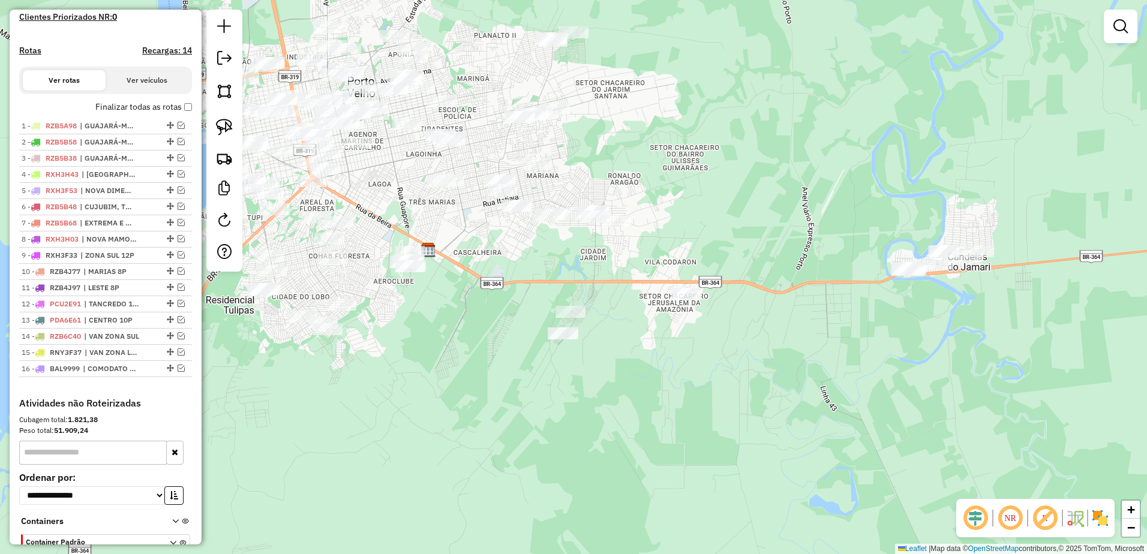
drag, startPoint x: 1045, startPoint y: 188, endPoint x: 961, endPoint y: 214, distance: 87.9
click at [961, 214] on div "Janela de atendimento Grade de atendimento Capacidade Transportadoras Veículos …" at bounding box center [573, 277] width 1147 height 554
click at [219, 122] on img at bounding box center [224, 127] width 17 height 17
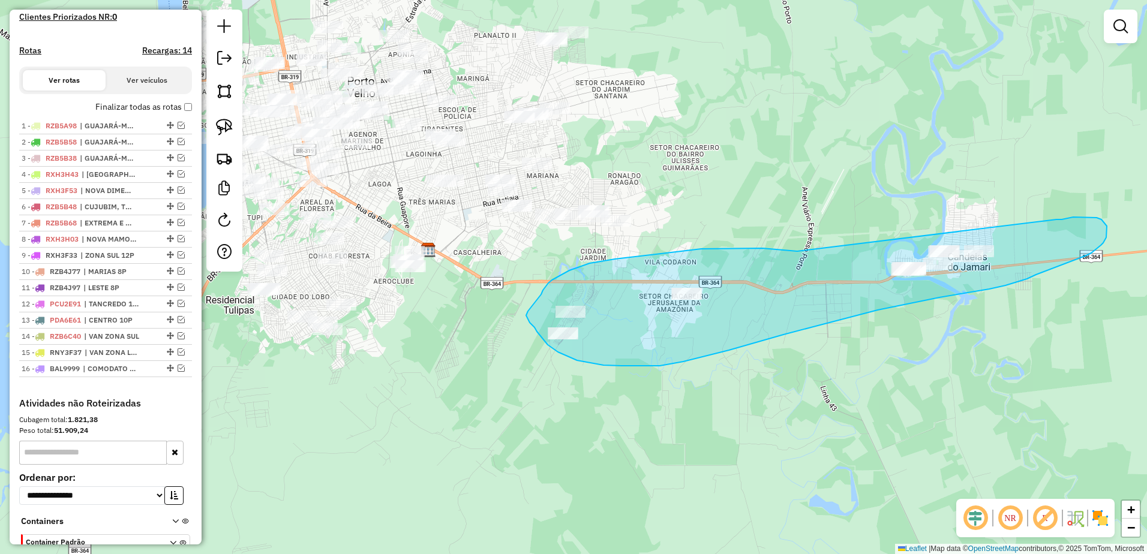
drag, startPoint x: 702, startPoint y: 249, endPoint x: 1057, endPoint y: 220, distance: 356.5
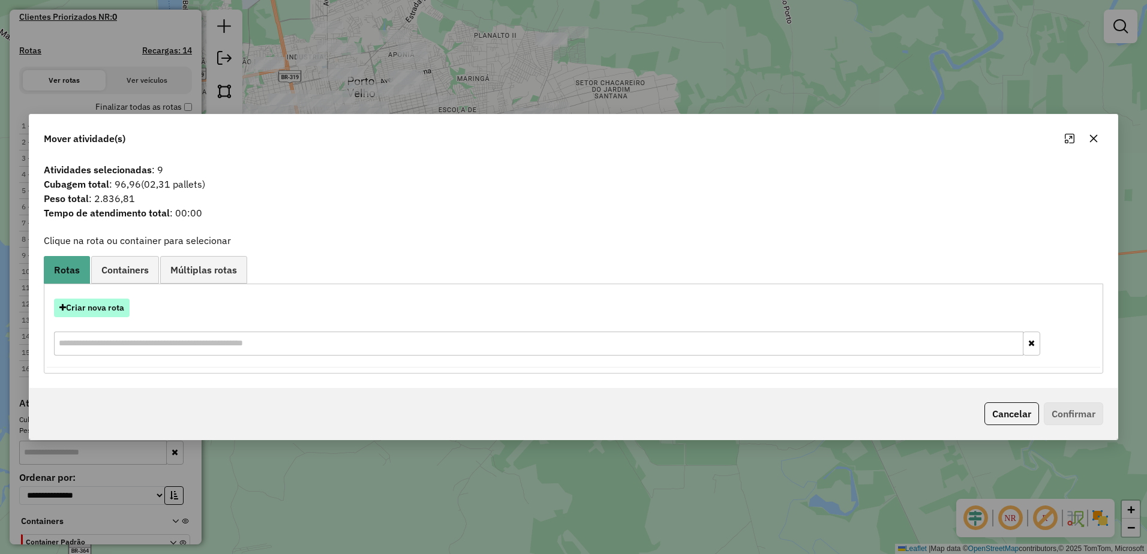
click at [116, 311] on button "Criar nova rota" at bounding box center [92, 308] width 76 height 19
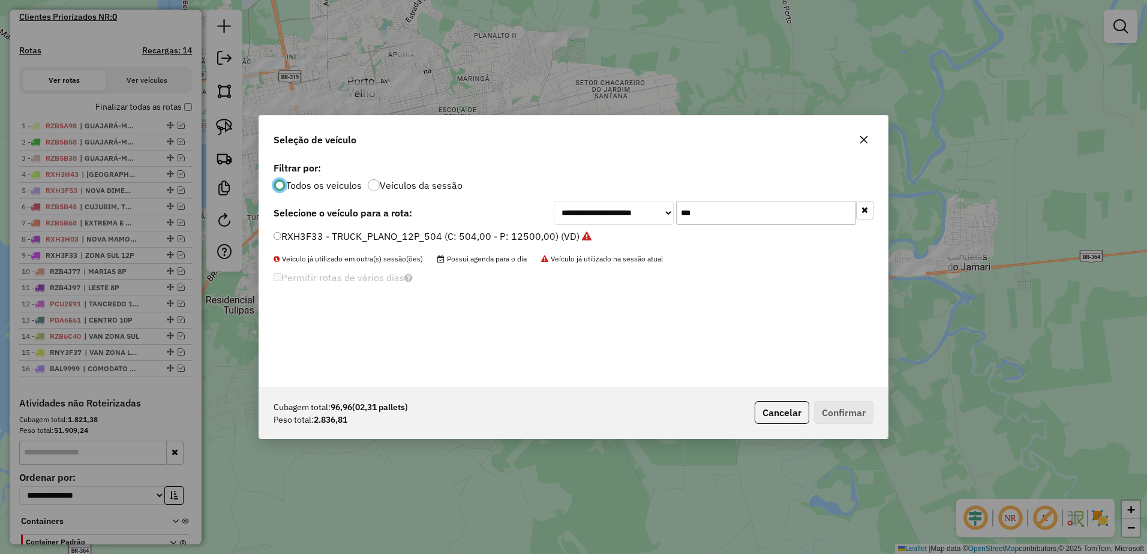
scroll to position [7, 4]
click at [747, 208] on input "***" at bounding box center [766, 213] width 180 height 24
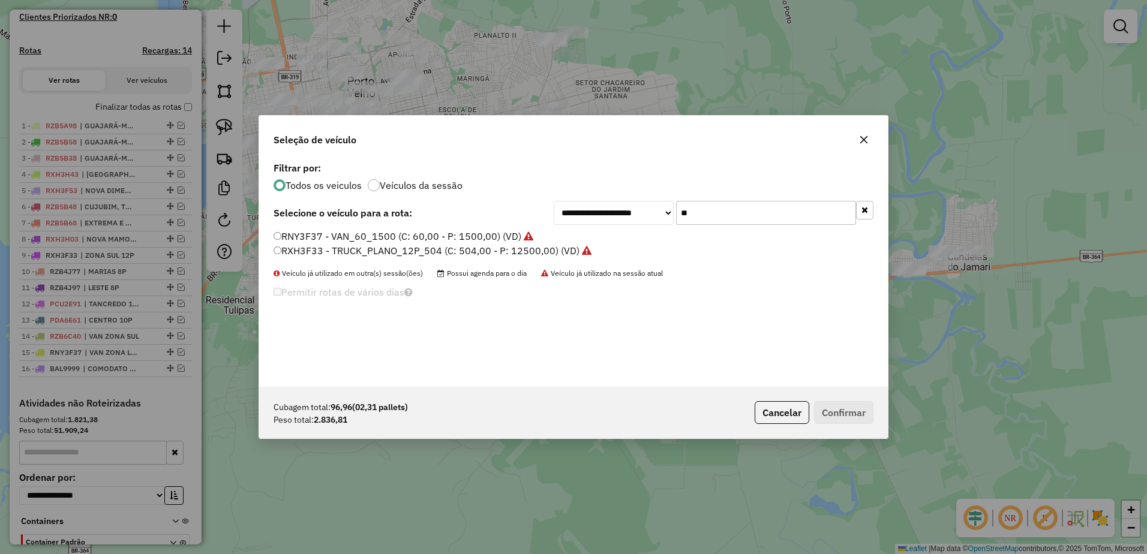
type input "*"
type input "**"
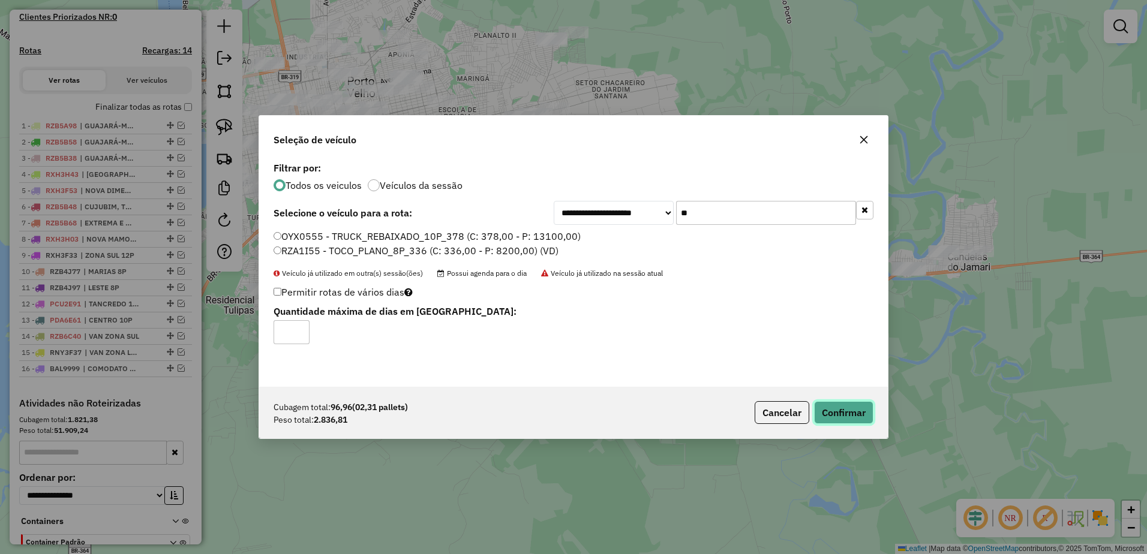
click at [865, 417] on button "Confirmar" at bounding box center [843, 412] width 59 height 23
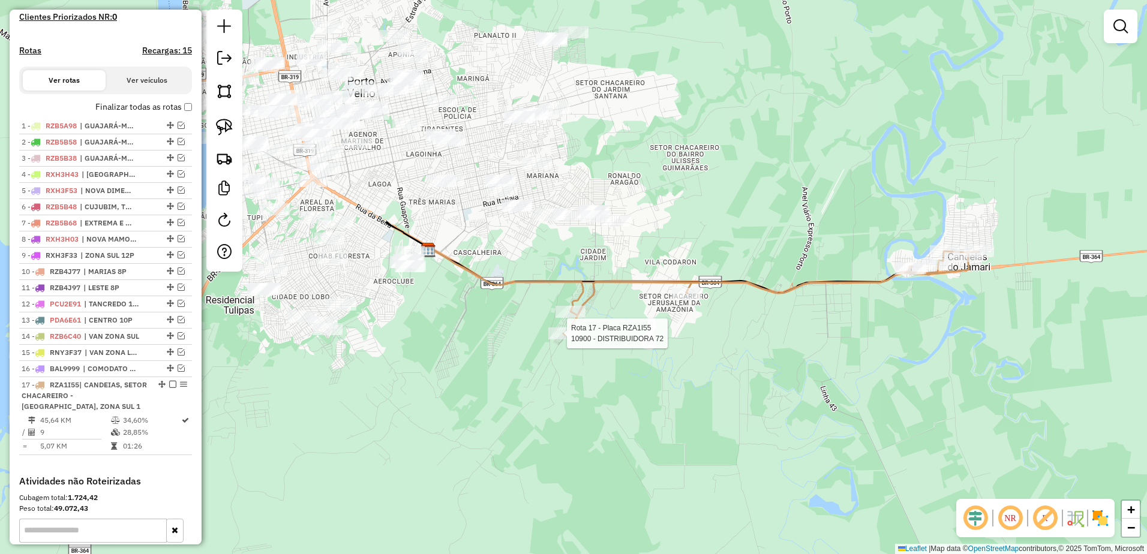
scroll to position [503, 0]
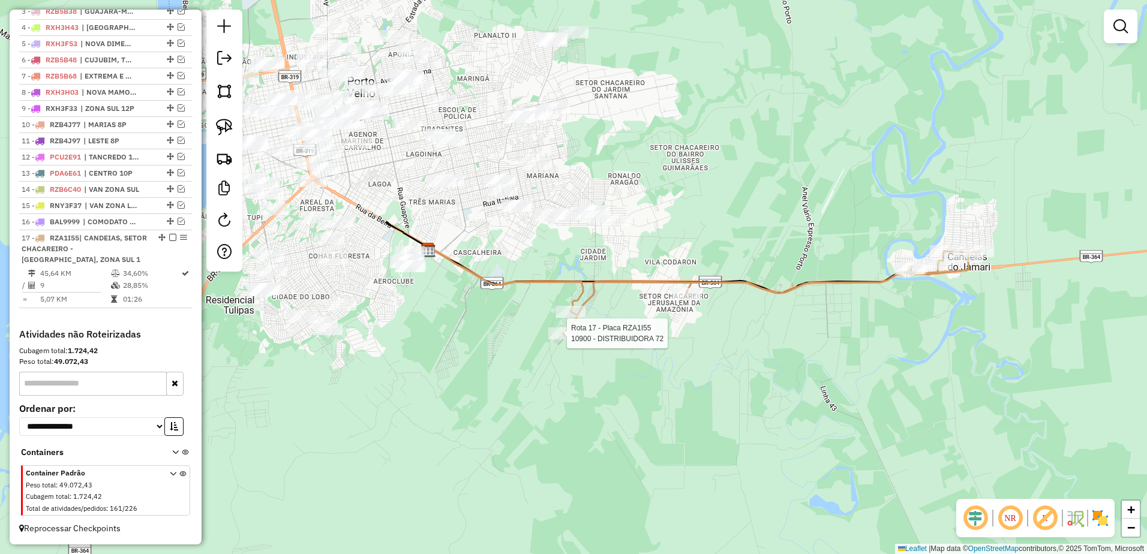
select select "**********"
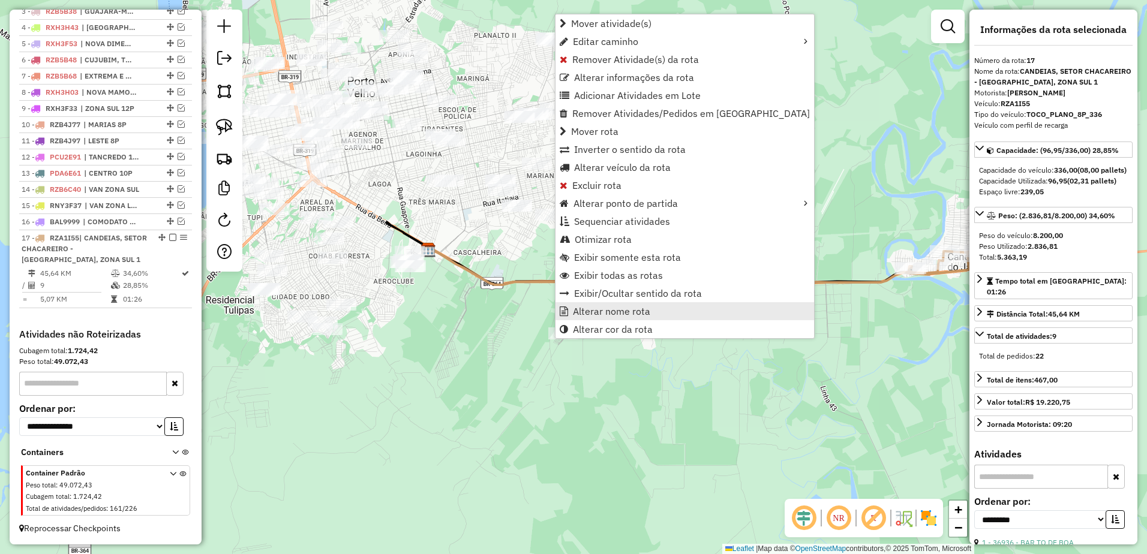
click at [615, 313] on span "Alterar nome rota" at bounding box center [611, 312] width 77 height 10
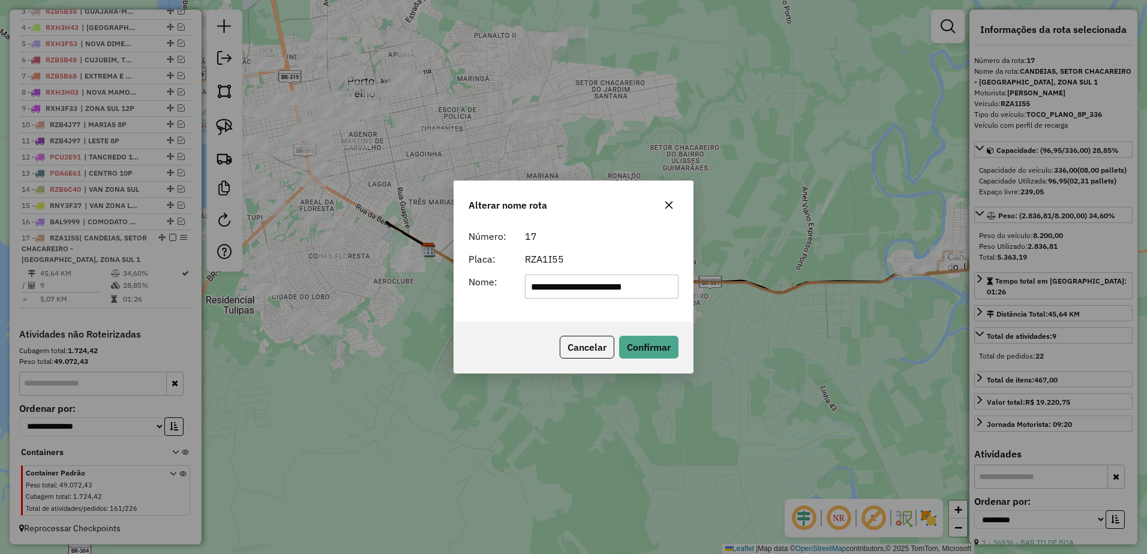
scroll to position [0, 0]
type input "**********"
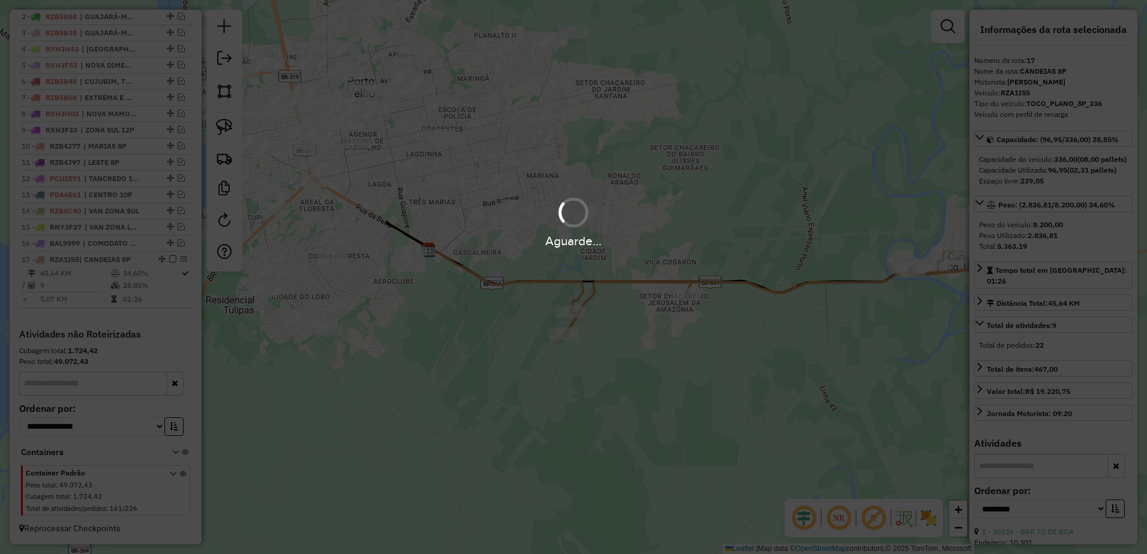
scroll to position [481, 0]
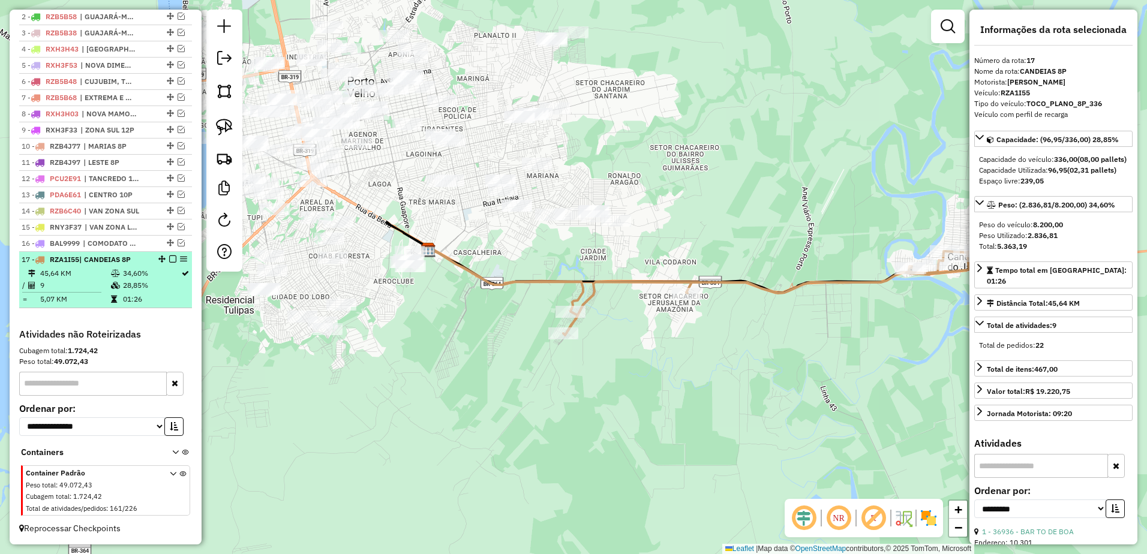
click at [172, 260] on em at bounding box center [172, 259] width 7 height 7
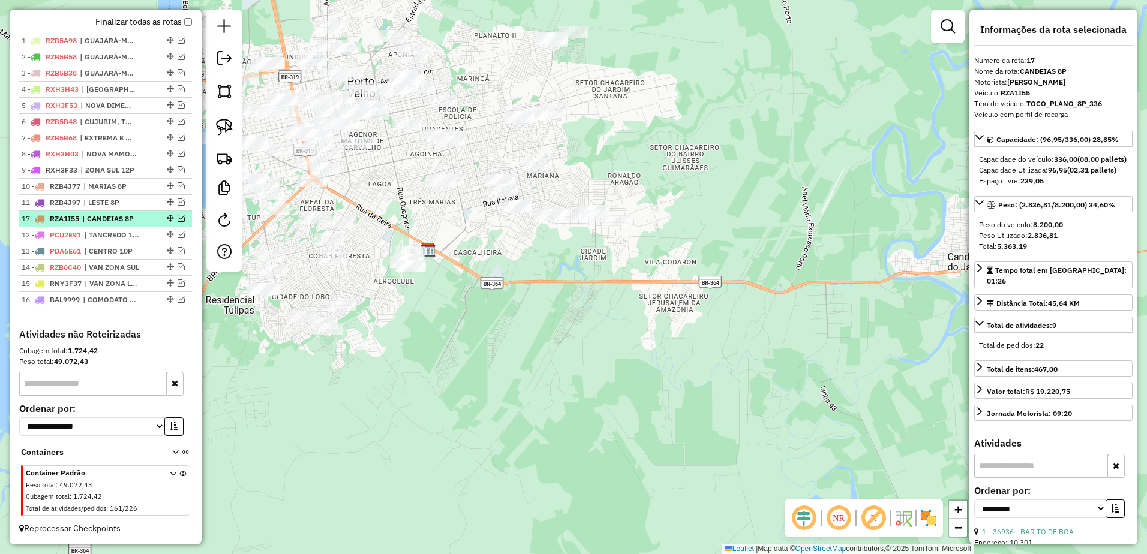
drag, startPoint x: 167, startPoint y: 301, endPoint x: 163, endPoint y: 214, distance: 86.5
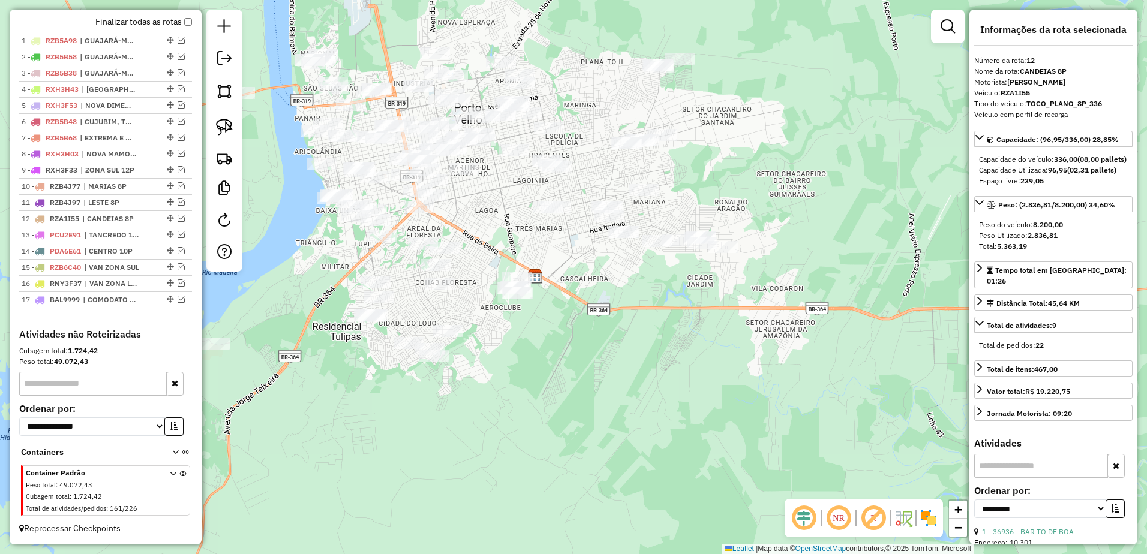
drag, startPoint x: 416, startPoint y: 332, endPoint x: 523, endPoint y: 359, distance: 110.0
click at [523, 359] on div "Janela de atendimento Grade de atendimento Capacidade Transportadoras Veículos …" at bounding box center [573, 277] width 1147 height 554
drag, startPoint x: 502, startPoint y: 354, endPoint x: 511, endPoint y: 358, distance: 10.3
click at [511, 357] on div "Janela de atendimento Grade de atendimento Capacidade Transportadoras Veículos …" at bounding box center [573, 277] width 1147 height 554
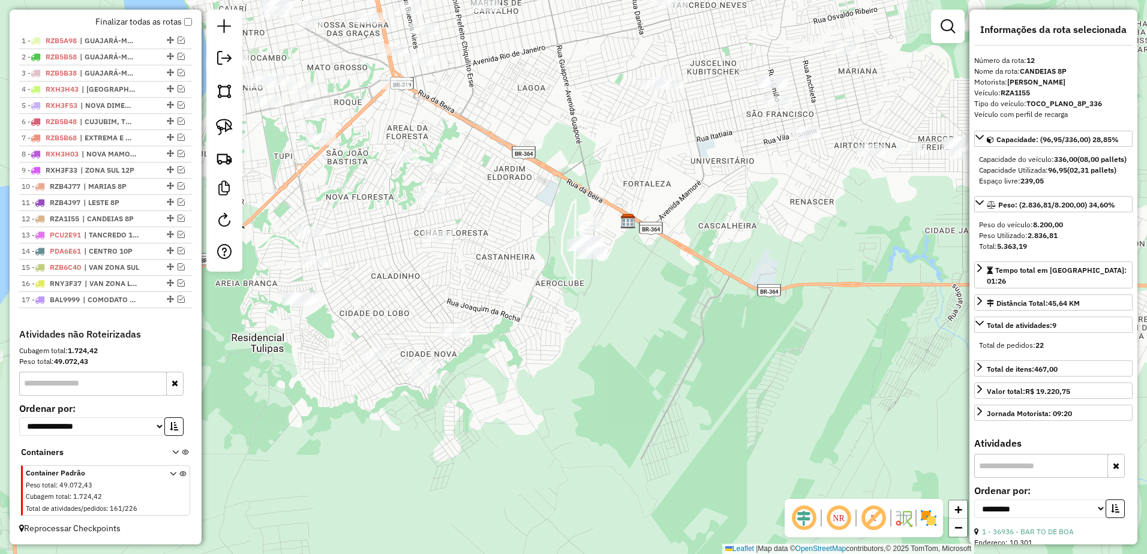
drag, startPoint x: 533, startPoint y: 359, endPoint x: 568, endPoint y: 371, distance: 37.2
click at [568, 371] on div "Janela de atendimento Grade de atendimento Capacidade Transportadoras Veículos …" at bounding box center [573, 277] width 1147 height 554
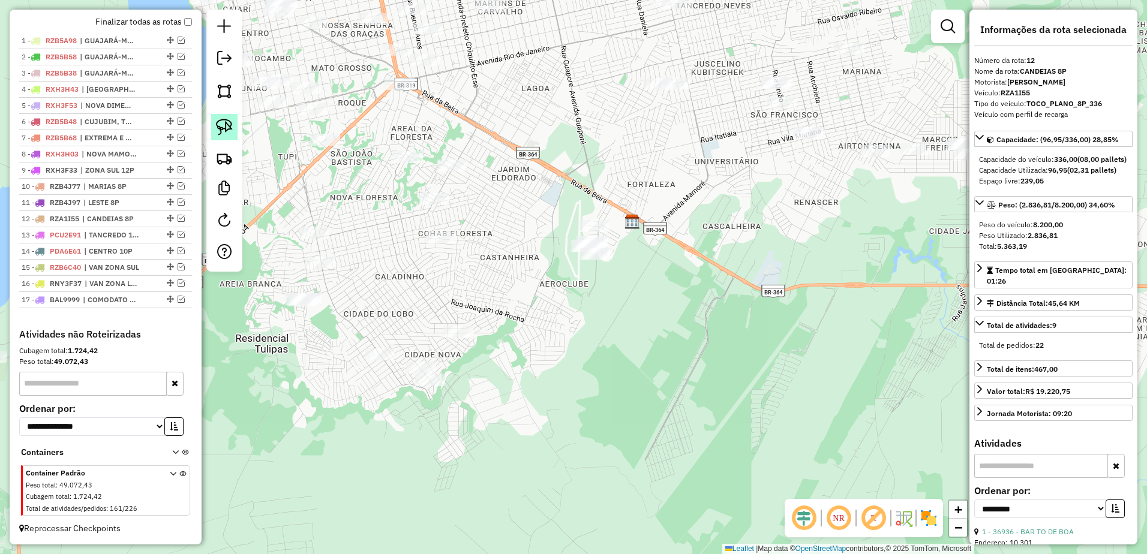
click at [231, 126] on img at bounding box center [224, 127] width 17 height 17
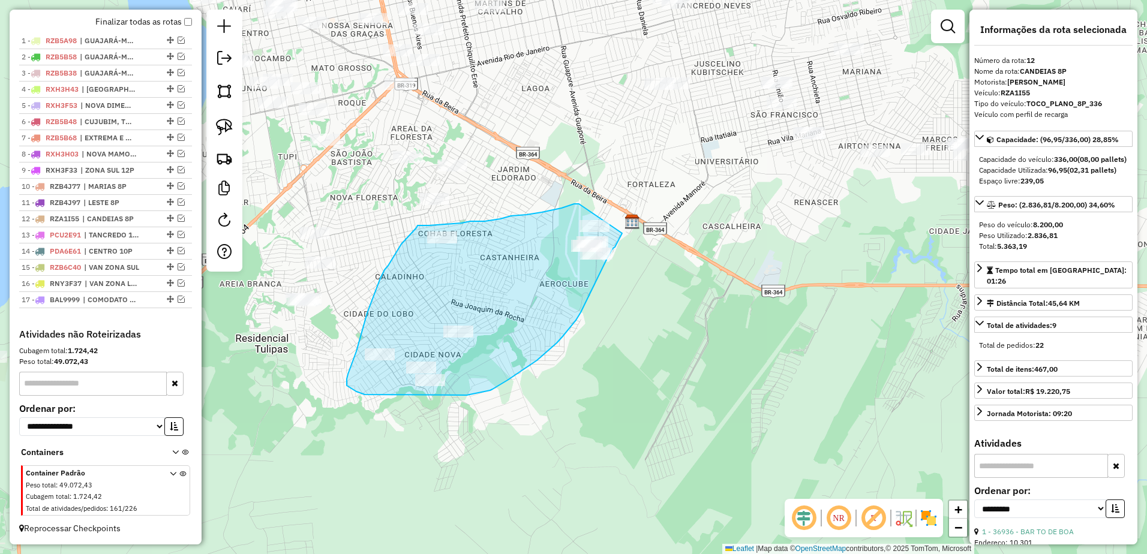
drag, startPoint x: 579, startPoint y: 204, endPoint x: 628, endPoint y: 224, distance: 53.3
click at [628, 224] on div "Janela de atendimento Grade de atendimento Capacidade Transportadoras Veículos …" at bounding box center [573, 277] width 1147 height 554
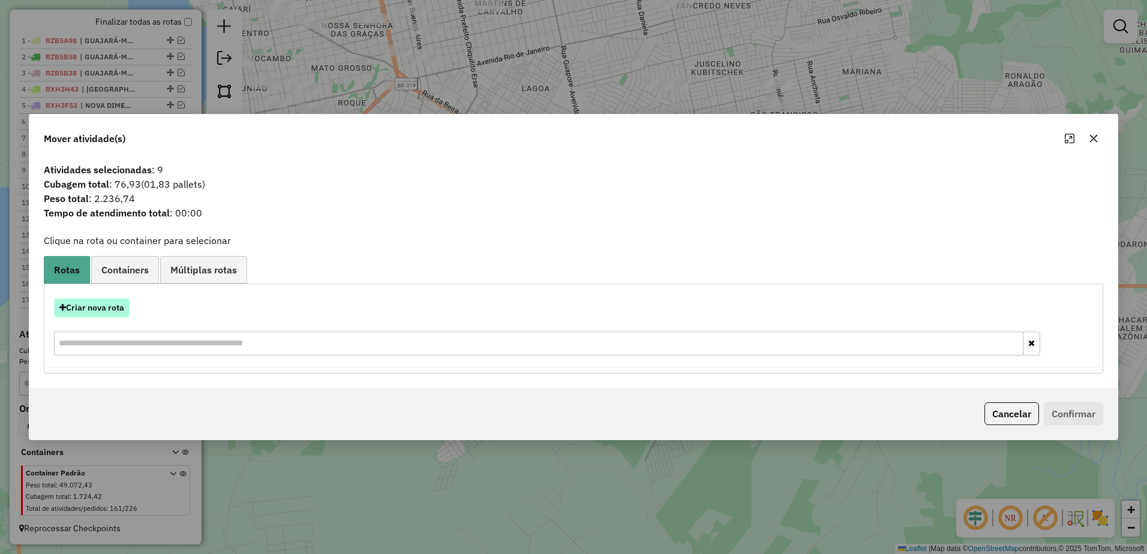
click at [97, 301] on button "Criar nova rota" at bounding box center [92, 308] width 76 height 19
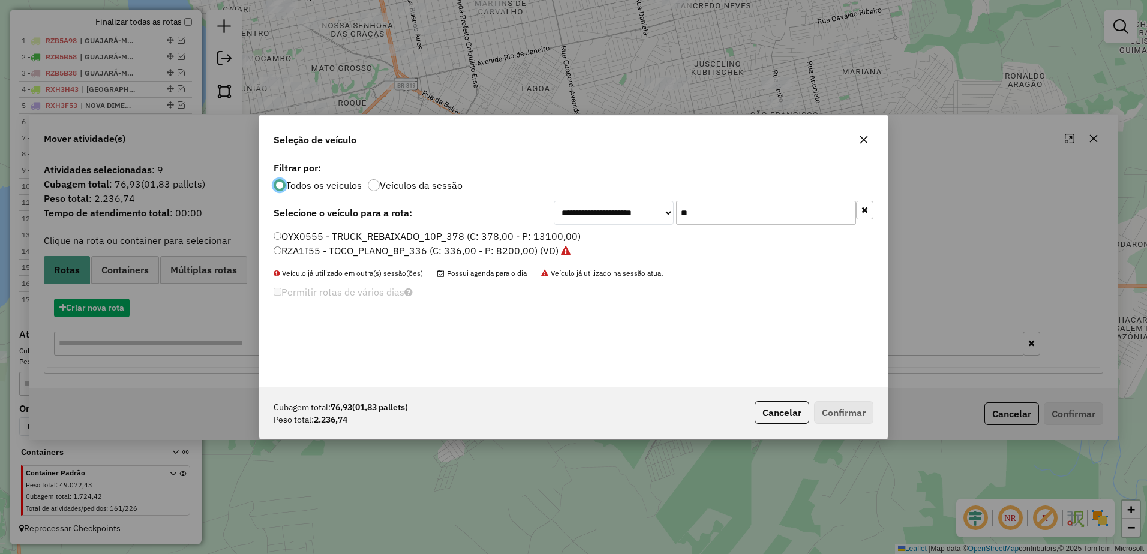
scroll to position [7, 4]
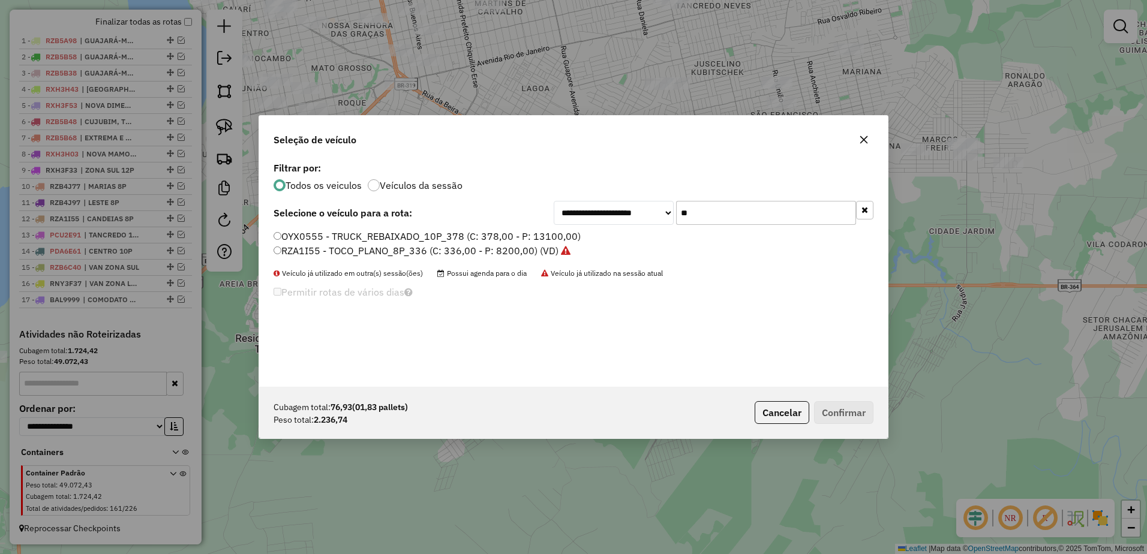
click at [723, 218] on input "**" at bounding box center [766, 213] width 180 height 24
type input "*"
type input "**"
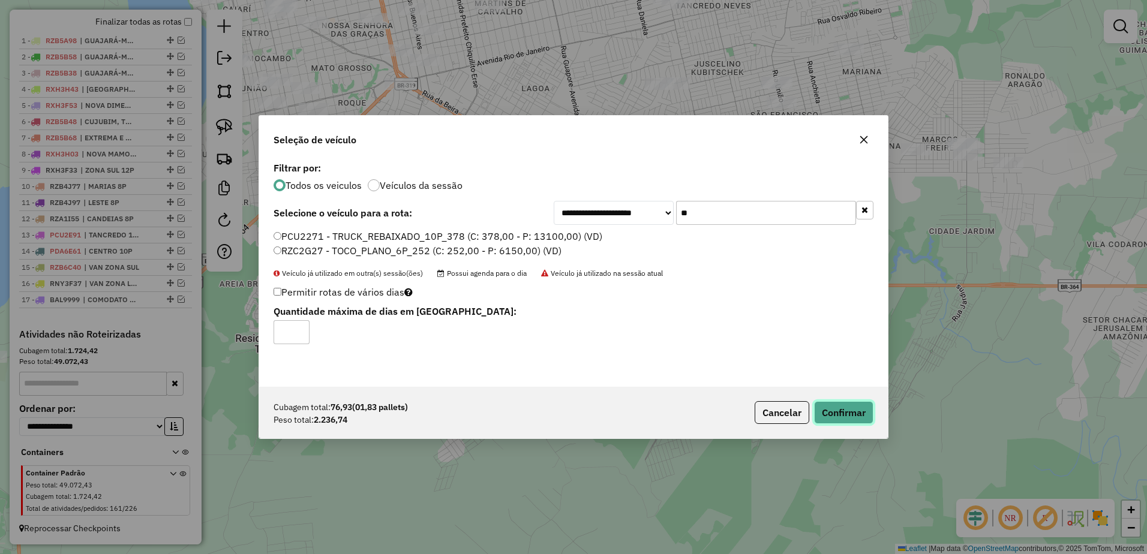
click at [855, 408] on button "Confirmar" at bounding box center [843, 412] width 59 height 23
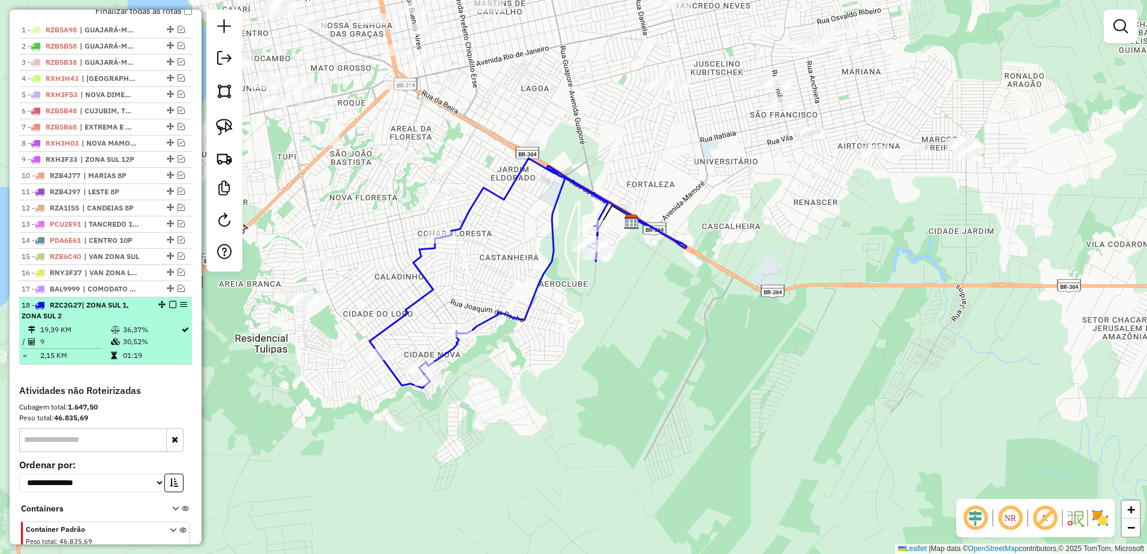
click at [102, 322] on div "18 - RZC2G27 | ZONA SUL 1, ZONA SUL 2" at bounding box center [85, 311] width 127 height 22
select select "**********"
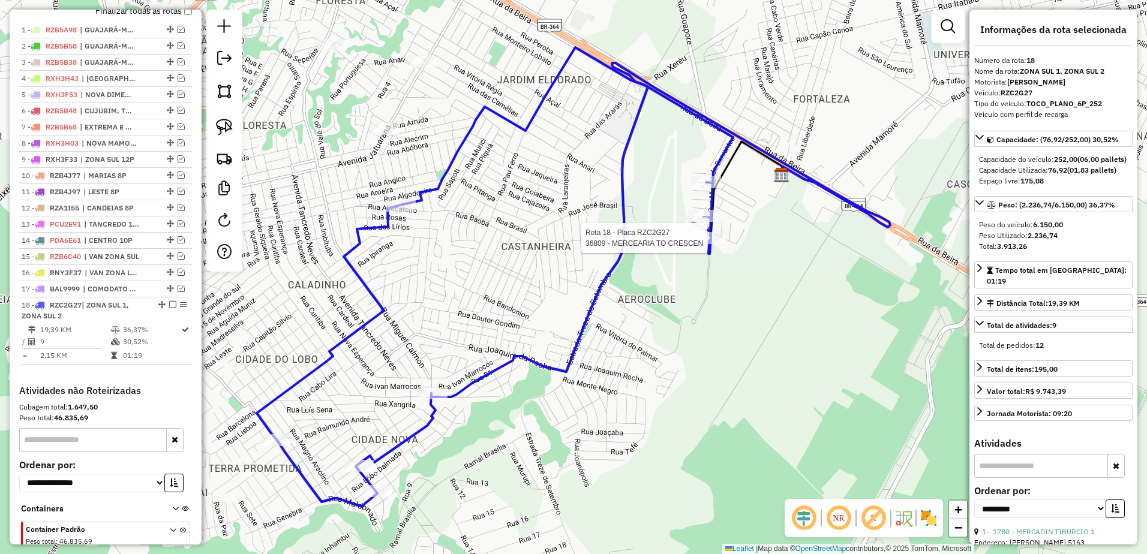
scroll to position [508, 0]
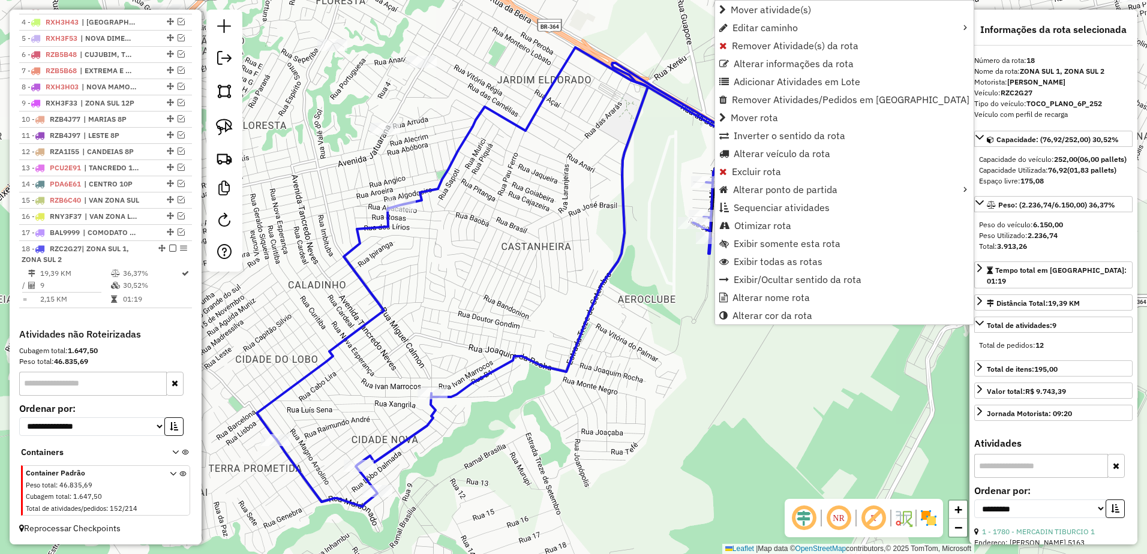
click at [522, 319] on div "Janela de atendimento Grade de atendimento Capacidade Transportadoras Veículos …" at bounding box center [573, 277] width 1147 height 554
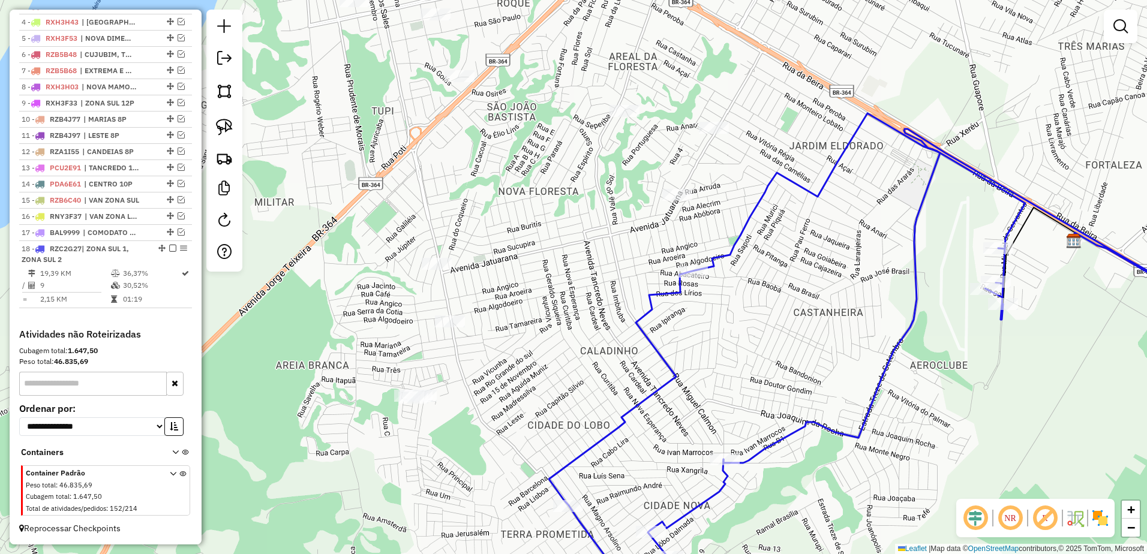
drag, startPoint x: 562, startPoint y: 310, endPoint x: 799, endPoint y: 354, distance: 240.6
click at [799, 354] on div "Janela de atendimento Grade de atendimento Capacidade Transportadoras Veículos …" at bounding box center [573, 277] width 1147 height 554
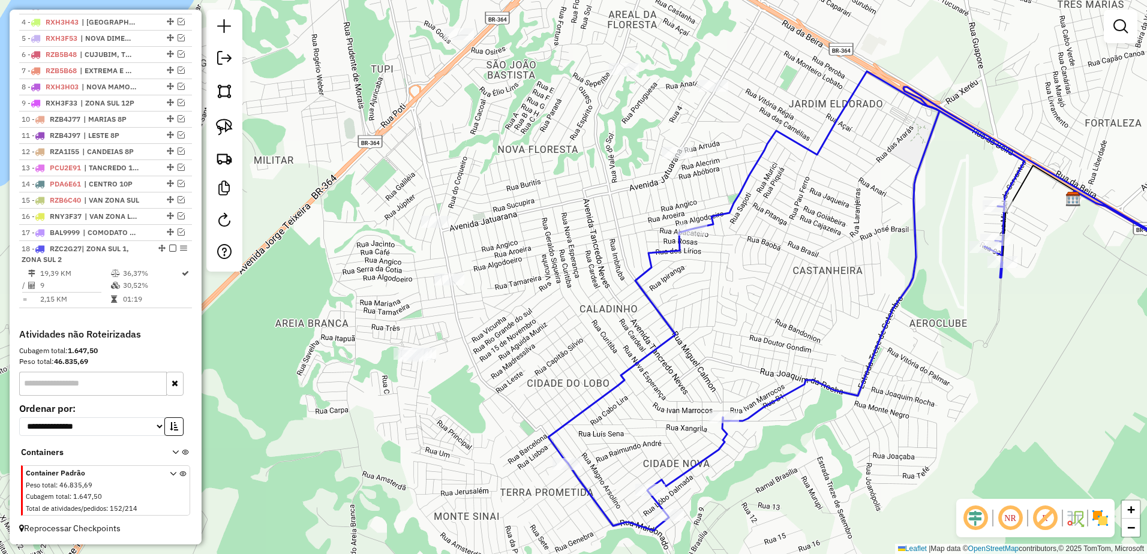
drag, startPoint x: 771, startPoint y: 374, endPoint x: 771, endPoint y: 332, distance: 42.0
click at [771, 332] on div "Janela de atendimento Grade de atendimento Capacidade Transportadoras Veículos …" at bounding box center [573, 277] width 1147 height 554
click at [760, 260] on div "Janela de atendimento Grade de atendimento Capacidade Transportadoras Veículos …" at bounding box center [573, 277] width 1147 height 554
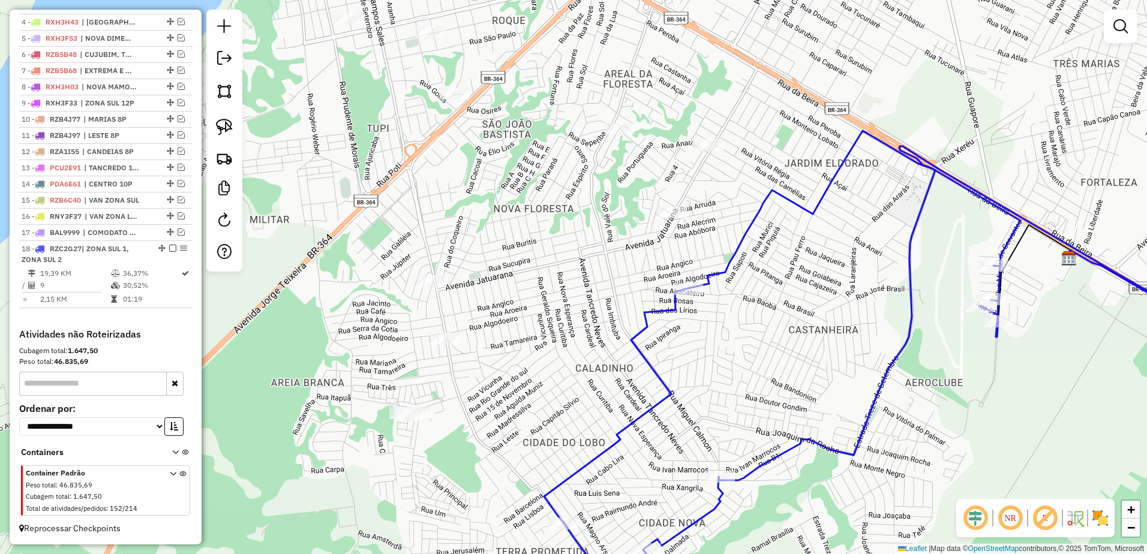
drag, startPoint x: 717, startPoint y: 340, endPoint x: 713, endPoint y: 399, distance: 59.6
click at [713, 399] on div "Janela de atendimento Grade de atendimento Capacidade Transportadoras Veículos …" at bounding box center [573, 277] width 1147 height 554
drag, startPoint x: 228, startPoint y: 123, endPoint x: 295, endPoint y: 123, distance: 67.2
click at [228, 123] on img at bounding box center [224, 127] width 17 height 17
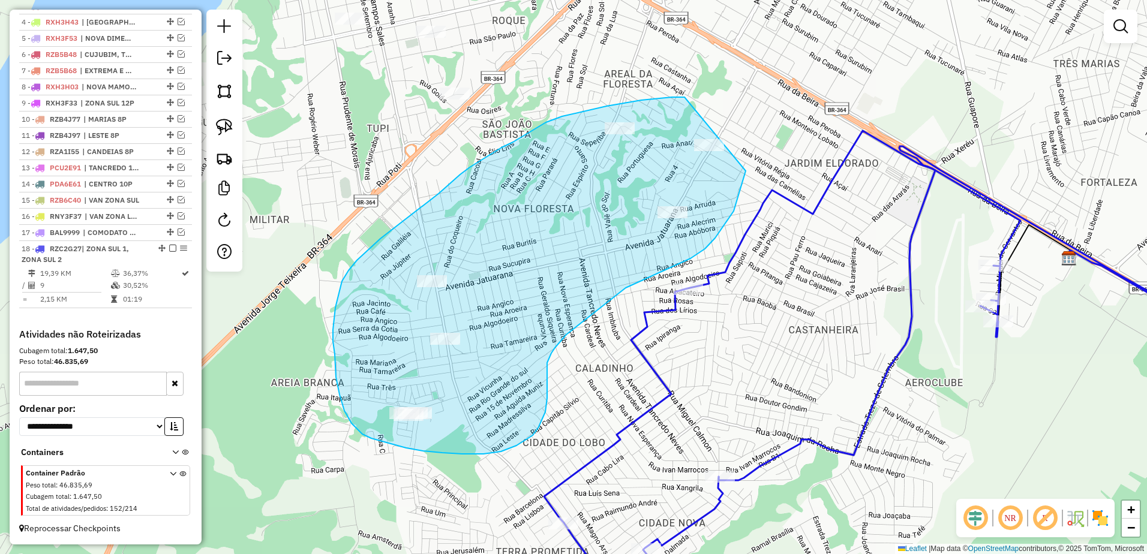
drag, startPoint x: 642, startPoint y: 100, endPoint x: 757, endPoint y: 129, distance: 118.8
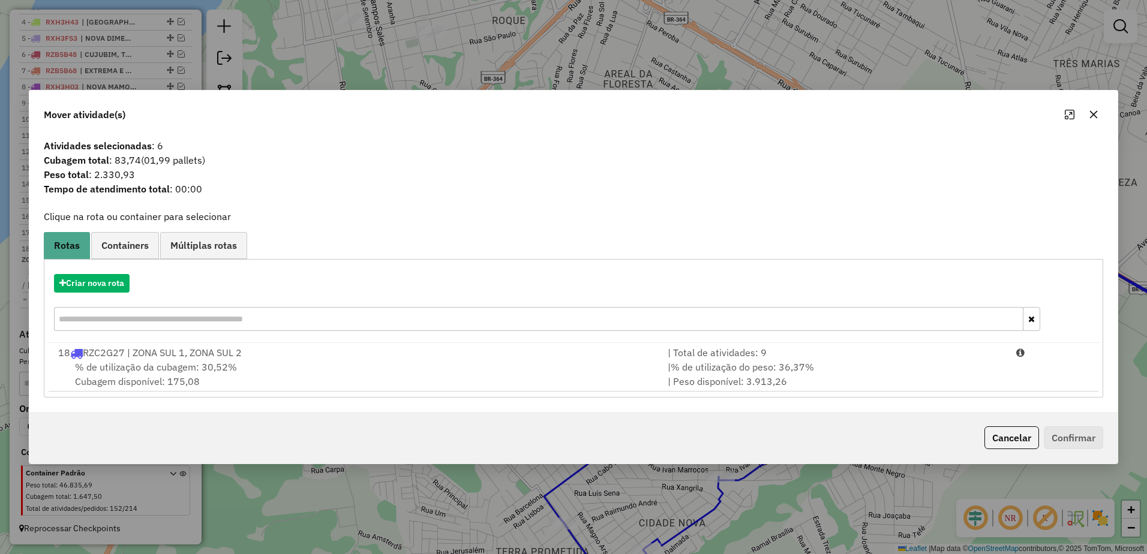
click at [1095, 115] on icon "button" at bounding box center [1094, 114] width 8 height 8
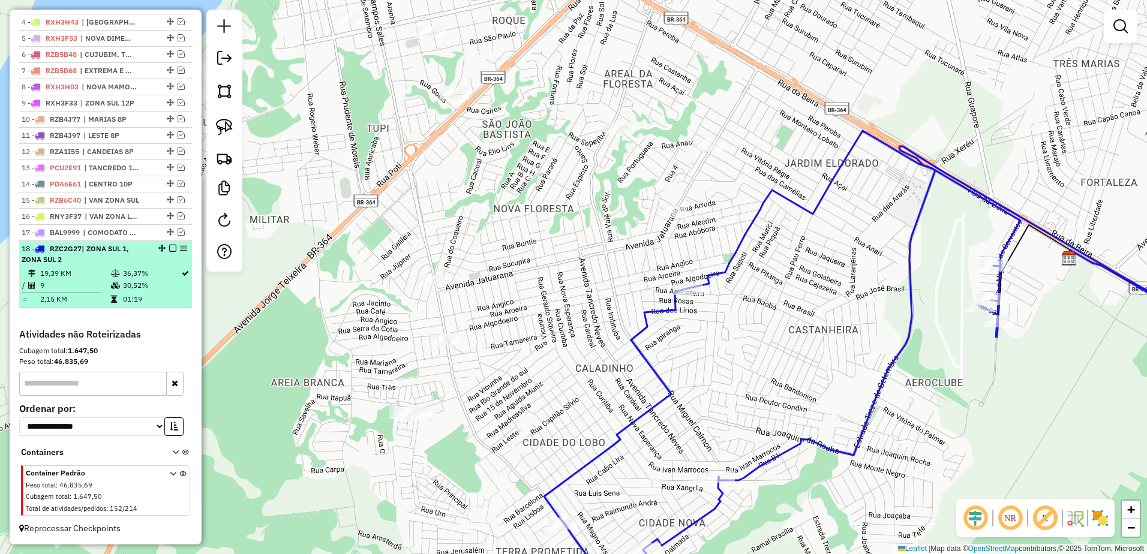
click at [58, 275] on td "19,39 KM" at bounding box center [75, 274] width 71 height 12
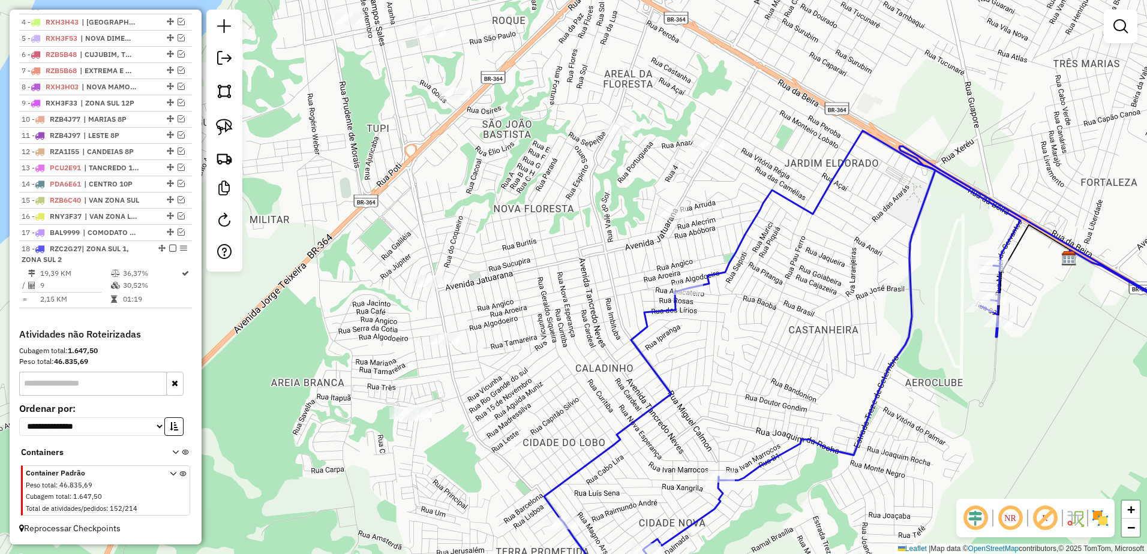
select select "**********"
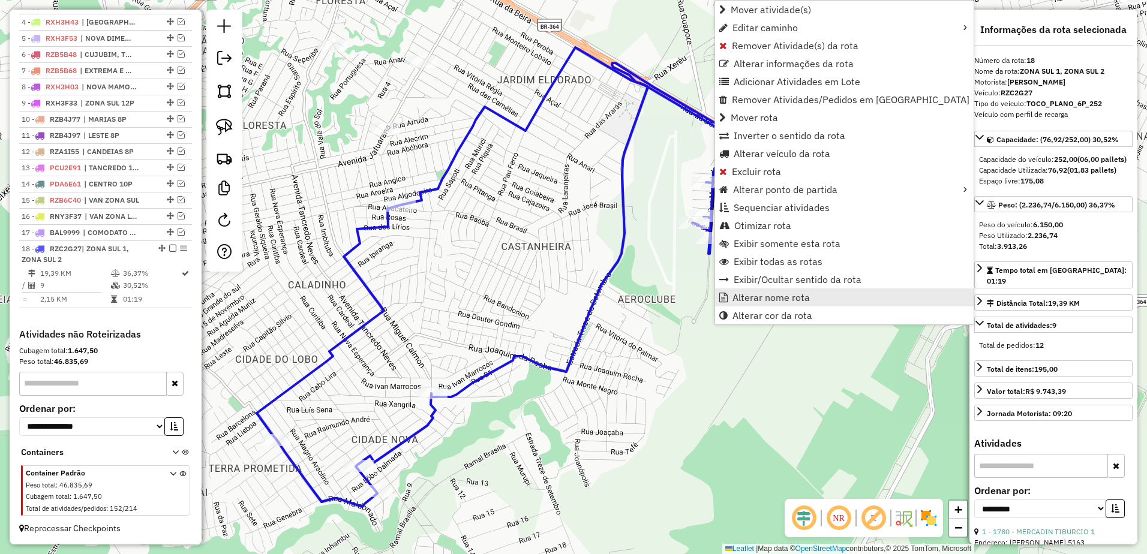
click at [740, 299] on span "Alterar nome rota" at bounding box center [771, 298] width 77 height 10
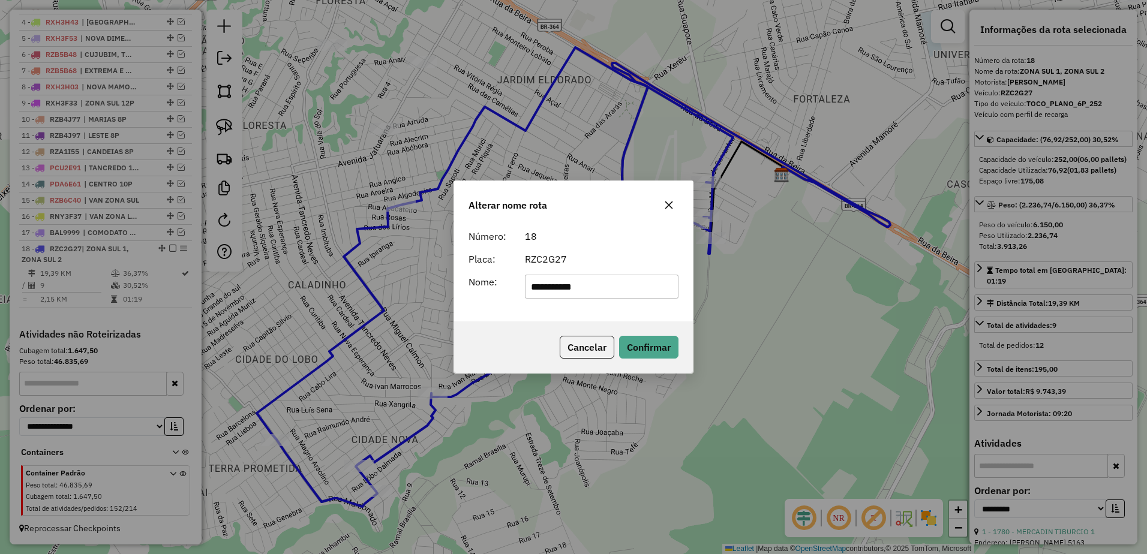
type input "**********"
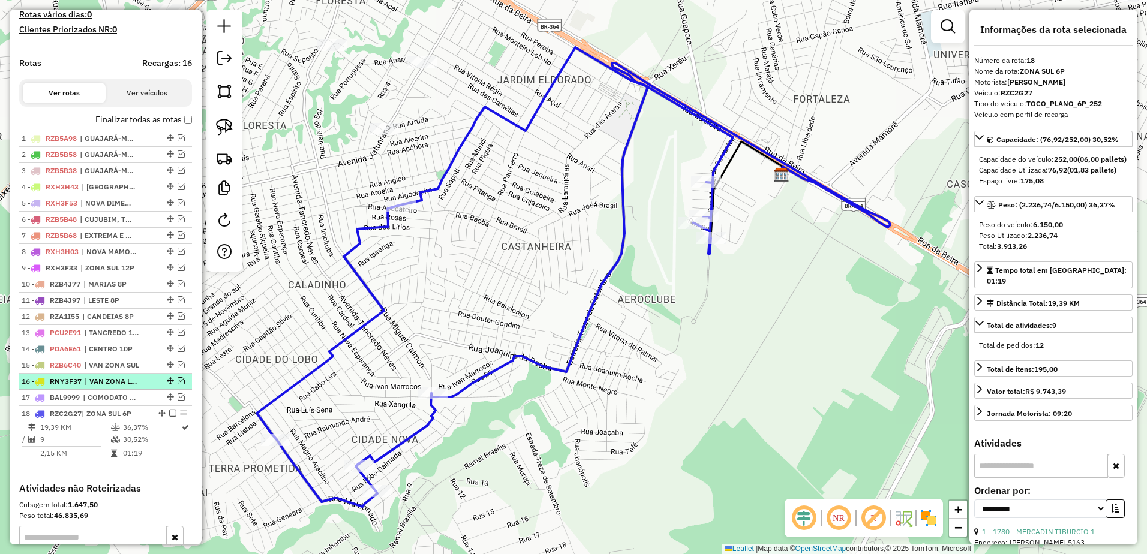
scroll to position [317, 0]
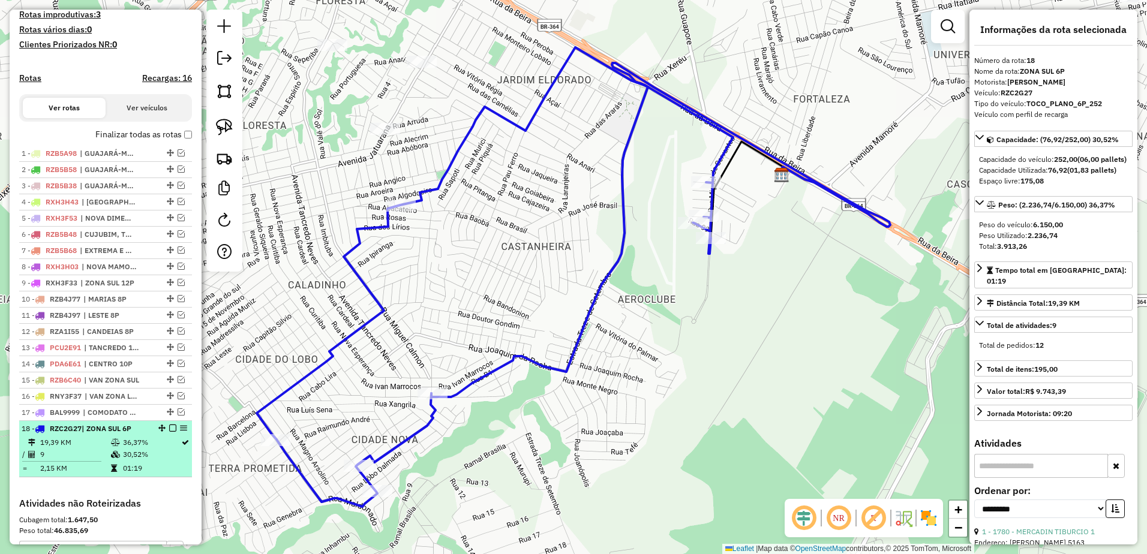
click at [169, 432] on em at bounding box center [172, 428] width 7 height 7
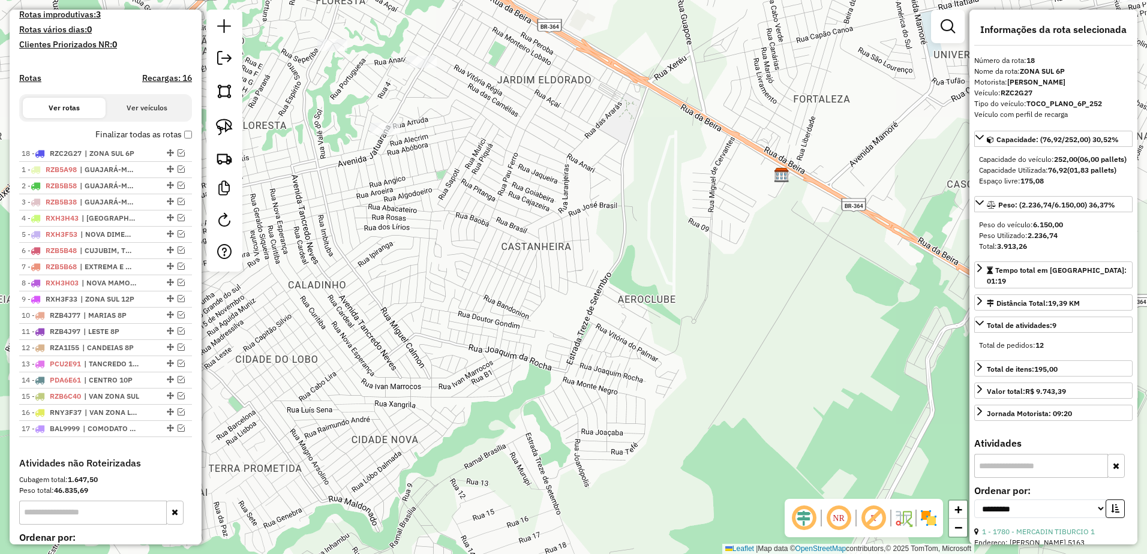
drag, startPoint x: 167, startPoint y: 442, endPoint x: 157, endPoint y: 144, distance: 298.4
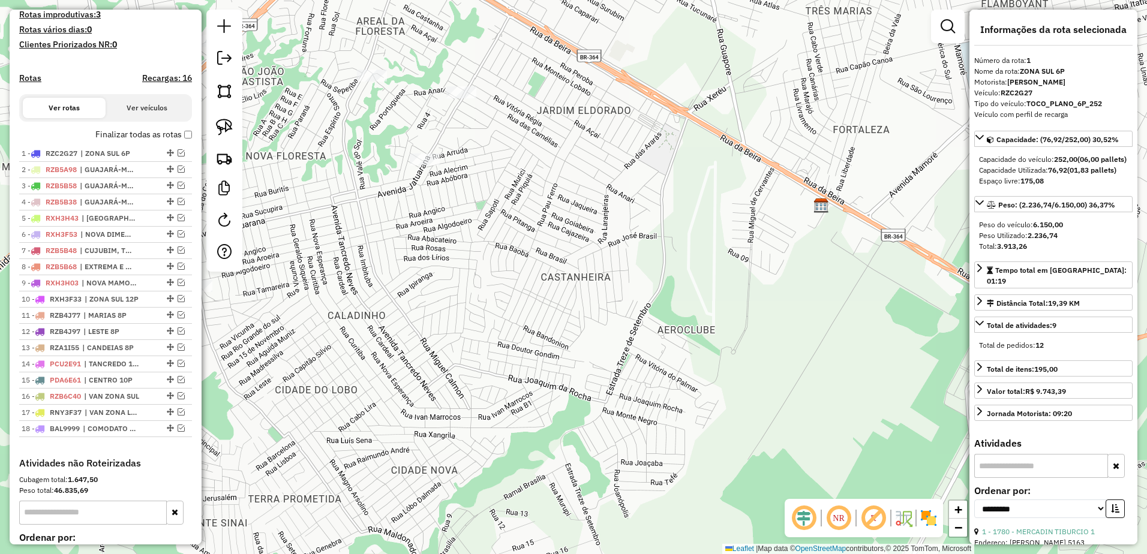
drag, startPoint x: 416, startPoint y: 226, endPoint x: 611, endPoint y: 358, distance: 235.5
click at [611, 358] on div "Janela de atendimento Grade de atendimento Capacidade Transportadoras Veículos …" at bounding box center [573, 277] width 1147 height 554
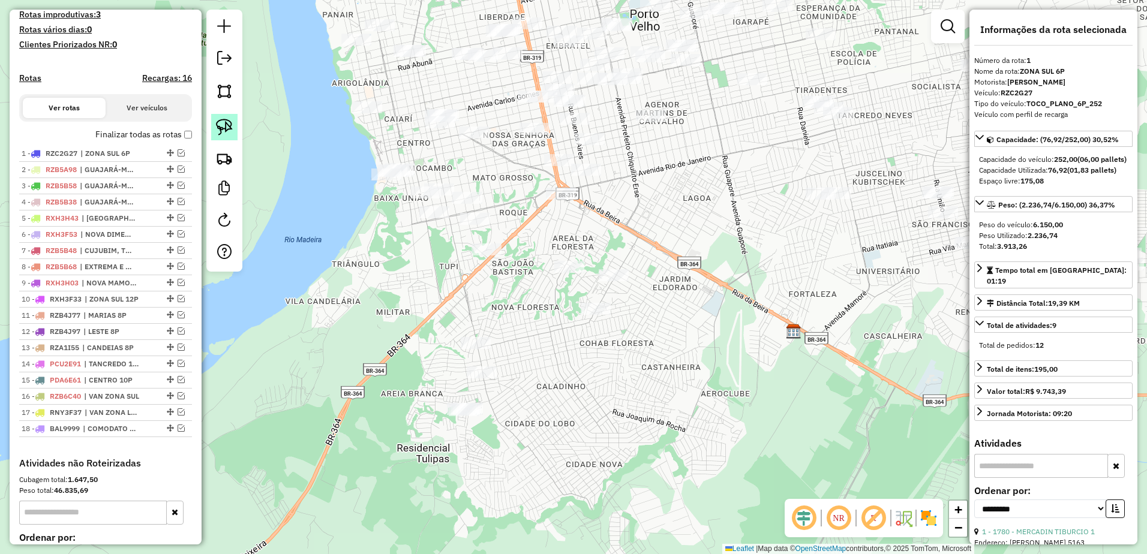
click at [227, 122] on img at bounding box center [224, 127] width 17 height 17
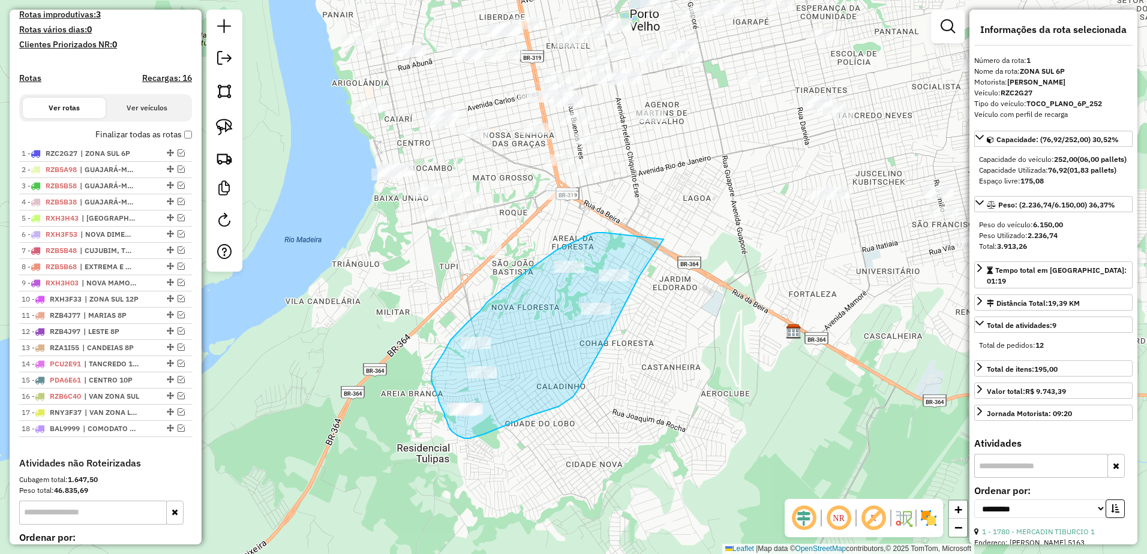
drag, startPoint x: 604, startPoint y: 233, endPoint x: 664, endPoint y: 239, distance: 59.7
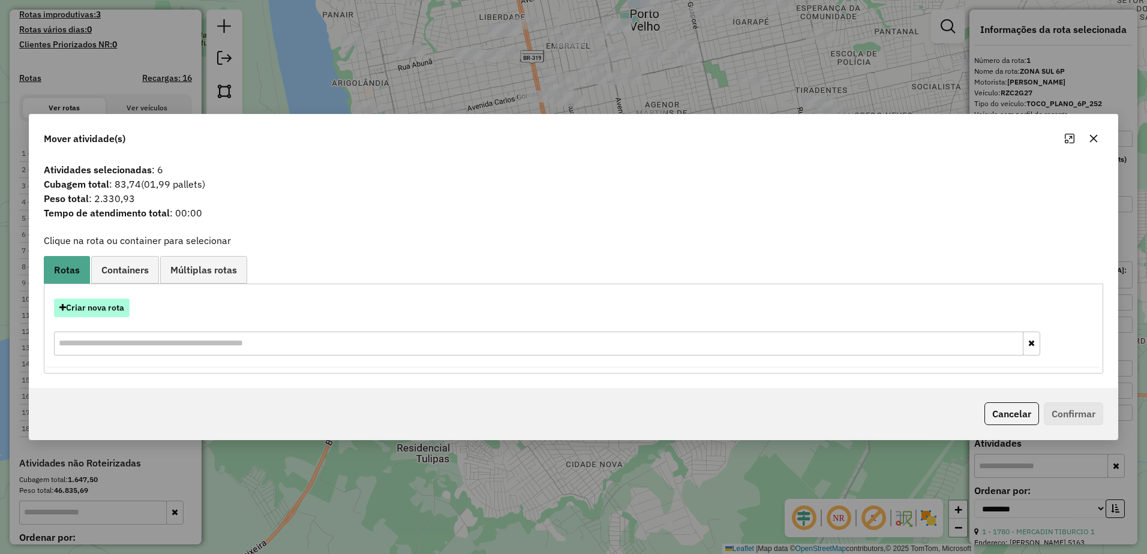
click at [100, 304] on button "Criar nova rota" at bounding box center [92, 308] width 76 height 19
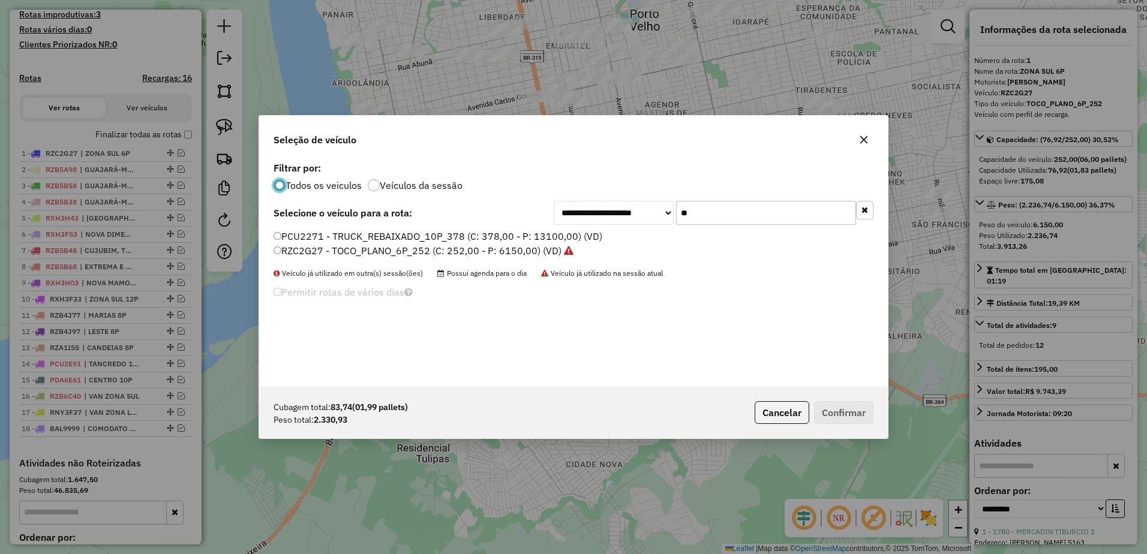
scroll to position [7, 4]
click at [696, 212] on input "**" at bounding box center [766, 213] width 180 height 24
type input "*"
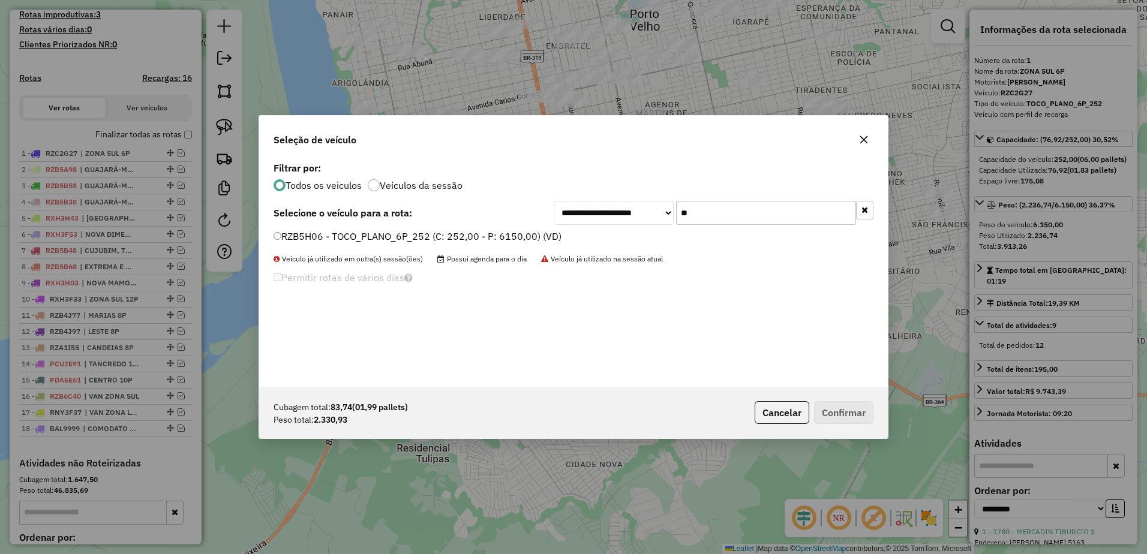
type input "*"
type input "***"
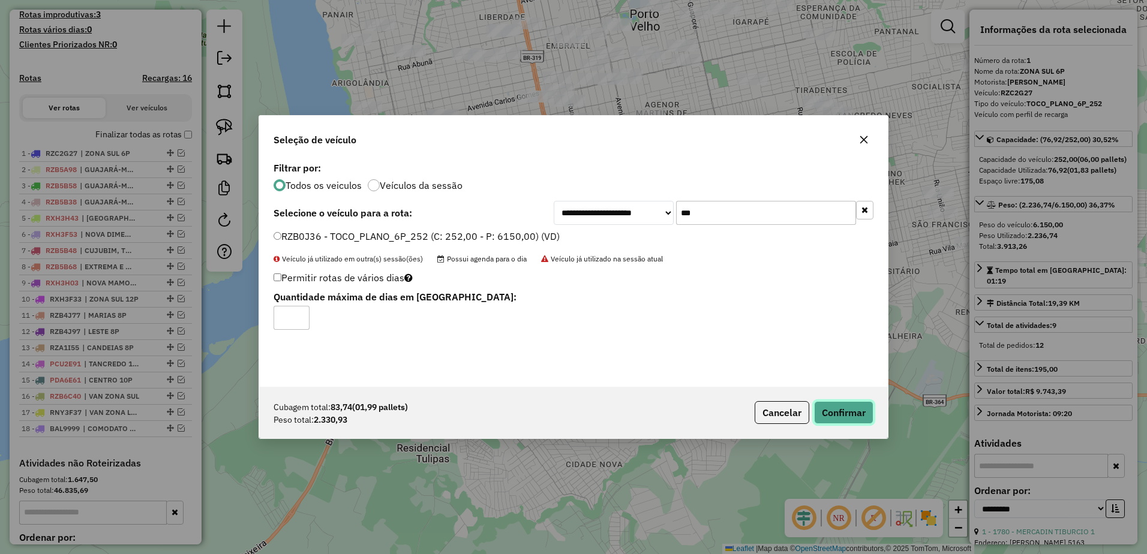
click at [845, 416] on button "Confirmar" at bounding box center [843, 412] width 59 height 23
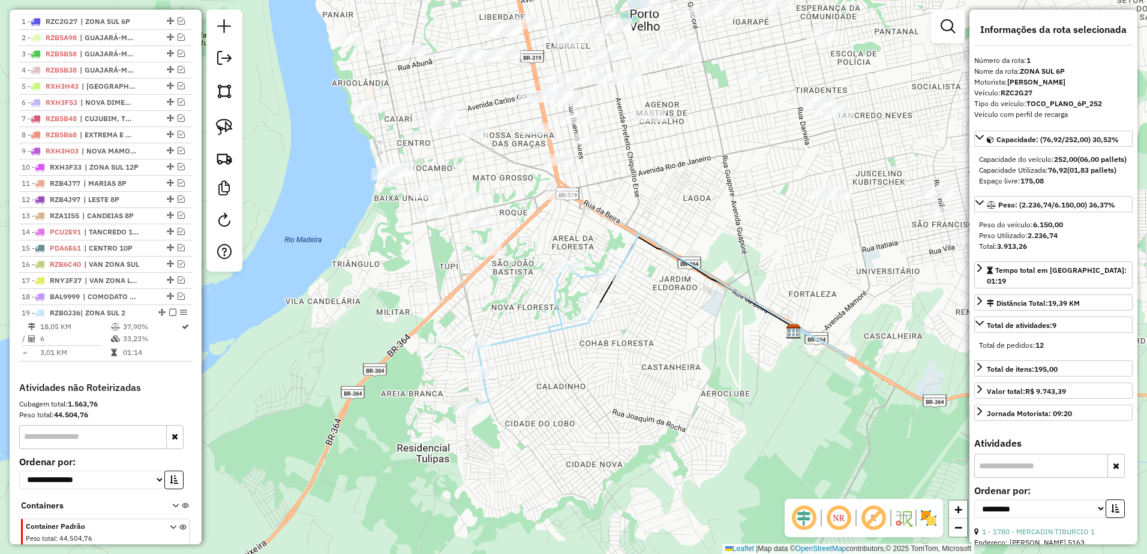
scroll to position [464, 0]
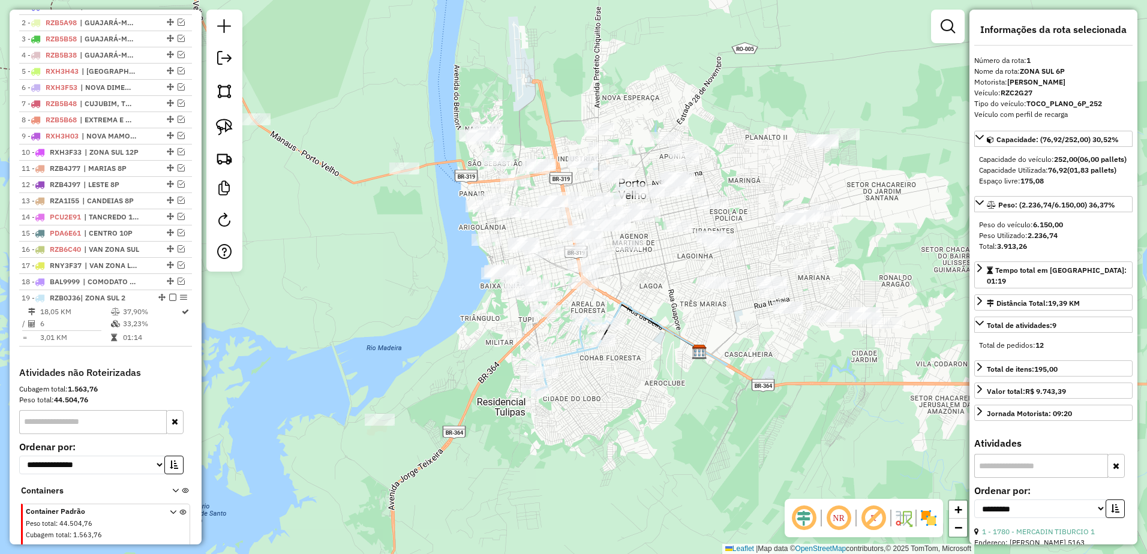
drag, startPoint x: 739, startPoint y: 233, endPoint x: 673, endPoint y: 323, distance: 111.3
click at [673, 323] on div "Janela de atendimento Grade de atendimento Capacidade Transportadoras Veículos …" at bounding box center [573, 277] width 1147 height 554
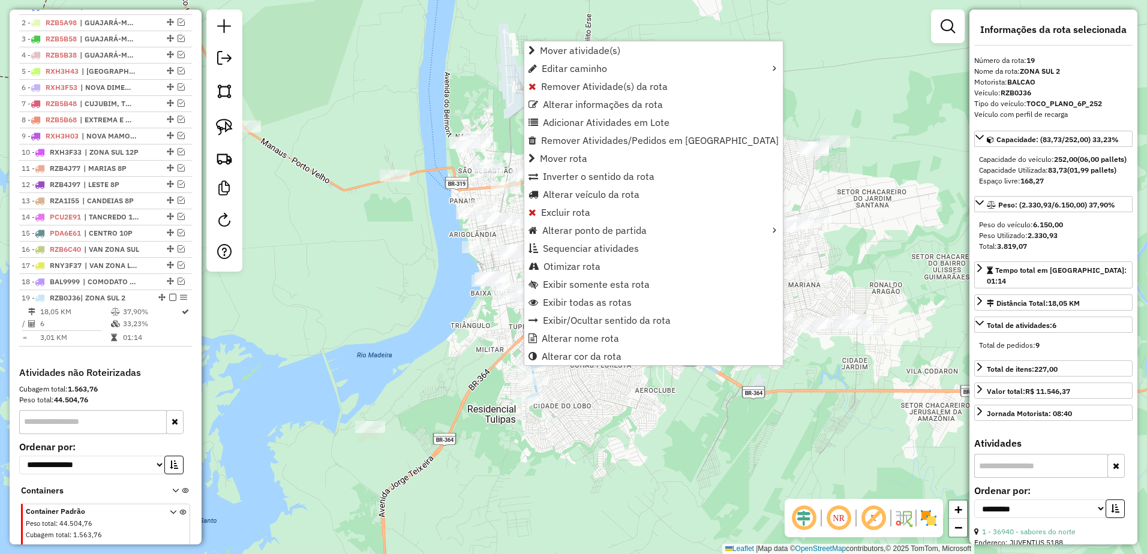
scroll to position [514, 0]
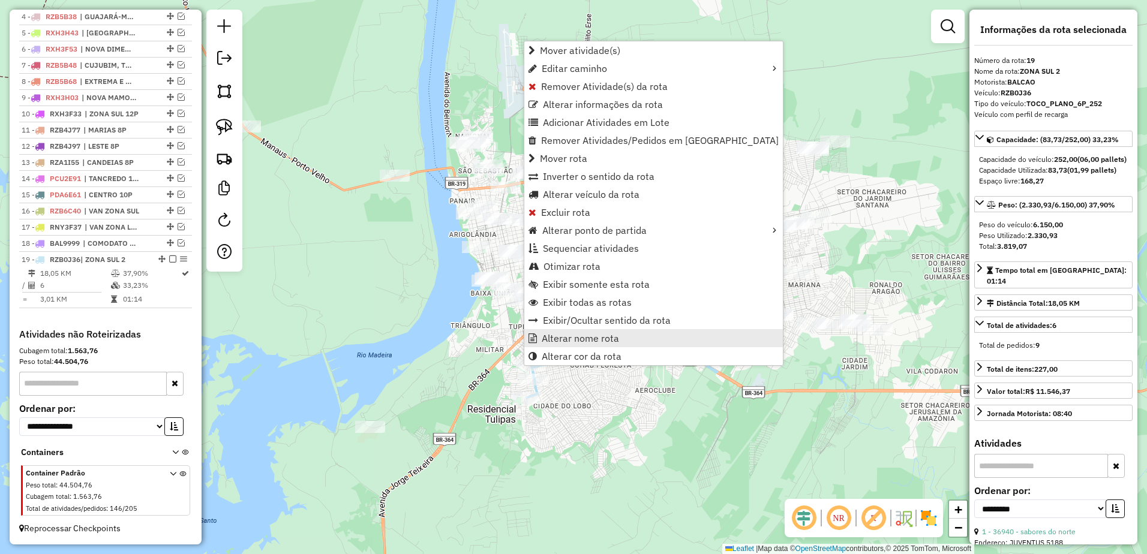
click at [574, 338] on span "Alterar nome rota" at bounding box center [580, 339] width 77 height 10
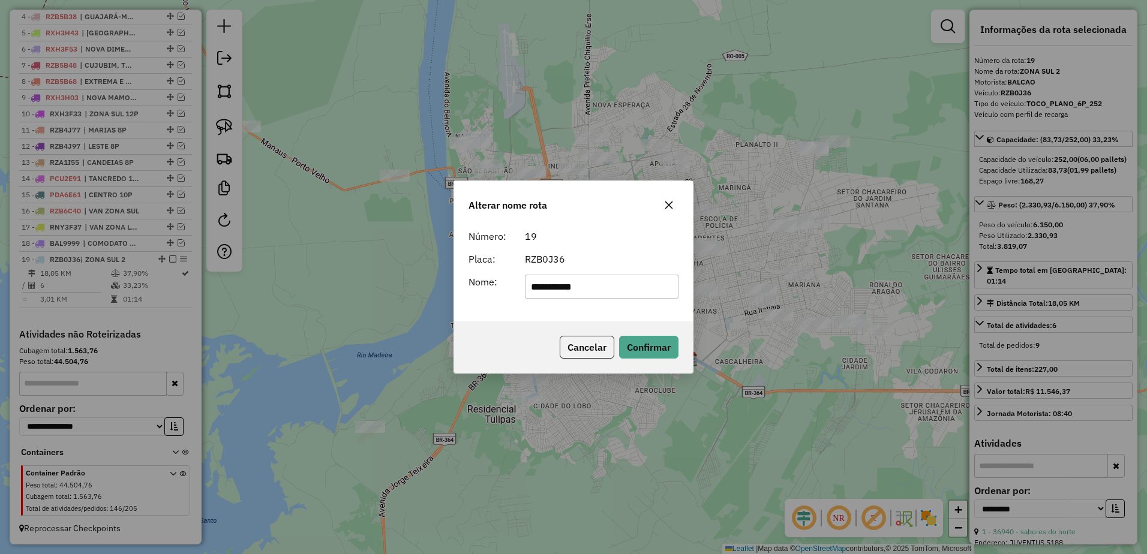
type input "**********"
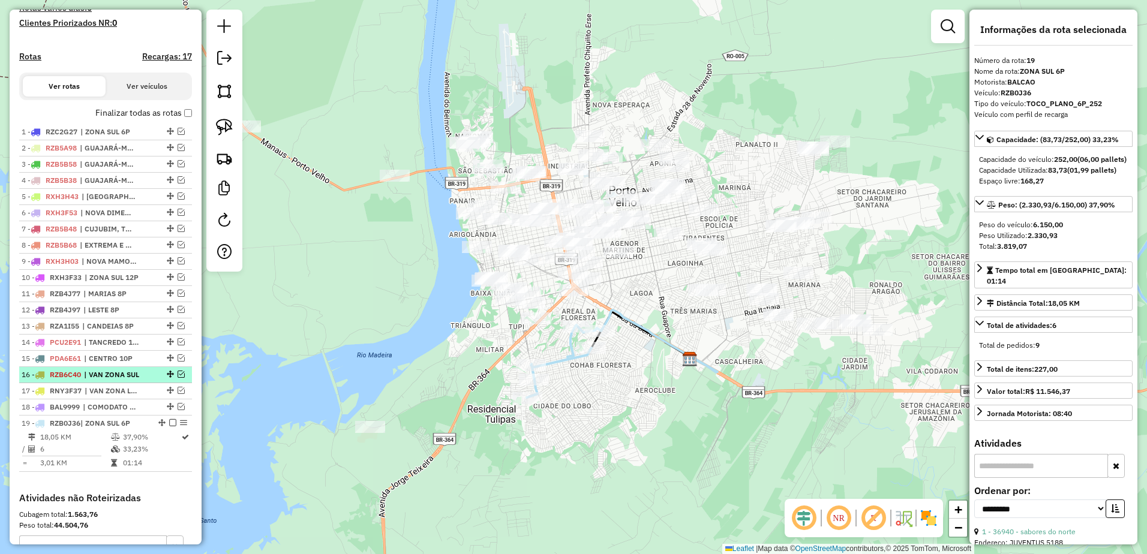
scroll to position [334, 0]
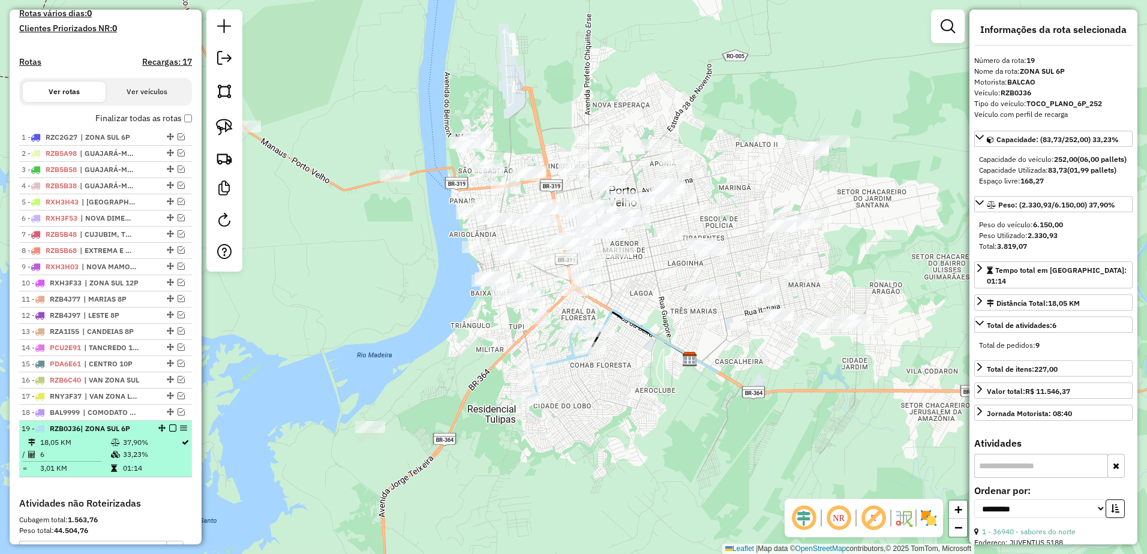
click at [172, 432] on em at bounding box center [172, 428] width 7 height 7
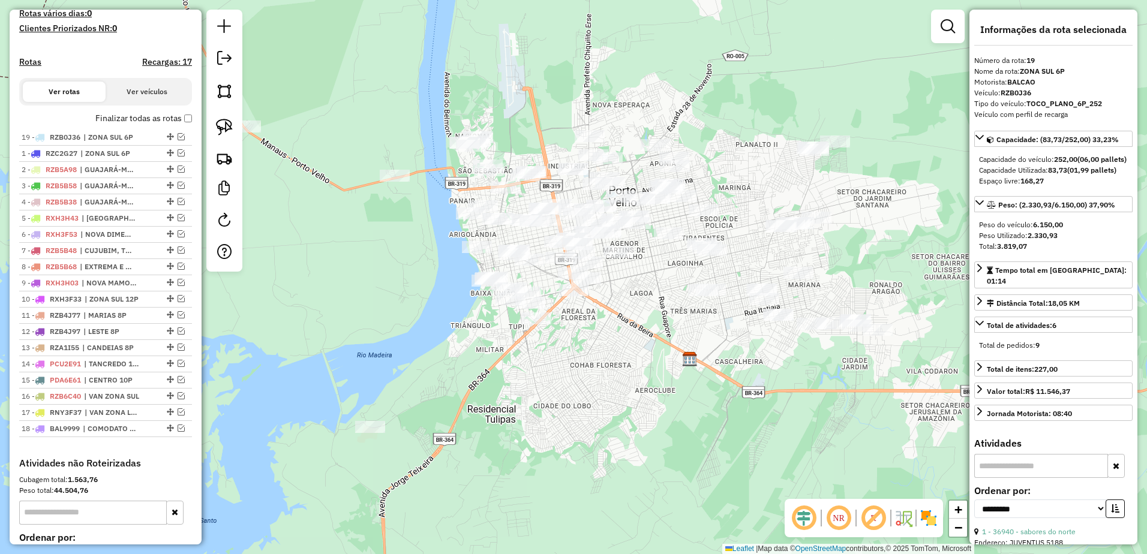
drag, startPoint x: 167, startPoint y: 439, endPoint x: 157, endPoint y: 139, distance: 300.8
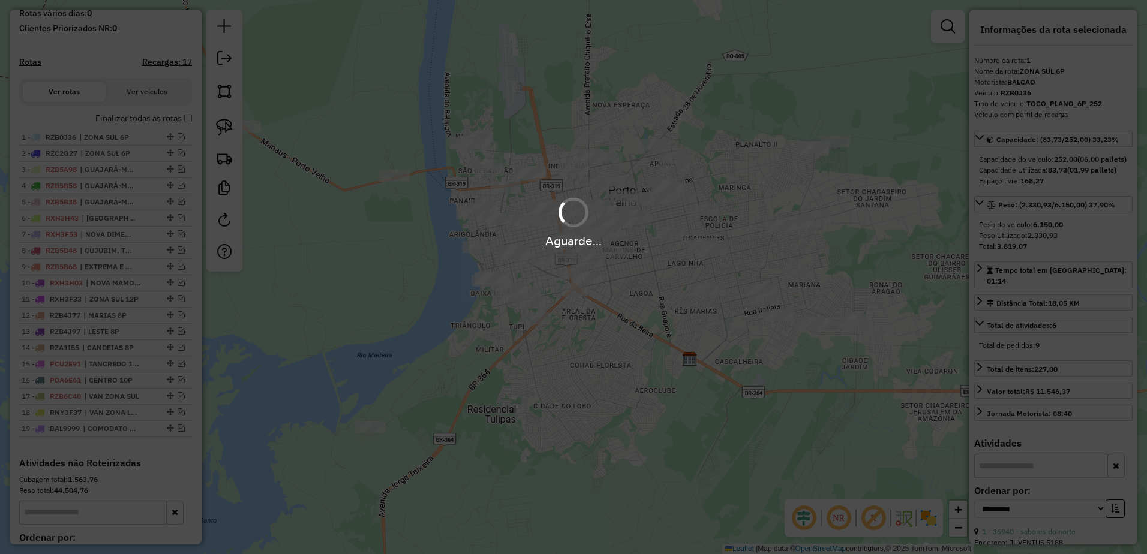
click at [652, 343] on div "Aguarde..." at bounding box center [573, 277] width 1147 height 554
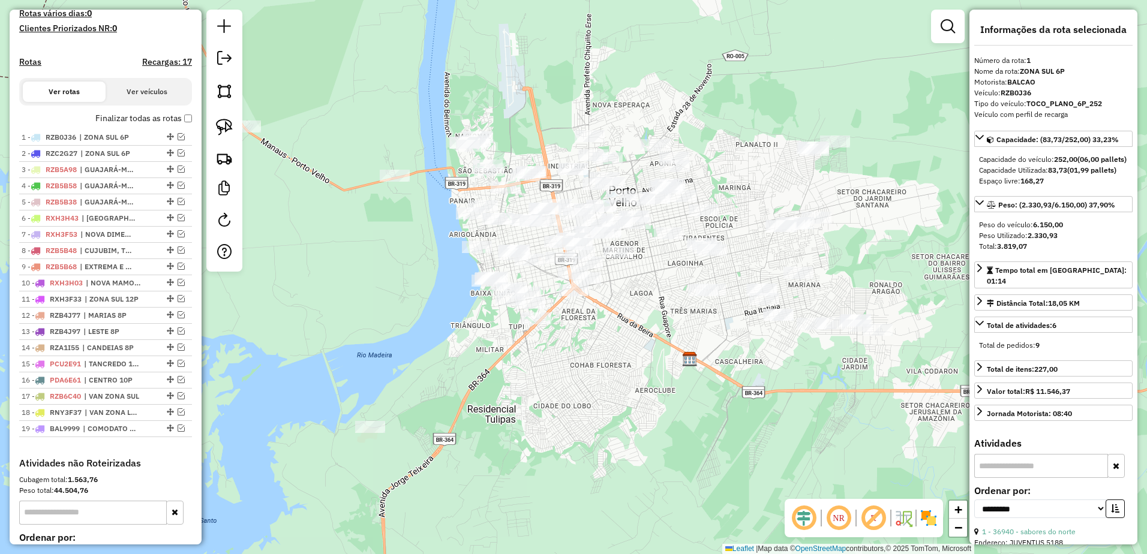
drag, startPoint x: 737, startPoint y: 344, endPoint x: 616, endPoint y: 416, distance: 140.5
click at [616, 416] on div "Janela de atendimento Grade de atendimento Capacidade Transportadoras Veículos …" at bounding box center [573, 277] width 1147 height 554
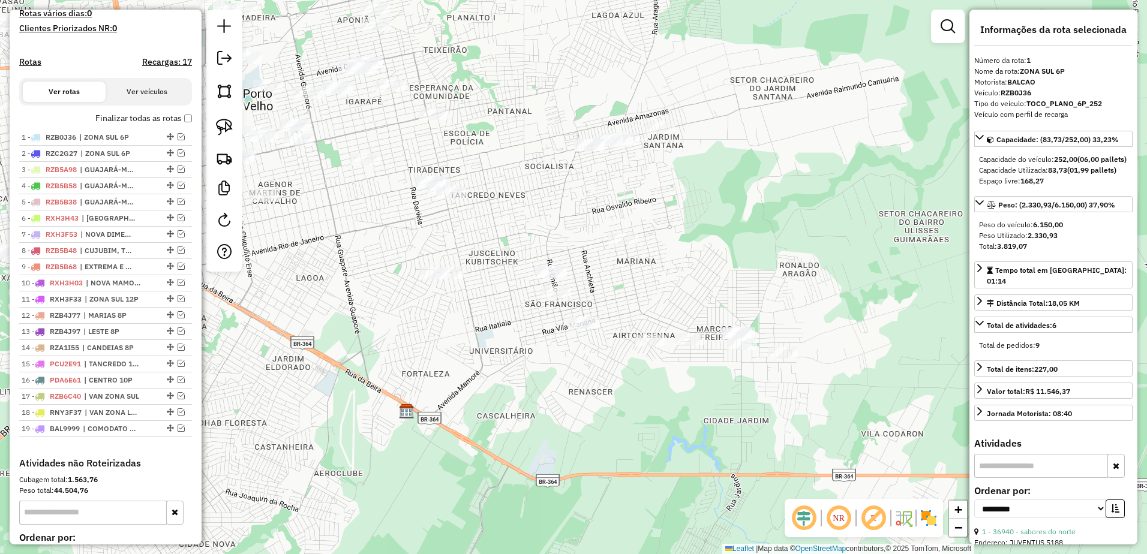
drag, startPoint x: 620, startPoint y: 425, endPoint x: 503, endPoint y: 389, distance: 123.0
click at [503, 389] on div "Janela de atendimento Grade de atendimento Capacidade Transportadoras Veículos …" at bounding box center [573, 277] width 1147 height 554
click at [230, 125] on img at bounding box center [224, 127] width 17 height 17
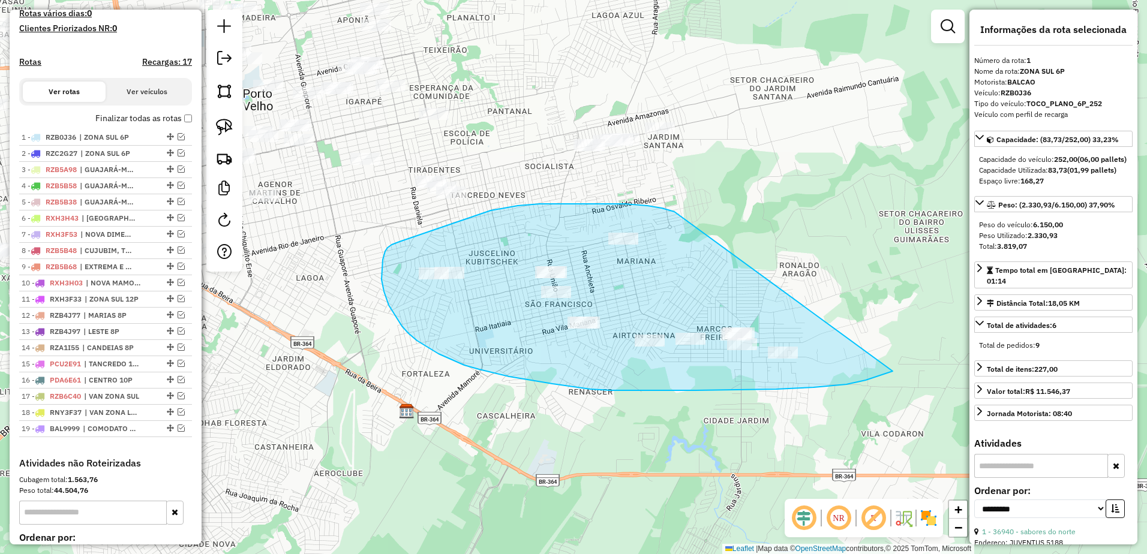
drag, startPoint x: 675, startPoint y: 212, endPoint x: 857, endPoint y: 360, distance: 235.1
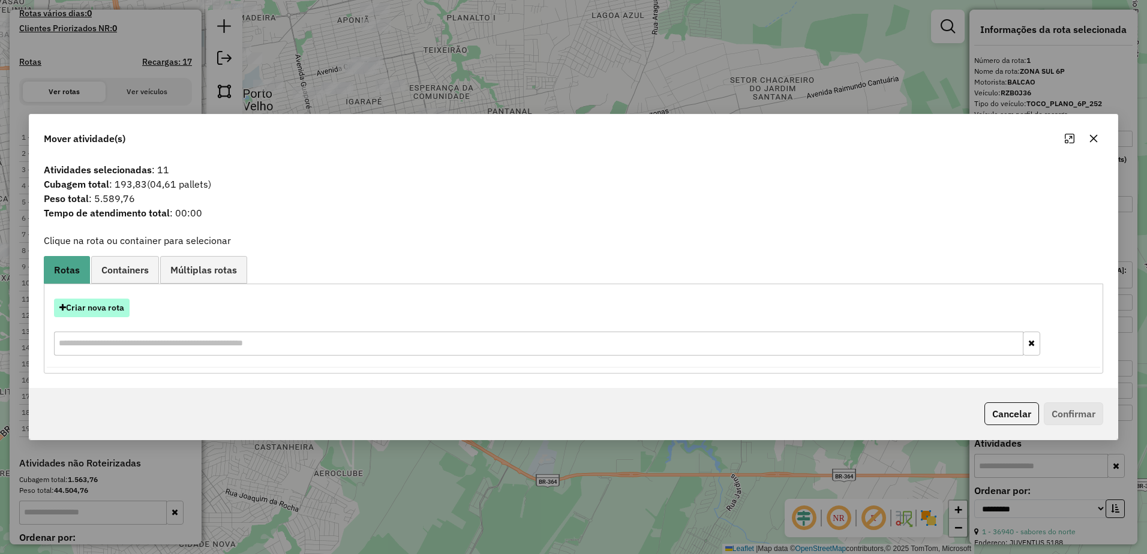
click at [96, 307] on button "Criar nova rota" at bounding box center [92, 308] width 76 height 19
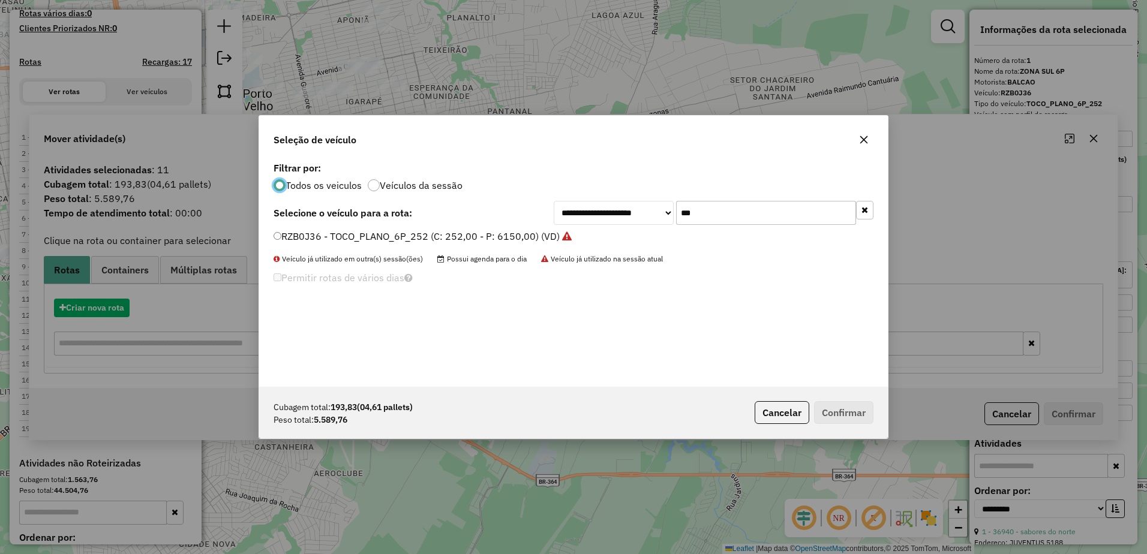
scroll to position [7, 4]
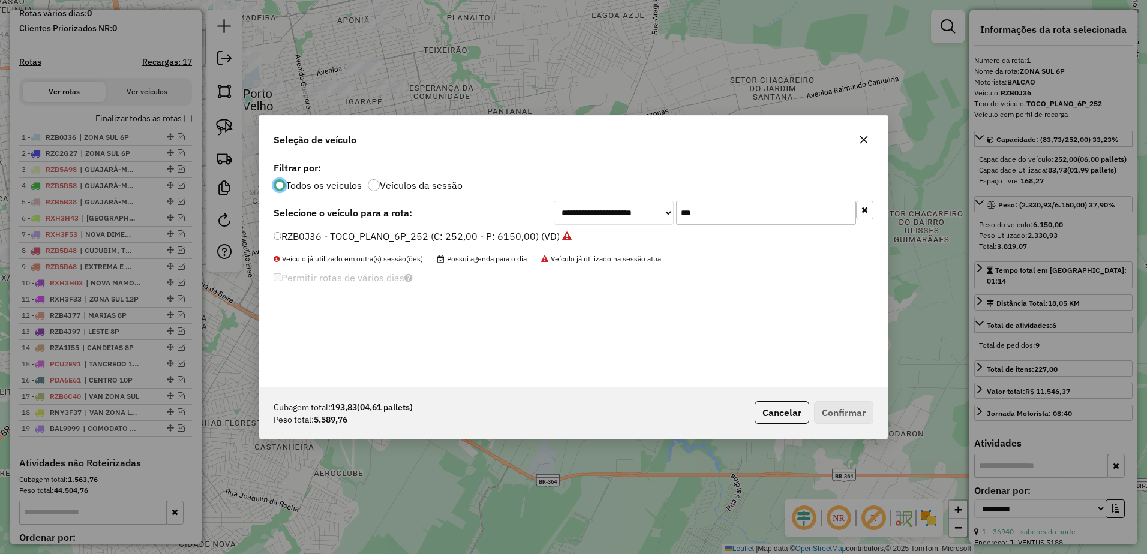
click at [710, 205] on input "***" at bounding box center [766, 213] width 180 height 24
type input "*"
type input "**"
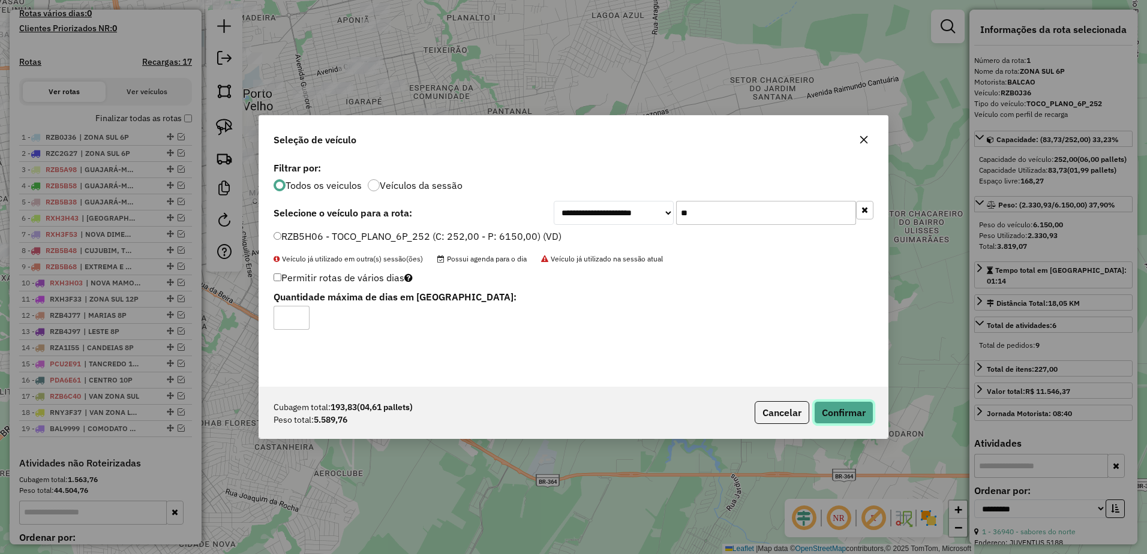
click at [869, 407] on button "Confirmar" at bounding box center [843, 412] width 59 height 23
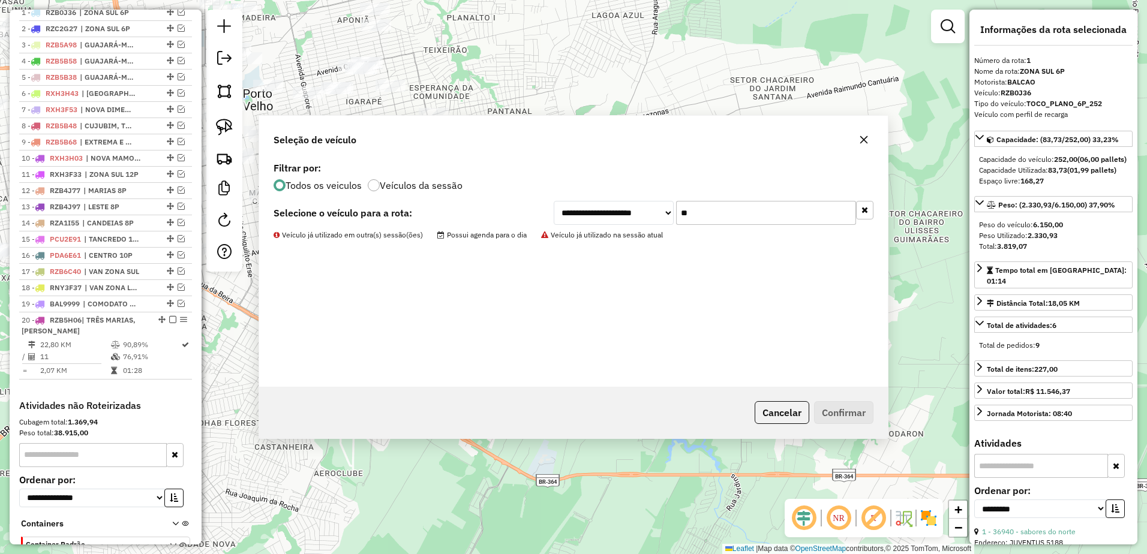
scroll to position [464, 0]
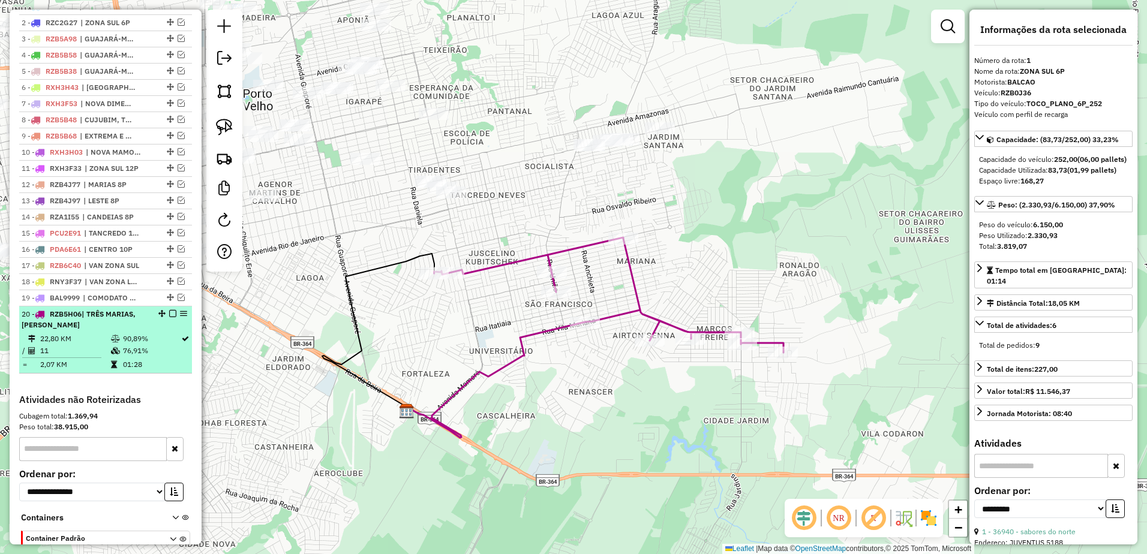
click at [116, 331] on div "20 - RZB5H06 | TRÊS MARIAS, [PERSON_NAME]" at bounding box center [85, 320] width 127 height 22
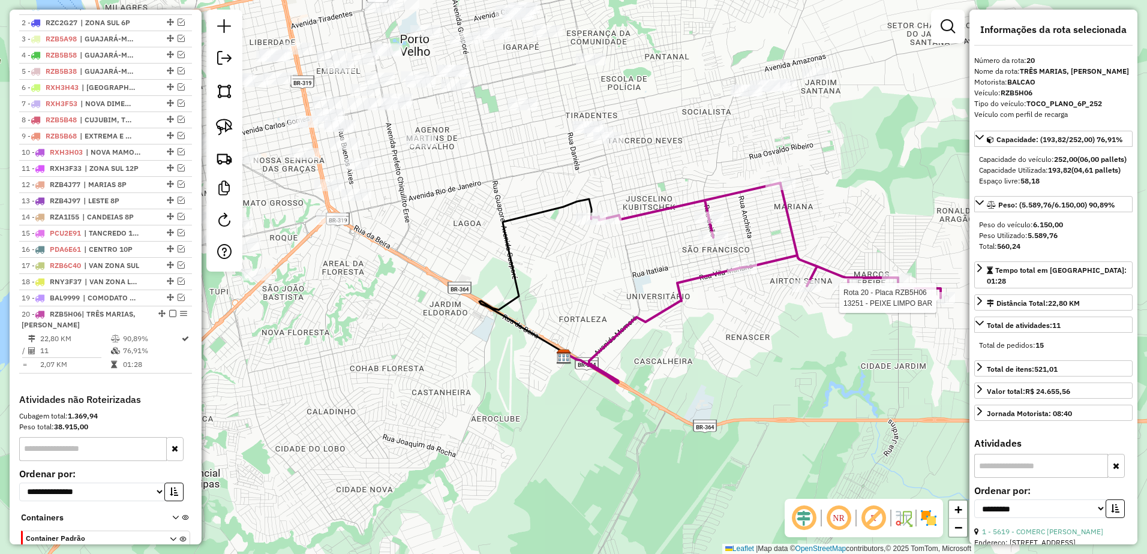
scroll to position [541, 0]
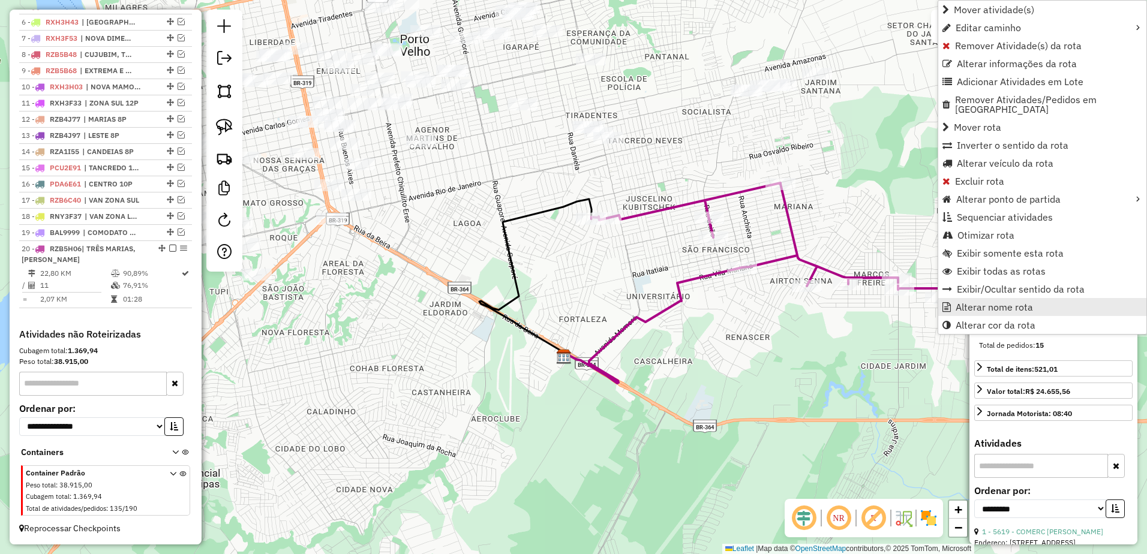
click at [952, 298] on link "Alterar nome rota" at bounding box center [1043, 307] width 208 height 18
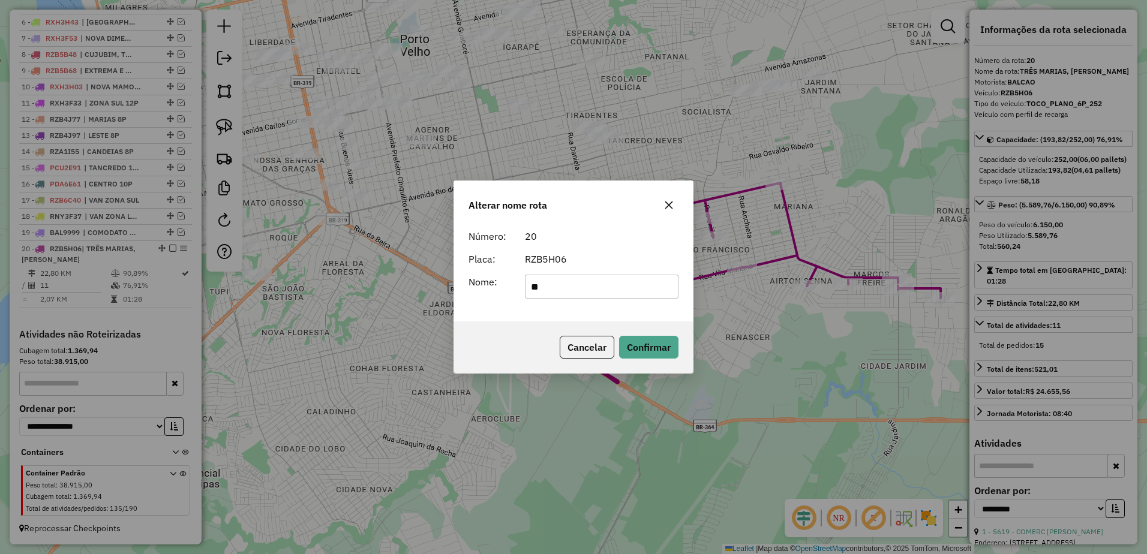
type input "*"
type input "********"
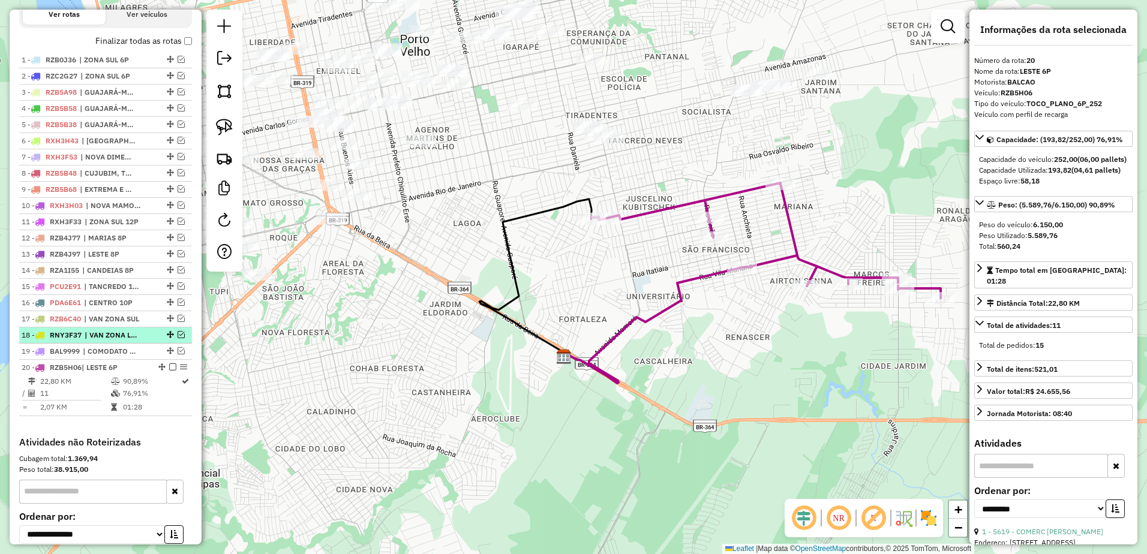
scroll to position [410, 0]
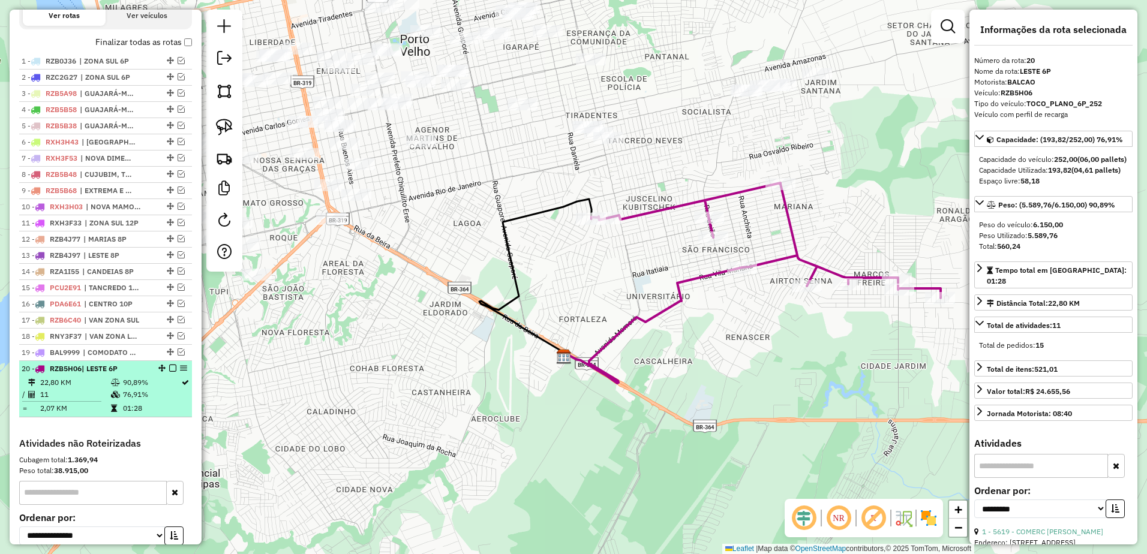
click at [169, 372] on em at bounding box center [172, 368] width 7 height 7
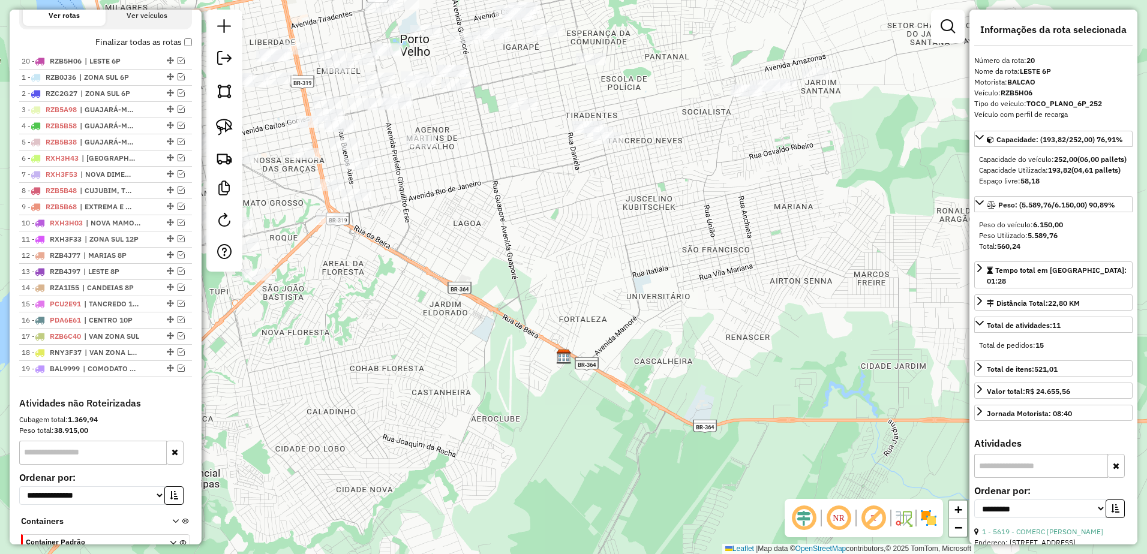
drag, startPoint x: 166, startPoint y: 380, endPoint x: 166, endPoint y: 61, distance: 318.7
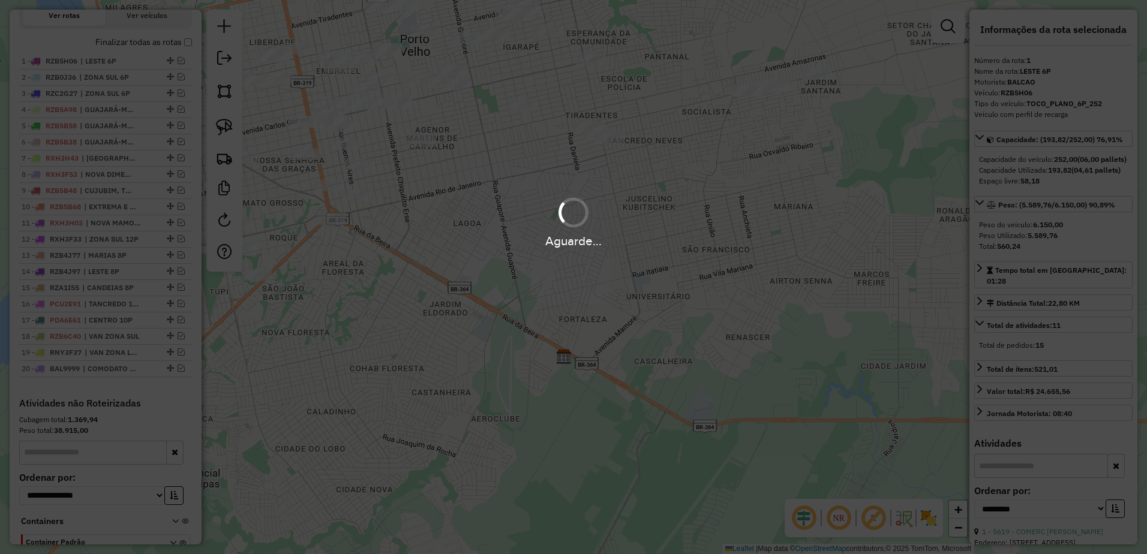
click at [768, 179] on div "Aguarde..." at bounding box center [573, 277] width 1147 height 554
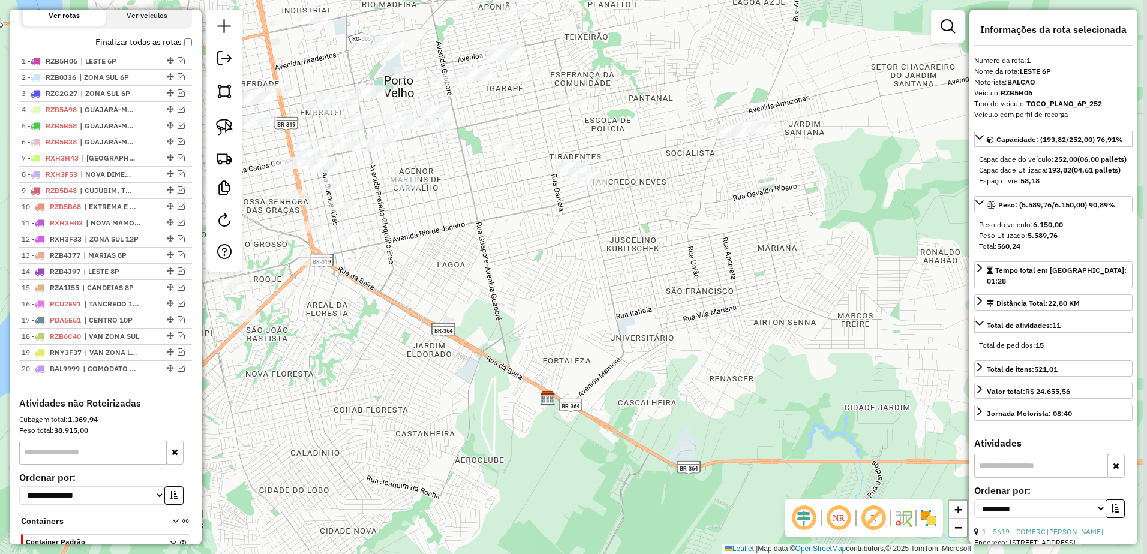
drag, startPoint x: 768, startPoint y: 179, endPoint x: 703, endPoint y: 277, distance: 117.7
click at [703, 277] on div "Janela de atendimento Grade de atendimento Capacidade Transportadoras Veículos …" at bounding box center [573, 277] width 1147 height 554
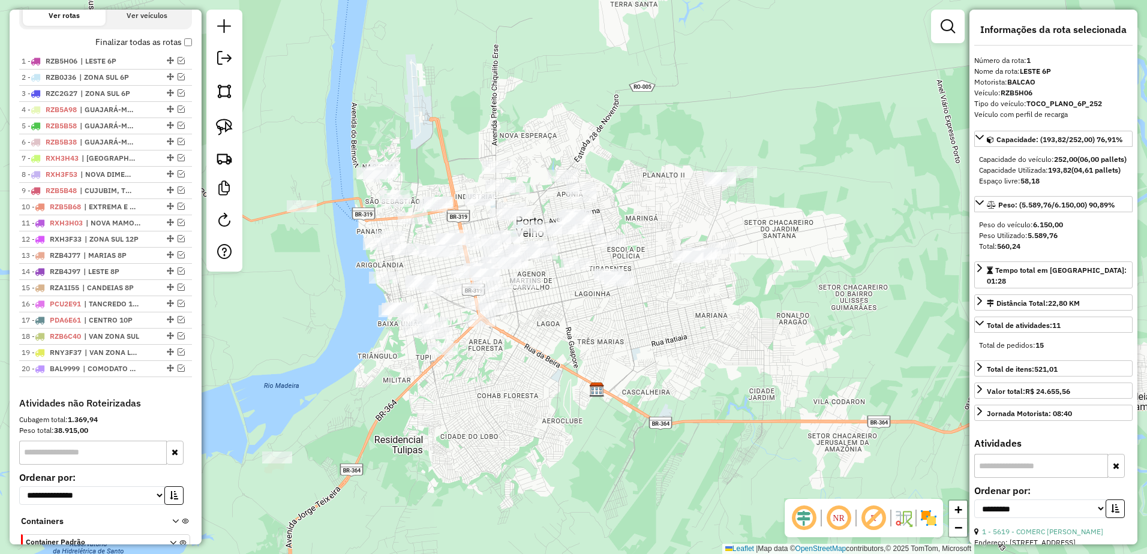
drag, startPoint x: 708, startPoint y: 271, endPoint x: 703, endPoint y: 302, distance: 32.2
click at [703, 302] on div "Janela de atendimento Grade de atendimento Capacidade Transportadoras Veículos …" at bounding box center [573, 277] width 1147 height 554
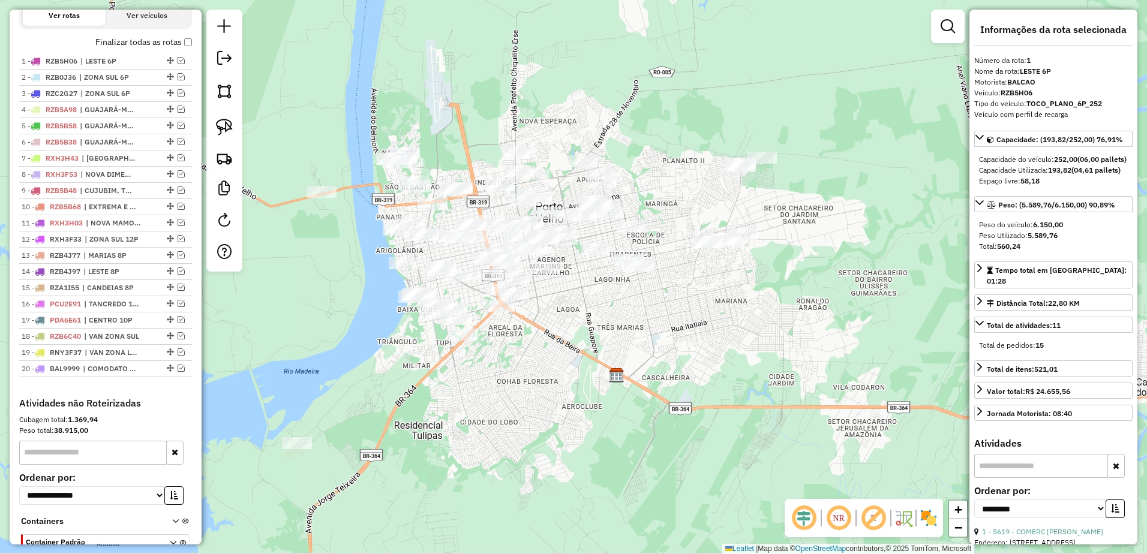
drag, startPoint x: 569, startPoint y: 340, endPoint x: 620, endPoint y: 321, distance: 55.1
click at [620, 321] on div "Janela de atendimento Grade de atendimento Capacidade Transportadoras Veículos …" at bounding box center [573, 277] width 1147 height 554
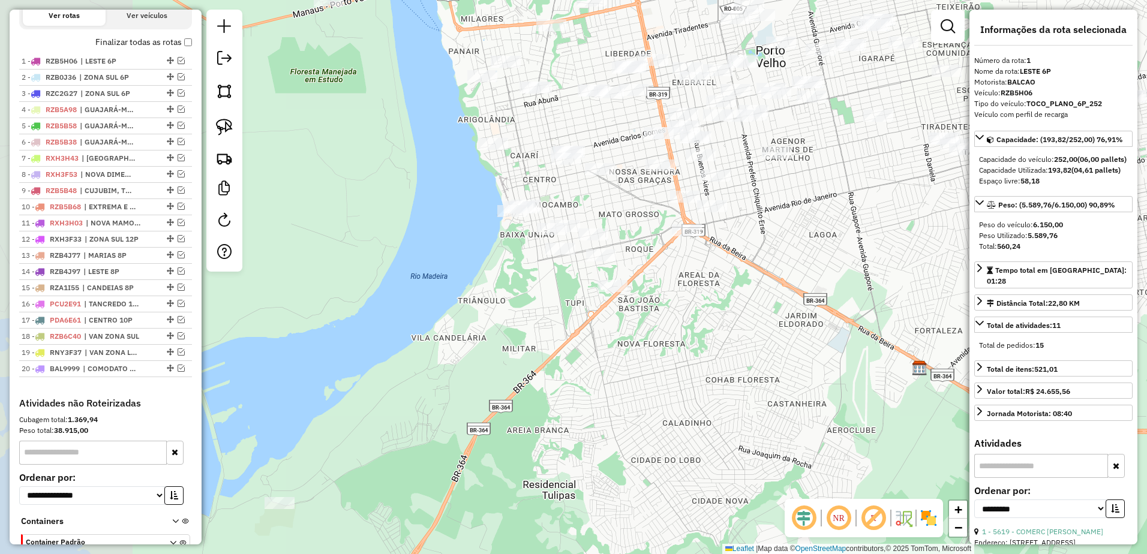
drag, startPoint x: 520, startPoint y: 368, endPoint x: 674, endPoint y: 369, distance: 154.2
click at [674, 369] on div "Janela de atendimento Grade de atendimento Capacidade Transportadoras Veículos …" at bounding box center [573, 277] width 1147 height 554
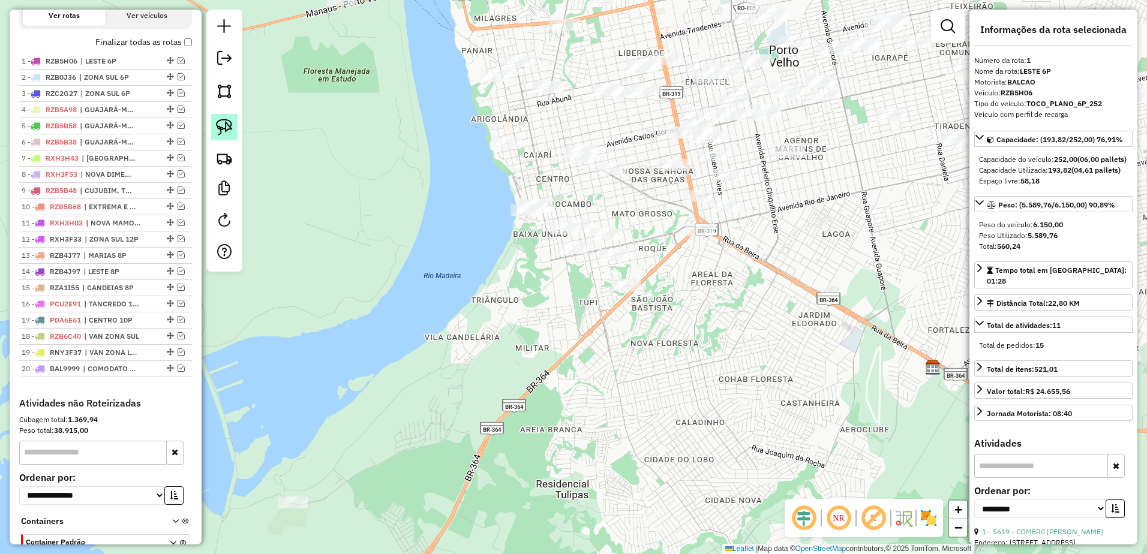
click at [233, 128] on link at bounding box center [224, 127] width 26 height 26
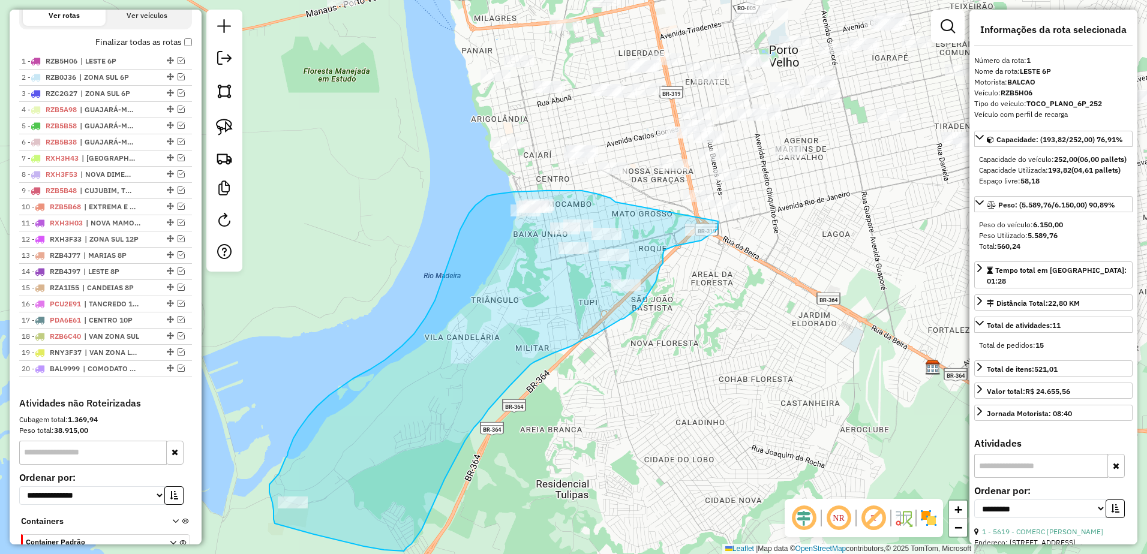
drag, startPoint x: 616, startPoint y: 202, endPoint x: 718, endPoint y: 221, distance: 104.4
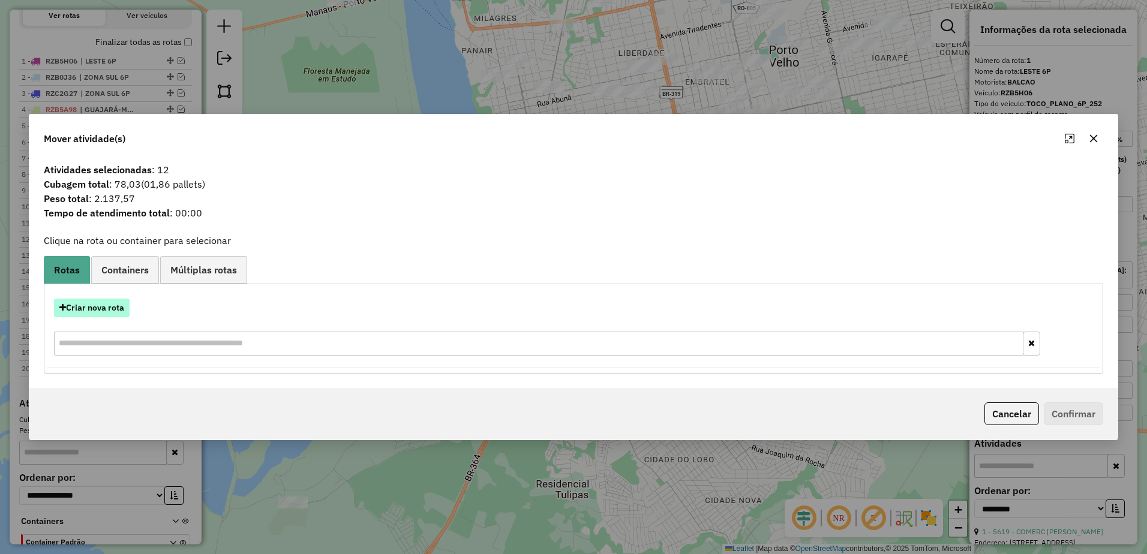
click at [115, 304] on button "Criar nova rota" at bounding box center [92, 308] width 76 height 19
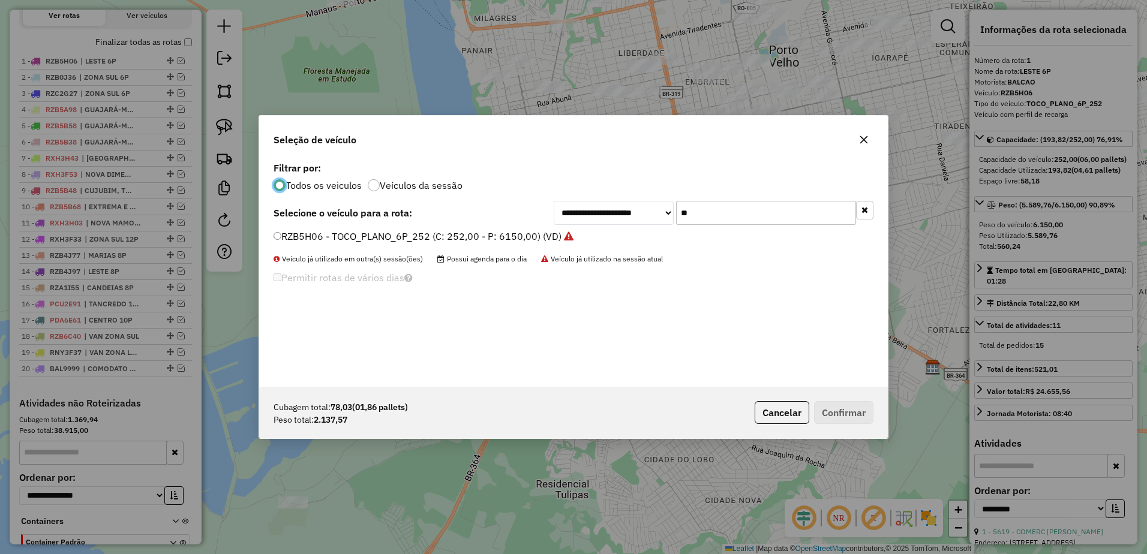
scroll to position [7, 4]
drag, startPoint x: 767, startPoint y: 217, endPoint x: 753, endPoint y: 224, distance: 15.9
click at [768, 217] on input "**" at bounding box center [766, 213] width 180 height 24
type input "*"
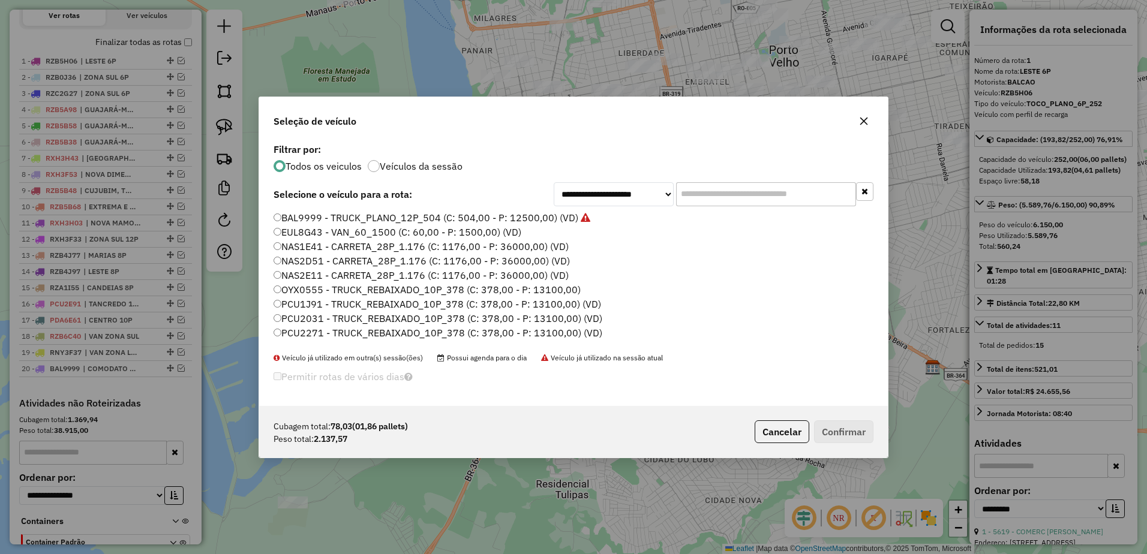
click at [791, 194] on input "text" at bounding box center [766, 194] width 180 height 24
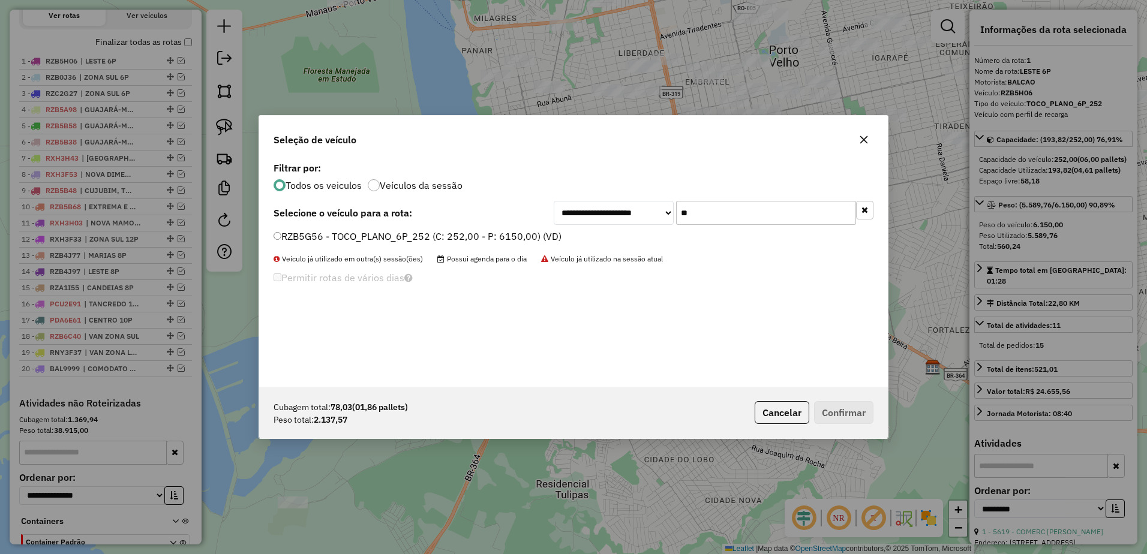
type input "*"
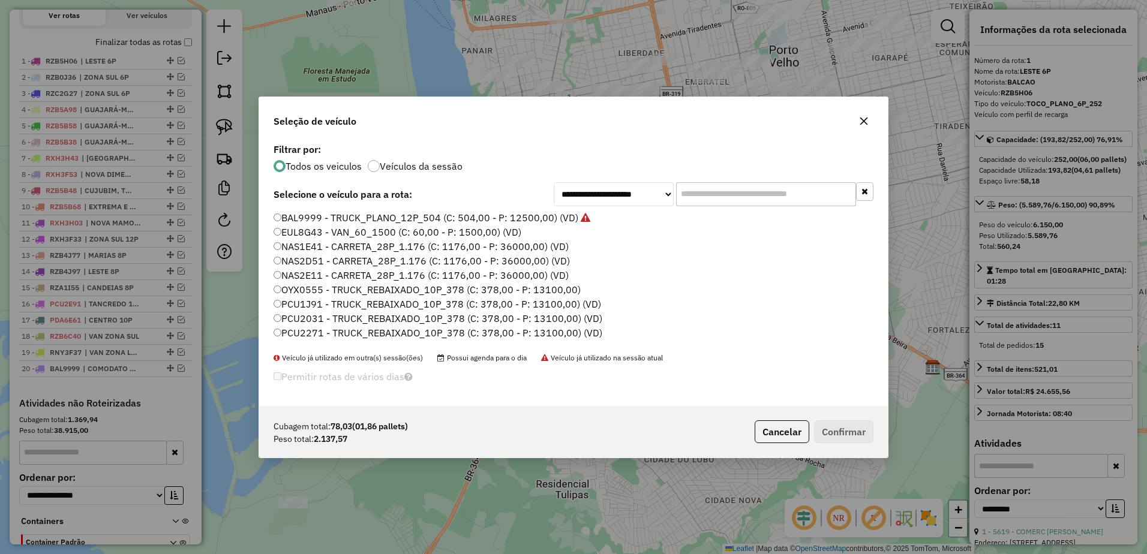
click at [868, 117] on icon "button" at bounding box center [864, 121] width 10 height 10
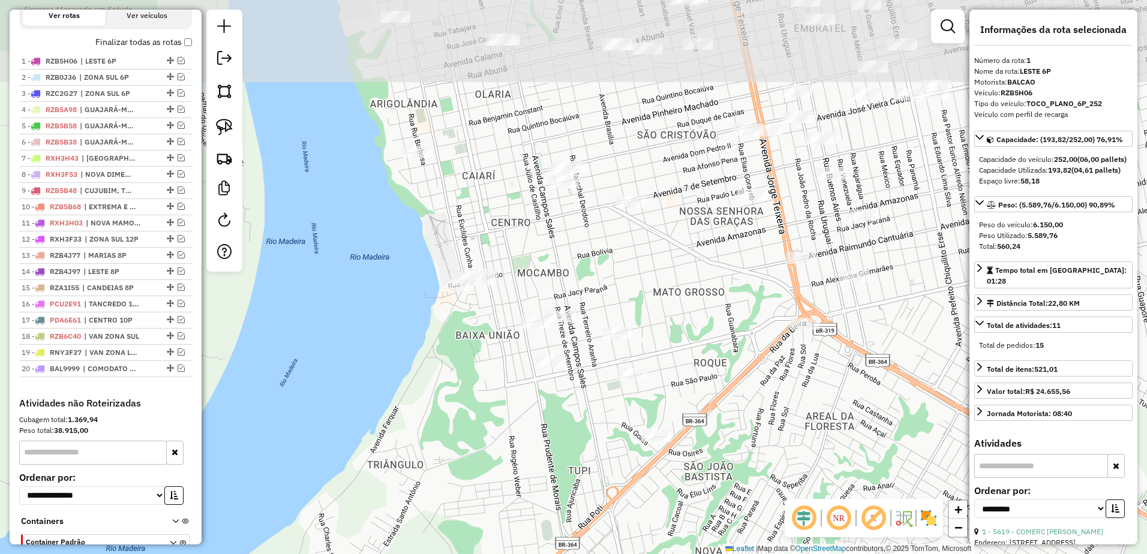
drag, startPoint x: 762, startPoint y: 264, endPoint x: 751, endPoint y: 410, distance: 146.3
click at [754, 423] on div "Janela de atendimento Grade de atendimento Capacidade Transportadoras Veículos …" at bounding box center [573, 277] width 1147 height 554
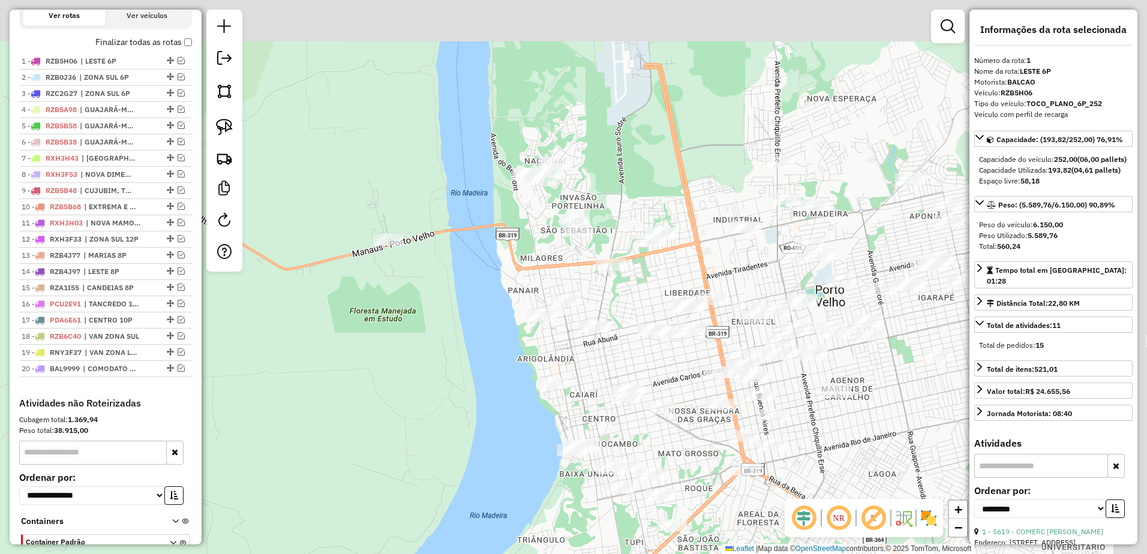
drag, startPoint x: 745, startPoint y: 177, endPoint x: 703, endPoint y: 366, distance: 193.5
click at [703, 366] on div "Janela de atendimento Grade de atendimento Capacidade Transportadoras Veículos …" at bounding box center [573, 277] width 1147 height 554
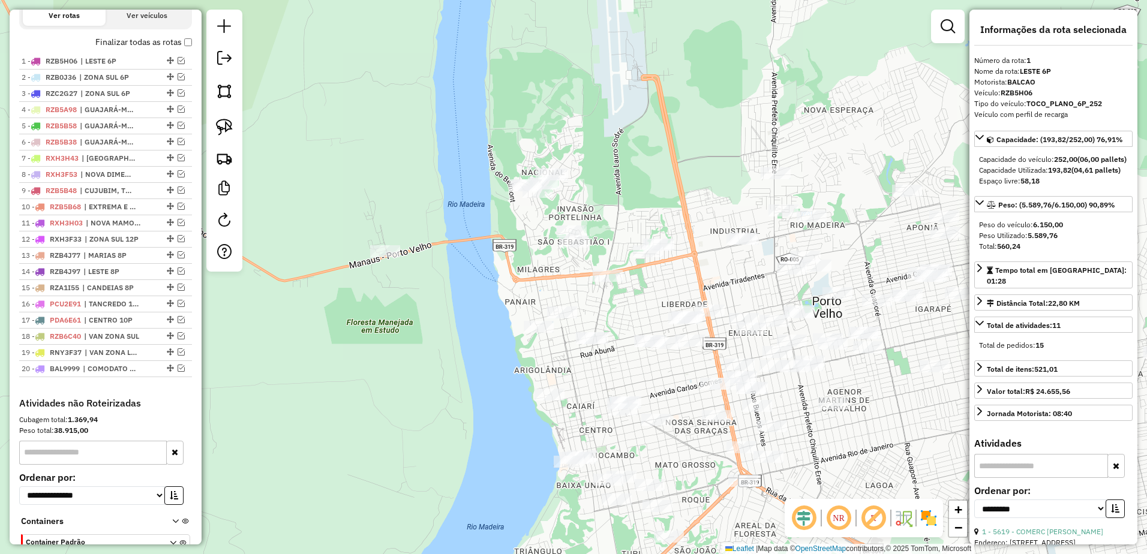
drag, startPoint x: 225, startPoint y: 125, endPoint x: 245, endPoint y: 121, distance: 21.0
click at [225, 125] on img at bounding box center [224, 127] width 17 height 17
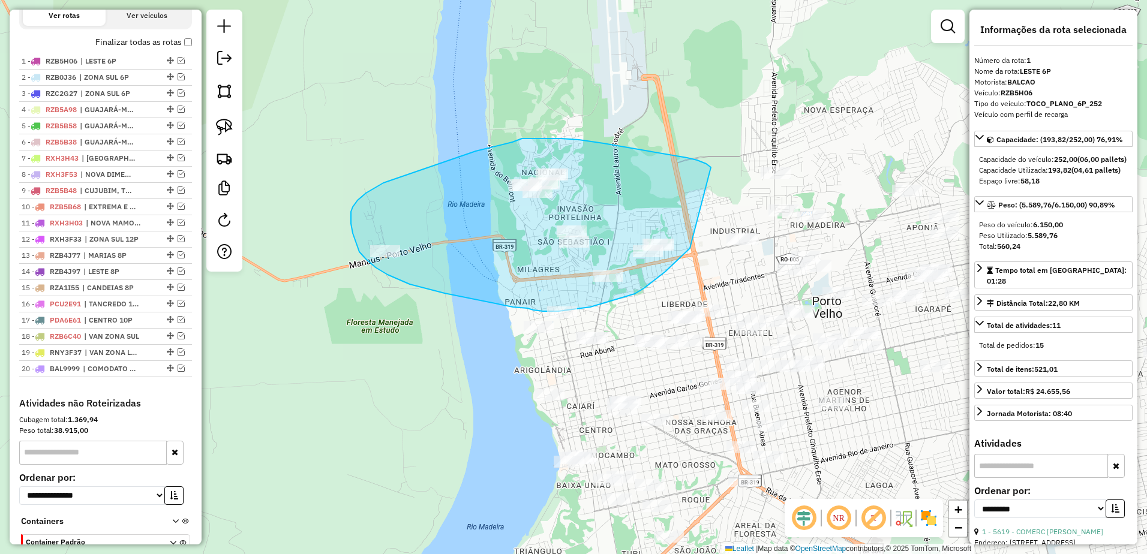
drag, startPoint x: 711, startPoint y: 167, endPoint x: 693, endPoint y: 246, distance: 81.1
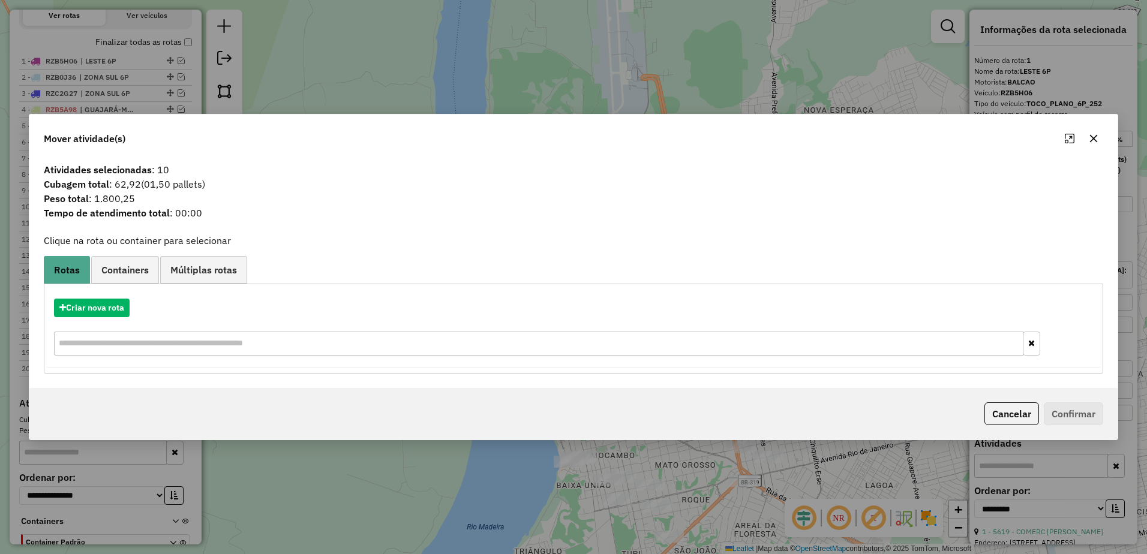
click at [1097, 142] on icon "button" at bounding box center [1094, 139] width 8 height 8
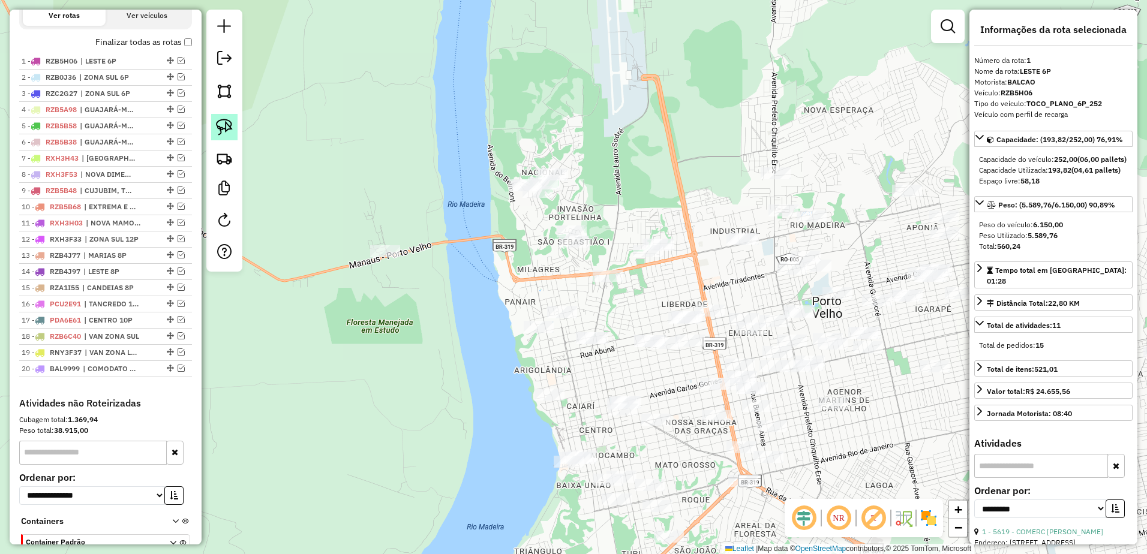
click at [233, 124] on link at bounding box center [224, 127] width 26 height 26
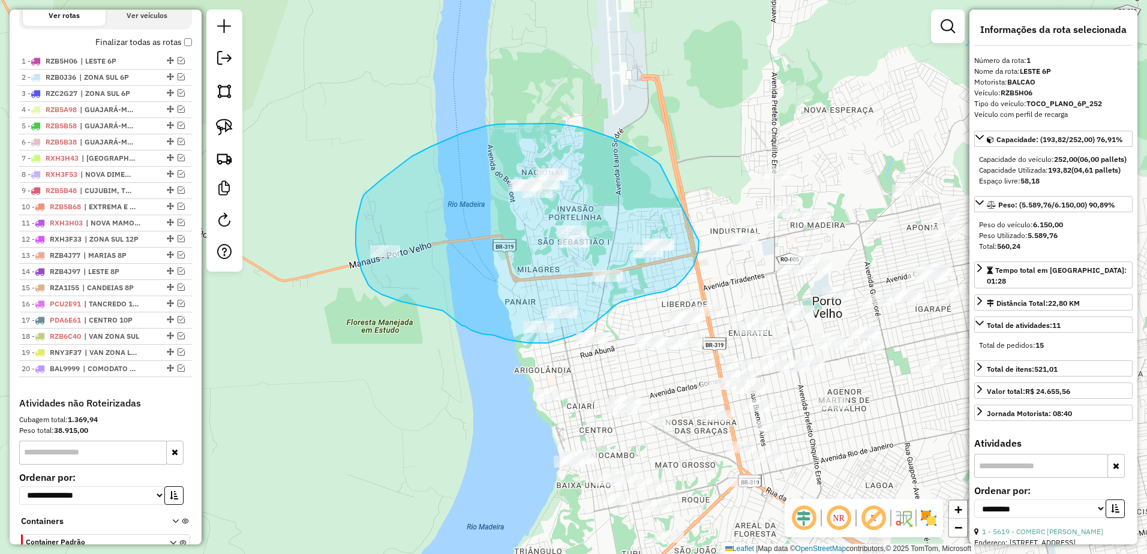
drag, startPoint x: 656, startPoint y: 161, endPoint x: 699, endPoint y: 241, distance: 90.8
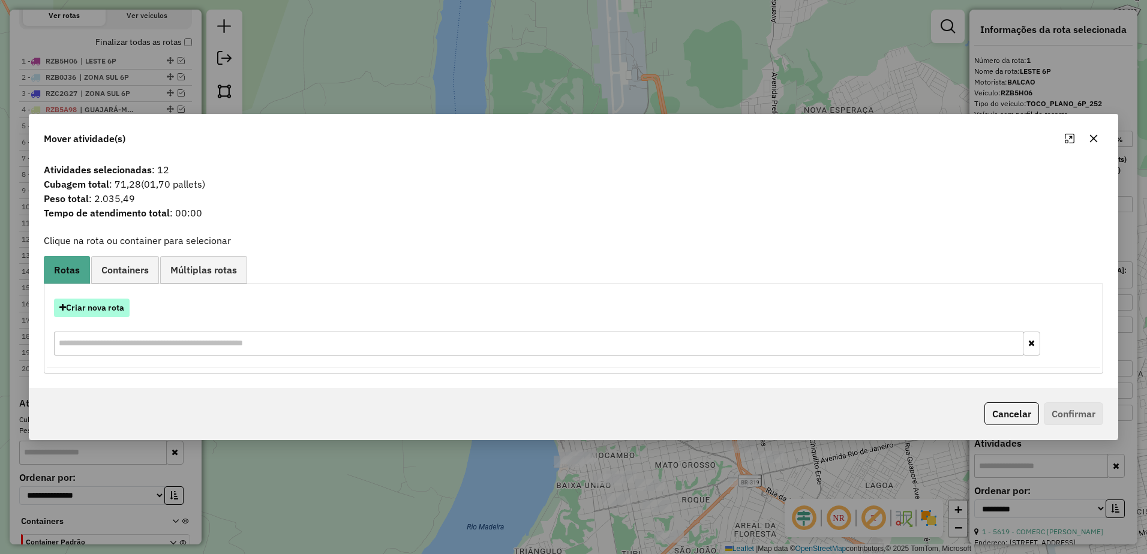
click at [98, 304] on button "Criar nova rota" at bounding box center [92, 308] width 76 height 19
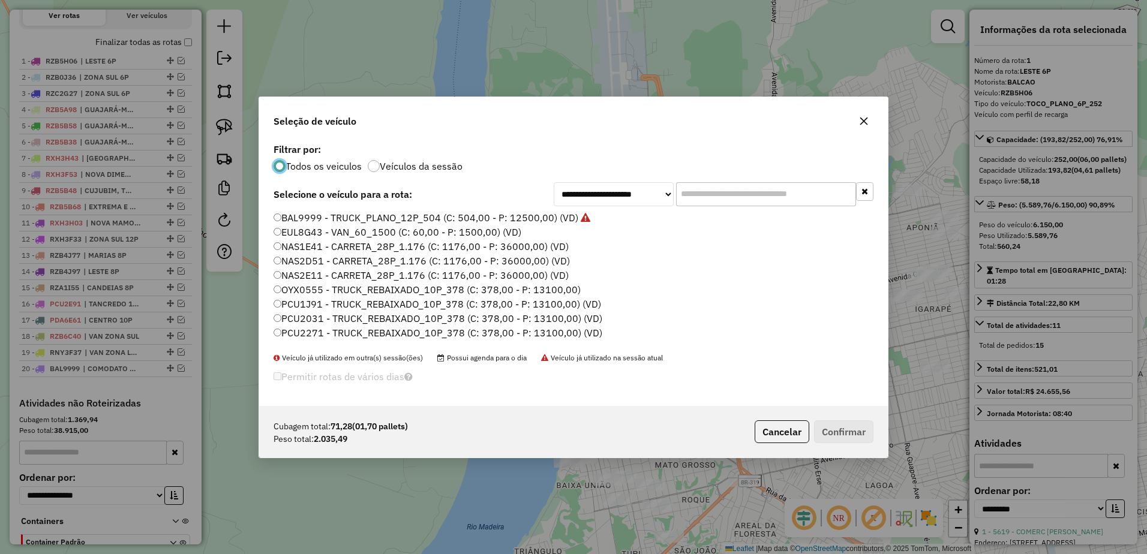
click at [769, 189] on input "text" at bounding box center [766, 194] width 180 height 24
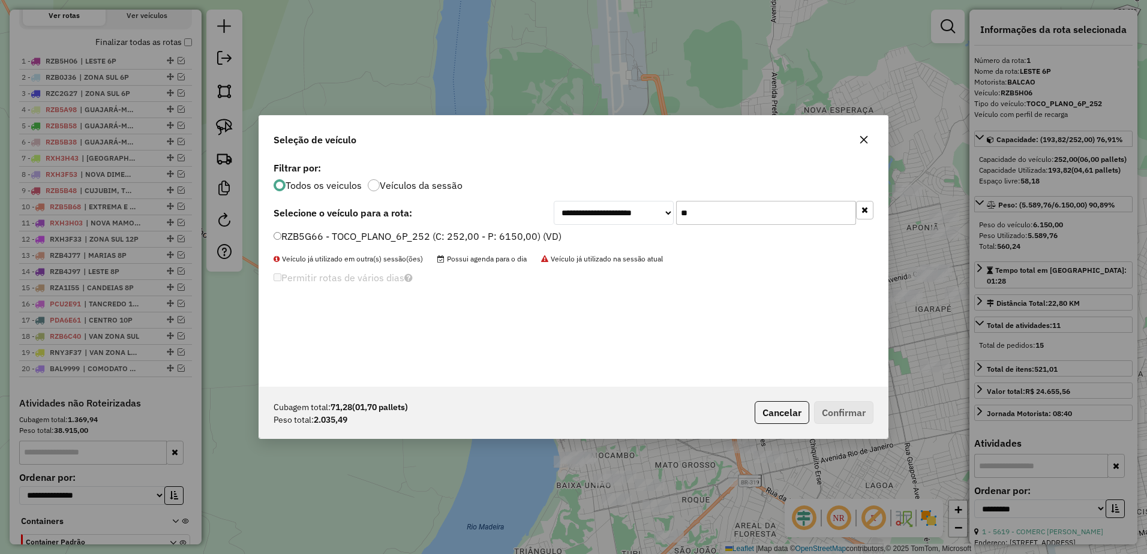
type input "**"
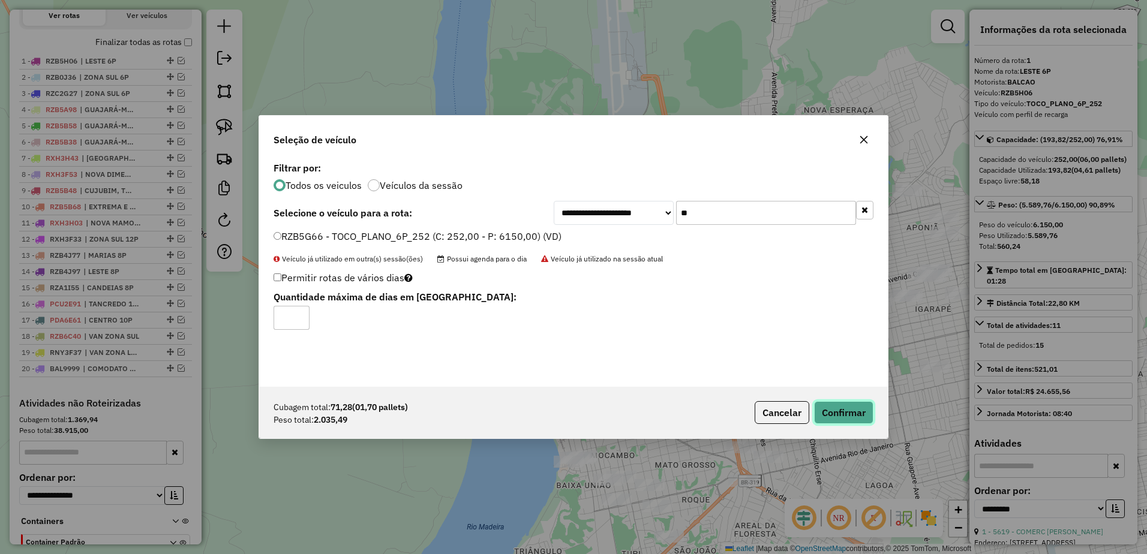
click at [856, 409] on button "Confirmar" at bounding box center [843, 412] width 59 height 23
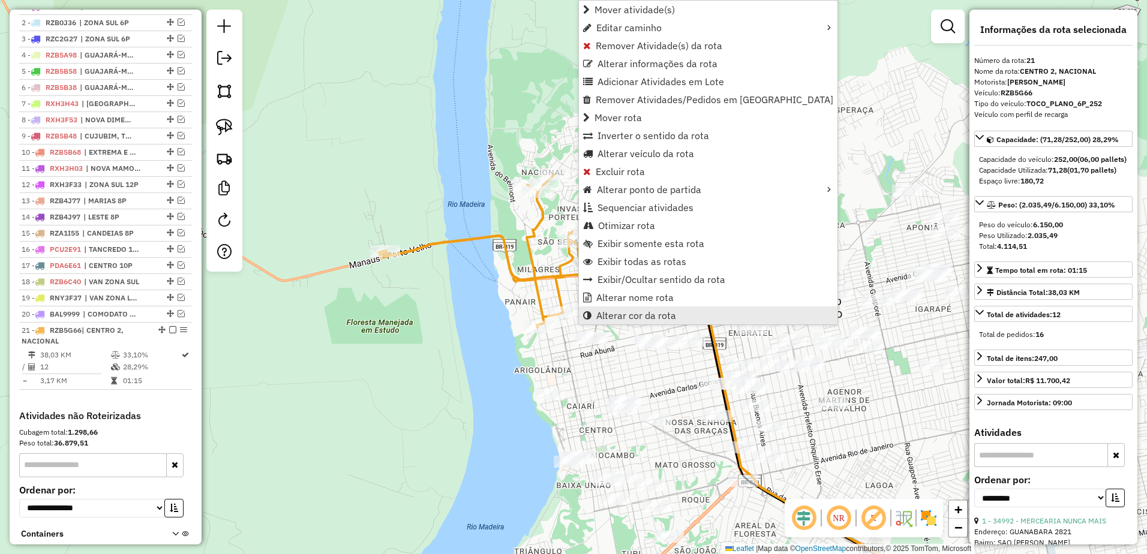
scroll to position [557, 0]
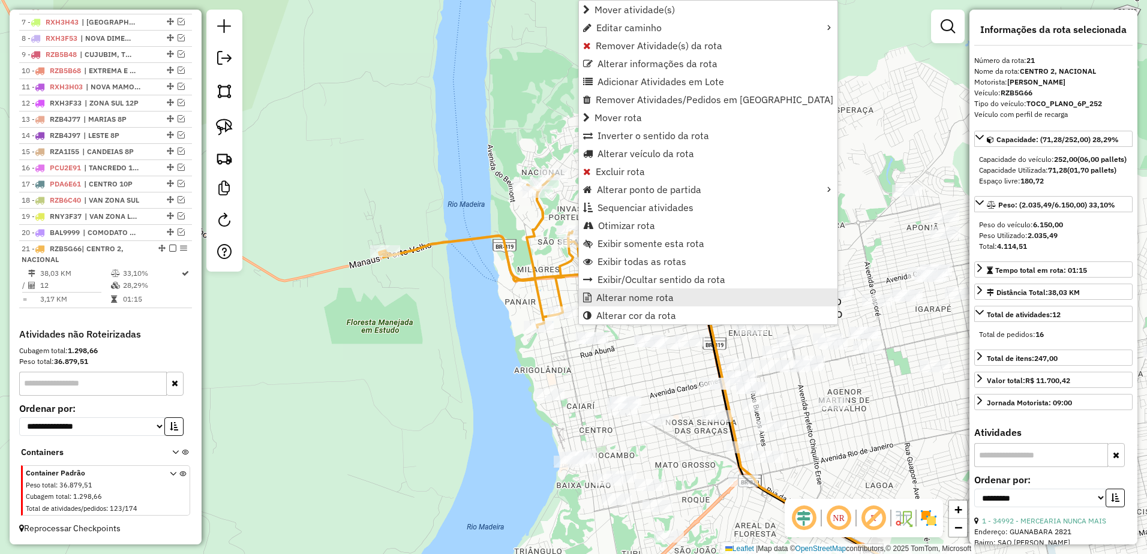
click at [652, 298] on span "Alterar nome rota" at bounding box center [634, 298] width 77 height 10
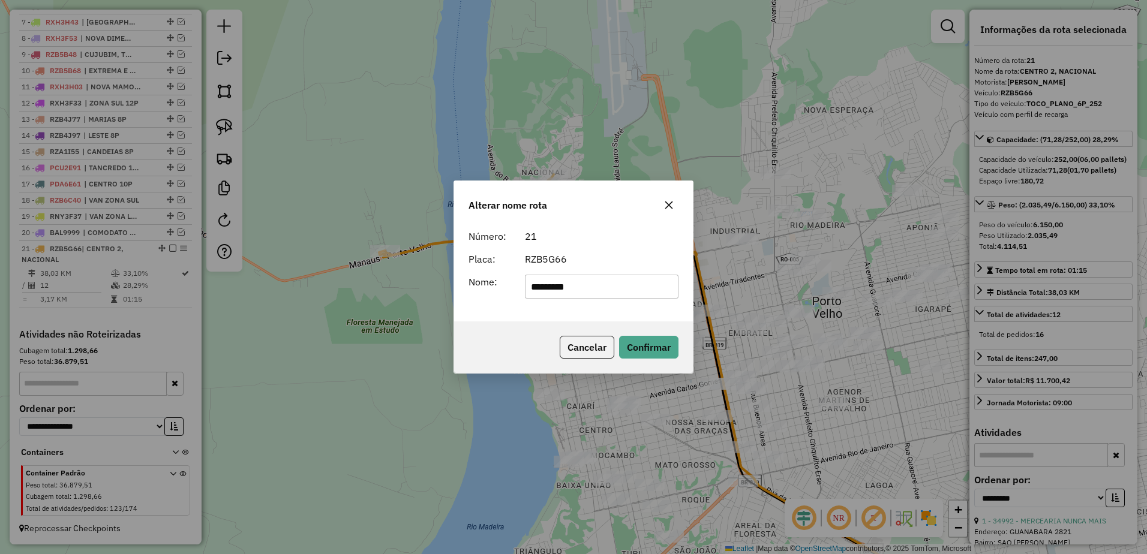
type input "*********"
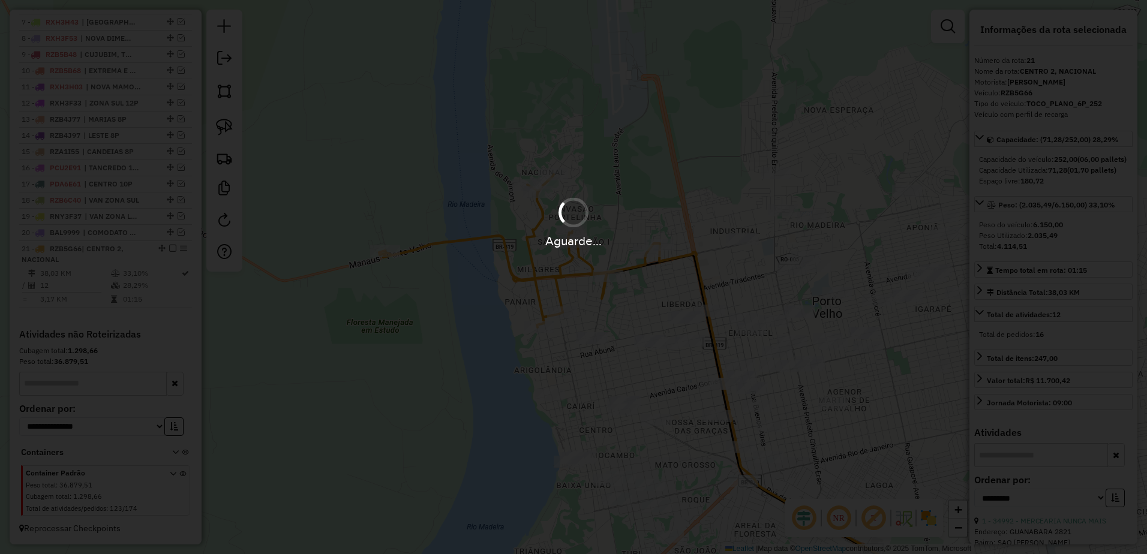
scroll to position [546, 0]
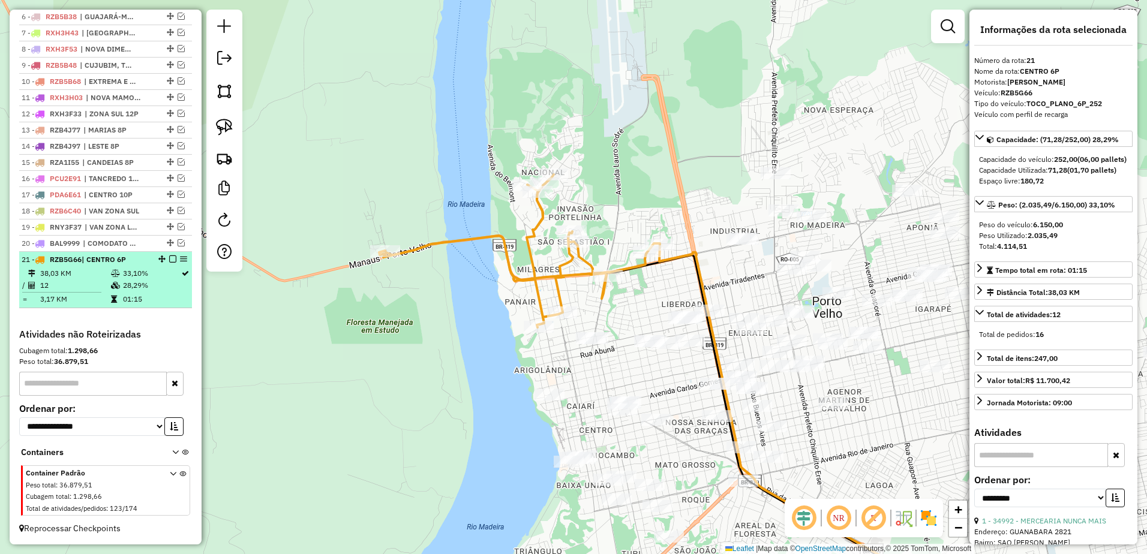
click at [107, 272] on td "38,03 KM" at bounding box center [75, 274] width 71 height 12
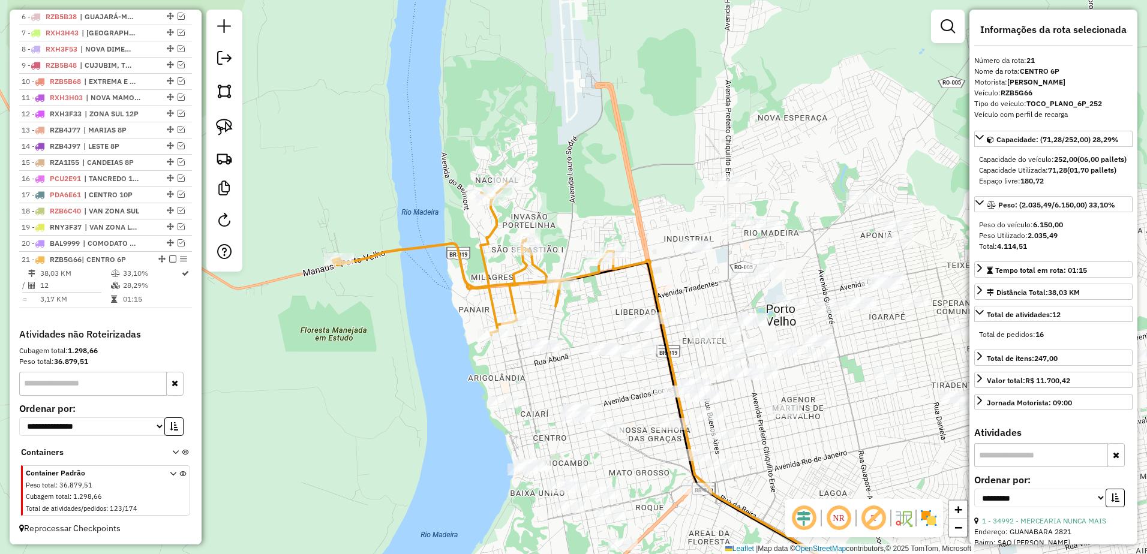
drag, startPoint x: 547, startPoint y: 254, endPoint x: 632, endPoint y: 395, distance: 164.8
click at [632, 395] on div "Janela de atendimento Grade de atendimento Capacidade Transportadoras Veículos …" at bounding box center [573, 277] width 1147 height 554
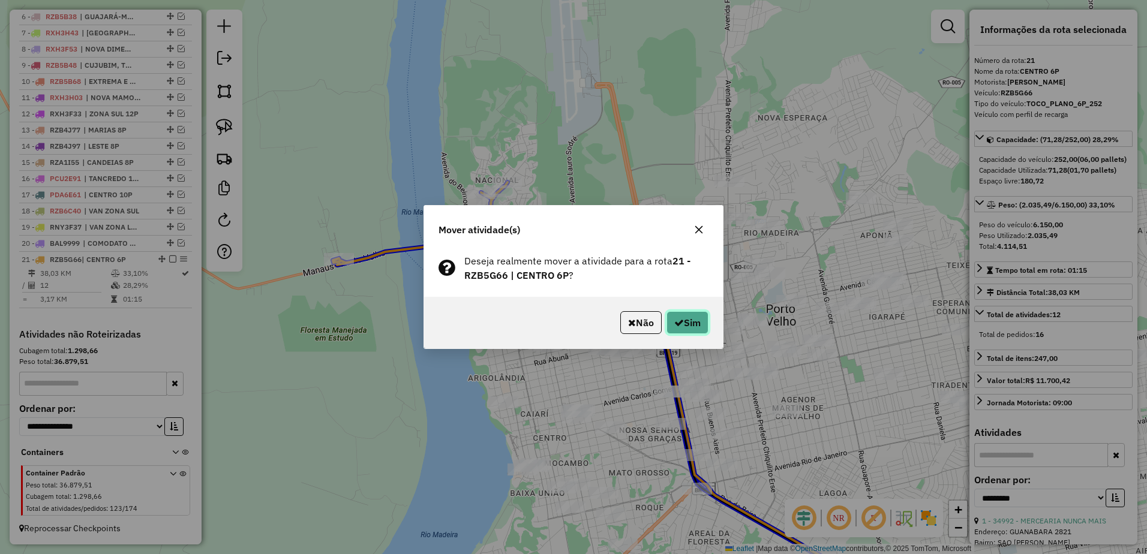
click at [705, 322] on button "Sim" at bounding box center [688, 322] width 42 height 23
click at [696, 328] on button "Sim" at bounding box center [688, 322] width 42 height 23
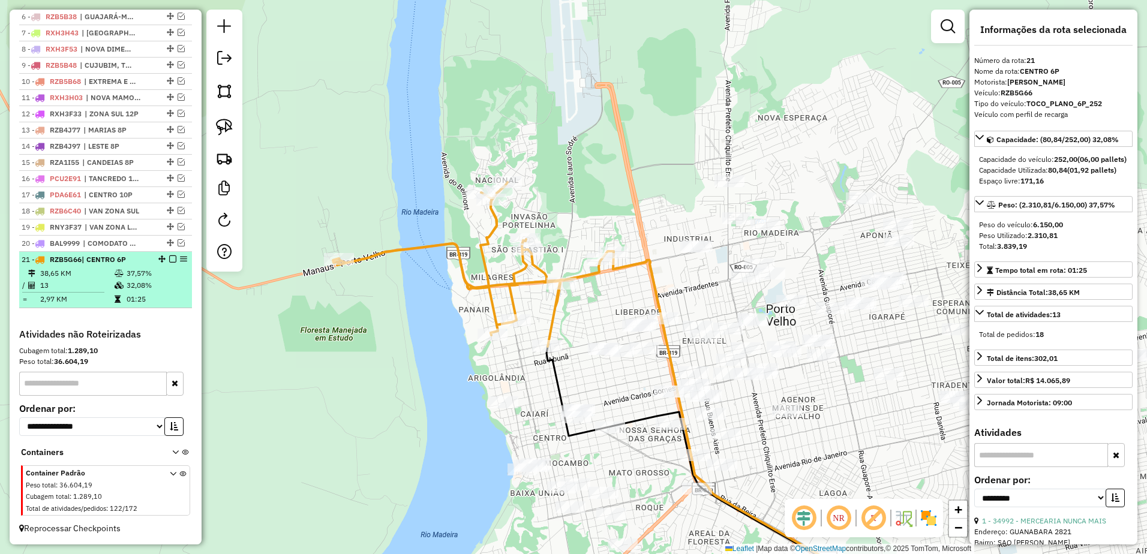
click at [79, 283] on td "13" at bounding box center [77, 286] width 74 height 12
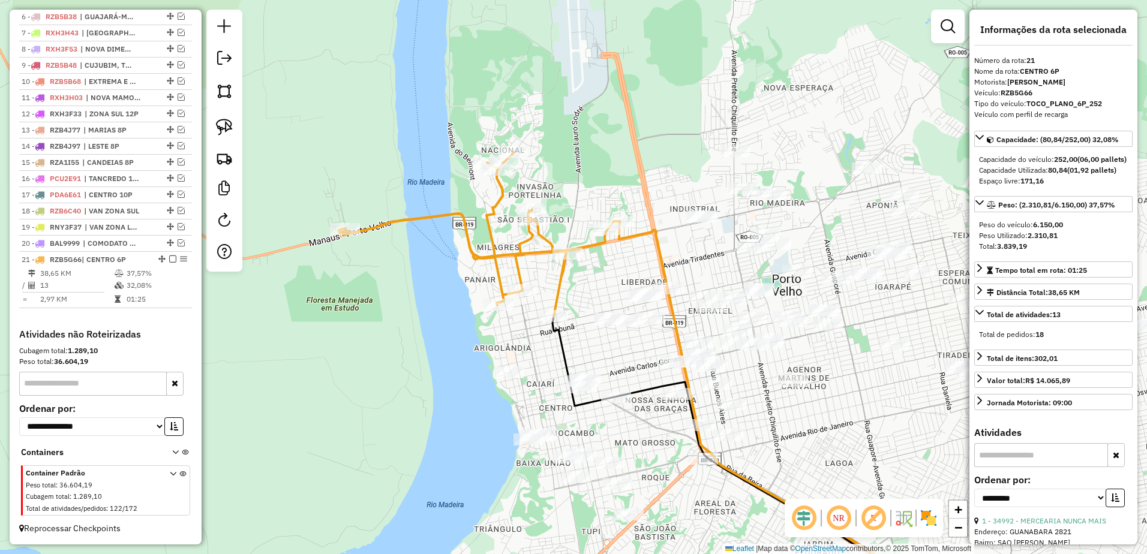
drag, startPoint x: 537, startPoint y: 334, endPoint x: 631, endPoint y: 446, distance: 145.7
click at [631, 446] on div "Janela de atendimento Grade de atendimento Capacidade Transportadoras Veículos …" at bounding box center [573, 277] width 1147 height 554
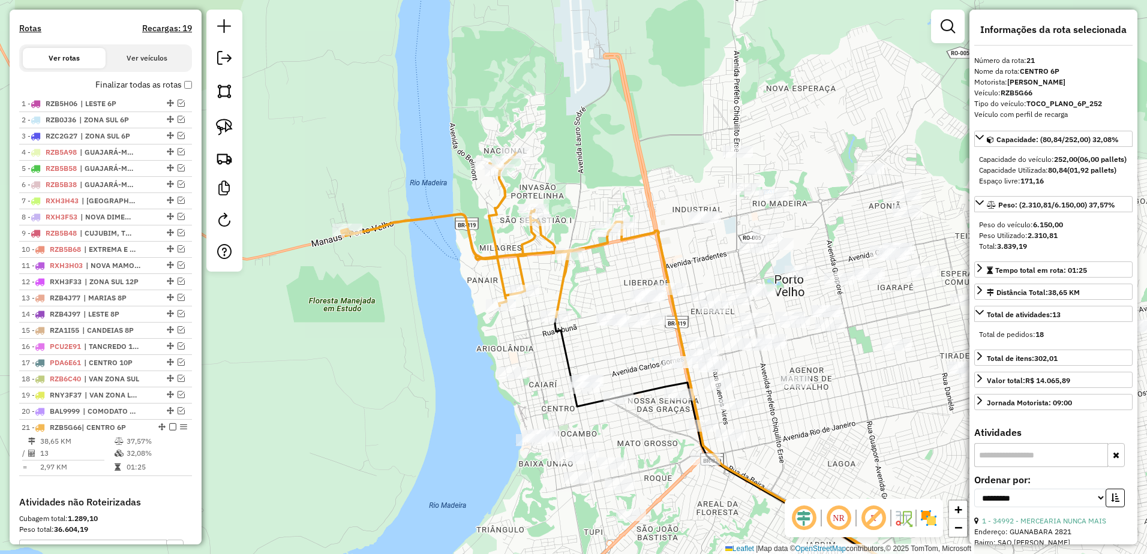
scroll to position [366, 0]
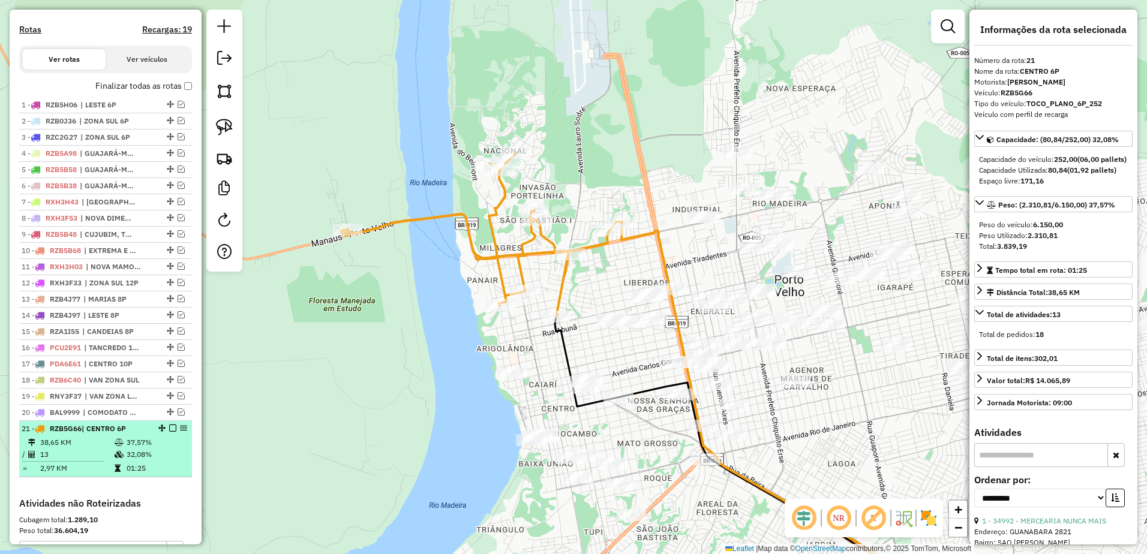
click at [169, 432] on em at bounding box center [172, 428] width 7 height 7
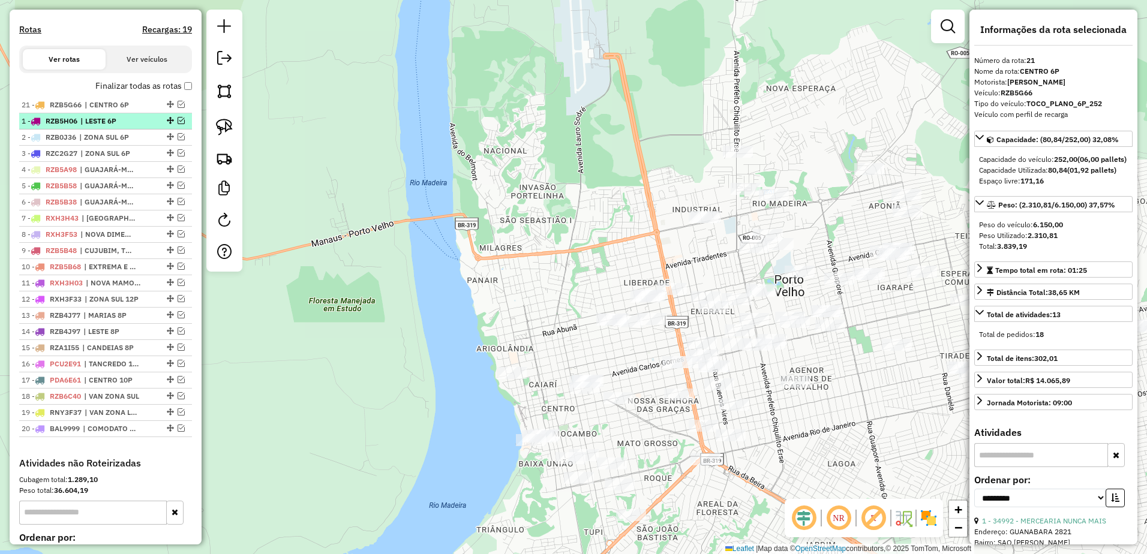
drag, startPoint x: 168, startPoint y: 437, endPoint x: 157, endPoint y: 116, distance: 321.8
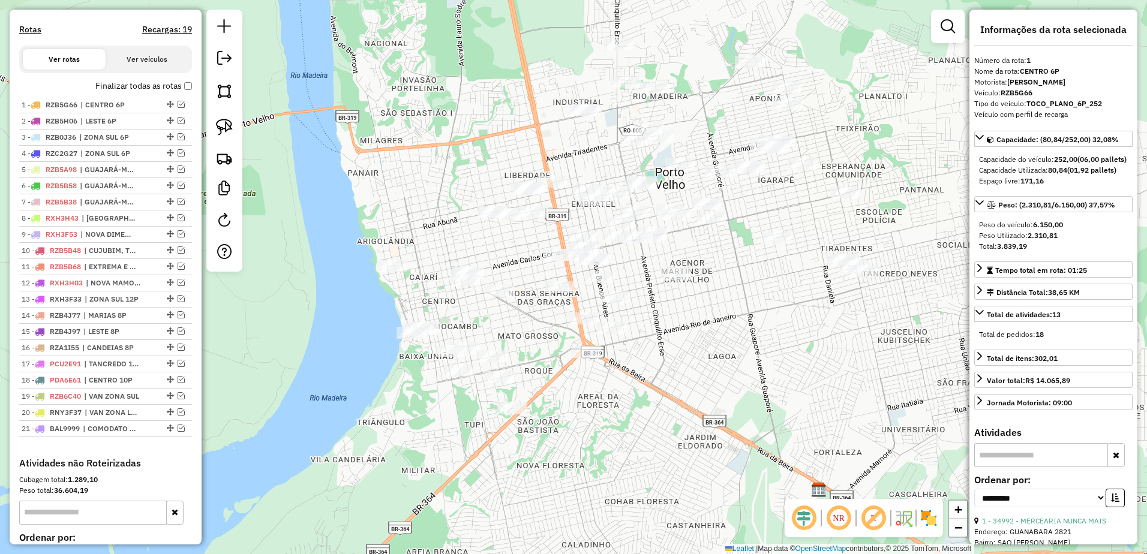
drag, startPoint x: 667, startPoint y: 373, endPoint x: 548, endPoint y: 266, distance: 160.6
click at [548, 266] on div "Janela de atendimento Grade de atendimento Capacidade Transportadoras Veículos …" at bounding box center [573, 277] width 1147 height 554
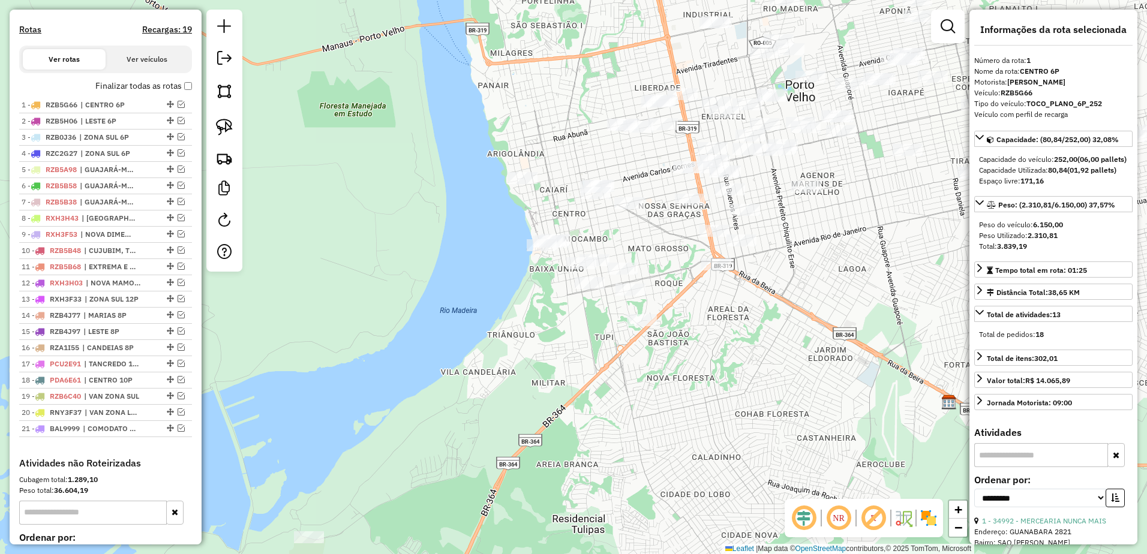
drag, startPoint x: 553, startPoint y: 317, endPoint x: 676, endPoint y: 250, distance: 139.4
click at [676, 250] on div "Janela de atendimento Grade de atendimento Capacidade Transportadoras Veículos …" at bounding box center [573, 277] width 1147 height 554
drag, startPoint x: 224, startPoint y: 124, endPoint x: 286, endPoint y: 145, distance: 64.7
click at [224, 124] on img at bounding box center [224, 127] width 17 height 17
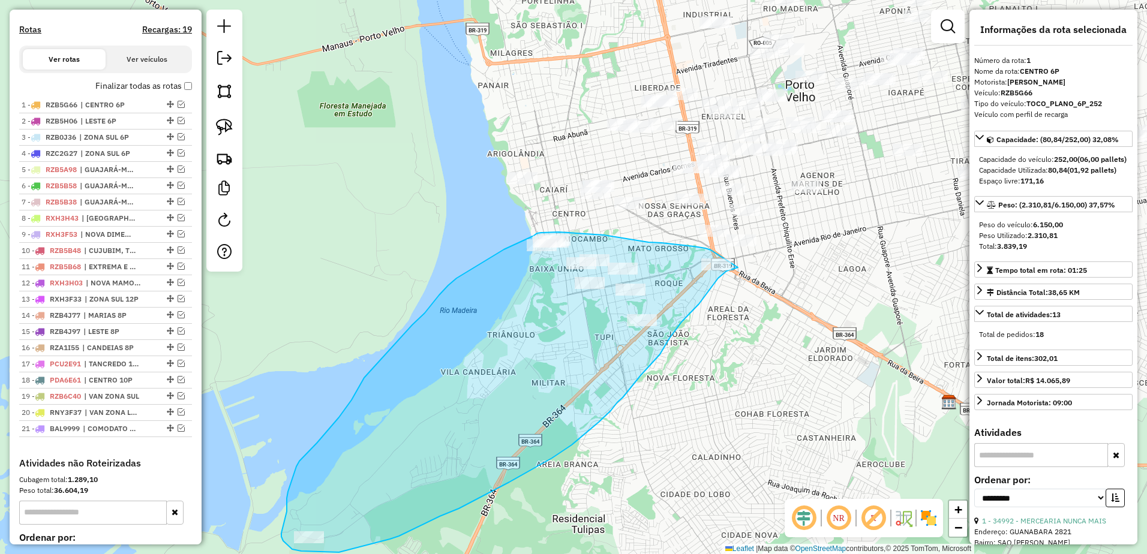
drag, startPoint x: 694, startPoint y: 247, endPoint x: 738, endPoint y: 268, distance: 48.6
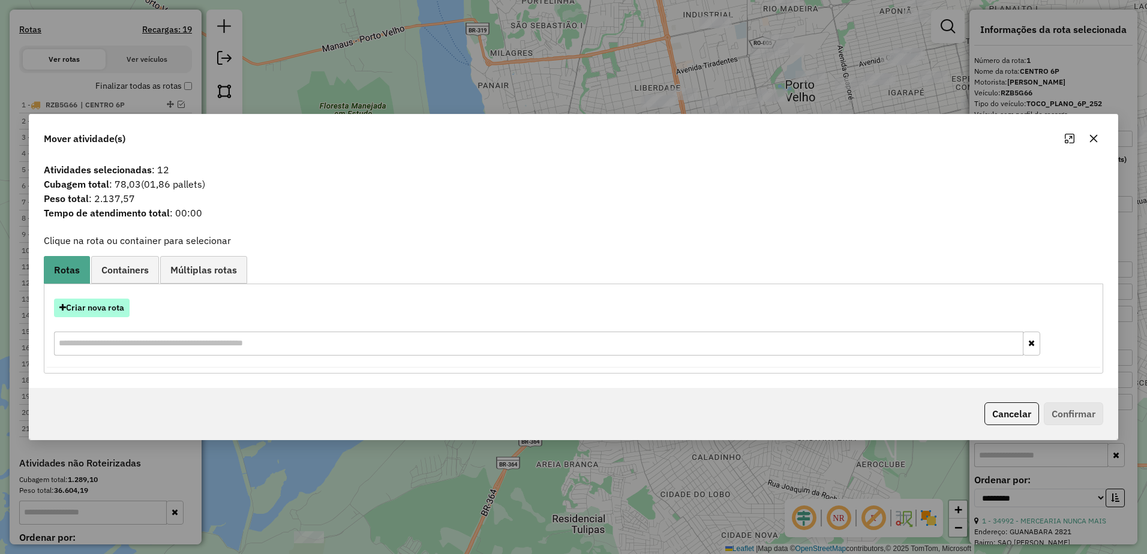
click at [93, 305] on button "Criar nova rota" at bounding box center [92, 308] width 76 height 19
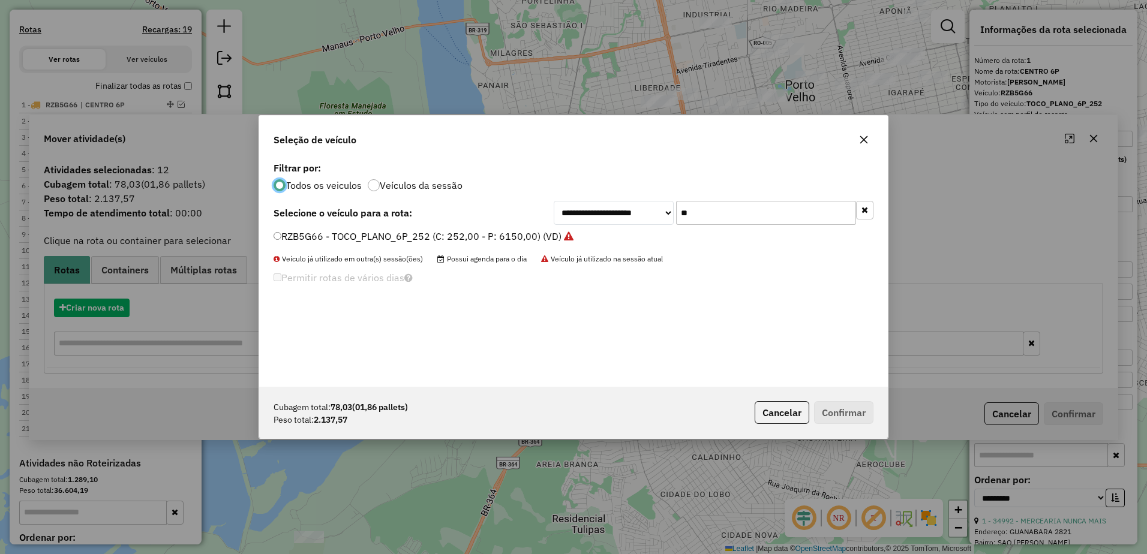
scroll to position [7, 4]
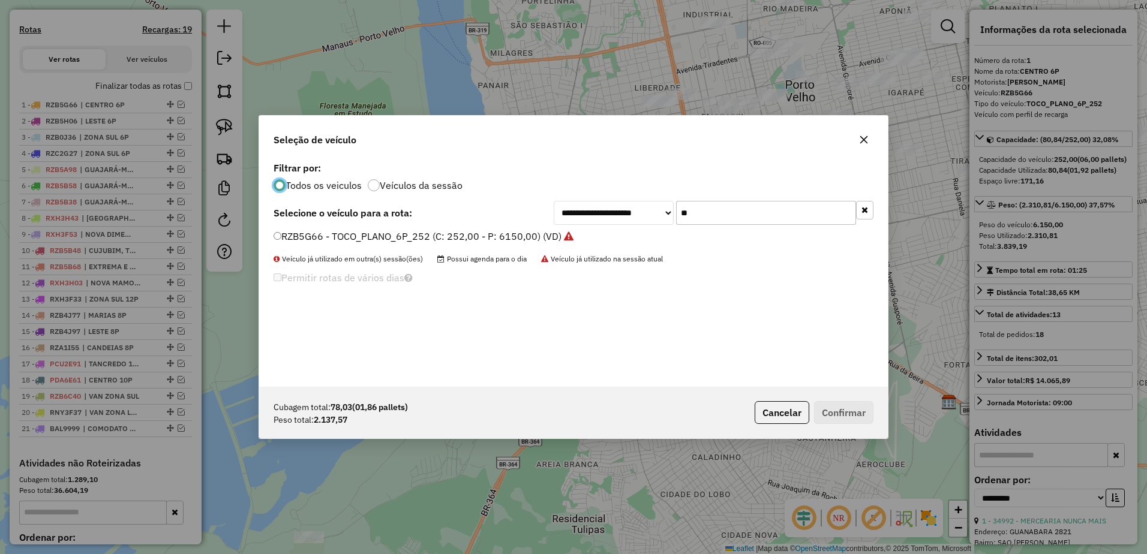
click at [740, 206] on input "**" at bounding box center [766, 213] width 180 height 24
type input "*"
type input "**"
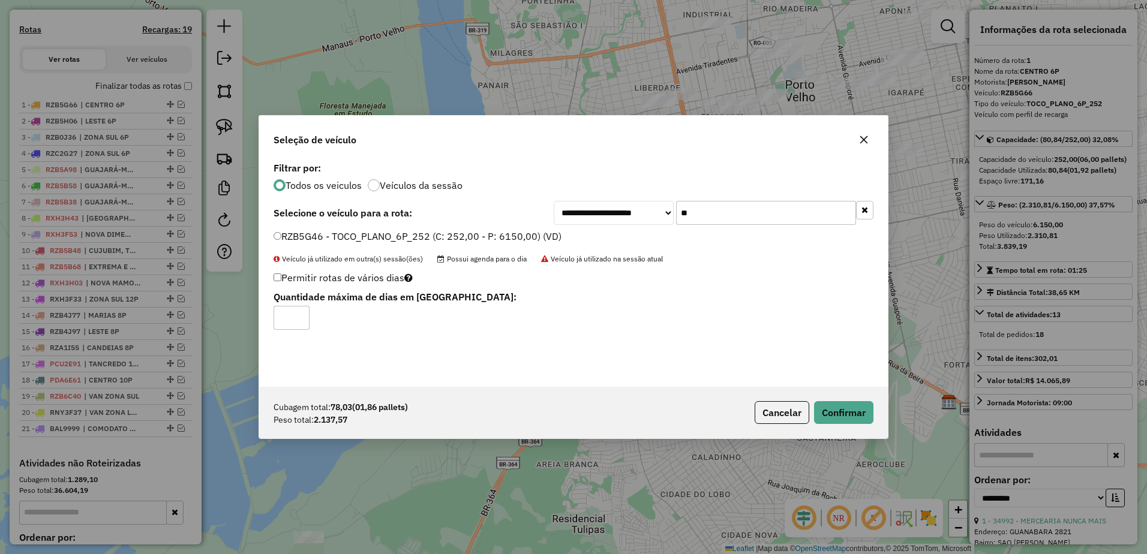
click at [876, 416] on div "Cubagem total: 78,03 (01,86 pallets) Peso total: 2.137,57 Cancelar Confirmar" at bounding box center [573, 413] width 629 height 52
click at [861, 410] on button "Confirmar" at bounding box center [843, 412] width 59 height 23
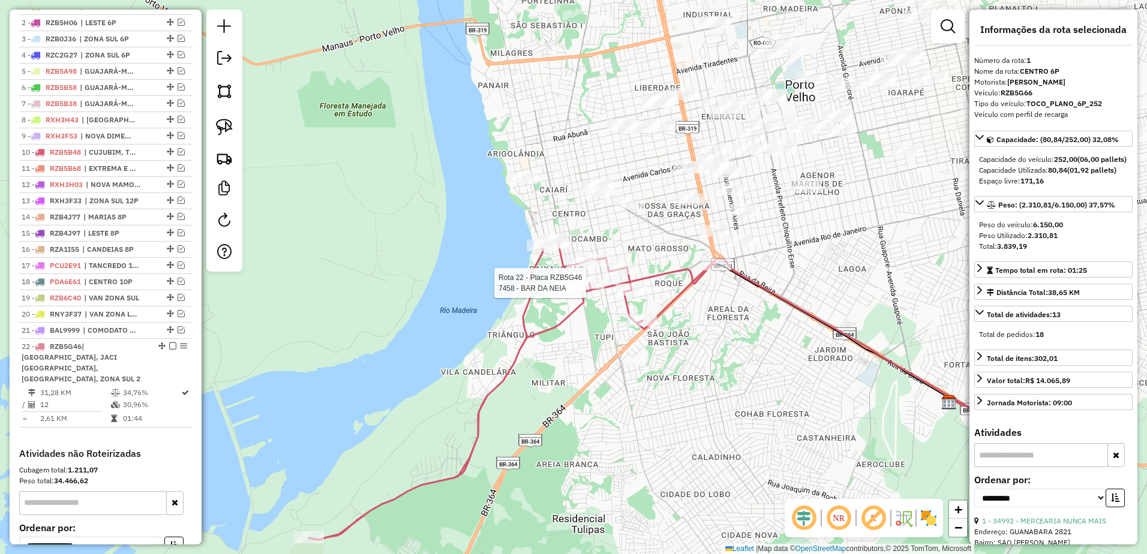
scroll to position [573, 0]
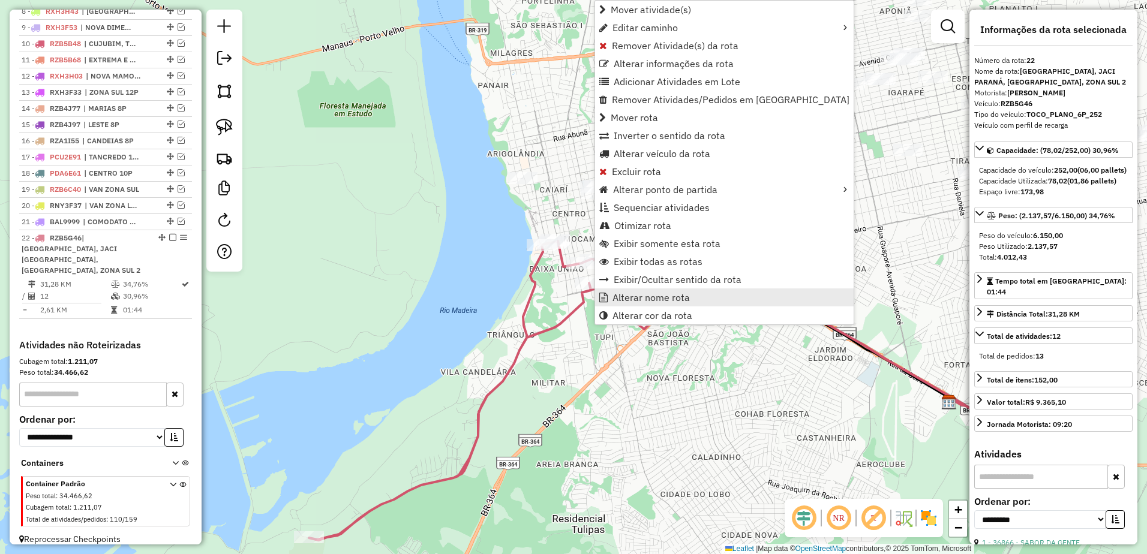
click at [706, 300] on link "Alterar nome rota" at bounding box center [724, 298] width 259 height 18
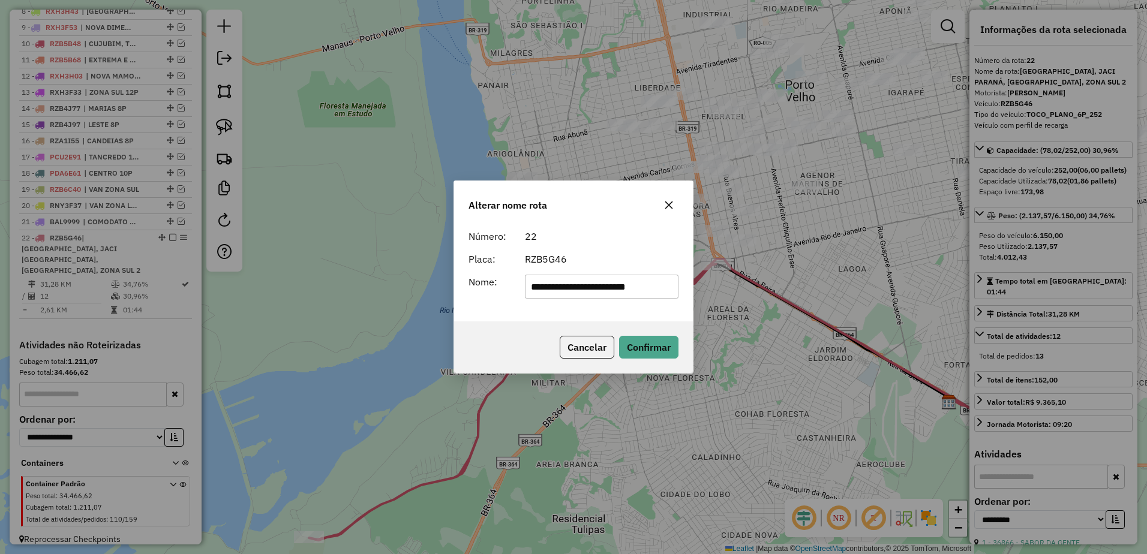
scroll to position [0, 0]
type input "*"
type input "**********"
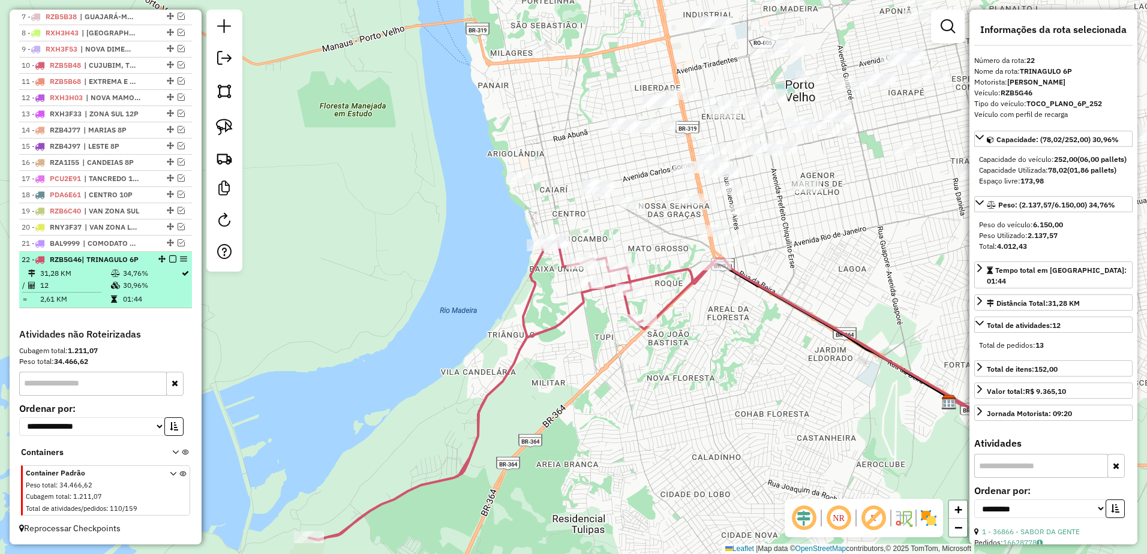
scroll to position [322, 0]
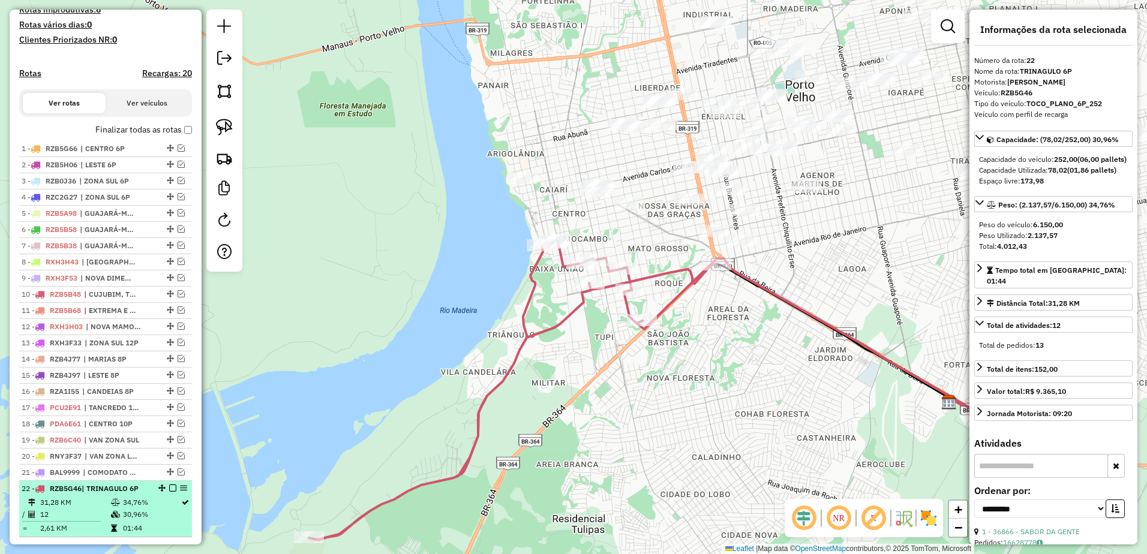
click at [169, 492] on em at bounding box center [172, 488] width 7 height 7
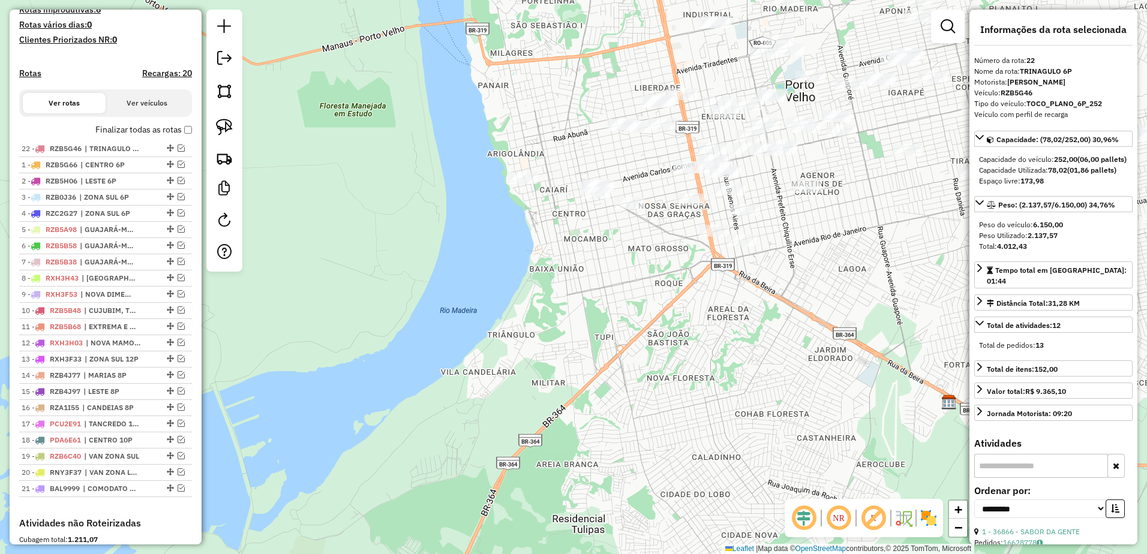
drag, startPoint x: 168, startPoint y: 500, endPoint x: 143, endPoint y: 133, distance: 368.1
click at [730, 289] on div "Janela de atendimento Grade de atendimento Capacidade Transportadoras Veículos …" at bounding box center [573, 277] width 1147 height 554
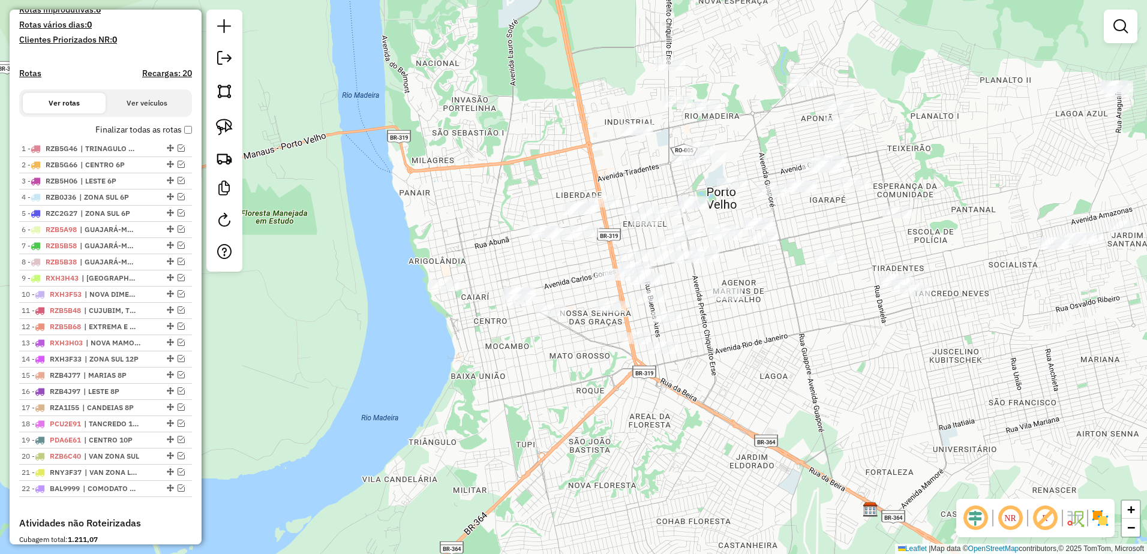
drag, startPoint x: 753, startPoint y: 309, endPoint x: 672, endPoint y: 407, distance: 127.5
click at [672, 407] on div "Janela de atendimento Grade de atendimento Capacidade Transportadoras Veículos …" at bounding box center [573, 277] width 1147 height 554
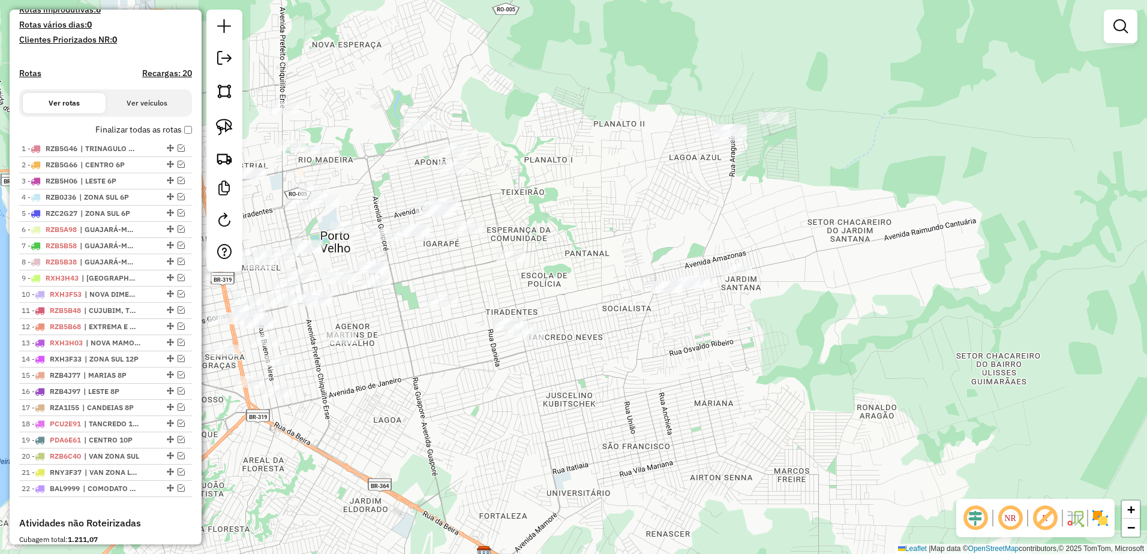
drag, startPoint x: 792, startPoint y: 356, endPoint x: 415, endPoint y: 377, distance: 377.4
click at [415, 377] on div "Janela de atendimento Grade de atendimento Capacidade Transportadoras Veículos …" at bounding box center [573, 277] width 1147 height 554
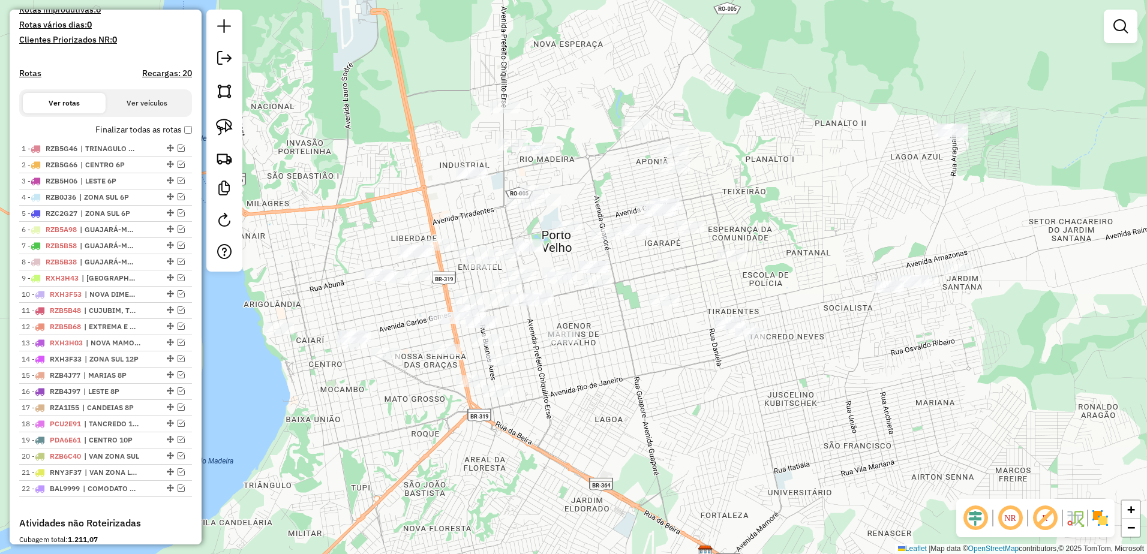
drag, startPoint x: 580, startPoint y: 371, endPoint x: 650, endPoint y: 371, distance: 69.6
click at [650, 371] on div "Janela de atendimento Grade de atendimento Capacidade Transportadoras Veículos …" at bounding box center [573, 277] width 1147 height 554
drag, startPoint x: 224, startPoint y: 123, endPoint x: 286, endPoint y: 127, distance: 61.3
click at [224, 123] on img at bounding box center [224, 127] width 17 height 17
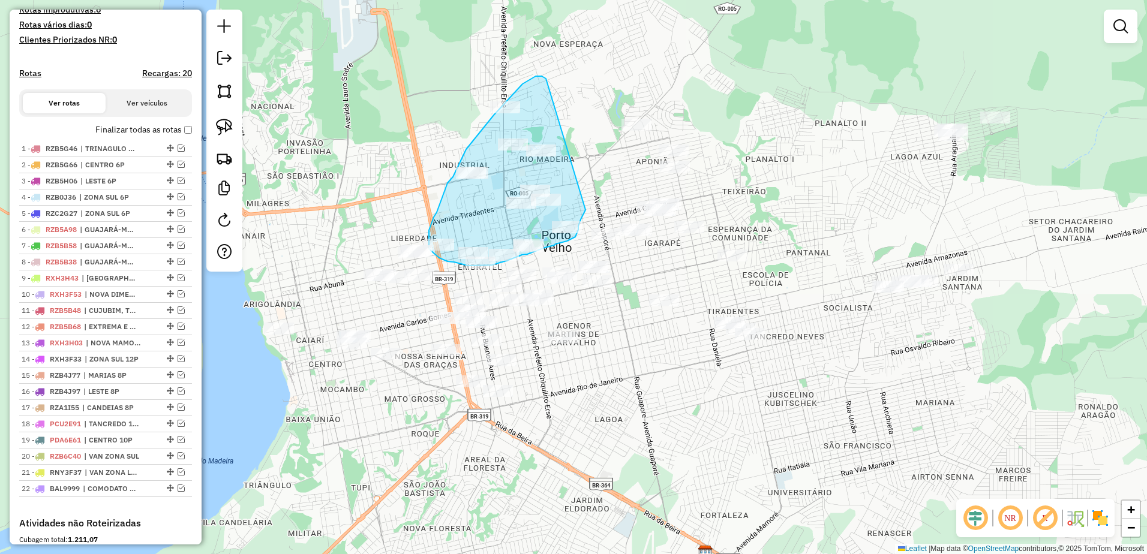
drag, startPoint x: 544, startPoint y: 77, endPoint x: 590, endPoint y: 189, distance: 121.0
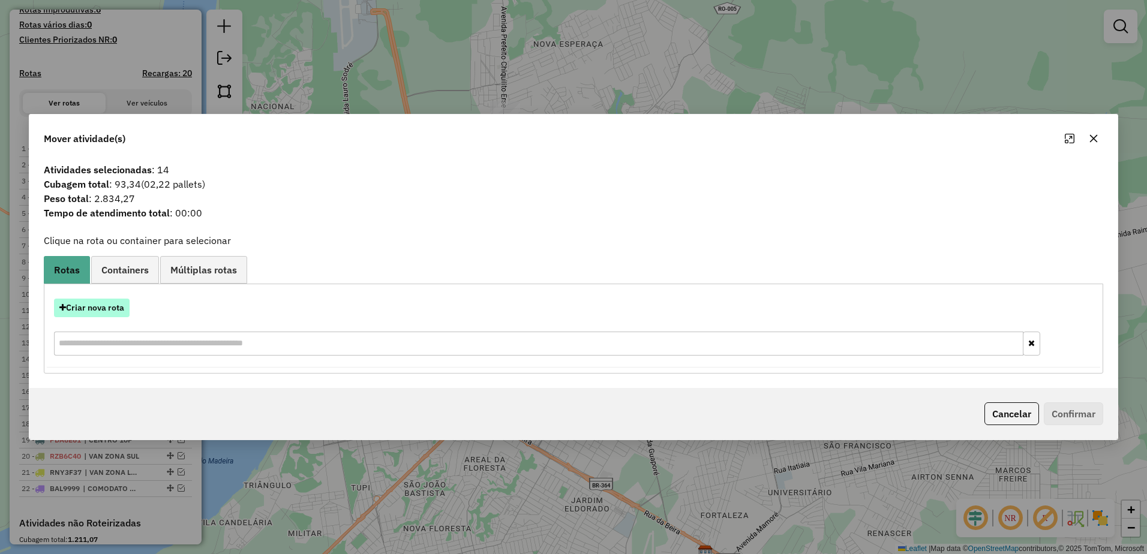
click at [97, 307] on button "Criar nova rota" at bounding box center [92, 308] width 76 height 19
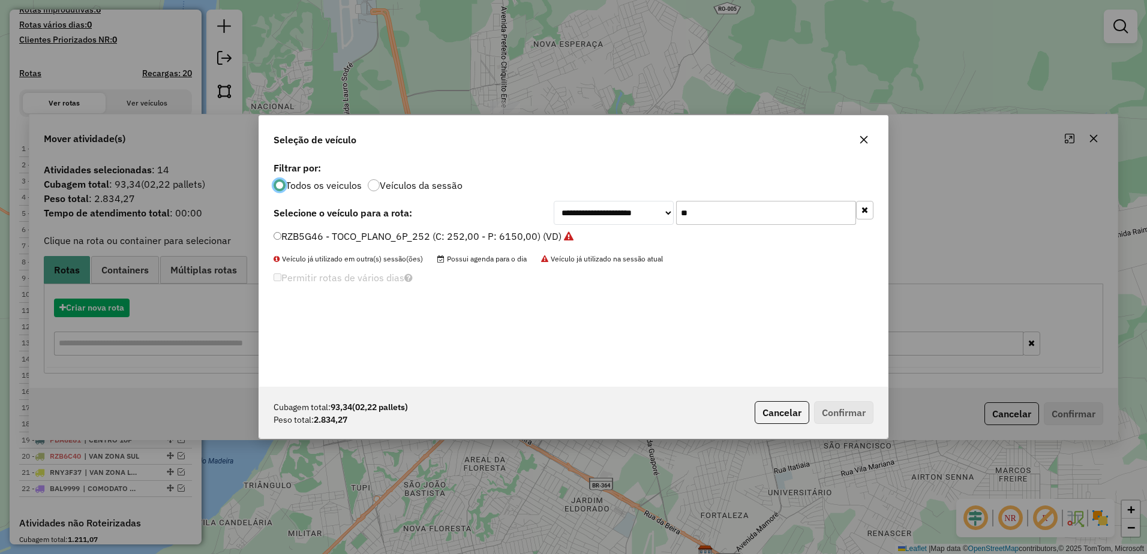
scroll to position [7, 4]
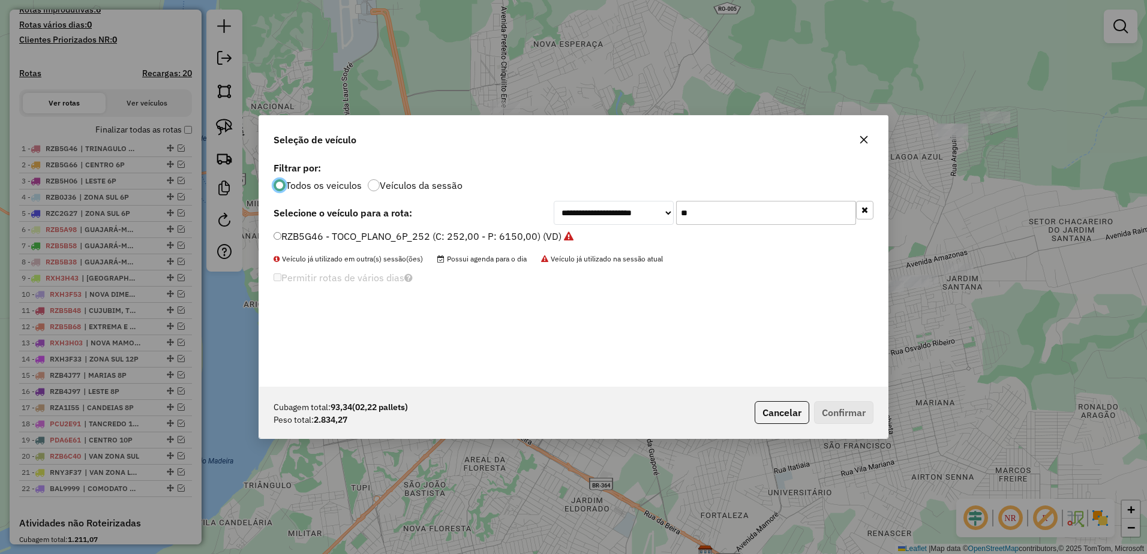
click at [741, 211] on input "**" at bounding box center [766, 213] width 180 height 24
type input "*"
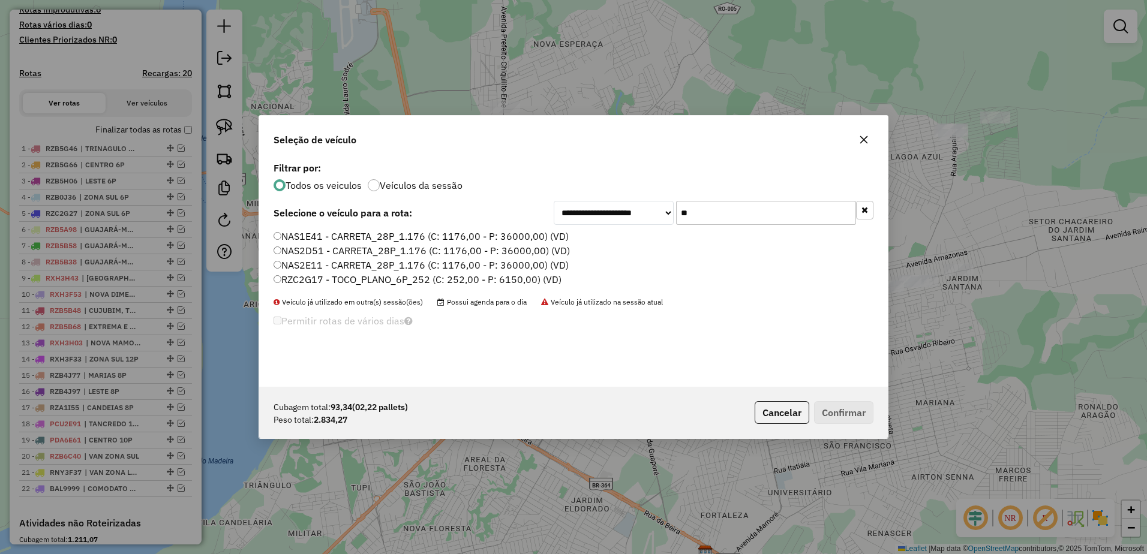
type input "*"
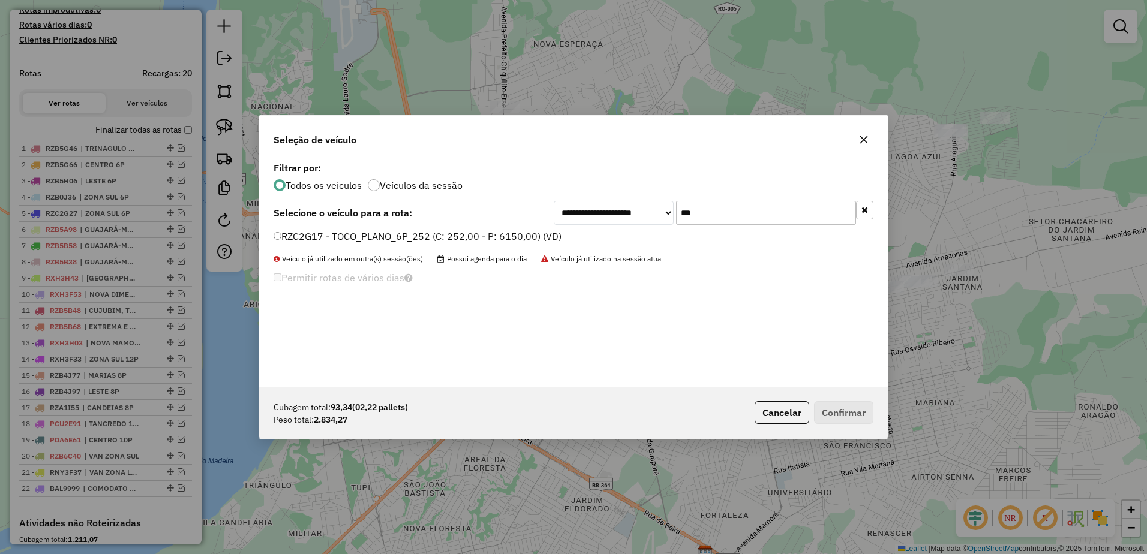
type input "***"
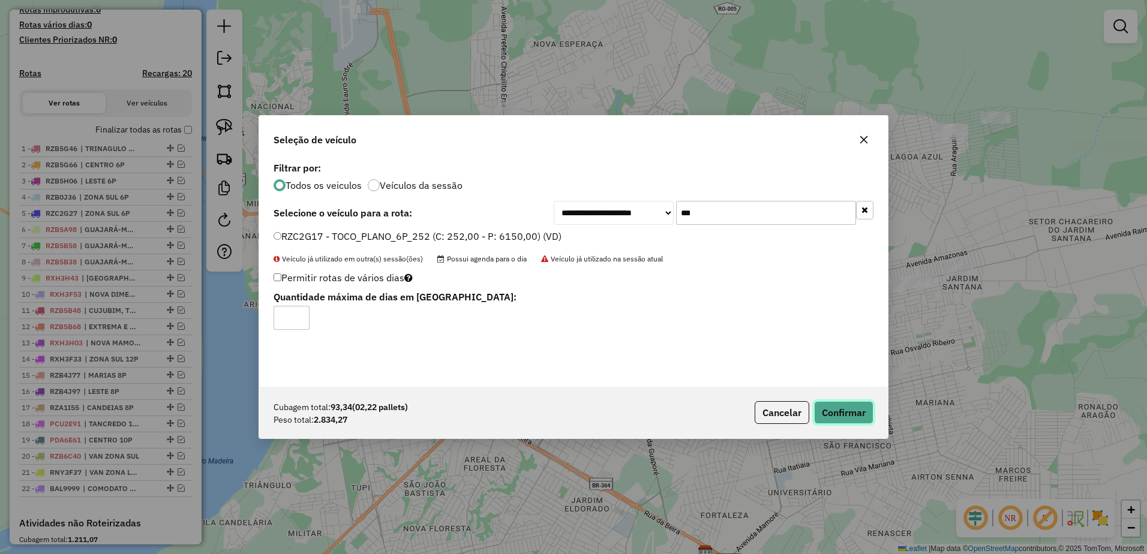
click at [852, 416] on button "Confirmar" at bounding box center [843, 412] width 59 height 23
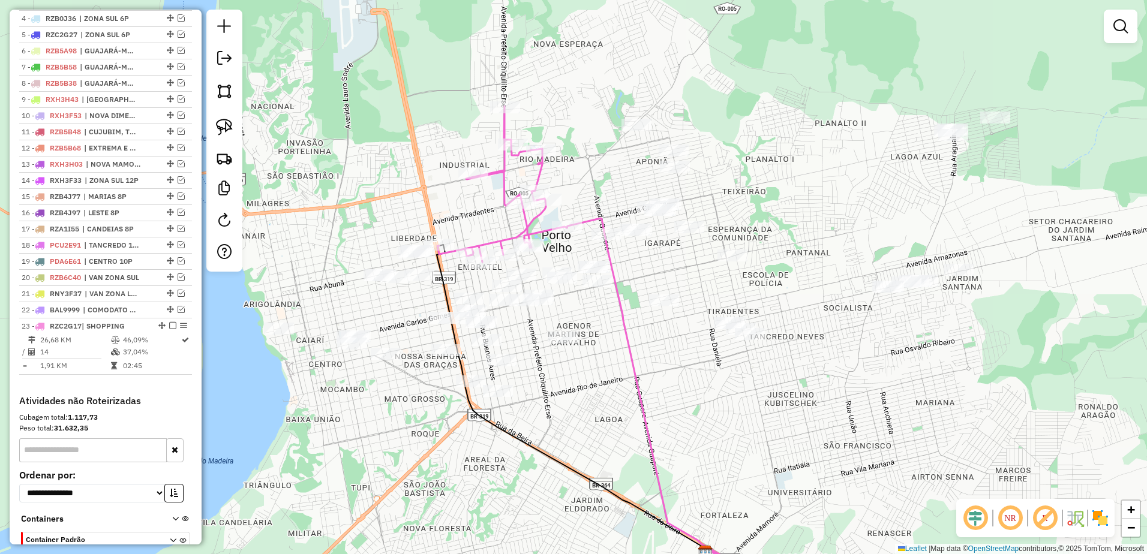
scroll to position [502, 0]
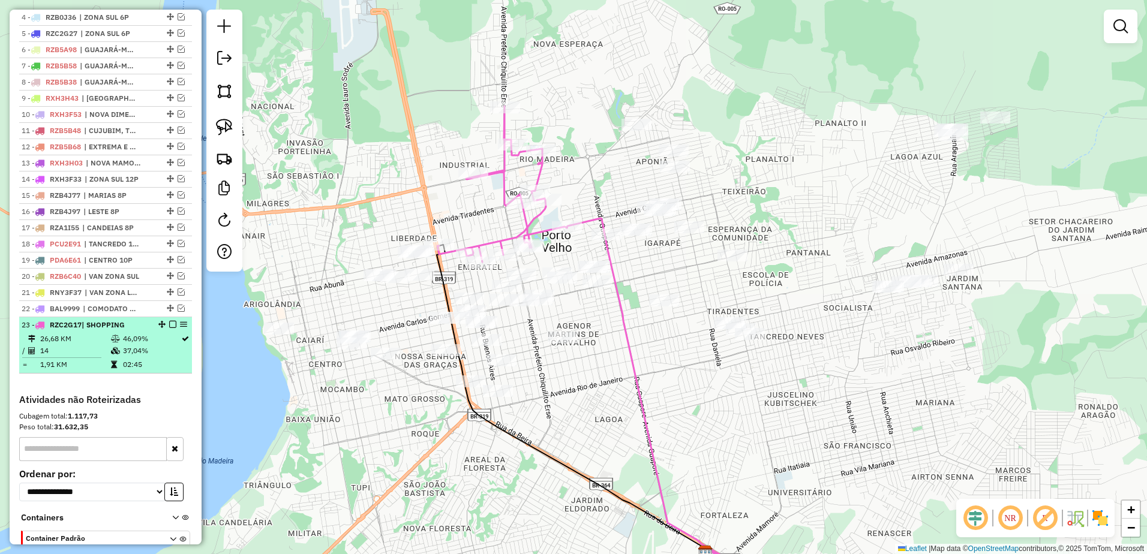
click at [83, 357] on td "14" at bounding box center [75, 351] width 71 height 12
select select "**********"
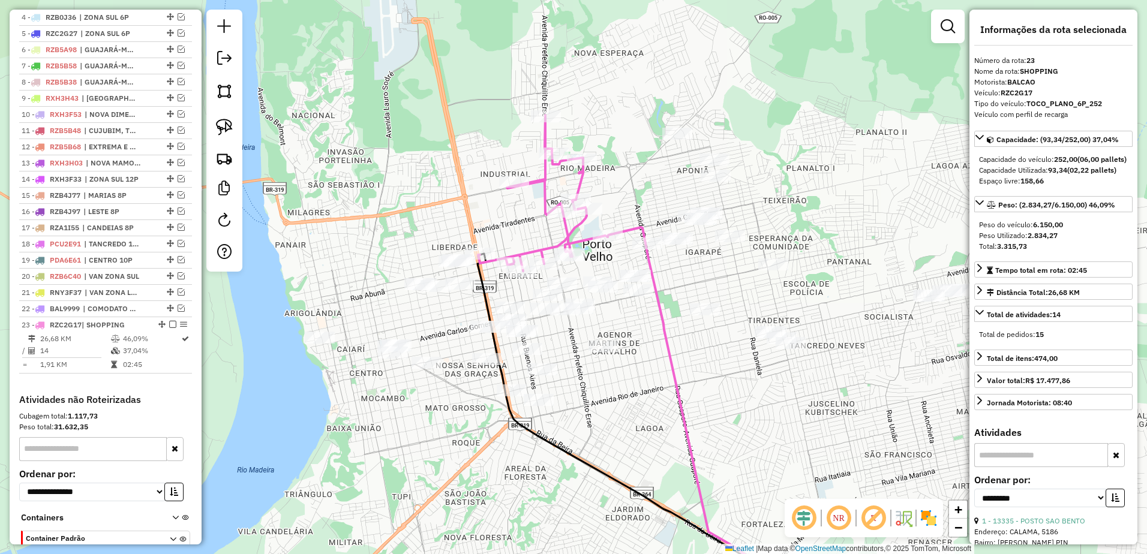
drag, startPoint x: 732, startPoint y: 321, endPoint x: 799, endPoint y: 397, distance: 102.0
click at [799, 397] on div "Janela de atendimento Grade de atendimento Capacidade Transportadoras Veículos …" at bounding box center [573, 277] width 1147 height 554
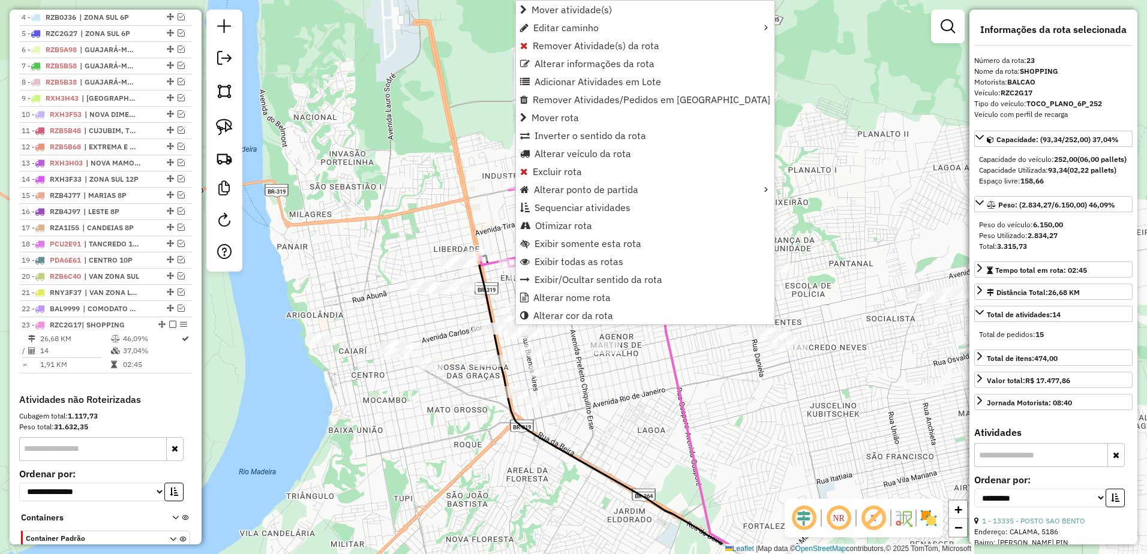
scroll to position [578, 0]
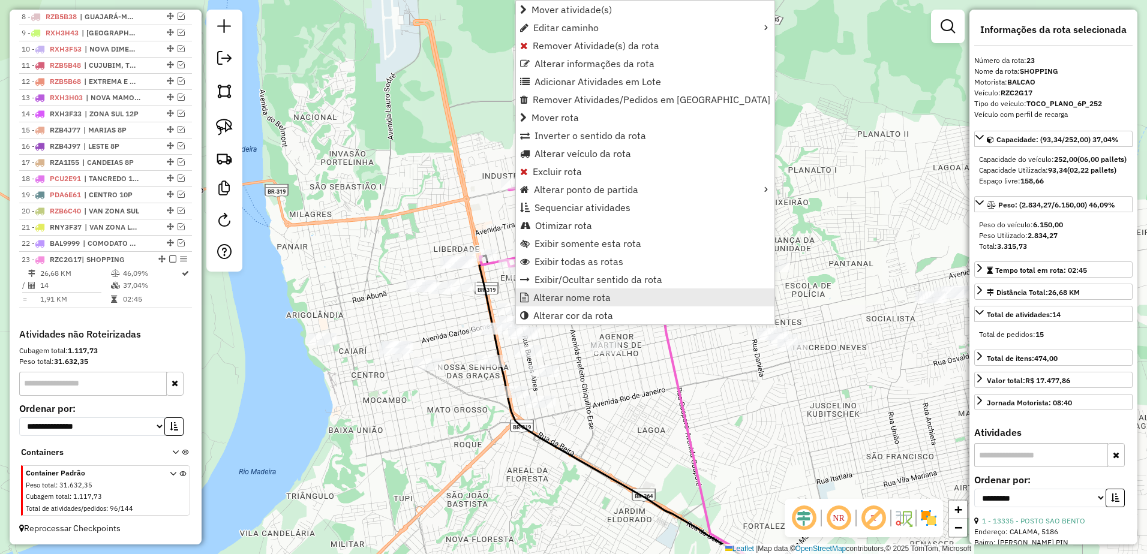
click at [579, 298] on span "Alterar nome rota" at bounding box center [571, 298] width 77 height 10
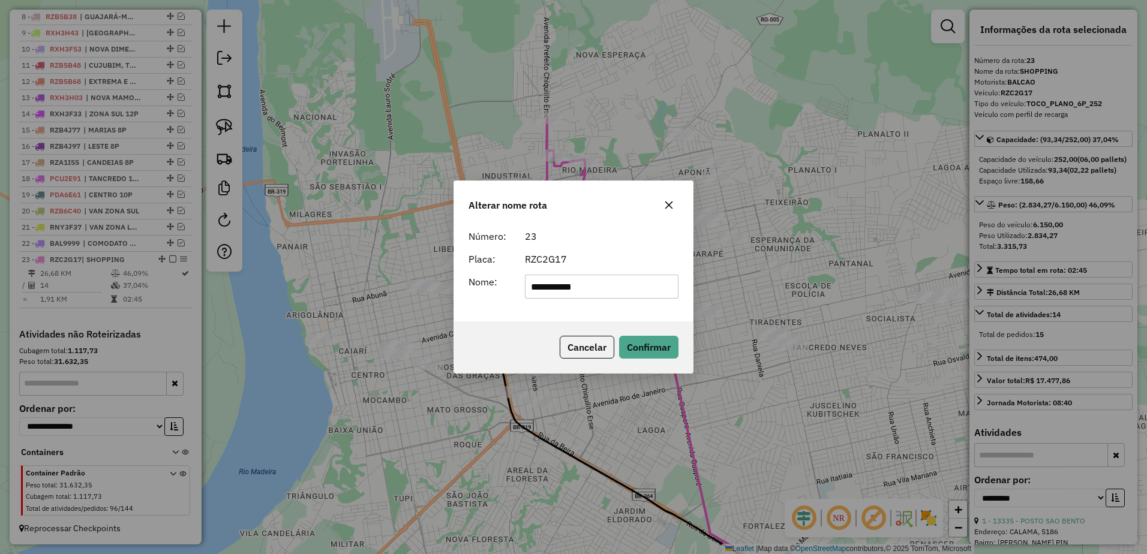
type input "**********"
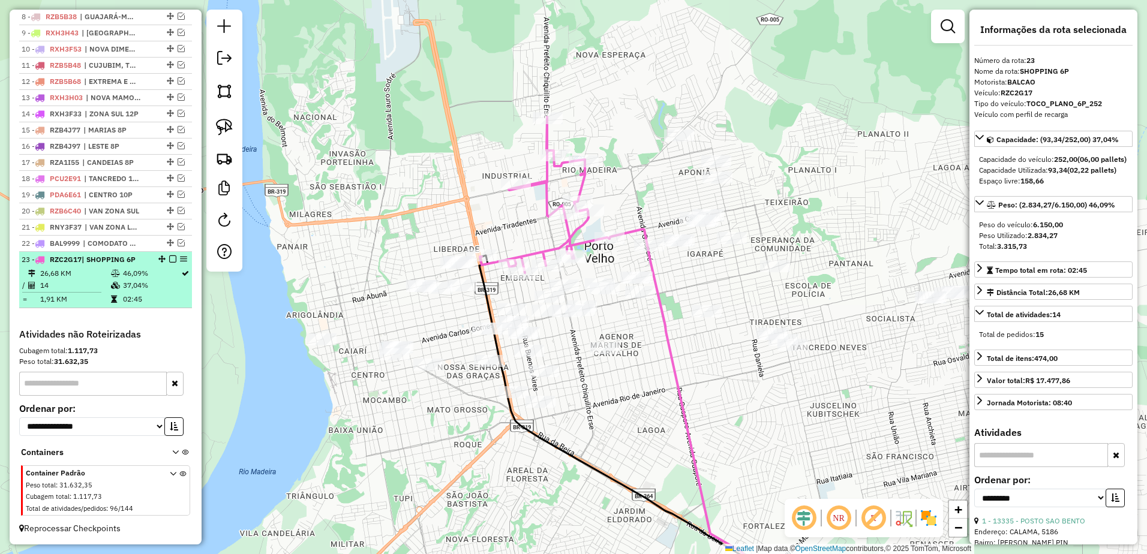
click at [101, 284] on td "14" at bounding box center [75, 286] width 71 height 12
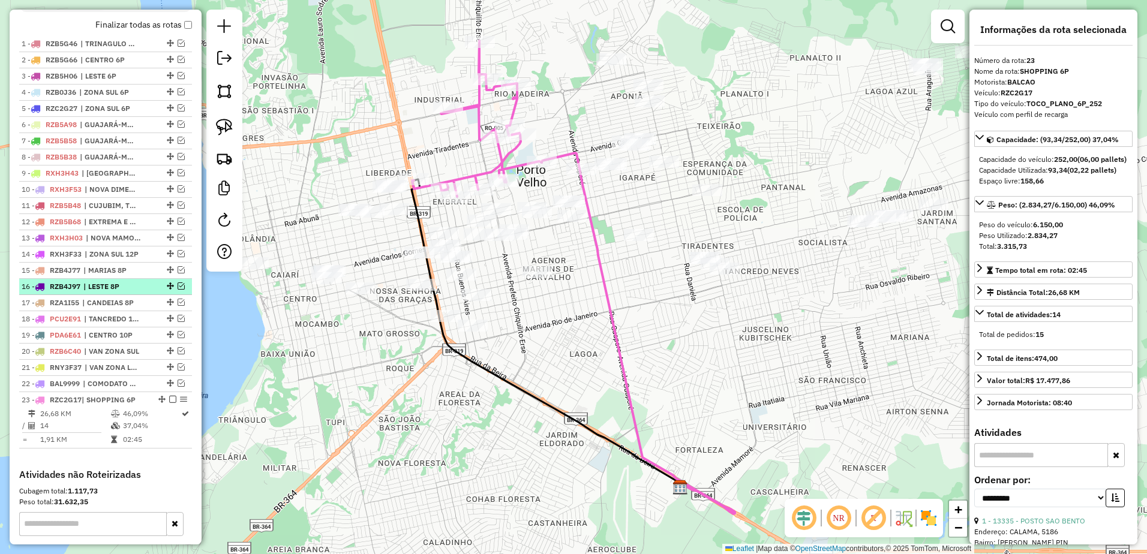
scroll to position [398, 0]
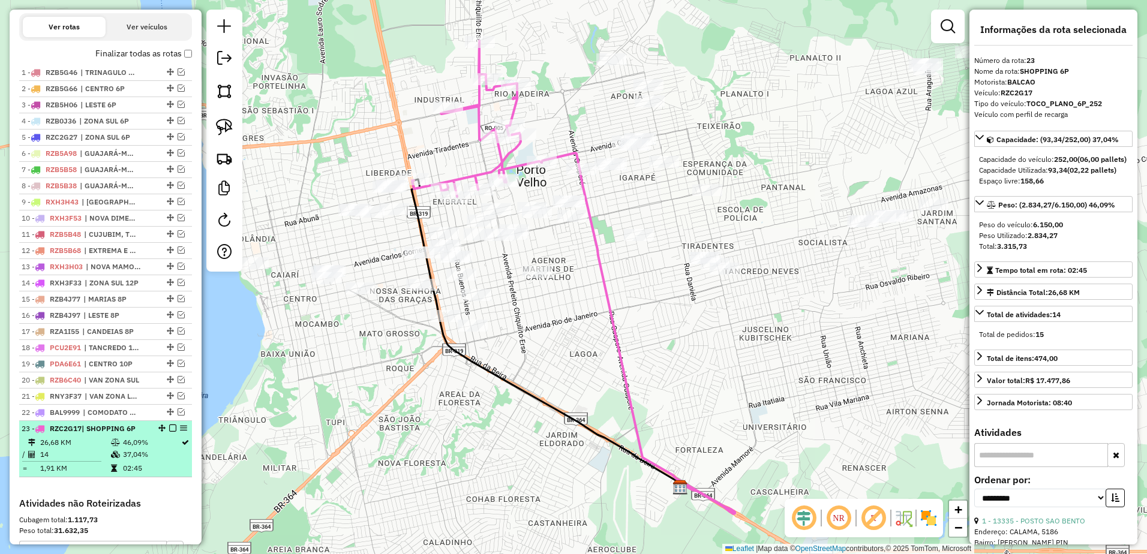
click at [170, 432] on em at bounding box center [172, 428] width 7 height 7
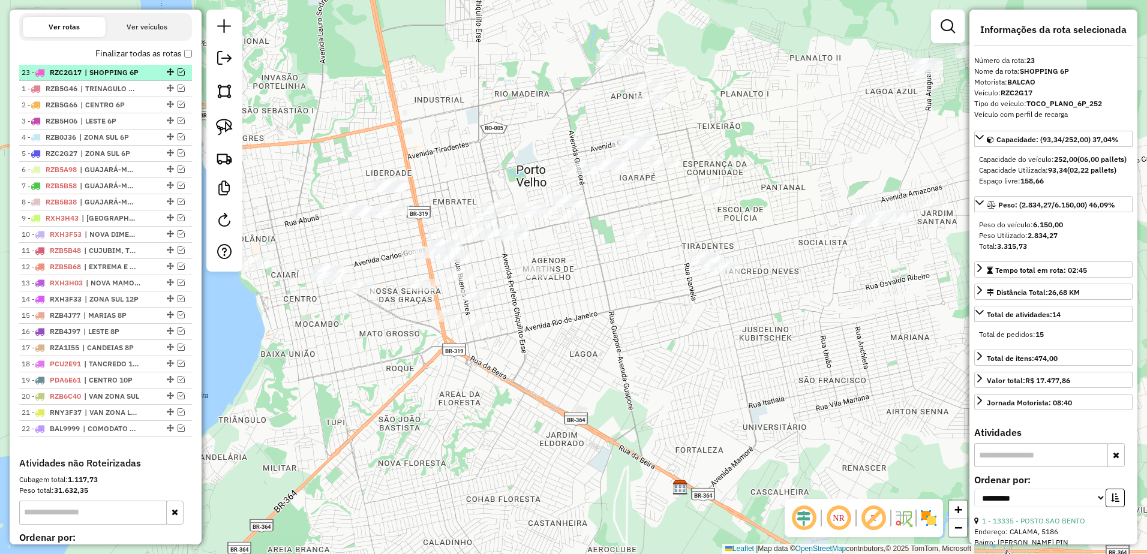
drag, startPoint x: 167, startPoint y: 439, endPoint x: 139, endPoint y: 76, distance: 364.8
click at [358, 340] on div "Janela de atendimento Grade de atendimento Capacidade Transportadoras Veículos …" at bounding box center [573, 277] width 1147 height 554
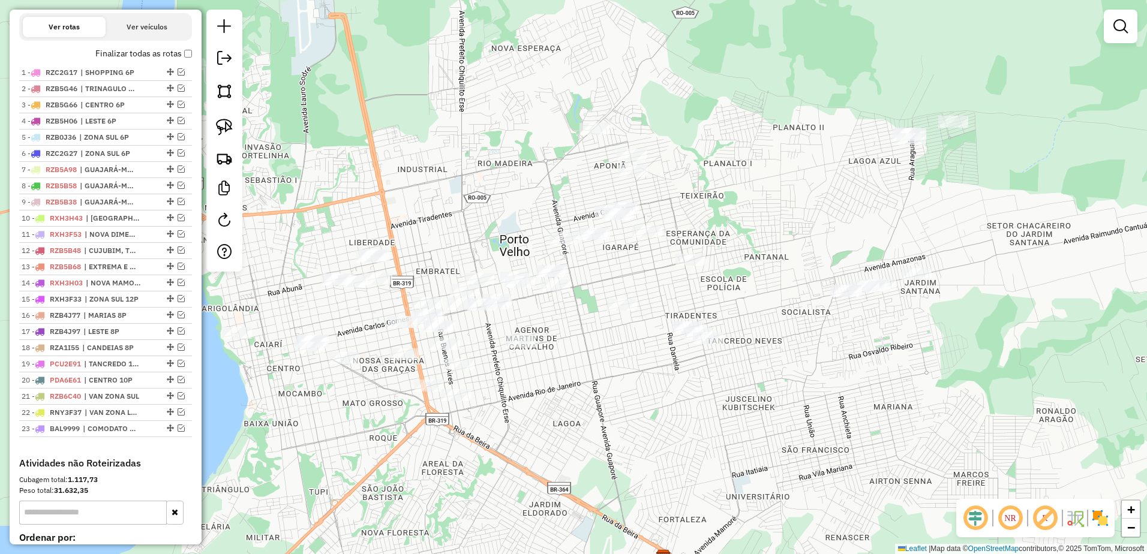
drag, startPoint x: 664, startPoint y: 295, endPoint x: 645, endPoint y: 361, distance: 68.9
click at [645, 361] on div "Janela de atendimento Grade de atendimento Capacidade Transportadoras Veículos …" at bounding box center [573, 277] width 1147 height 554
drag, startPoint x: 232, startPoint y: 127, endPoint x: 253, endPoint y: 127, distance: 21.0
click at [232, 127] on img at bounding box center [224, 127] width 17 height 17
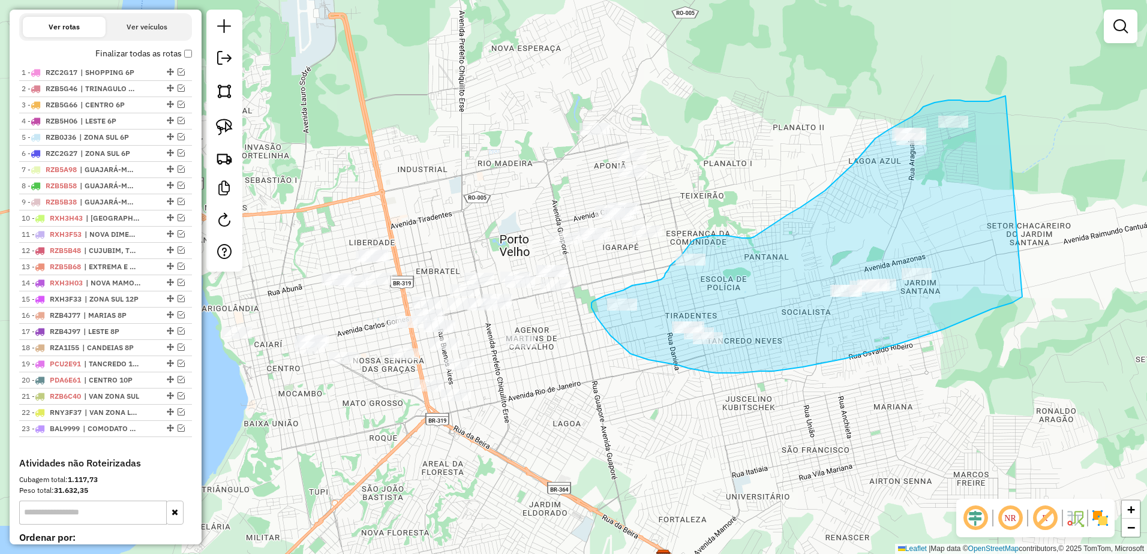
drag, startPoint x: 994, startPoint y: 100, endPoint x: 1023, endPoint y: 297, distance: 199.5
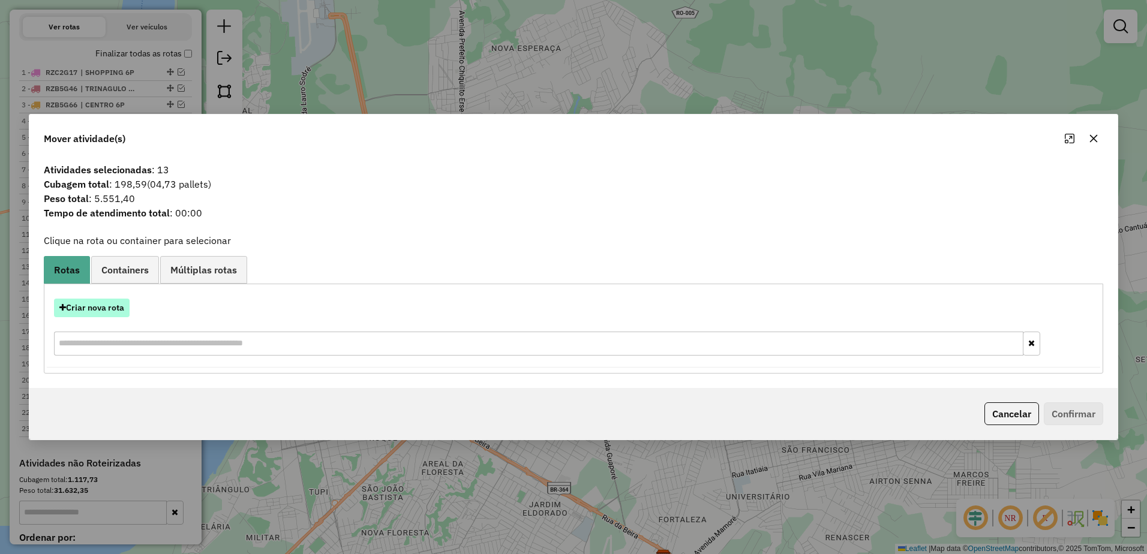
click at [107, 309] on button "Criar nova rota" at bounding box center [92, 308] width 76 height 19
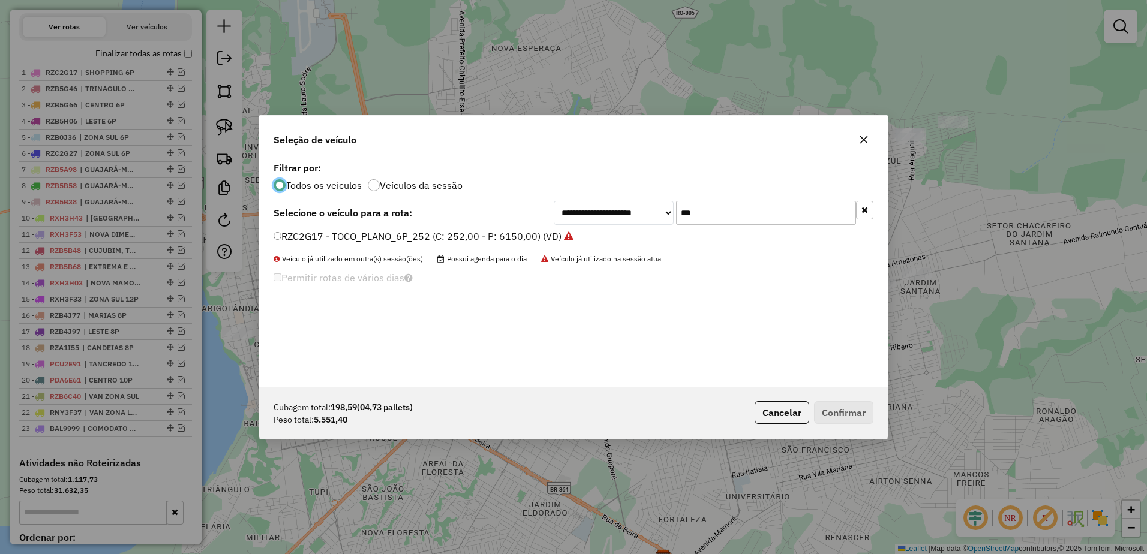
scroll to position [7, 4]
click at [763, 214] on input "***" at bounding box center [766, 213] width 180 height 24
type input "*"
type input "**"
click at [281, 232] on label "RZB5G86 - TOCO_PLANO_6P_252 (C: 252,00 - P: 6150,00) (VD)" at bounding box center [418, 236] width 288 height 14
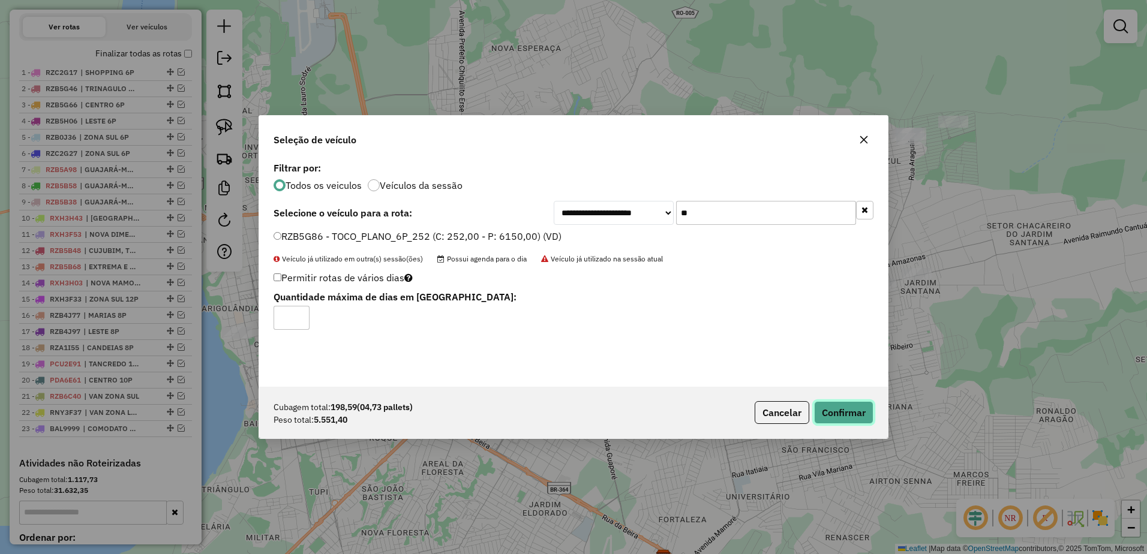
click at [842, 403] on button "Confirmar" at bounding box center [843, 412] width 59 height 23
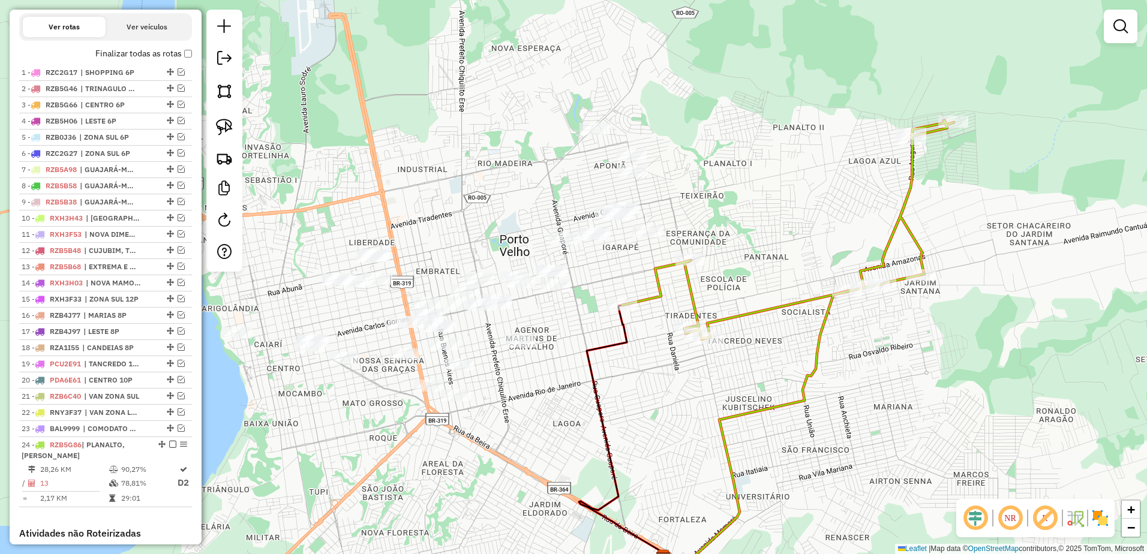
click at [800, 390] on icon at bounding box center [755, 437] width 185 height 293
select select "**********"
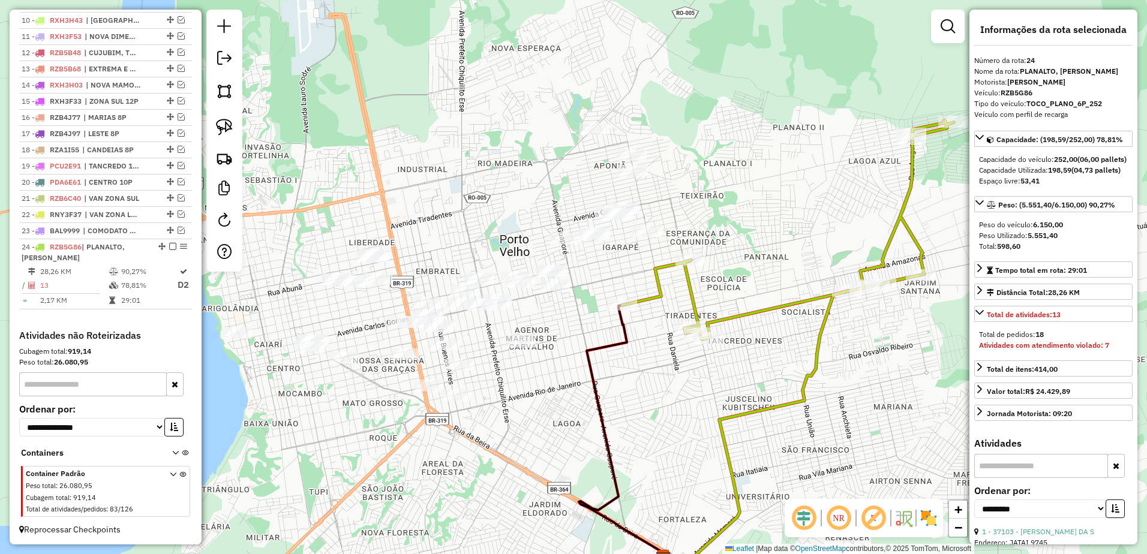
scroll to position [608, 0]
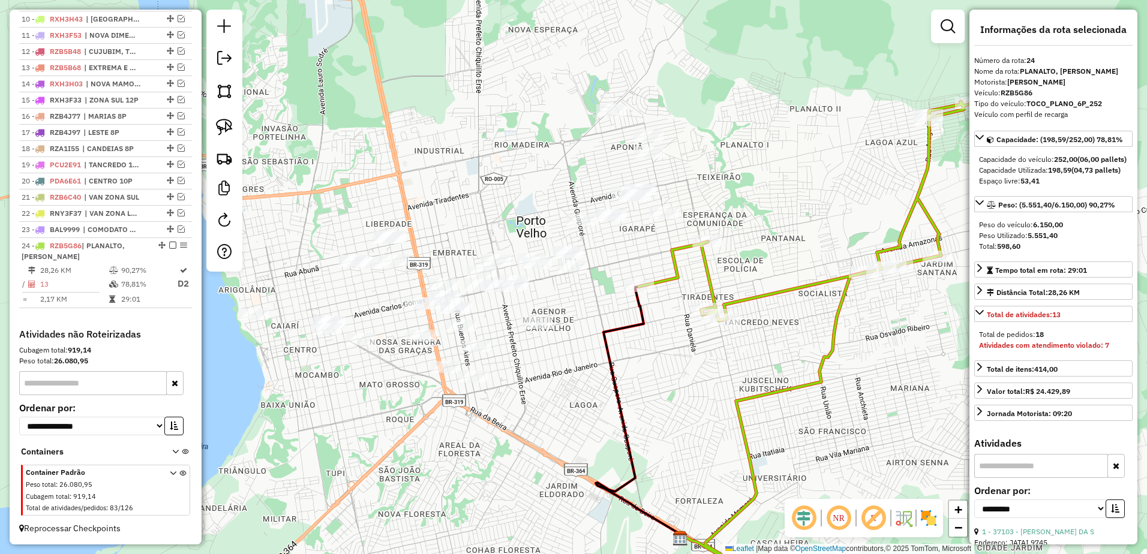
drag, startPoint x: 757, startPoint y: 374, endPoint x: 774, endPoint y: 356, distance: 25.1
click at [774, 356] on div "Janela de atendimento Grade de atendimento Capacidade Transportadoras Veículos …" at bounding box center [573, 277] width 1147 height 554
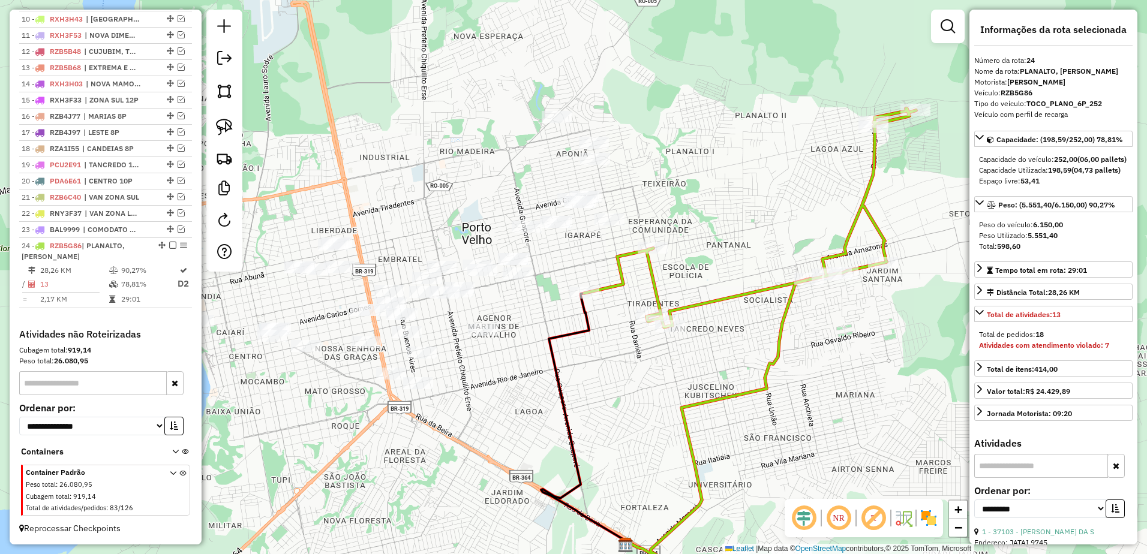
drag, startPoint x: 795, startPoint y: 340, endPoint x: 740, endPoint y: 346, distance: 55.0
click at [740, 346] on div "Janela de atendimento Grade de atendimento Capacidade Transportadoras Veículos …" at bounding box center [573, 277] width 1147 height 554
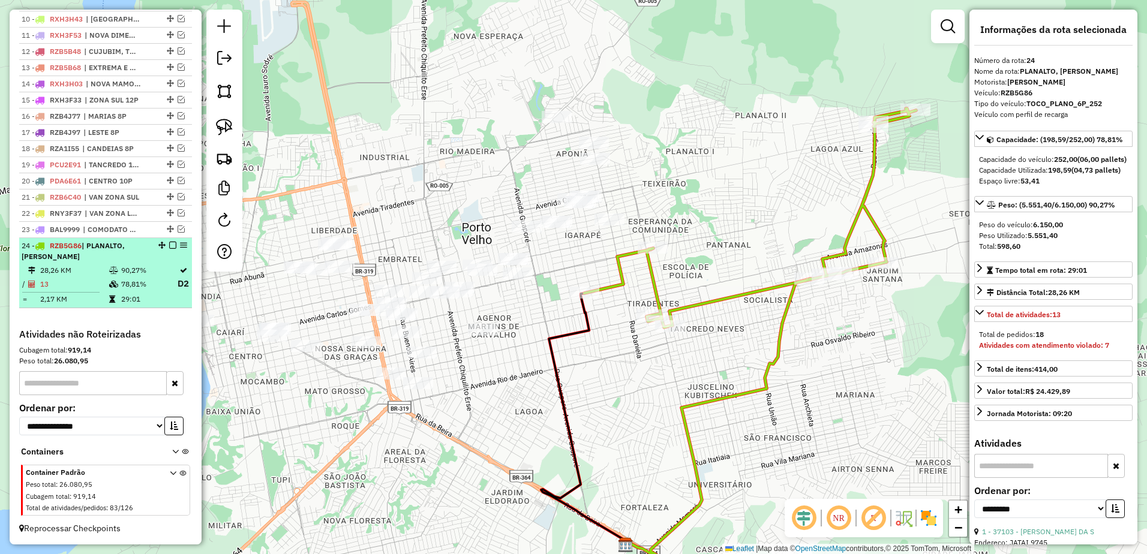
click at [92, 287] on td "13" at bounding box center [74, 284] width 69 height 15
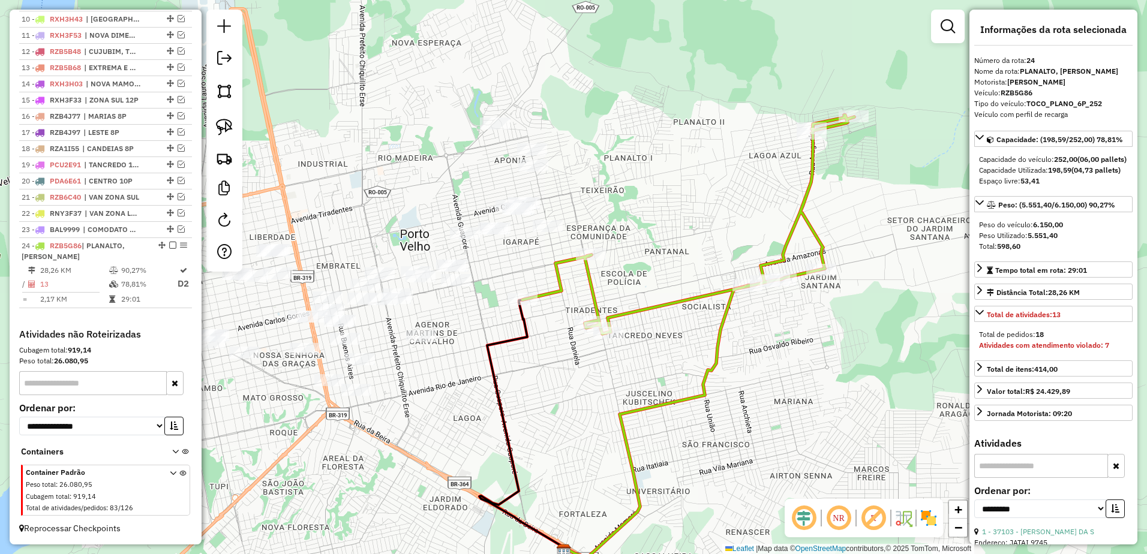
drag, startPoint x: 545, startPoint y: 325, endPoint x: 639, endPoint y: 395, distance: 116.2
click at [639, 395] on div "Janela de atendimento Grade de atendimento Capacidade Transportadoras Veículos …" at bounding box center [573, 277] width 1147 height 554
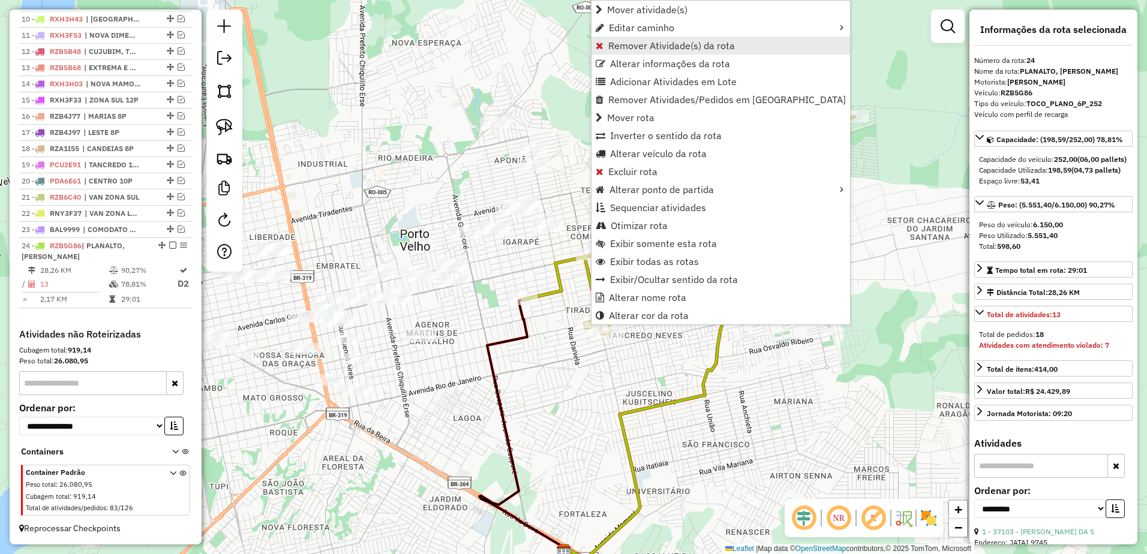
click at [687, 39] on link "Remover Atividade(s) da rota" at bounding box center [721, 46] width 259 height 18
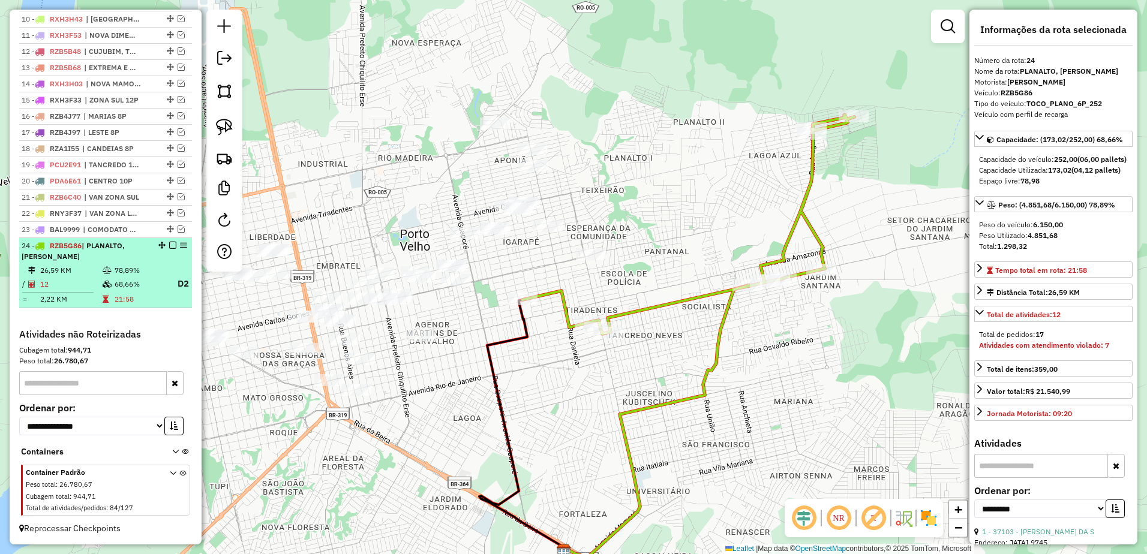
click at [98, 295] on td "2,22 KM" at bounding box center [71, 299] width 62 height 12
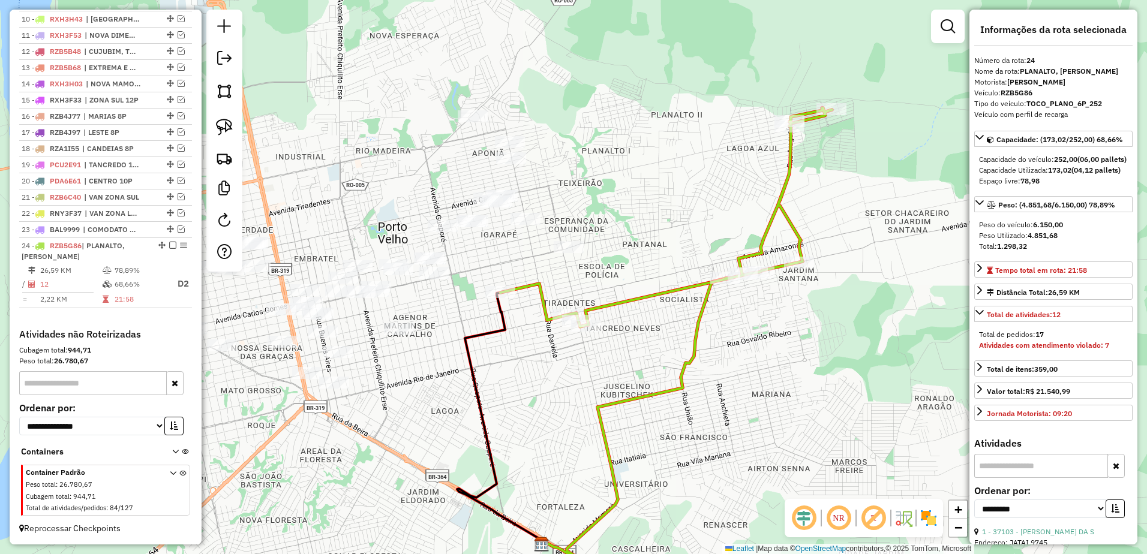
drag, startPoint x: 599, startPoint y: 332, endPoint x: 670, endPoint y: 394, distance: 94.4
click at [670, 394] on icon at bounding box center [633, 424] width 185 height 293
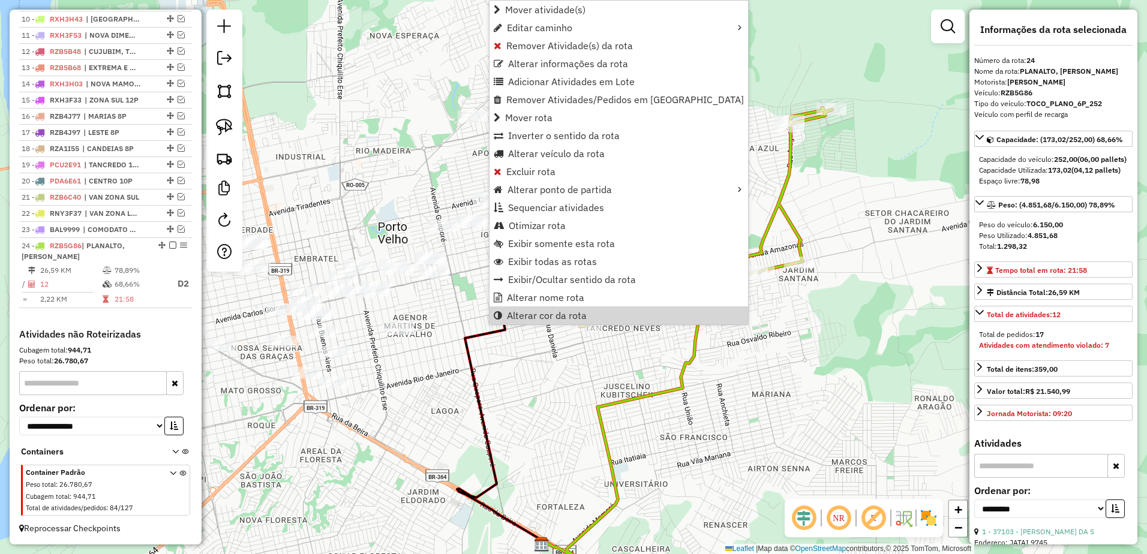
click at [445, 385] on div "Janela de atendimento Grade de atendimento Capacidade Transportadoras Veículos …" at bounding box center [573, 277] width 1147 height 554
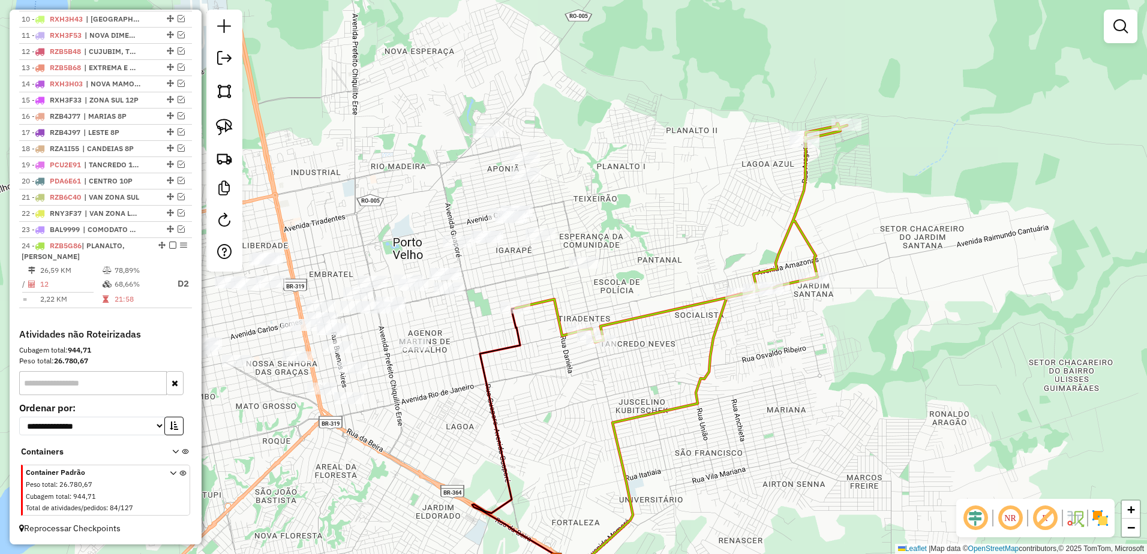
drag, startPoint x: 586, startPoint y: 292, endPoint x: 594, endPoint y: 303, distance: 14.2
click at [594, 303] on div "Janela de atendimento Grade de atendimento Capacidade Transportadoras Veículos …" at bounding box center [573, 277] width 1147 height 554
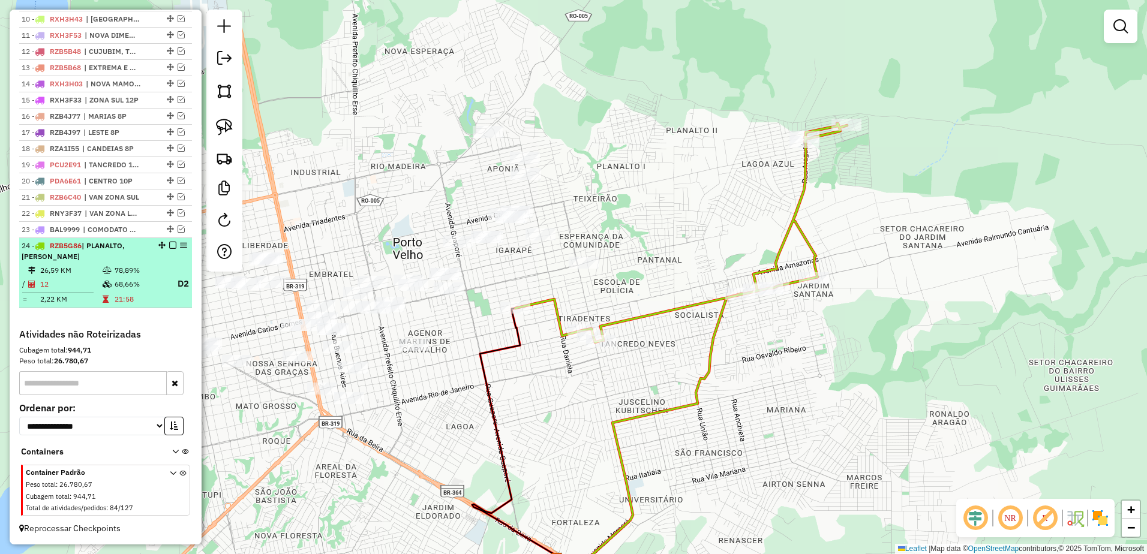
click at [88, 272] on td "26,59 KM" at bounding box center [71, 271] width 62 height 12
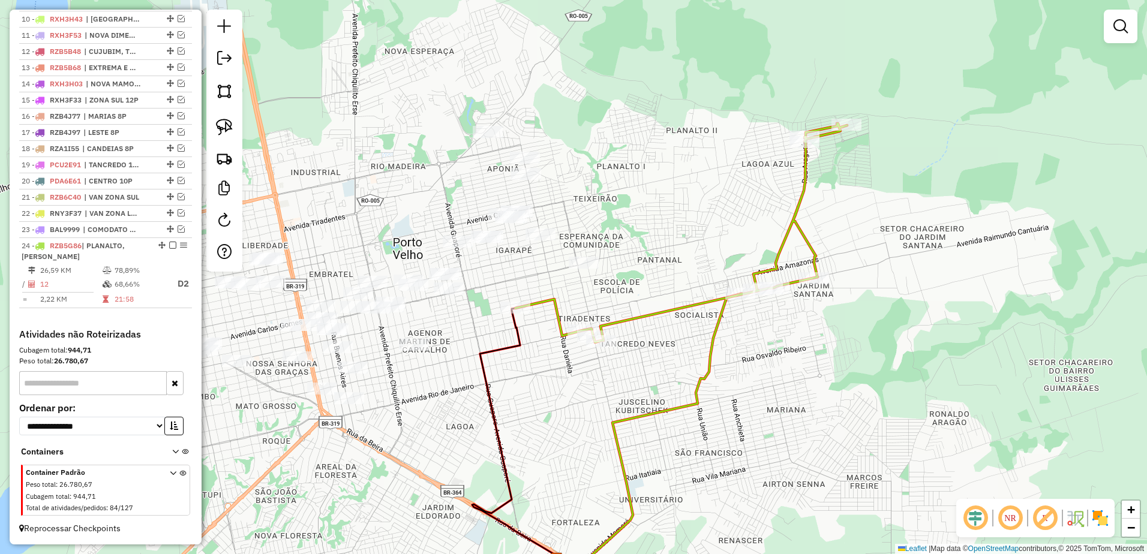
select select "**********"
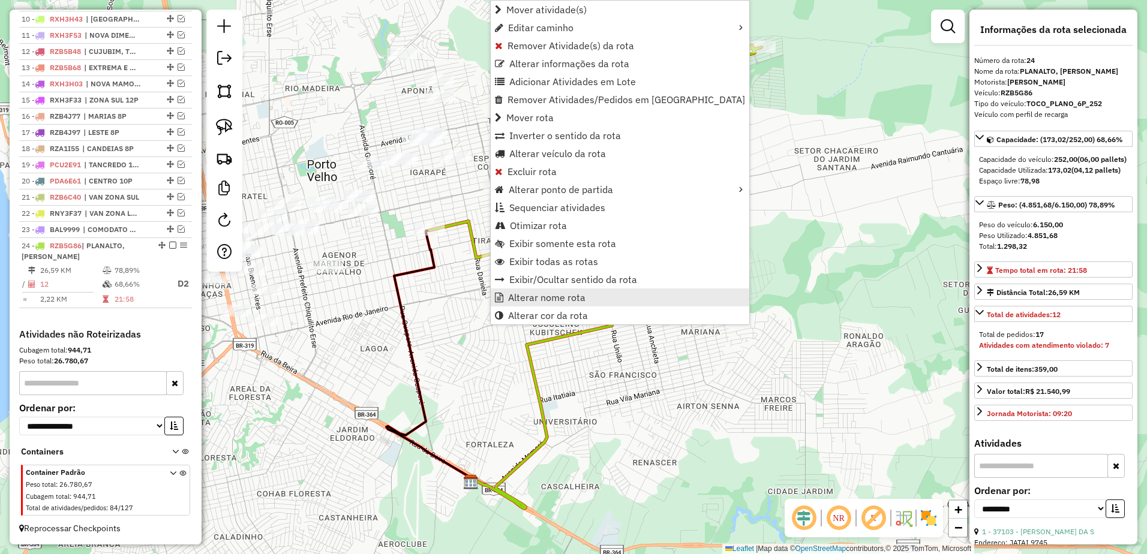
click at [557, 300] on span "Alterar nome rota" at bounding box center [546, 298] width 77 height 10
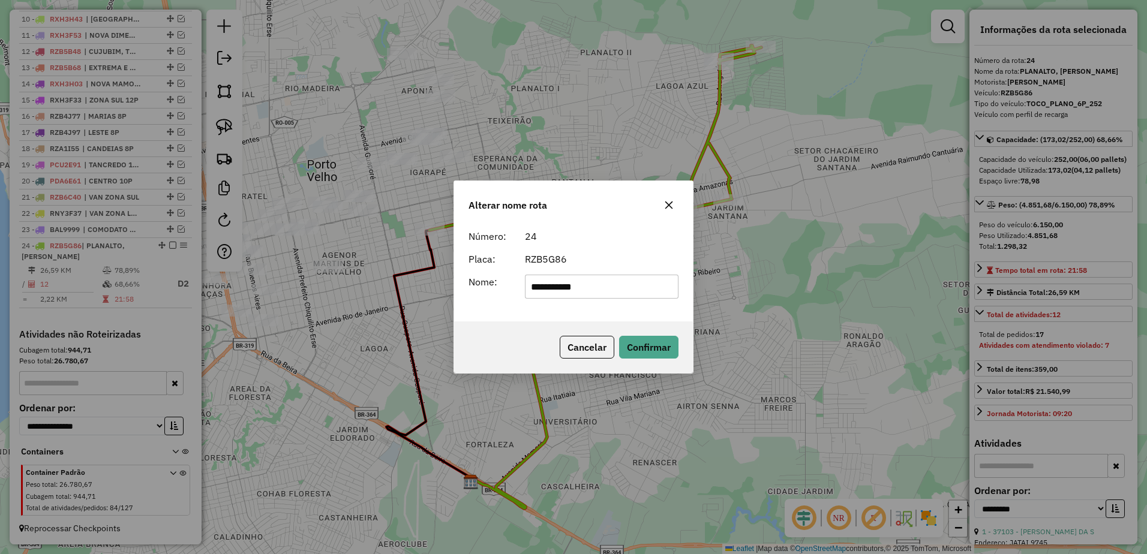
type input "**********"
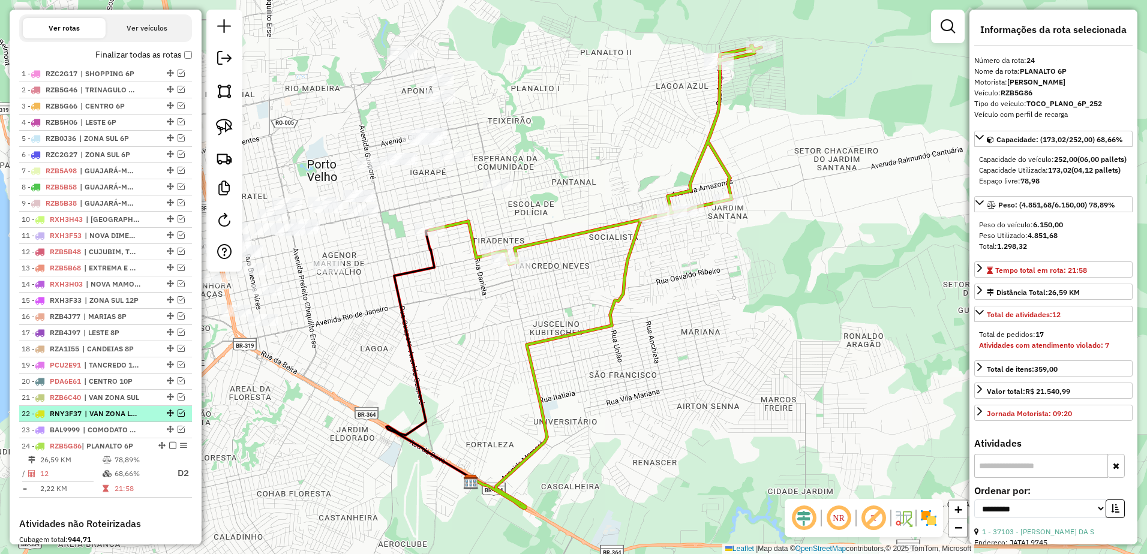
scroll to position [418, 0]
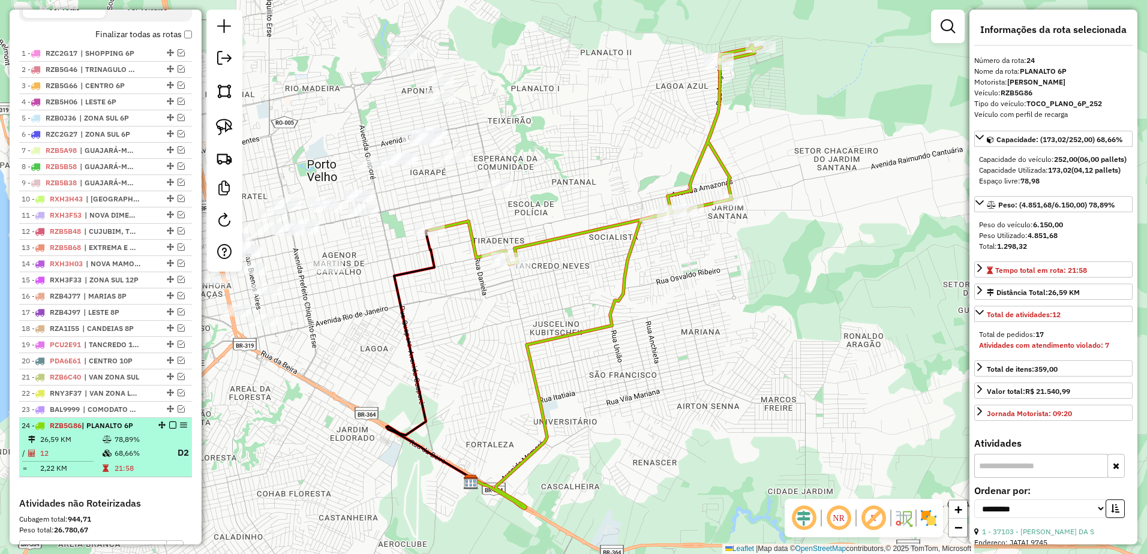
click at [169, 429] on em at bounding box center [172, 425] width 7 height 7
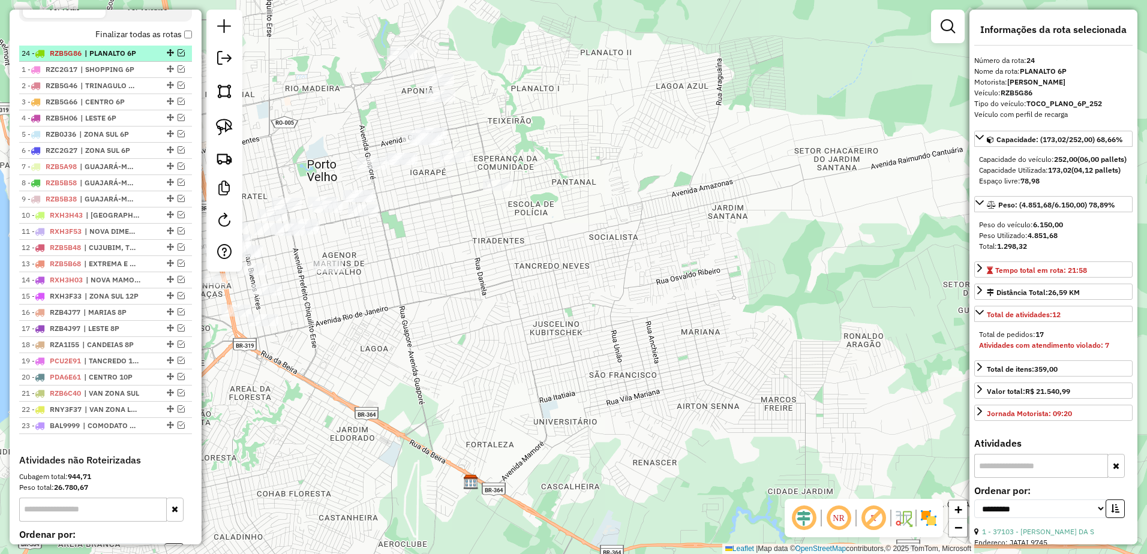
drag, startPoint x: 164, startPoint y: 439, endPoint x: 178, endPoint y: 60, distance: 378.9
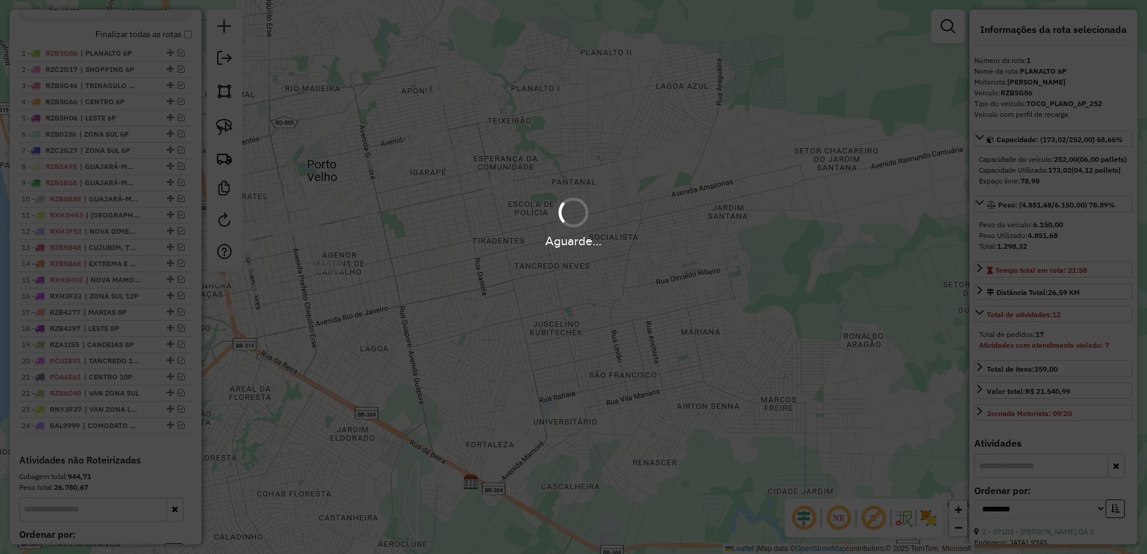
click at [462, 251] on div "Aguarde..." at bounding box center [573, 277] width 1147 height 554
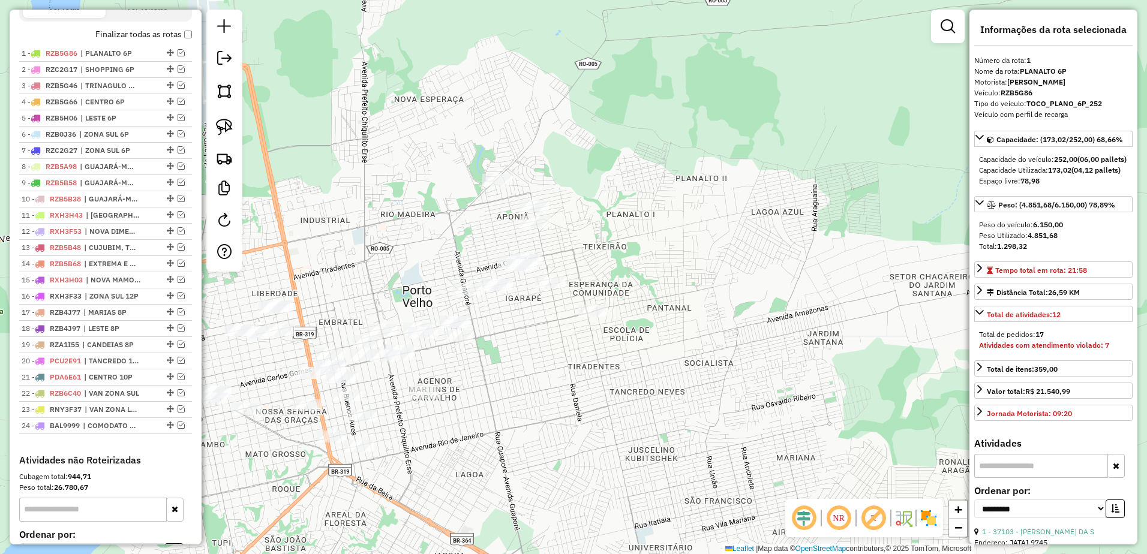
drag, startPoint x: 462, startPoint y: 251, endPoint x: 557, endPoint y: 377, distance: 158.1
click at [557, 377] on div "Janela de atendimento Grade de atendimento Capacidade Transportadoras Veículos …" at bounding box center [573, 277] width 1147 height 554
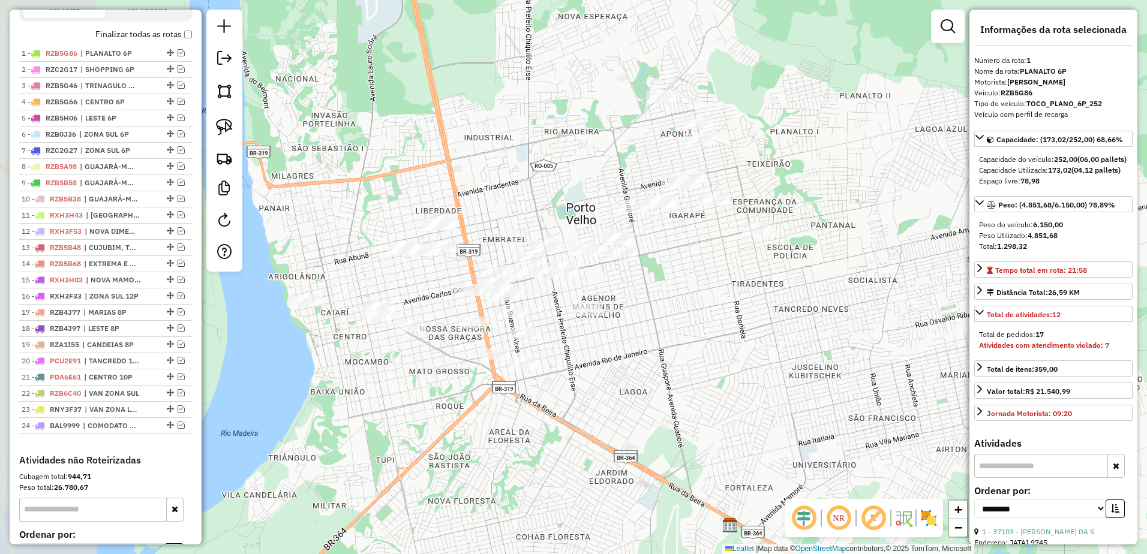
drag, startPoint x: 555, startPoint y: 361, endPoint x: 723, endPoint y: 278, distance: 186.5
click at [723, 278] on div "Janela de atendimento Grade de atendimento Capacidade Transportadoras Veículos …" at bounding box center [573, 277] width 1147 height 554
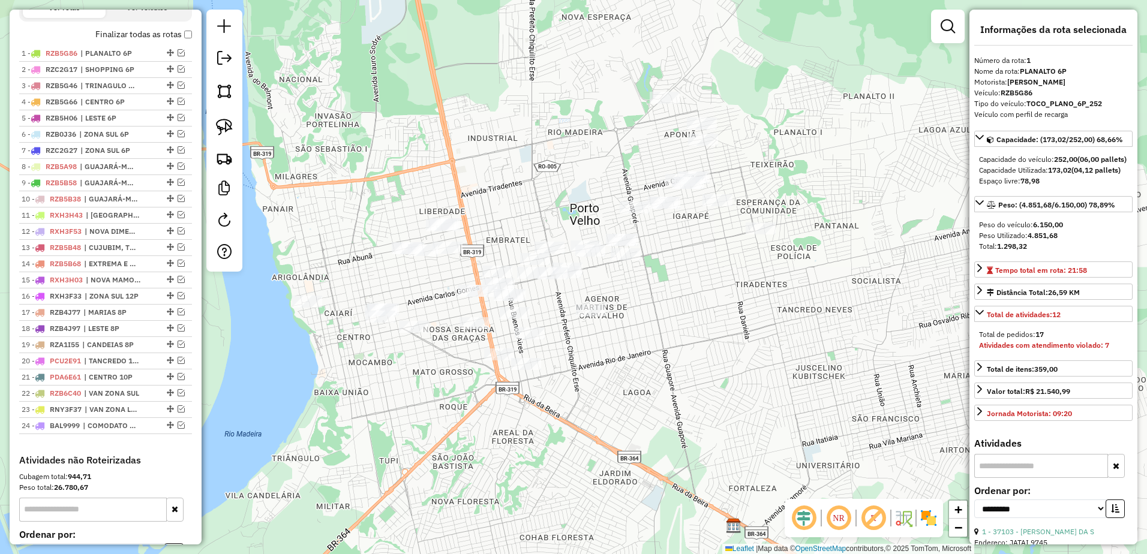
drag, startPoint x: 227, startPoint y: 125, endPoint x: 293, endPoint y: 151, distance: 71.4
click at [227, 125] on img at bounding box center [224, 127] width 17 height 17
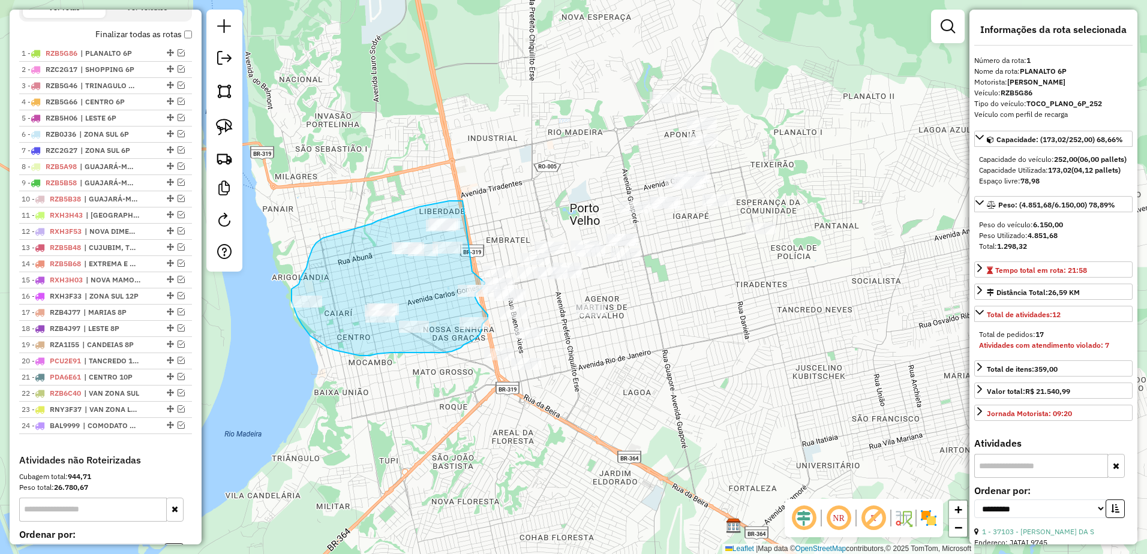
drag, startPoint x: 463, startPoint y: 201, endPoint x: 472, endPoint y: 272, distance: 71.5
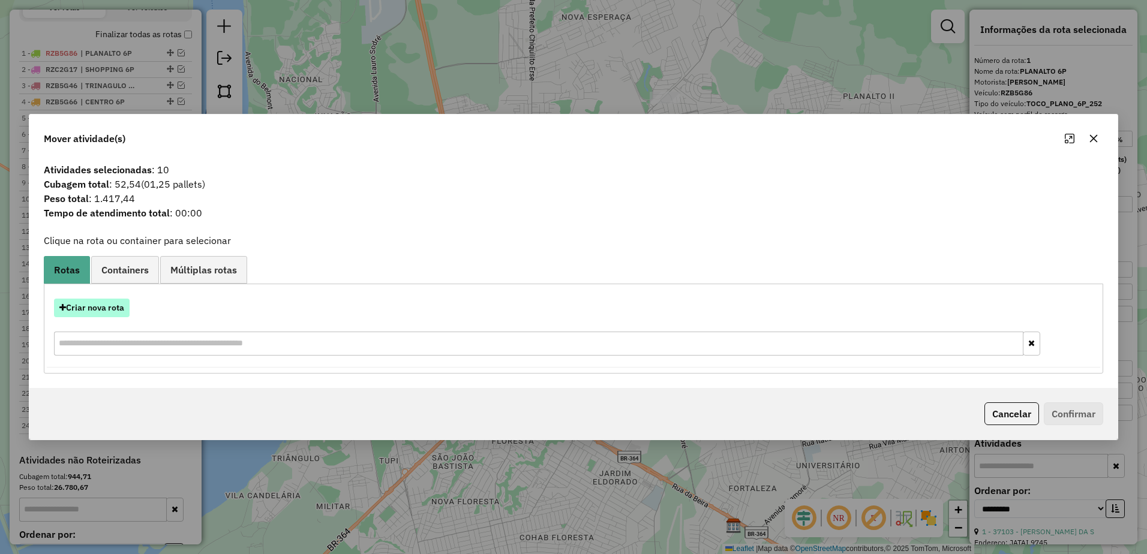
click at [92, 316] on button "Criar nova rota" at bounding box center [92, 308] width 76 height 19
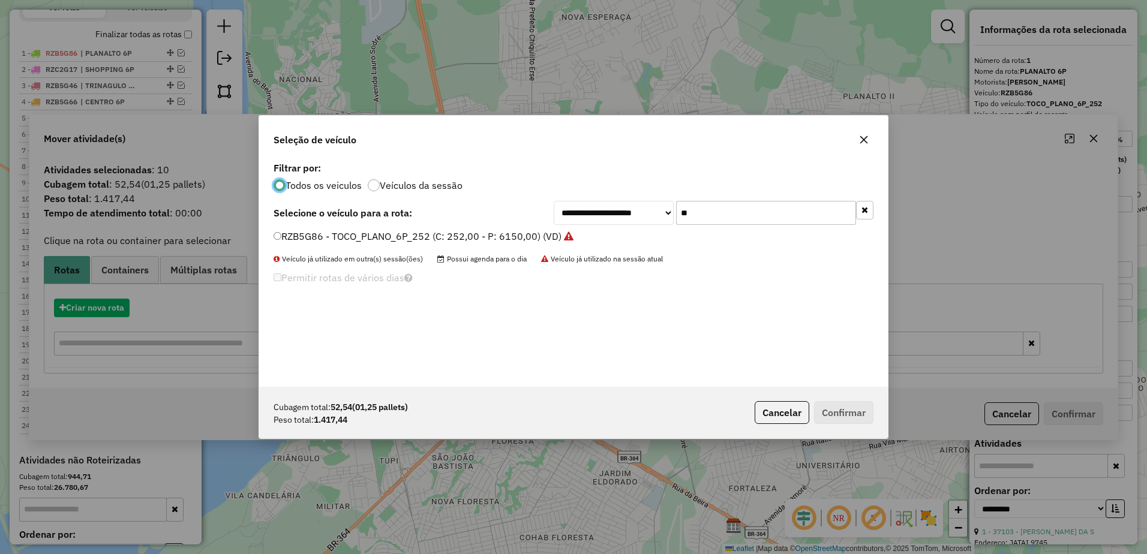
scroll to position [7, 4]
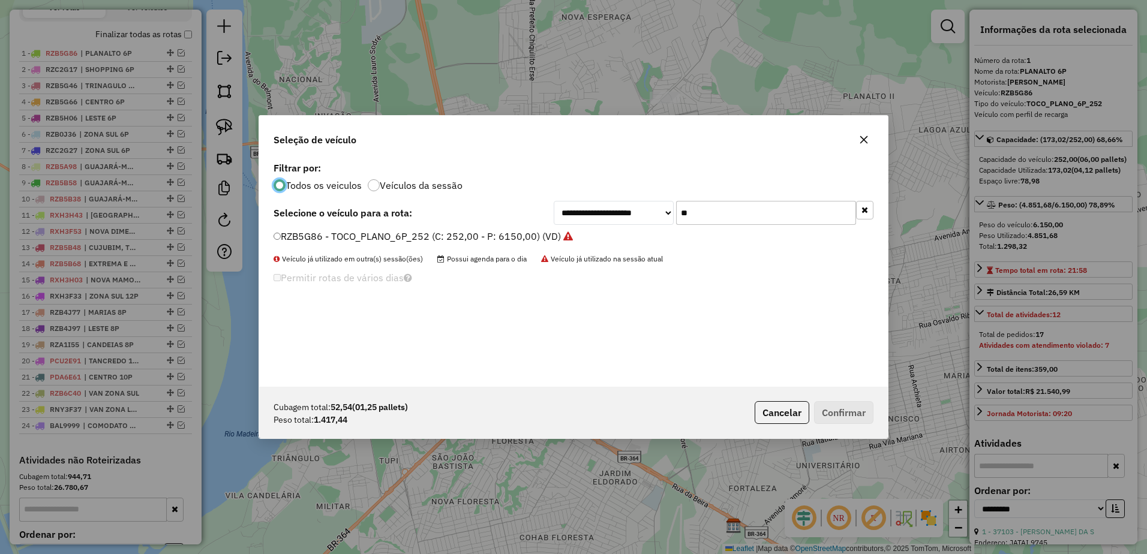
click at [782, 213] on input "**" at bounding box center [766, 213] width 180 height 24
type input "*"
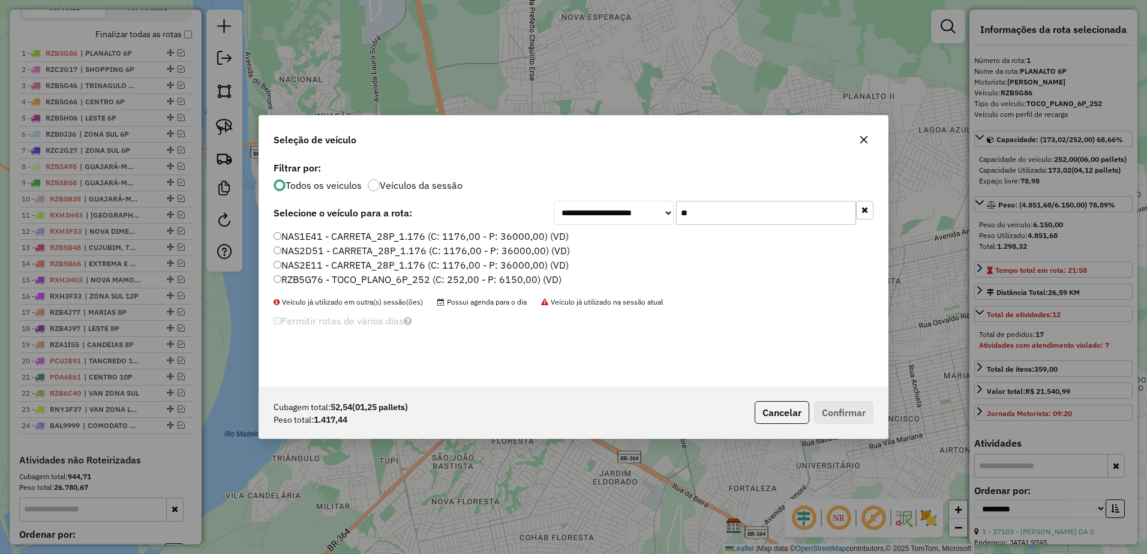
type input "**"
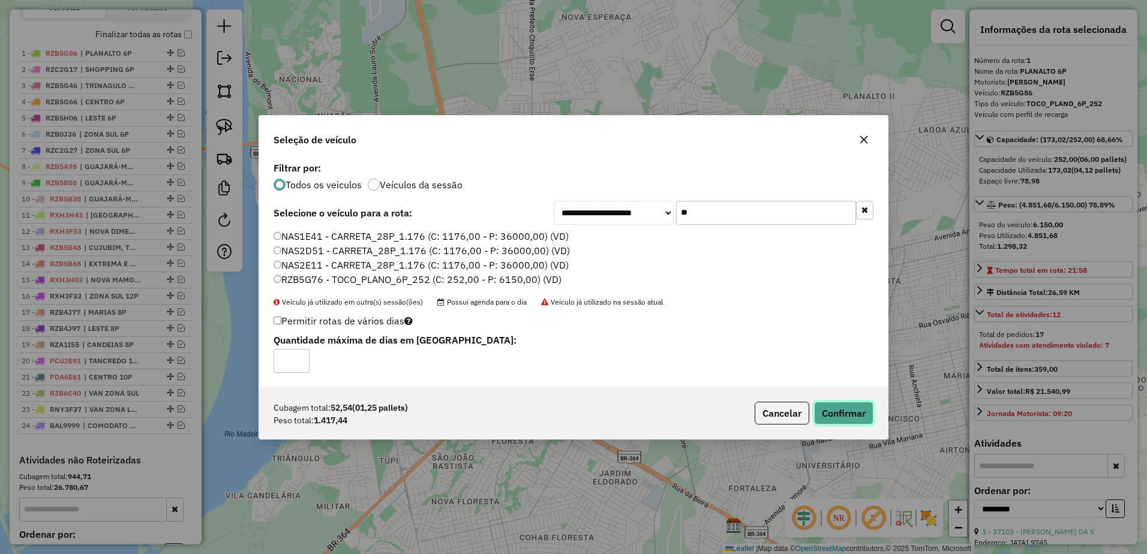
click at [847, 405] on button "Confirmar" at bounding box center [843, 413] width 59 height 23
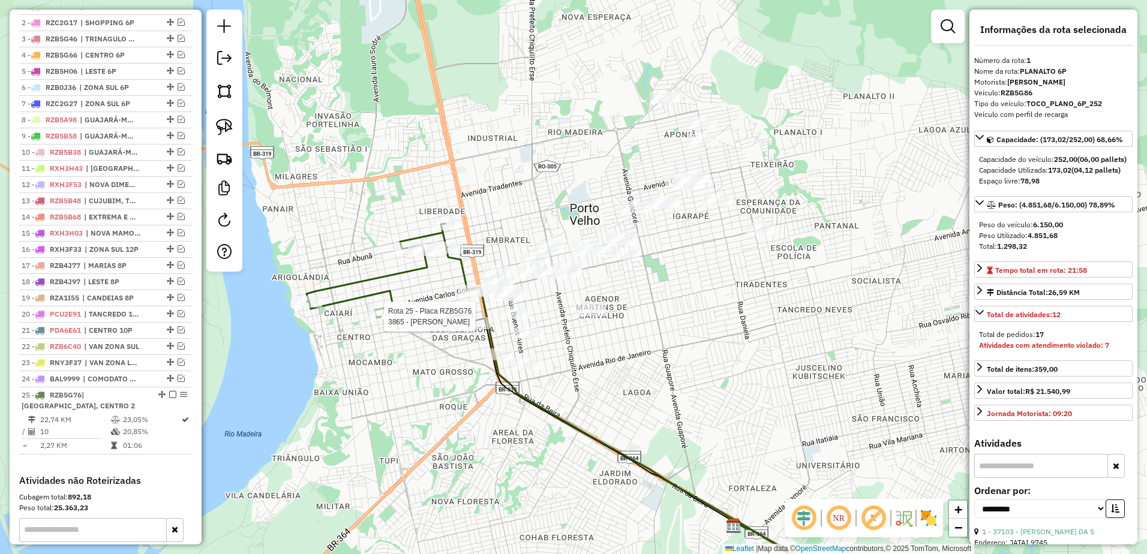
scroll to position [622, 0]
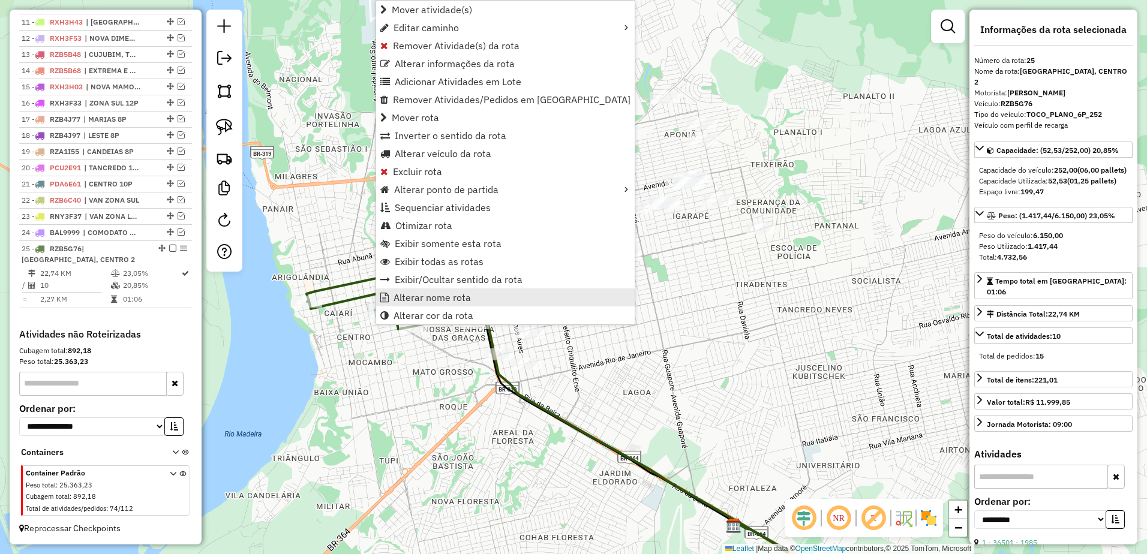
click at [480, 297] on link "Alterar nome rota" at bounding box center [505, 298] width 259 height 18
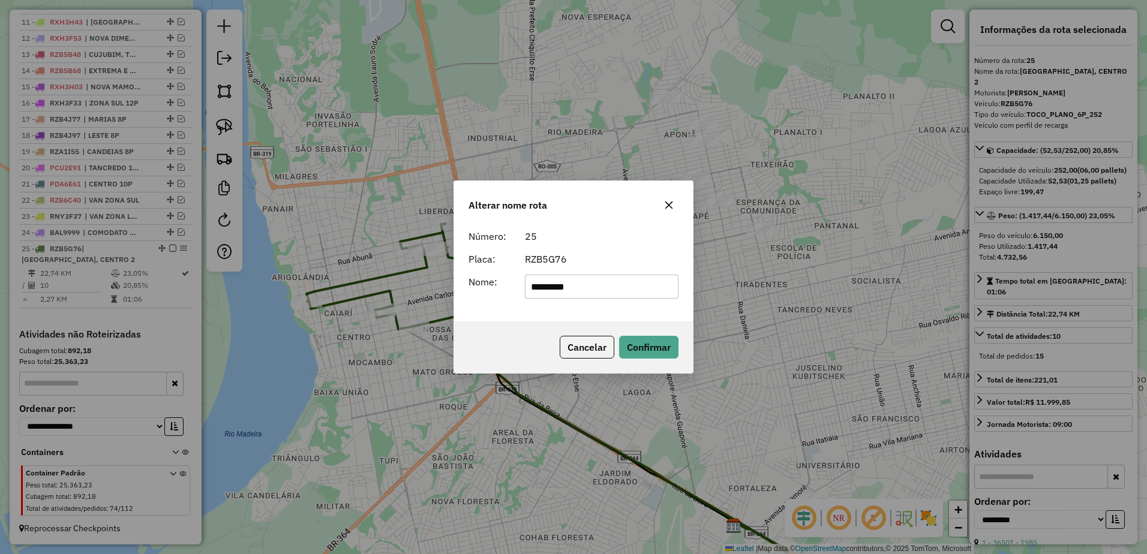
type input "*********"
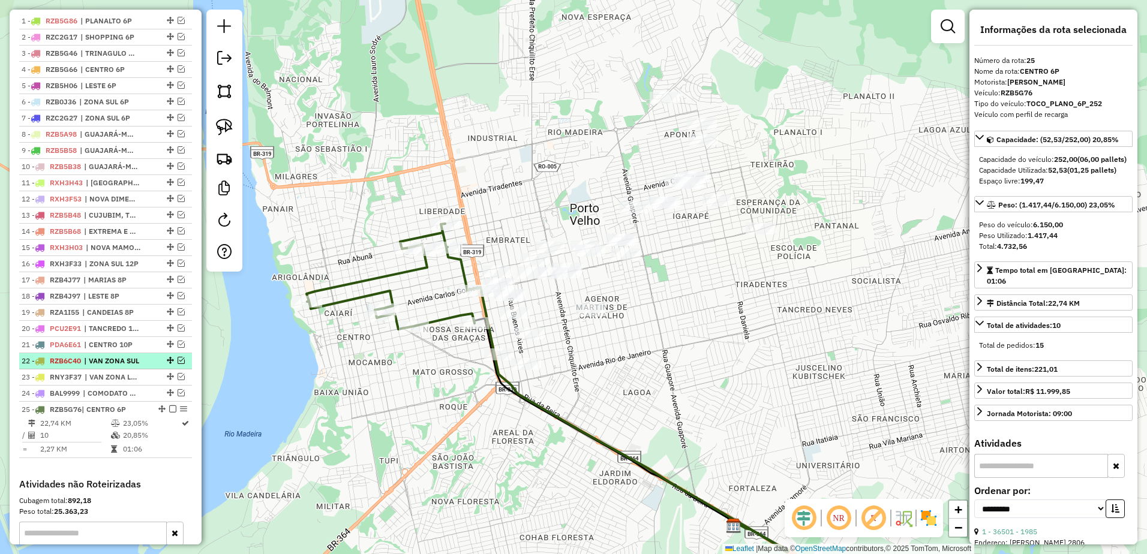
scroll to position [431, 0]
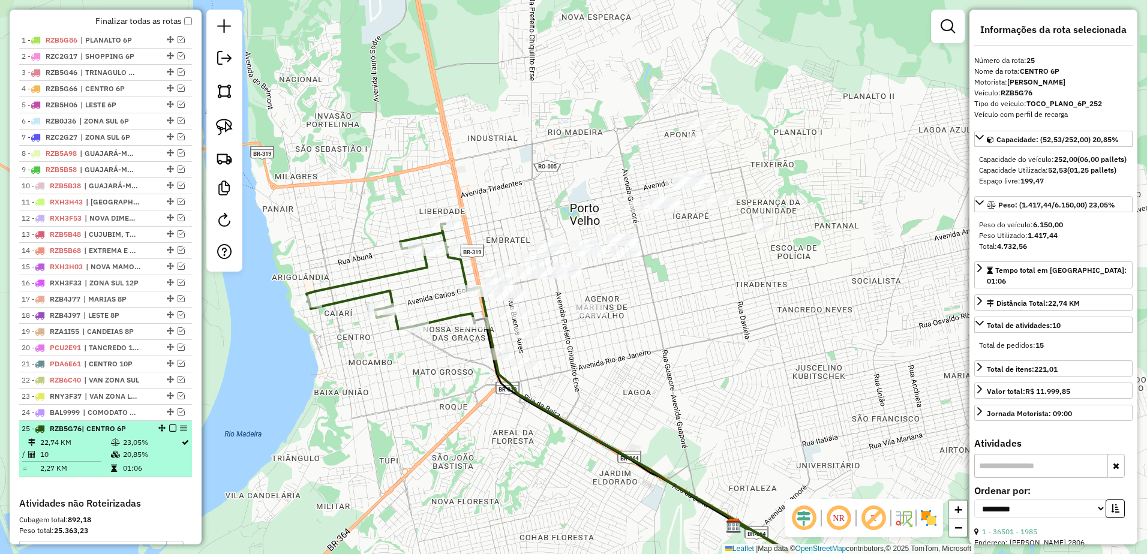
click at [170, 432] on em at bounding box center [172, 428] width 7 height 7
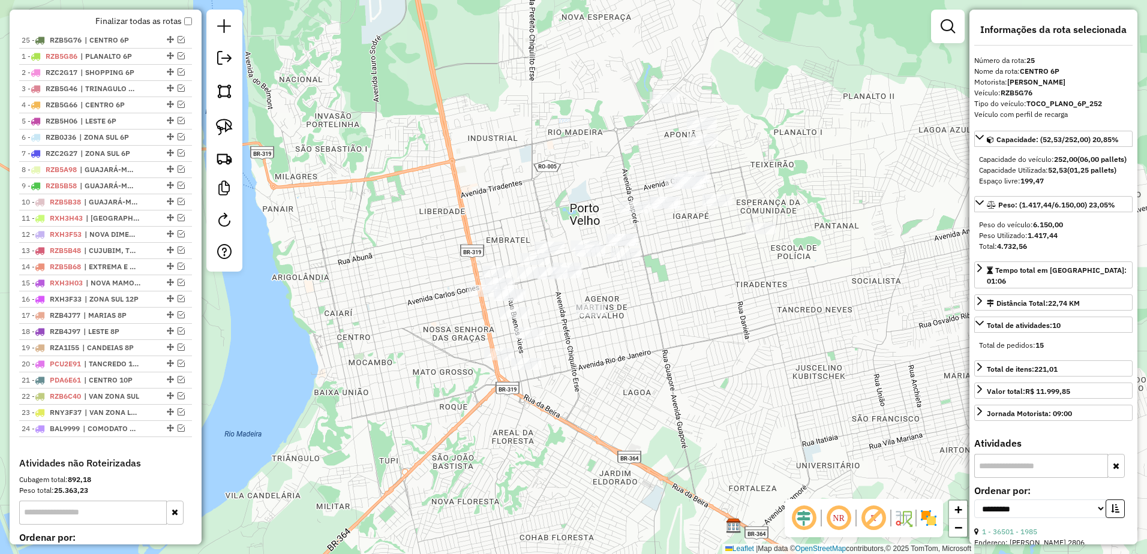
drag, startPoint x: 168, startPoint y: 441, endPoint x: 148, endPoint y: 41, distance: 400.8
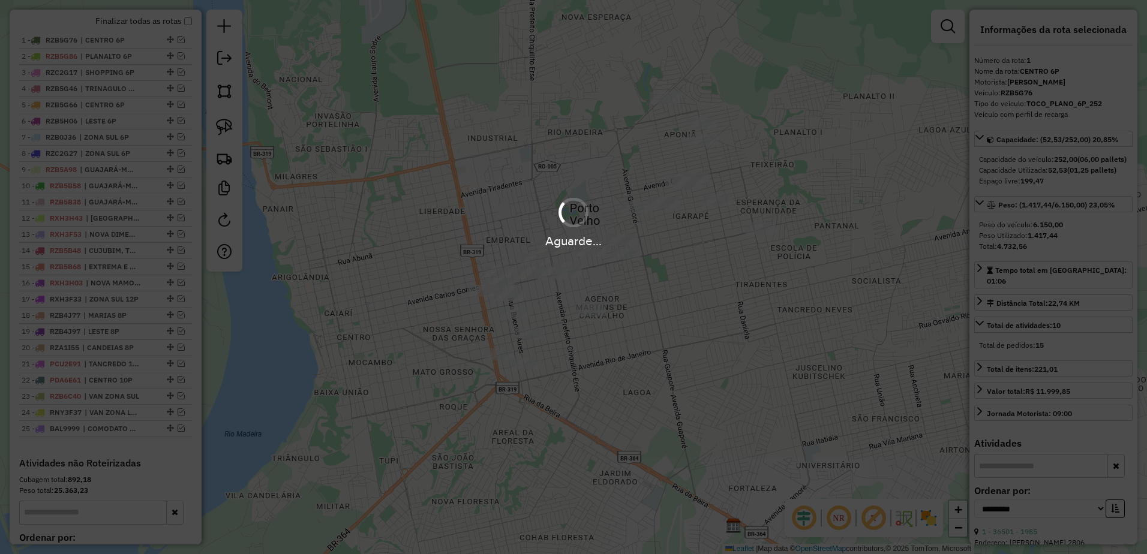
click at [730, 293] on div "Aguarde..." at bounding box center [573, 277] width 1147 height 554
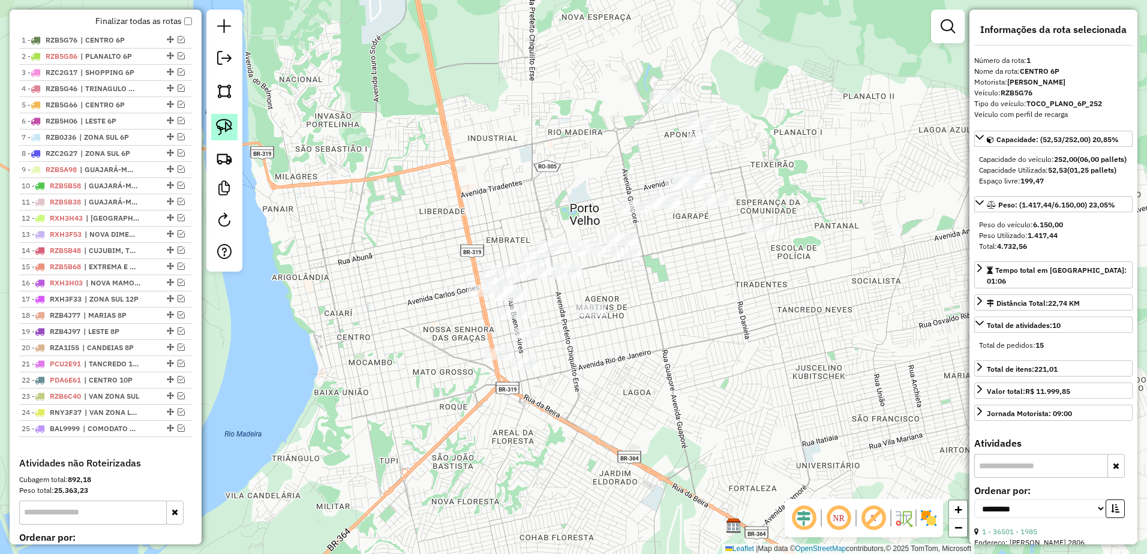
click at [234, 128] on link at bounding box center [224, 127] width 26 height 26
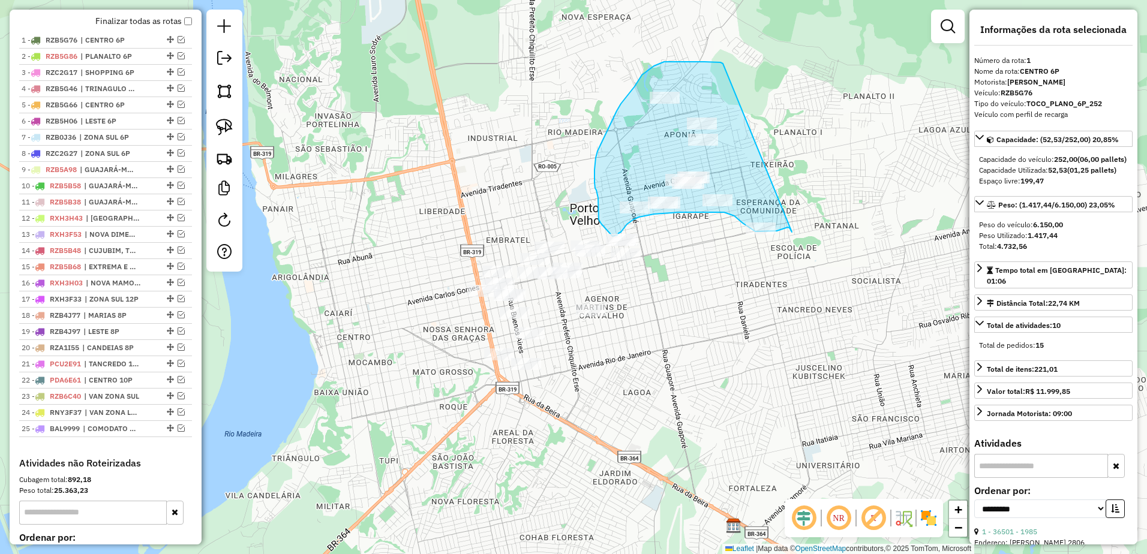
drag, startPoint x: 717, startPoint y: 62, endPoint x: 772, endPoint y: 202, distance: 149.8
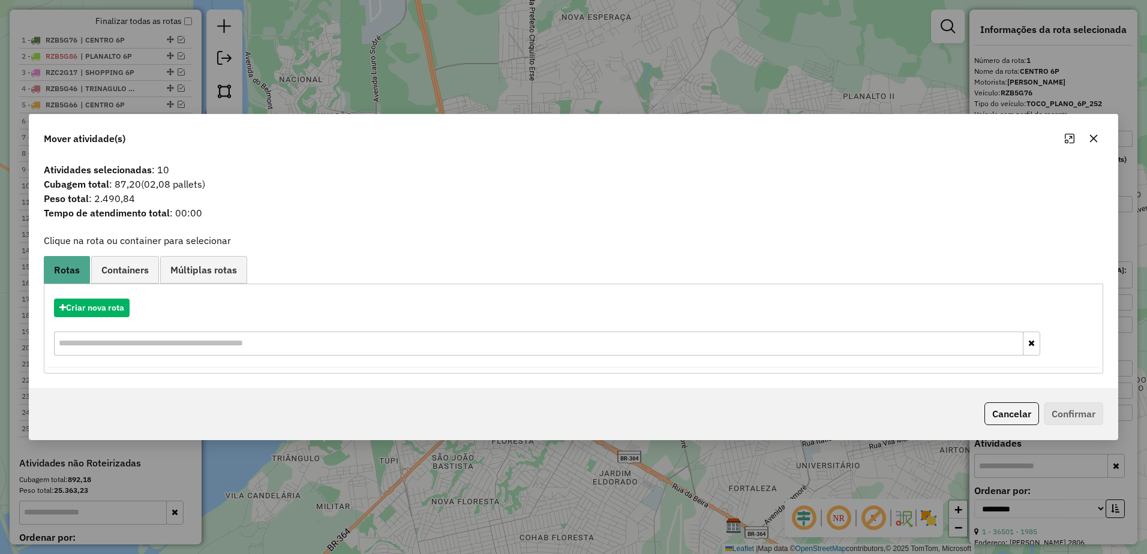
click at [1093, 136] on icon "button" at bounding box center [1094, 139] width 10 height 10
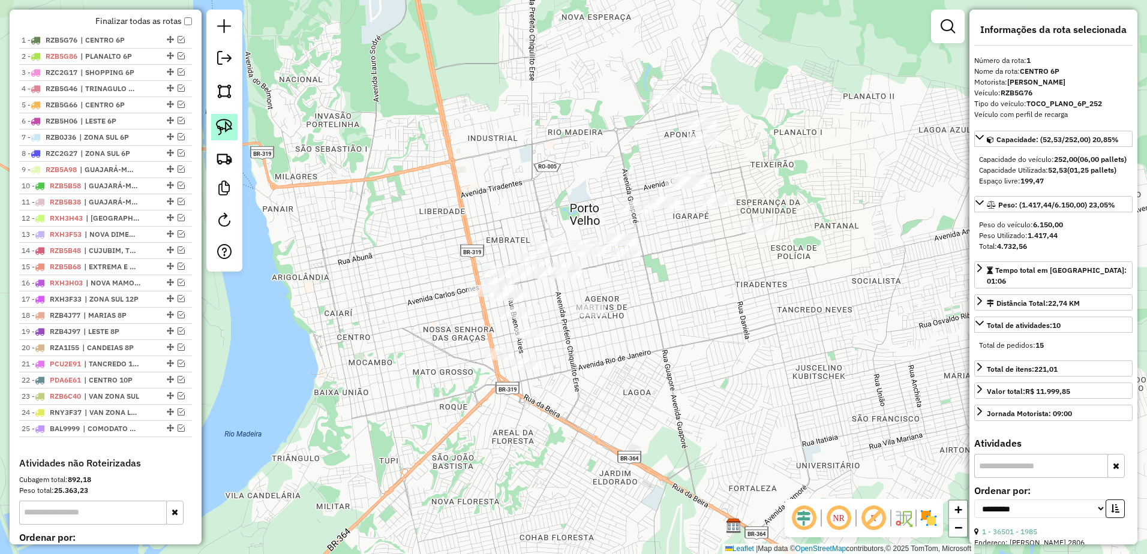
click at [232, 128] on img at bounding box center [224, 127] width 17 height 17
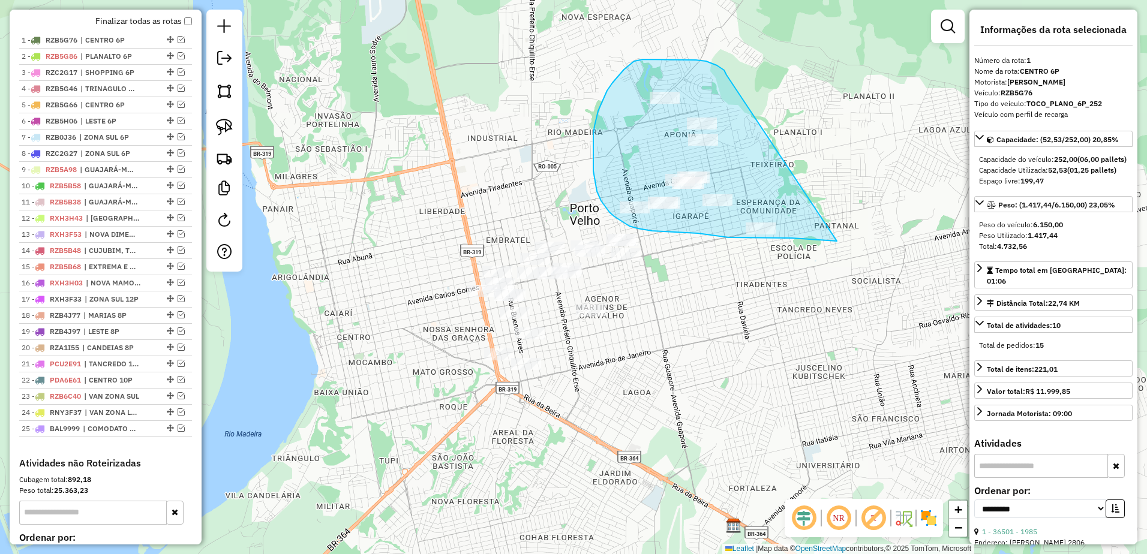
drag, startPoint x: 727, startPoint y: 75, endPoint x: 829, endPoint y: 227, distance: 182.9
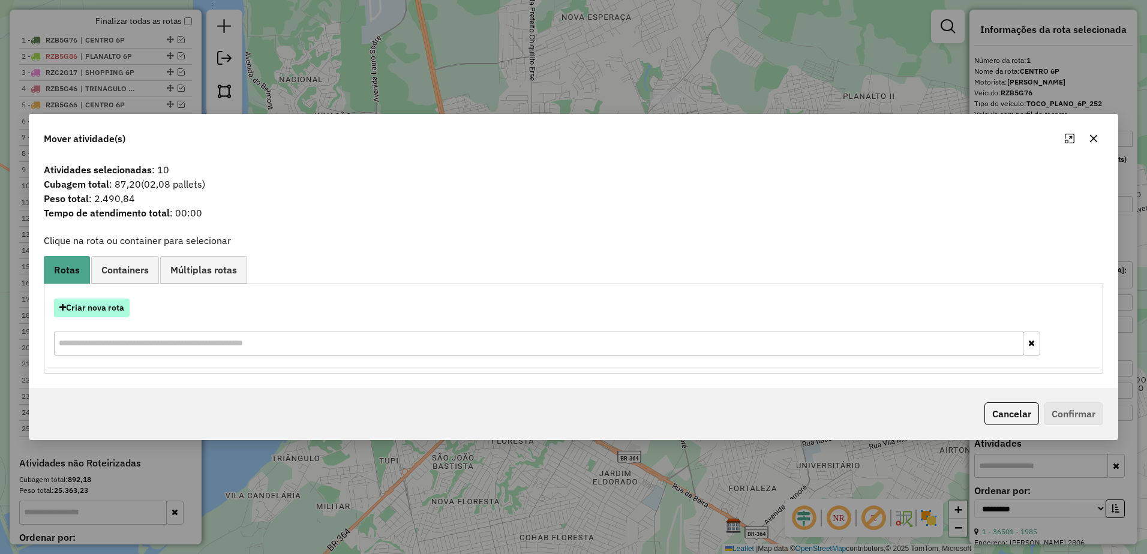
click at [85, 311] on button "Criar nova rota" at bounding box center [92, 308] width 76 height 19
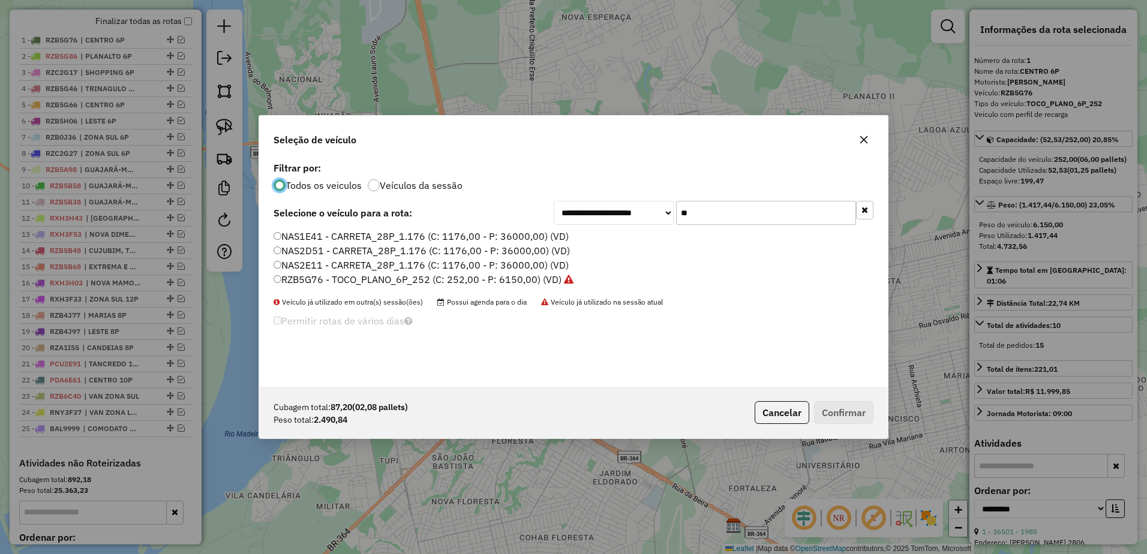
scroll to position [7, 4]
click at [729, 211] on input "**" at bounding box center [766, 213] width 180 height 24
type input "*"
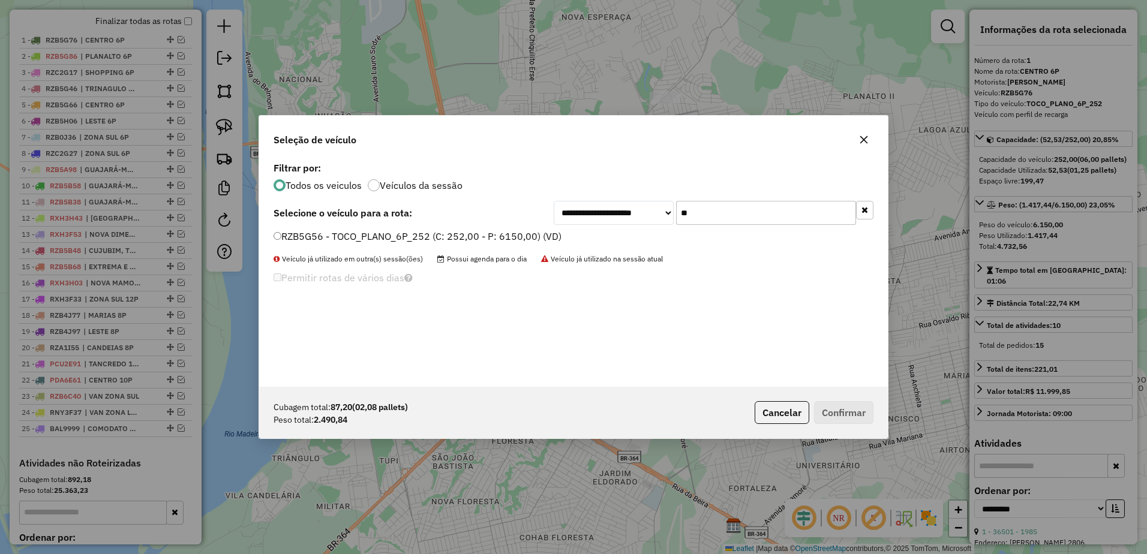
type input "**"
click at [277, 232] on label "RZB5G56 - TOCO_PLANO_6P_252 (C: 252,00 - P: 6150,00) (VD)" at bounding box center [418, 236] width 288 height 14
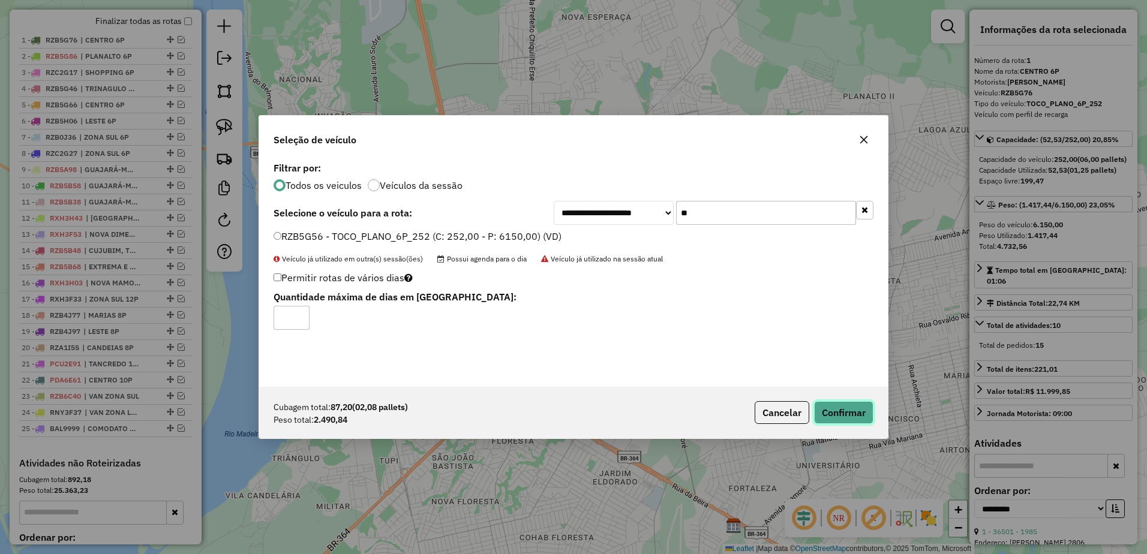
click at [866, 412] on button "Confirmar" at bounding box center [843, 412] width 59 height 23
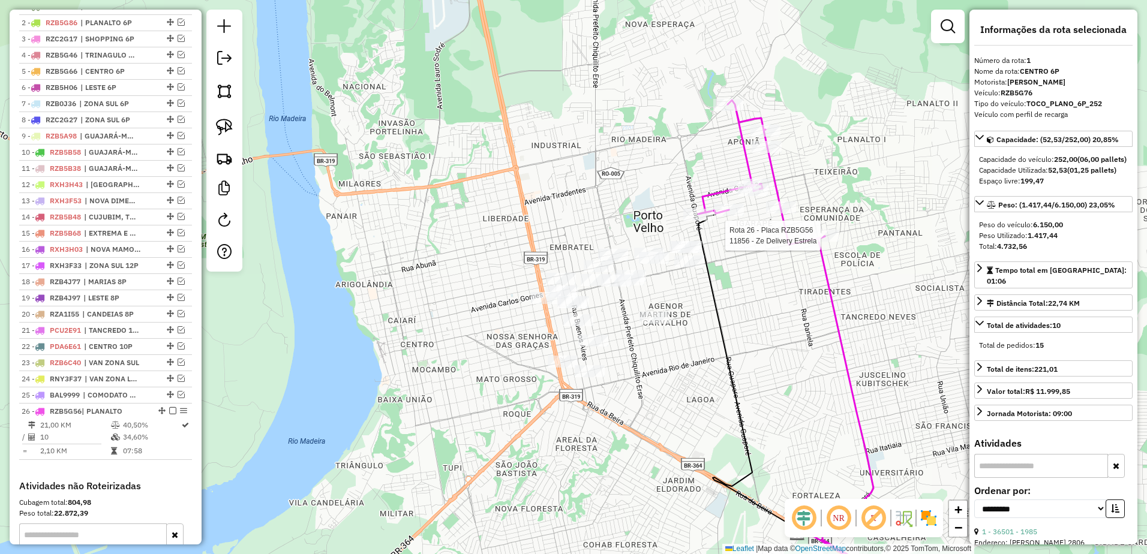
scroll to position [627, 0]
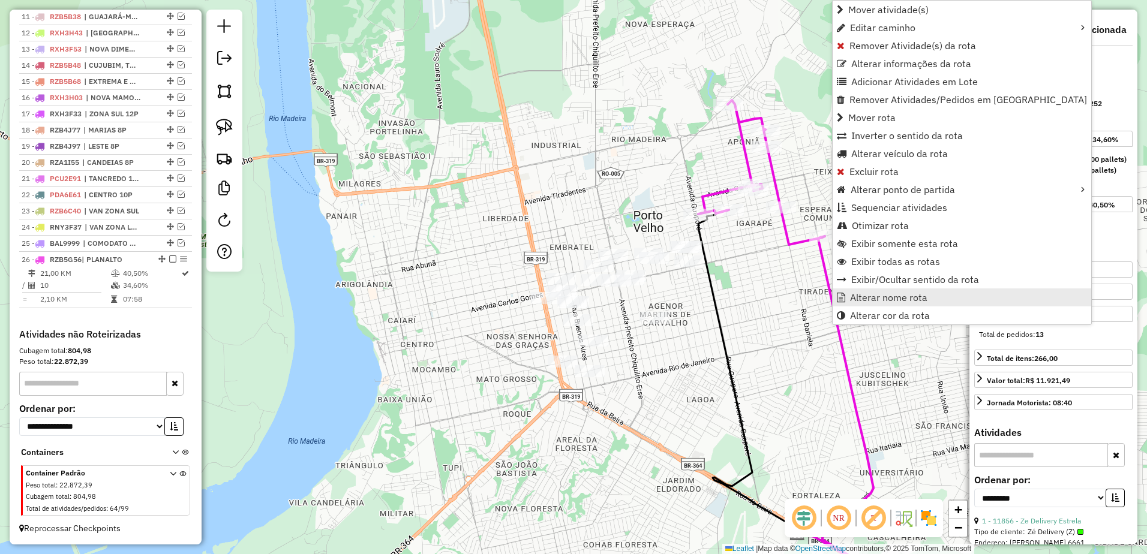
click at [868, 299] on span "Alterar nome rota" at bounding box center [888, 298] width 77 height 10
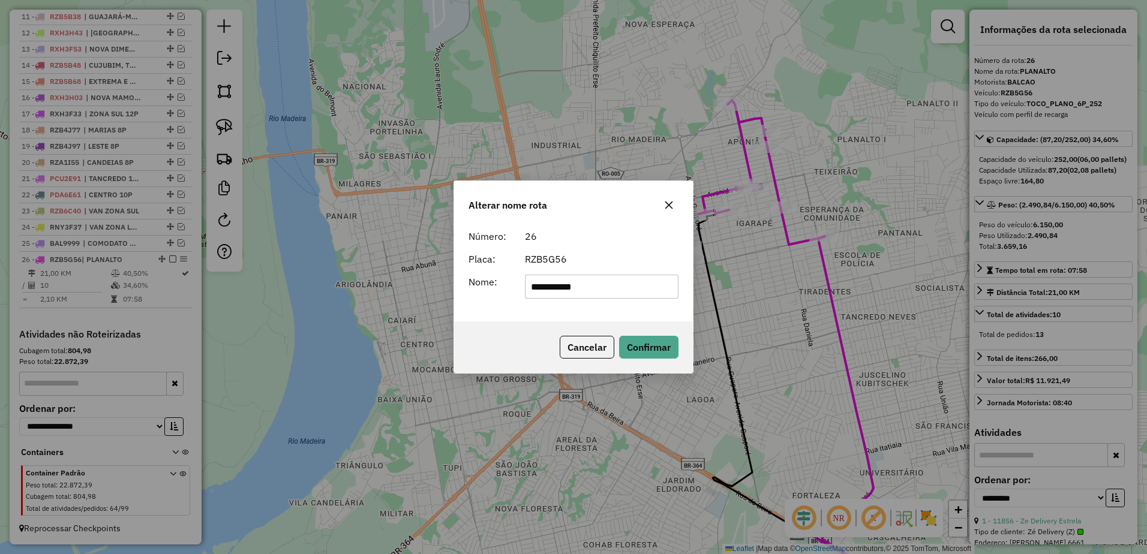
type input "**********"
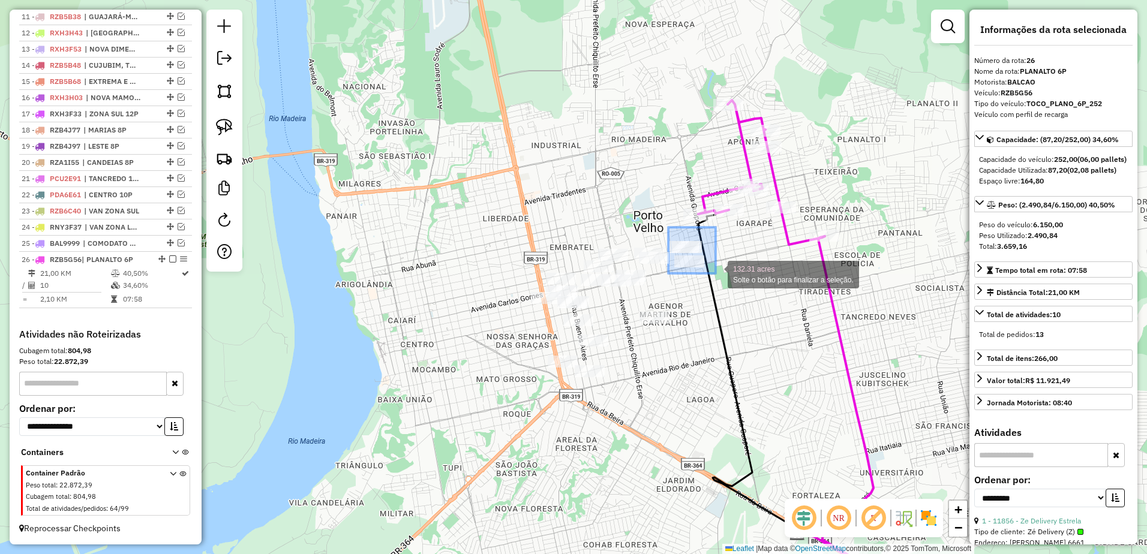
drag, startPoint x: 669, startPoint y: 227, endPoint x: 717, endPoint y: 274, distance: 66.6
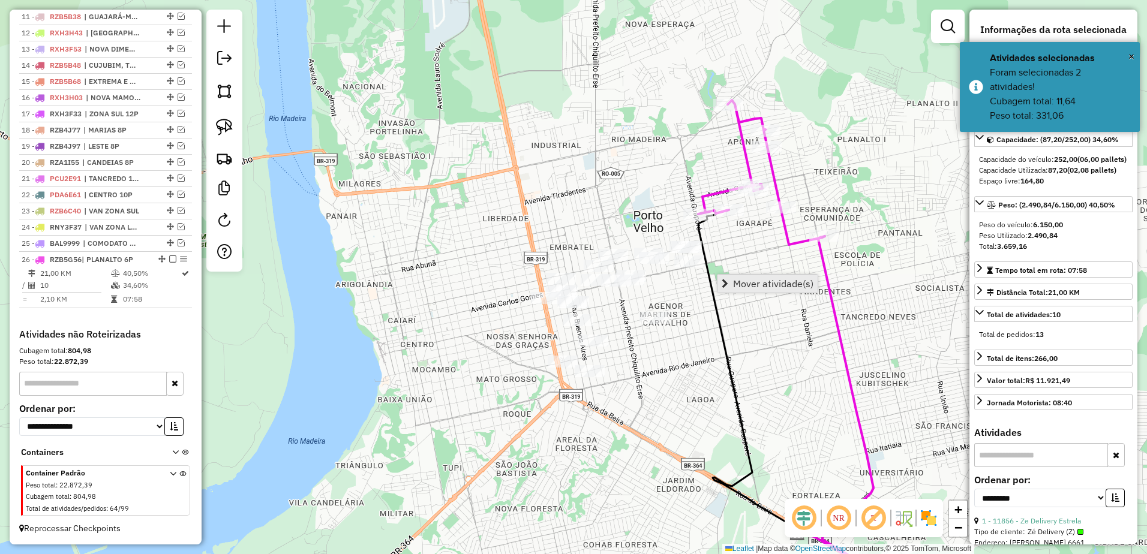
click at [772, 283] on span "Mover atividade(s)" at bounding box center [773, 284] width 80 height 10
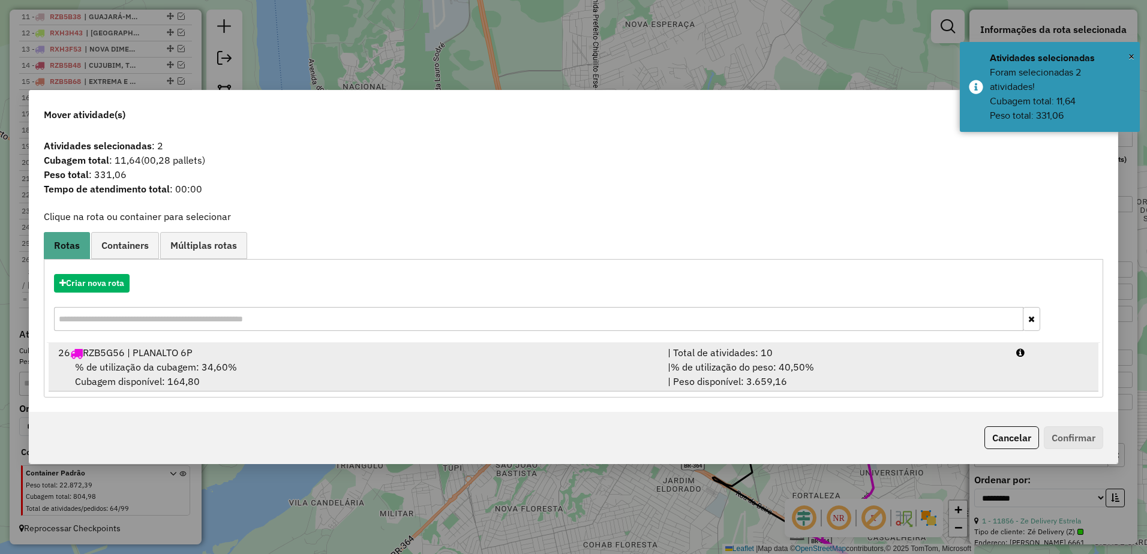
click at [362, 379] on div "% de utilização da cubagem: 34,60% Cubagem disponível: 164,80" at bounding box center [356, 374] width 610 height 29
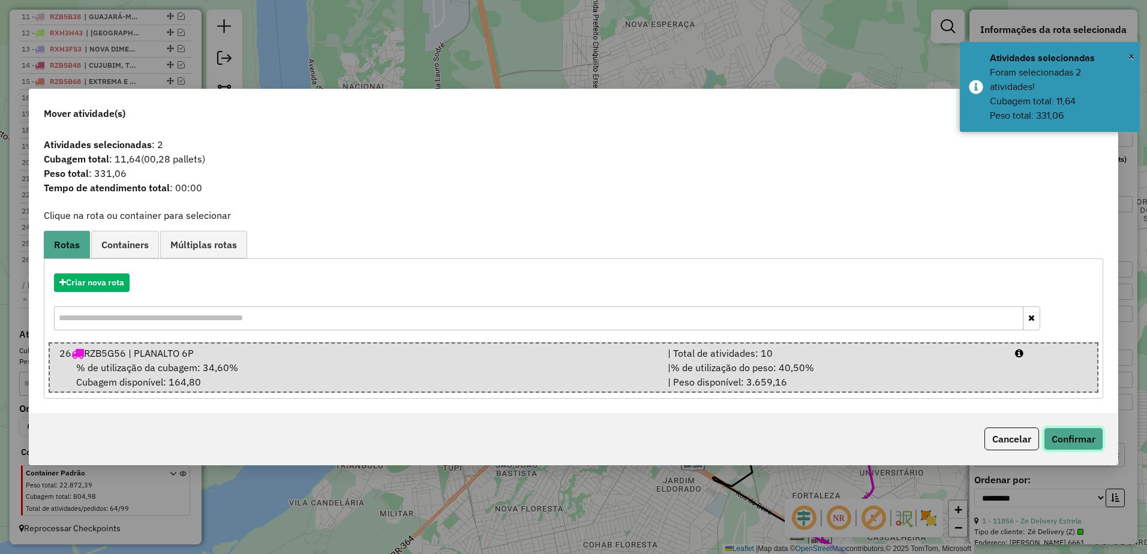
click at [1096, 435] on button "Confirmar" at bounding box center [1073, 439] width 59 height 23
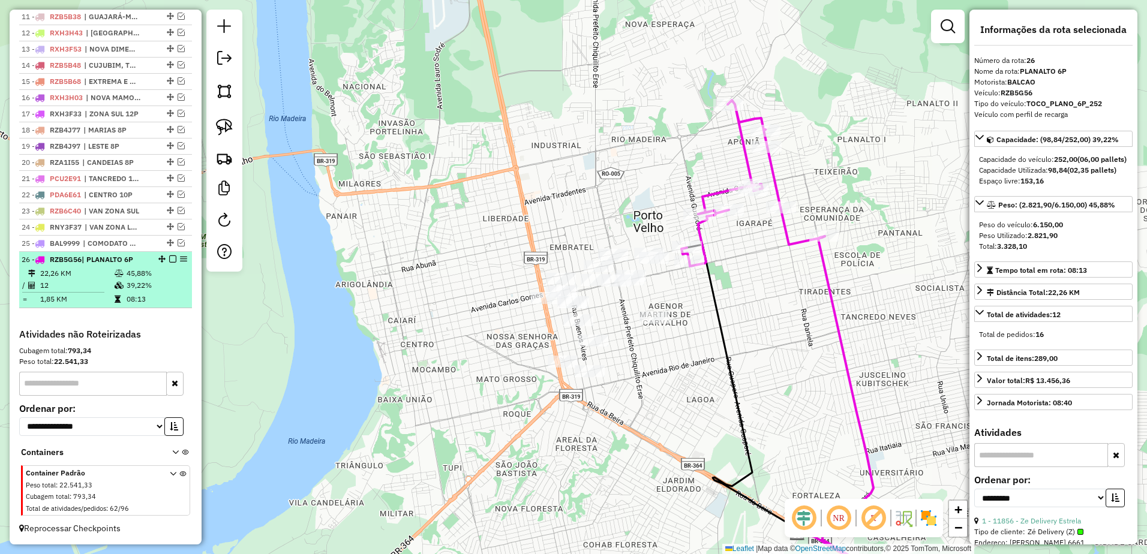
click at [94, 298] on td "1,85 KM" at bounding box center [77, 299] width 74 height 12
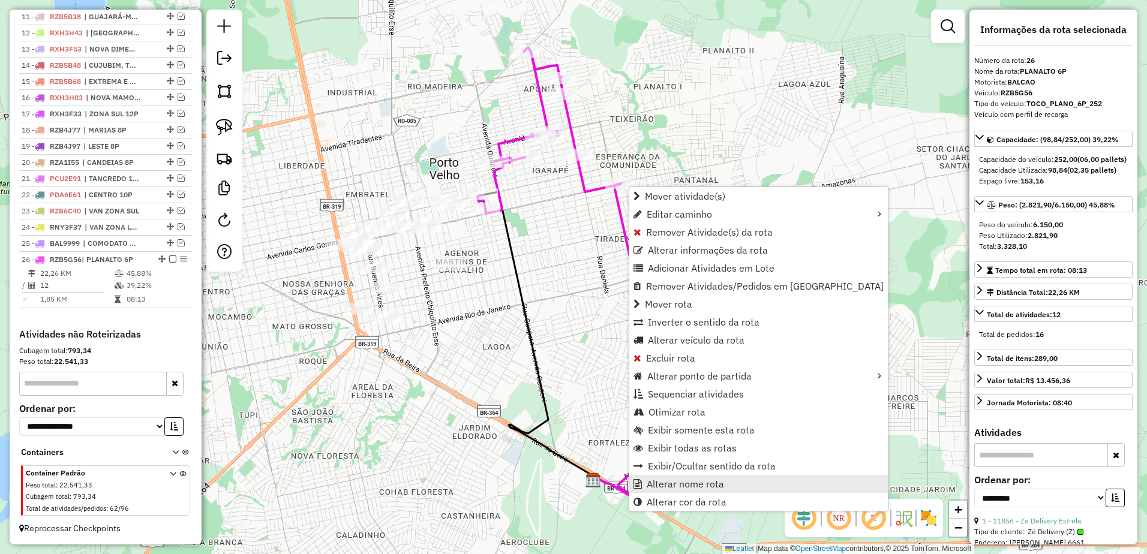
click at [738, 479] on link "Alterar nome rota" at bounding box center [758, 484] width 259 height 18
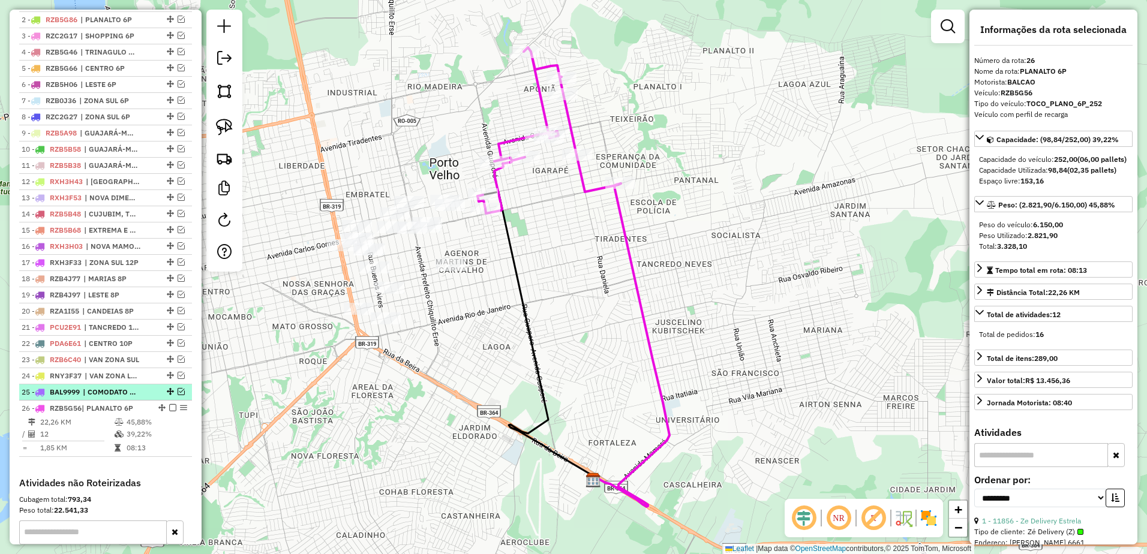
scroll to position [447, 0]
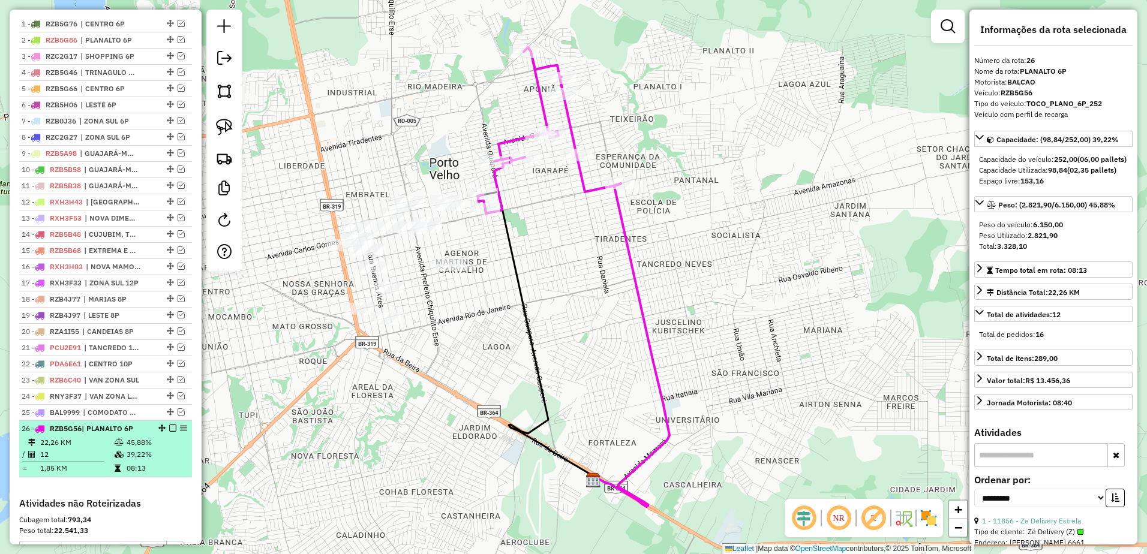
click at [169, 432] on em at bounding box center [172, 428] width 7 height 7
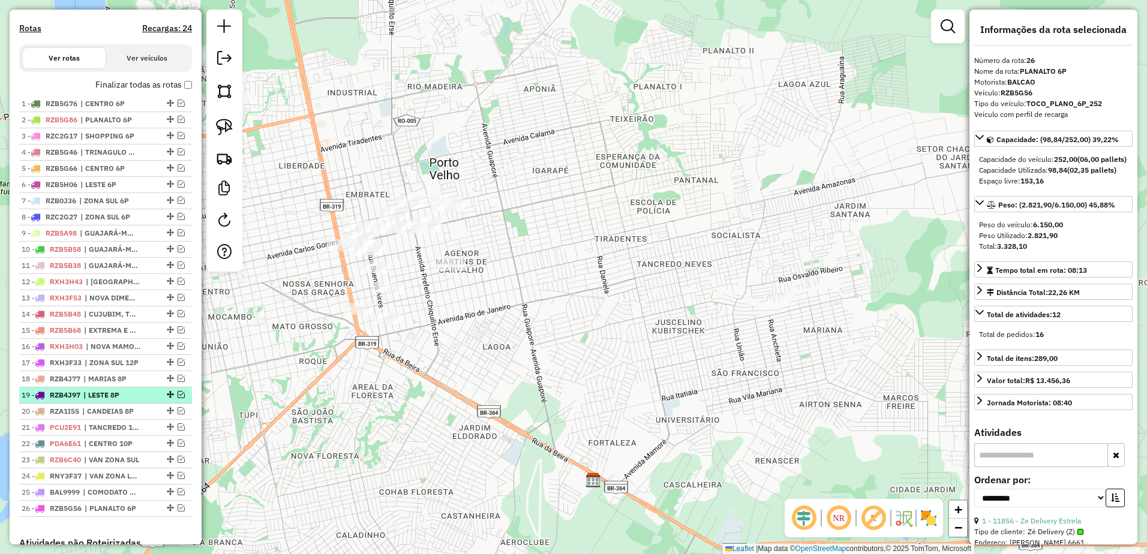
scroll to position [387, 0]
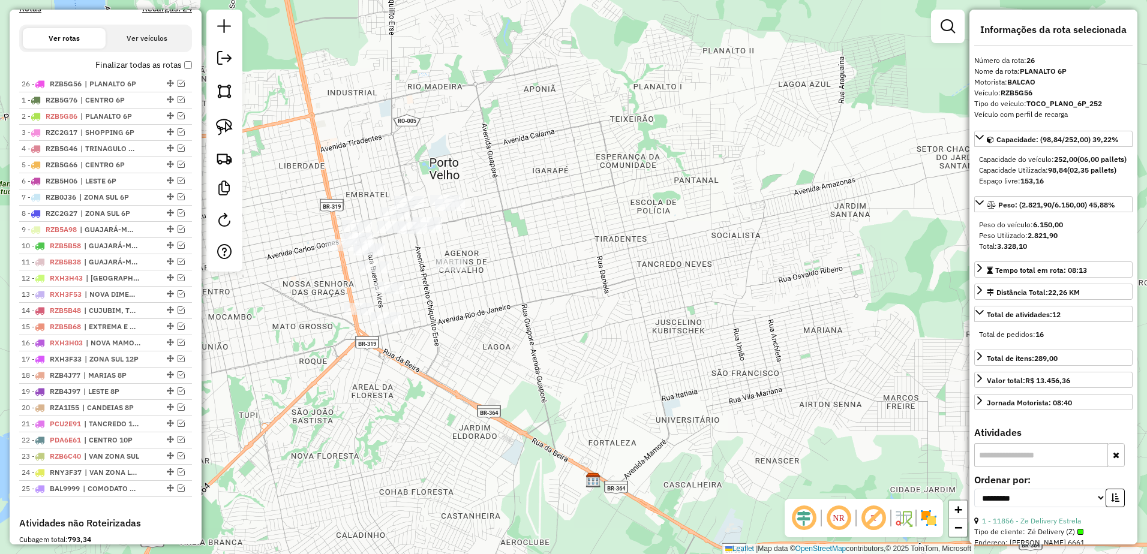
drag, startPoint x: 166, startPoint y: 496, endPoint x: 161, endPoint y: 94, distance: 402.1
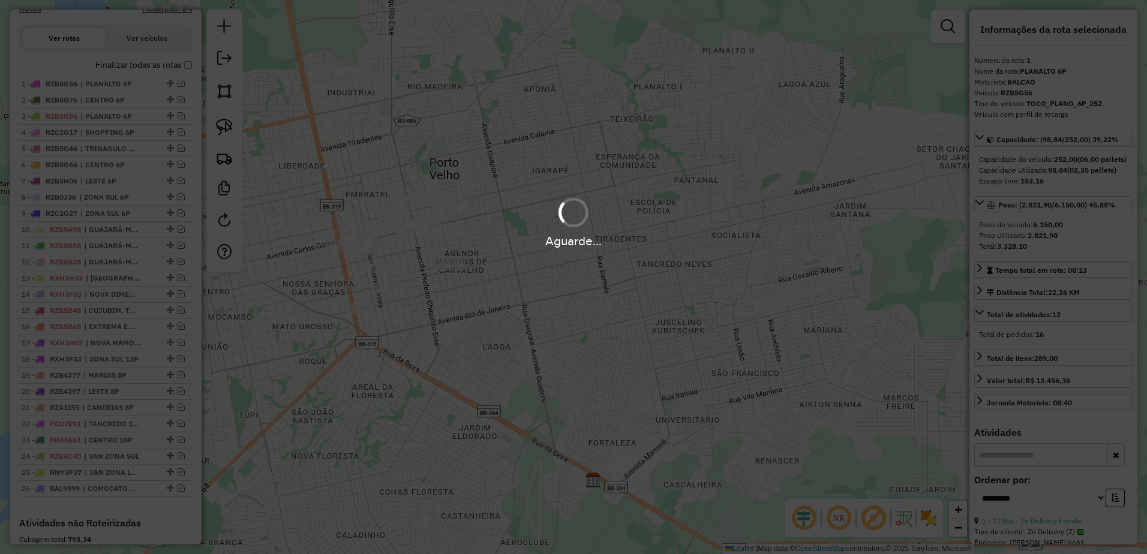
click at [508, 262] on div "Aguarde..." at bounding box center [573, 277] width 1147 height 554
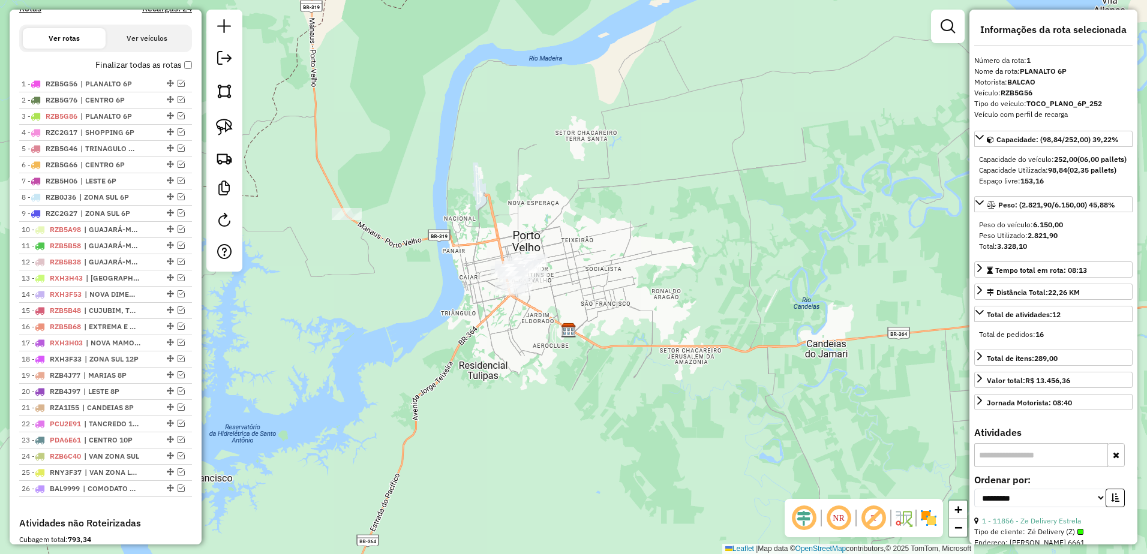
drag, startPoint x: 501, startPoint y: 187, endPoint x: 569, endPoint y: 184, distance: 68.5
click at [569, 184] on div "Janela de atendimento Grade de atendimento Capacidade Transportadoras Veículos …" at bounding box center [573, 277] width 1147 height 554
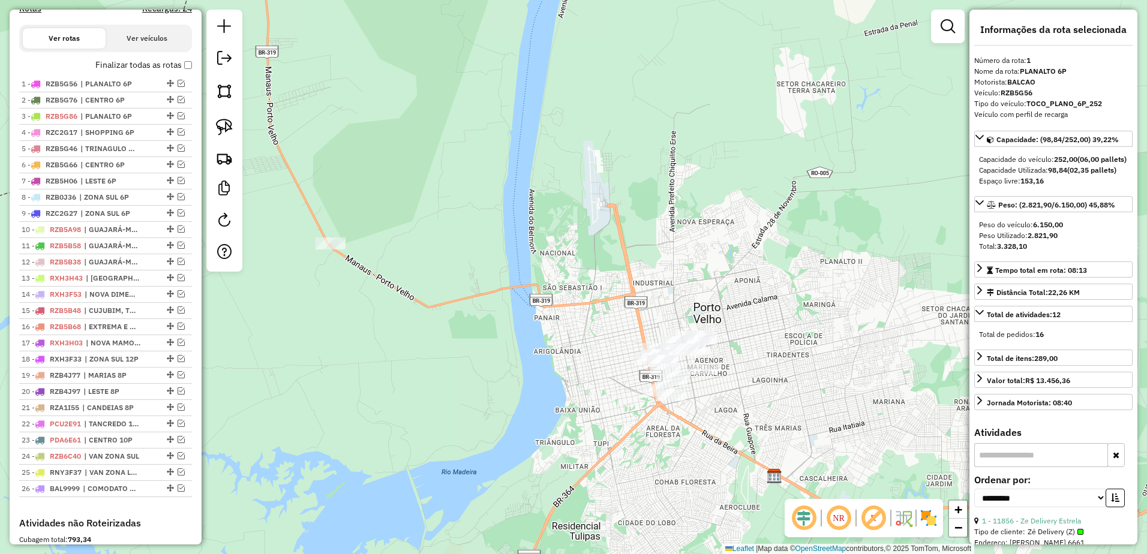
drag, startPoint x: 550, startPoint y: 218, endPoint x: 619, endPoint y: 223, distance: 69.8
click at [619, 223] on div "Janela de atendimento Grade de atendimento Capacidade Transportadoras Veículos …" at bounding box center [573, 277] width 1147 height 554
click at [179, 103] on em at bounding box center [181, 99] width 7 height 7
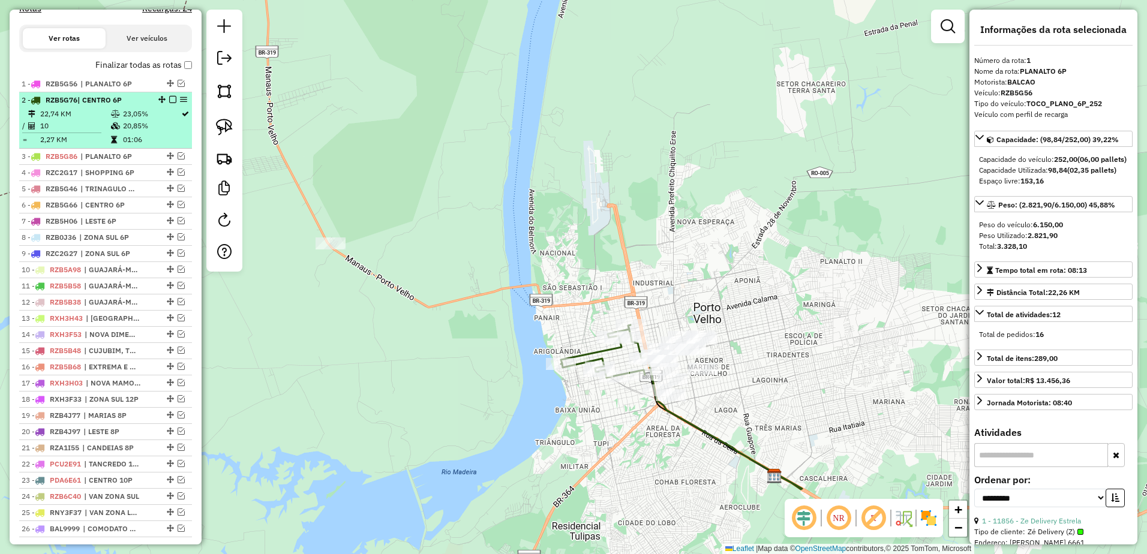
click at [169, 103] on em at bounding box center [172, 99] width 7 height 7
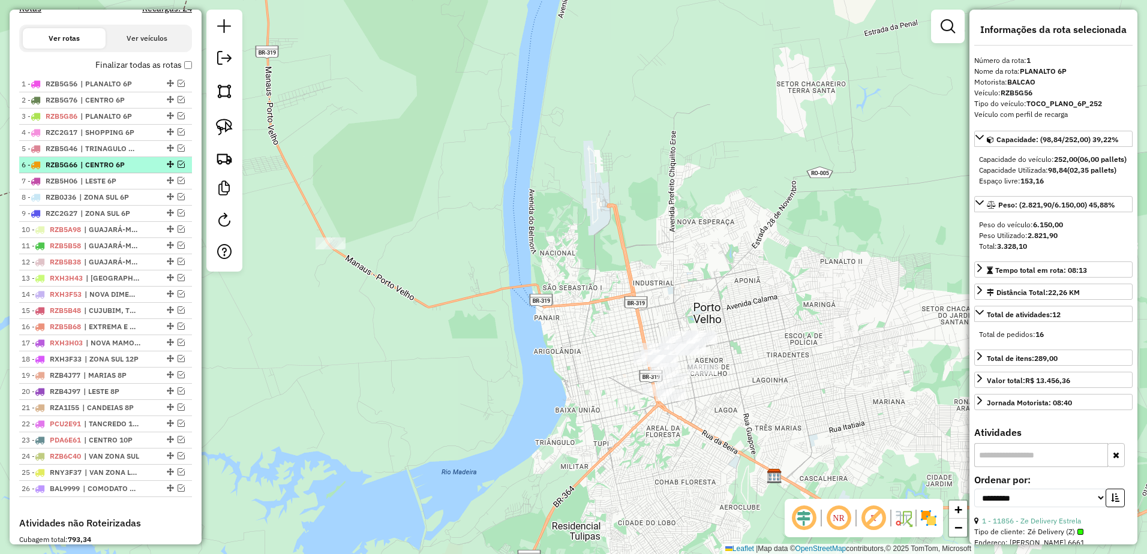
click at [178, 168] on em at bounding box center [181, 164] width 7 height 7
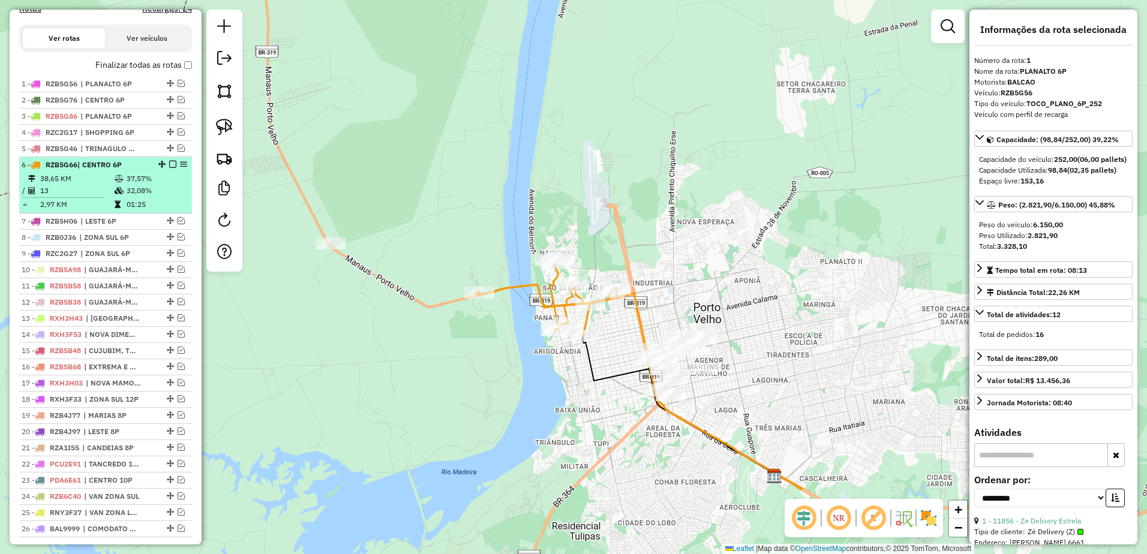
click at [71, 185] on td "38,65 KM" at bounding box center [77, 179] width 74 height 12
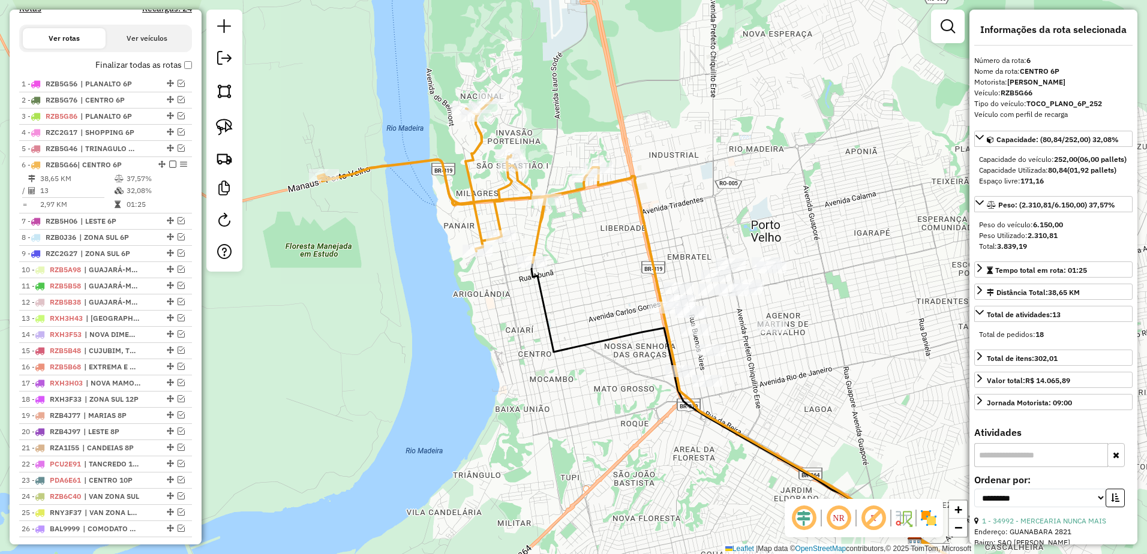
drag, startPoint x: 413, startPoint y: 260, endPoint x: 484, endPoint y: 317, distance: 90.4
click at [484, 317] on div "Janela de atendimento Grade de atendimento Capacidade Transportadoras Veículos …" at bounding box center [573, 277] width 1147 height 554
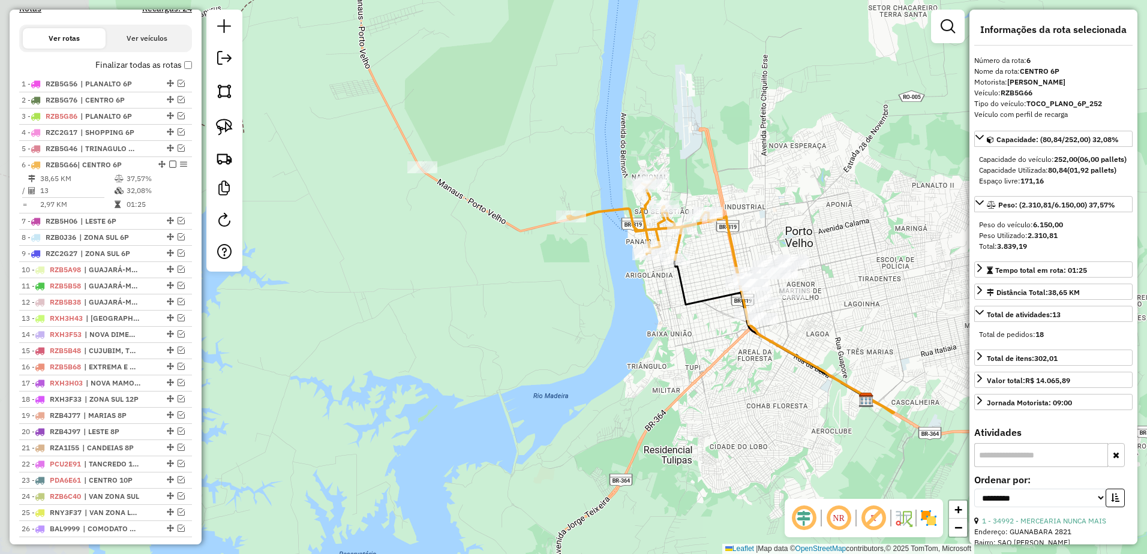
drag, startPoint x: 331, startPoint y: 115, endPoint x: 574, endPoint y: 167, distance: 247.9
click at [574, 167] on div "Janela de atendimento Grade de atendimento Capacidade Transportadoras Veículos …" at bounding box center [573, 277] width 1147 height 554
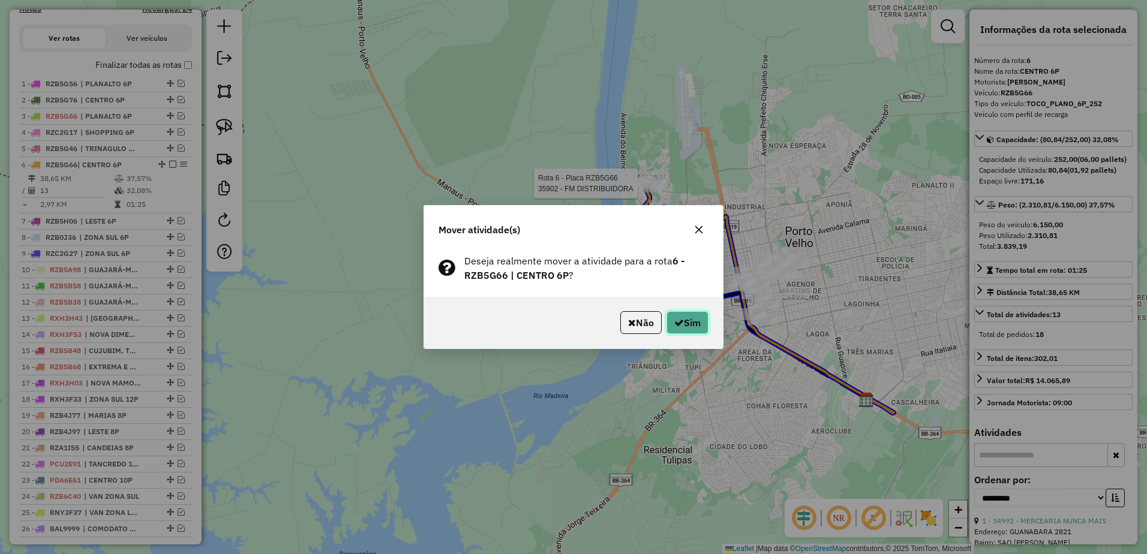
click at [698, 312] on button "Sim" at bounding box center [688, 322] width 42 height 23
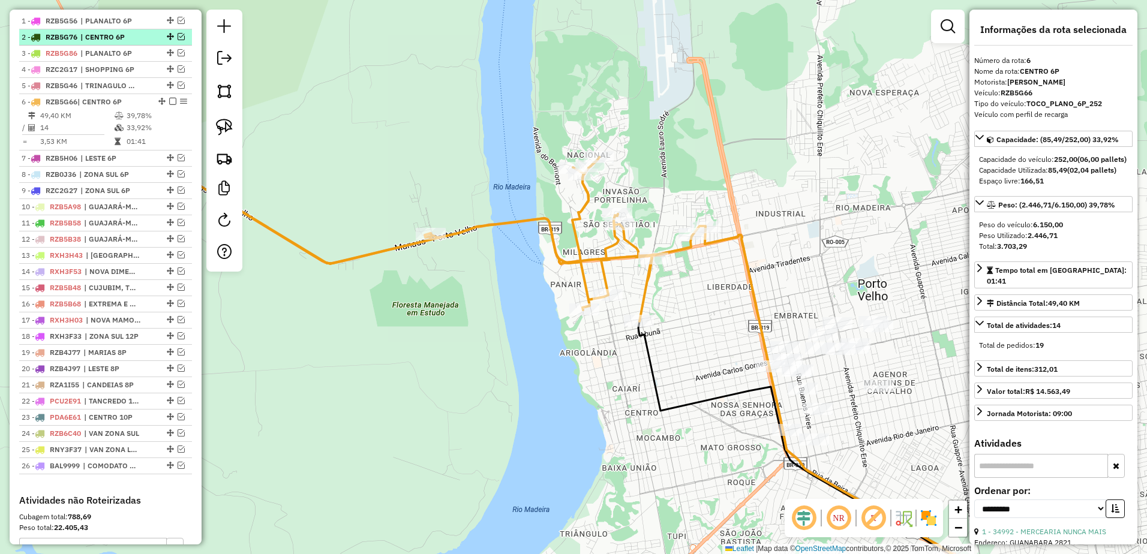
scroll to position [365, 0]
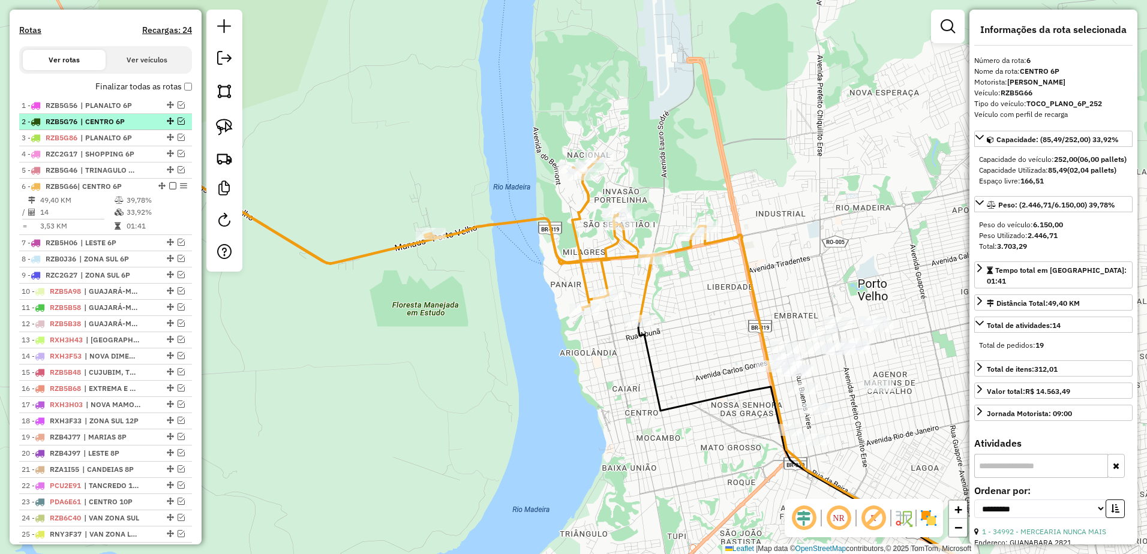
click at [178, 125] on em at bounding box center [181, 121] width 7 height 7
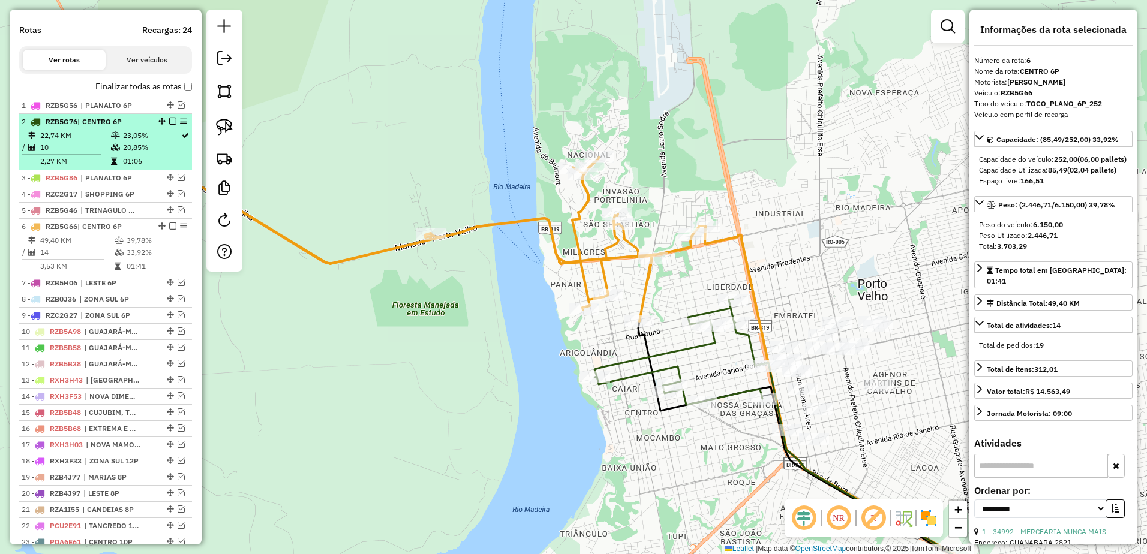
click at [126, 142] on td "23,05%" at bounding box center [151, 136] width 58 height 12
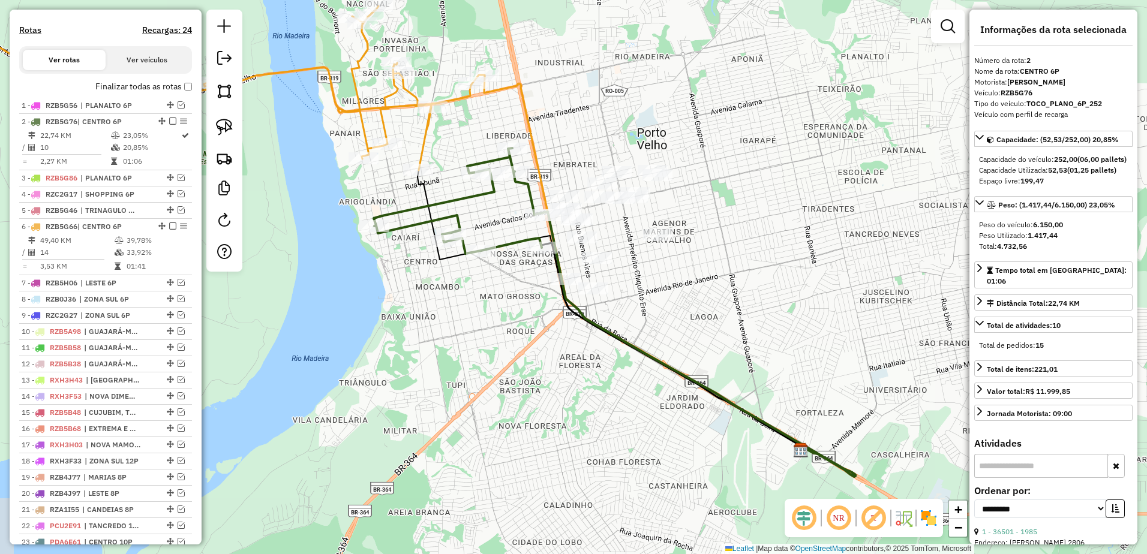
drag, startPoint x: 609, startPoint y: 92, endPoint x: 650, endPoint y: 128, distance: 54.4
click at [650, 128] on div "Janela de atendimento Grade de atendimento Capacidade Transportadoras Veículos …" at bounding box center [573, 277] width 1147 height 554
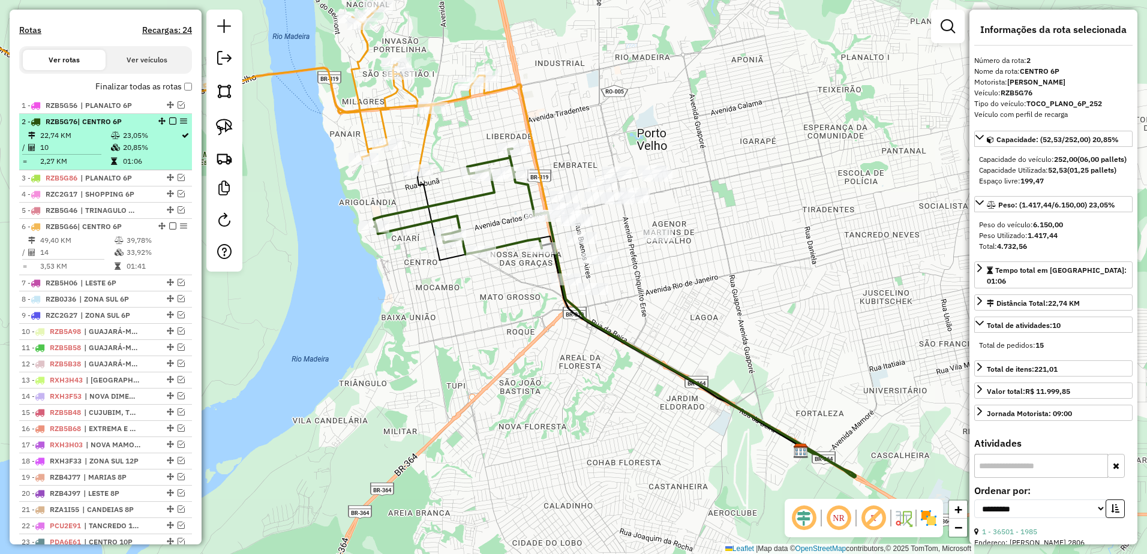
click at [86, 154] on td "10" at bounding box center [75, 148] width 71 height 12
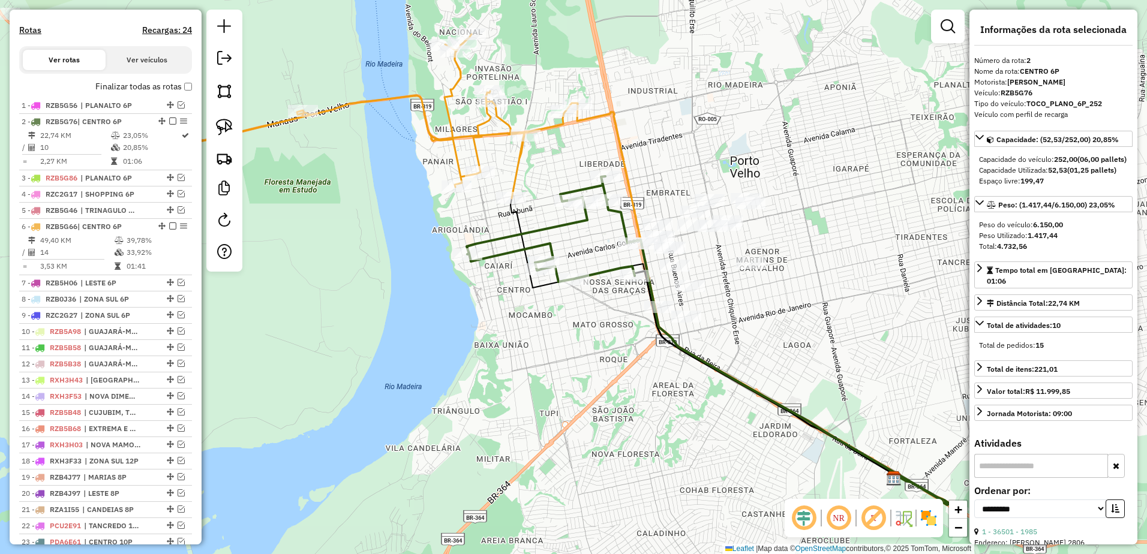
drag, startPoint x: 600, startPoint y: 55, endPoint x: 734, endPoint y: 118, distance: 148.2
click at [734, 118] on div "Janela de atendimento Grade de atendimento Capacidade Transportadoras Veículos …" at bounding box center [573, 277] width 1147 height 554
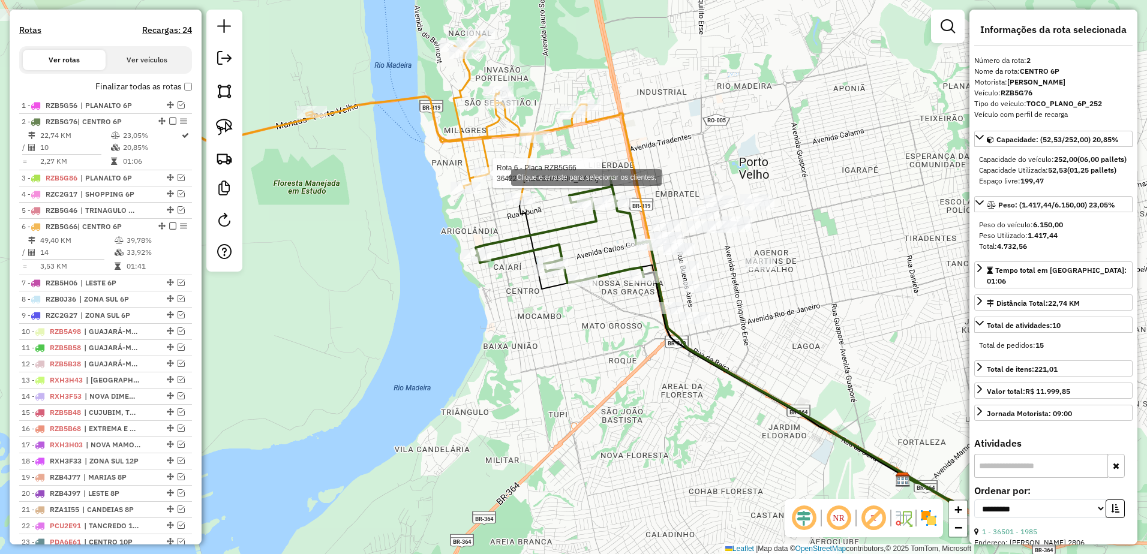
click at [499, 176] on div "Rota 6 - Placa RZB5G66 36422 - ESTRELA DO NORTE Clique e arraste para seleciona…" at bounding box center [573, 277] width 1147 height 554
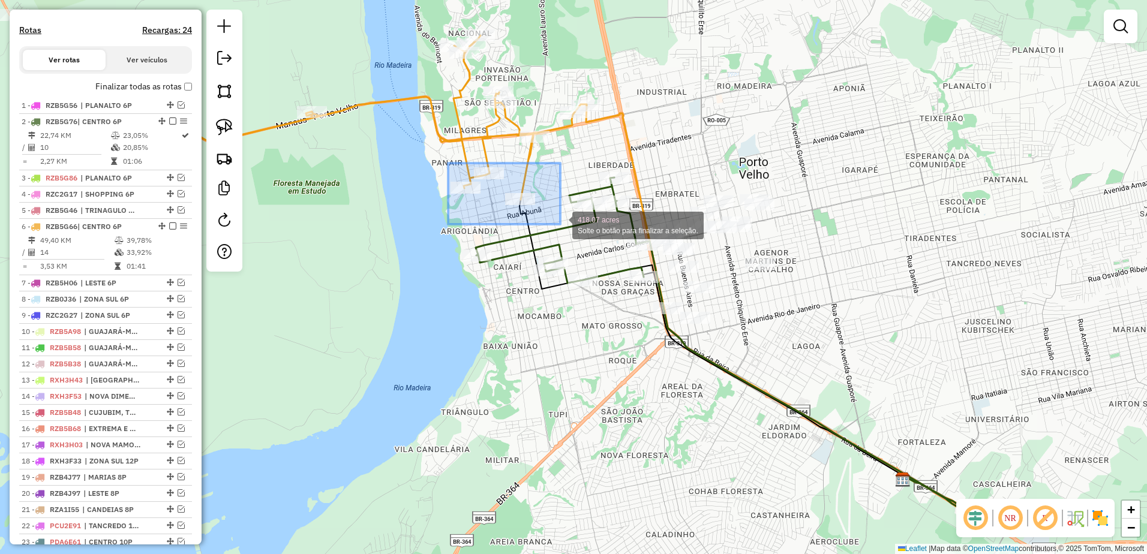
drag, startPoint x: 448, startPoint y: 163, endPoint x: 560, endPoint y: 224, distance: 127.8
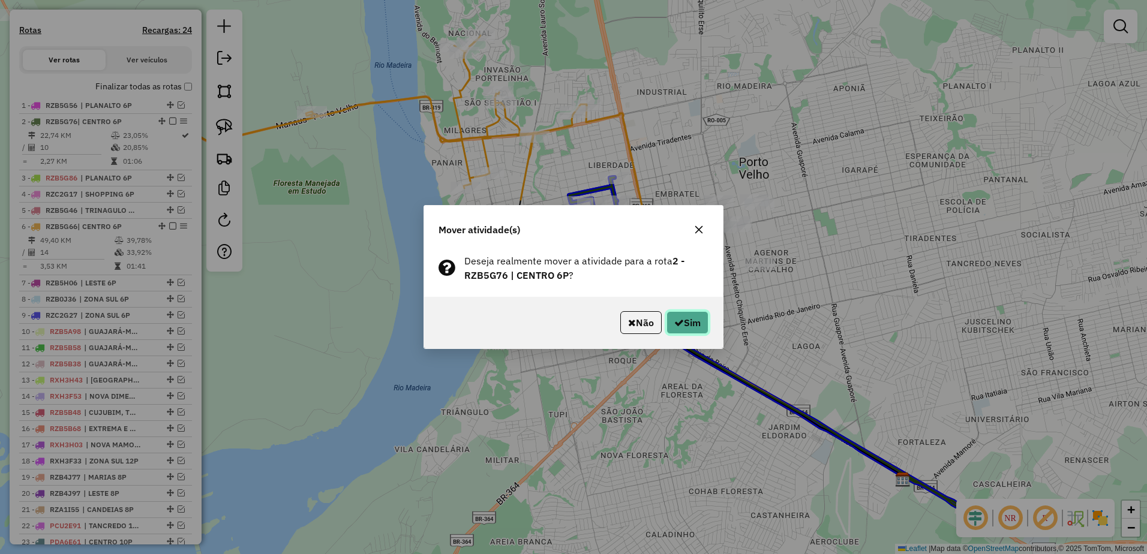
click at [699, 319] on button "Sim" at bounding box center [688, 322] width 42 height 23
click at [697, 317] on button "Sim" at bounding box center [688, 322] width 42 height 23
click at [690, 317] on button "Sim" at bounding box center [688, 322] width 42 height 23
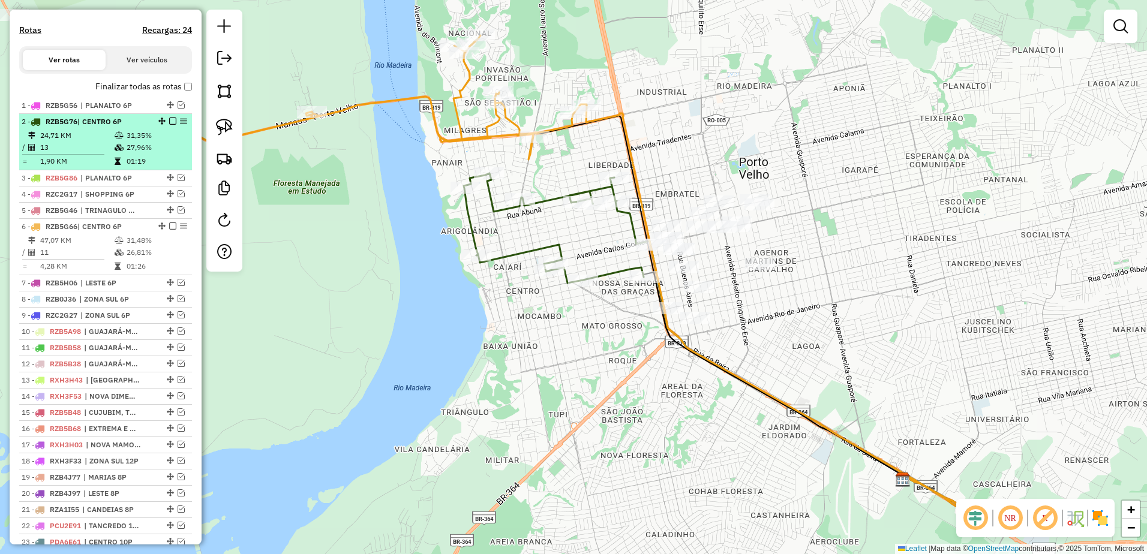
click at [97, 142] on td "24,71 KM" at bounding box center [77, 136] width 74 height 12
select select "**********"
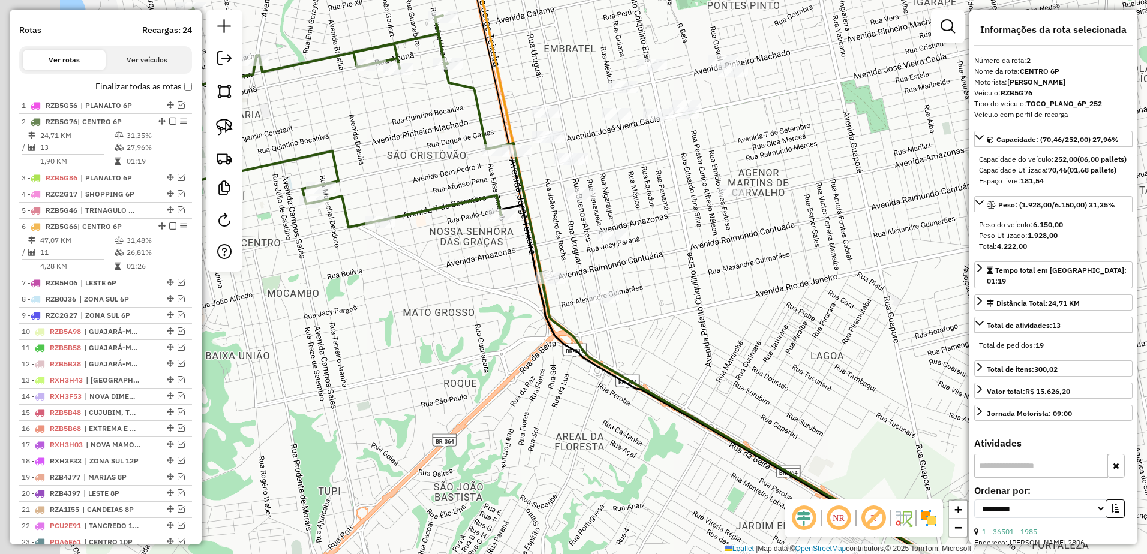
drag, startPoint x: 491, startPoint y: 187, endPoint x: 597, endPoint y: 175, distance: 106.2
click at [597, 175] on div "Janela de atendimento Grade de atendimento Capacidade Transportadoras Veículos …" at bounding box center [573, 277] width 1147 height 554
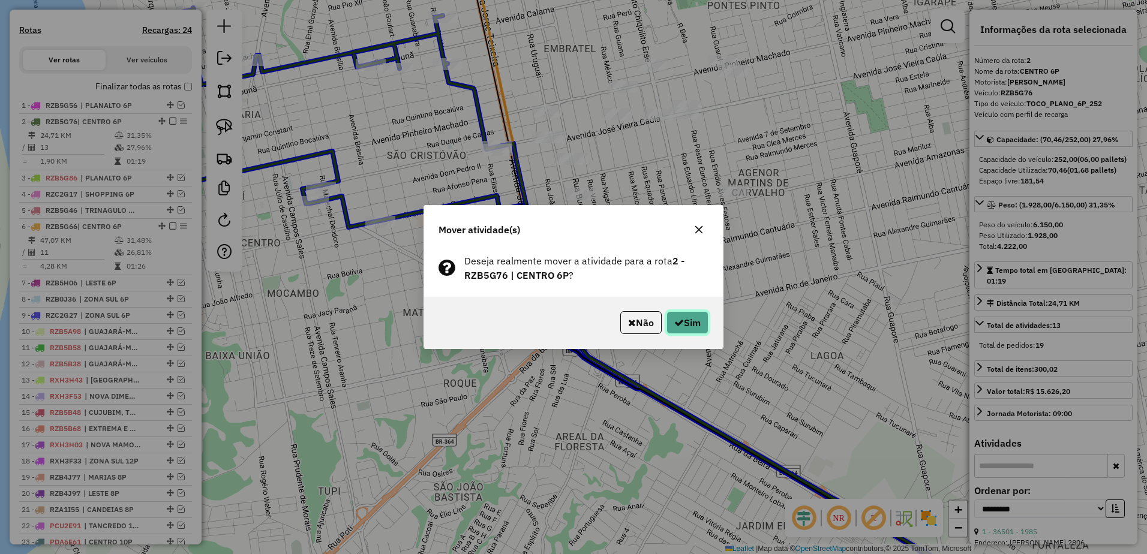
click at [700, 320] on button "Sim" at bounding box center [688, 322] width 42 height 23
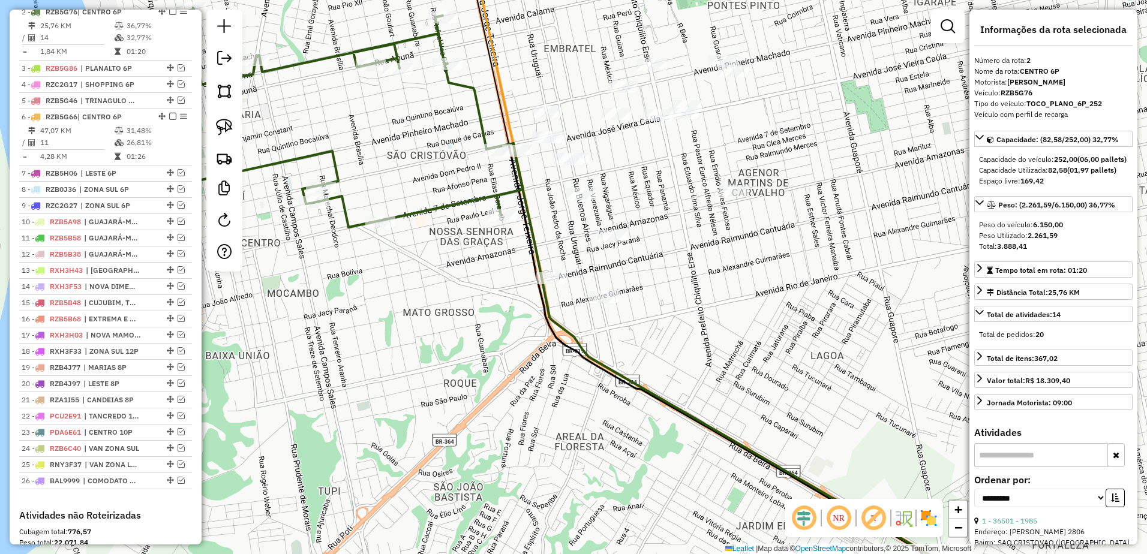
scroll to position [481, 0]
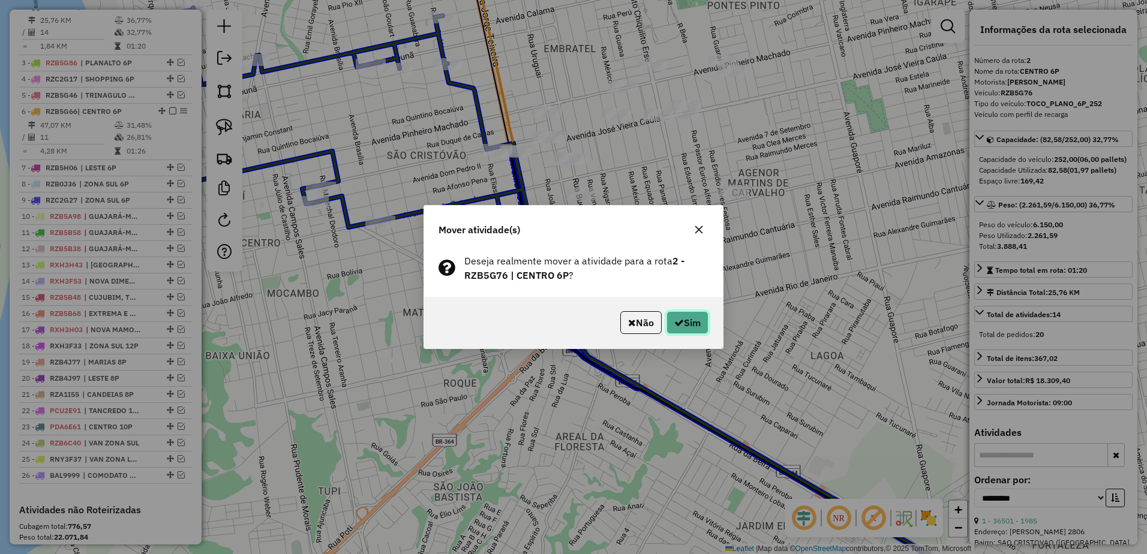
click at [692, 320] on button "Sim" at bounding box center [688, 322] width 42 height 23
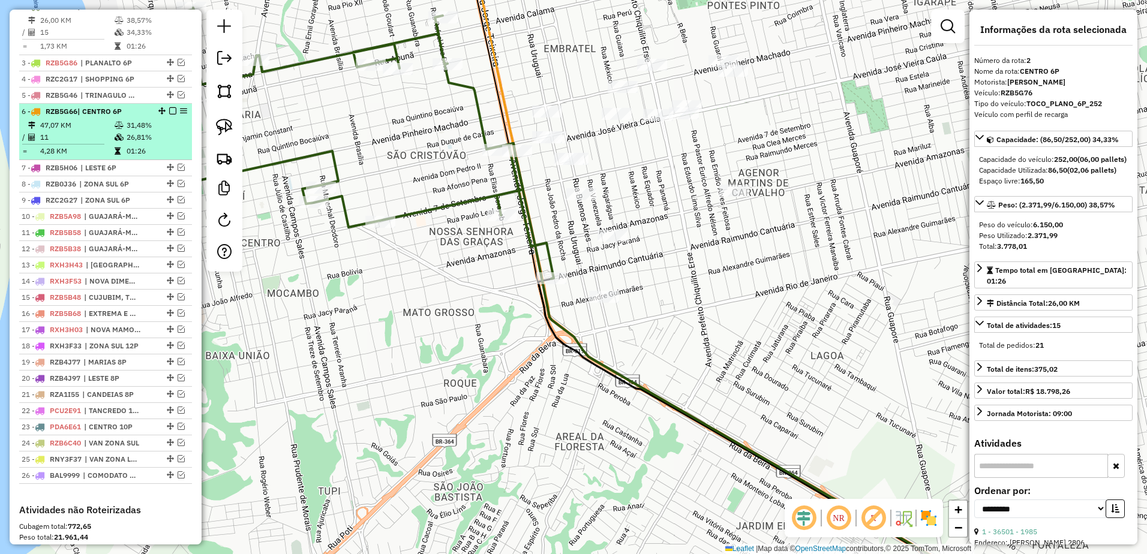
click at [91, 131] on td "47,07 KM" at bounding box center [77, 125] width 74 height 12
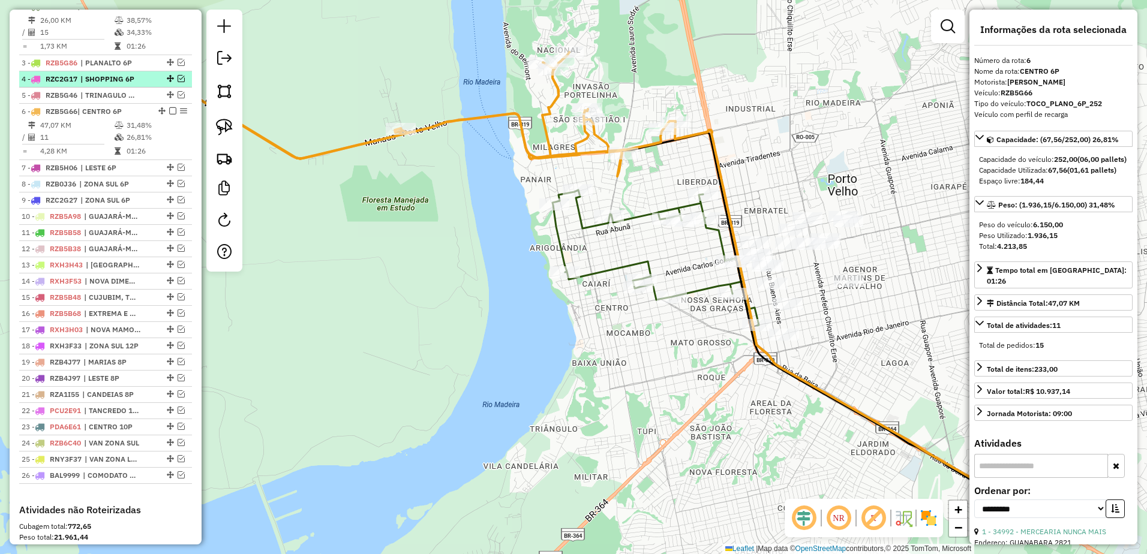
scroll to position [361, 0]
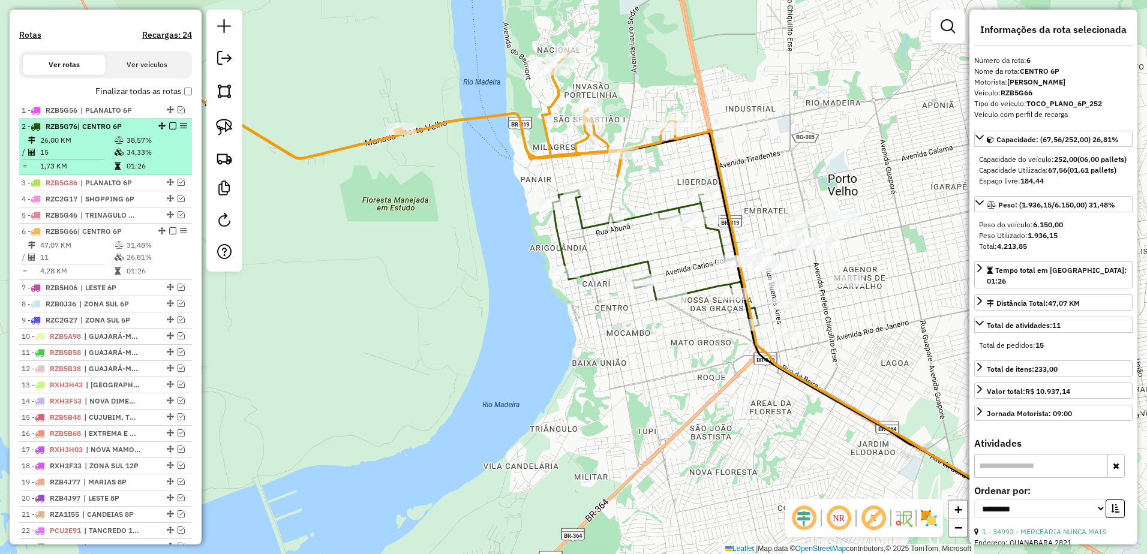
click at [93, 158] on td "15" at bounding box center [77, 152] width 74 height 12
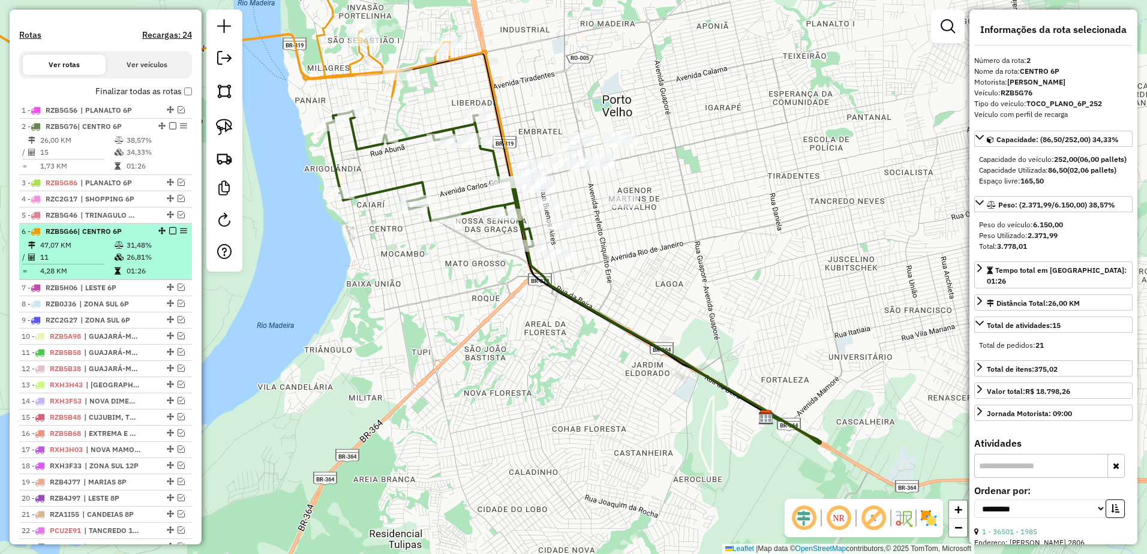
click at [106, 263] on td "11" at bounding box center [77, 257] width 74 height 12
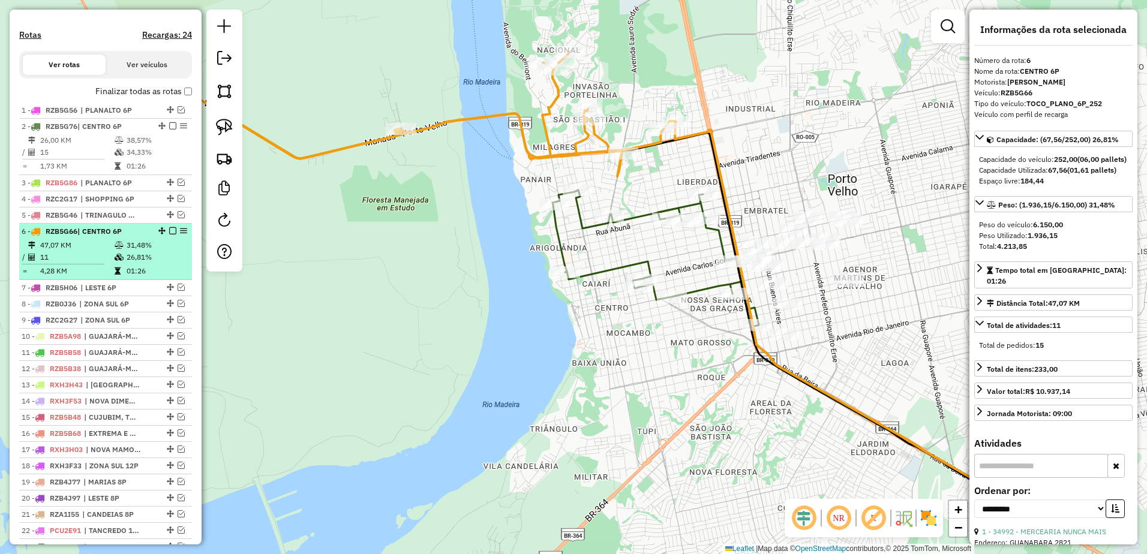
click at [170, 235] on em at bounding box center [172, 230] width 7 height 7
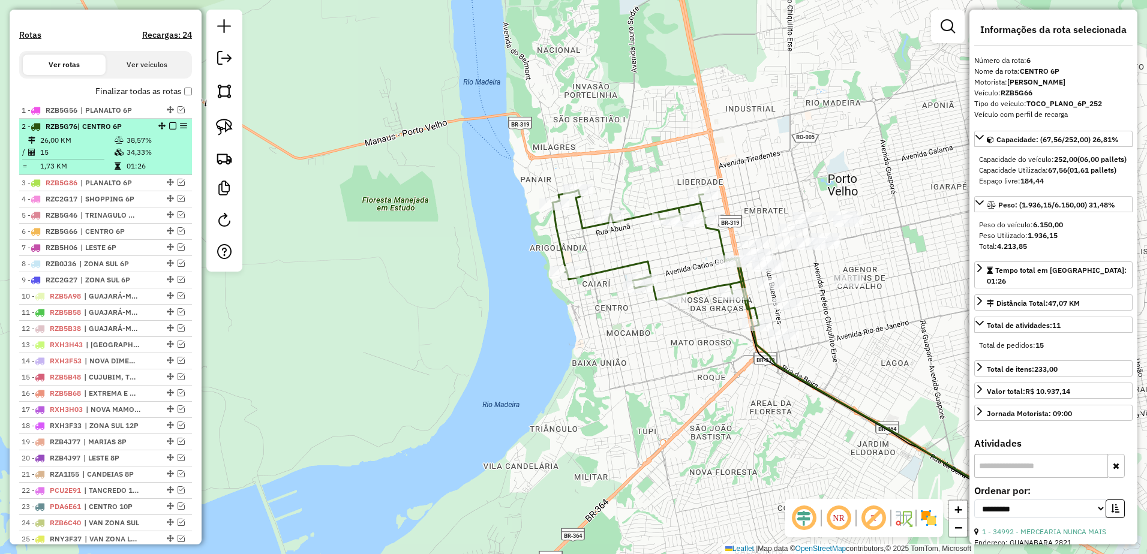
click at [170, 130] on em at bounding box center [172, 125] width 7 height 7
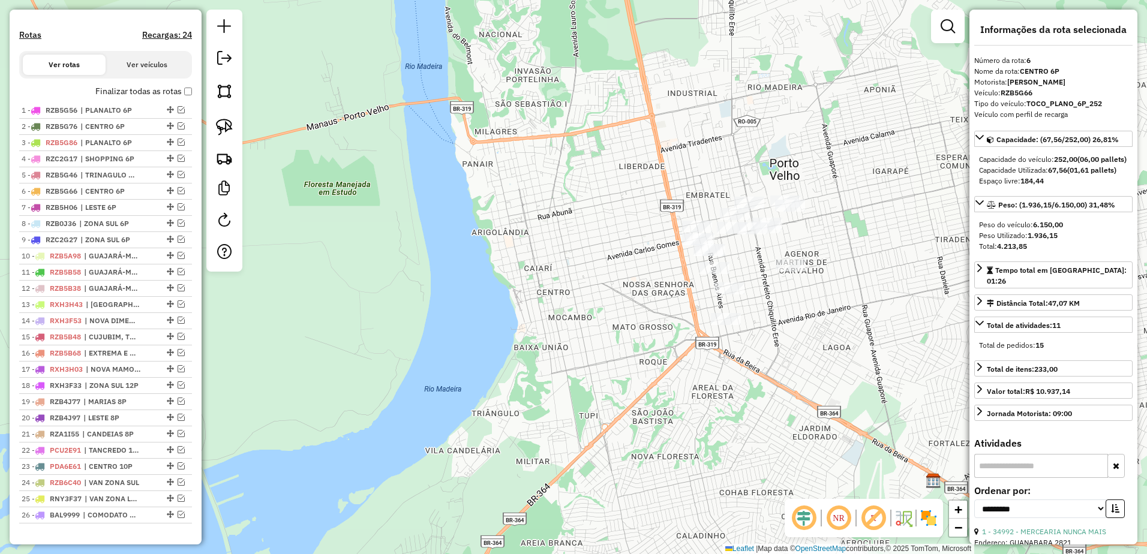
drag, startPoint x: 870, startPoint y: 161, endPoint x: 784, endPoint y: 129, distance: 91.5
click at [784, 129] on div "Janela de atendimento Grade de atendimento Capacidade Transportadoras Veículos …" at bounding box center [573, 277] width 1147 height 554
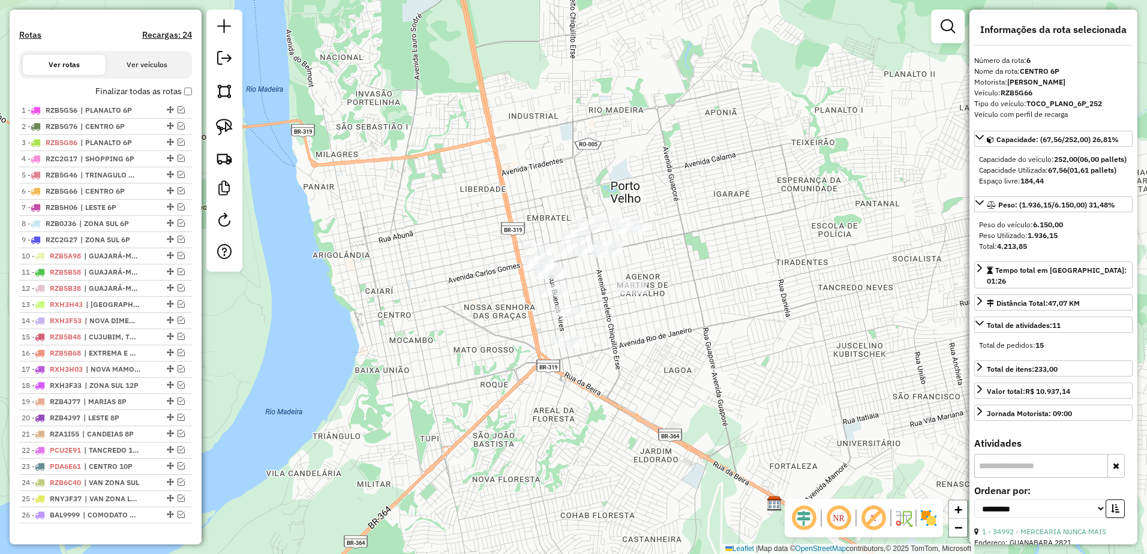
drag, startPoint x: 855, startPoint y: 68, endPoint x: 733, endPoint y: 128, distance: 136.1
click at [733, 128] on div "Janela de atendimento Grade de atendimento Capacidade Transportadoras Veículos …" at bounding box center [573, 277] width 1147 height 554
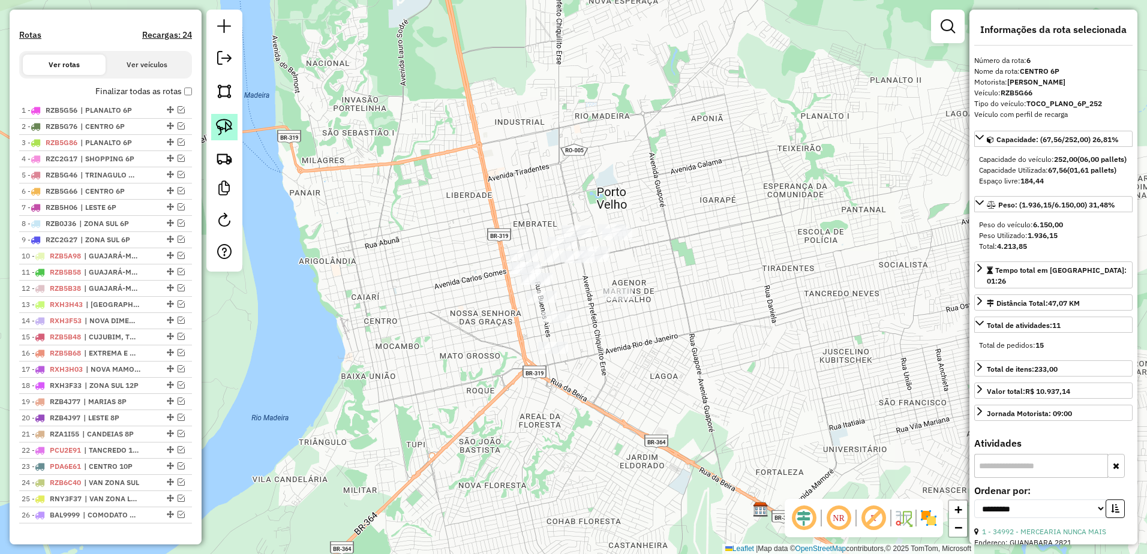
click at [227, 121] on img at bounding box center [224, 127] width 17 height 17
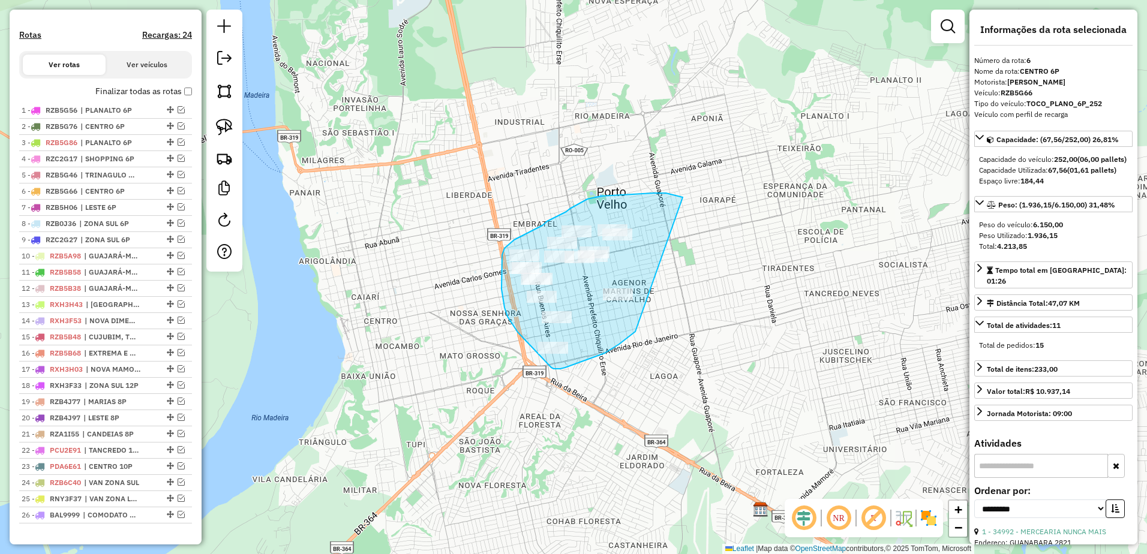
drag, startPoint x: 669, startPoint y: 194, endPoint x: 686, endPoint y: 291, distance: 98.8
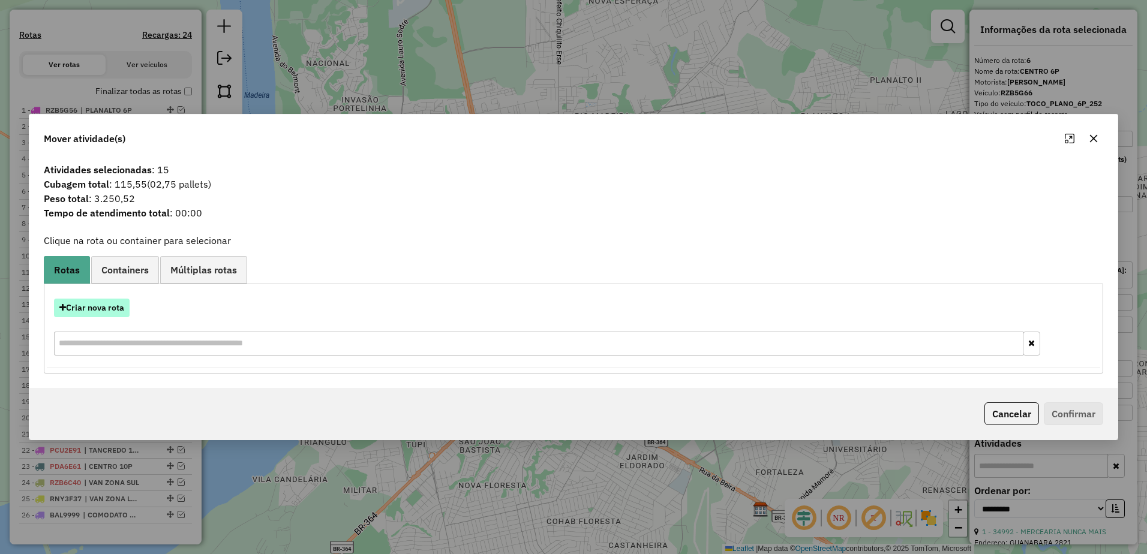
click at [107, 307] on button "Criar nova rota" at bounding box center [92, 308] width 76 height 19
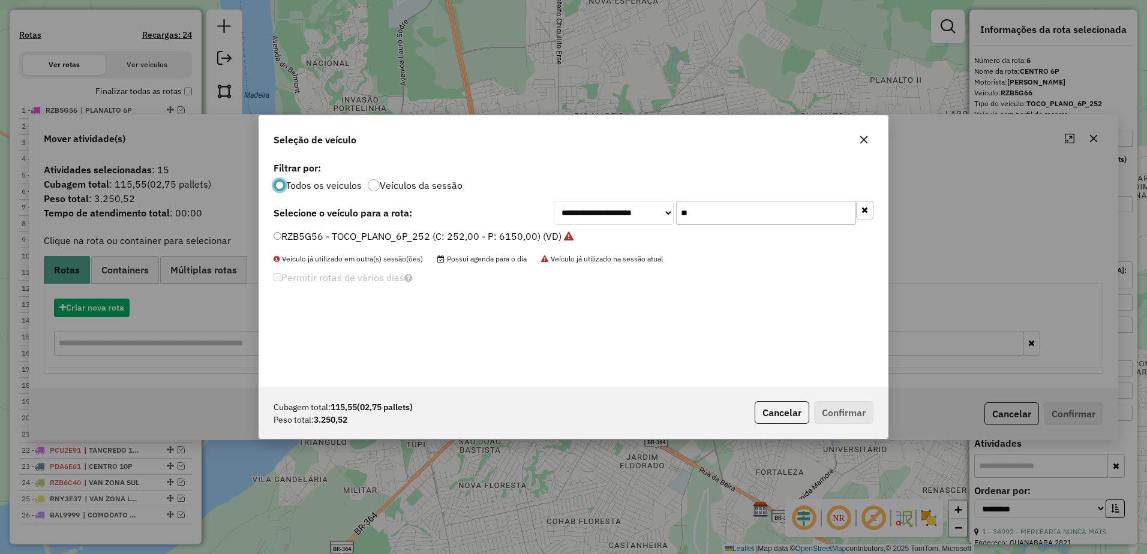
scroll to position [7, 4]
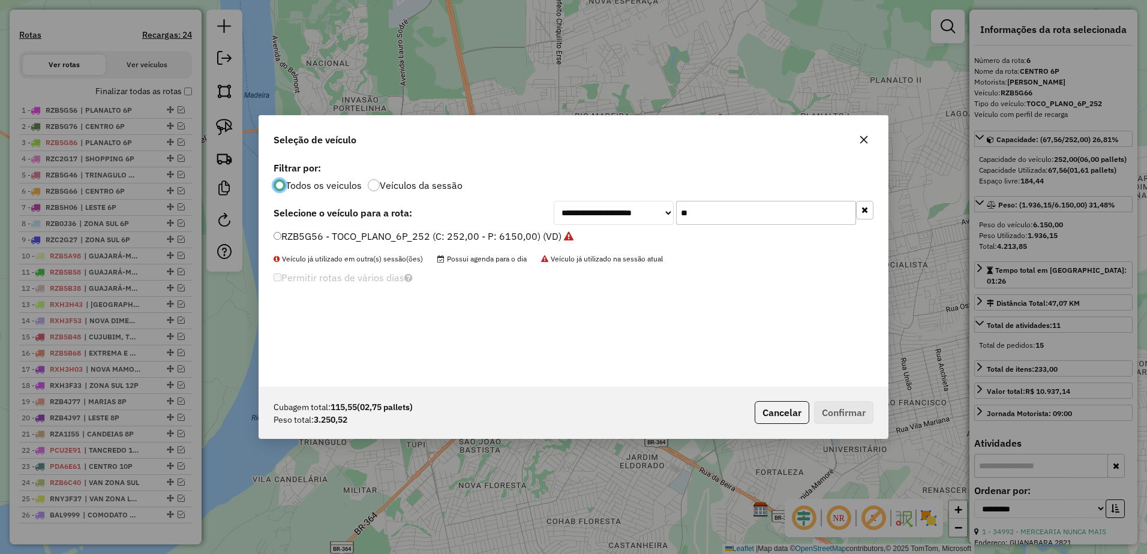
click at [738, 214] on input "**" at bounding box center [766, 213] width 180 height 24
type input "*"
type input "**"
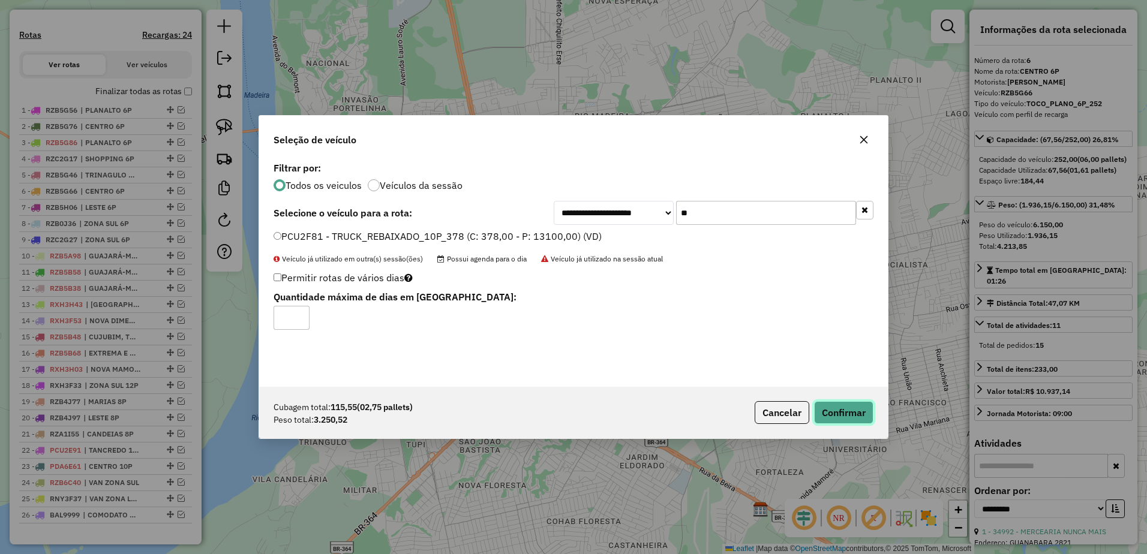
click at [838, 414] on button "Confirmar" at bounding box center [843, 412] width 59 height 23
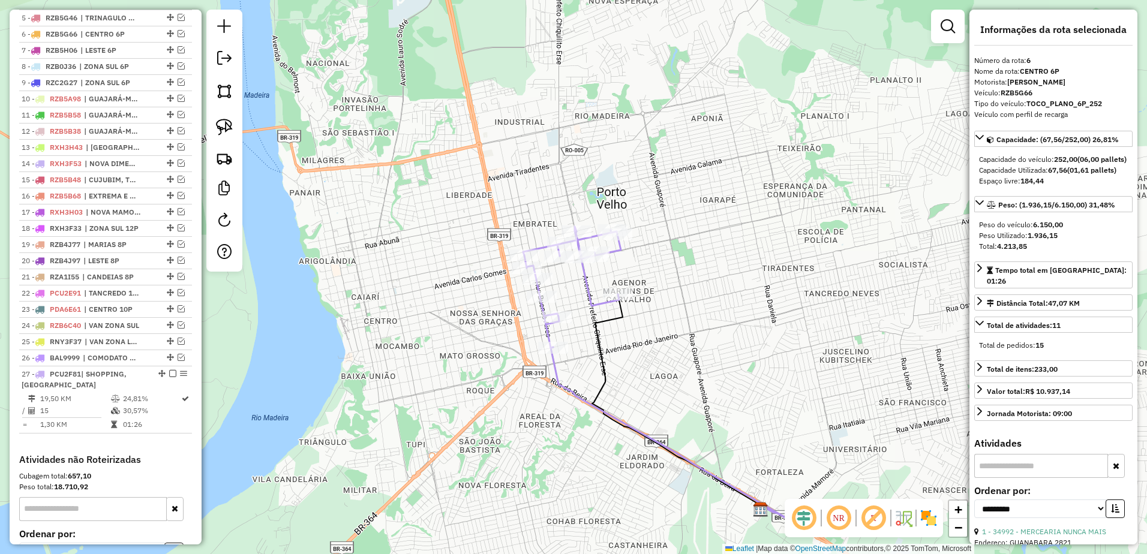
scroll to position [545, 0]
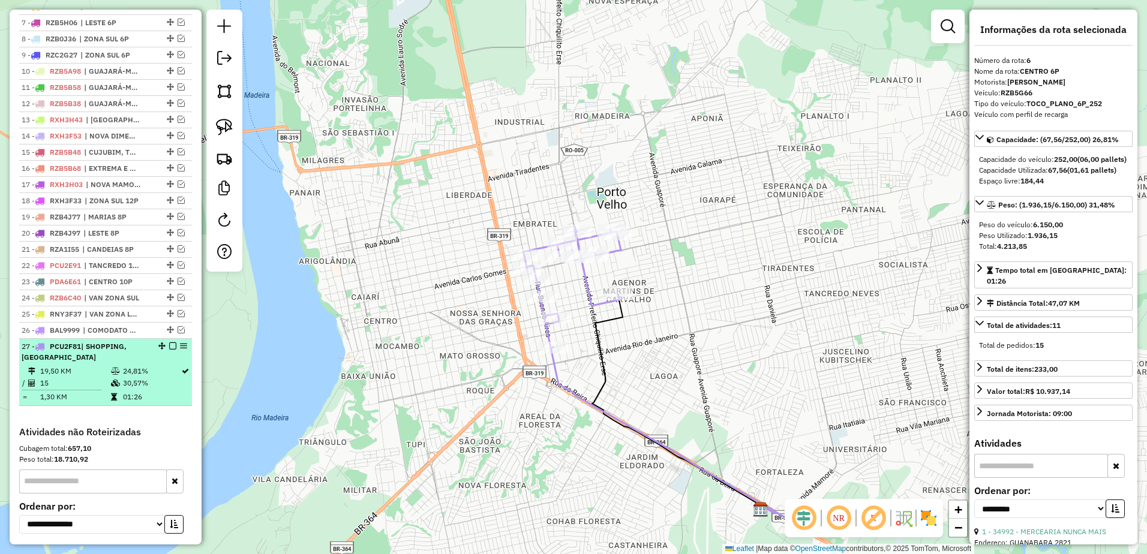
click at [85, 377] on td "19,50 KM" at bounding box center [75, 371] width 71 height 12
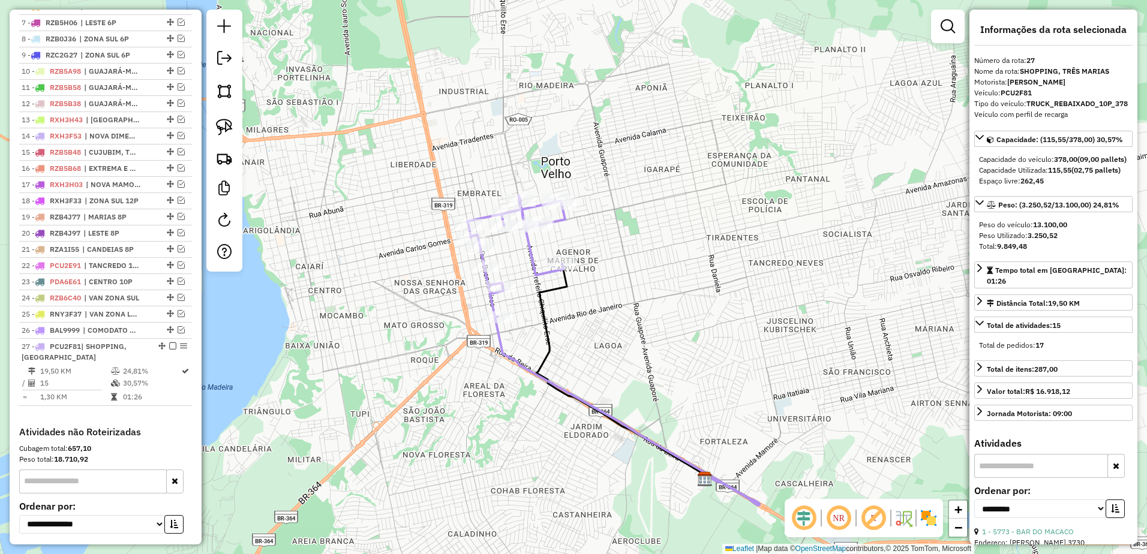
drag, startPoint x: 586, startPoint y: 263, endPoint x: 626, endPoint y: 337, distance: 84.1
click at [626, 337] on div "Janela de atendimento Grade de atendimento Capacidade Transportadoras Veículos …" at bounding box center [573, 277] width 1147 height 554
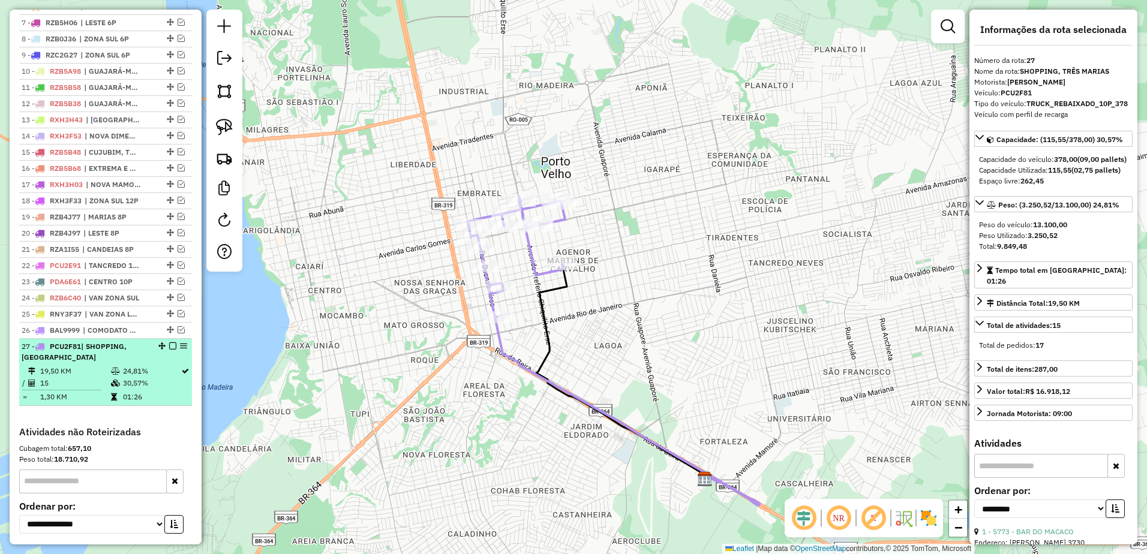
click at [82, 389] on td "15" at bounding box center [75, 383] width 71 height 12
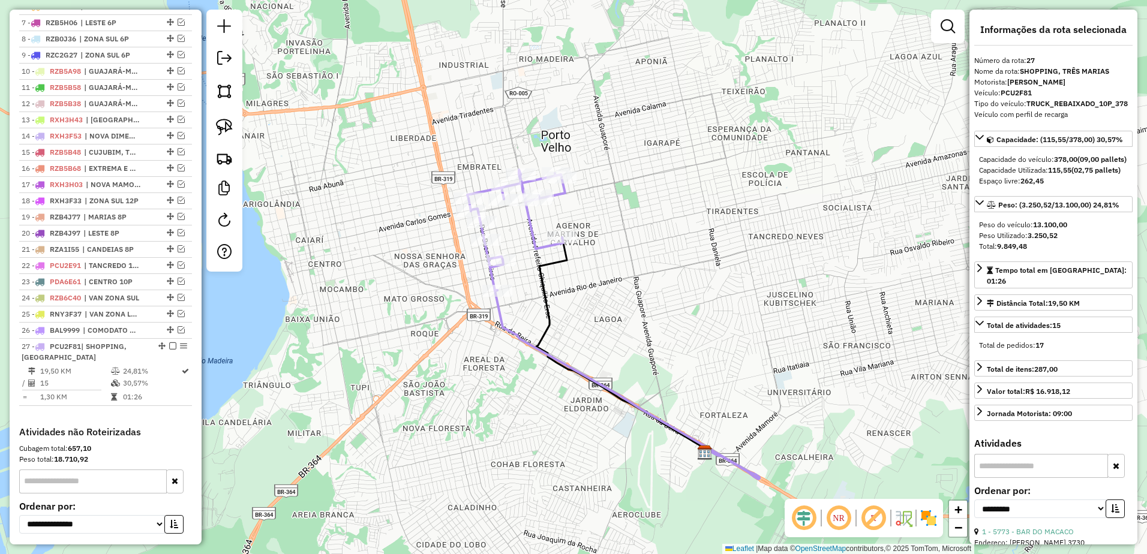
drag, startPoint x: 681, startPoint y: 211, endPoint x: 721, endPoint y: 259, distance: 62.2
click at [721, 259] on div "Janela de atendimento Grade de atendimento Capacidade Transportadoras Veículos …" at bounding box center [573, 277] width 1147 height 554
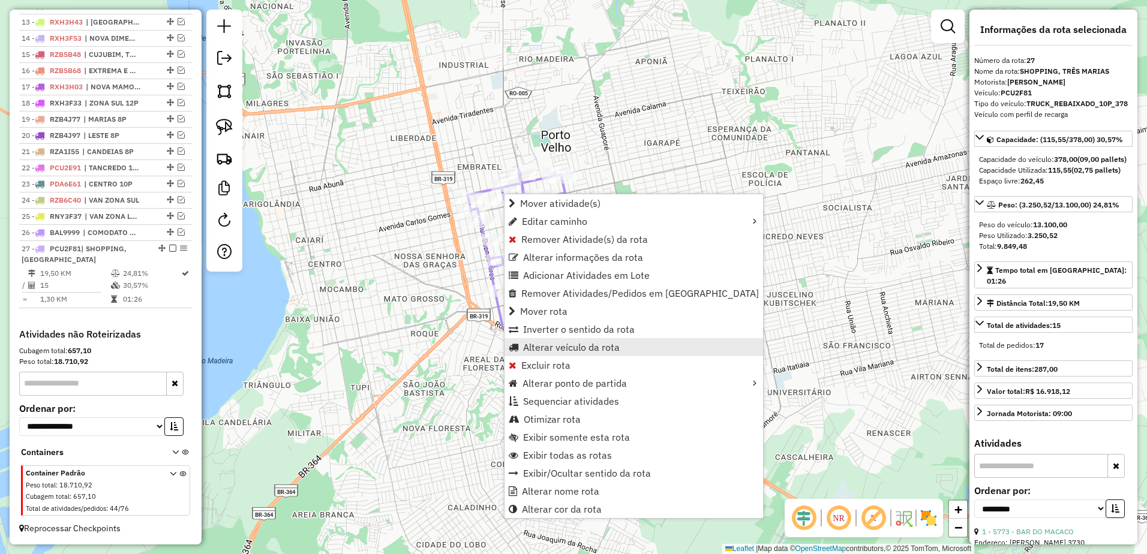
click at [557, 352] on span "Alterar veículo da rota" at bounding box center [571, 348] width 97 height 10
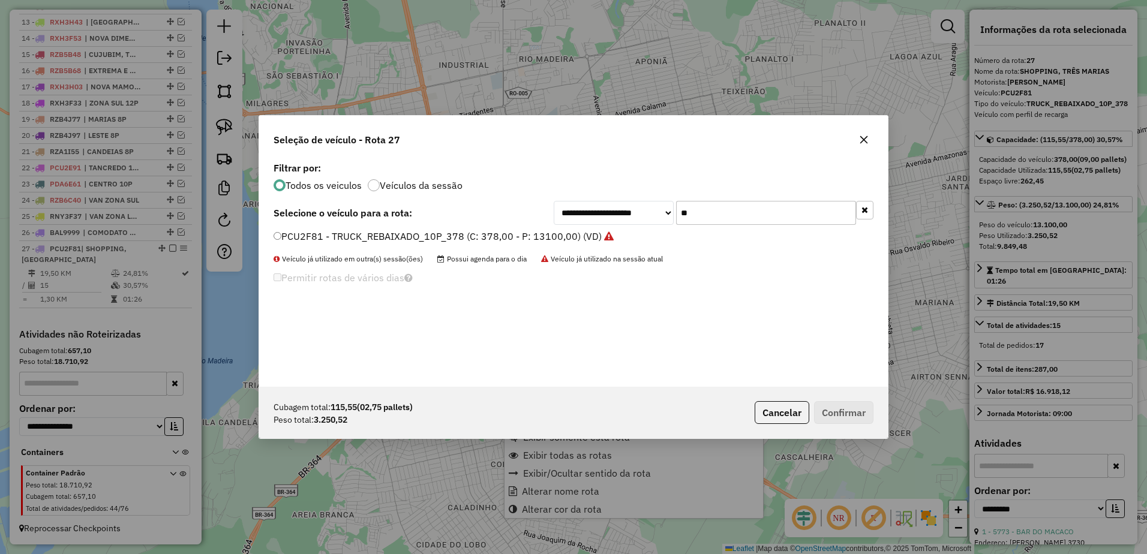
scroll to position [7, 4]
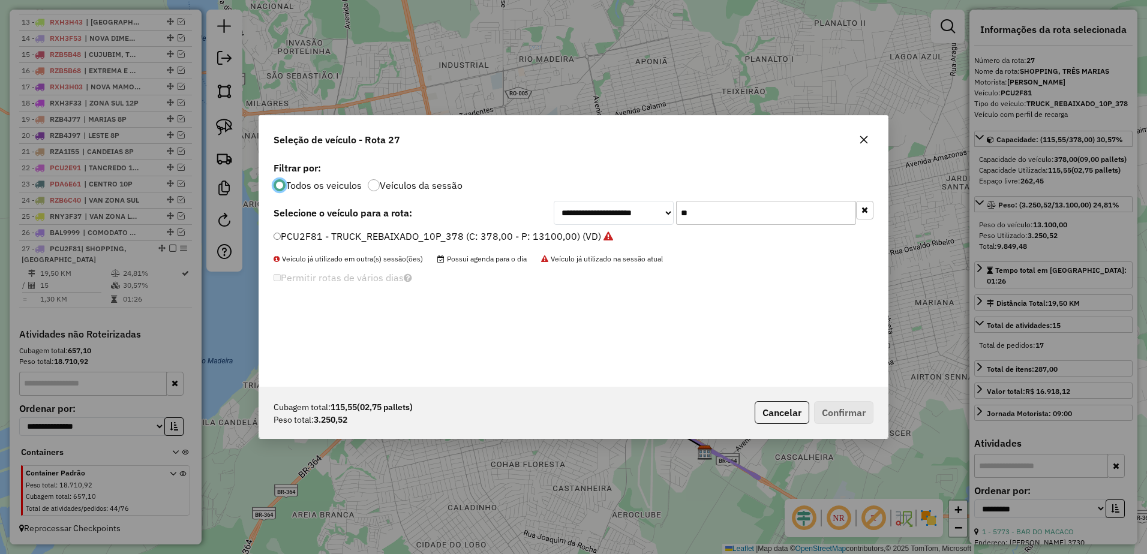
click at [725, 214] on input "**" at bounding box center [766, 213] width 180 height 24
type input "*"
type input "**"
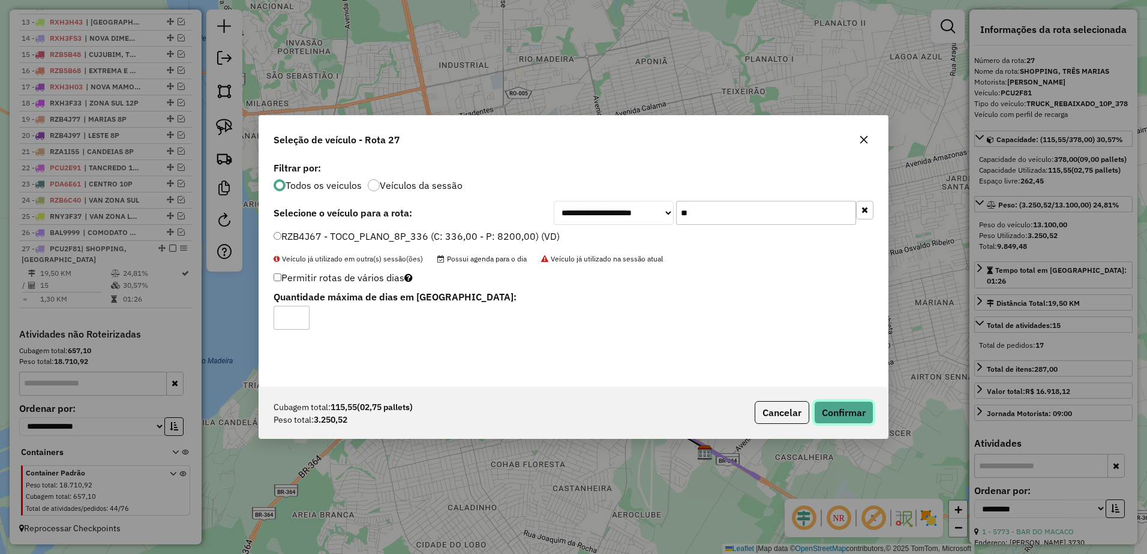
click at [864, 412] on button "Confirmar" at bounding box center [843, 412] width 59 height 23
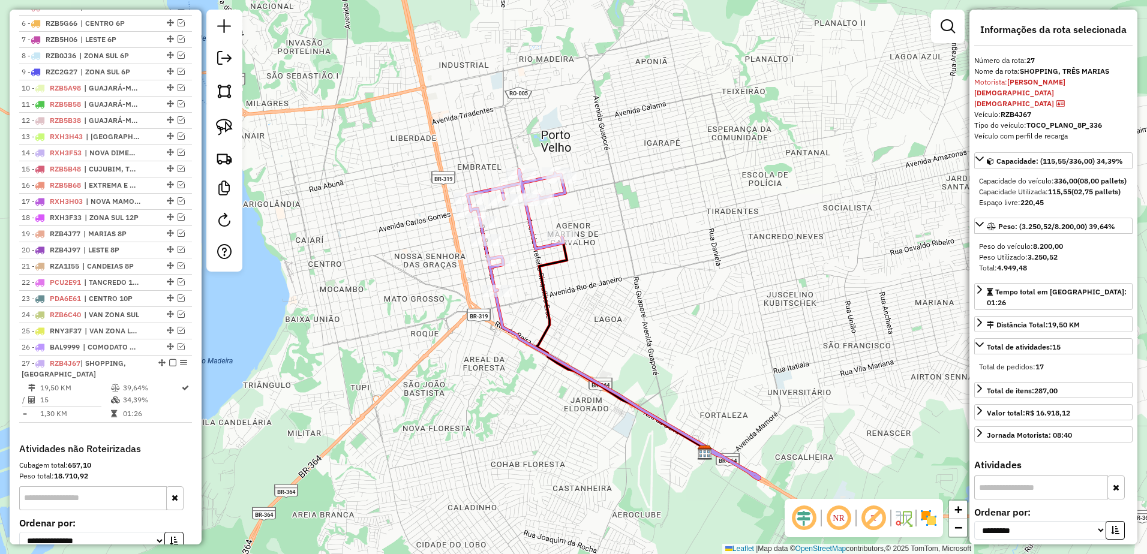
scroll to position [534, 0]
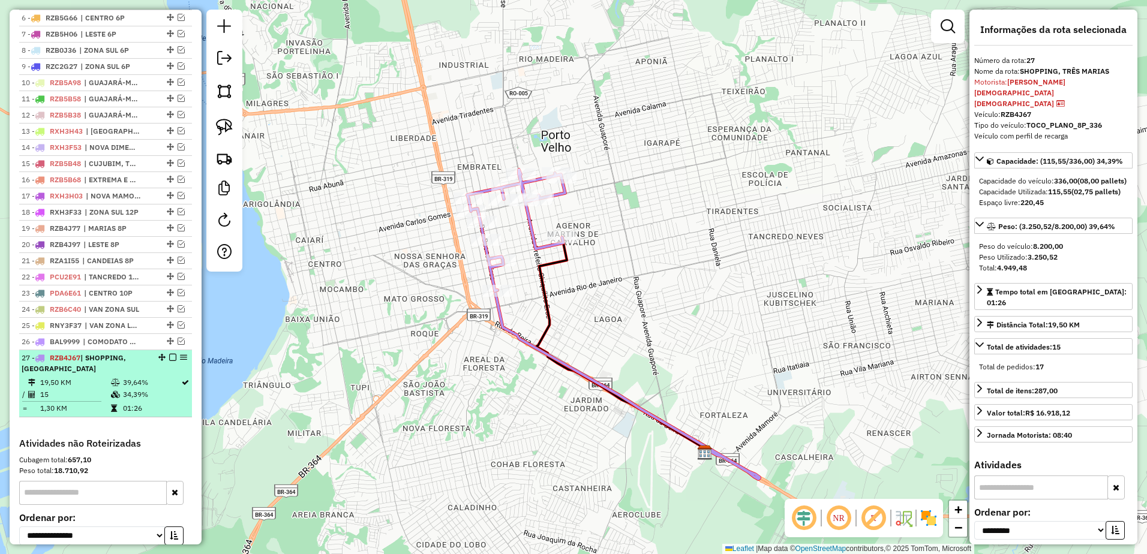
click at [86, 401] on td "15" at bounding box center [75, 395] width 71 height 12
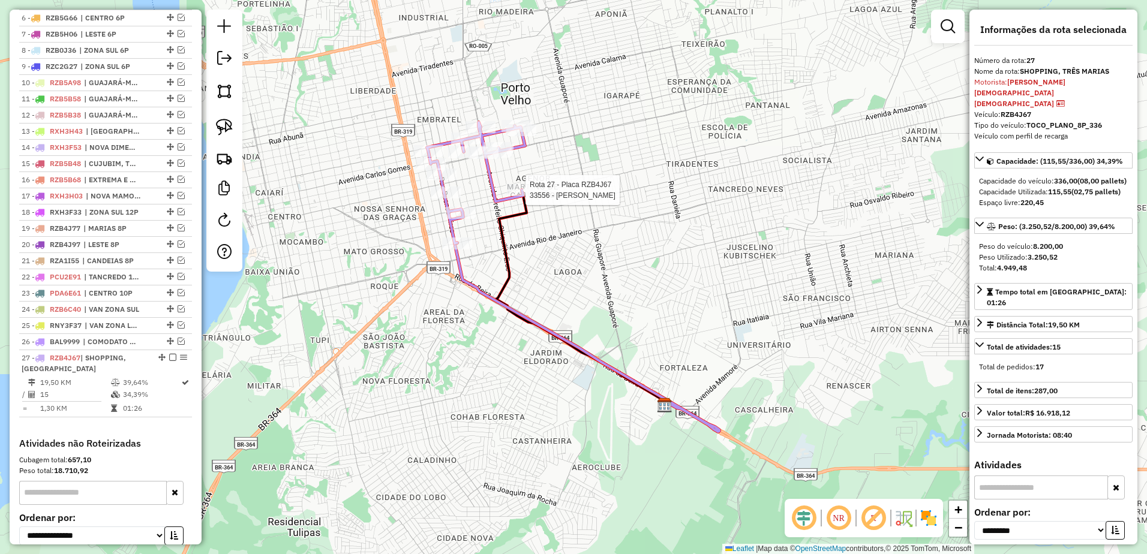
scroll to position [654, 0]
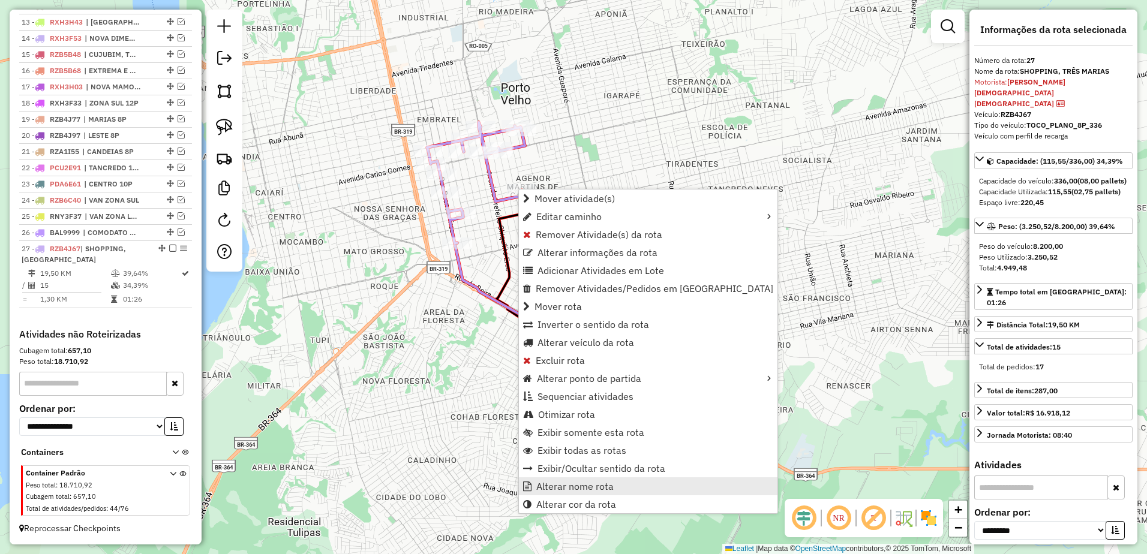
click at [565, 488] on span "Alterar nome rota" at bounding box center [574, 487] width 77 height 10
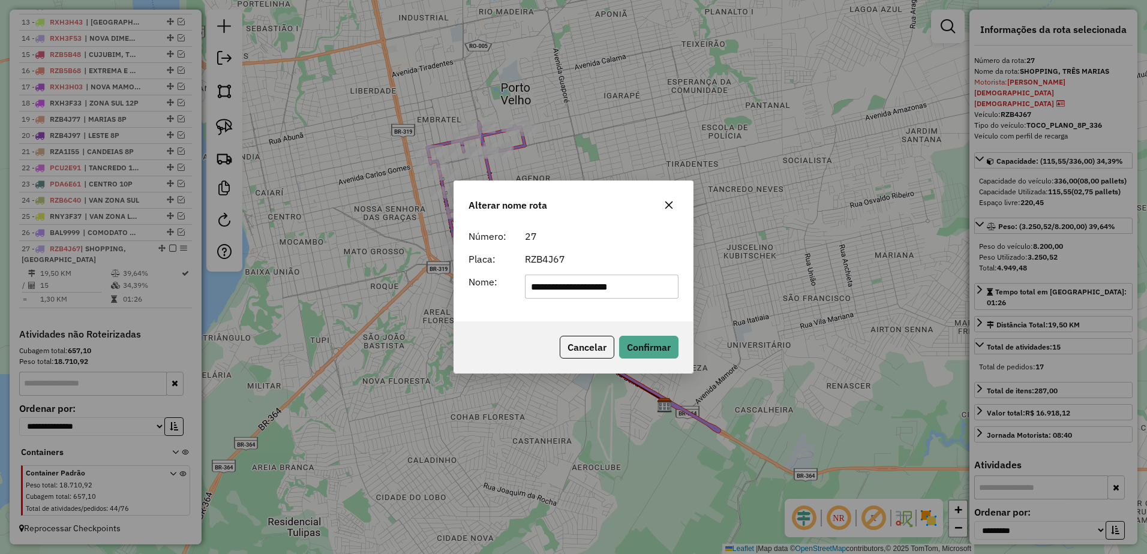
click at [672, 204] on icon "button" at bounding box center [669, 205] width 10 height 10
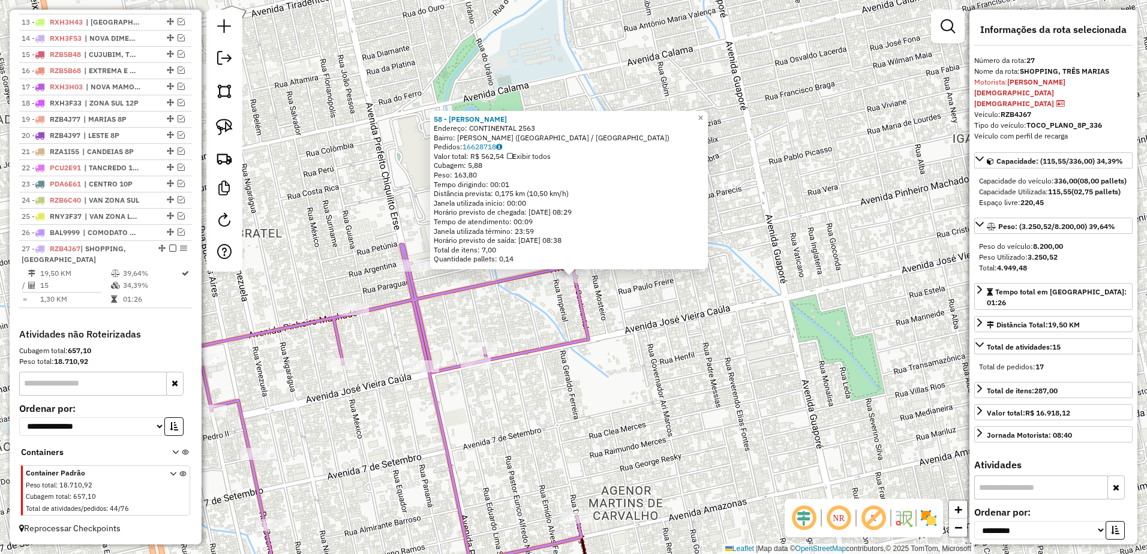
click at [593, 306] on div "58 - [PERSON_NAME]: CONTINENTAL 2563 Bairro: FLODOALDO PONTES PINTO ([GEOGRAPHI…" at bounding box center [573, 277] width 1147 height 554
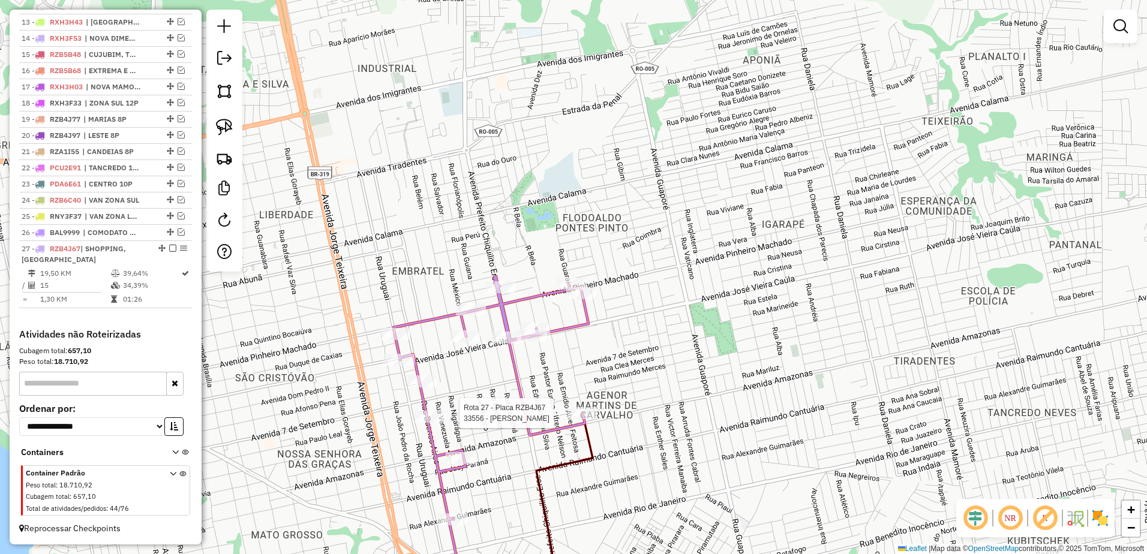
select select "**********"
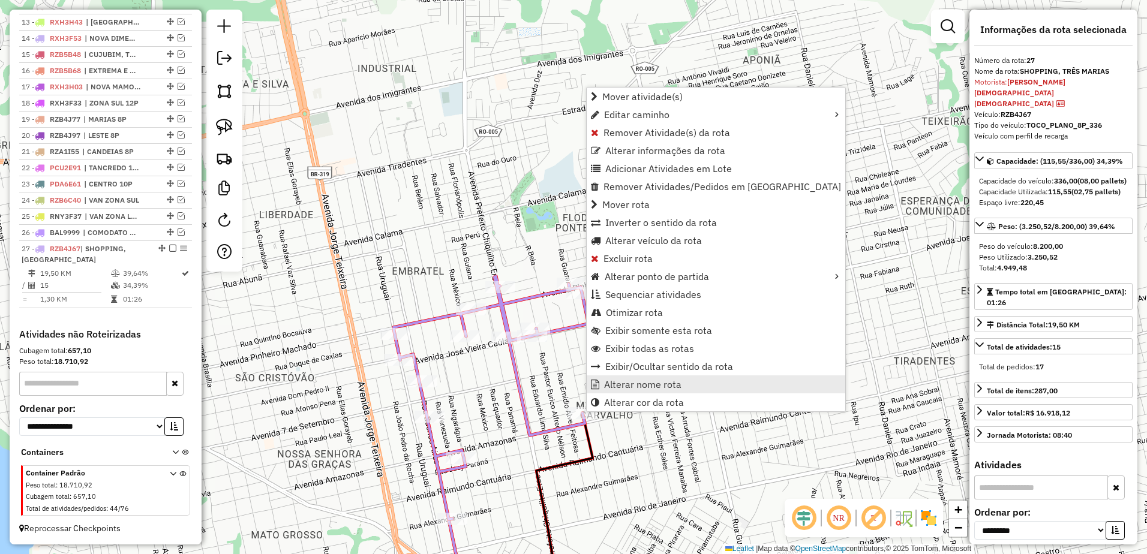
click at [646, 386] on span "Alterar nome rota" at bounding box center [642, 385] width 77 height 10
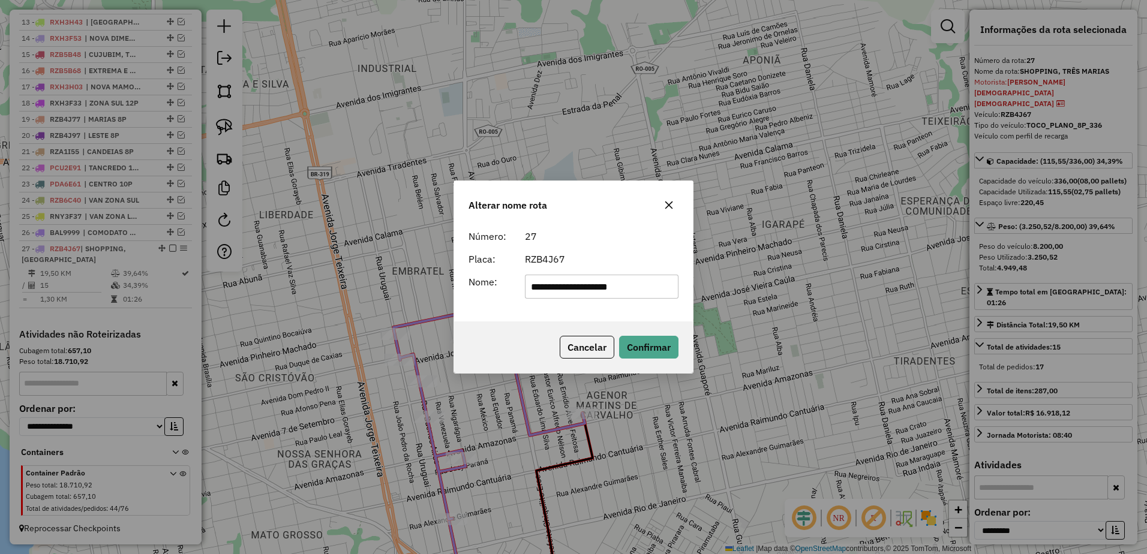
click at [582, 286] on input "**********" at bounding box center [602, 287] width 154 height 24
click at [599, 283] on input "**********" at bounding box center [602, 287] width 154 height 24
type input "**********"
drag, startPoint x: 657, startPoint y: 335, endPoint x: 663, endPoint y: 344, distance: 10.5
click at [663, 344] on div "Cancelar Confirmar" at bounding box center [573, 348] width 239 height 52
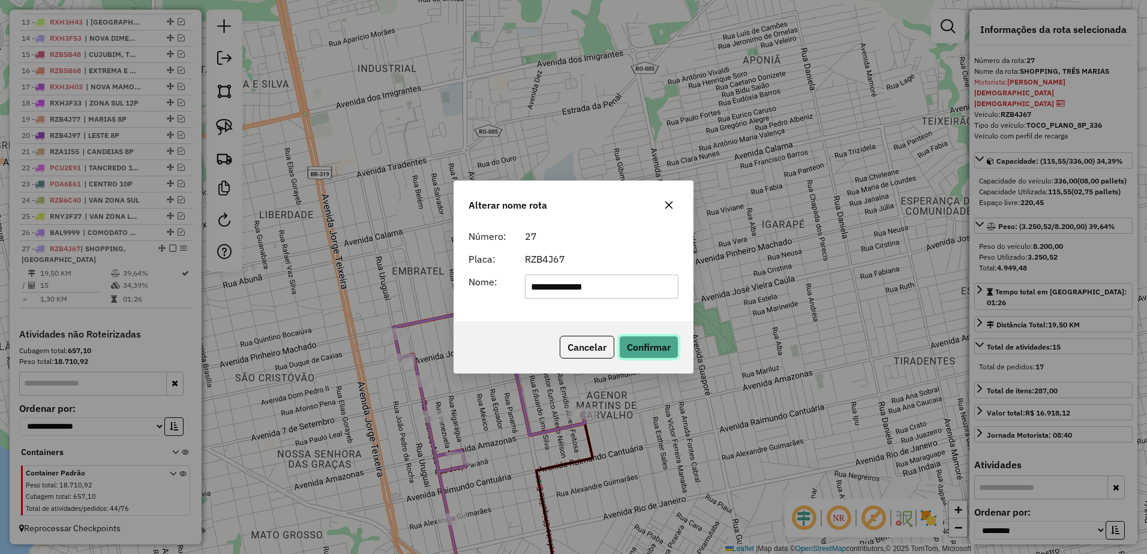
click at [665, 347] on button "Confirmar" at bounding box center [648, 347] width 59 height 23
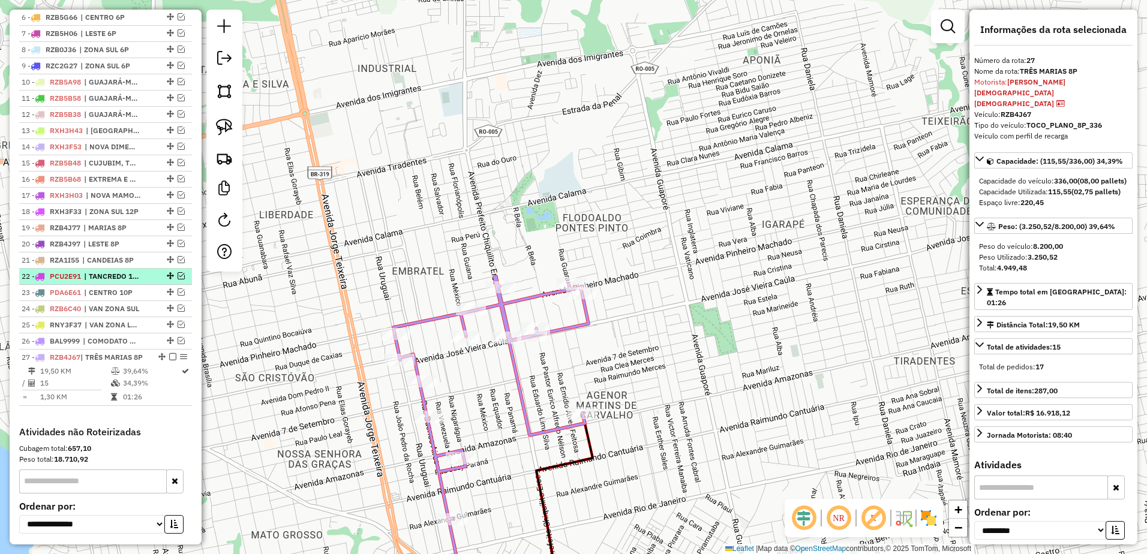
scroll to position [534, 0]
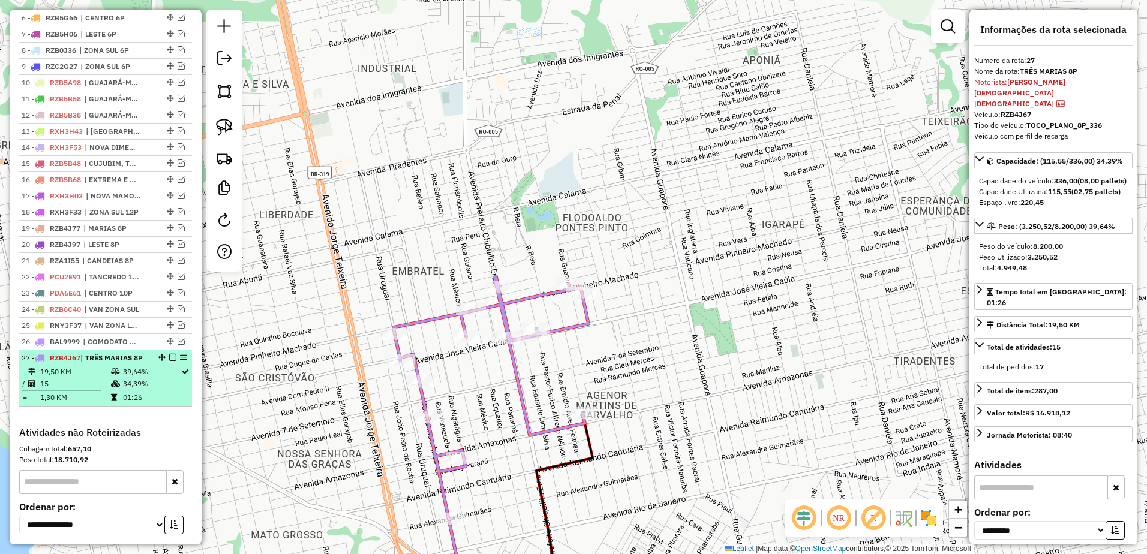
click at [169, 361] on em at bounding box center [172, 357] width 7 height 7
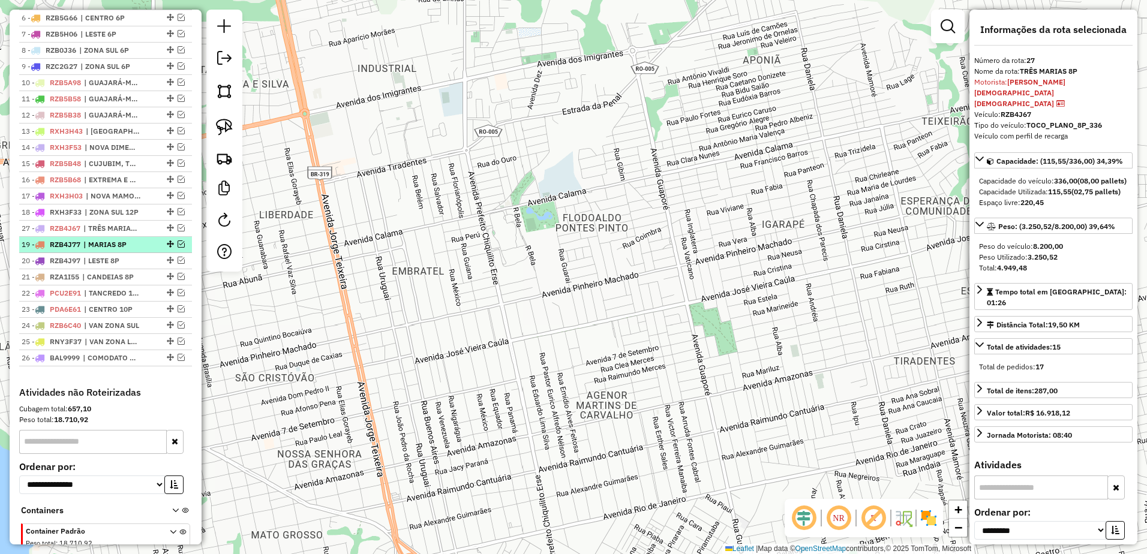
drag, startPoint x: 166, startPoint y: 368, endPoint x: 154, endPoint y: 253, distance: 115.2
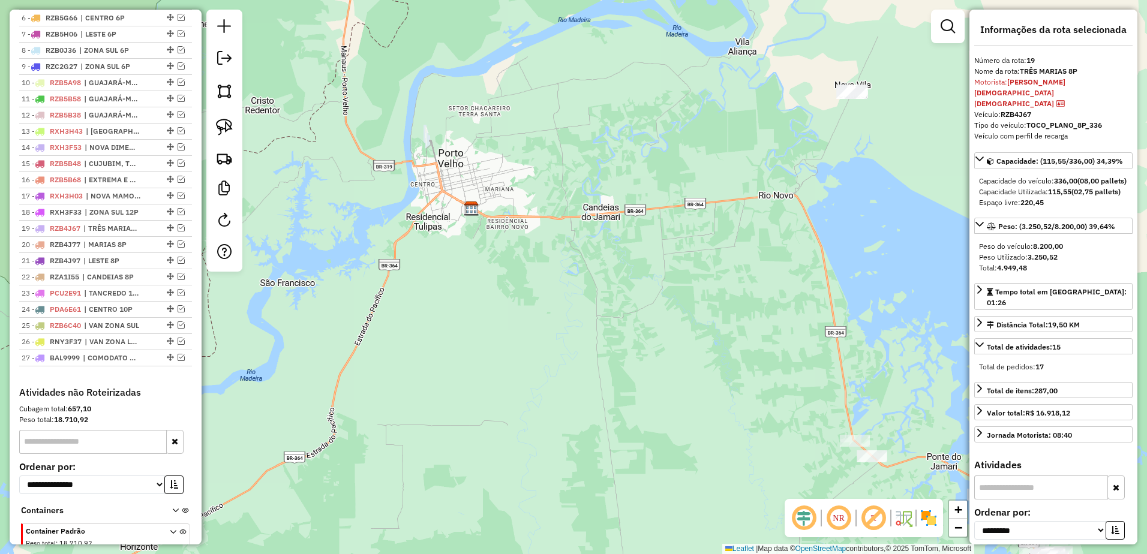
drag, startPoint x: 817, startPoint y: 184, endPoint x: 755, endPoint y: 135, distance: 79.0
click at [755, 135] on div "Janela de atendimento Grade de atendimento Capacidade Transportadoras Veículos …" at bounding box center [573, 277] width 1147 height 554
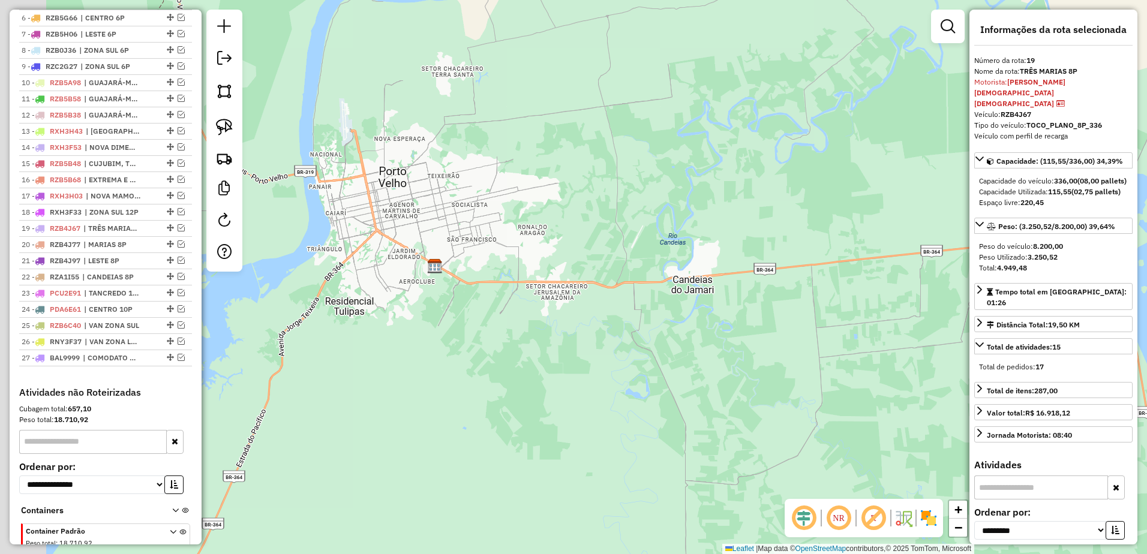
drag, startPoint x: 654, startPoint y: 212, endPoint x: 669, endPoint y: 213, distance: 15.1
click at [669, 213] on div "Janela de atendimento Grade de atendimento Capacidade Transportadoras Veículos …" at bounding box center [573, 277] width 1147 height 554
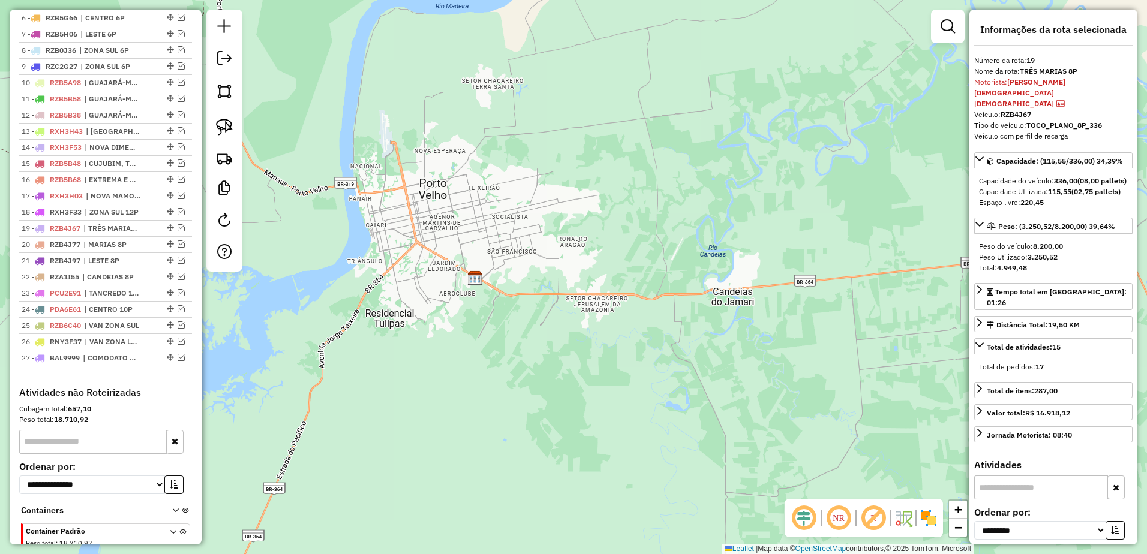
drag, startPoint x: 607, startPoint y: 224, endPoint x: 635, endPoint y: 230, distance: 28.7
click at [635, 230] on div "Janela de atendimento Grade de atendimento Capacidade Transportadoras Veículos …" at bounding box center [573, 277] width 1147 height 554
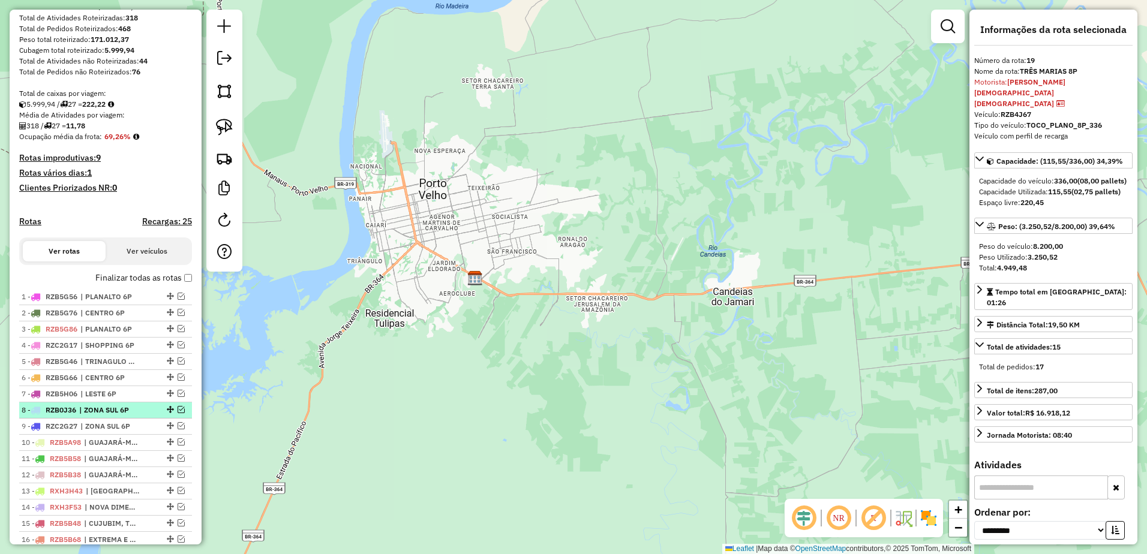
scroll to position [294, 0]
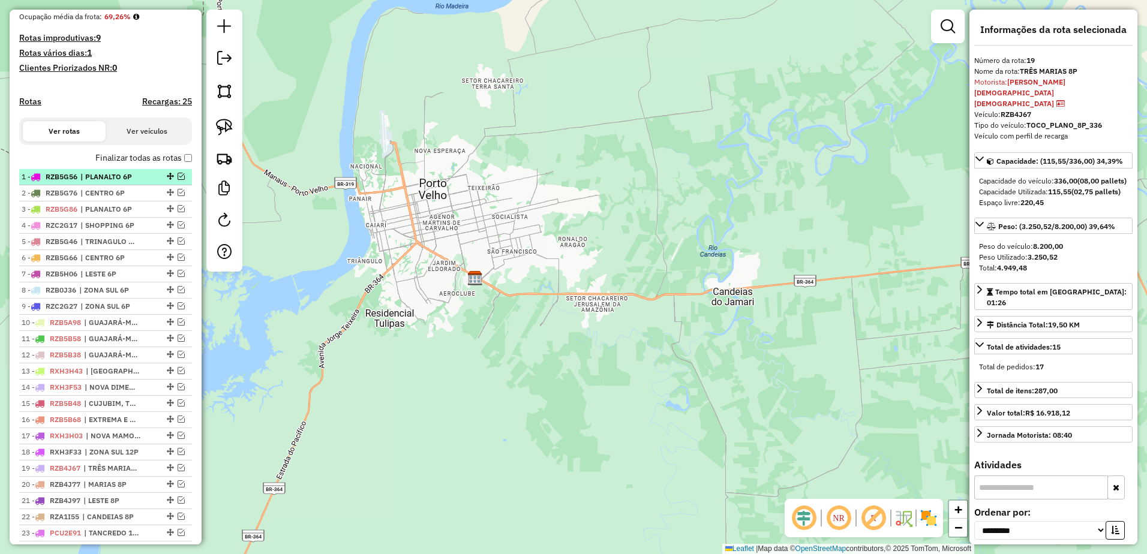
click at [125, 182] on span "| PLANALTO 6P" at bounding box center [107, 177] width 55 height 11
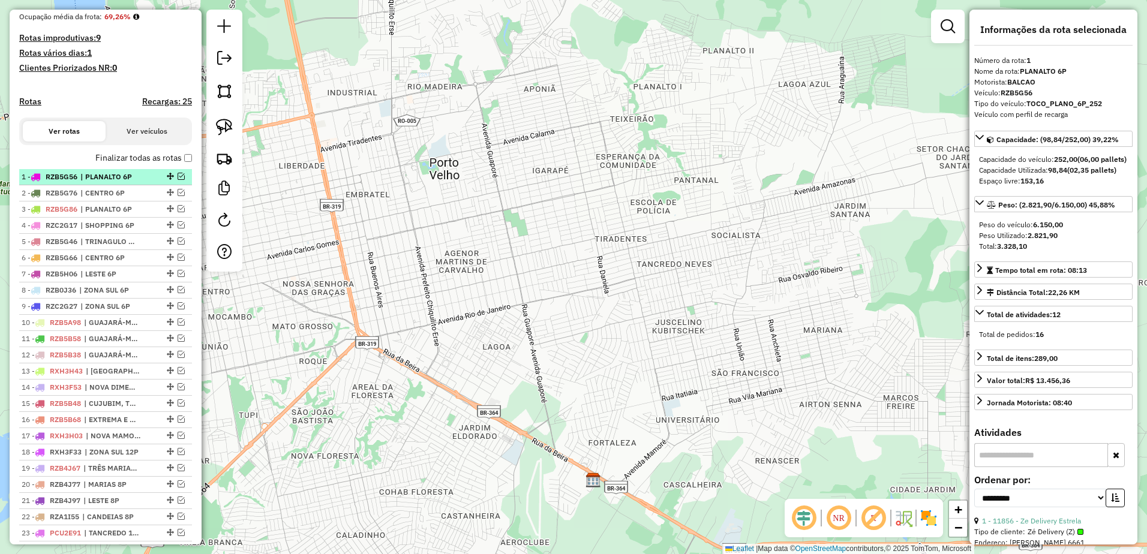
click at [104, 182] on span "| PLANALTO 6P" at bounding box center [107, 177] width 55 height 11
click at [75, 197] on span "RZB5G76" at bounding box center [62, 192] width 32 height 9
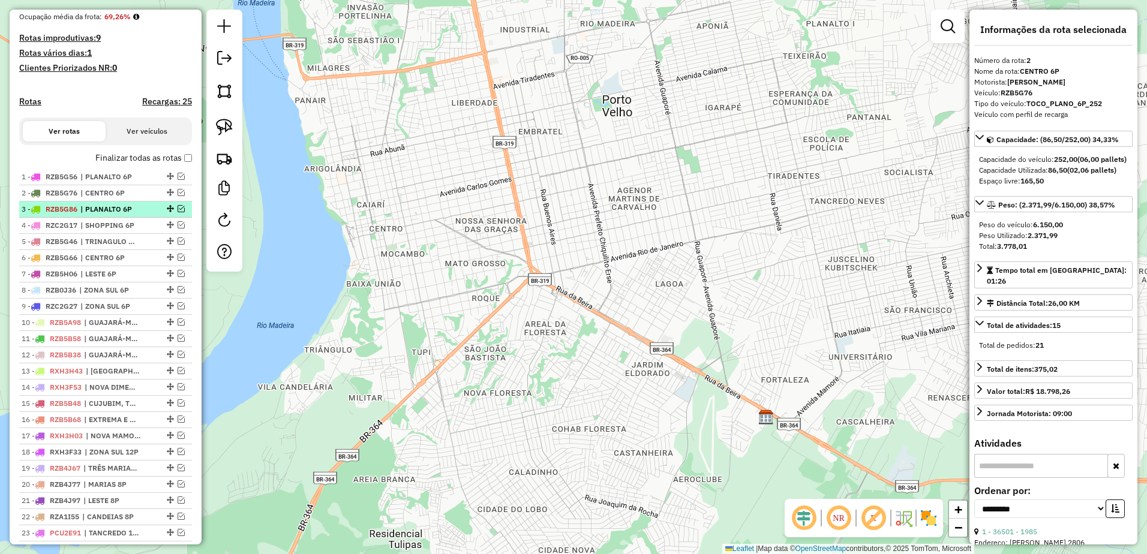
click at [77, 214] on span "RZB5G86" at bounding box center [62, 209] width 32 height 9
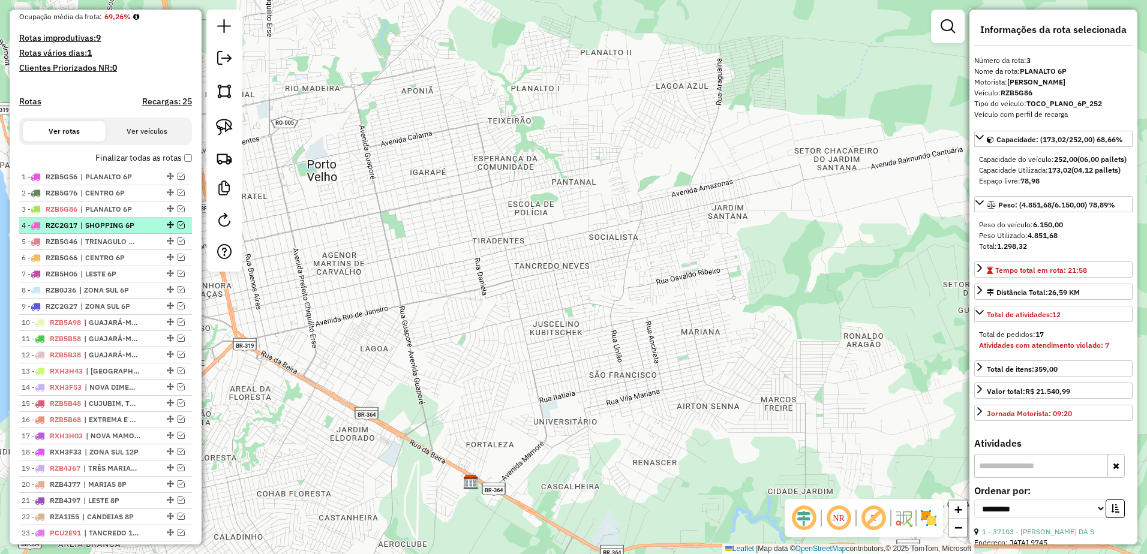
click at [85, 231] on span "| SHOPPING 6P" at bounding box center [107, 225] width 55 height 11
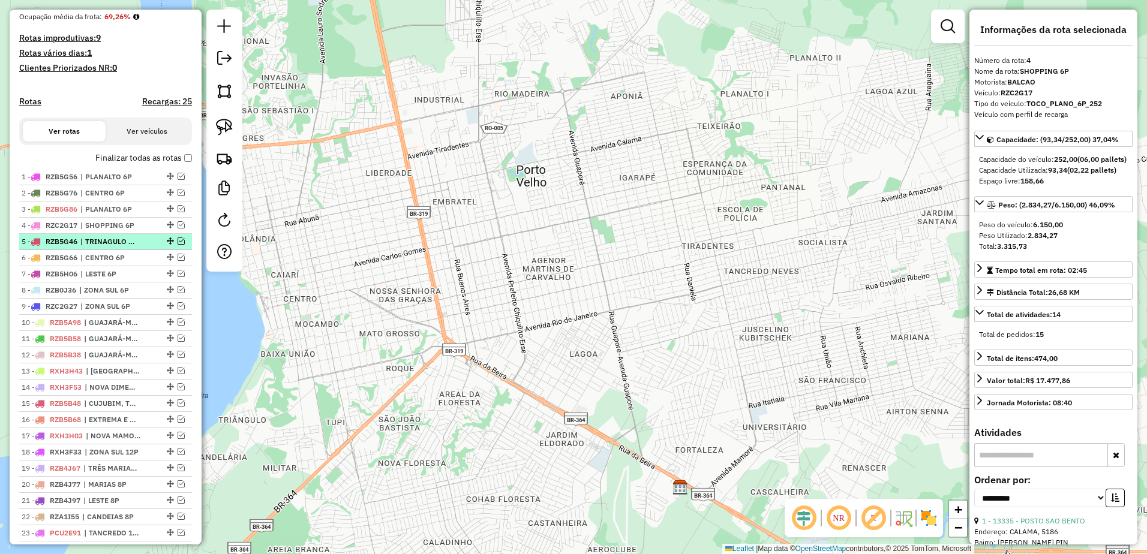
click at [86, 247] on span "| TRINAGULO 6P" at bounding box center [107, 241] width 55 height 11
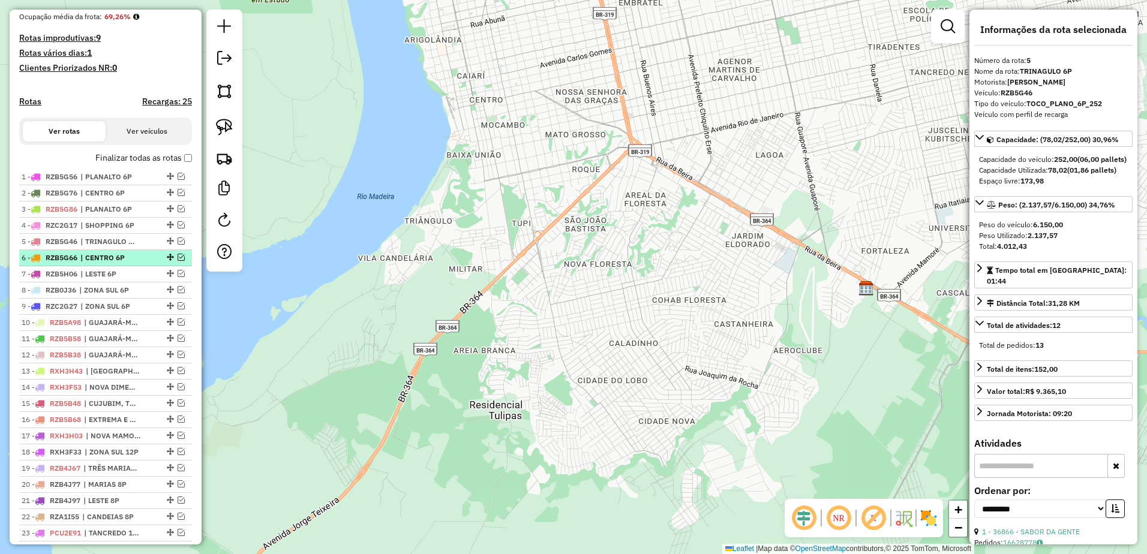
click at [91, 261] on ul "1 - RZB5G56 | PLANALTO 6P 2 - RZB5G76 | CENTRO 6P 3 - RZB5G86 | PLANALTO 6P 4 -…" at bounding box center [105, 387] width 173 height 437
click at [94, 263] on span "| CENTRO 6P" at bounding box center [107, 258] width 55 height 11
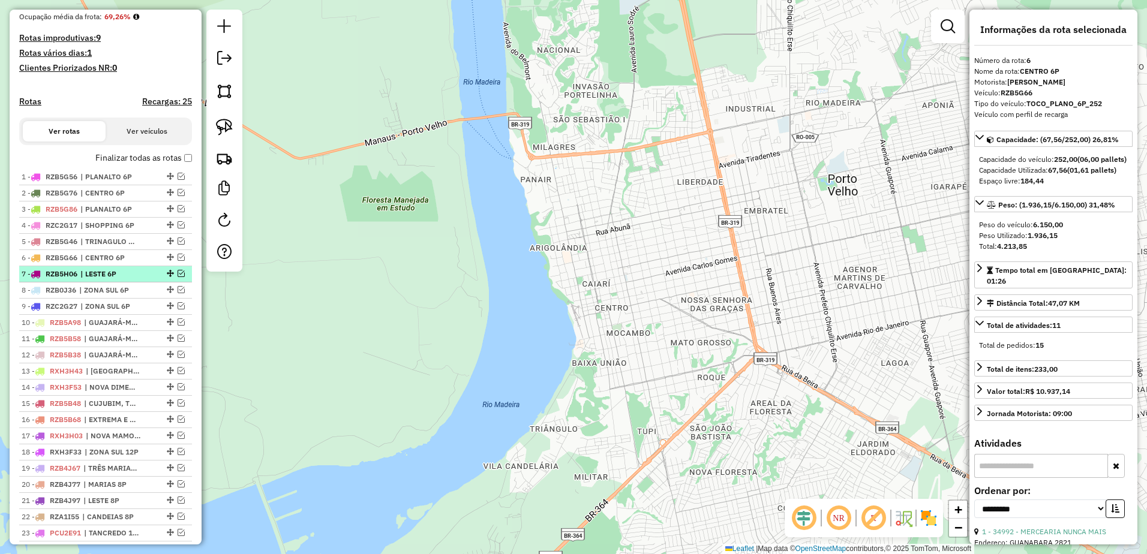
click at [92, 280] on span "| LESTE 6P" at bounding box center [107, 274] width 55 height 11
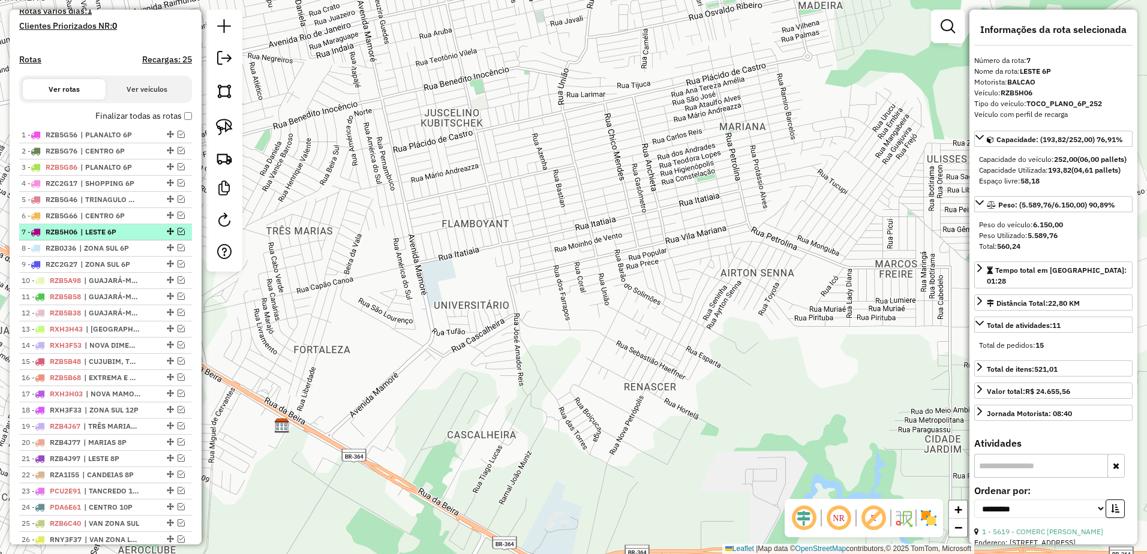
scroll to position [354, 0]
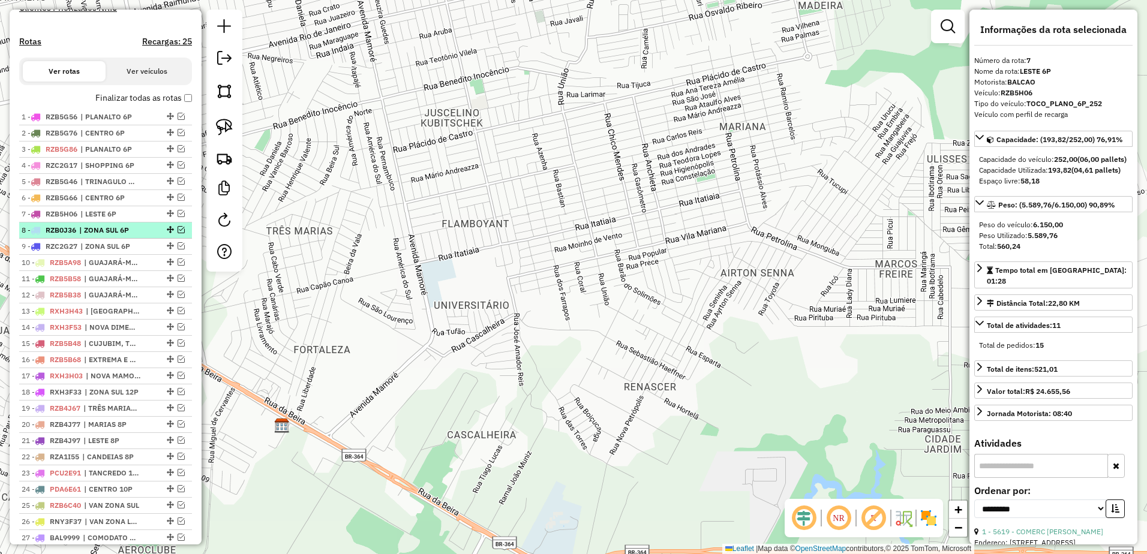
click at [103, 236] on span "| ZONA SUL 6P" at bounding box center [106, 230] width 55 height 11
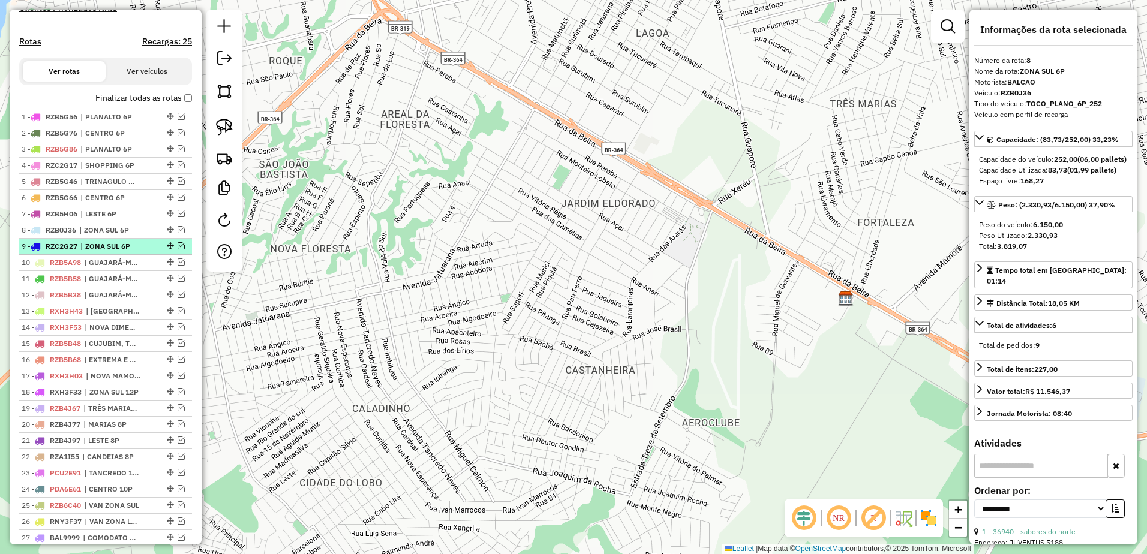
click at [106, 251] on li "9 - RZC2G27 | ZONA SUL 6P" at bounding box center [105, 247] width 173 height 16
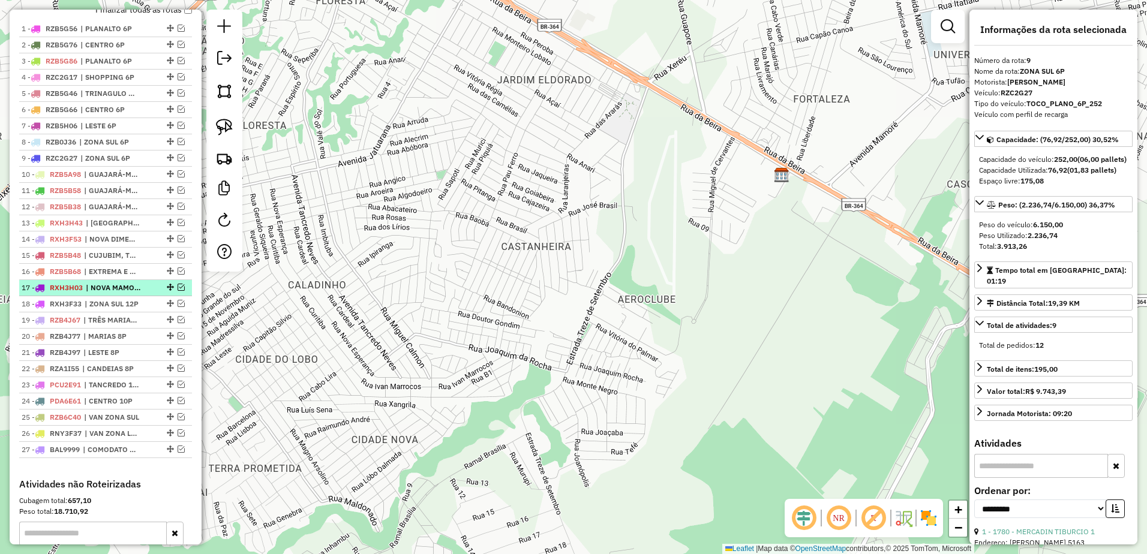
scroll to position [474, 0]
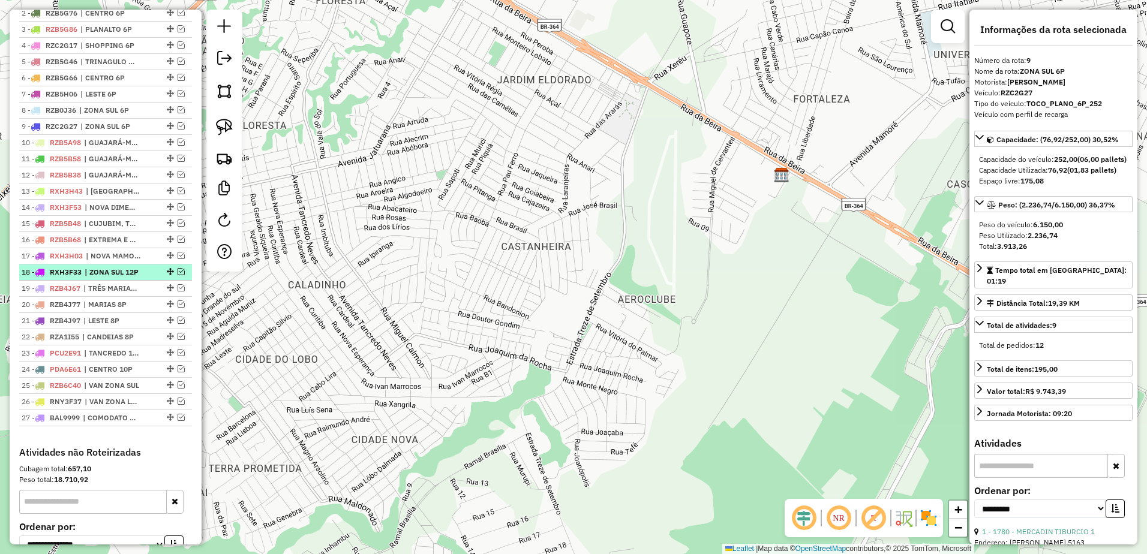
click at [117, 278] on span "| ZONA SUL 12P" at bounding box center [112, 272] width 55 height 11
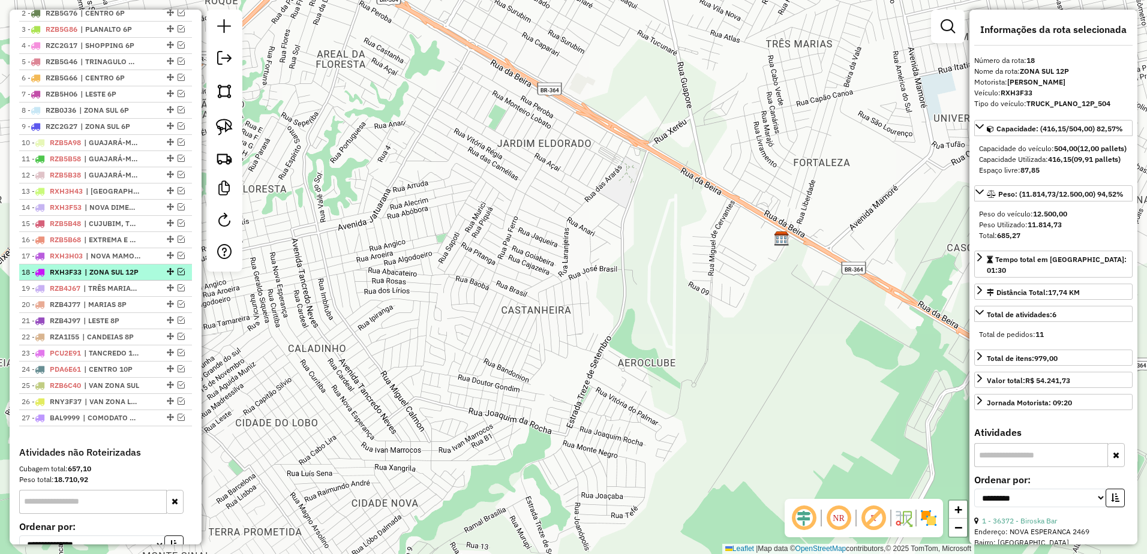
click at [178, 275] on em at bounding box center [181, 271] width 7 height 7
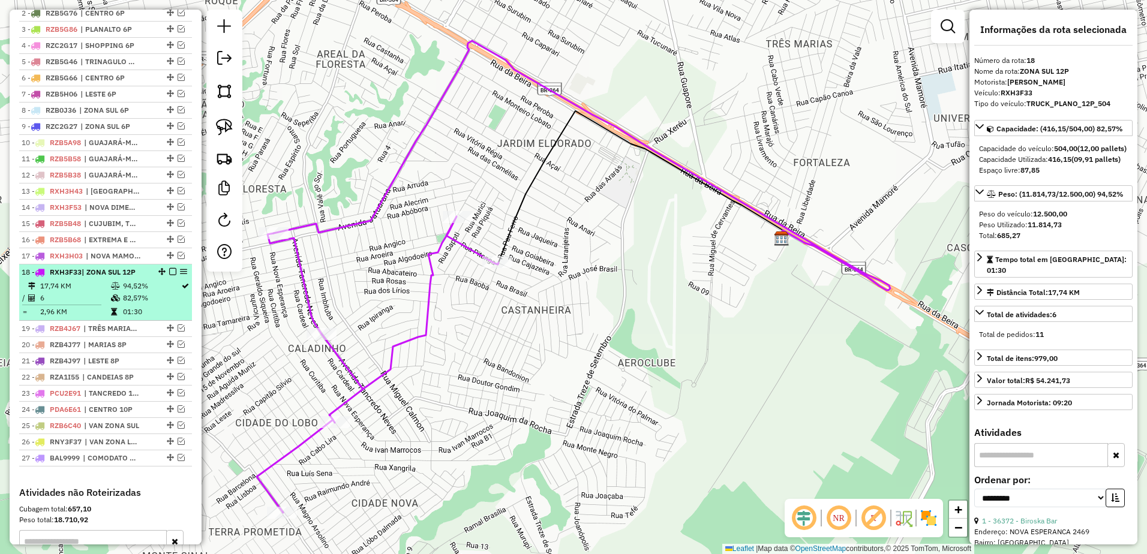
click at [75, 304] on td "6" at bounding box center [75, 298] width 71 height 12
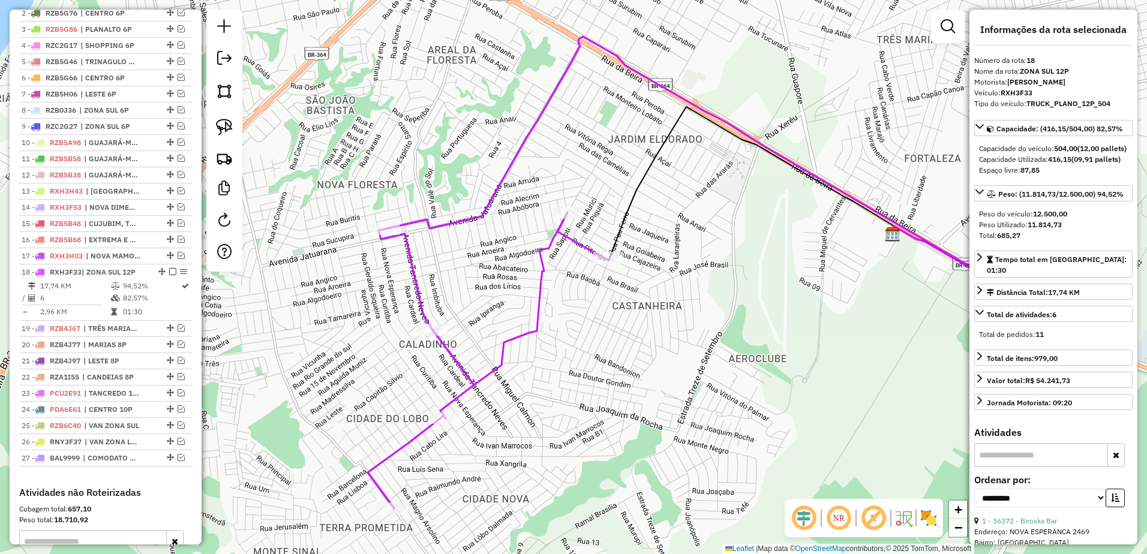
drag, startPoint x: 389, startPoint y: 282, endPoint x: 500, endPoint y: 278, distance: 111.1
click at [500, 278] on div "Janela de atendimento Grade de atendimento Capacidade Transportadoras Veículos …" at bounding box center [573, 277] width 1147 height 554
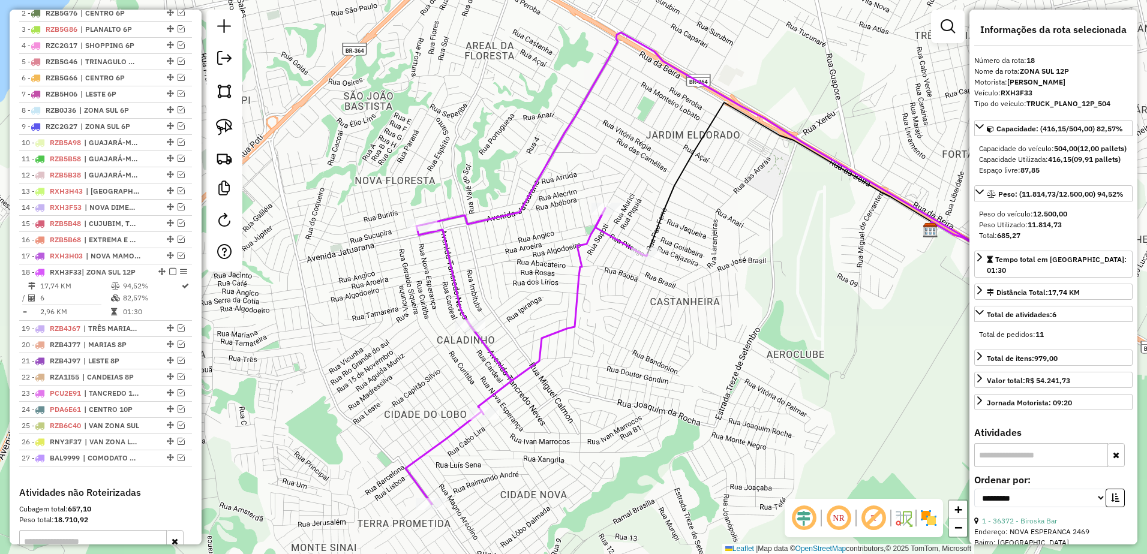
drag, startPoint x: 415, startPoint y: 113, endPoint x: 452, endPoint y: 109, distance: 38.0
click at [452, 109] on div "Janela de atendimento Grade de atendimento Capacidade Transportadoras Veículos …" at bounding box center [573, 277] width 1147 height 554
click at [178, 348] on em at bounding box center [181, 344] width 7 height 7
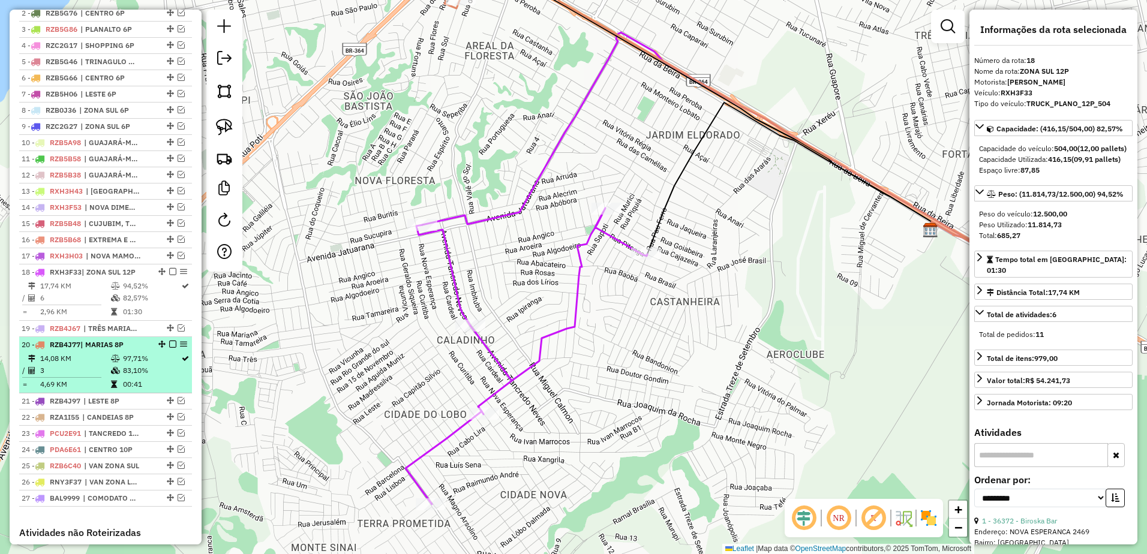
click at [169, 348] on em at bounding box center [172, 344] width 7 height 7
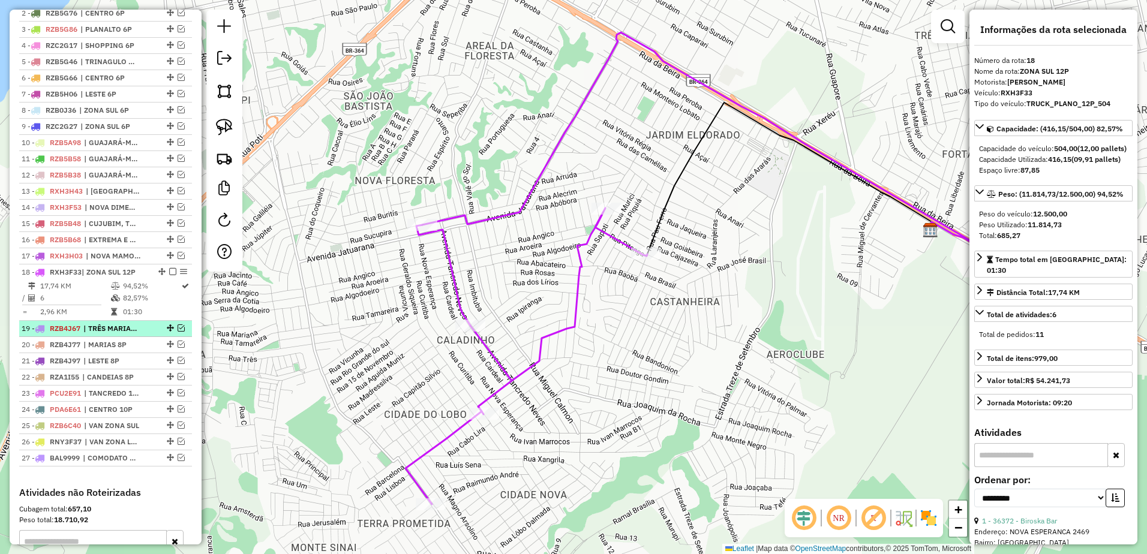
click at [179, 332] on em at bounding box center [181, 328] width 7 height 7
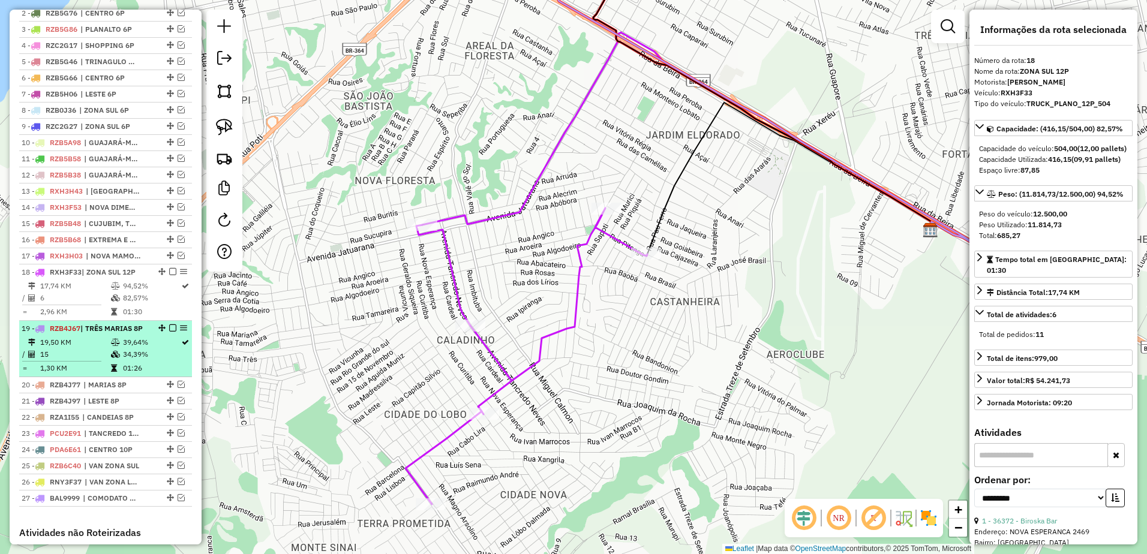
click at [169, 332] on em at bounding box center [172, 328] width 7 height 7
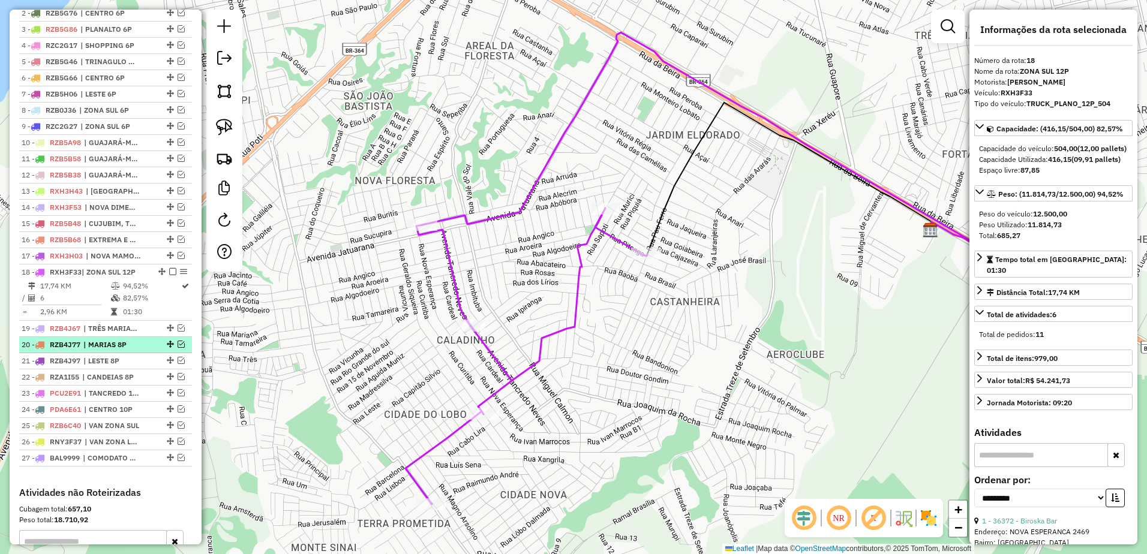
click at [178, 348] on em at bounding box center [181, 344] width 7 height 7
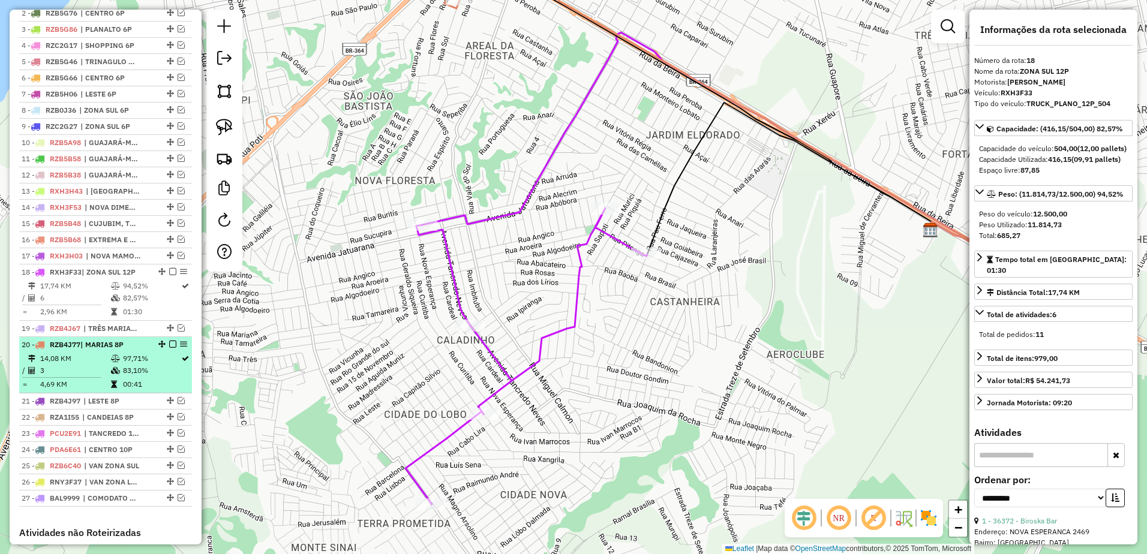
click at [169, 348] on em at bounding box center [172, 344] width 7 height 7
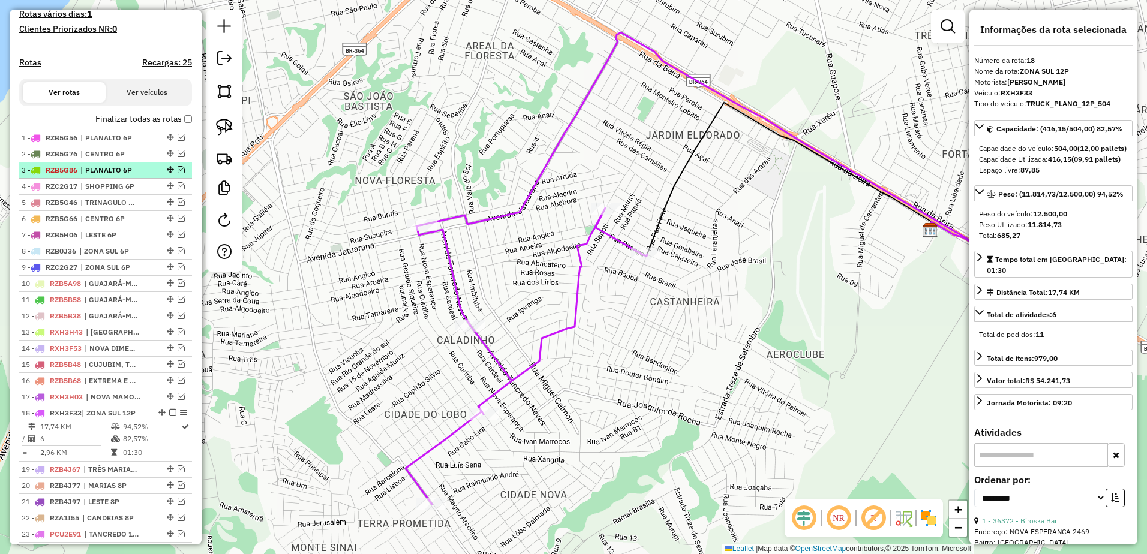
scroll to position [354, 0]
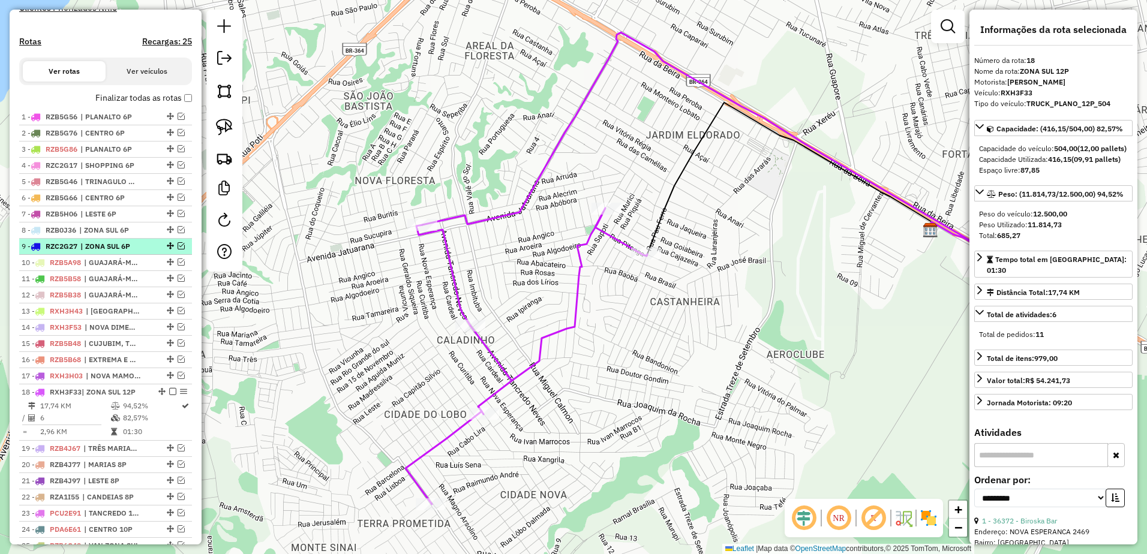
click at [178, 250] on em at bounding box center [181, 245] width 7 height 7
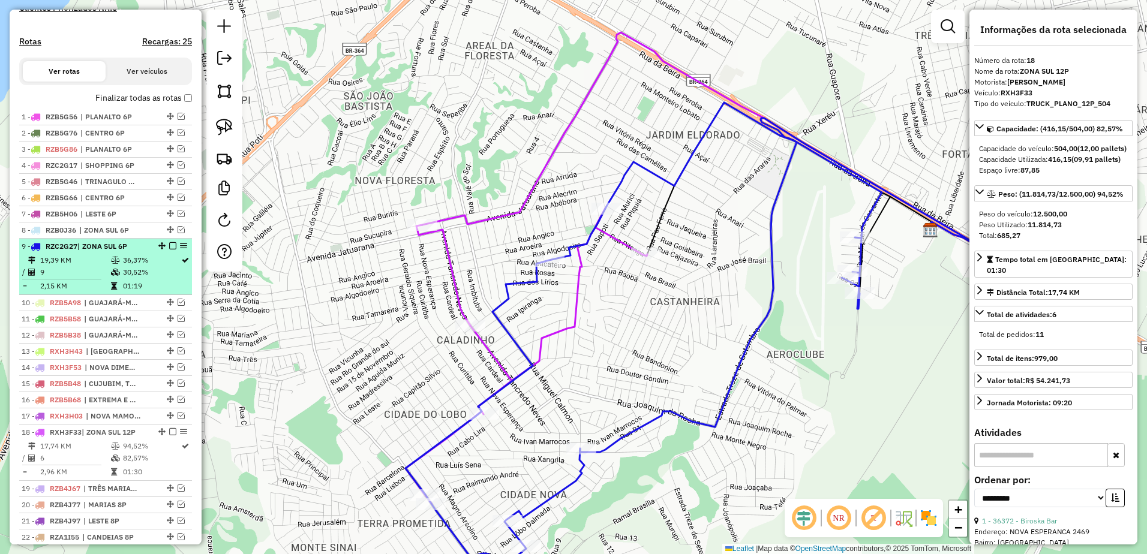
click at [169, 250] on em at bounding box center [172, 245] width 7 height 7
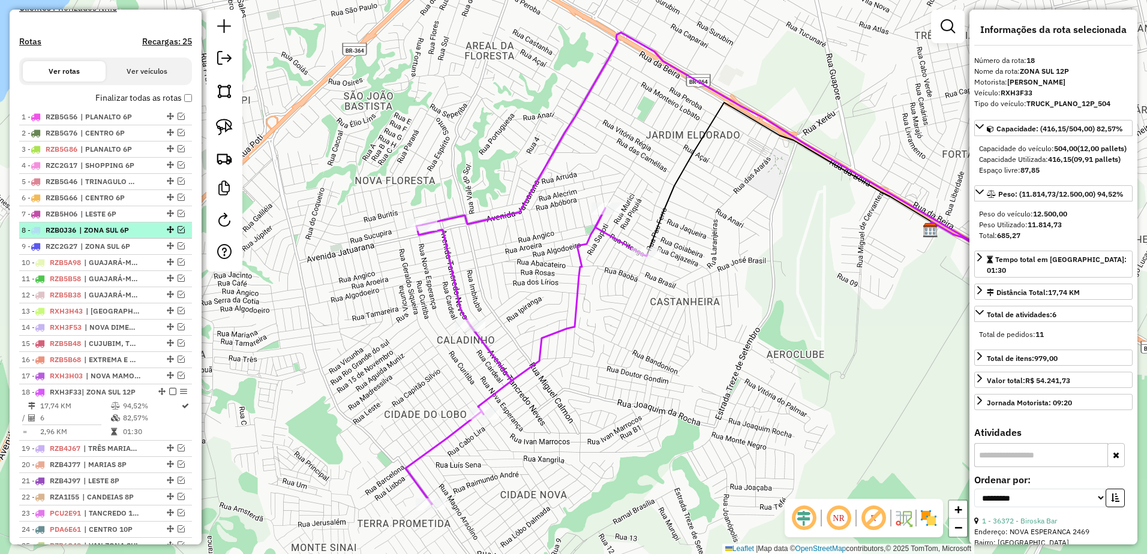
click at [179, 233] on em at bounding box center [181, 229] width 7 height 7
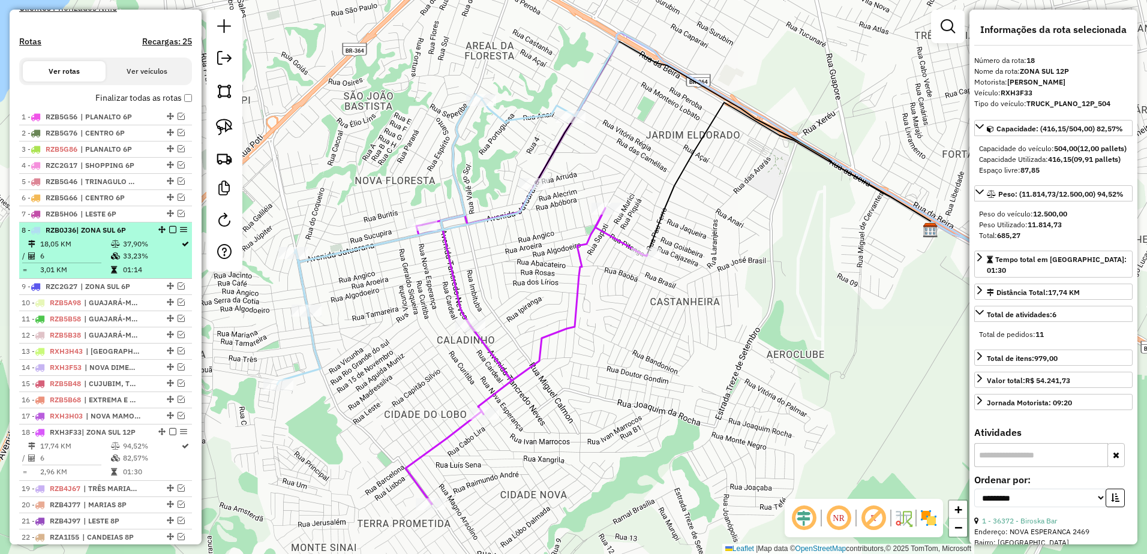
click at [88, 250] on td "18,05 KM" at bounding box center [75, 244] width 71 height 12
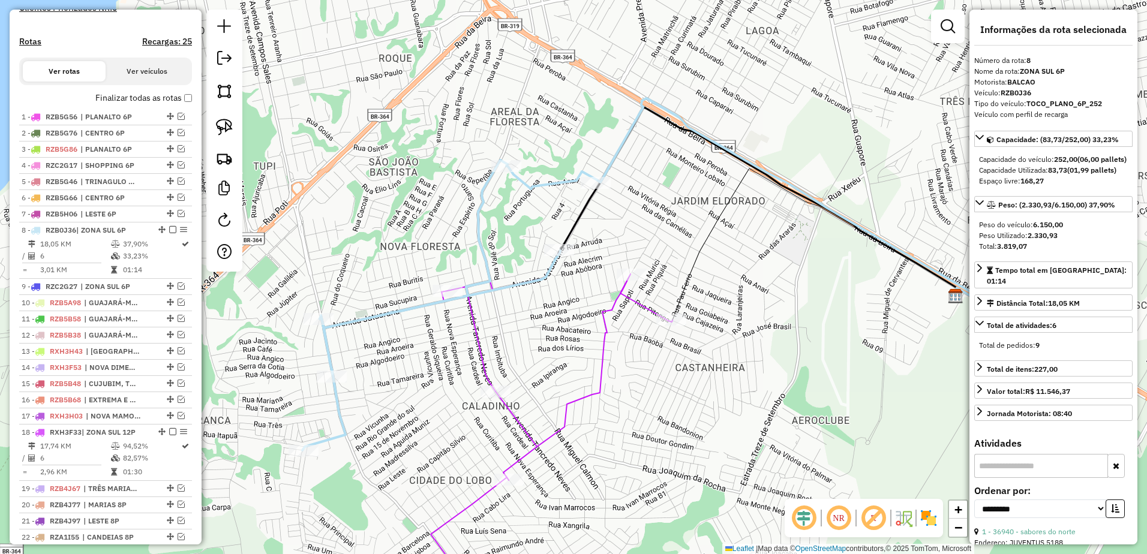
drag, startPoint x: 425, startPoint y: 323, endPoint x: 535, endPoint y: 321, distance: 109.8
click at [535, 321] on div "Janela de atendimento Grade de atendimento Capacidade Transportadoras Veículos …" at bounding box center [573, 277] width 1147 height 554
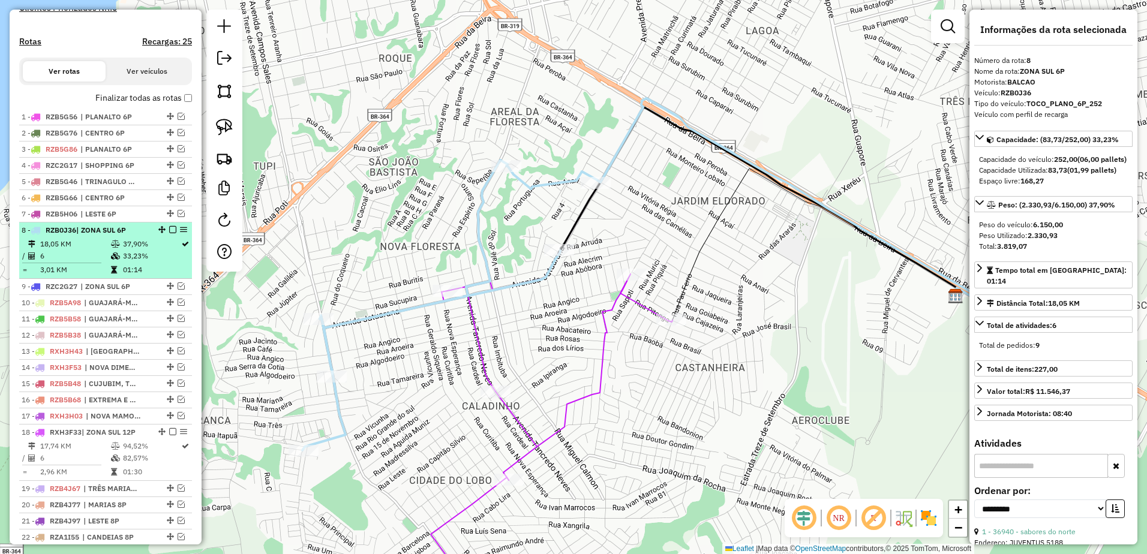
click at [68, 262] on td "6" at bounding box center [75, 256] width 71 height 12
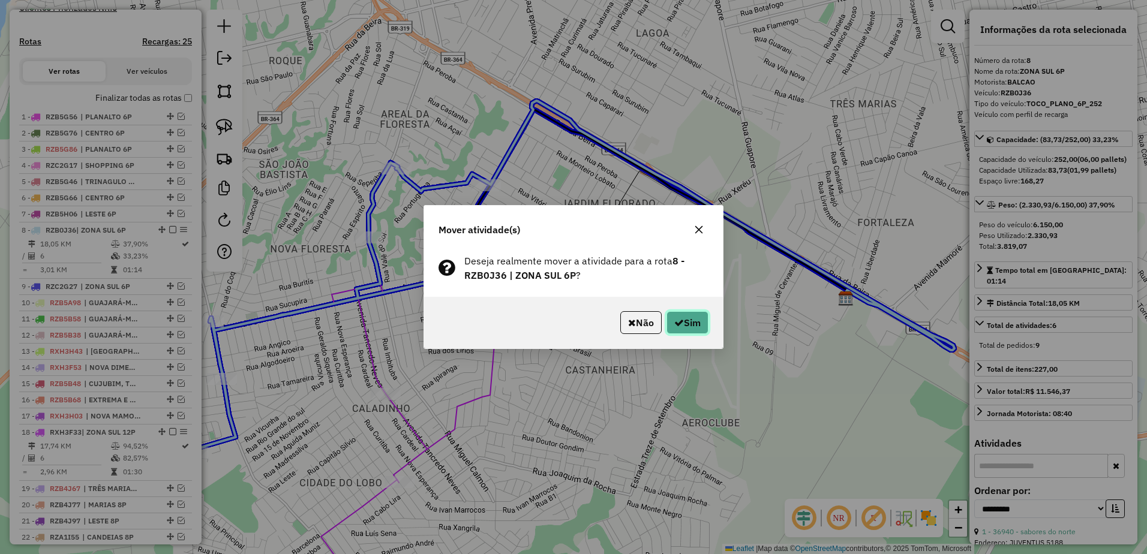
click at [694, 318] on button "Sim" at bounding box center [688, 322] width 42 height 23
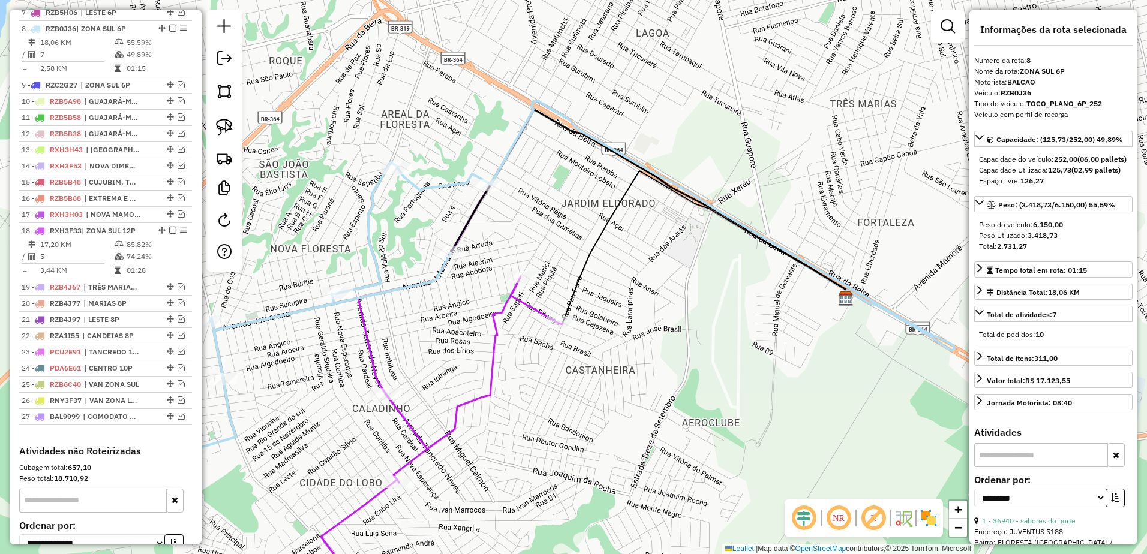
scroll to position [578, 0]
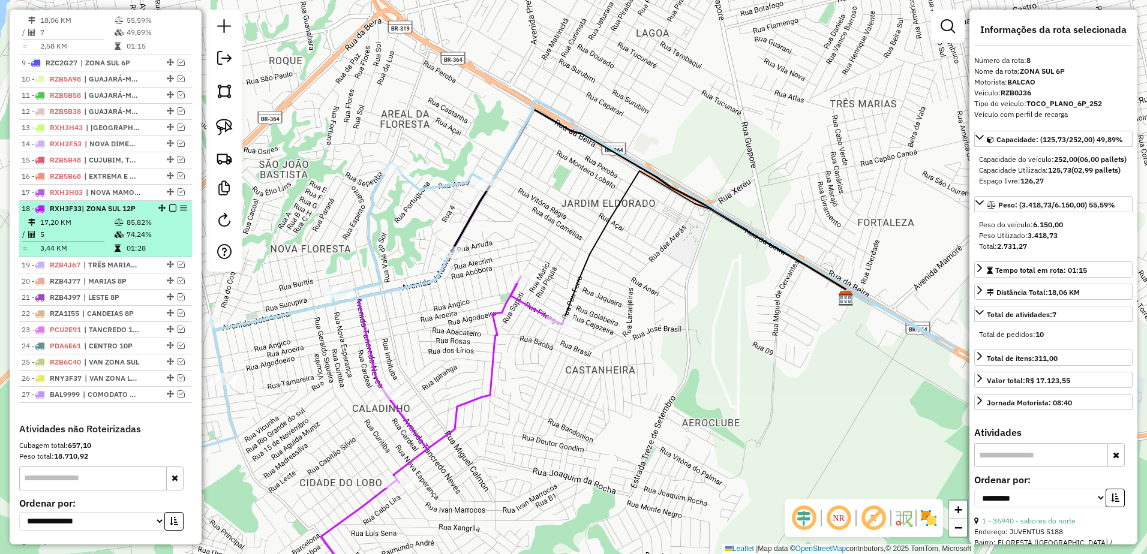
click at [95, 239] on td "5" at bounding box center [77, 235] width 74 height 12
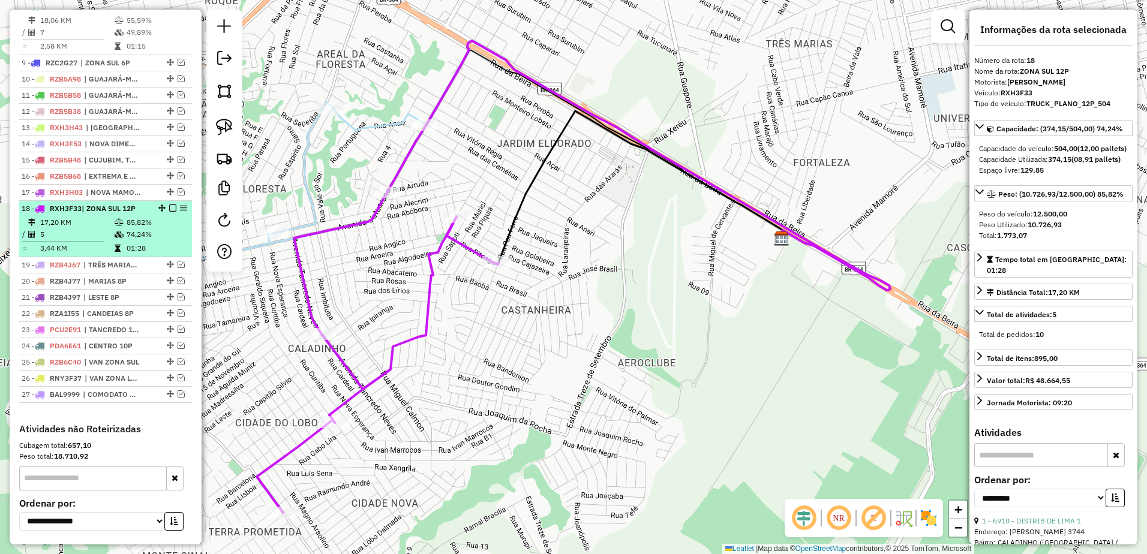
click at [89, 241] on td "5" at bounding box center [77, 235] width 74 height 12
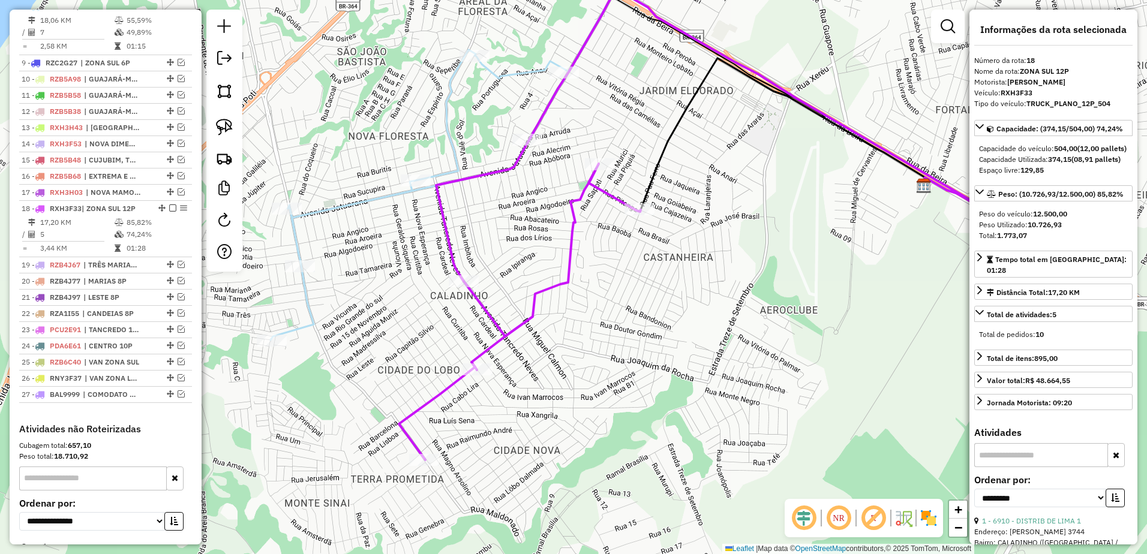
drag, startPoint x: 518, startPoint y: 289, endPoint x: 660, endPoint y: 236, distance: 151.7
click at [660, 236] on div "Janela de atendimento Grade de atendimento Capacidade Transportadoras Veículos …" at bounding box center [573, 277] width 1147 height 554
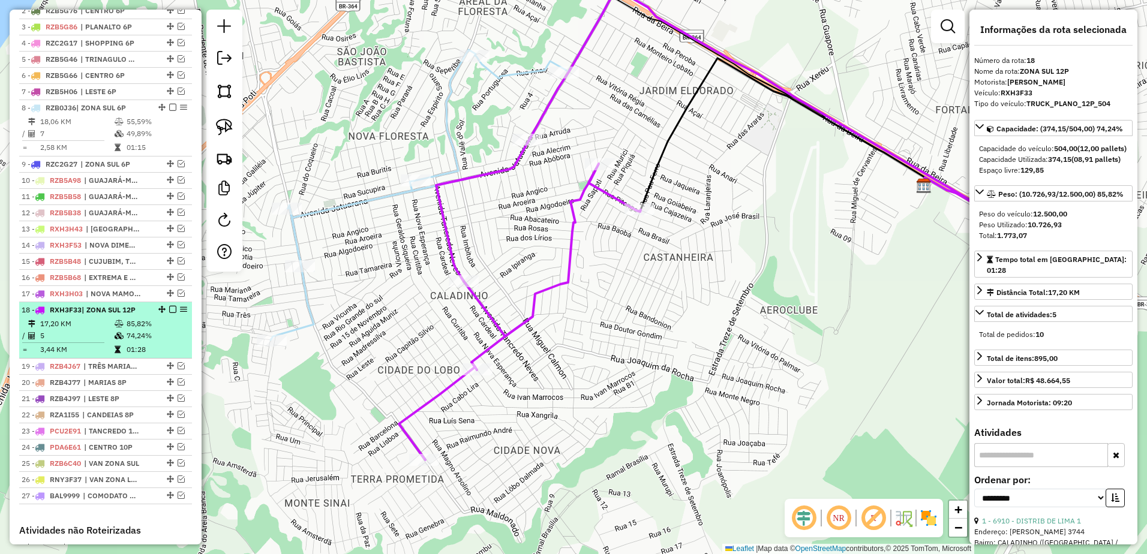
scroll to position [458, 0]
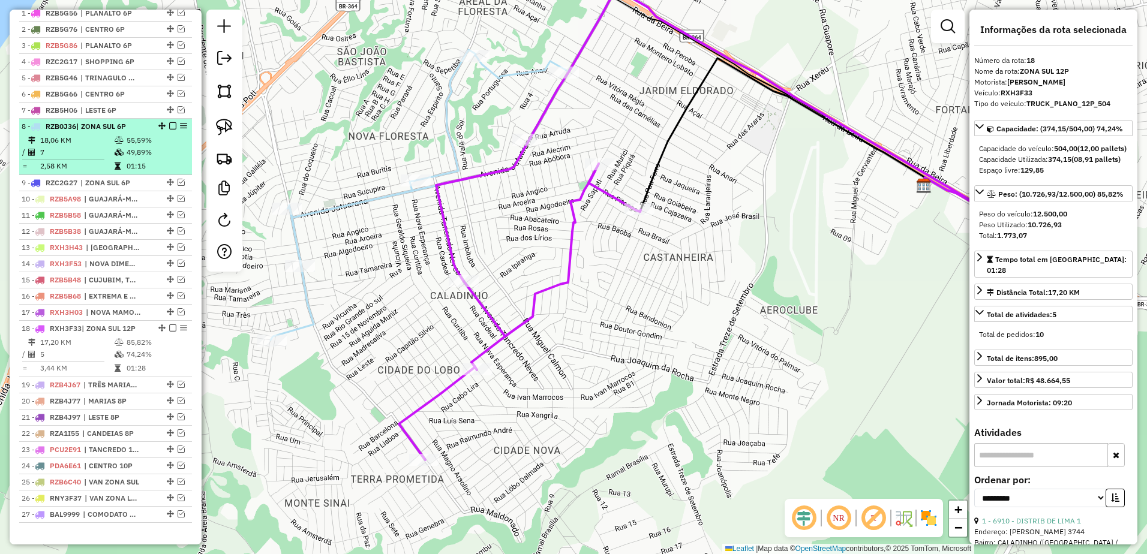
click at [90, 157] on td "7" at bounding box center [77, 152] width 74 height 12
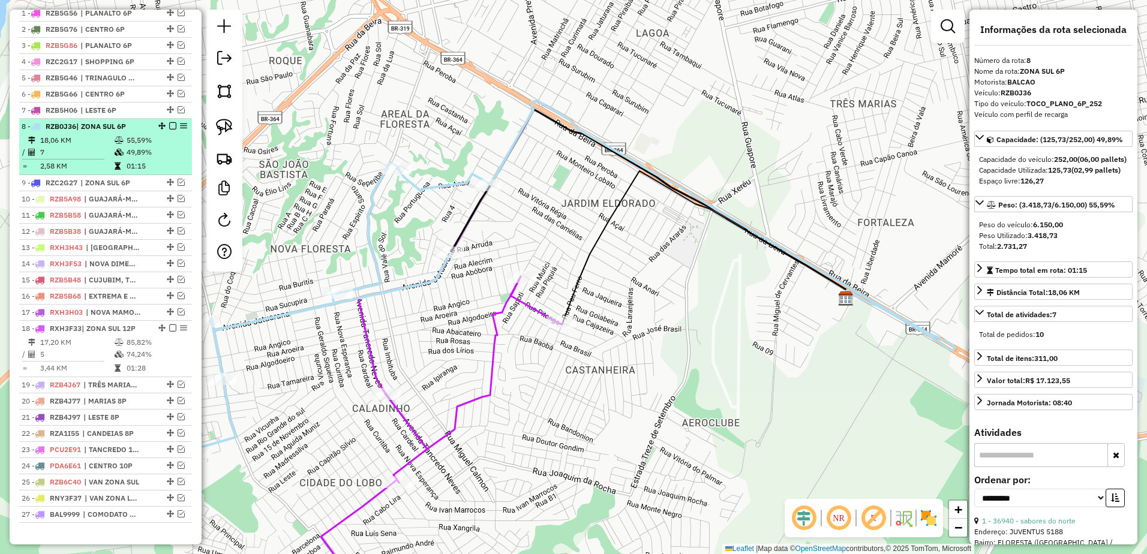
click at [83, 158] on td "7" at bounding box center [77, 152] width 74 height 12
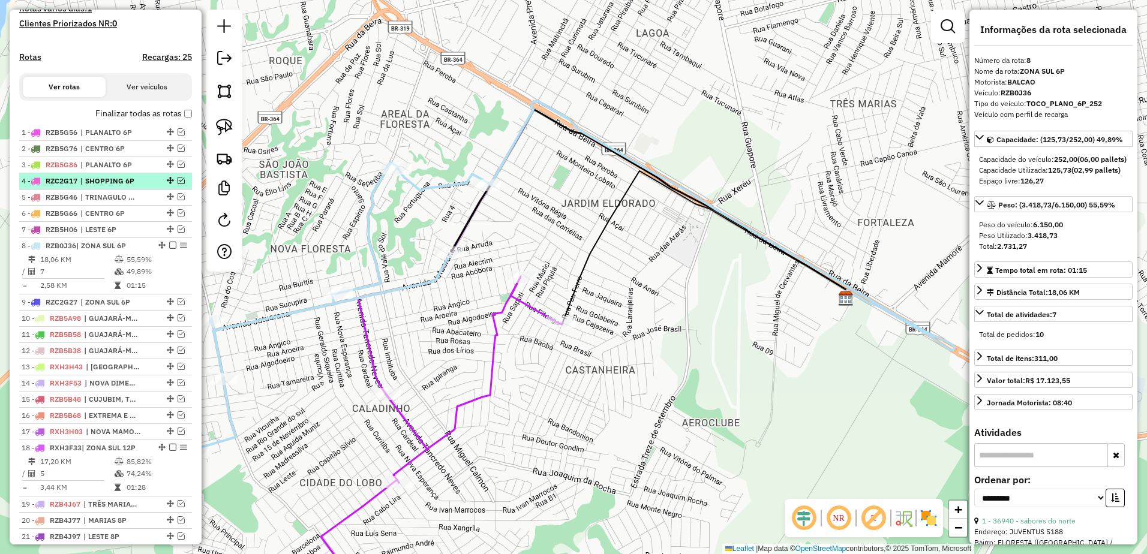
scroll to position [338, 0]
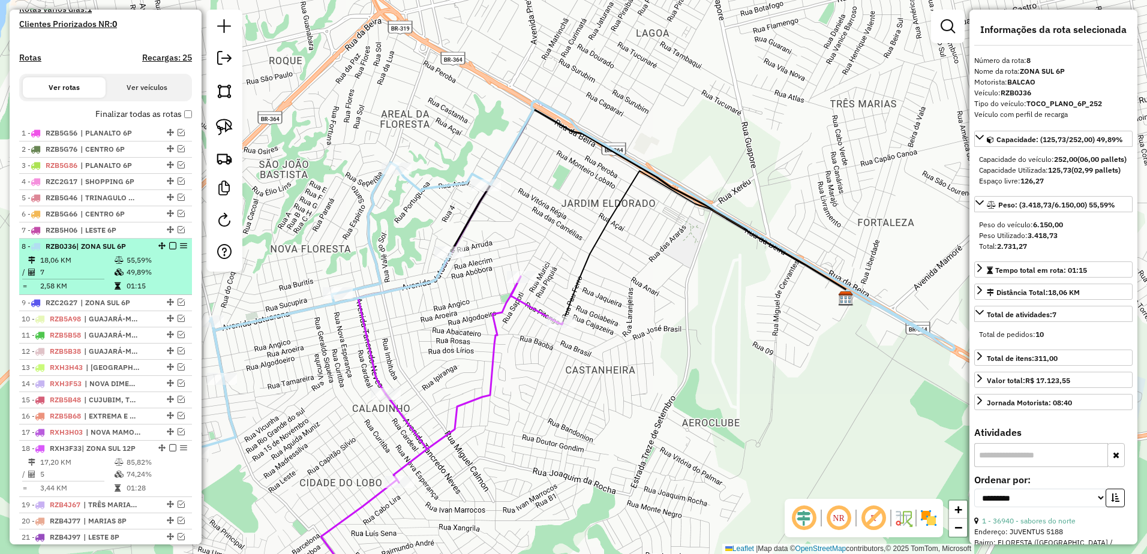
click at [169, 250] on em at bounding box center [172, 245] width 7 height 7
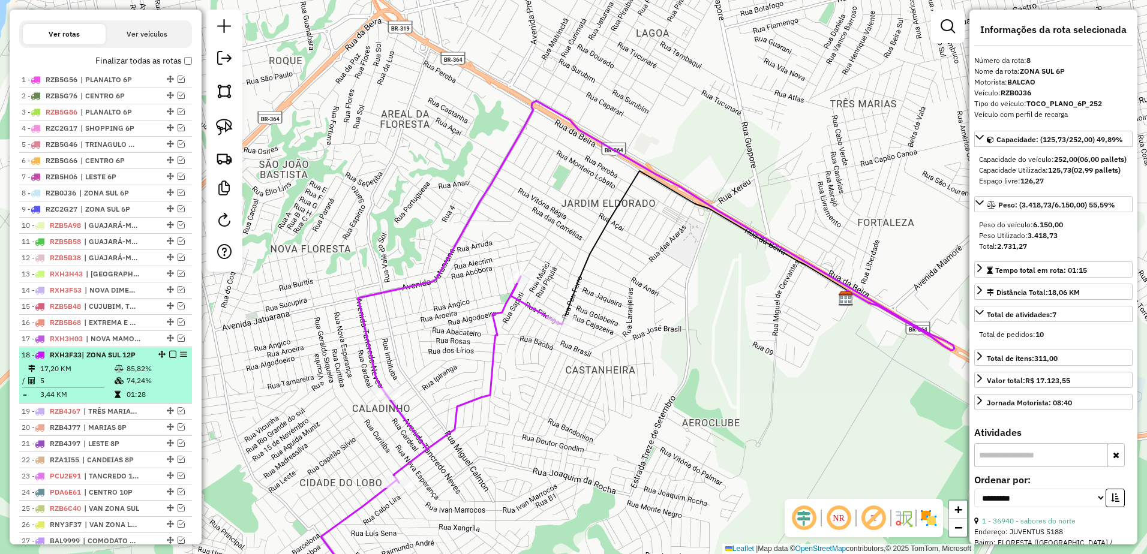
scroll to position [458, 0]
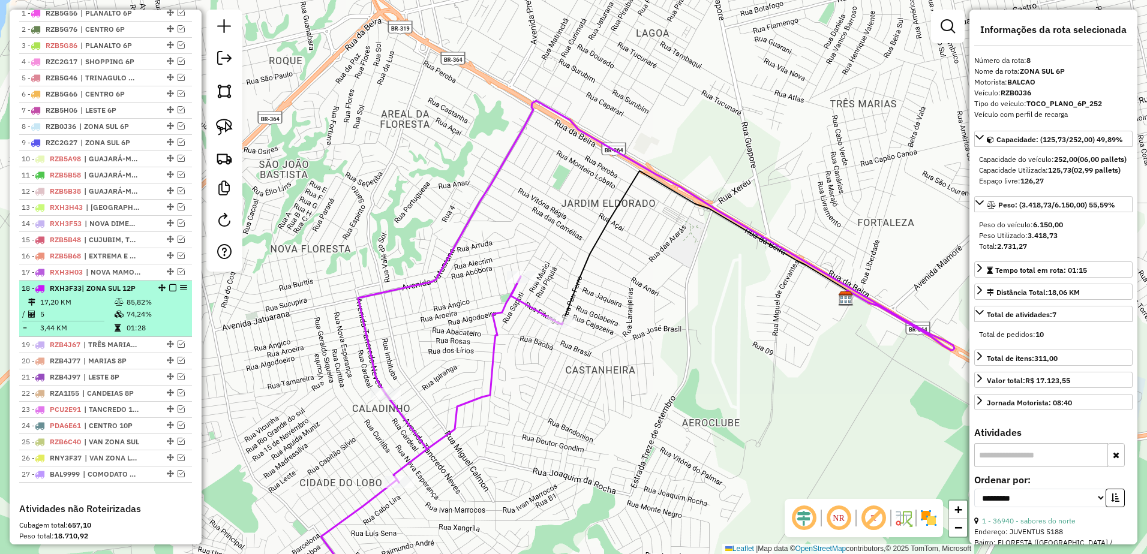
click at [169, 292] on em at bounding box center [172, 287] width 7 height 7
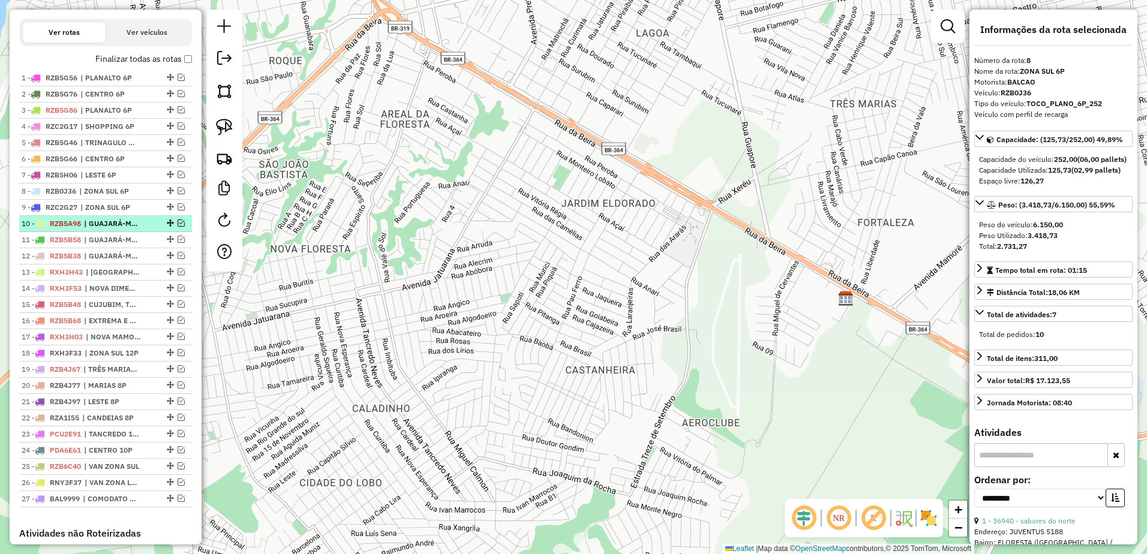
scroll to position [338, 0]
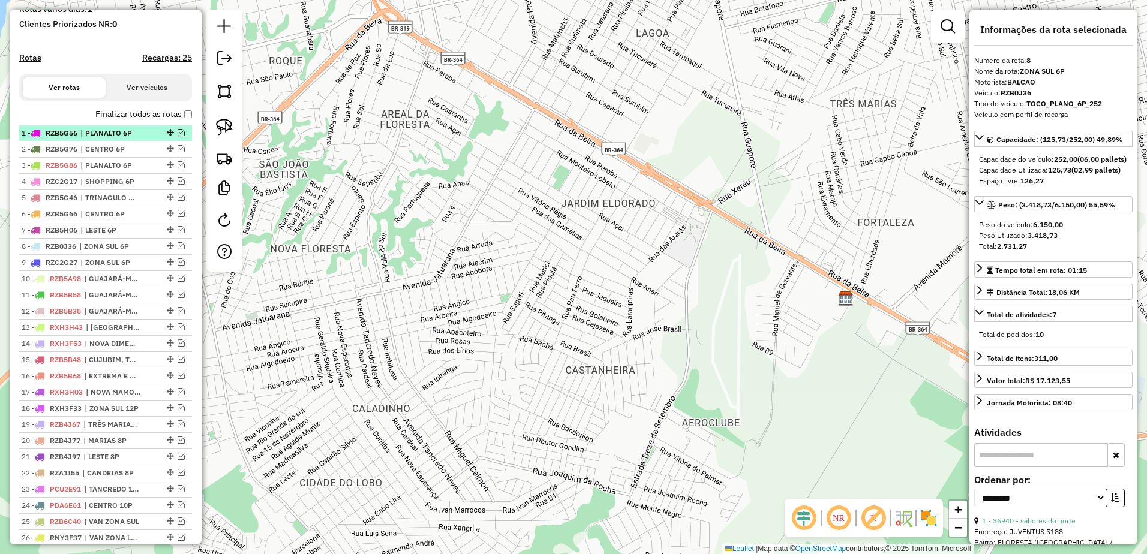
click at [125, 139] on span "| PLANALTO 6P" at bounding box center [107, 133] width 55 height 11
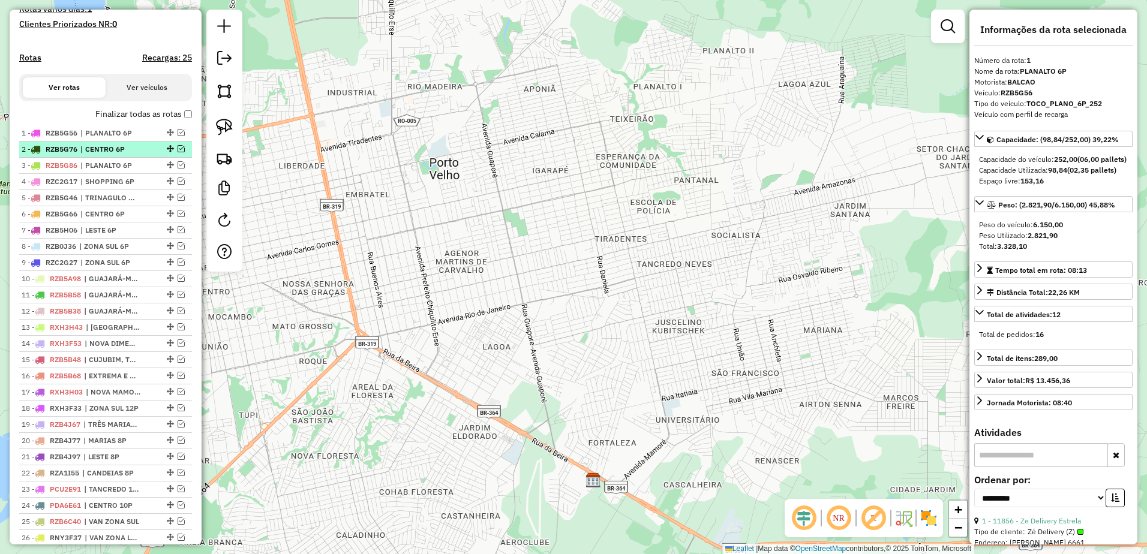
click at [115, 155] on span "| CENTRO 6P" at bounding box center [107, 149] width 55 height 11
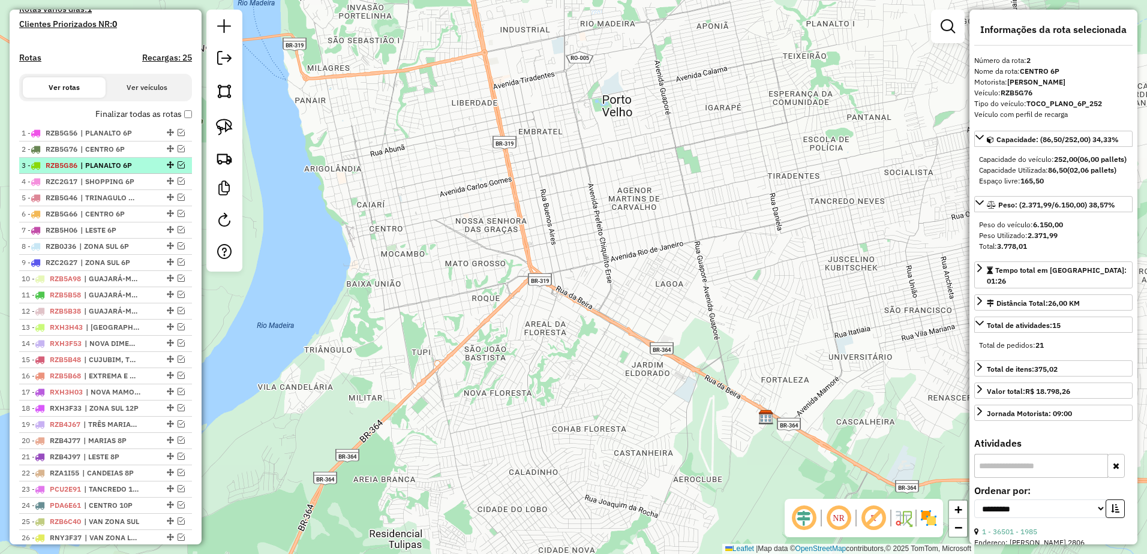
click at [119, 171] on span "| PLANALTO 6P" at bounding box center [107, 165] width 55 height 11
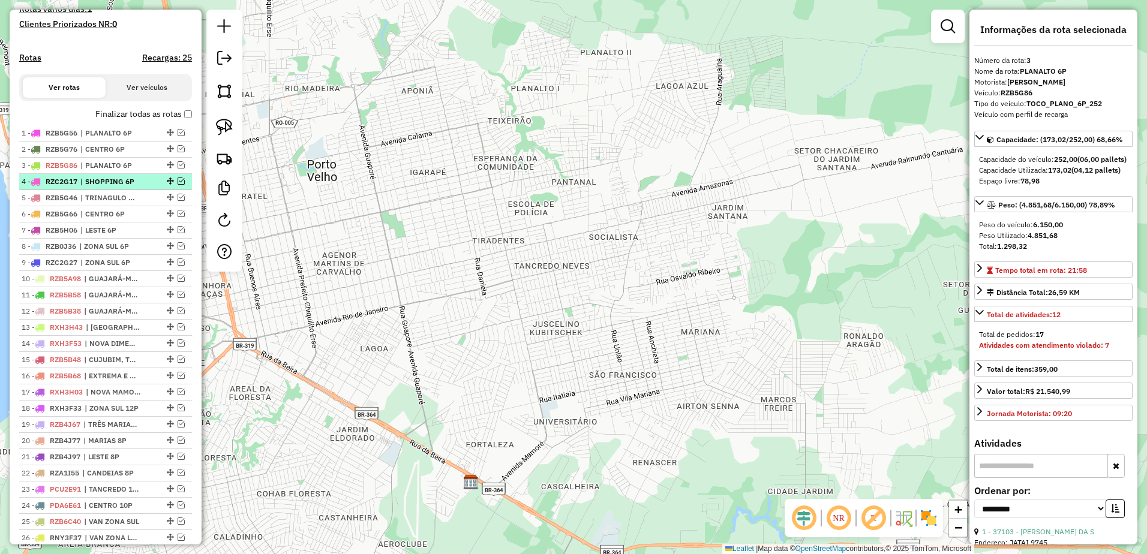
click at [116, 187] on span "| SHOPPING 6P" at bounding box center [107, 181] width 55 height 11
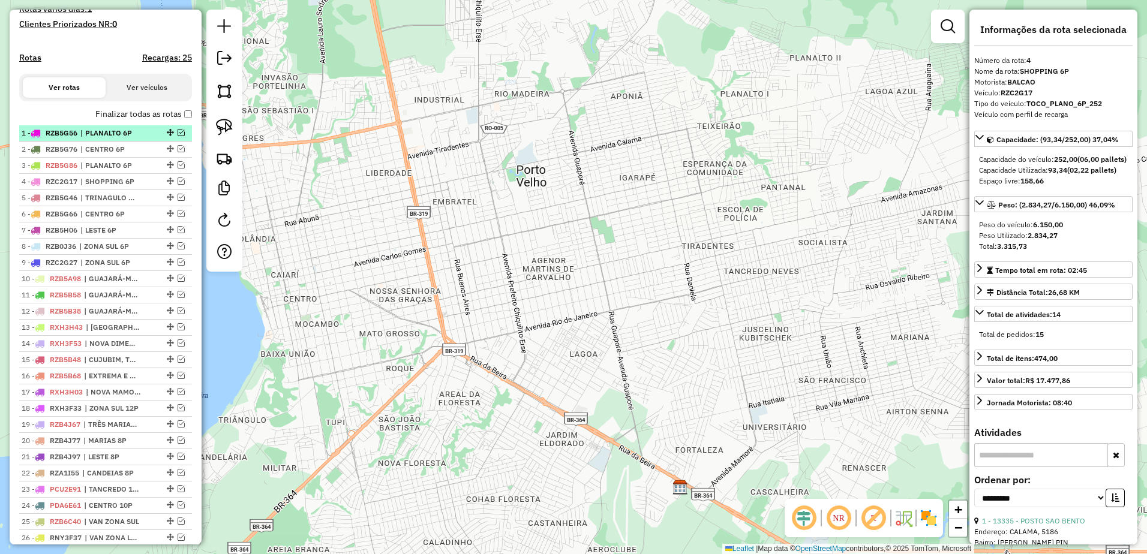
click at [112, 139] on span "| PLANALTO 6P" at bounding box center [107, 133] width 55 height 11
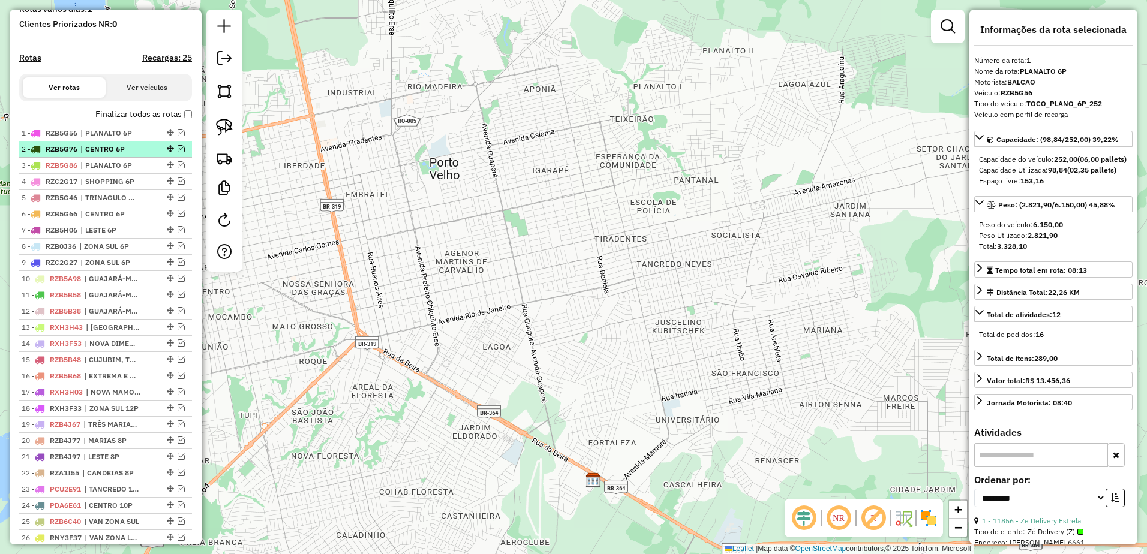
click at [109, 155] on span "| CENTRO 6P" at bounding box center [107, 149] width 55 height 11
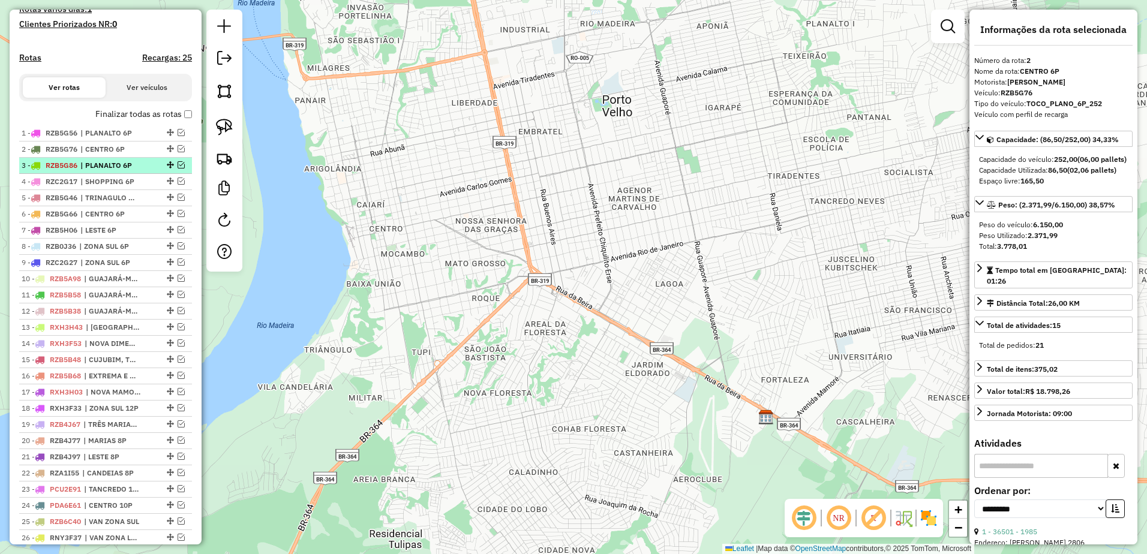
click at [117, 171] on span "| PLANALTO 6P" at bounding box center [107, 165] width 55 height 11
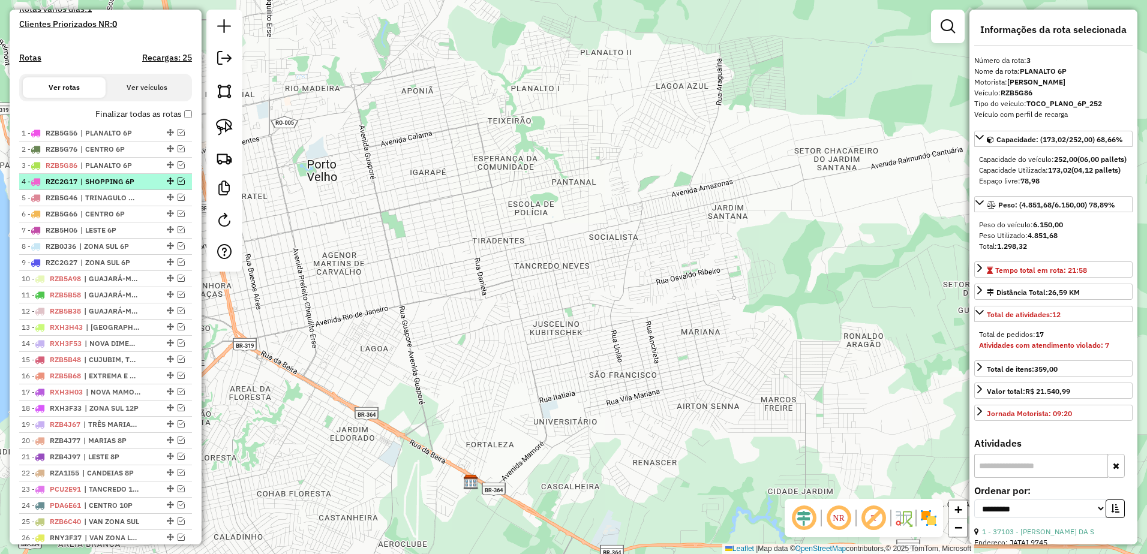
click at [121, 187] on span "| SHOPPING 6P" at bounding box center [107, 181] width 55 height 11
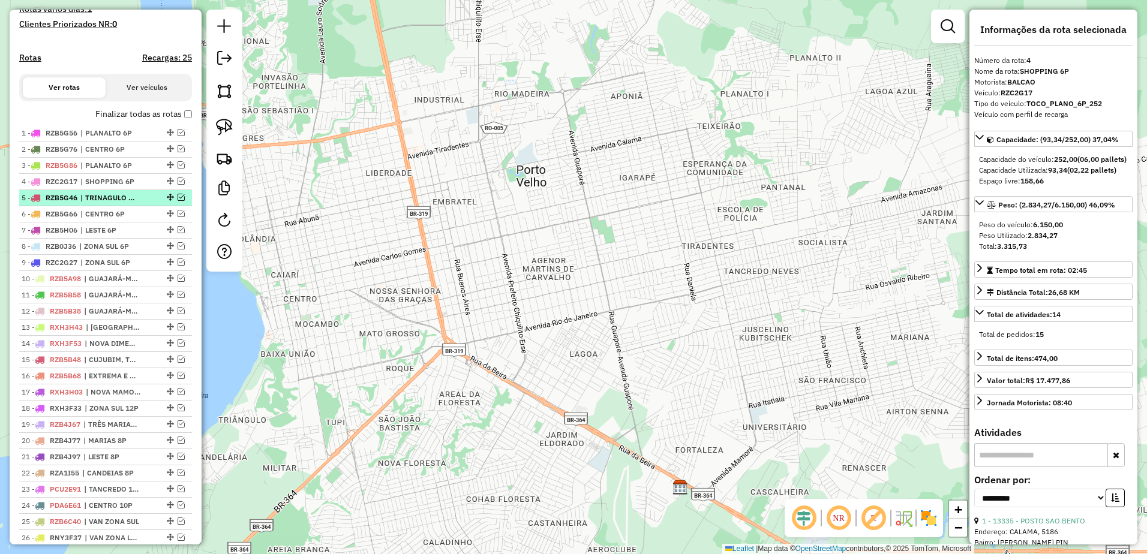
click at [129, 203] on span "| TRINAGULO 6P" at bounding box center [107, 198] width 55 height 11
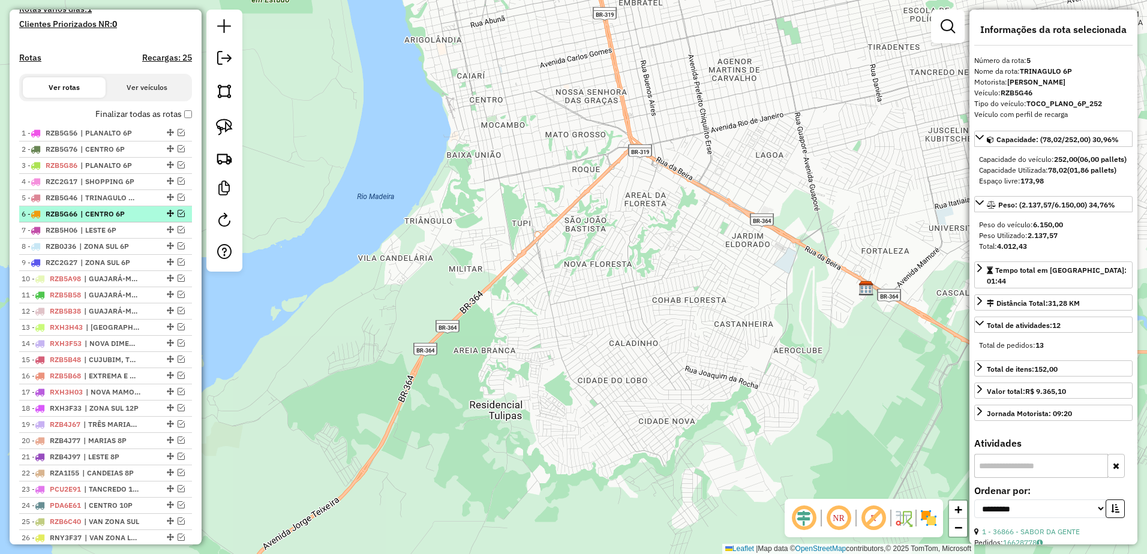
click at [132, 220] on span "| CENTRO 6P" at bounding box center [107, 214] width 55 height 11
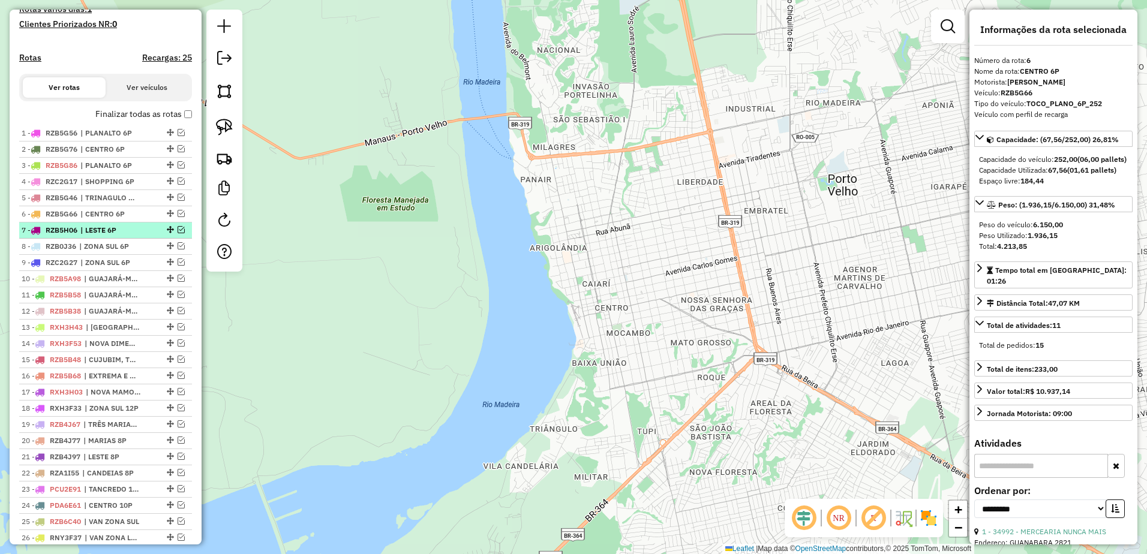
click at [134, 236] on span "| LESTE 6P" at bounding box center [107, 230] width 55 height 11
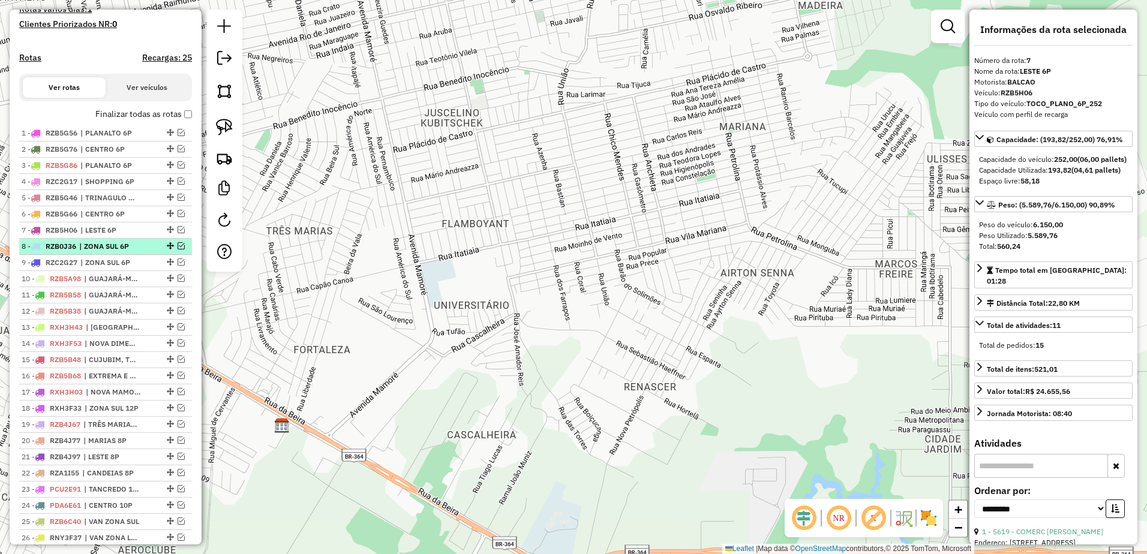
click at [125, 252] on span "| ZONA SUL 6P" at bounding box center [106, 246] width 55 height 11
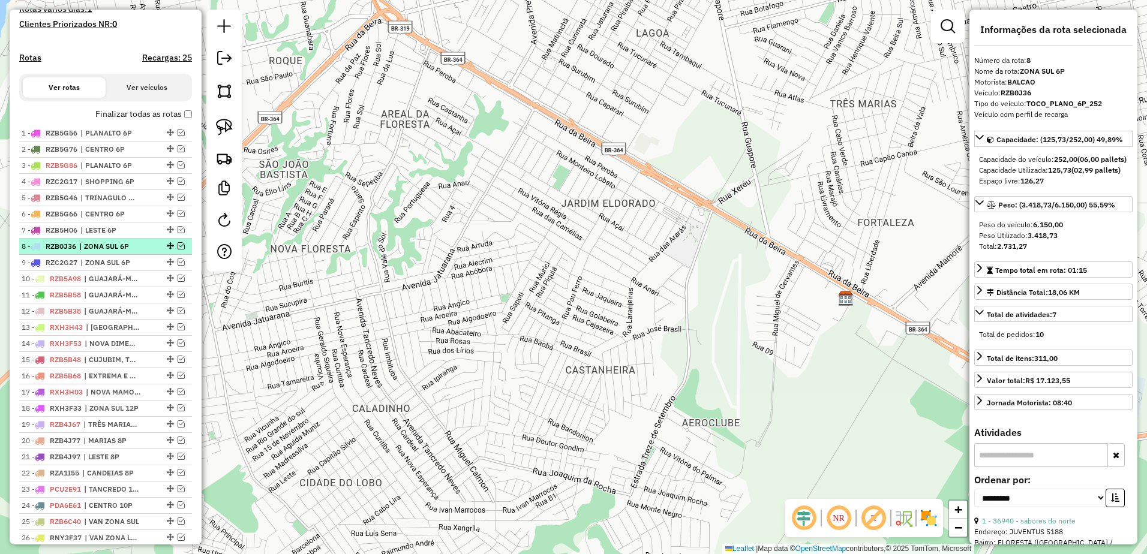
click at [178, 250] on em at bounding box center [181, 245] width 7 height 7
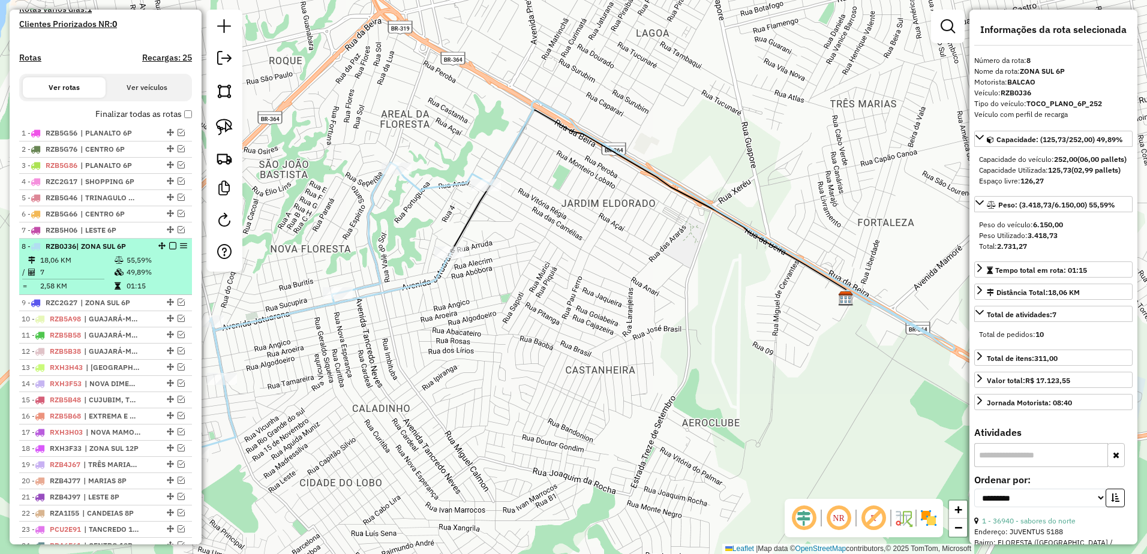
click at [170, 250] on em at bounding box center [172, 245] width 7 height 7
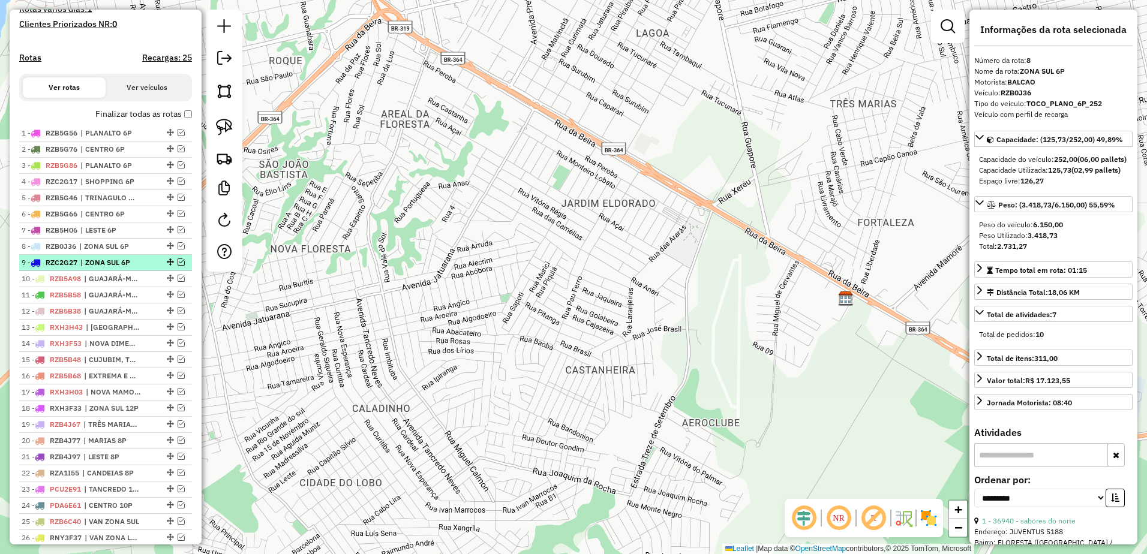
click at [131, 268] on span "| ZONA SUL 6P" at bounding box center [107, 262] width 55 height 11
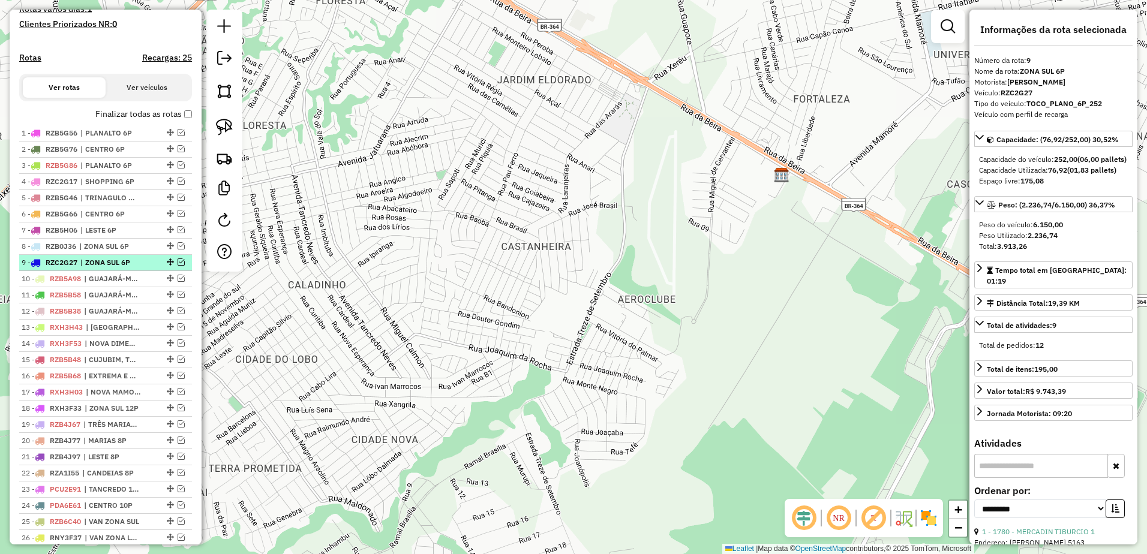
click at [178, 266] on em at bounding box center [181, 262] width 7 height 7
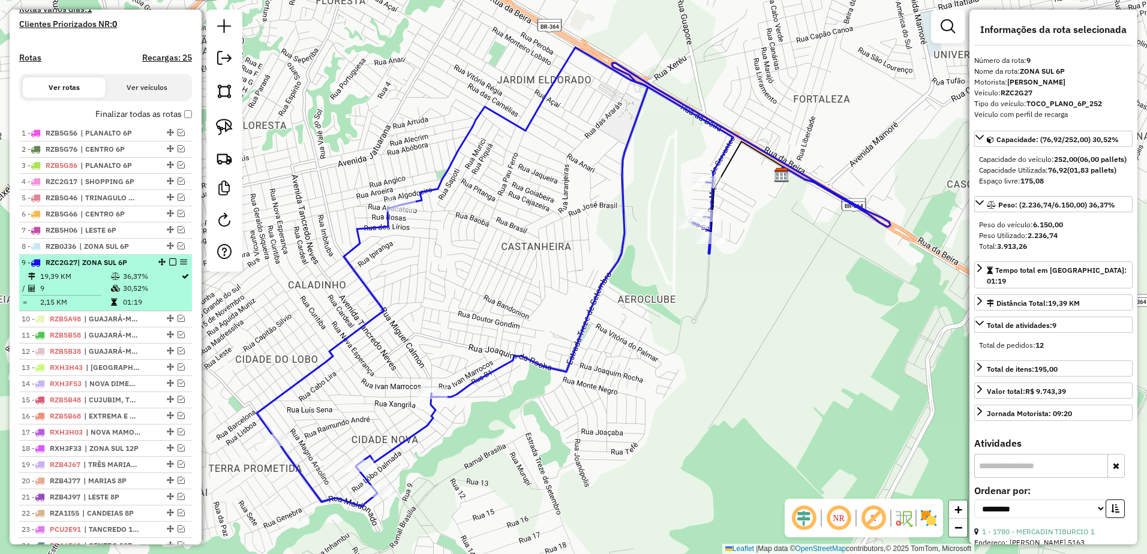
click at [169, 266] on em at bounding box center [172, 262] width 7 height 7
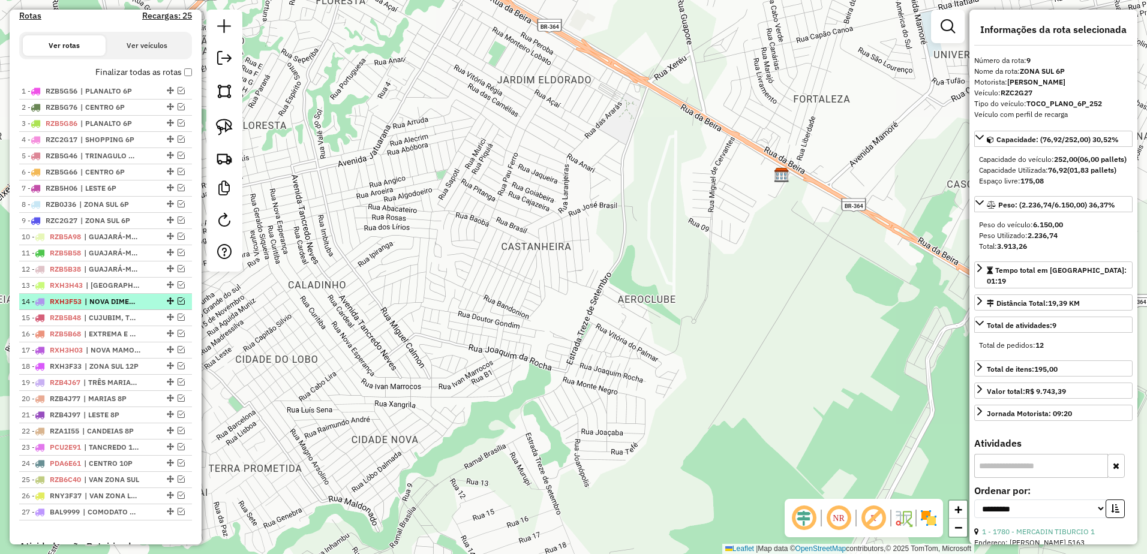
scroll to position [398, 0]
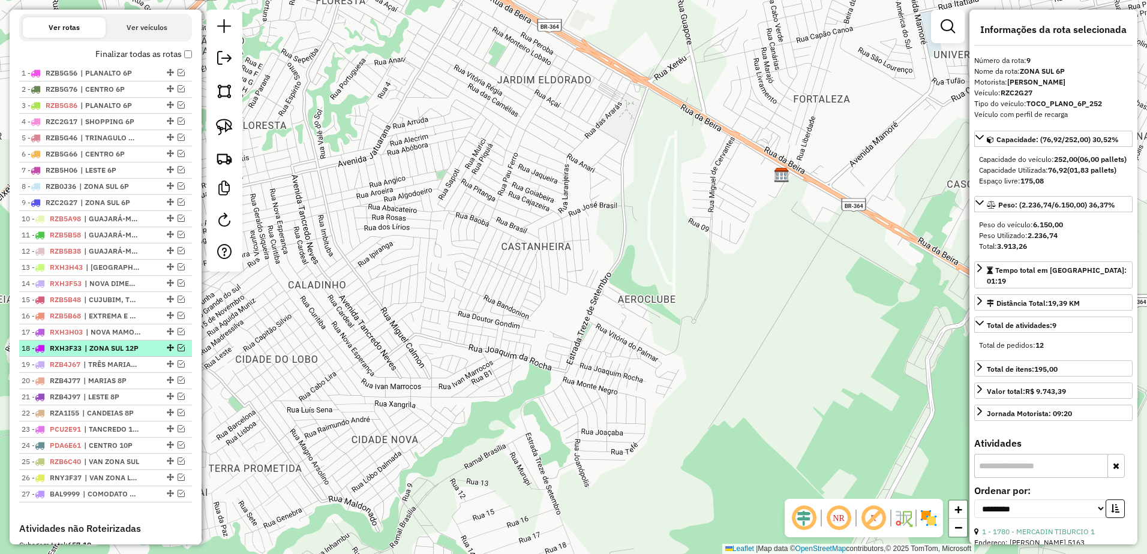
click at [129, 354] on span "| ZONA SUL 12P" at bounding box center [112, 348] width 55 height 11
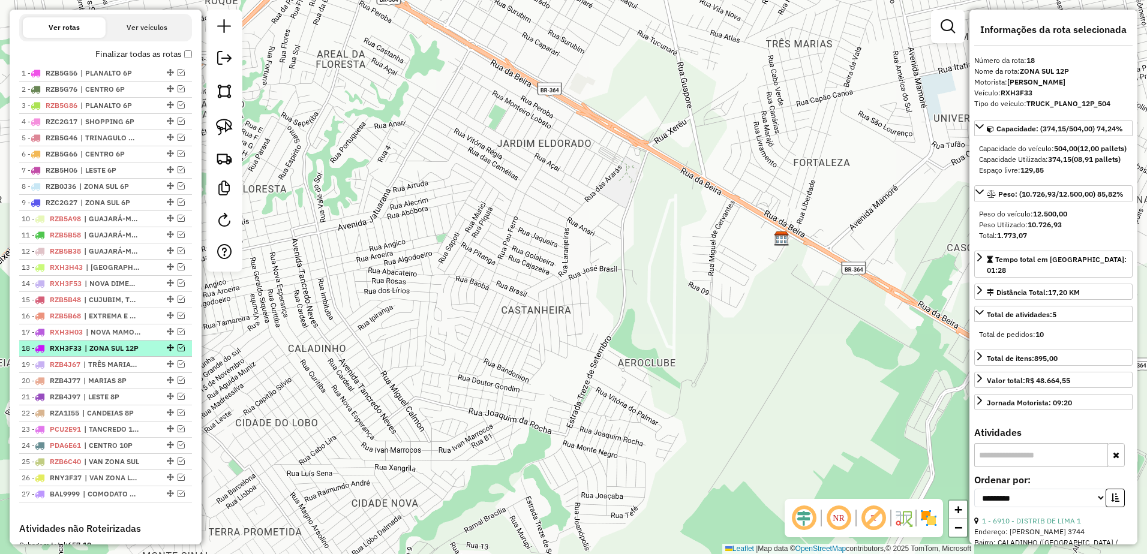
click at [178, 352] on em at bounding box center [181, 347] width 7 height 7
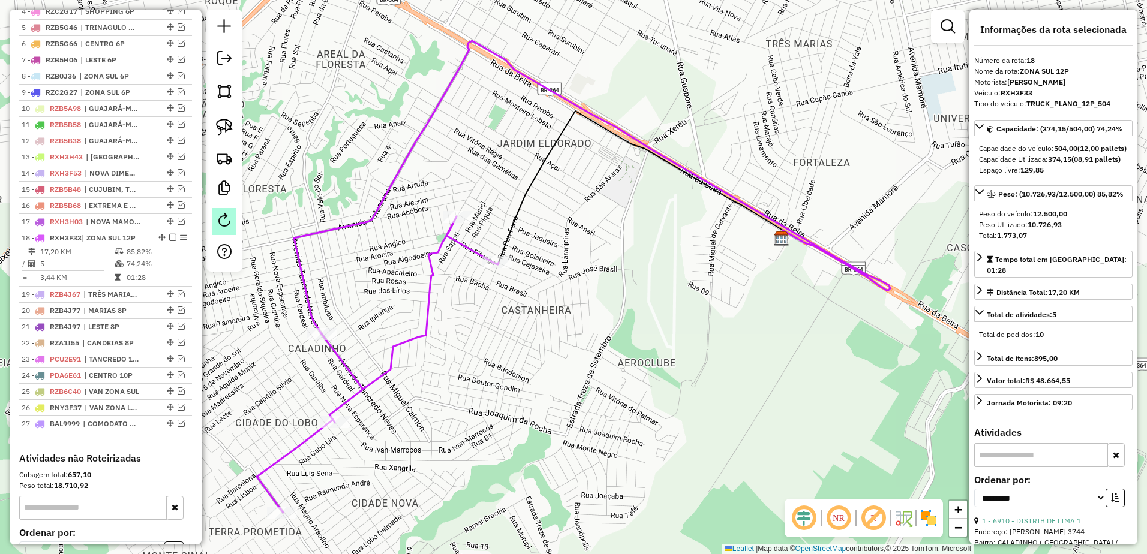
scroll to position [518, 0]
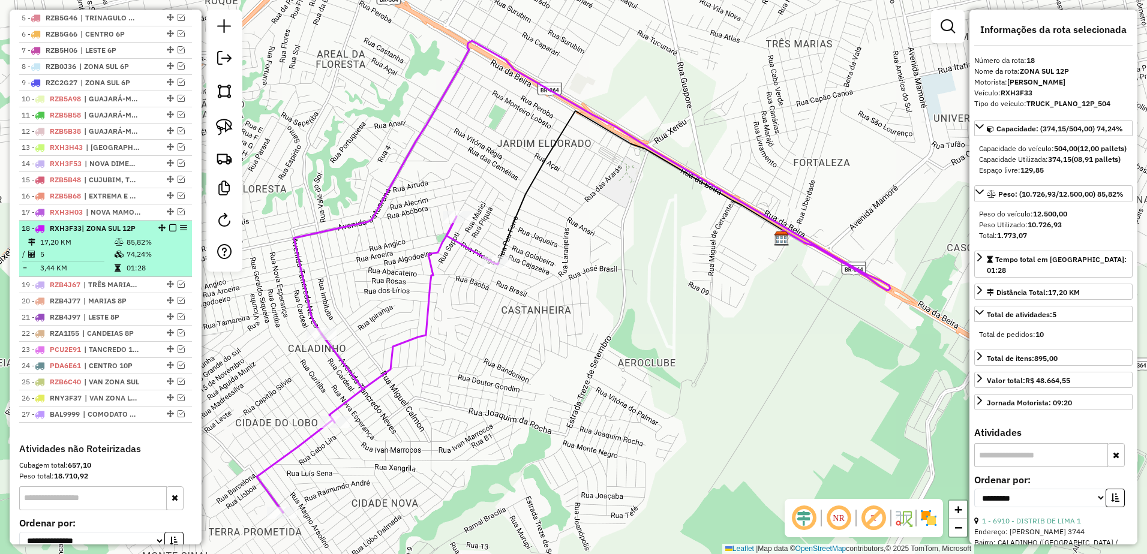
click at [171, 232] on em at bounding box center [172, 227] width 7 height 7
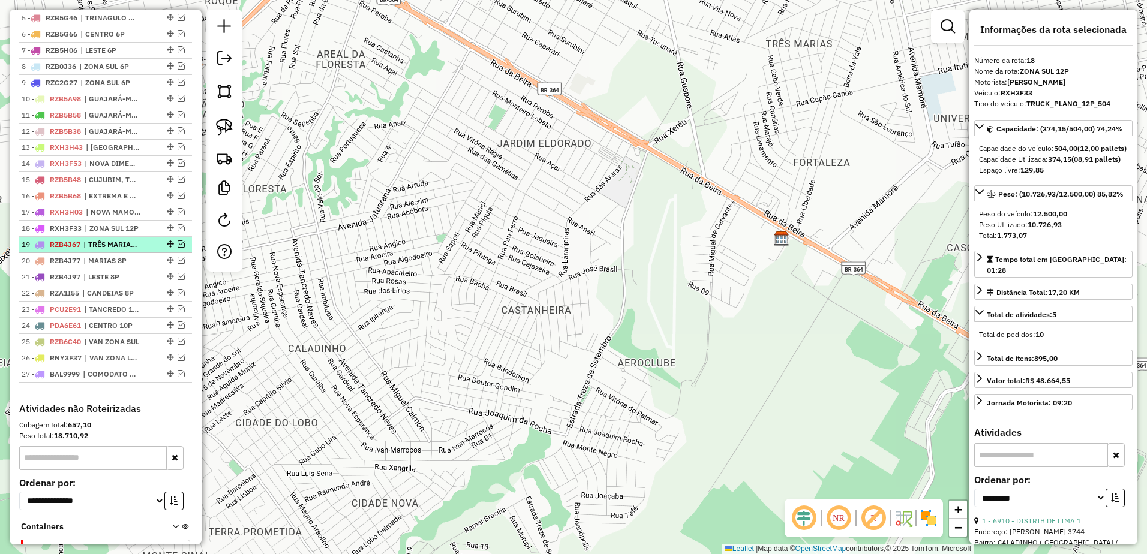
click at [141, 250] on div "19 - RZB4J67 | TRÊS MARIAS 8P" at bounding box center [85, 244] width 127 height 11
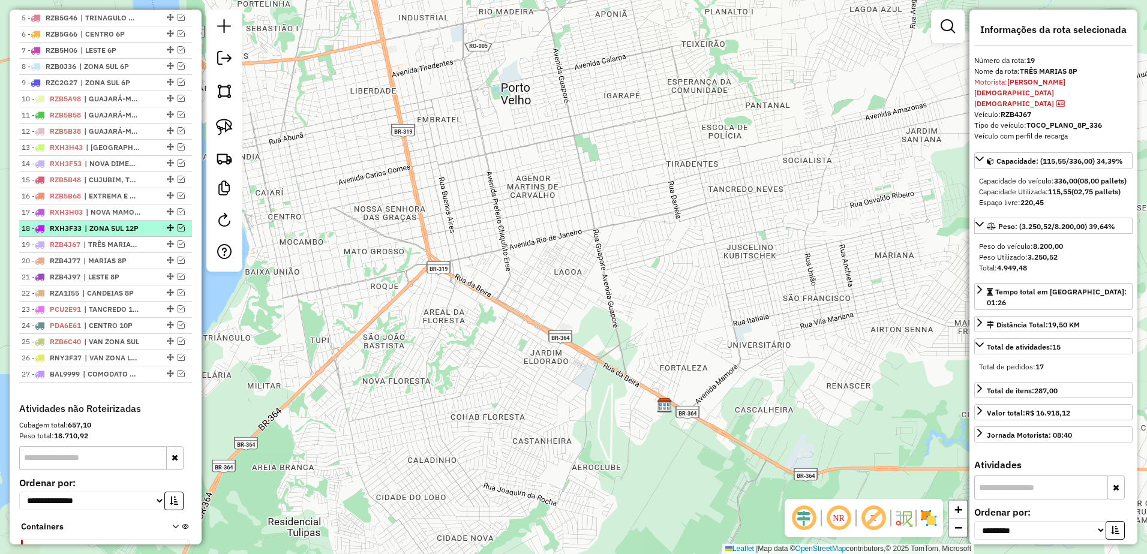
click at [131, 234] on span "| ZONA SUL 12P" at bounding box center [112, 228] width 55 height 11
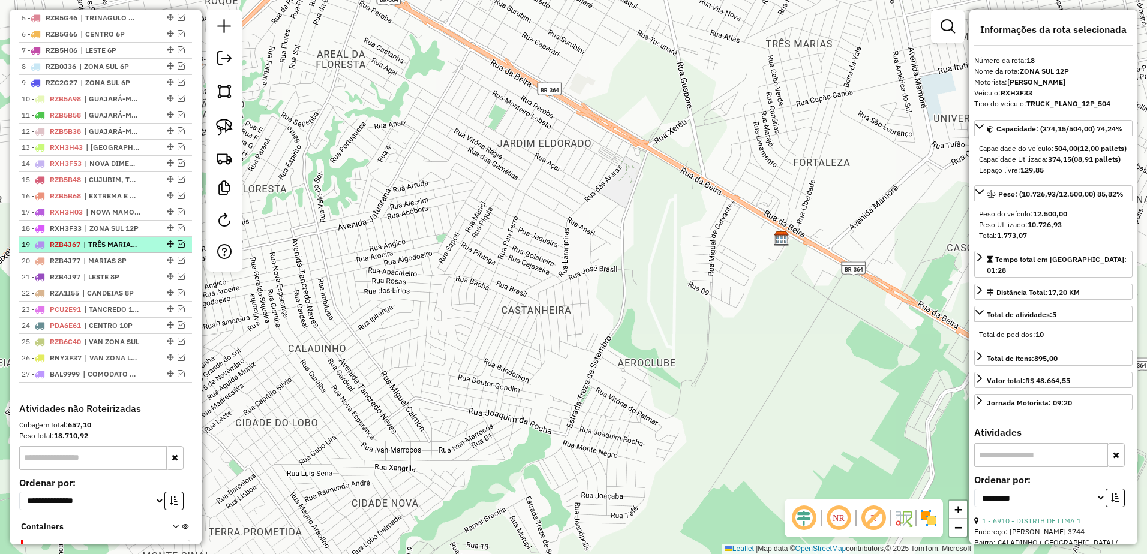
click at [142, 250] on div "19 - RZB4J67 | TRÊS MARIAS 8P" at bounding box center [85, 244] width 127 height 11
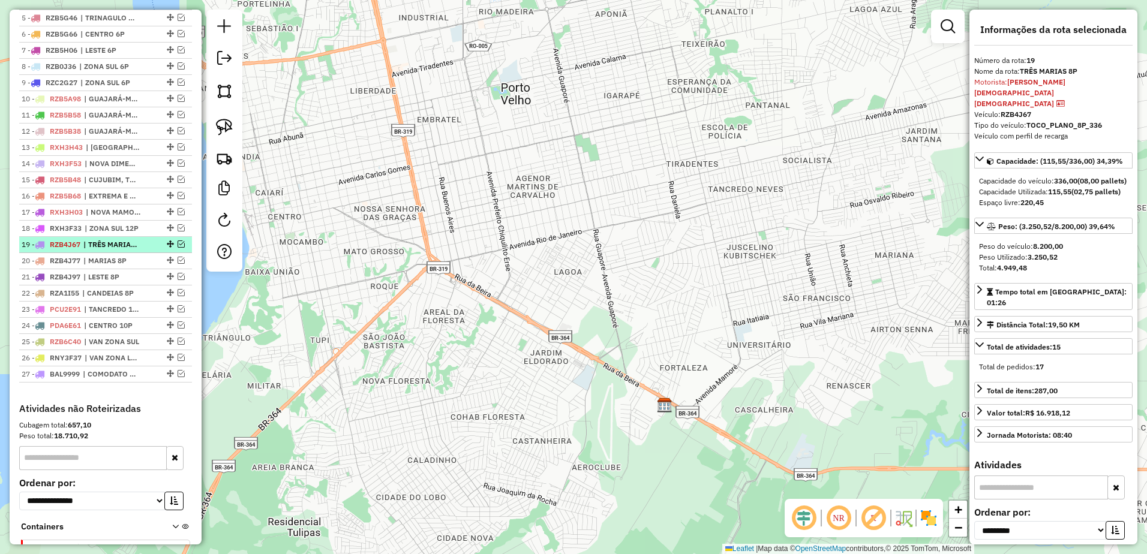
click at [179, 248] on em at bounding box center [181, 244] width 7 height 7
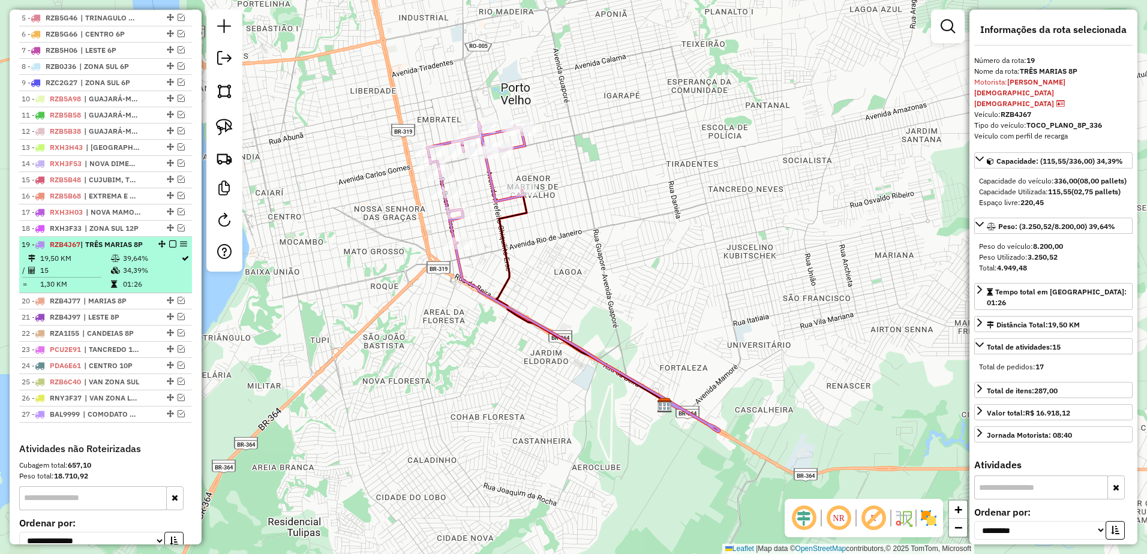
click at [169, 248] on em at bounding box center [172, 244] width 7 height 7
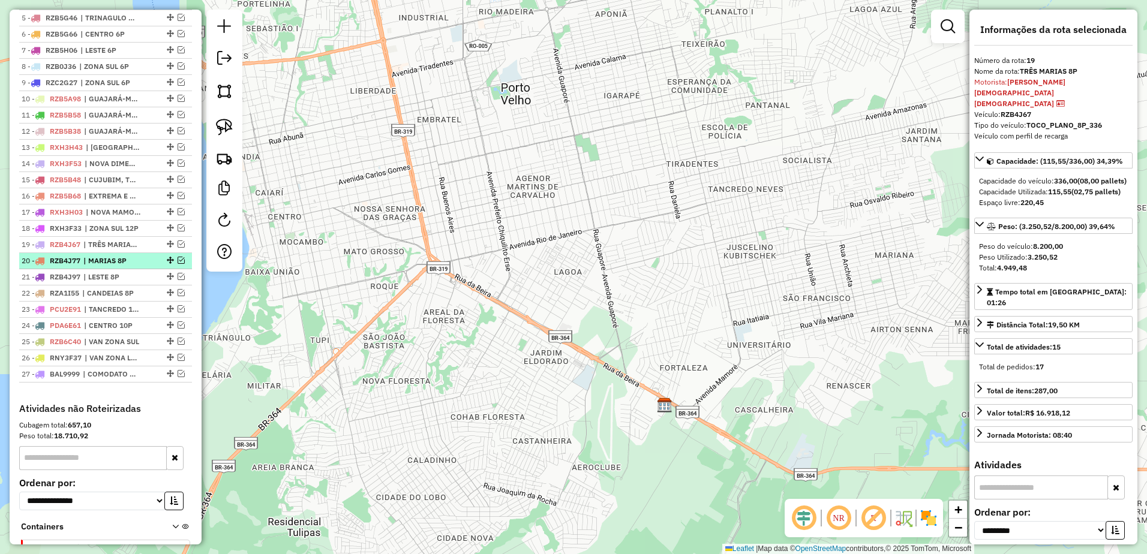
click at [116, 266] on span "| MARIAS 8P" at bounding box center [110, 261] width 55 height 11
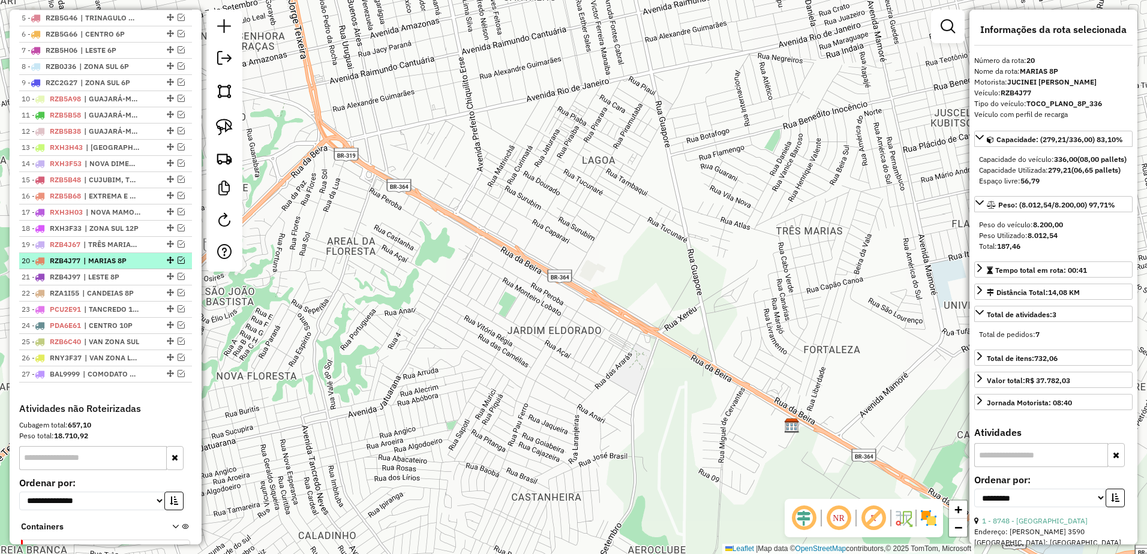
click at [139, 266] on span "| MARIAS 8P" at bounding box center [110, 261] width 55 height 11
click at [179, 264] on em at bounding box center [181, 260] width 7 height 7
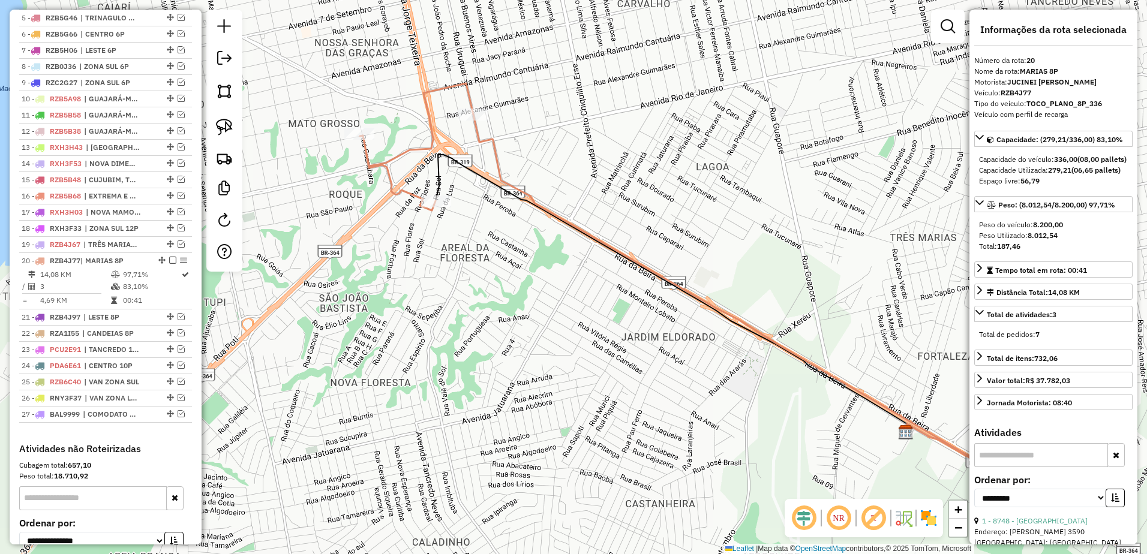
drag, startPoint x: 445, startPoint y: 233, endPoint x: 559, endPoint y: 239, distance: 114.8
click at [559, 239] on div "Janela de atendimento Grade de atendimento Capacidade Transportadoras Veículos …" at bounding box center [573, 277] width 1147 height 554
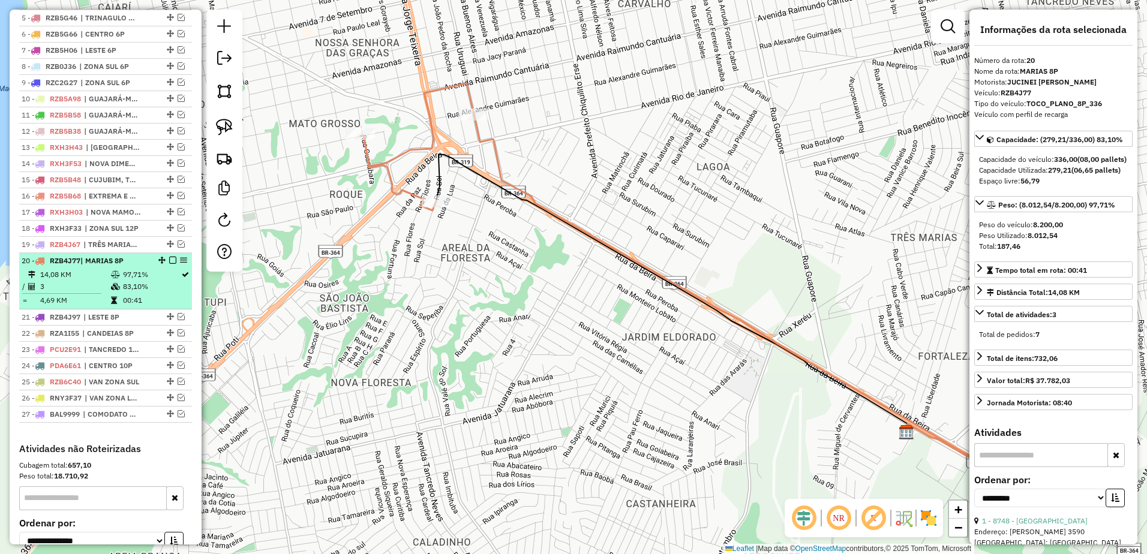
click at [151, 293] on td "83,10%" at bounding box center [151, 287] width 58 height 12
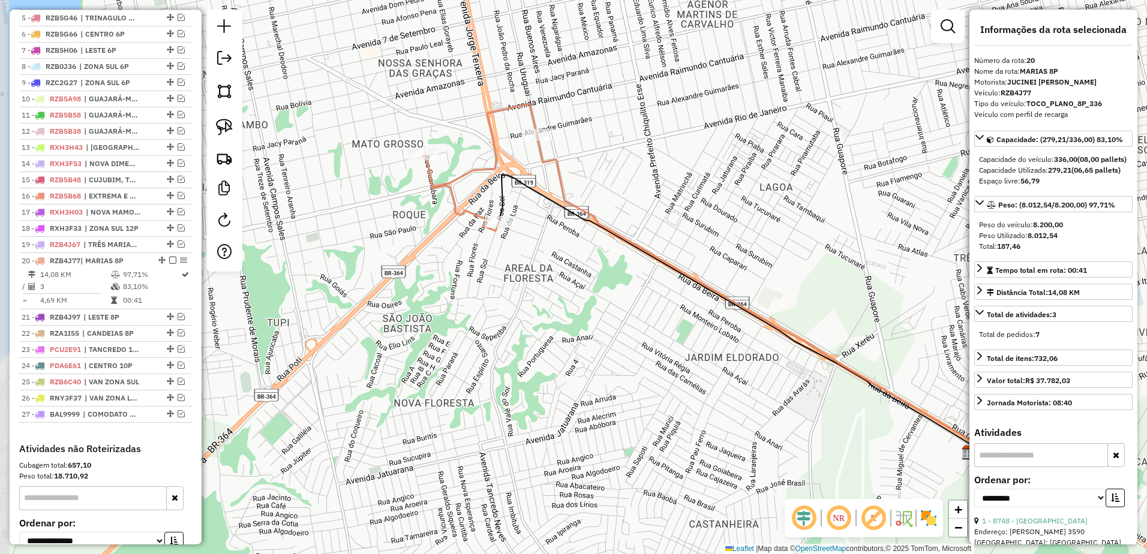
drag, startPoint x: 386, startPoint y: 217, endPoint x: 565, endPoint y: 244, distance: 180.3
click at [565, 244] on div "Janela de atendimento Grade de atendimento Capacidade Transportadoras Veículos …" at bounding box center [573, 277] width 1147 height 554
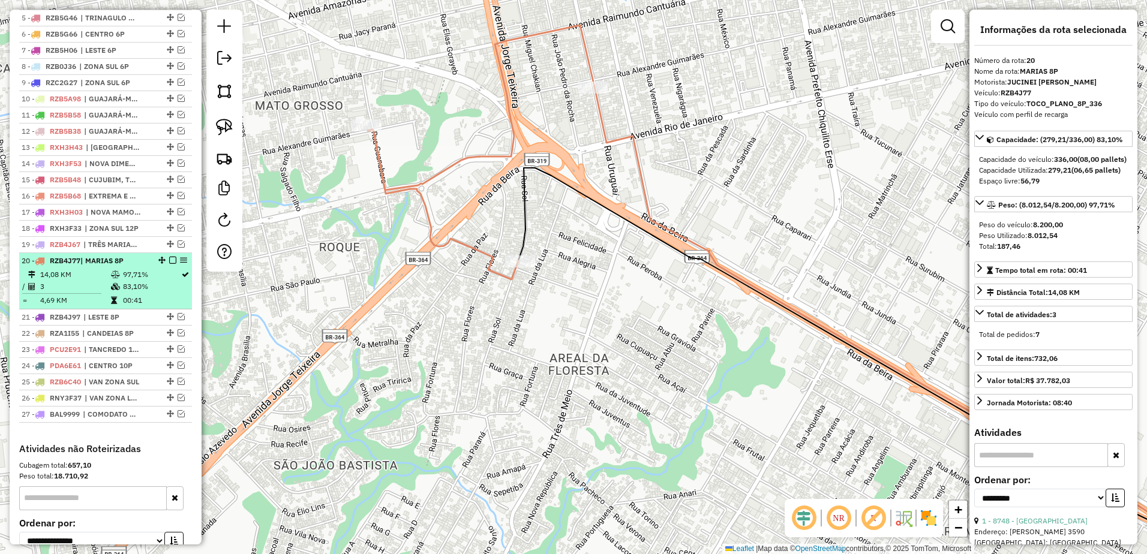
click at [171, 264] on em at bounding box center [172, 260] width 7 height 7
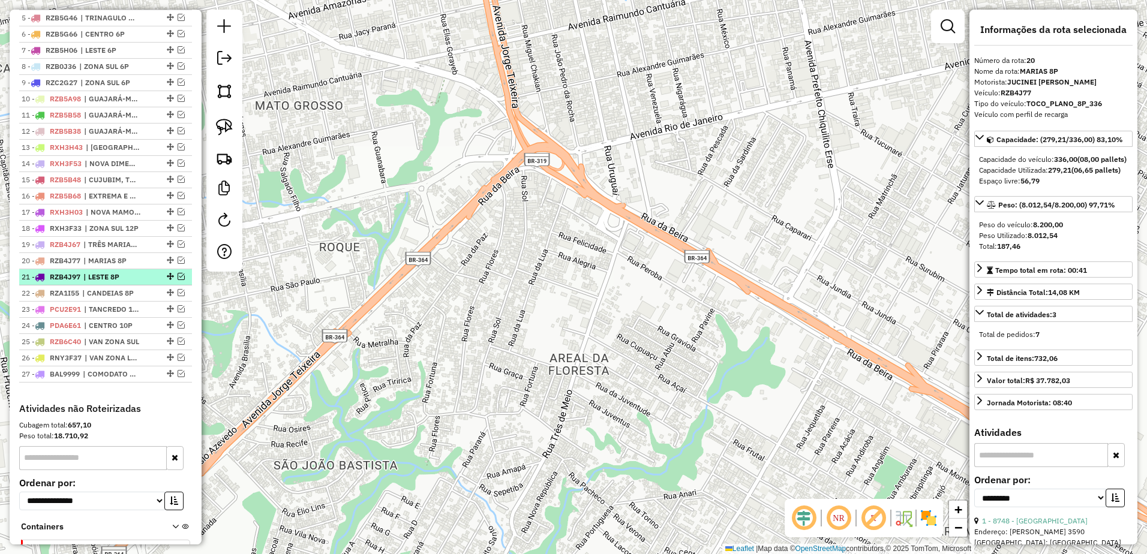
click at [132, 283] on span "| LESTE 8P" at bounding box center [110, 277] width 55 height 11
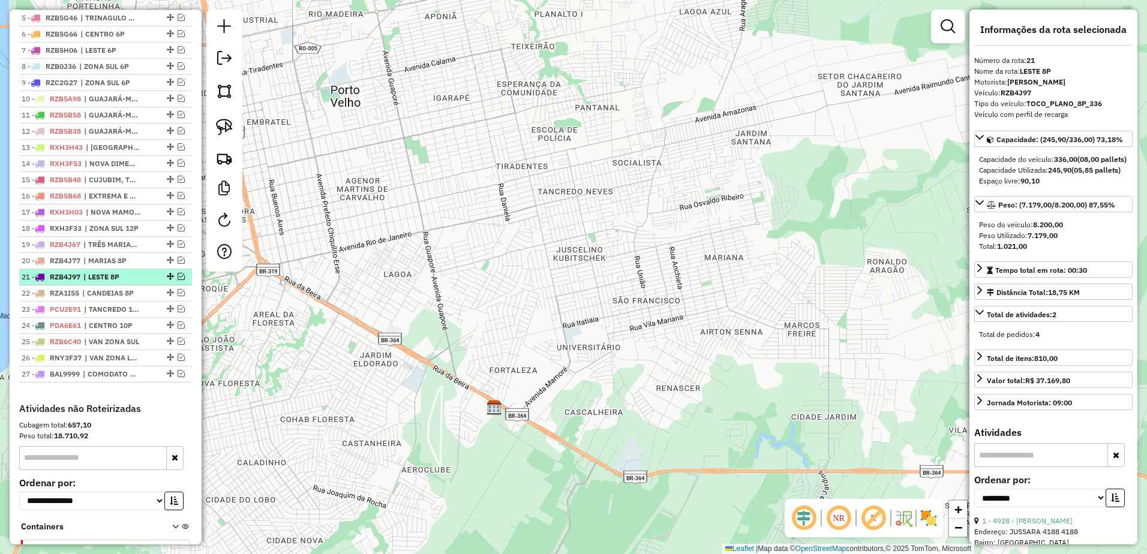
click at [128, 283] on span "| LESTE 8P" at bounding box center [110, 277] width 55 height 11
click at [181, 280] on em at bounding box center [181, 276] width 7 height 7
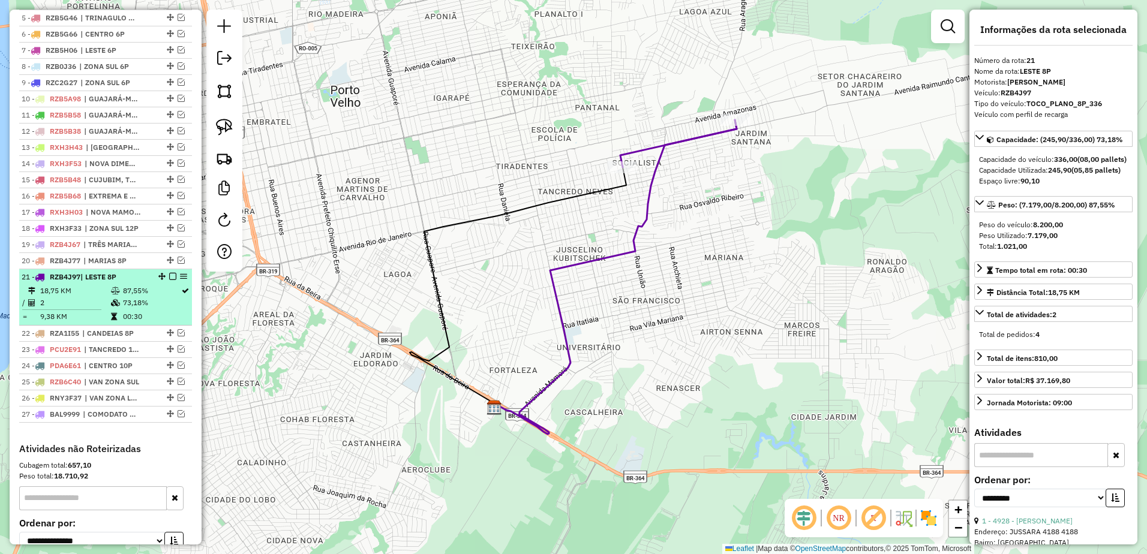
click at [170, 280] on em at bounding box center [172, 276] width 7 height 7
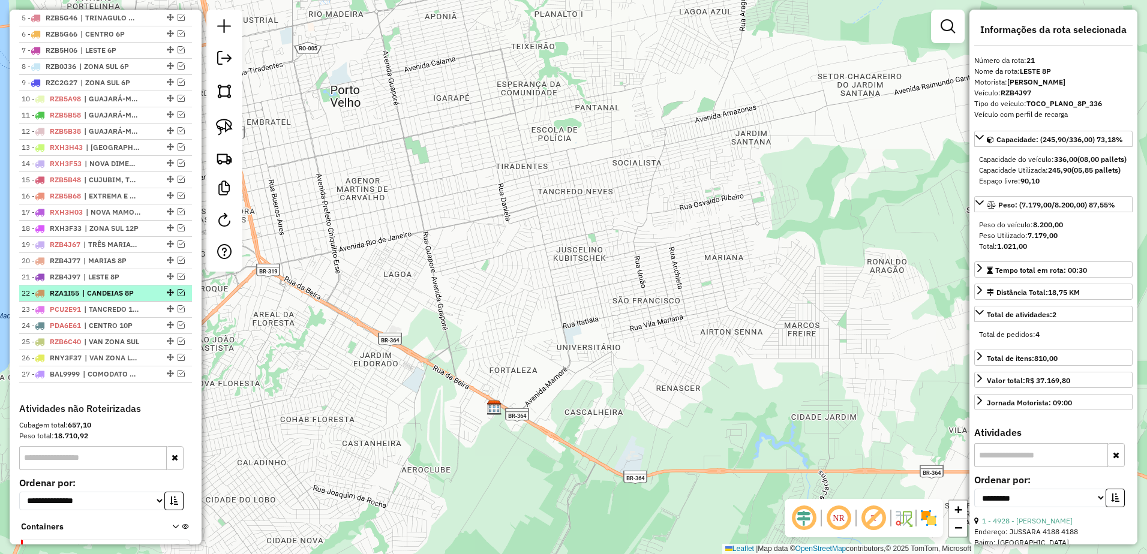
click at [178, 296] on em at bounding box center [181, 292] width 7 height 7
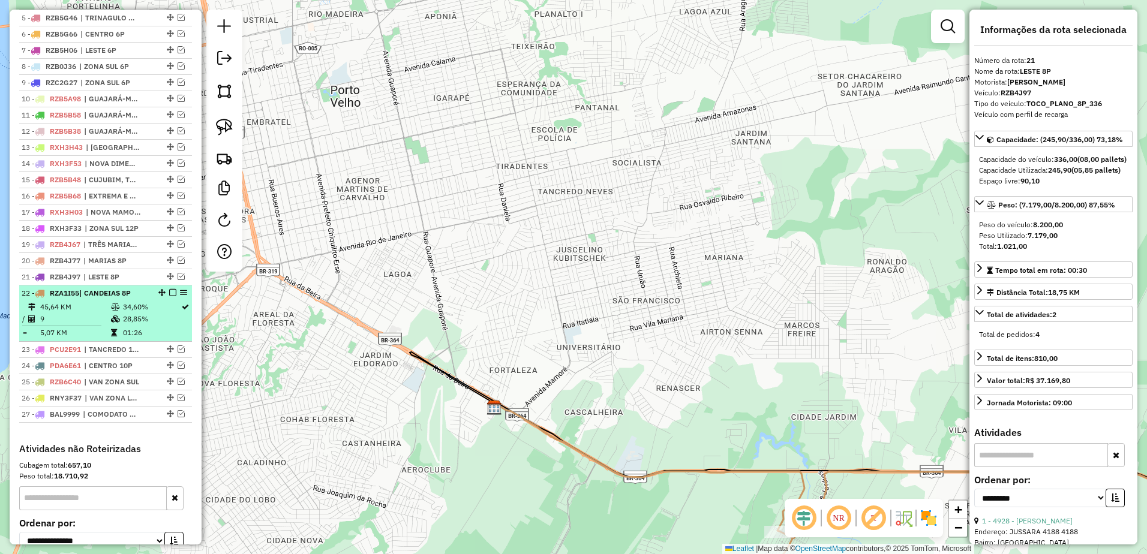
click at [92, 313] on td "45,64 KM" at bounding box center [75, 307] width 71 height 12
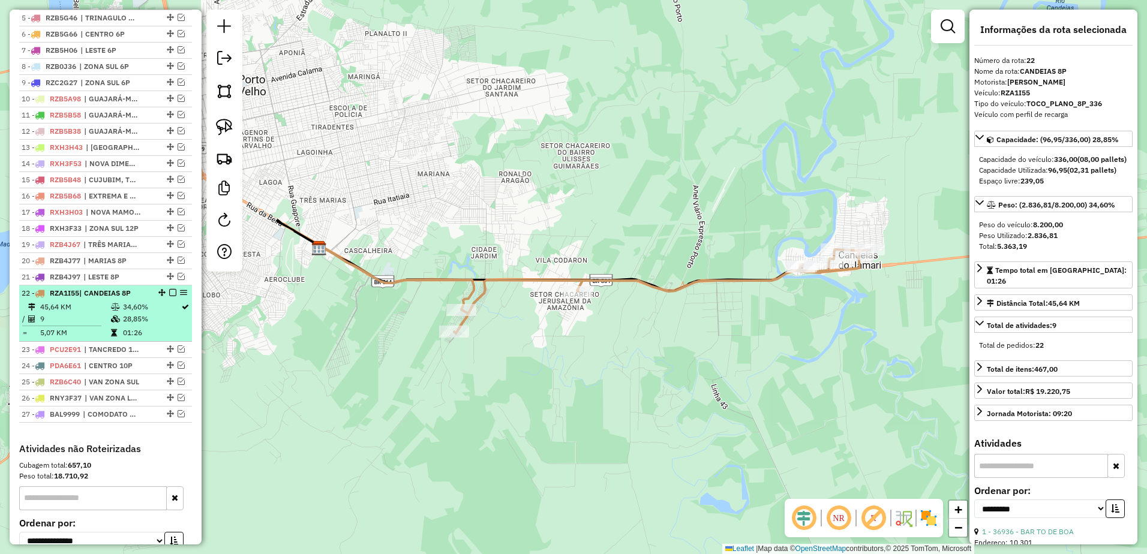
click at [92, 313] on td "45,64 KM" at bounding box center [75, 307] width 71 height 12
click at [119, 313] on td at bounding box center [116, 307] width 12 height 12
click at [169, 296] on em at bounding box center [172, 292] width 7 height 7
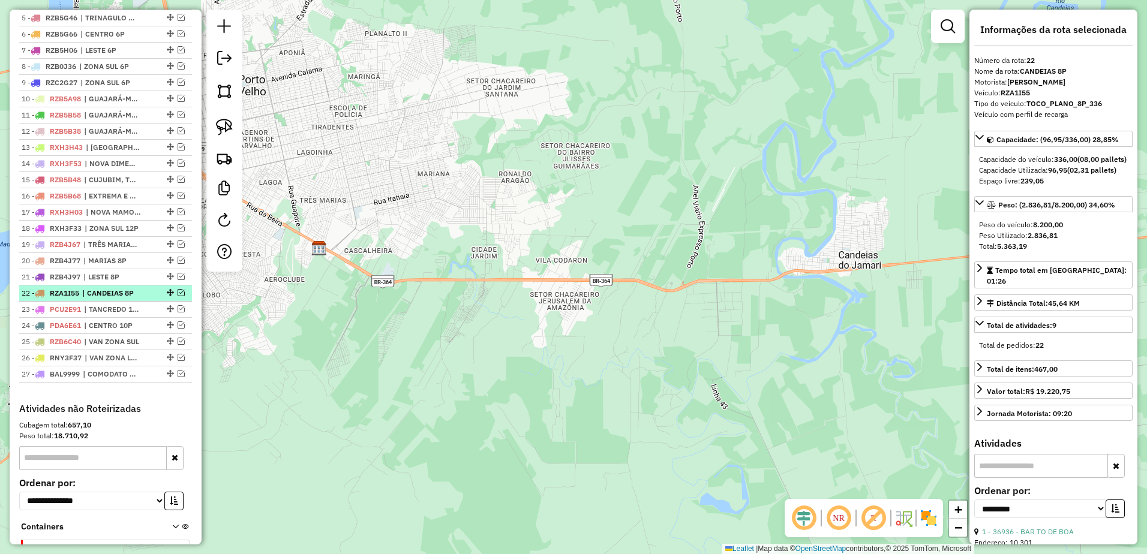
click at [131, 299] on span "| CANDEIAS 8P" at bounding box center [109, 293] width 55 height 11
click at [127, 315] on span "| TANCREDO 10P" at bounding box center [111, 309] width 55 height 11
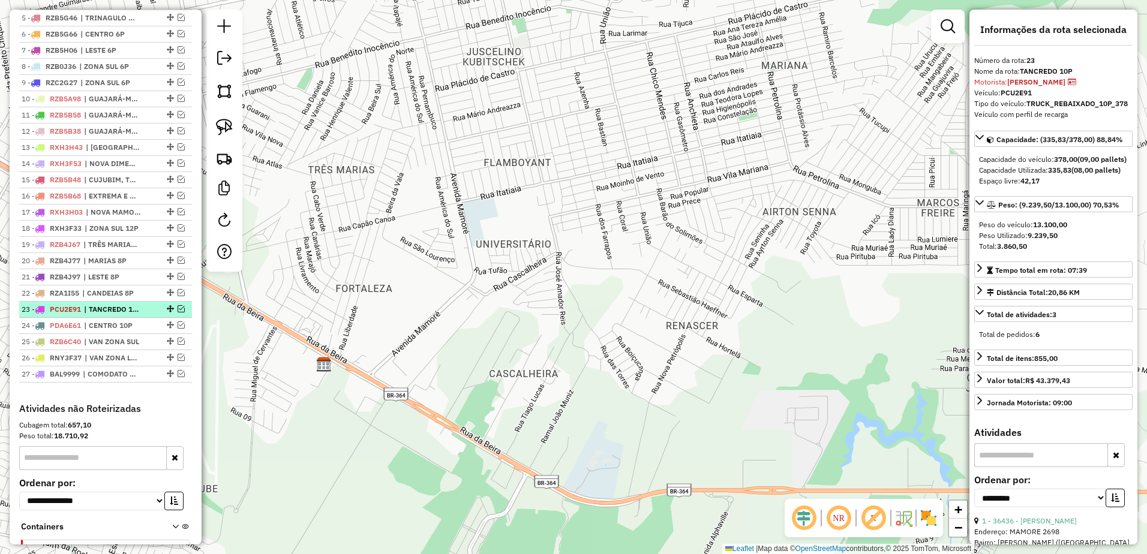
click at [179, 313] on em at bounding box center [181, 308] width 7 height 7
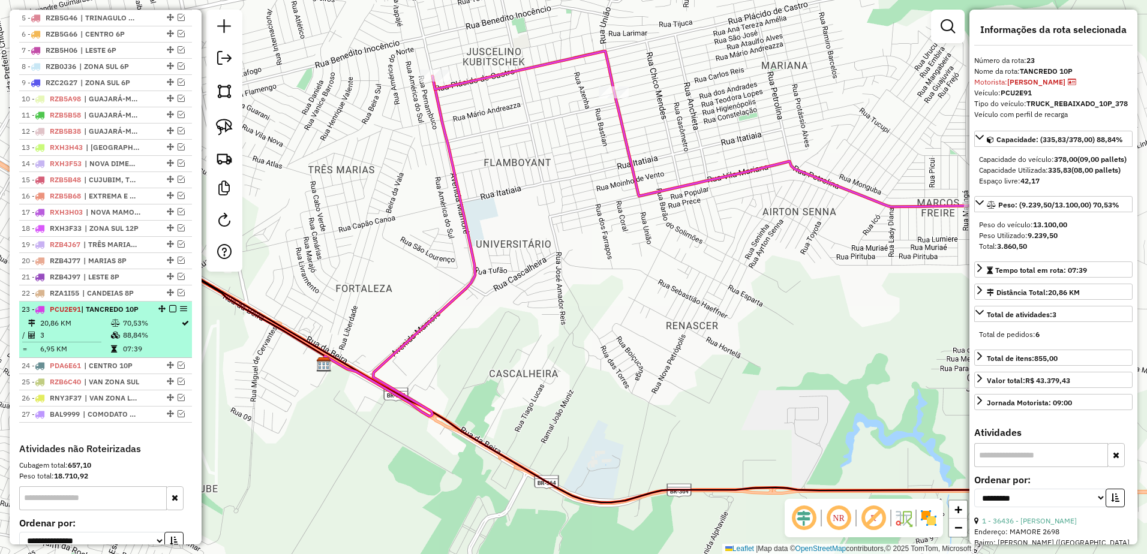
click at [98, 329] on td "20,86 KM" at bounding box center [75, 323] width 71 height 12
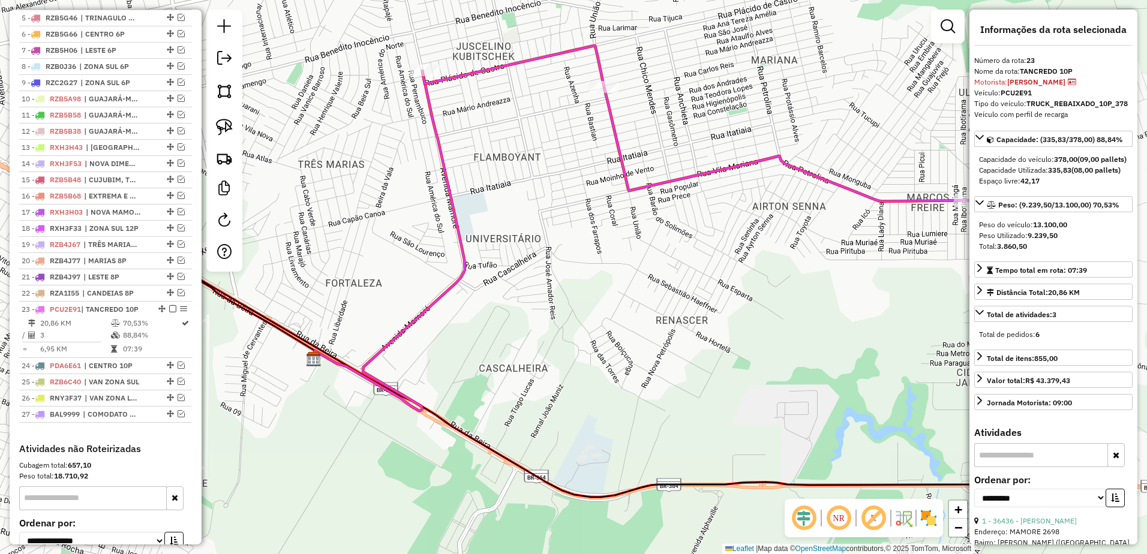
drag, startPoint x: 703, startPoint y: 272, endPoint x: 691, endPoint y: 265, distance: 14.5
click at [693, 266] on div "Janela de atendimento Grade de atendimento Capacidade Transportadoras Veículos …" at bounding box center [573, 277] width 1147 height 554
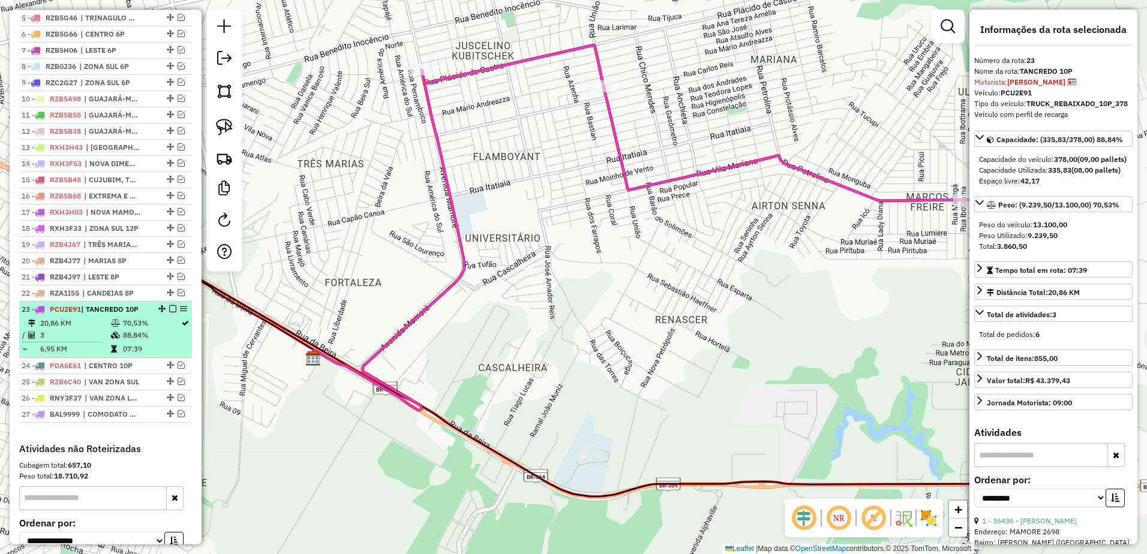
click at [169, 313] on em at bounding box center [172, 308] width 7 height 7
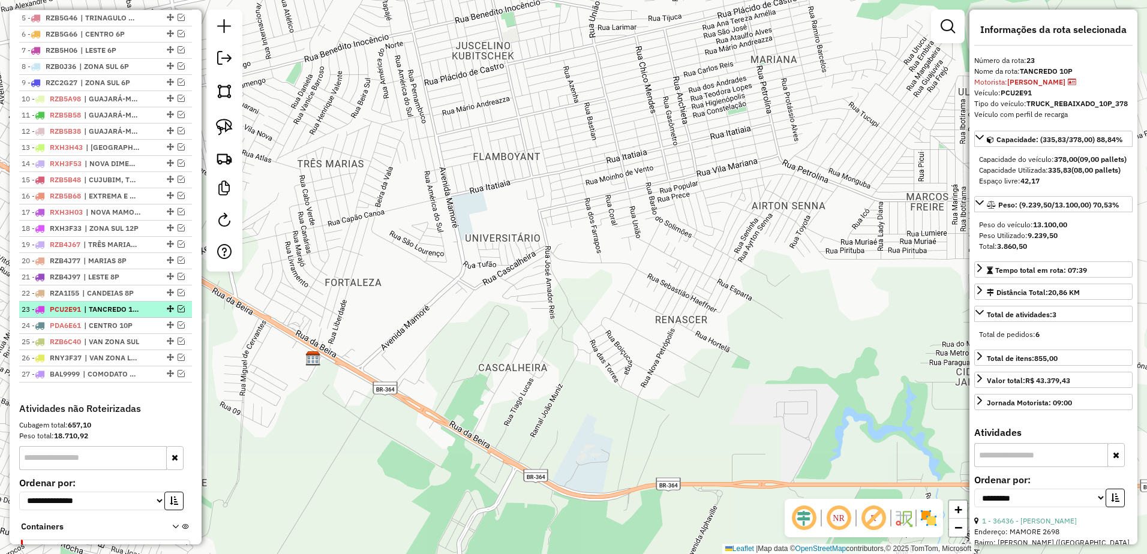
click at [119, 315] on span "| TANCREDO 10P" at bounding box center [111, 309] width 55 height 11
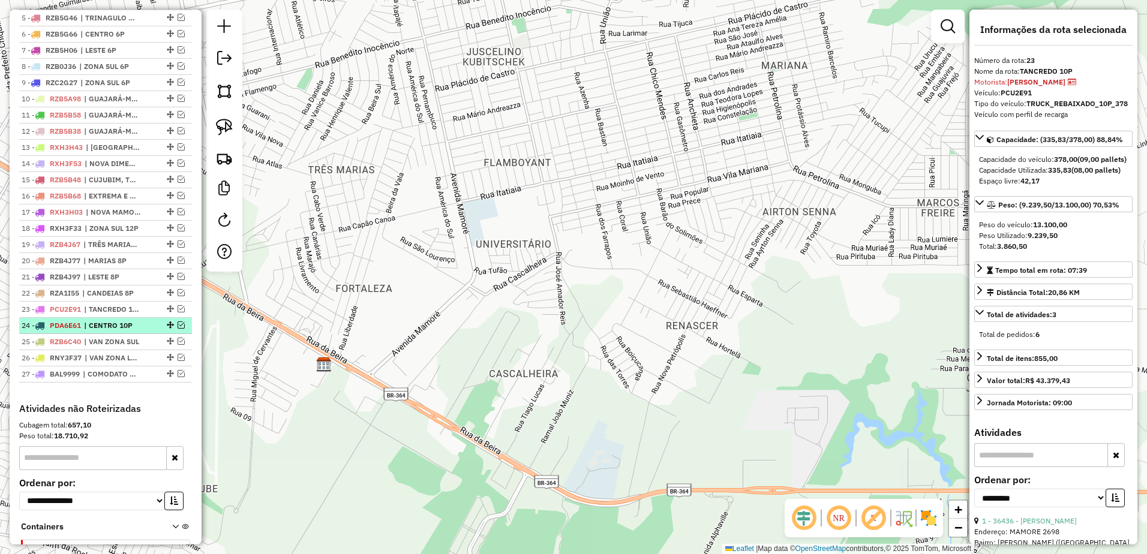
click at [138, 331] on span "| CENTRO 10P" at bounding box center [111, 325] width 55 height 11
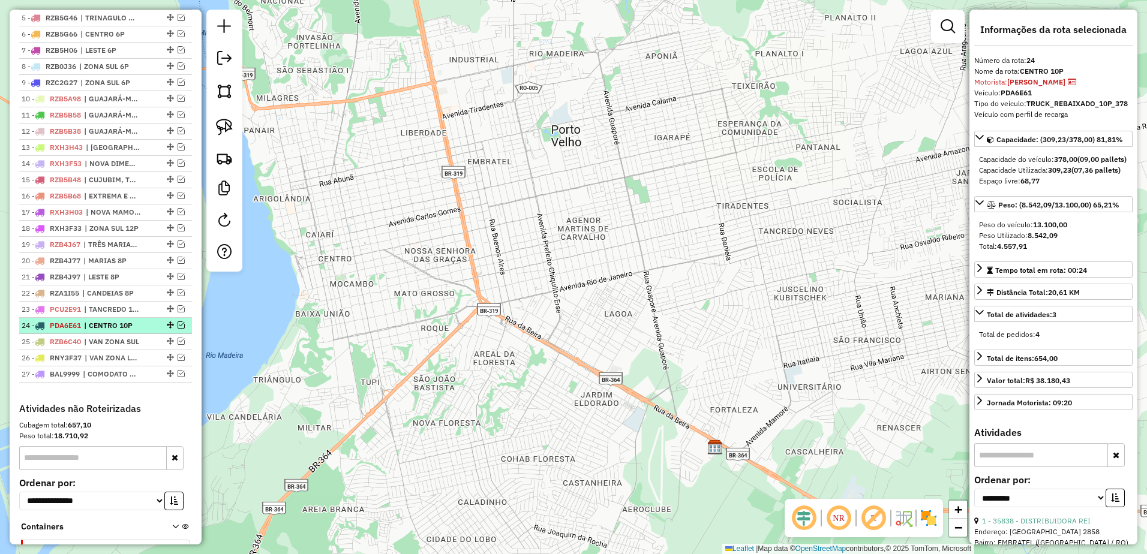
click at [178, 329] on em at bounding box center [181, 325] width 7 height 7
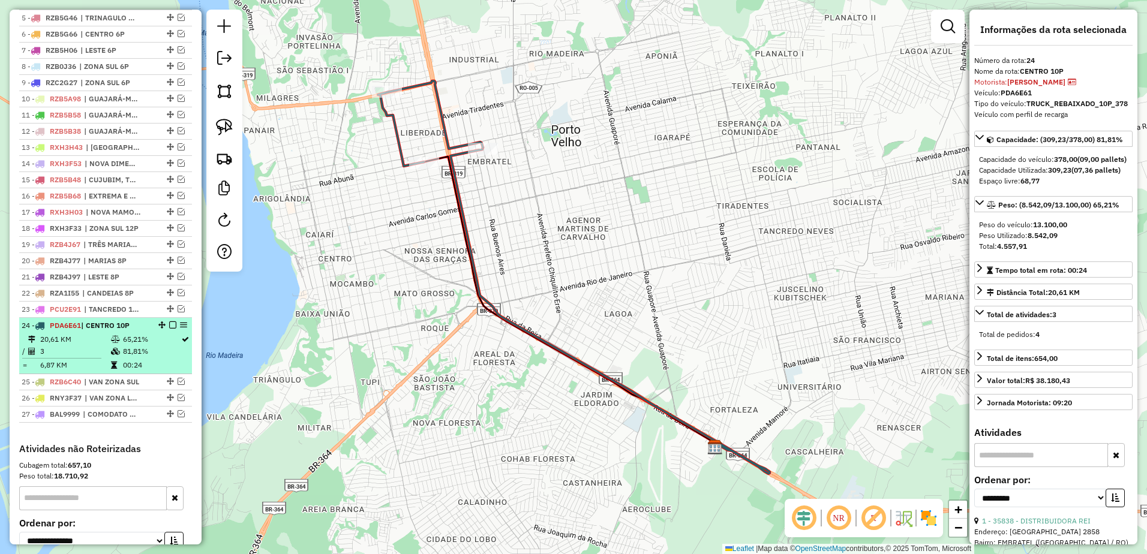
click at [169, 329] on em at bounding box center [172, 325] width 7 height 7
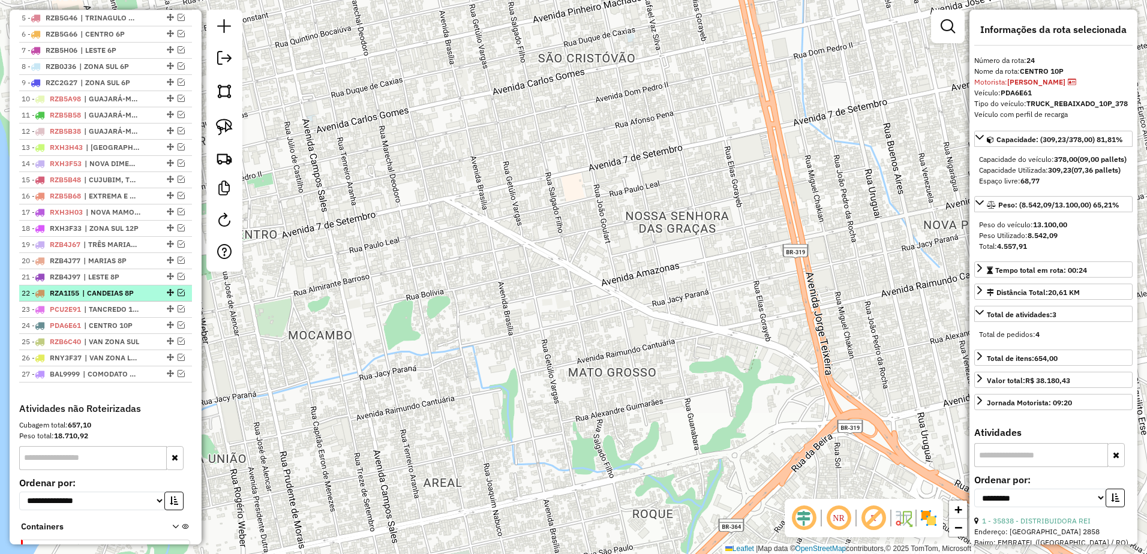
click at [125, 299] on span "| CANDEIAS 8P" at bounding box center [109, 293] width 55 height 11
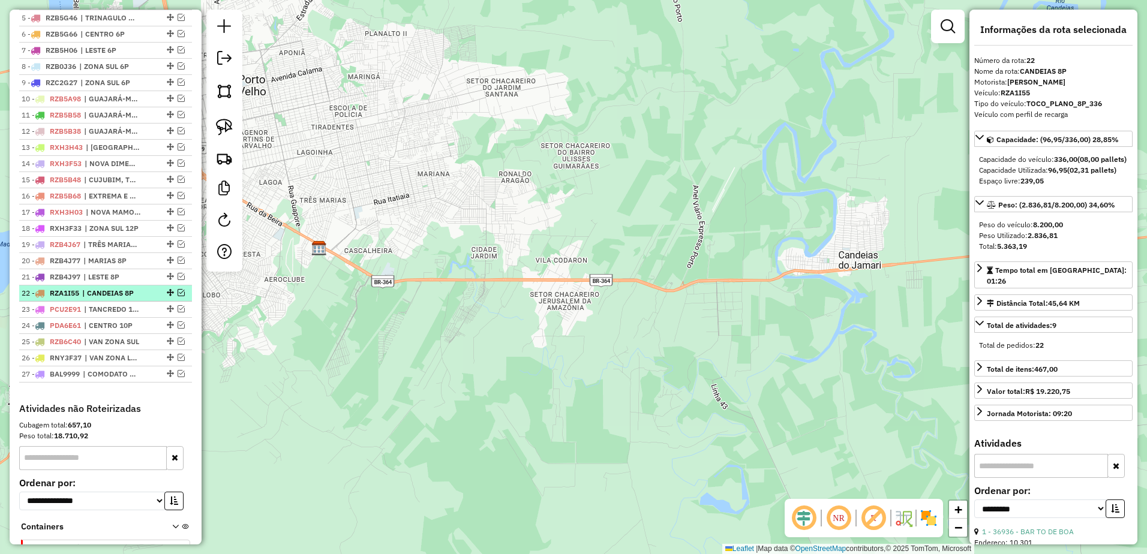
click at [179, 296] on em at bounding box center [181, 292] width 7 height 7
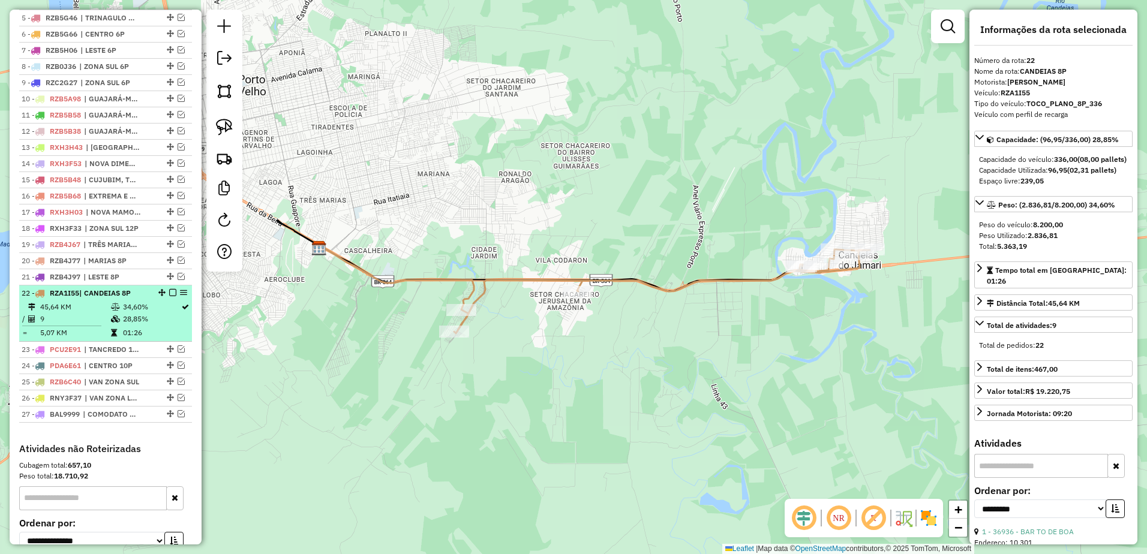
click at [169, 296] on em at bounding box center [172, 292] width 7 height 7
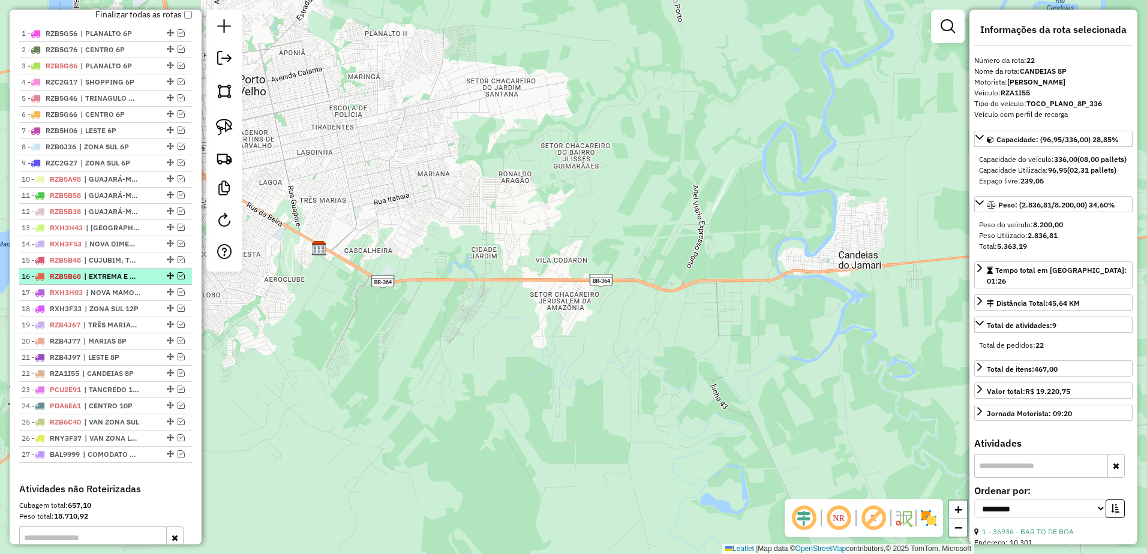
scroll to position [338, 0]
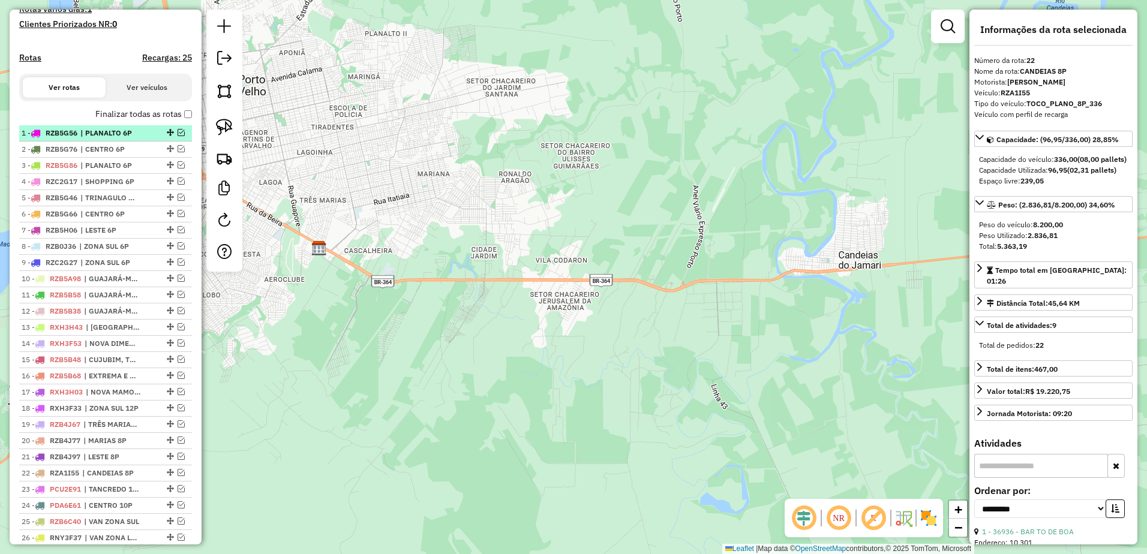
click at [125, 139] on span "| PLANALTO 6P" at bounding box center [107, 133] width 55 height 11
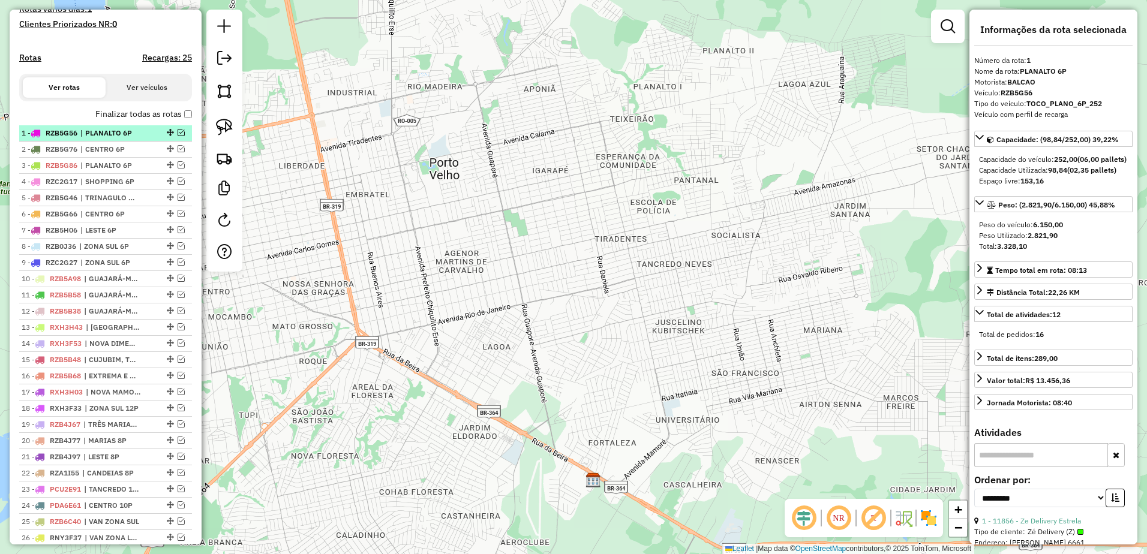
click at [125, 139] on span "| PLANALTO 6P" at bounding box center [107, 133] width 55 height 11
click at [110, 139] on span "| PLANALTO 6P" at bounding box center [107, 133] width 55 height 11
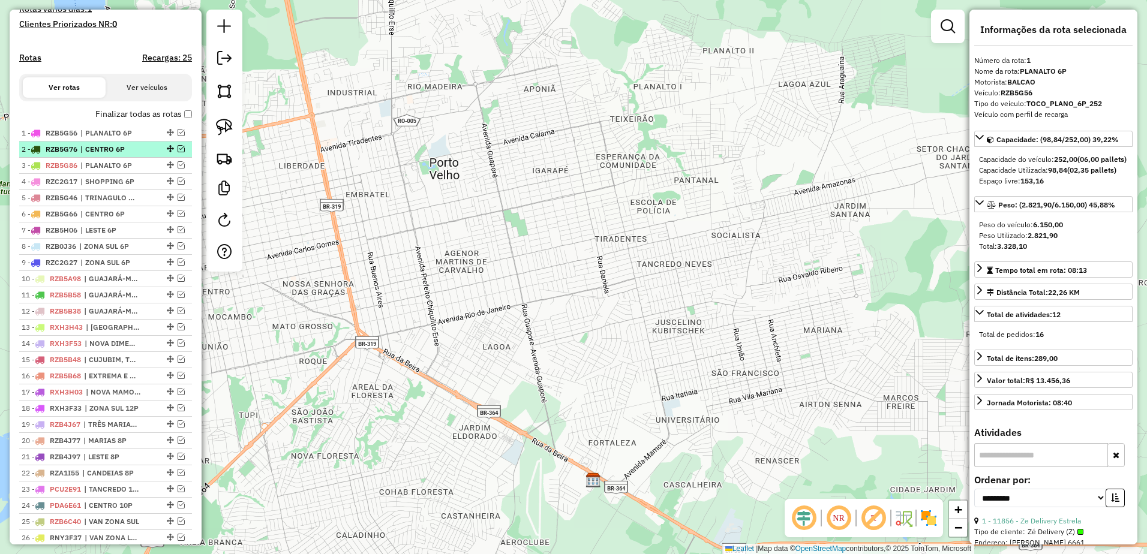
drag, startPoint x: 110, startPoint y: 143, endPoint x: 109, endPoint y: 161, distance: 18.1
click at [109, 155] on span "| CENTRO 6P" at bounding box center [107, 149] width 55 height 11
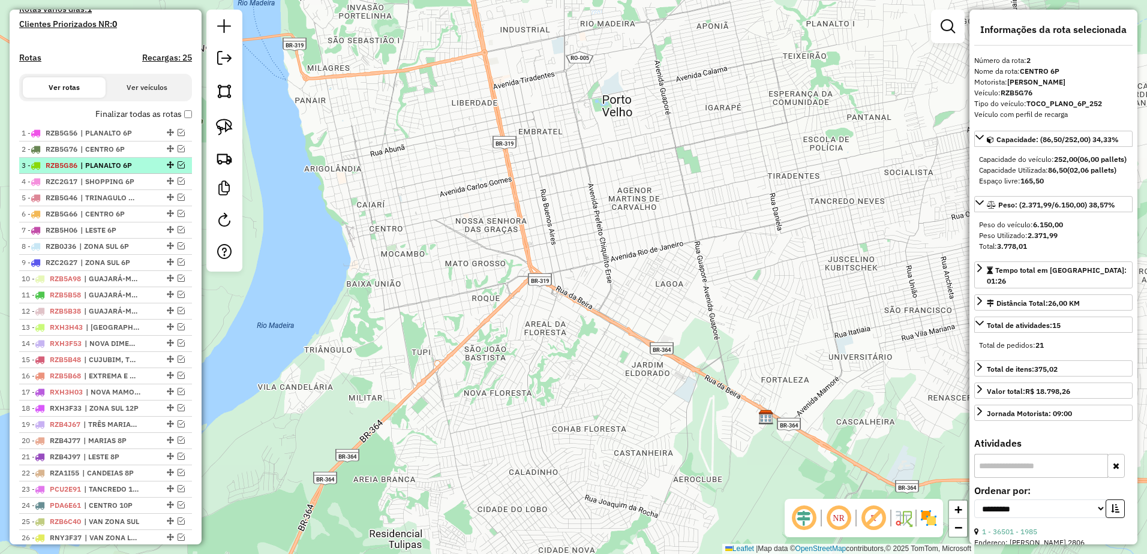
click at [106, 171] on span "| PLANALTO 6P" at bounding box center [107, 165] width 55 height 11
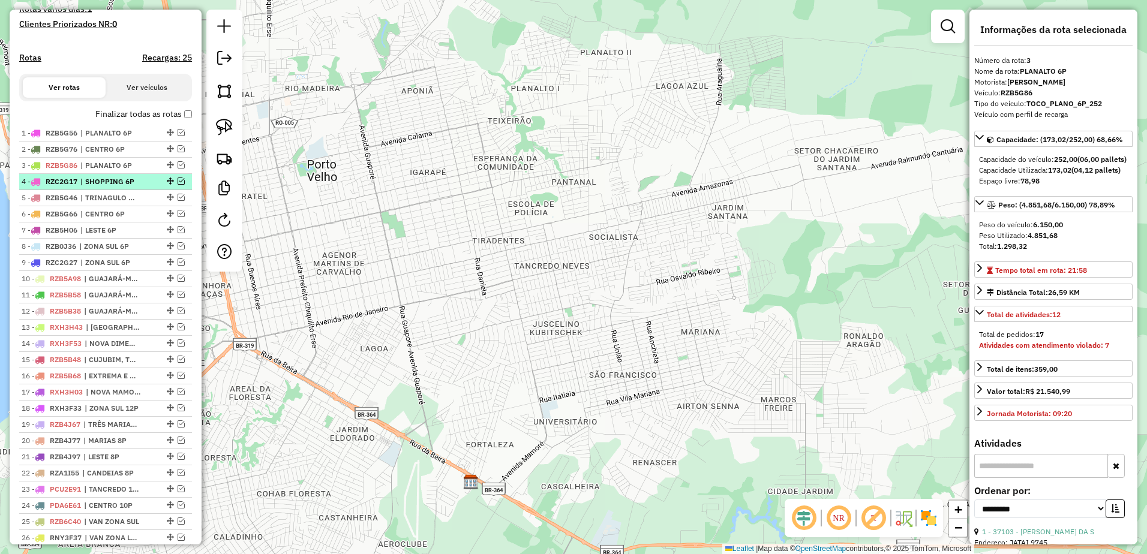
click at [106, 187] on span "| SHOPPING 6P" at bounding box center [107, 181] width 55 height 11
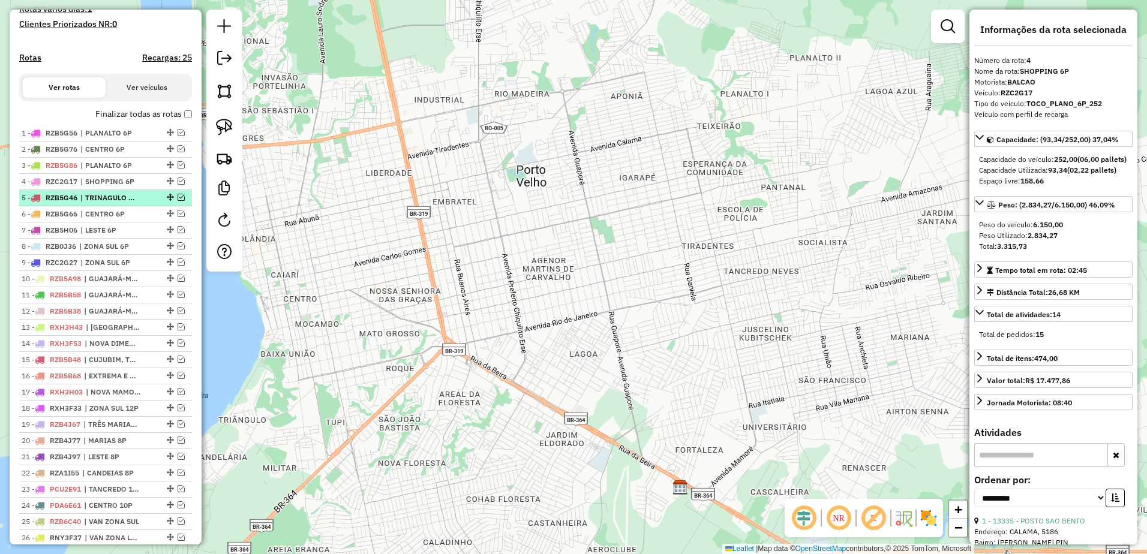
click at [92, 203] on span "| TRINAGULO 6P" at bounding box center [107, 198] width 55 height 11
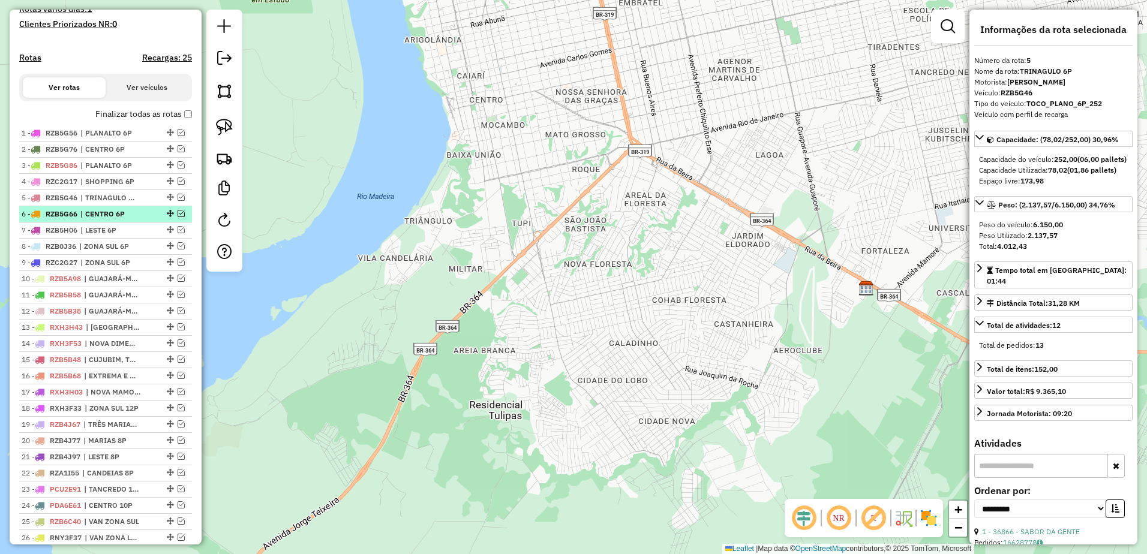
click at [95, 220] on span "| CENTRO 6P" at bounding box center [107, 214] width 55 height 11
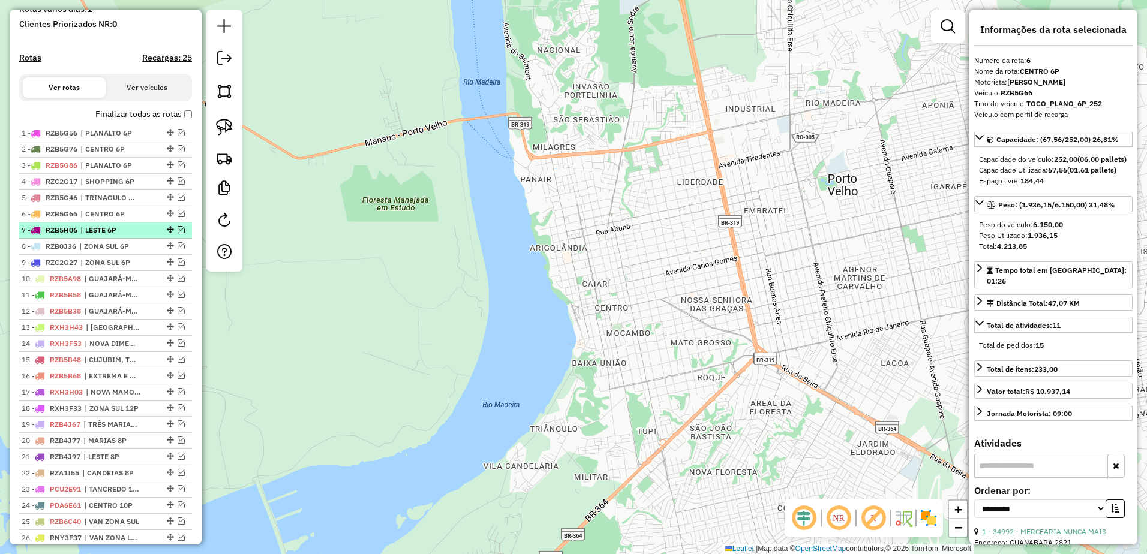
click at [105, 236] on span "| LESTE 6P" at bounding box center [107, 230] width 55 height 11
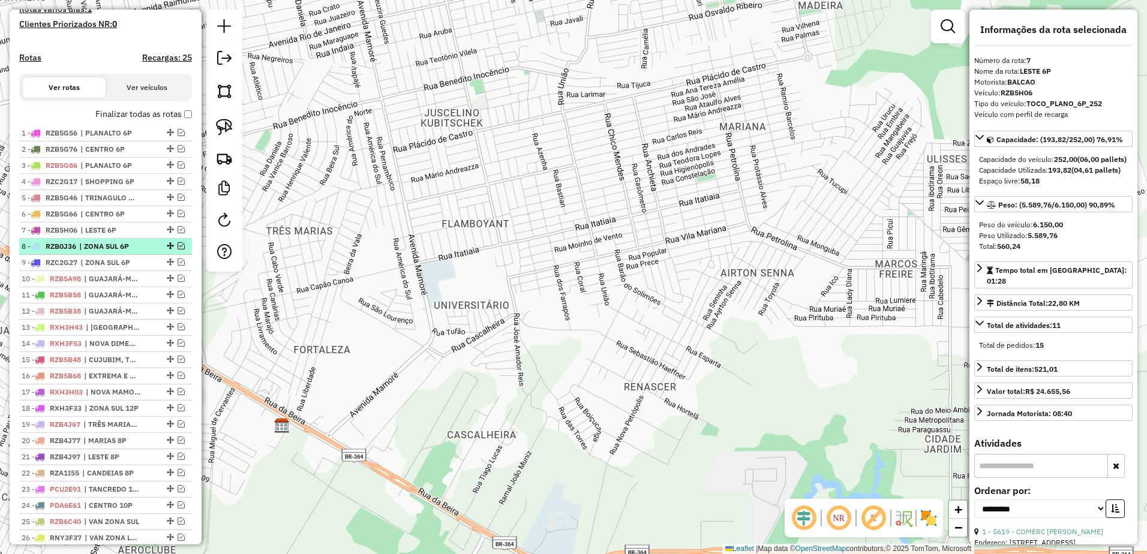
click at [106, 252] on span "| ZONA SUL 6P" at bounding box center [106, 246] width 55 height 11
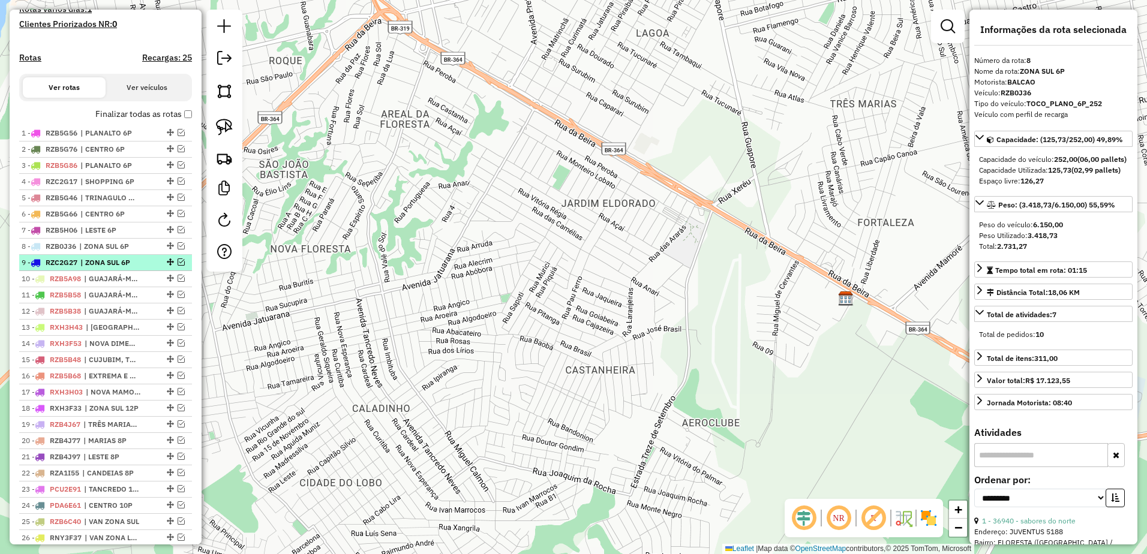
click at [108, 268] on span "| ZONA SUL 6P" at bounding box center [107, 262] width 55 height 11
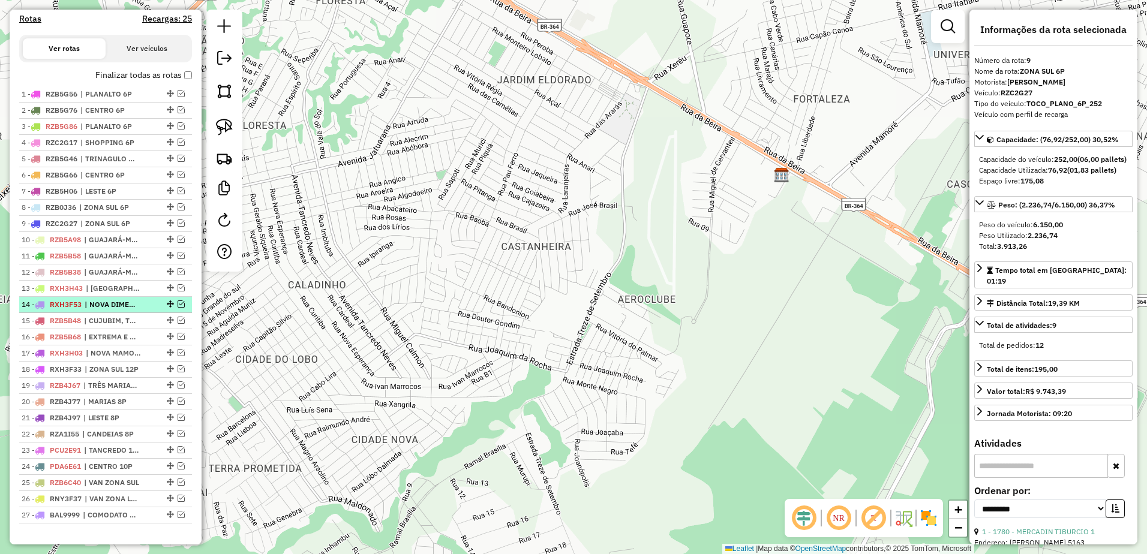
scroll to position [398, 0]
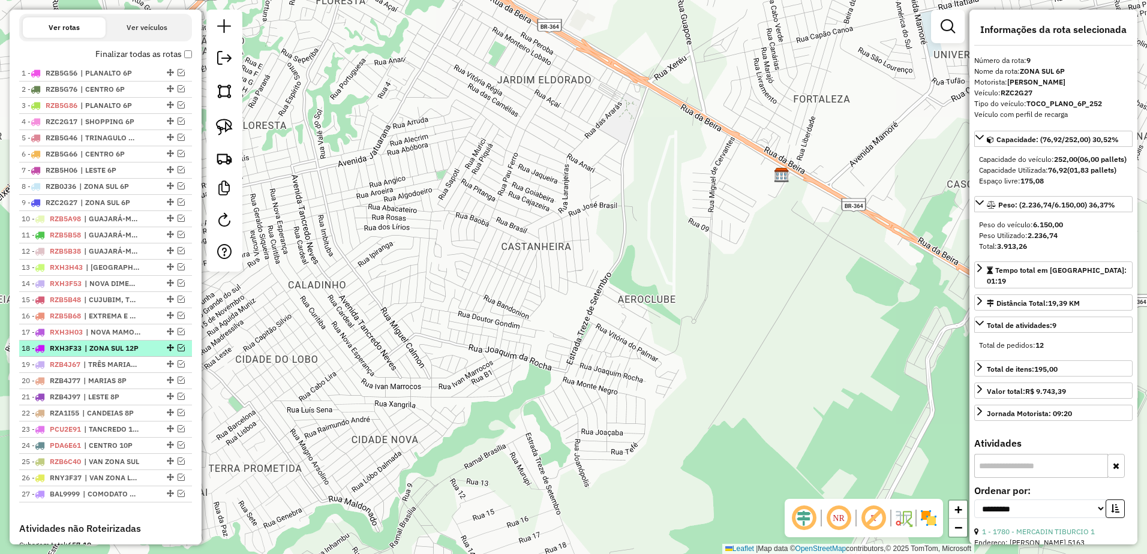
click at [122, 354] on span "| ZONA SUL 12P" at bounding box center [112, 348] width 55 height 11
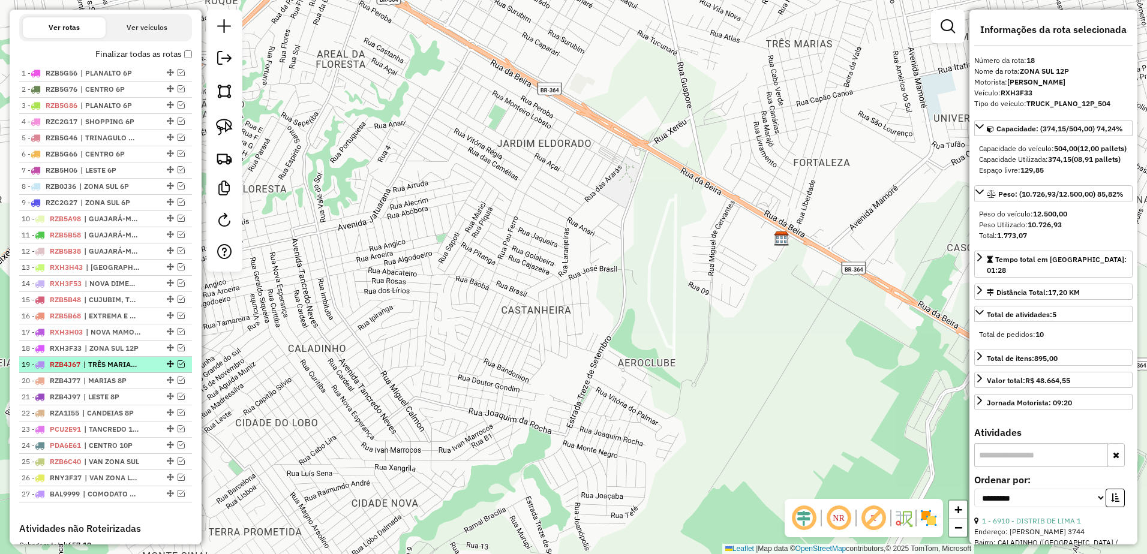
click at [126, 370] on span "| TRÊS MARIAS 8P" at bounding box center [110, 364] width 55 height 11
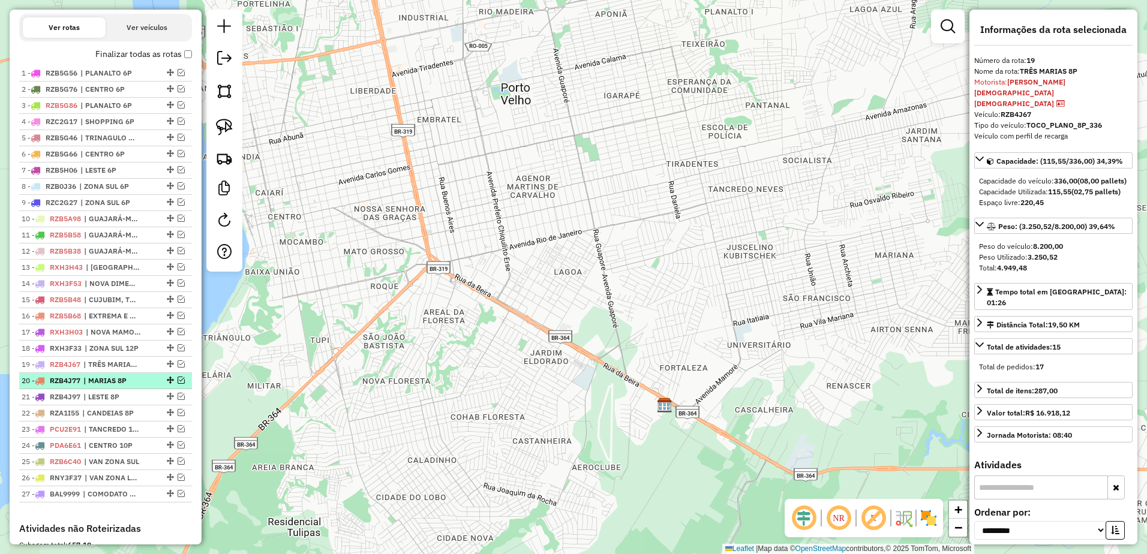
click at [124, 386] on span "| MARIAS 8P" at bounding box center [110, 381] width 55 height 11
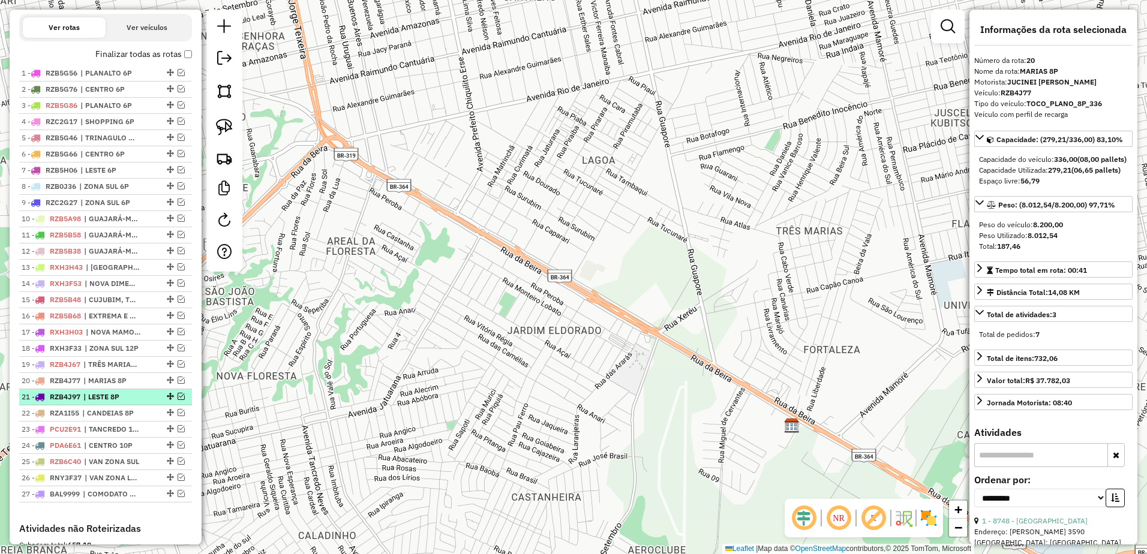
click at [125, 401] on li "21 - RZB4J97 | LESTE 8P" at bounding box center [105, 397] width 173 height 16
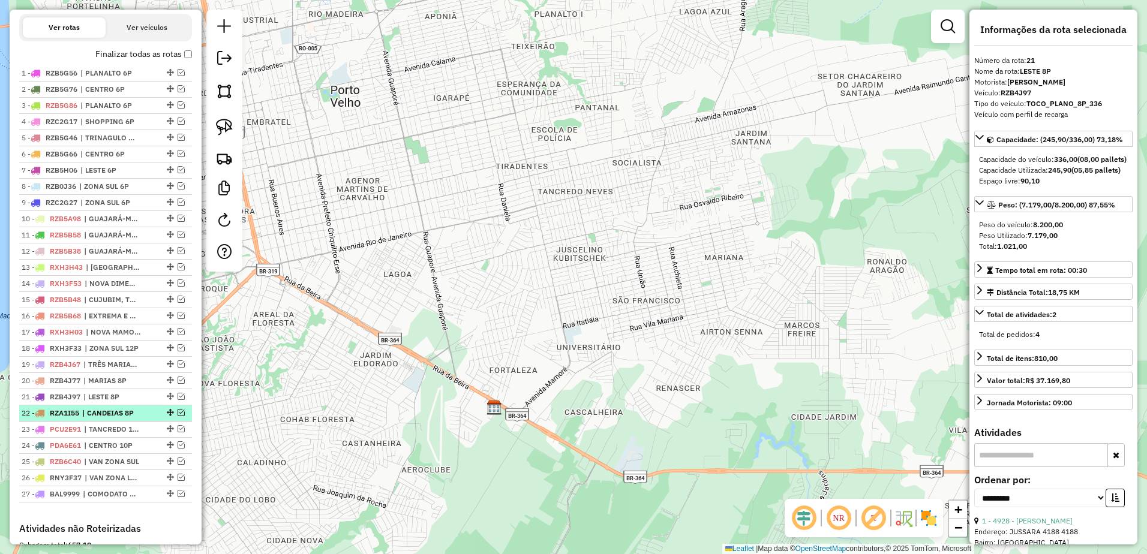
click at [130, 416] on ul "1 - RZB5G56 | PLANALTO 6P 2 - RZB5G76 | CENTRO 6P 3 - RZB5G86 | PLANALTO 6P 4 -…" at bounding box center [105, 283] width 173 height 437
click at [130, 419] on span "| CANDEIAS 8P" at bounding box center [109, 413] width 55 height 11
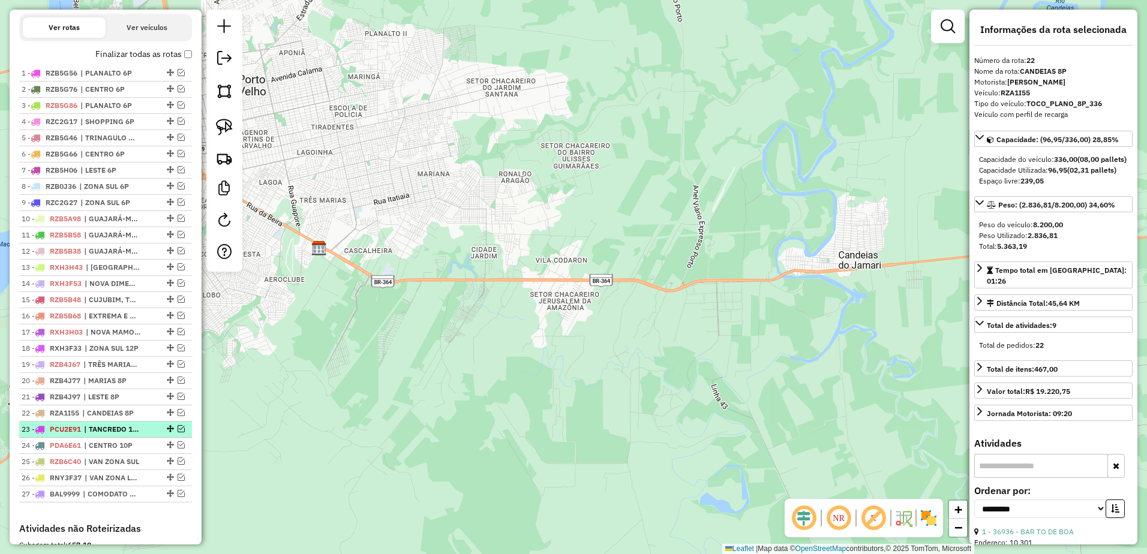
click at [131, 435] on span "| TANCREDO 10P" at bounding box center [111, 429] width 55 height 11
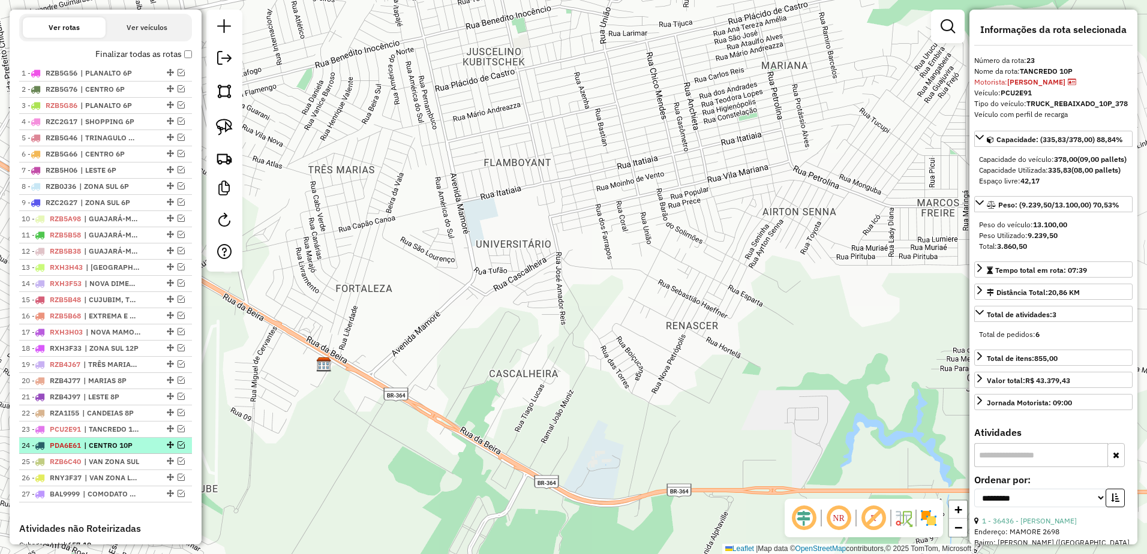
click at [133, 451] on span "| CENTRO 10P" at bounding box center [111, 445] width 55 height 11
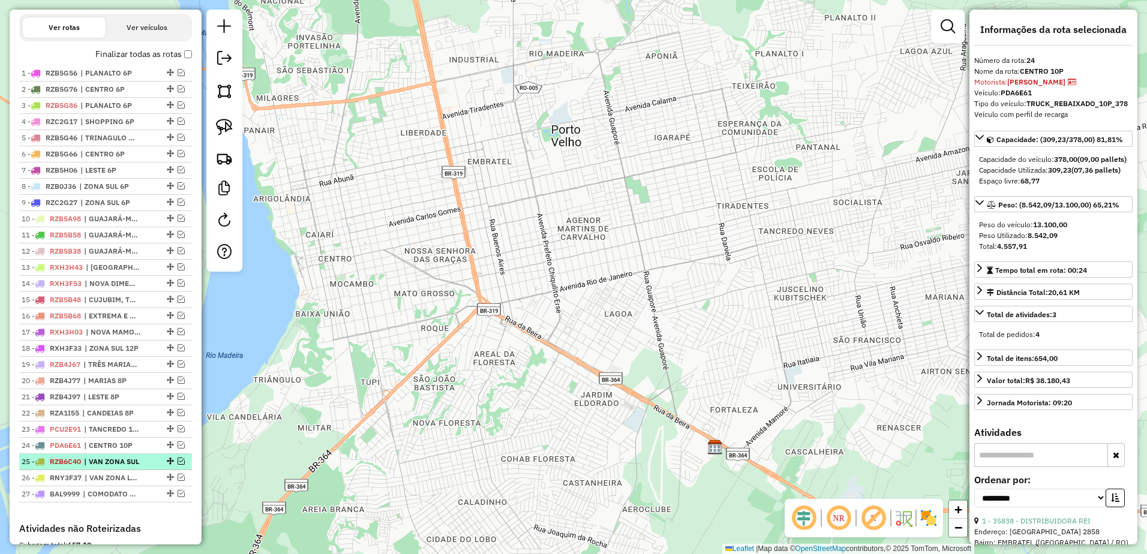
click at [93, 467] on span "| VAN ZONA SUL" at bounding box center [111, 462] width 55 height 11
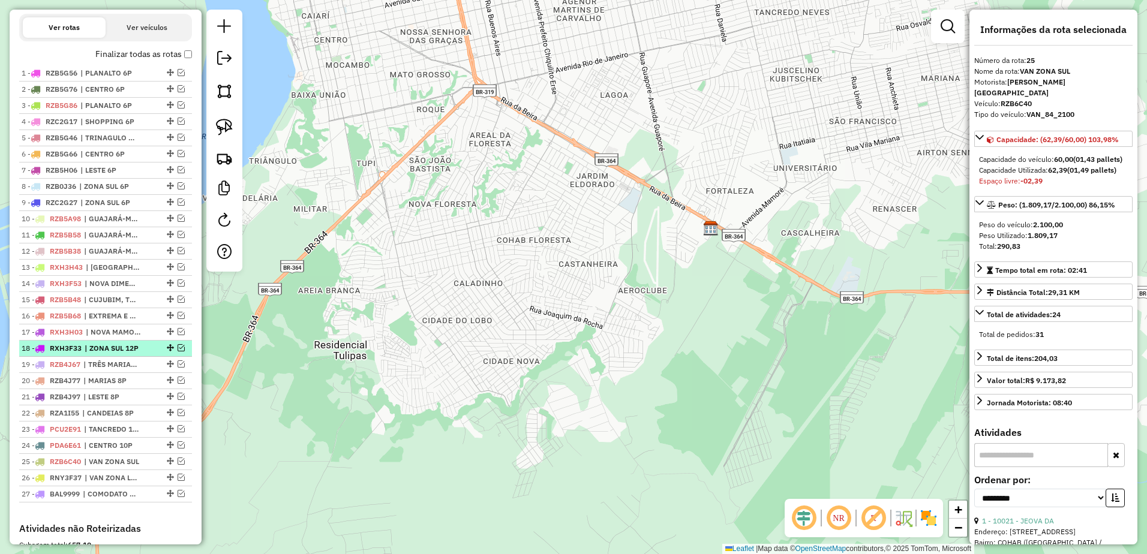
click at [178, 352] on em at bounding box center [181, 347] width 7 height 7
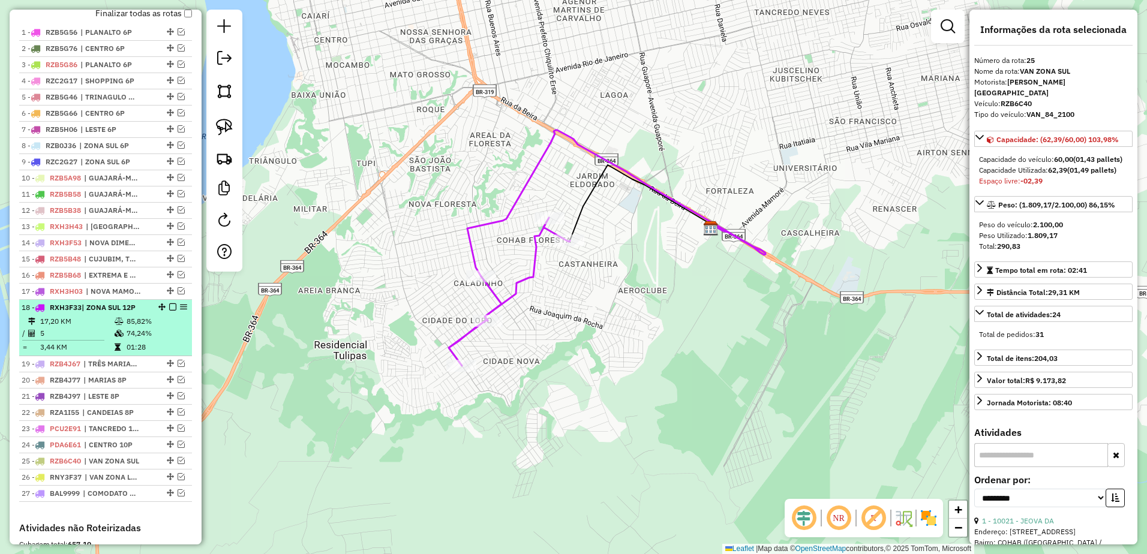
scroll to position [458, 0]
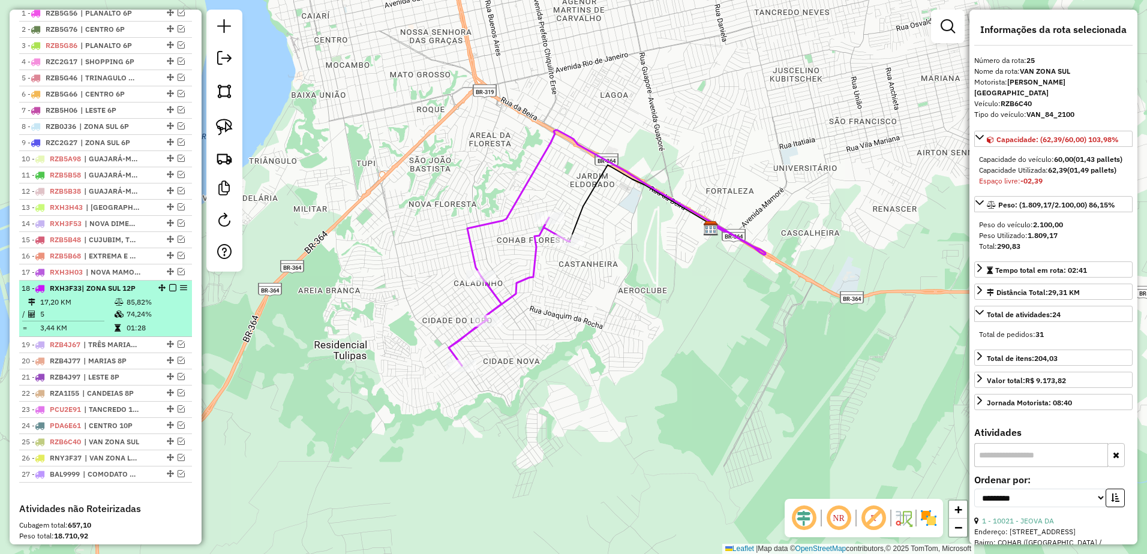
click at [170, 292] on em at bounding box center [172, 287] width 7 height 7
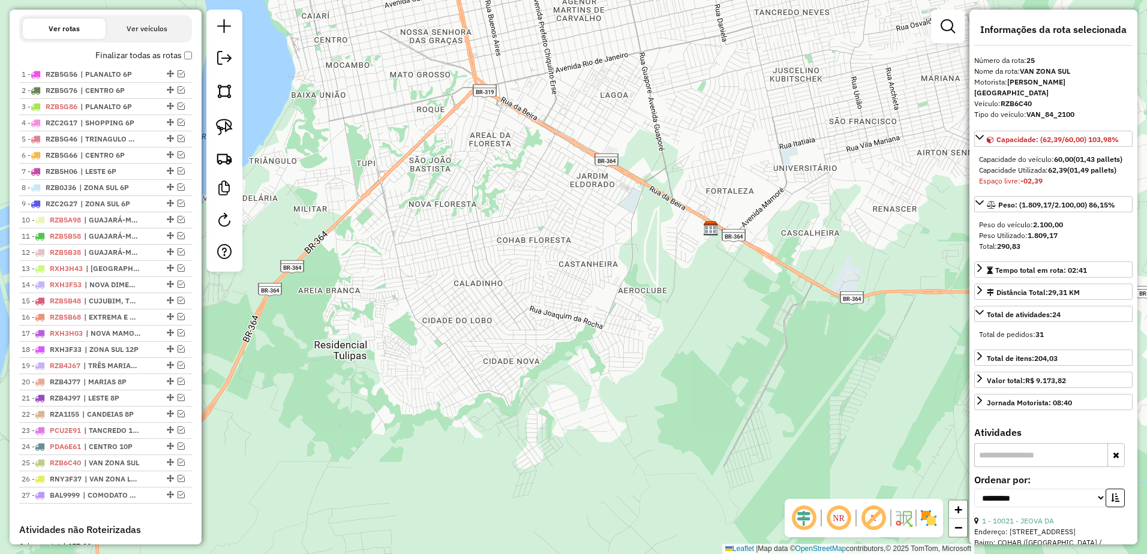
scroll to position [398, 0]
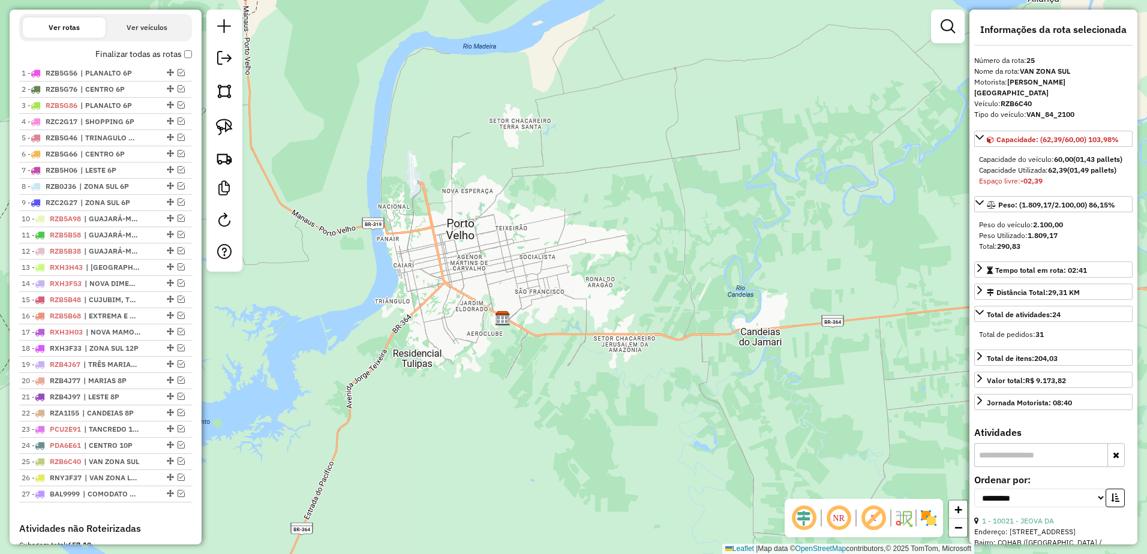
drag, startPoint x: 515, startPoint y: 173, endPoint x: 482, endPoint y: 248, distance: 82.0
click at [482, 248] on div "Janela de atendimento Grade de atendimento Capacidade Transportadoras Veículos …" at bounding box center [573, 277] width 1147 height 554
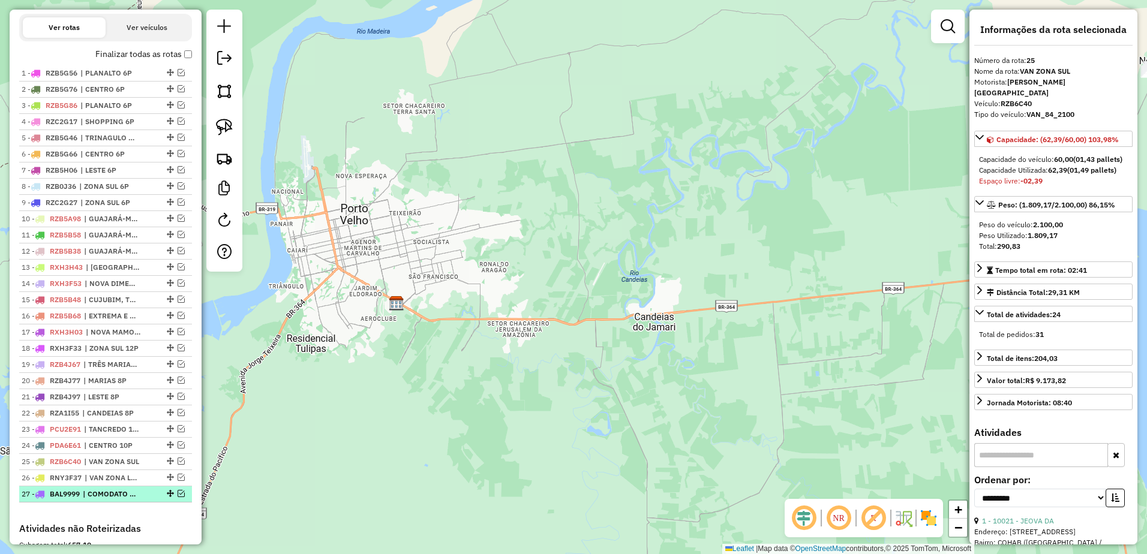
click at [98, 500] on span "| COMODATO DEIXAR NO CHÃO" at bounding box center [110, 494] width 55 height 11
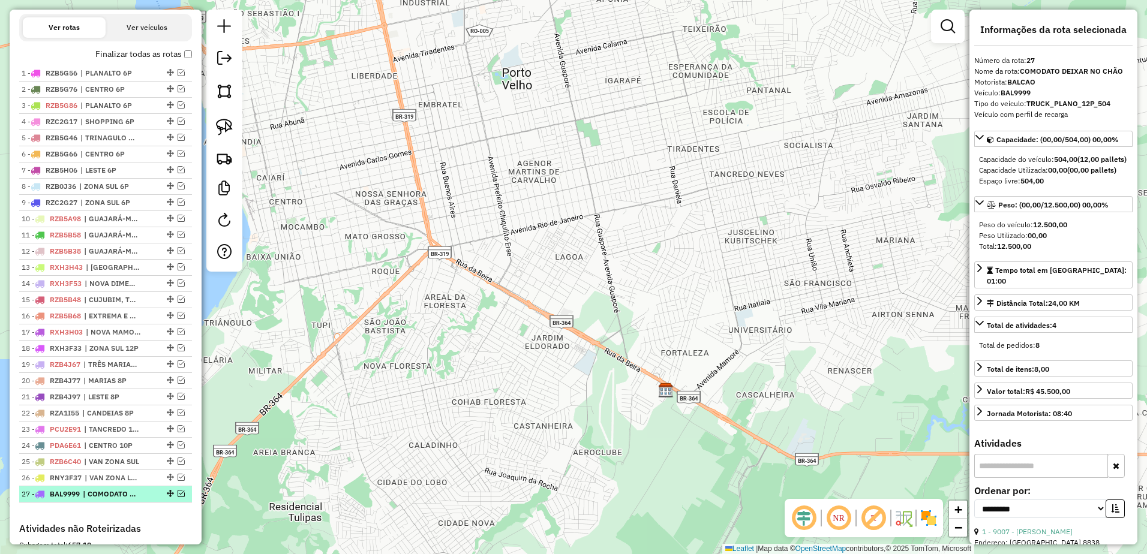
click at [178, 497] on em at bounding box center [181, 493] width 7 height 7
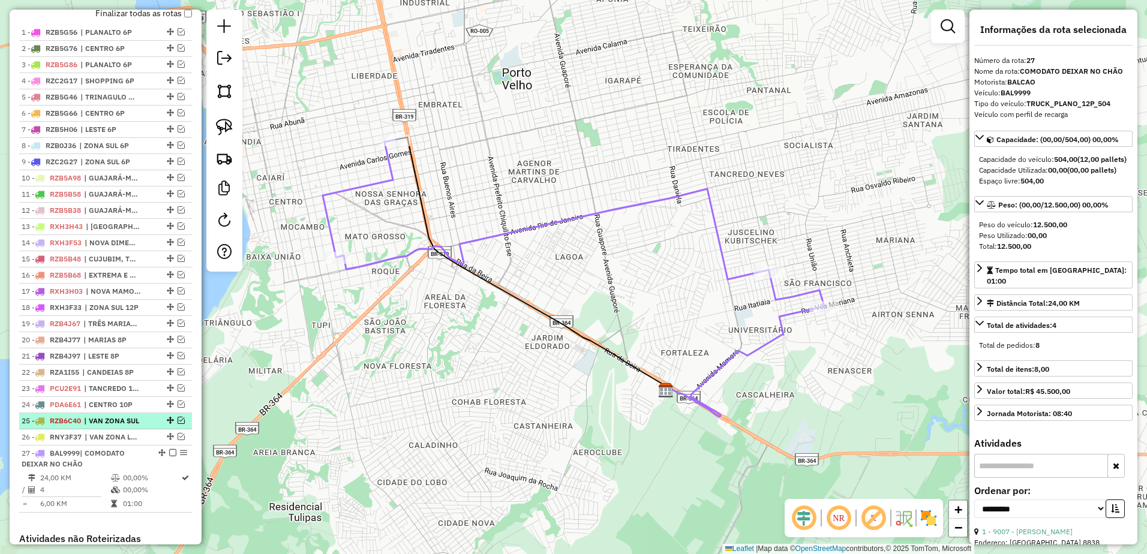
scroll to position [458, 0]
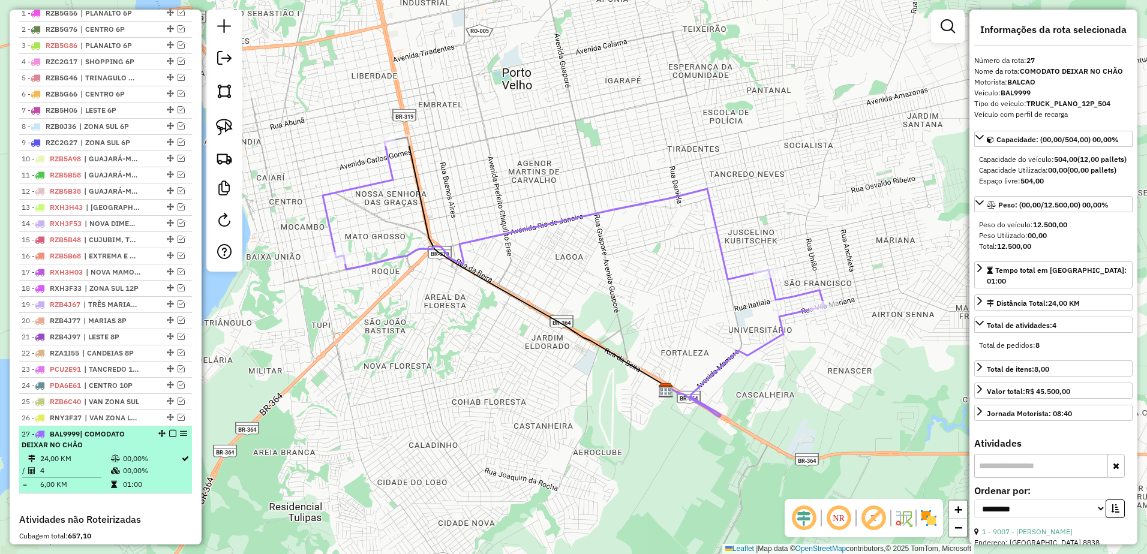
click at [172, 437] on em at bounding box center [172, 433] width 7 height 7
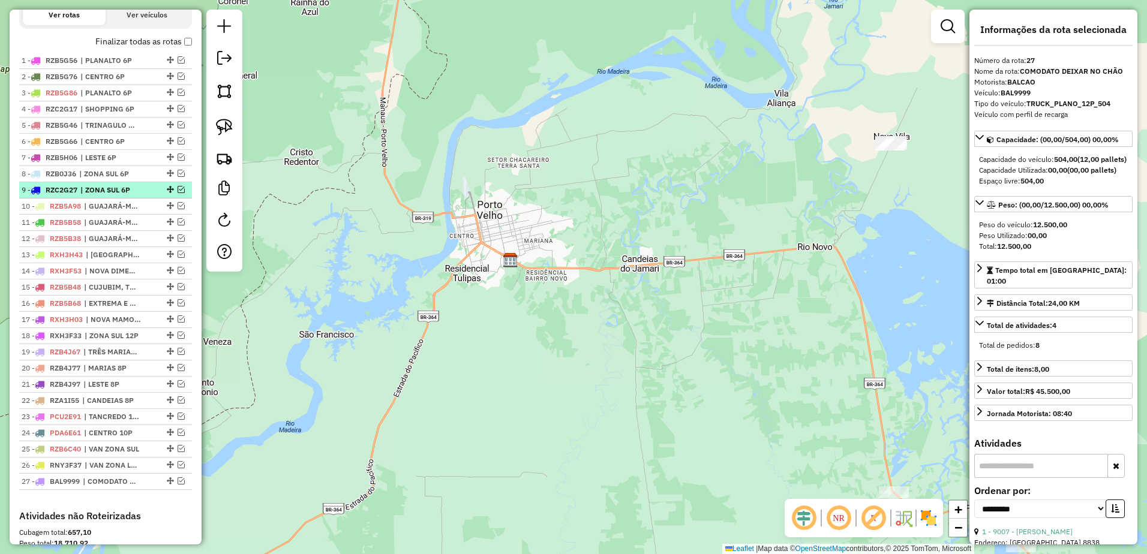
scroll to position [338, 0]
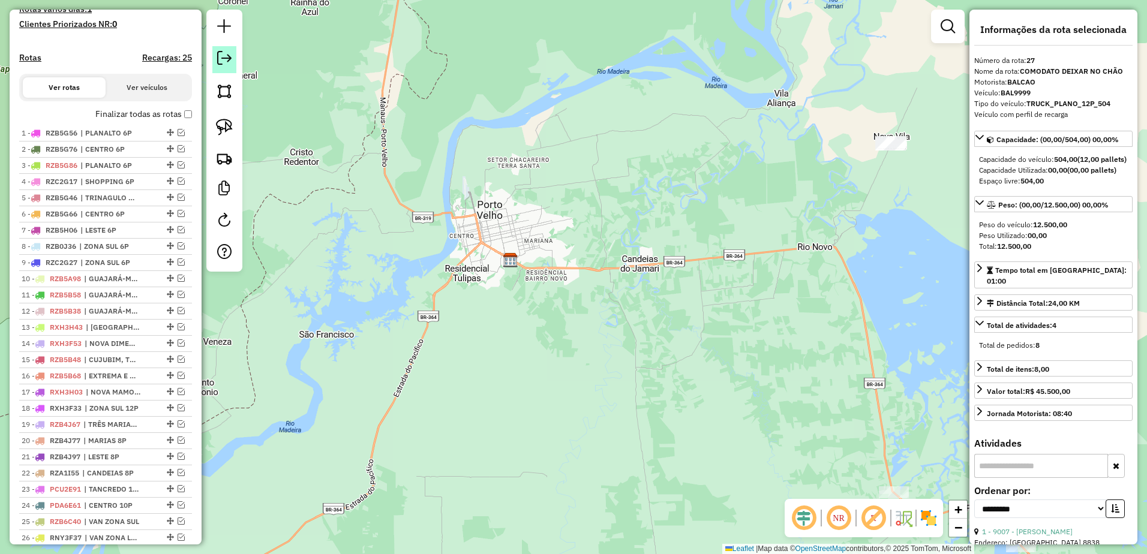
click at [227, 55] on em at bounding box center [224, 58] width 14 height 14
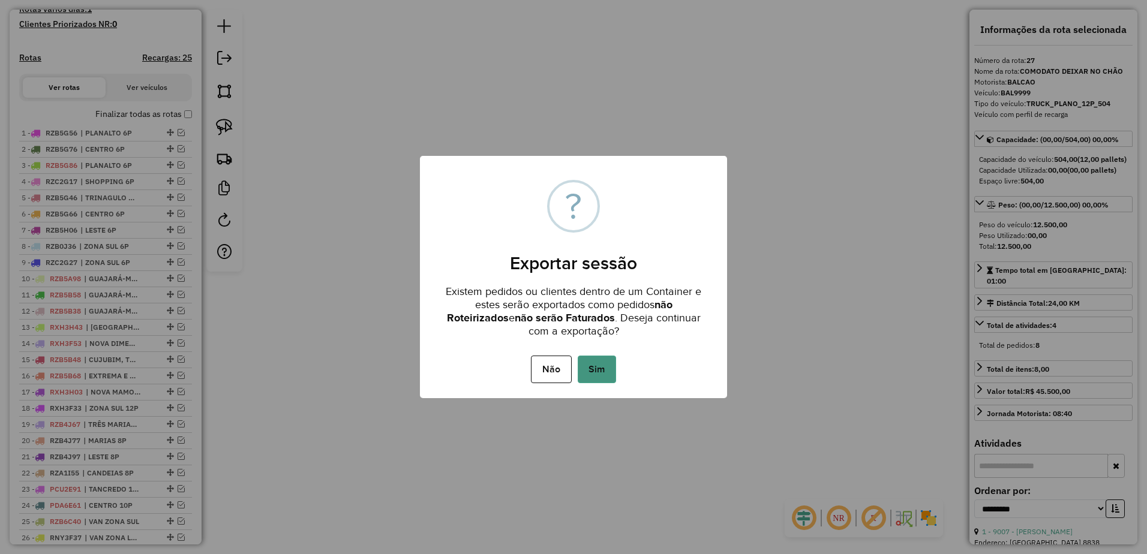
click at [610, 366] on button "Sim" at bounding box center [597, 370] width 38 height 28
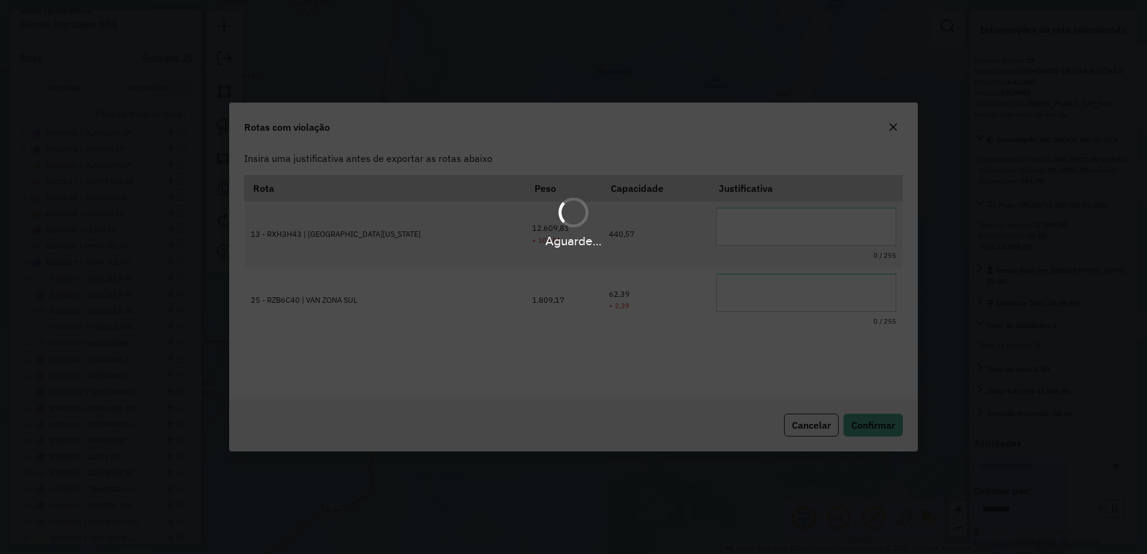
scroll to position [0, 0]
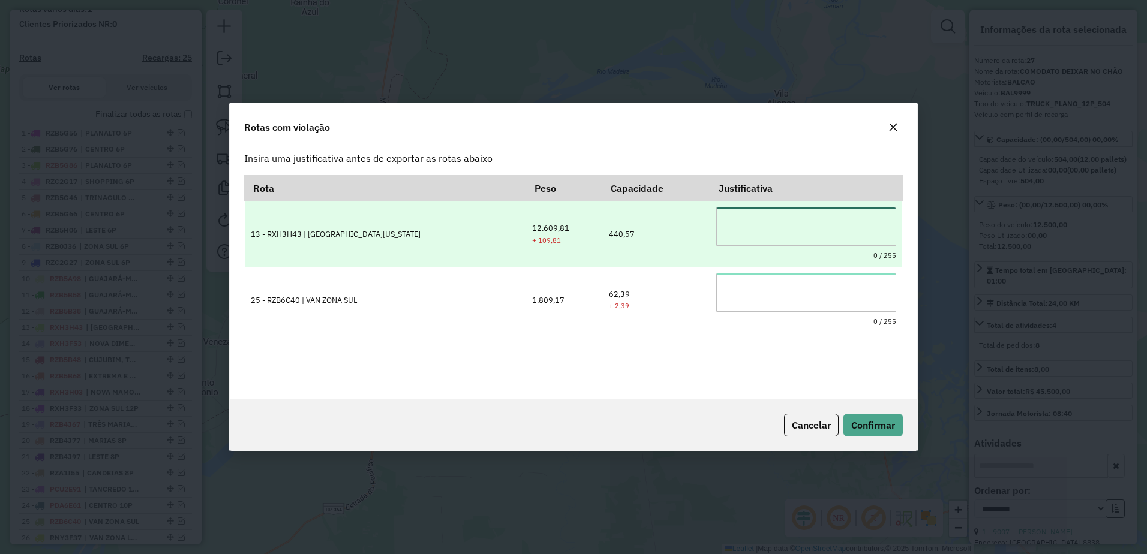
click at [739, 222] on textarea at bounding box center [807, 227] width 180 height 38
drag, startPoint x: 778, startPoint y: 221, endPoint x: 691, endPoint y: 210, distance: 87.8
click at [717, 210] on textarea "**********" at bounding box center [807, 227] width 180 height 38
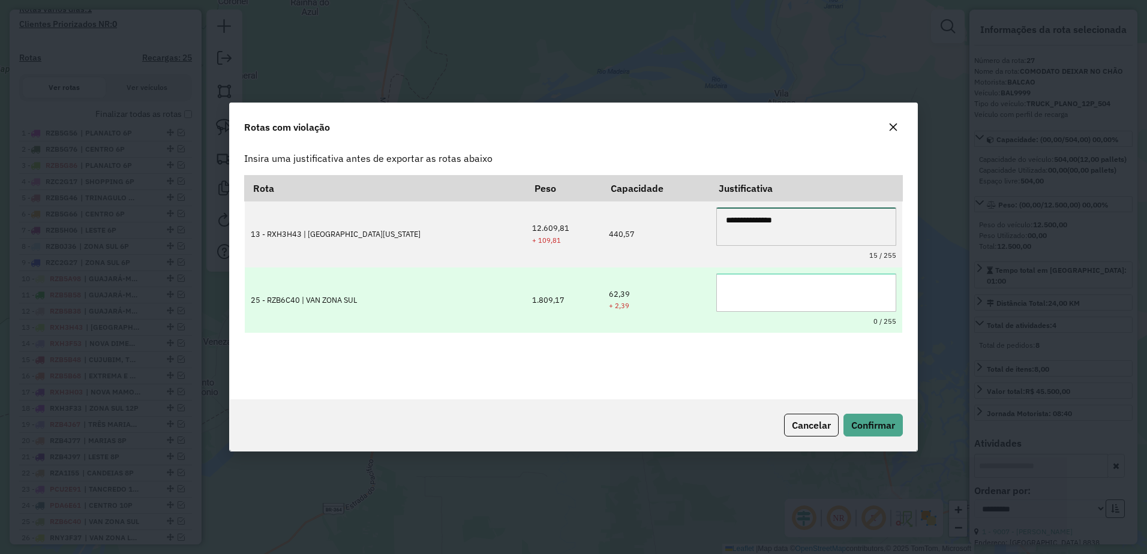
type textarea "**********"
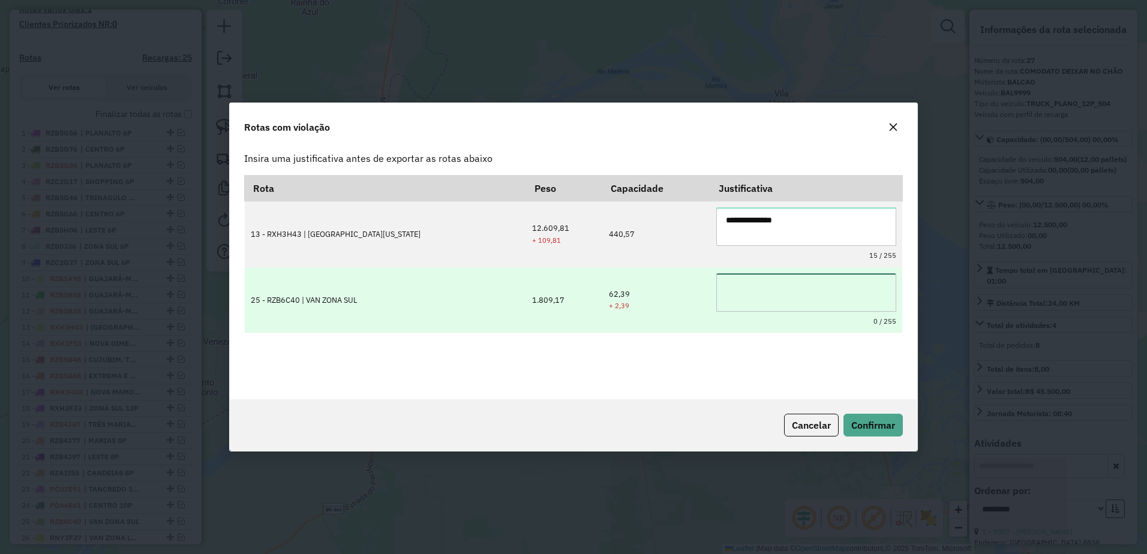
click at [761, 292] on textarea at bounding box center [807, 293] width 180 height 38
paste textarea "**********"
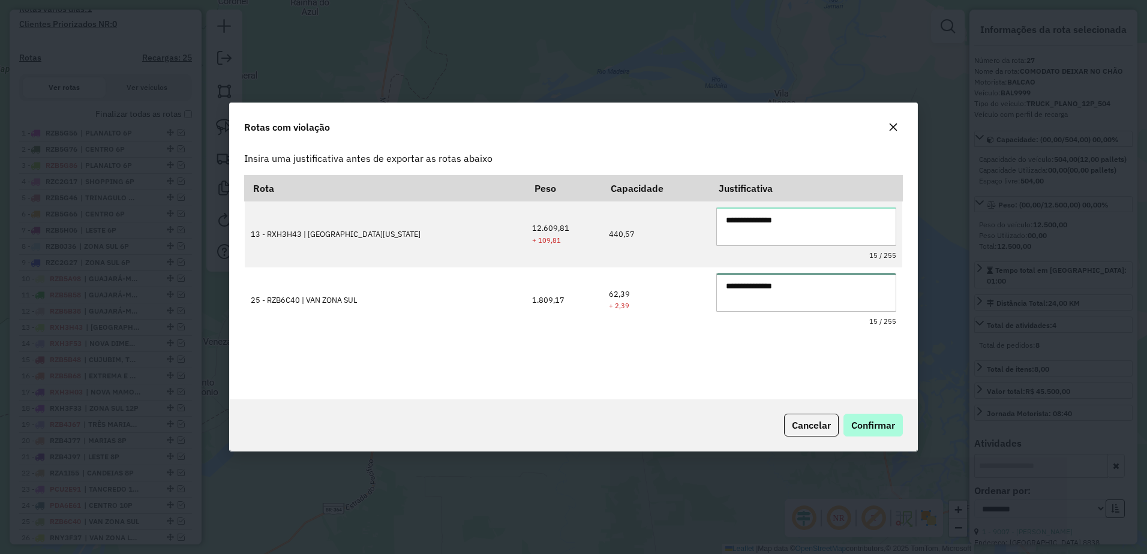
type textarea "**********"
click at [879, 431] on button "Confirmar" at bounding box center [873, 425] width 59 height 23
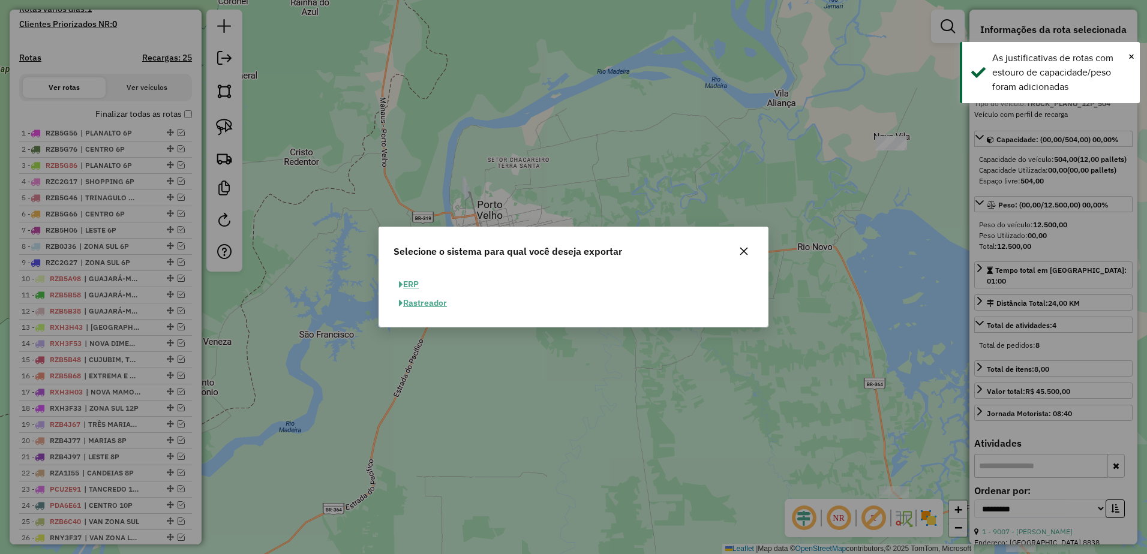
click at [407, 282] on button "ERP" at bounding box center [409, 284] width 31 height 19
select select "**"
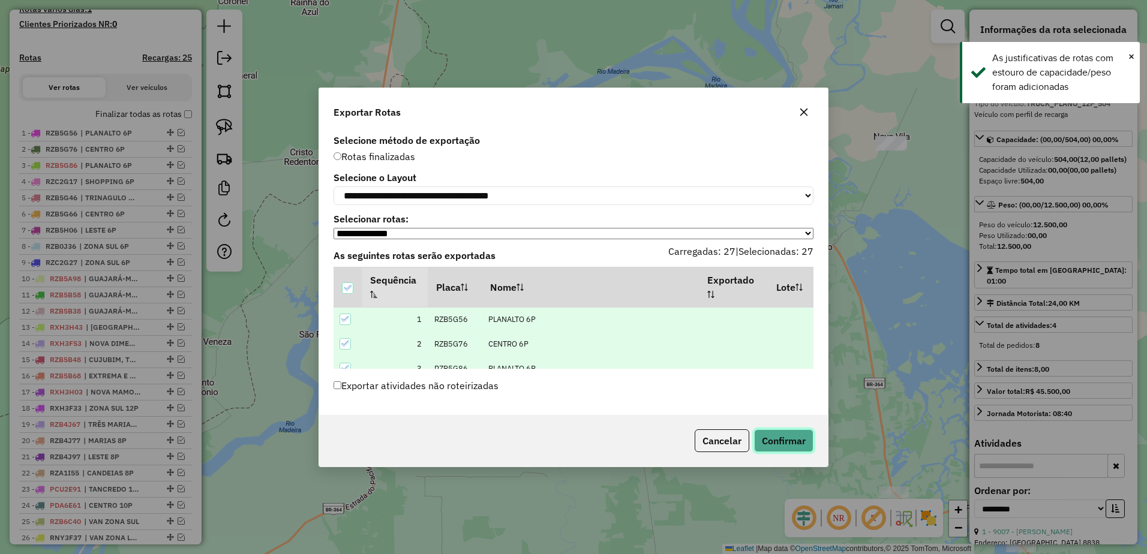
click at [805, 446] on button "Confirmar" at bounding box center [783, 441] width 59 height 23
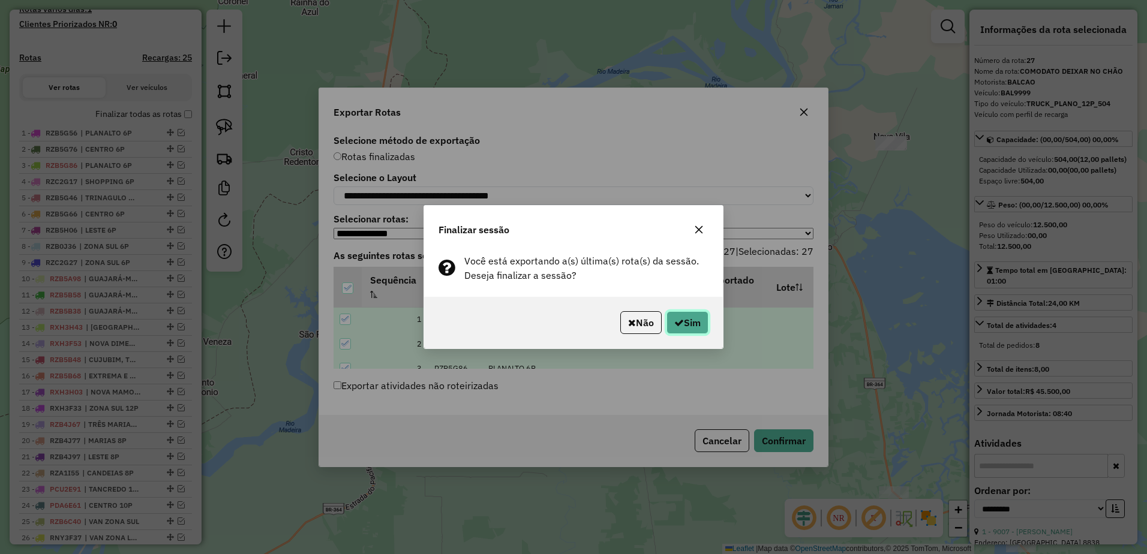
click at [689, 319] on button "Sim" at bounding box center [688, 322] width 42 height 23
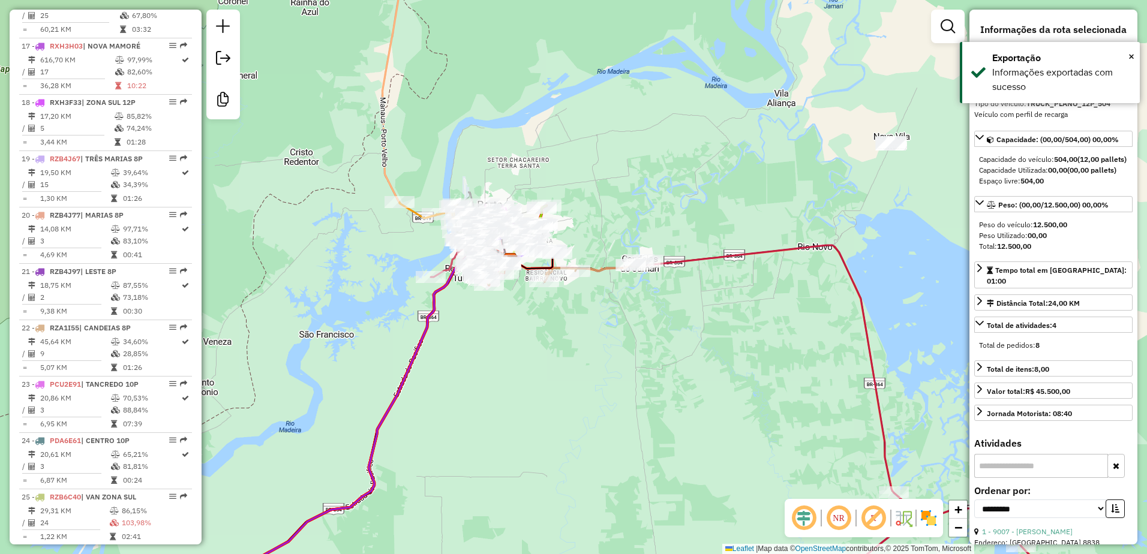
scroll to position [1781, 0]
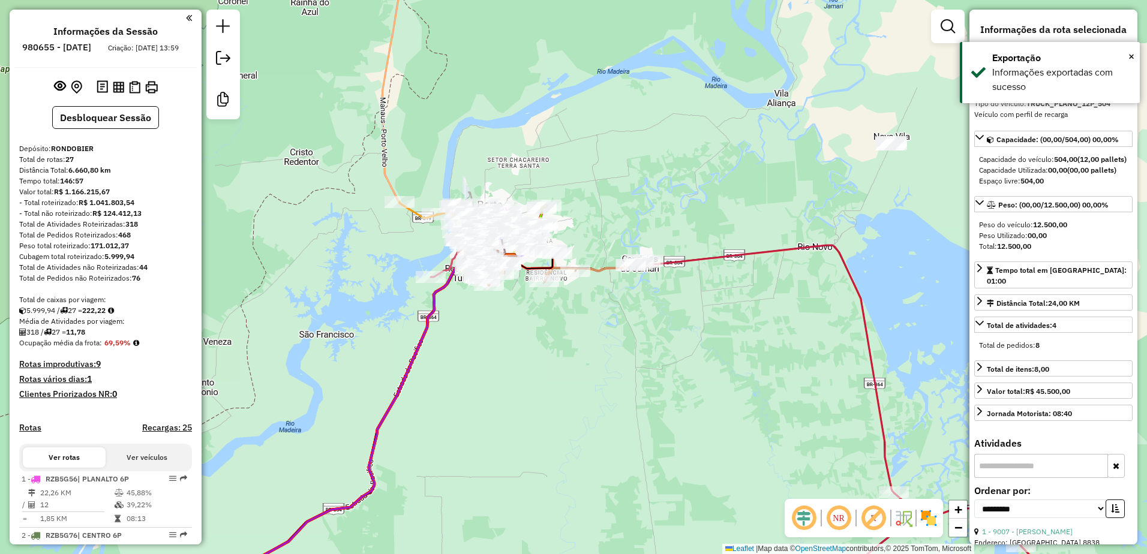
select select "**********"
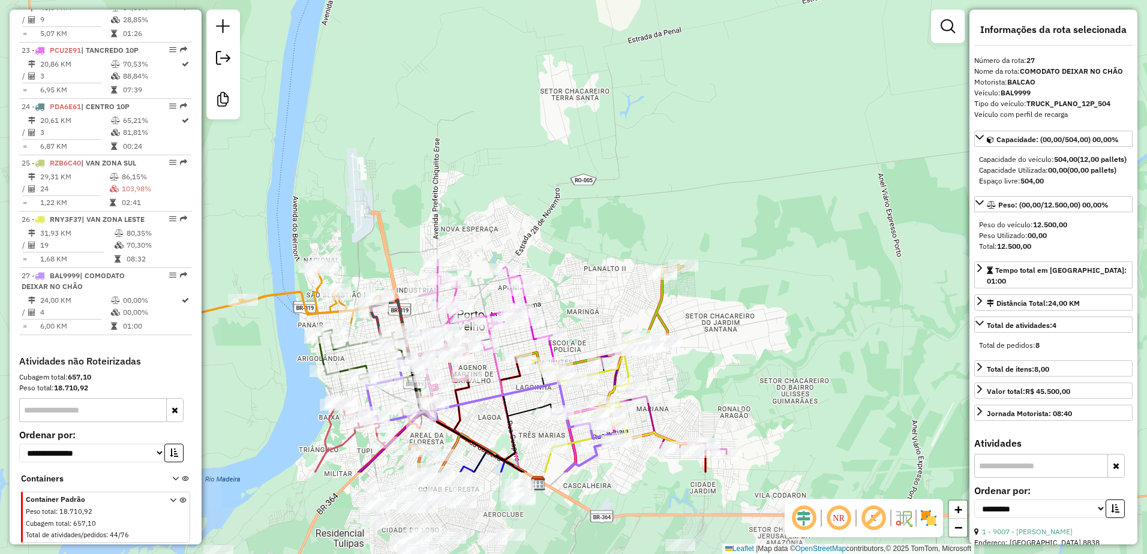
drag, startPoint x: 679, startPoint y: 147, endPoint x: 781, endPoint y: 95, distance: 114.6
click at [781, 95] on div "Janela de atendimento Grade de atendimento Capacidade Transportadoras Veículos …" at bounding box center [573, 277] width 1147 height 554
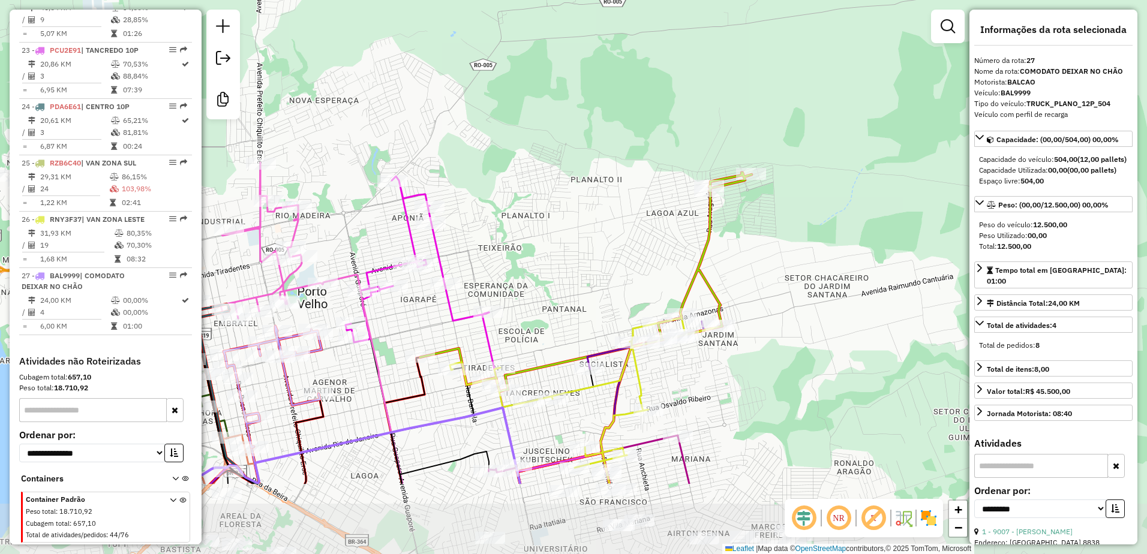
drag, startPoint x: 753, startPoint y: 164, endPoint x: 795, endPoint y: 99, distance: 77.4
click at [795, 99] on div "Janela de atendimento Grade de atendimento Capacidade Transportadoras Veículos …" at bounding box center [573, 277] width 1147 height 554
